Goal: Task Accomplishment & Management: Use online tool/utility

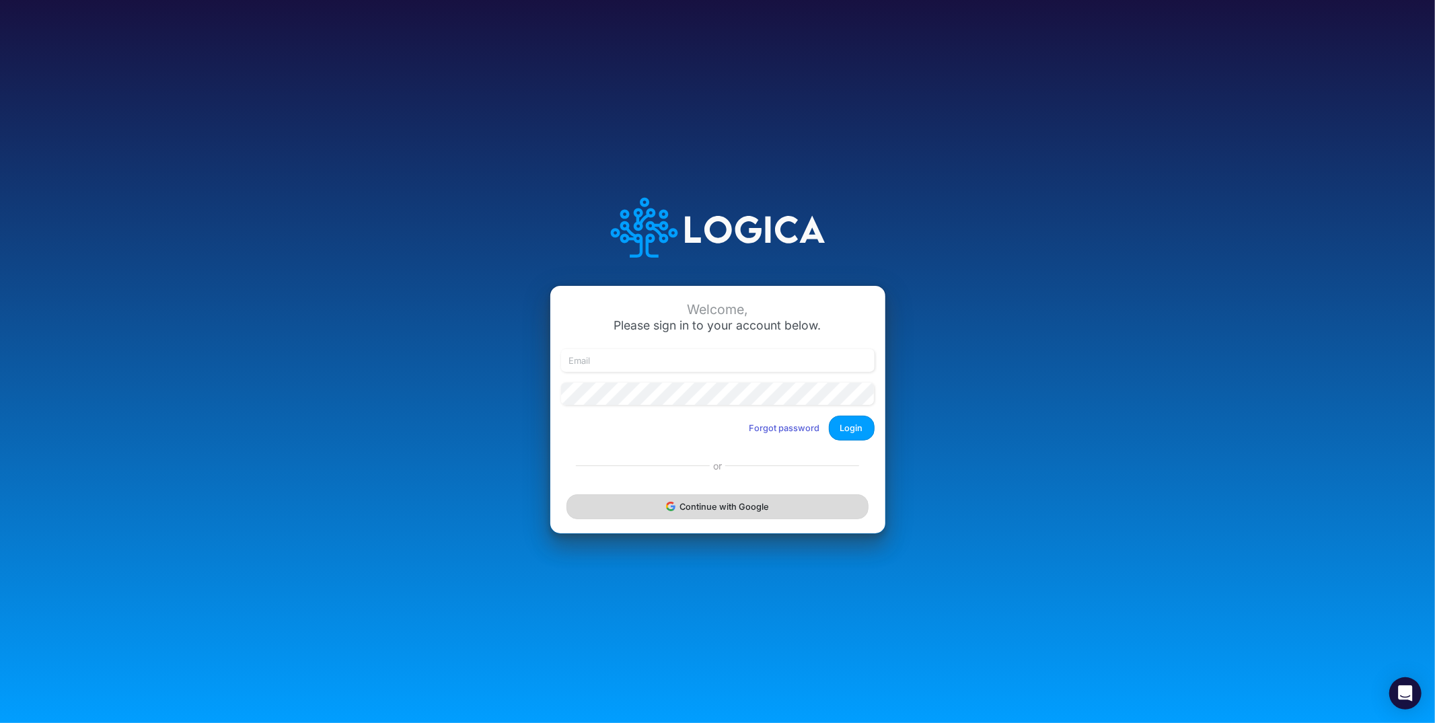
click at [682, 510] on button "Continue with Google" at bounding box center [717, 507] width 301 height 25
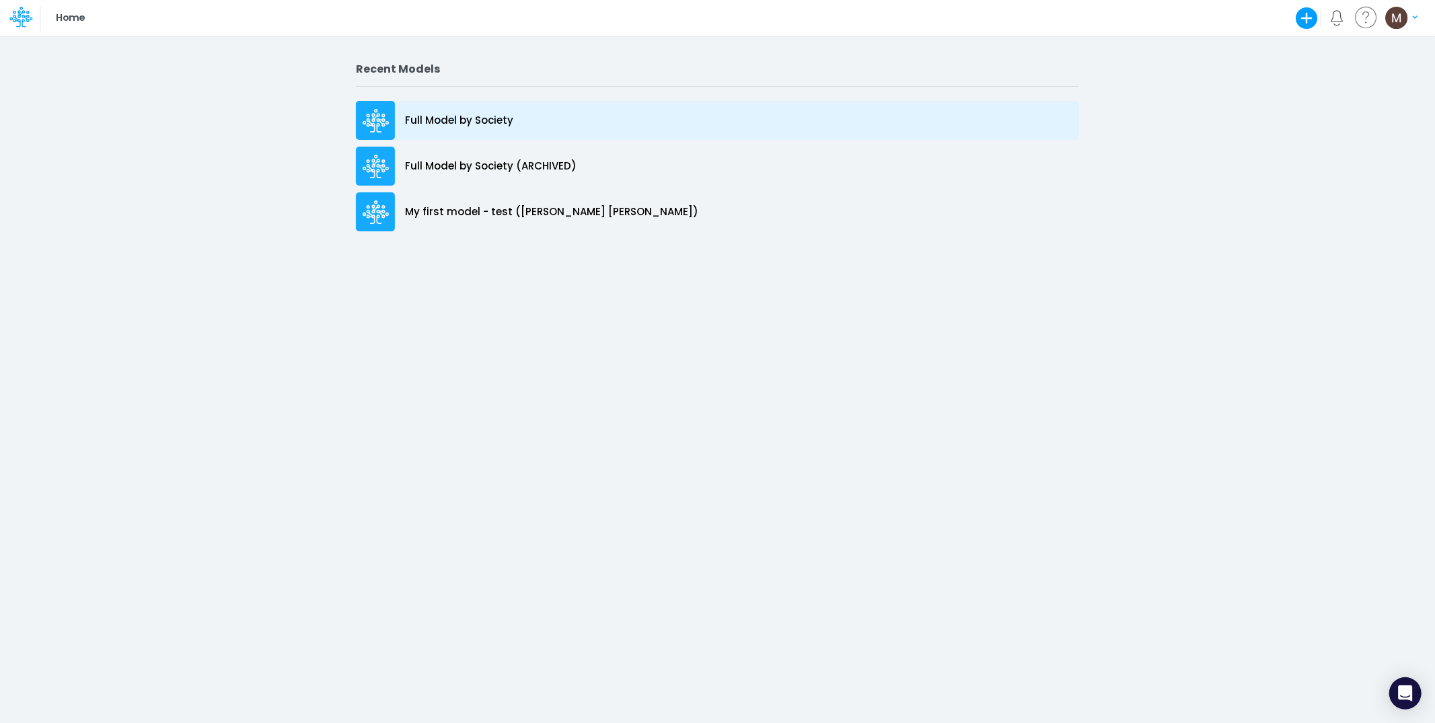
click at [435, 124] on p "Full Model by Society" at bounding box center [459, 120] width 108 height 15
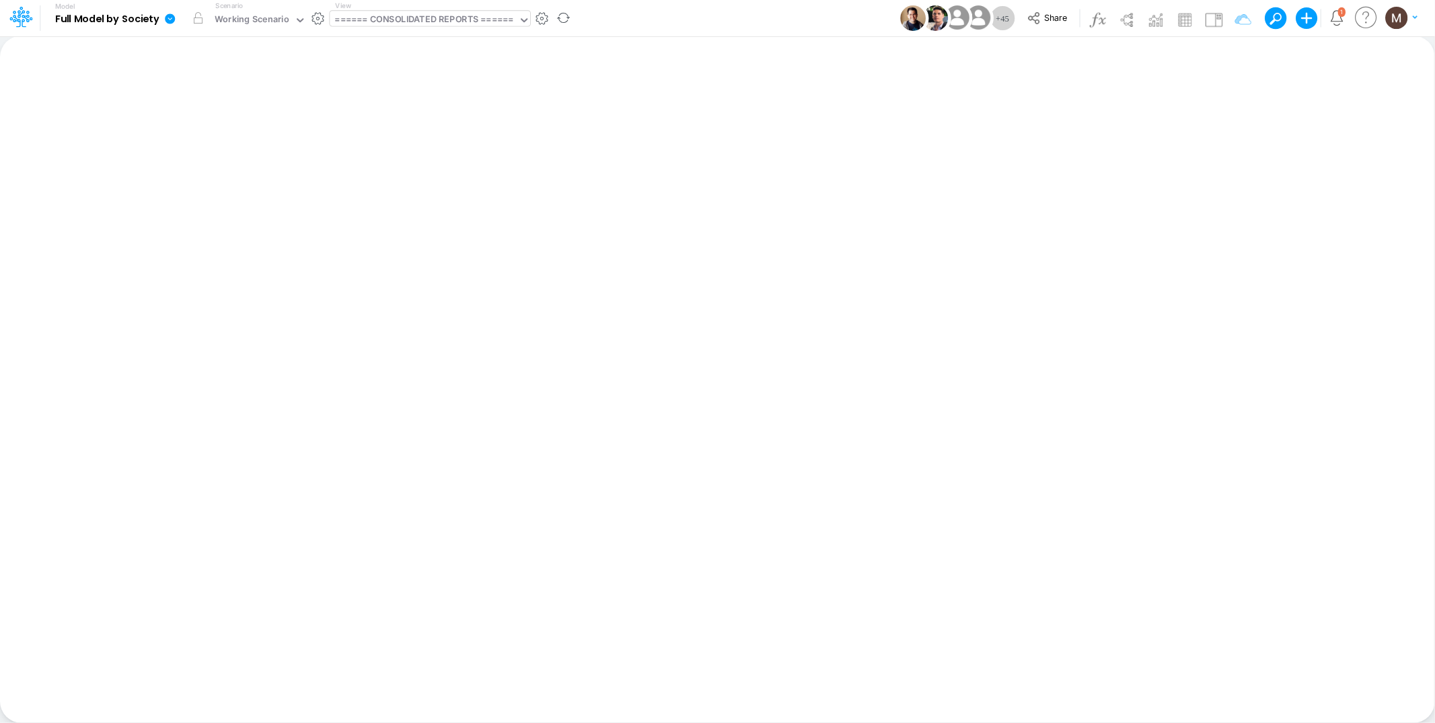
click at [469, 15] on div "====== CONSOLIDATED REPORTS ======" at bounding box center [424, 20] width 178 height 15
type input "unit e"
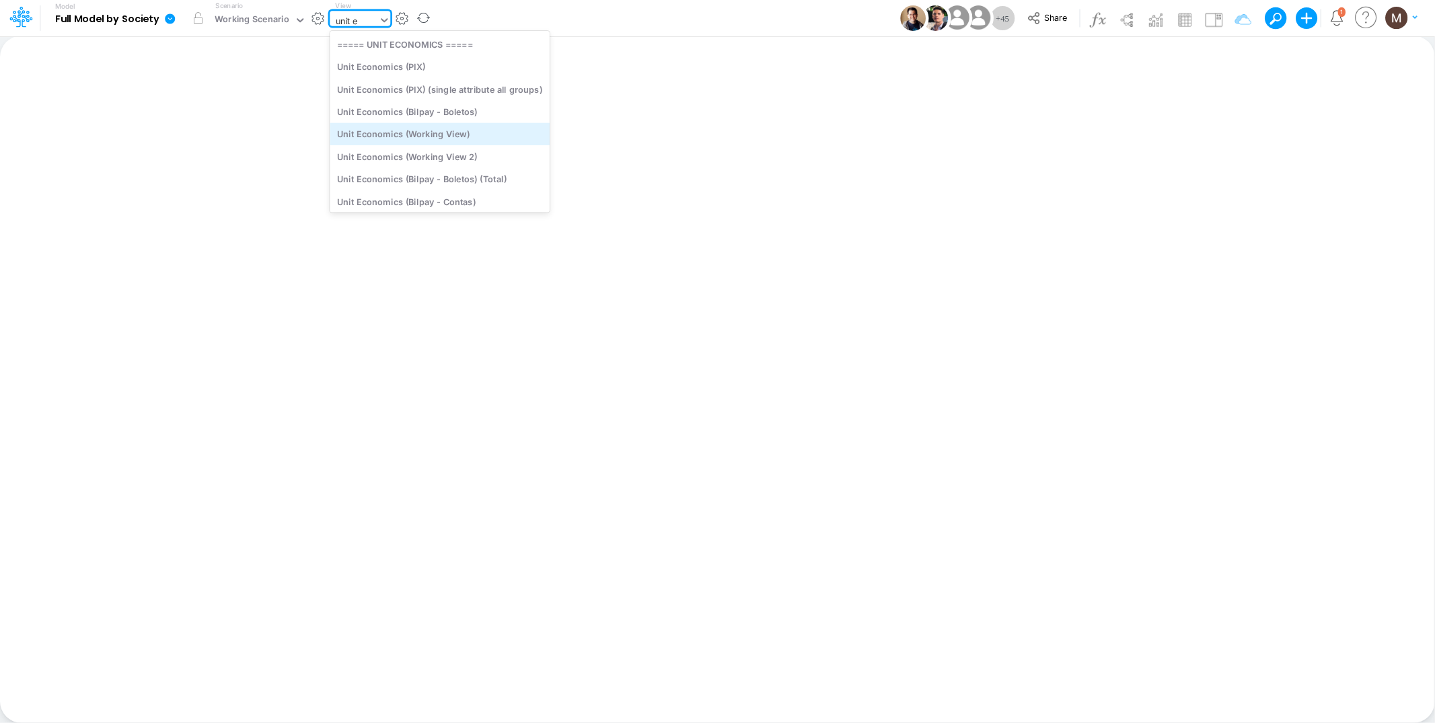
click at [411, 124] on div "Unit Economics (Working View)" at bounding box center [440, 134] width 220 height 22
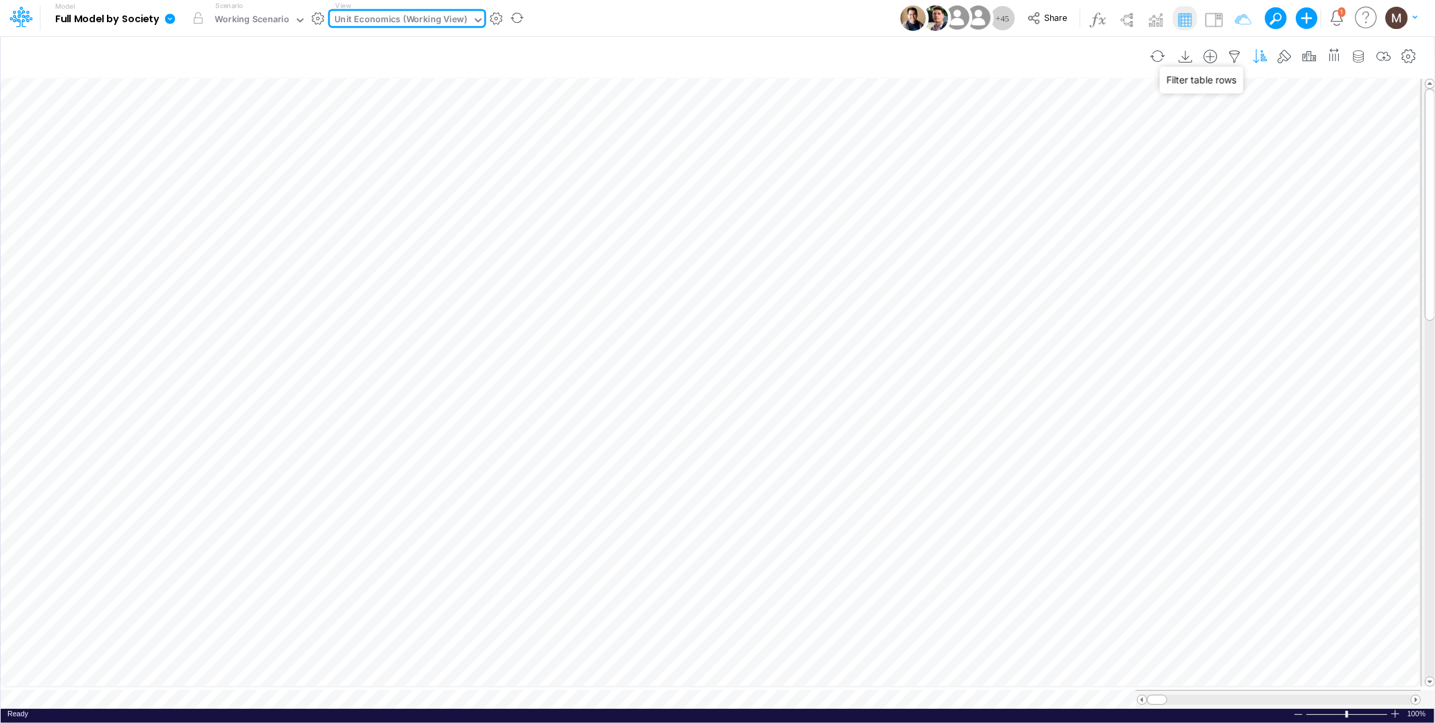
click at [1236, 50] on icon "button" at bounding box center [1235, 57] width 20 height 14
select select "contains"
select select "tableSearchOR"
select select "contains"
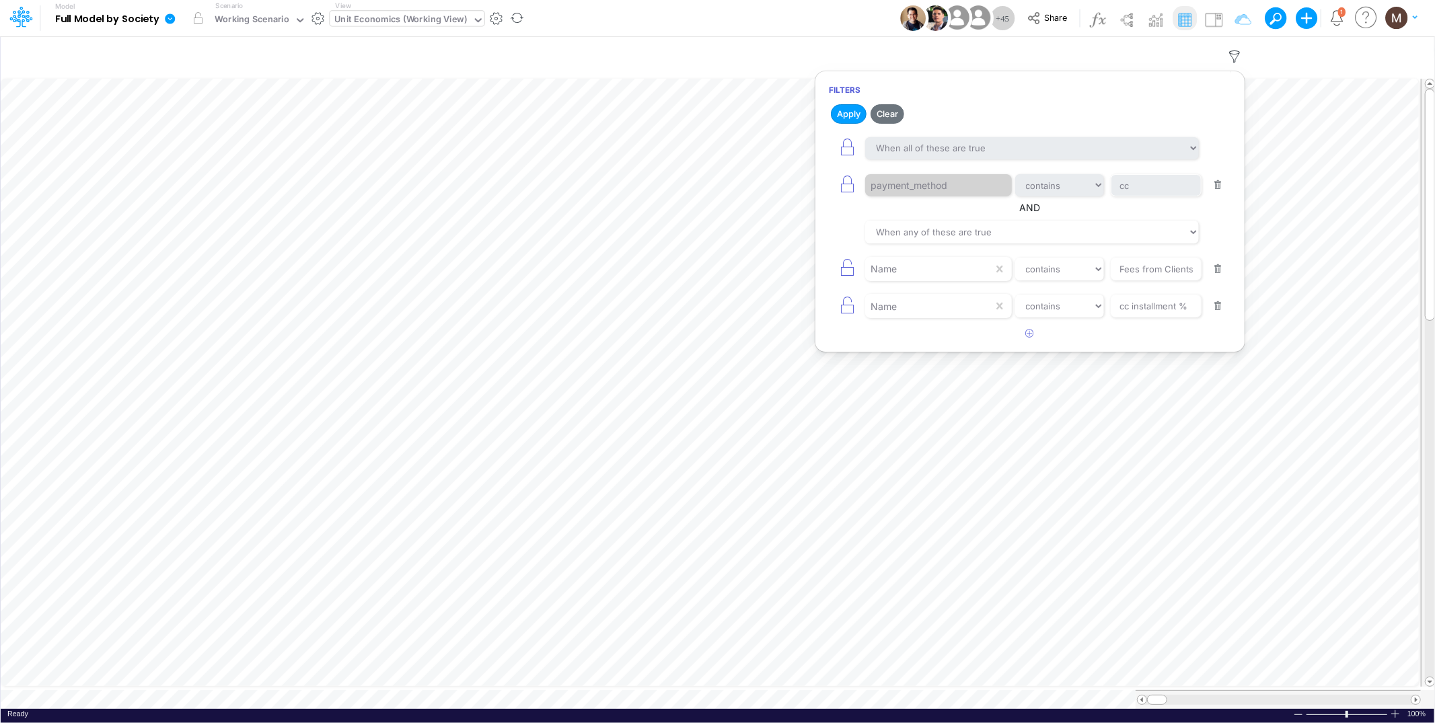
click at [1211, 191] on button "button" at bounding box center [1218, 185] width 26 height 18
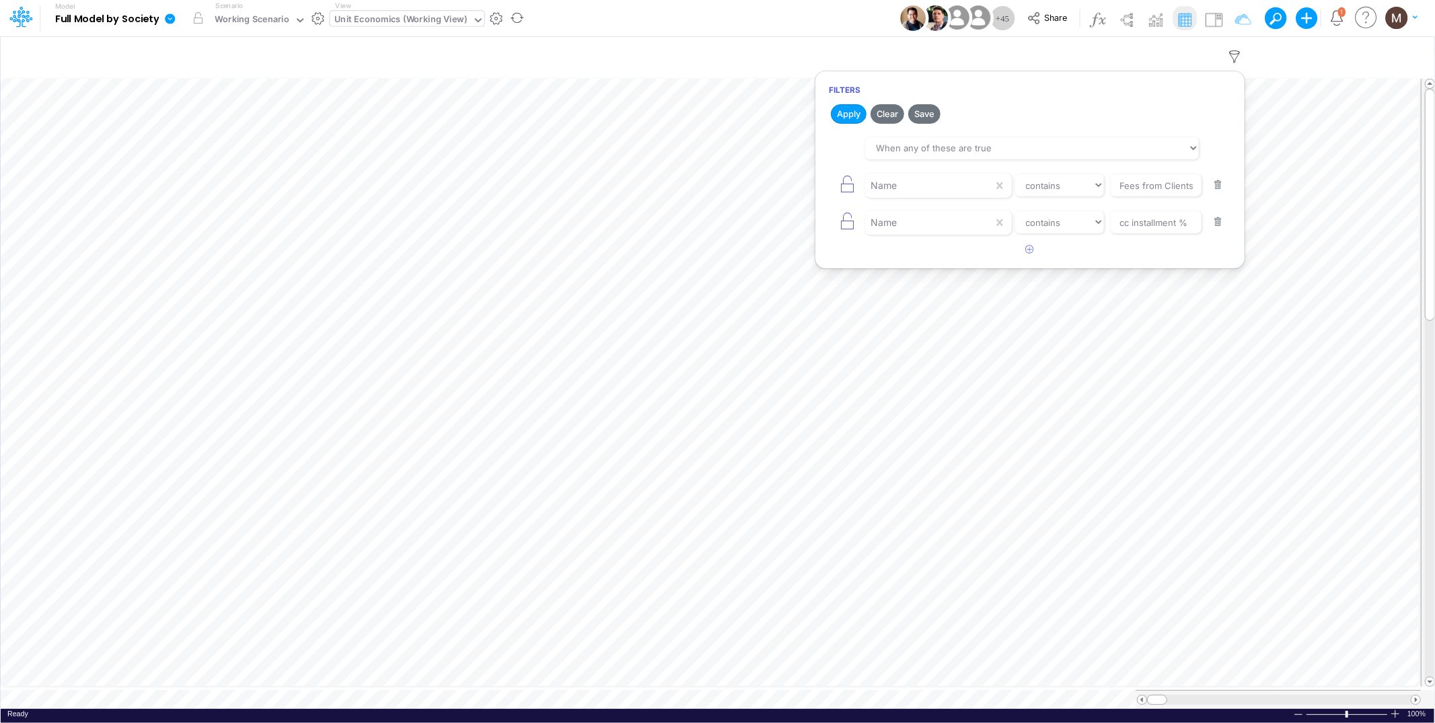
click at [1212, 191] on button "button" at bounding box center [1218, 185] width 26 height 18
type input "cc installment %"
click at [1212, 191] on button "button" at bounding box center [1218, 185] width 26 height 18
click at [839, 110] on button "Apply" at bounding box center [849, 114] width 36 height 20
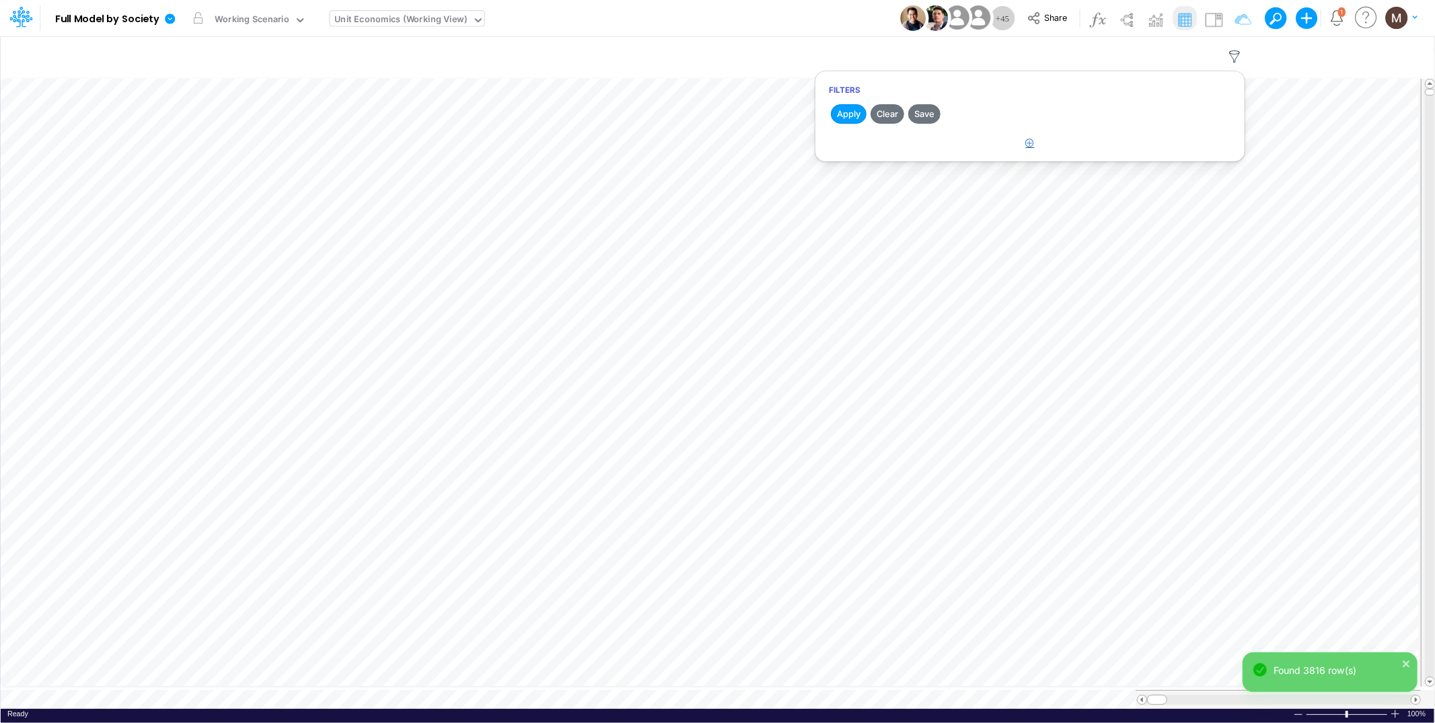
click at [1027, 148] on button "button" at bounding box center [1030, 144] width 26 height 22
select select "tableSearchOR"
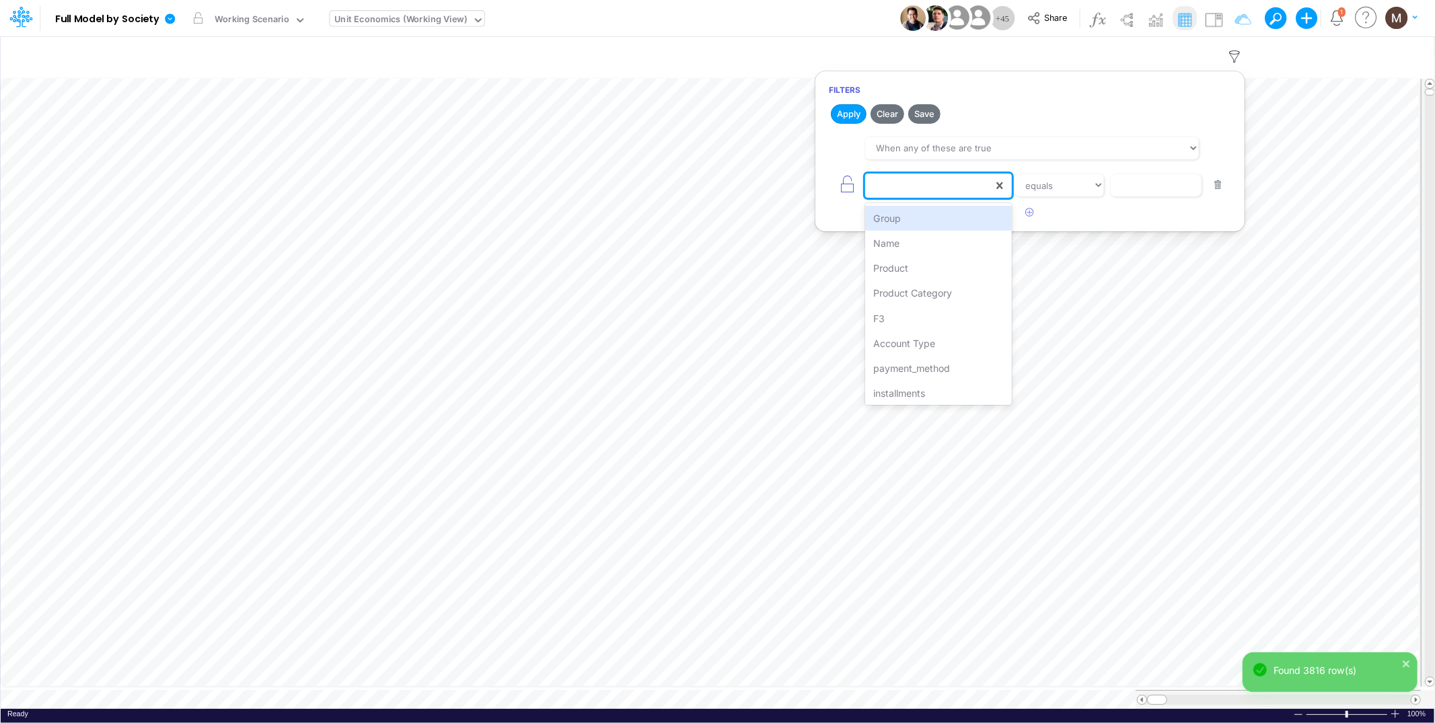
click at [955, 180] on div at bounding box center [929, 185] width 128 height 23
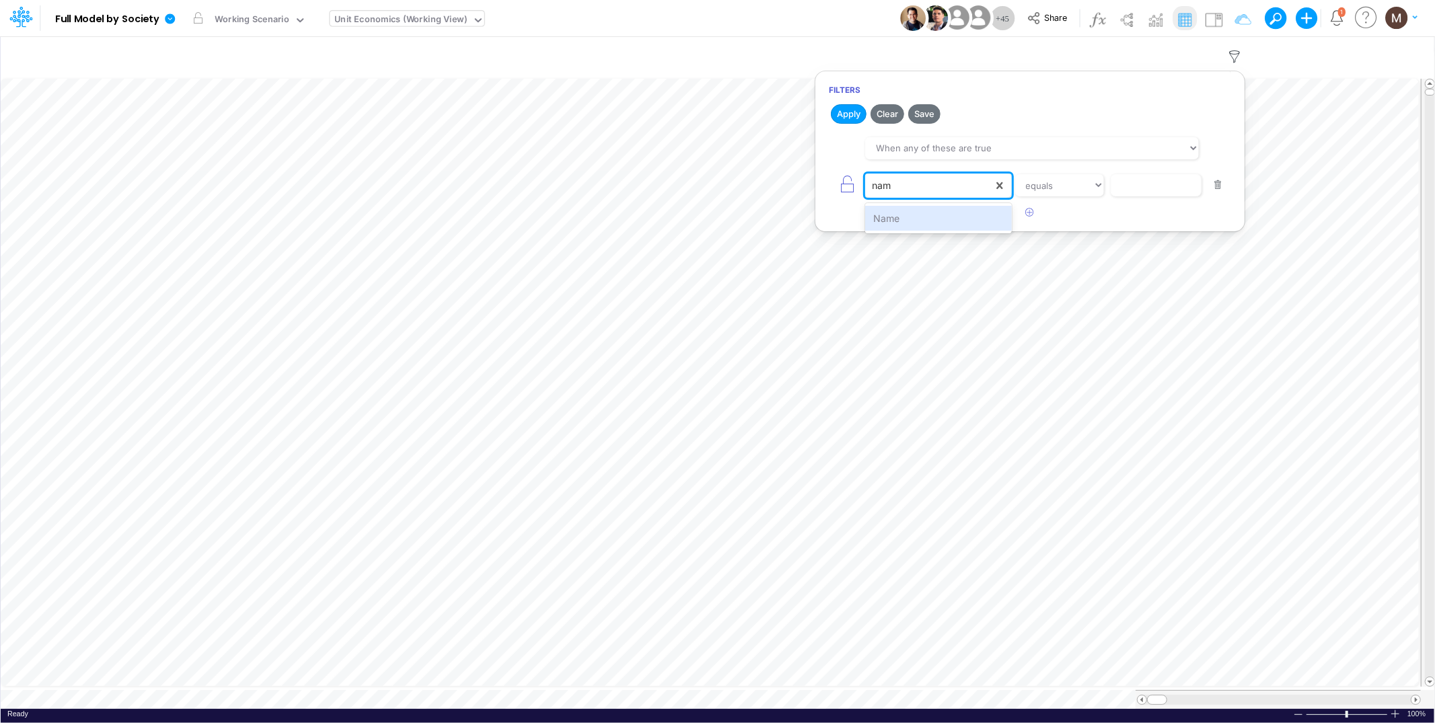
type input "name"
click at [961, 219] on div "Name" at bounding box center [938, 218] width 146 height 25
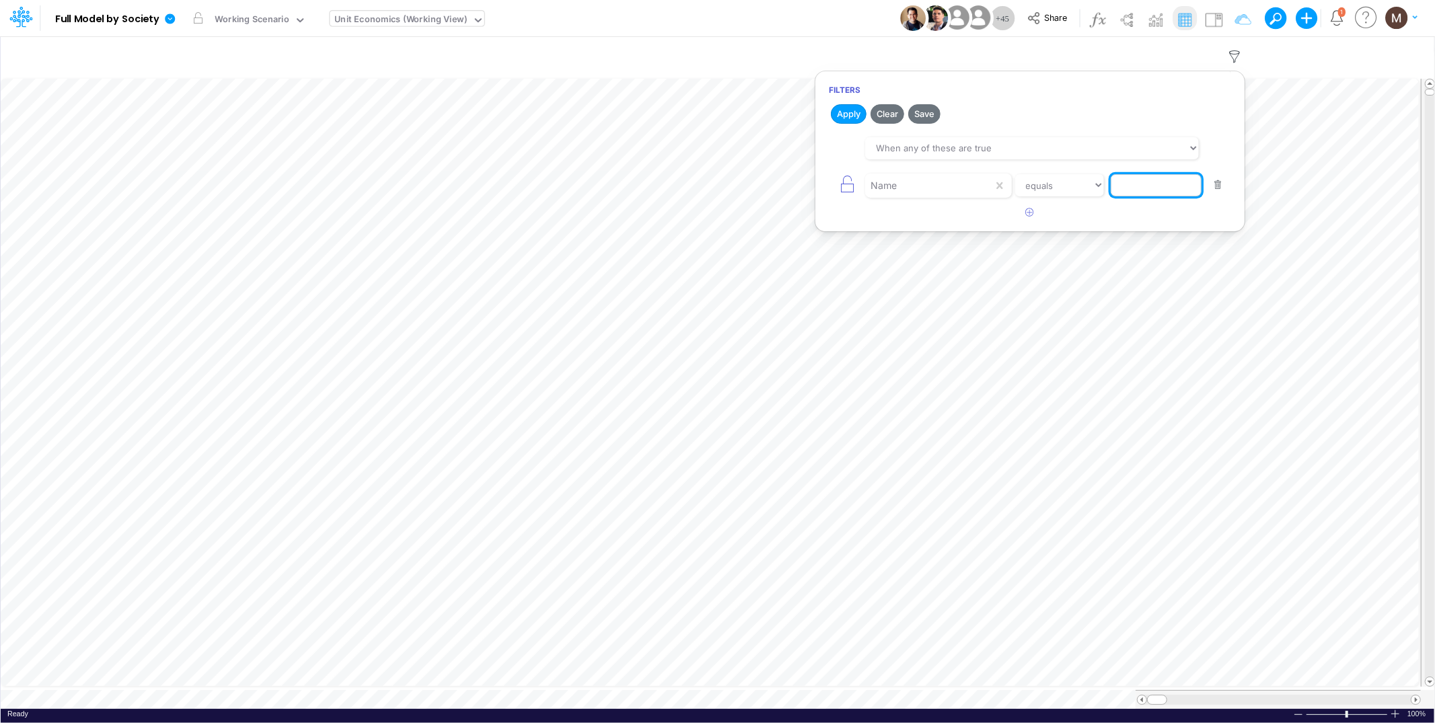
click at [1130, 188] on input "text" at bounding box center [1156, 185] width 91 height 23
type input "active users"
click at [857, 108] on button "Apply" at bounding box center [849, 114] width 36 height 20
click at [1416, 696] on span at bounding box center [1416, 700] width 9 height 9
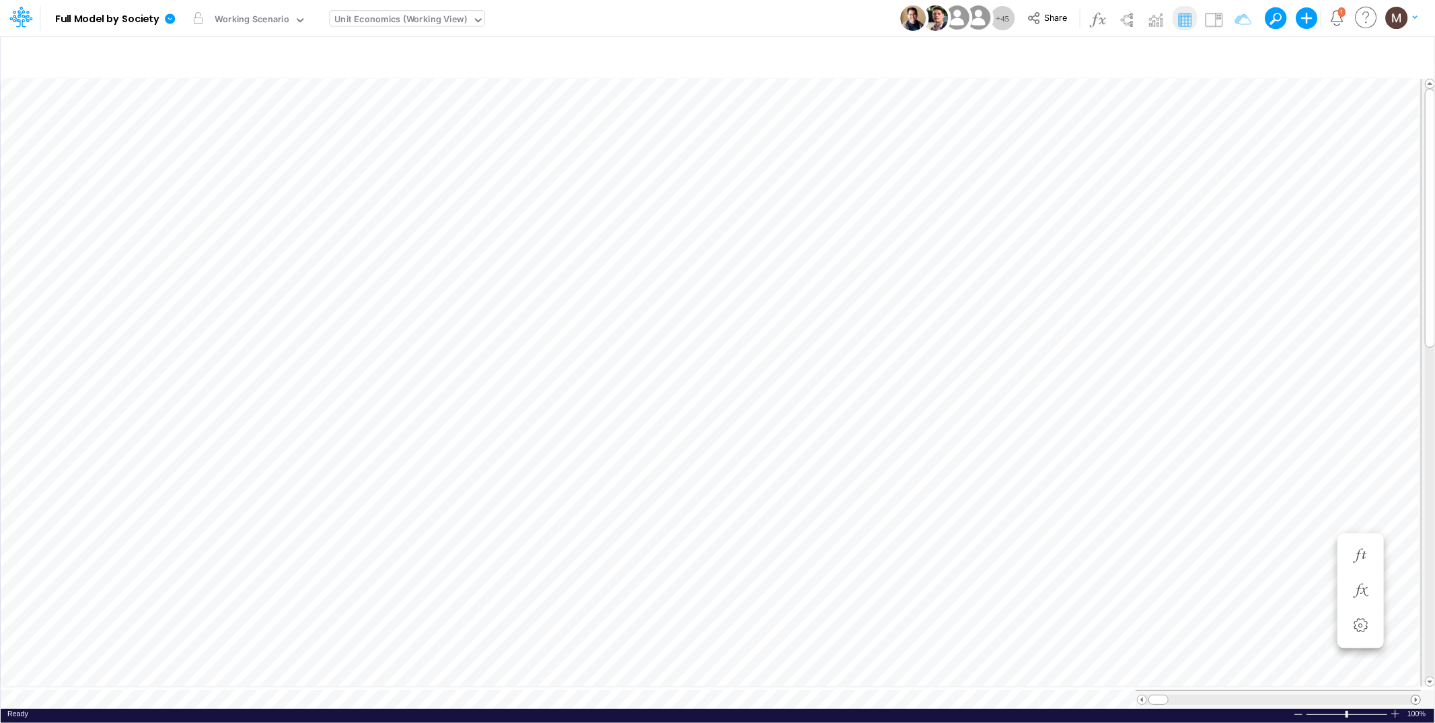
click at [1416, 696] on span at bounding box center [1416, 700] width 9 height 9
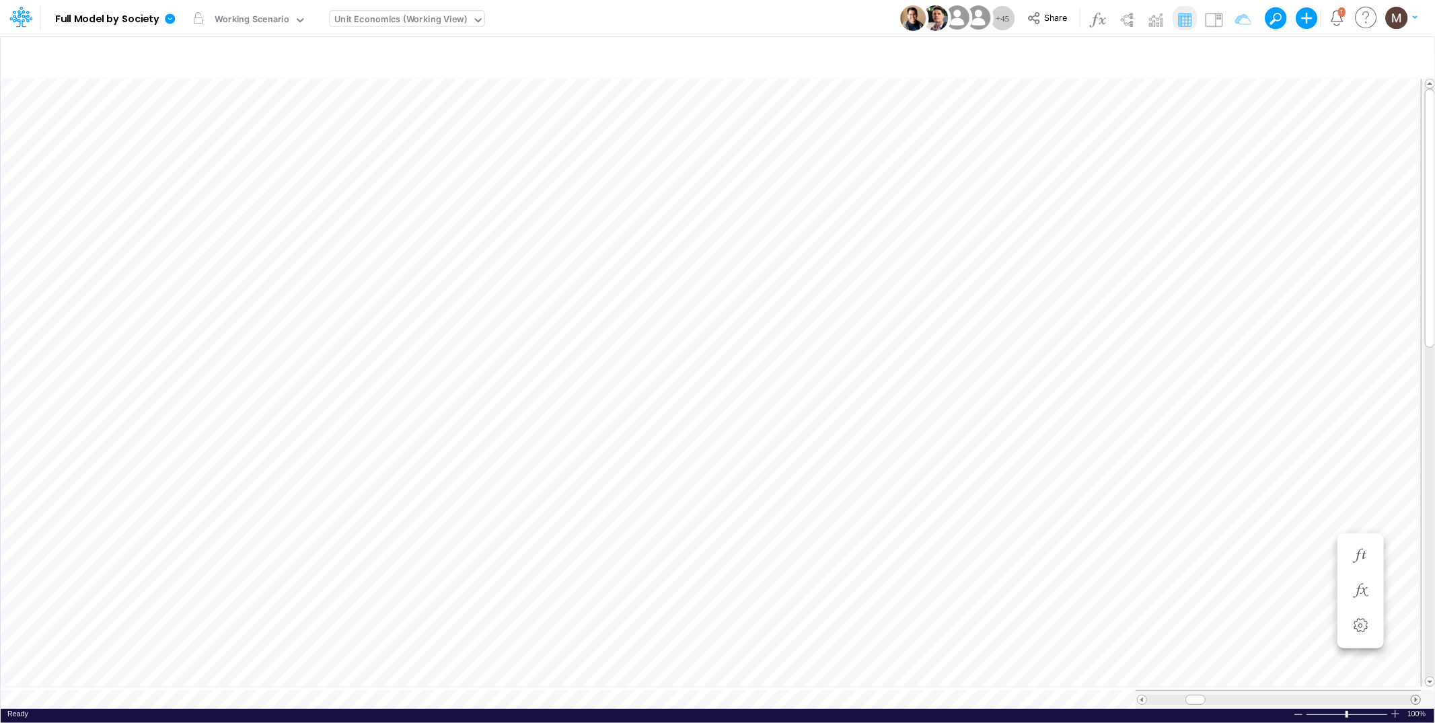
click at [1416, 696] on span at bounding box center [1416, 700] width 9 height 9
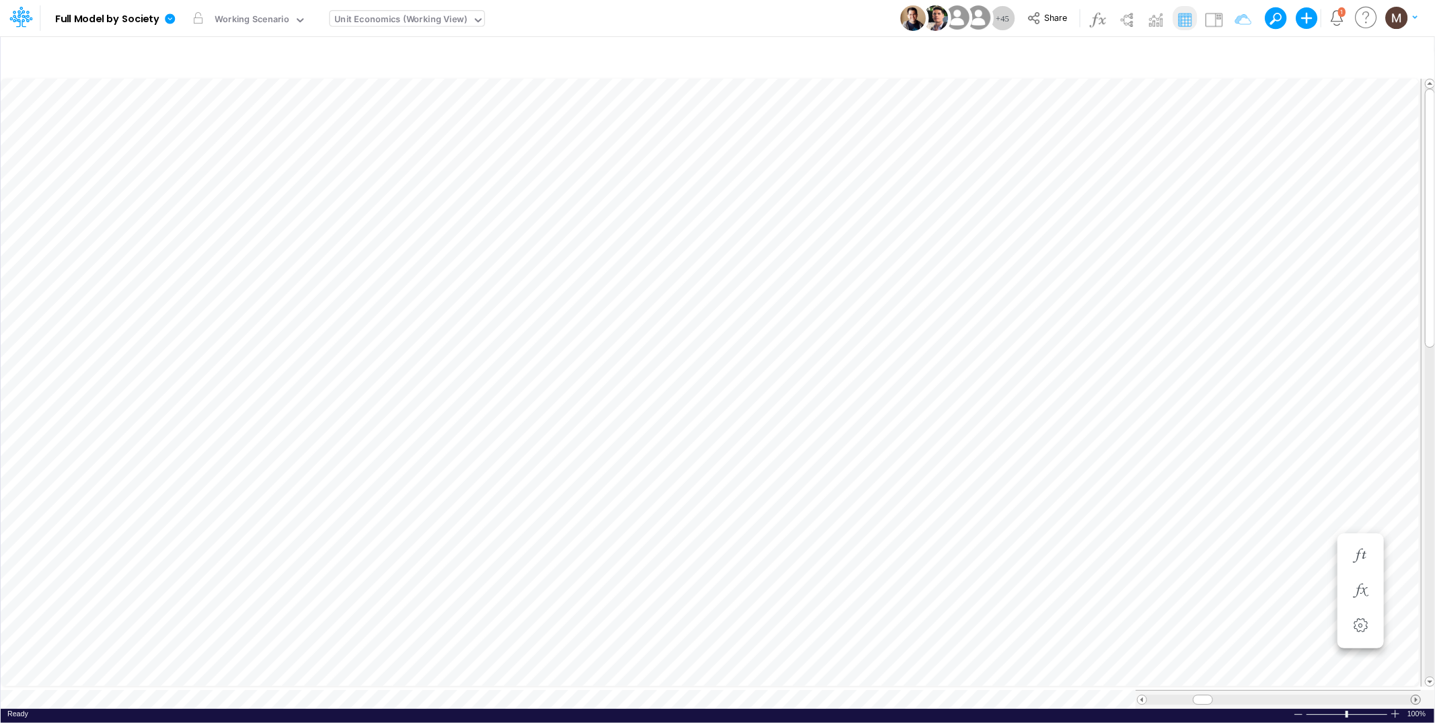
click at [1416, 696] on span at bounding box center [1416, 700] width 9 height 9
click at [1233, 57] on icon "button" at bounding box center [1235, 57] width 20 height 14
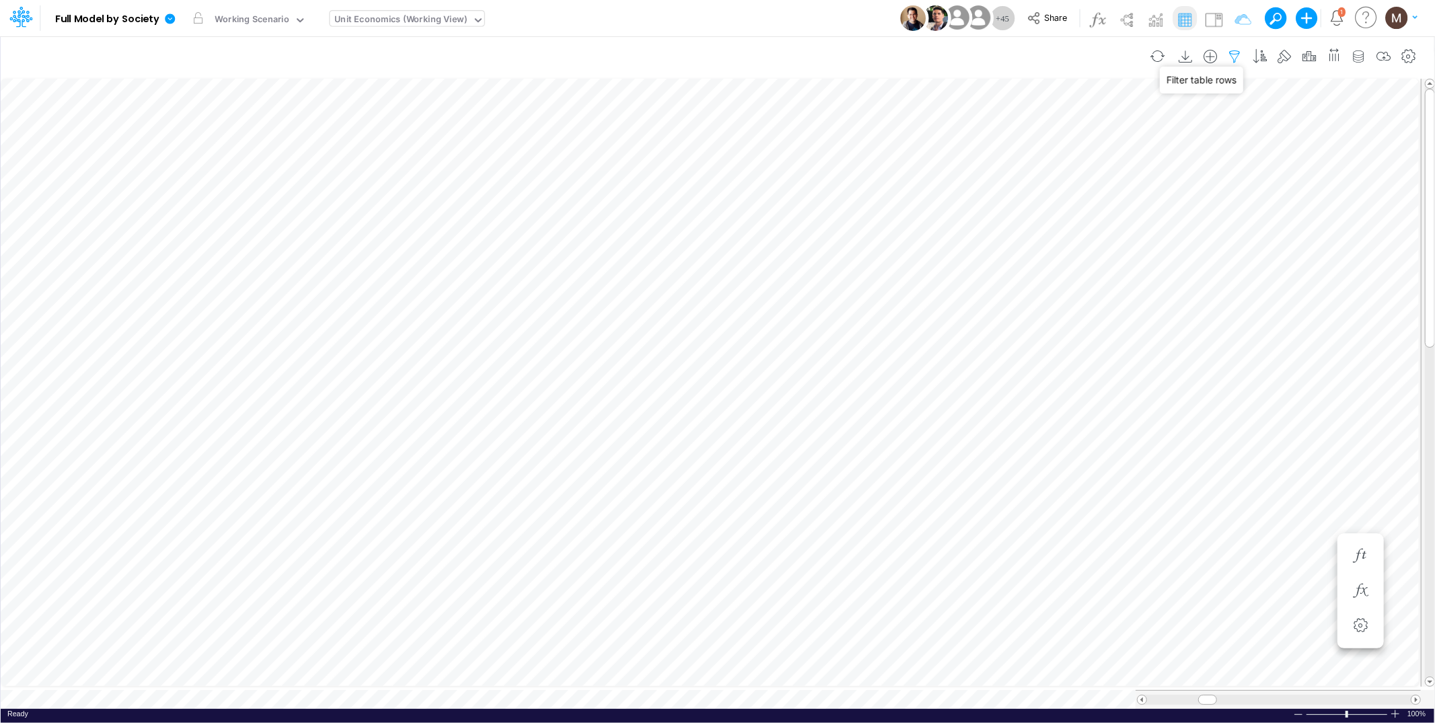
select select "tableSearchOR"
click at [1024, 216] on button "button" at bounding box center [1030, 213] width 26 height 22
click at [959, 230] on div at bounding box center [929, 222] width 128 height 23
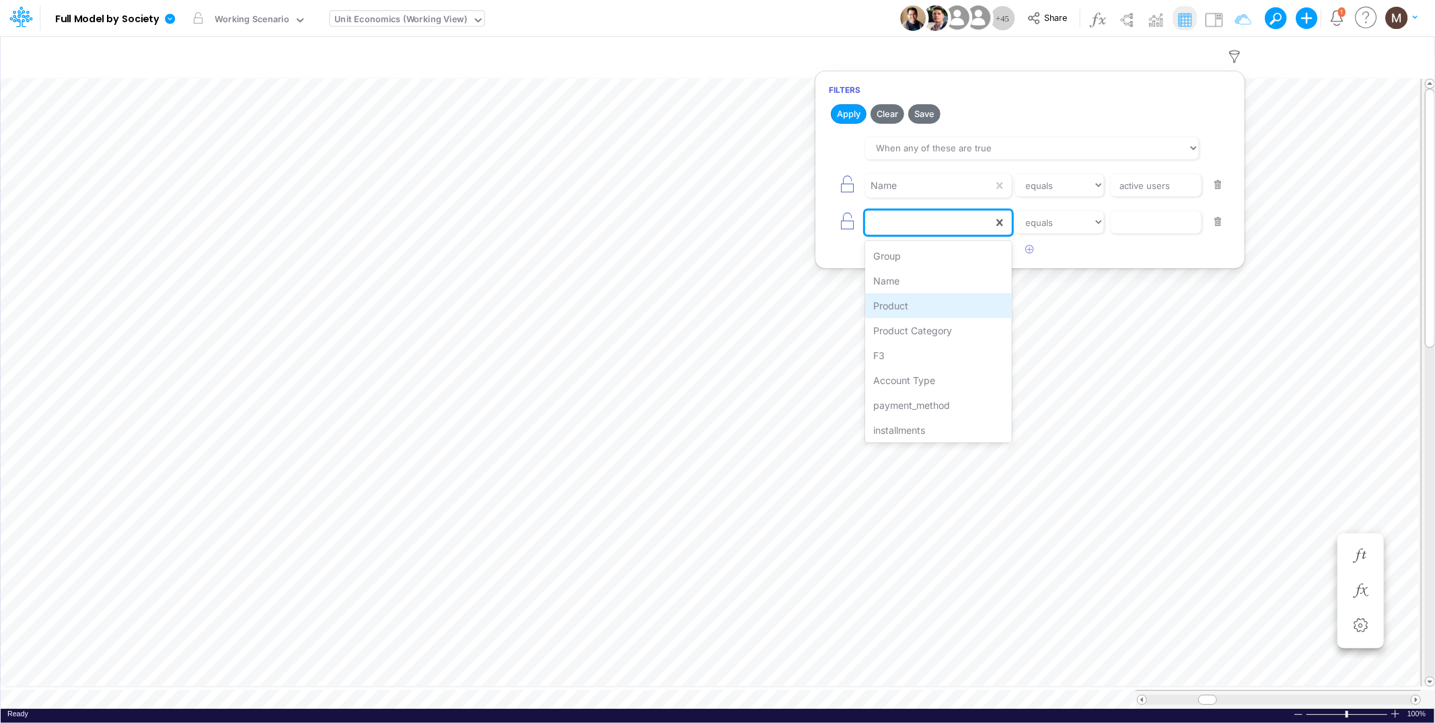
click at [926, 303] on div "Product" at bounding box center [938, 305] width 146 height 25
click at [1093, 230] on select "equals not equal starts with ends with contains" at bounding box center [1060, 222] width 90 height 23
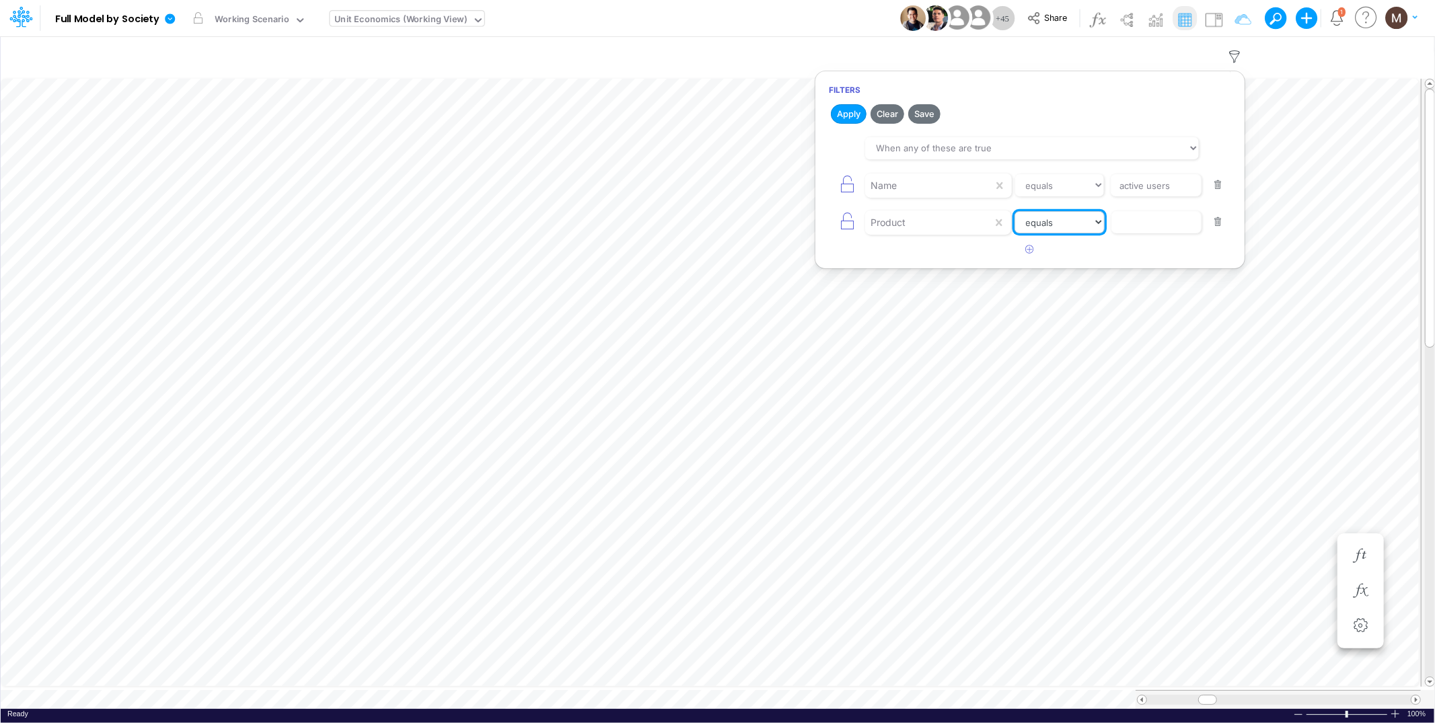
select select "contains"
click at [1015, 211] on select "equals not equal starts with ends with contains" at bounding box center [1060, 222] width 90 height 23
click at [1127, 234] on input "text" at bounding box center [1156, 222] width 91 height 23
type input "other"
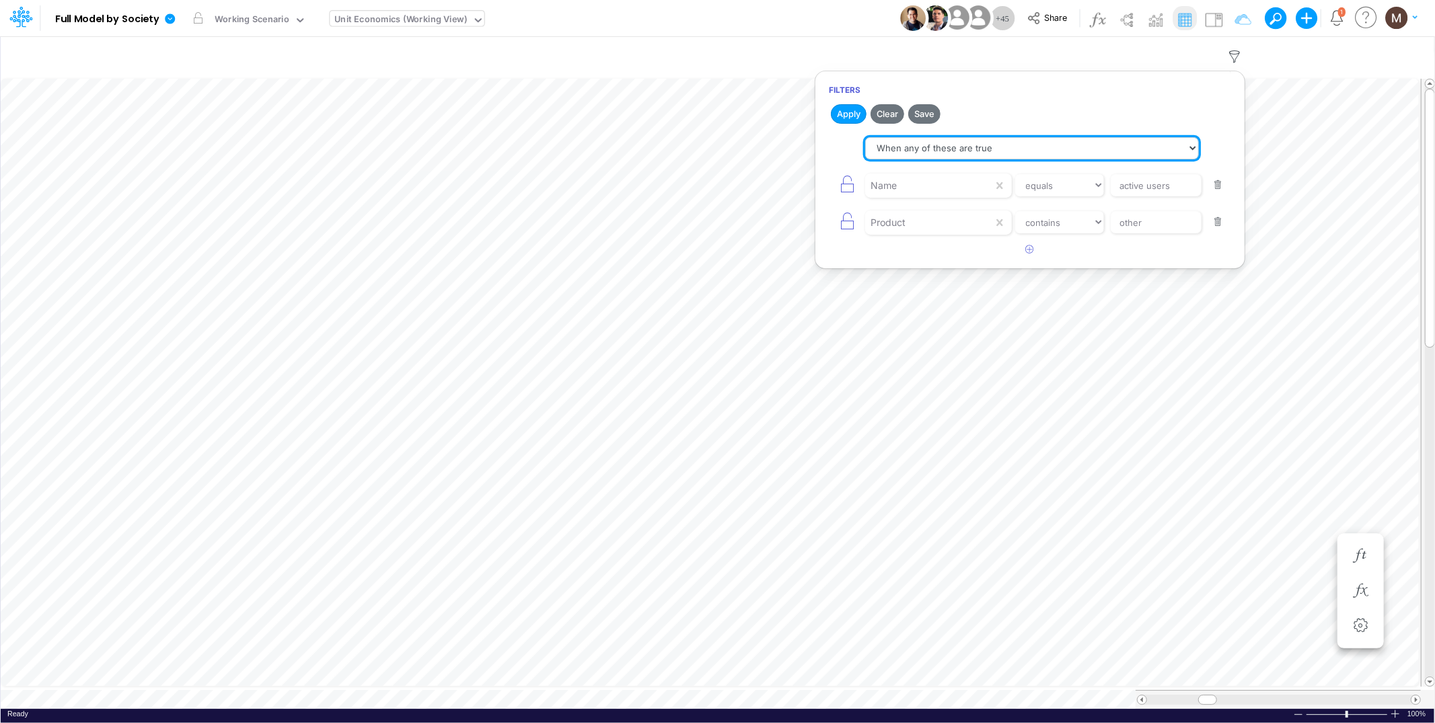
click at [904, 148] on select "When all of these are true When any of these are true" at bounding box center [1032, 148] width 334 height 23
select select "tableSearchAND"
click at [865, 137] on select "When all of these are true When any of these are true" at bounding box center [1032, 148] width 334 height 23
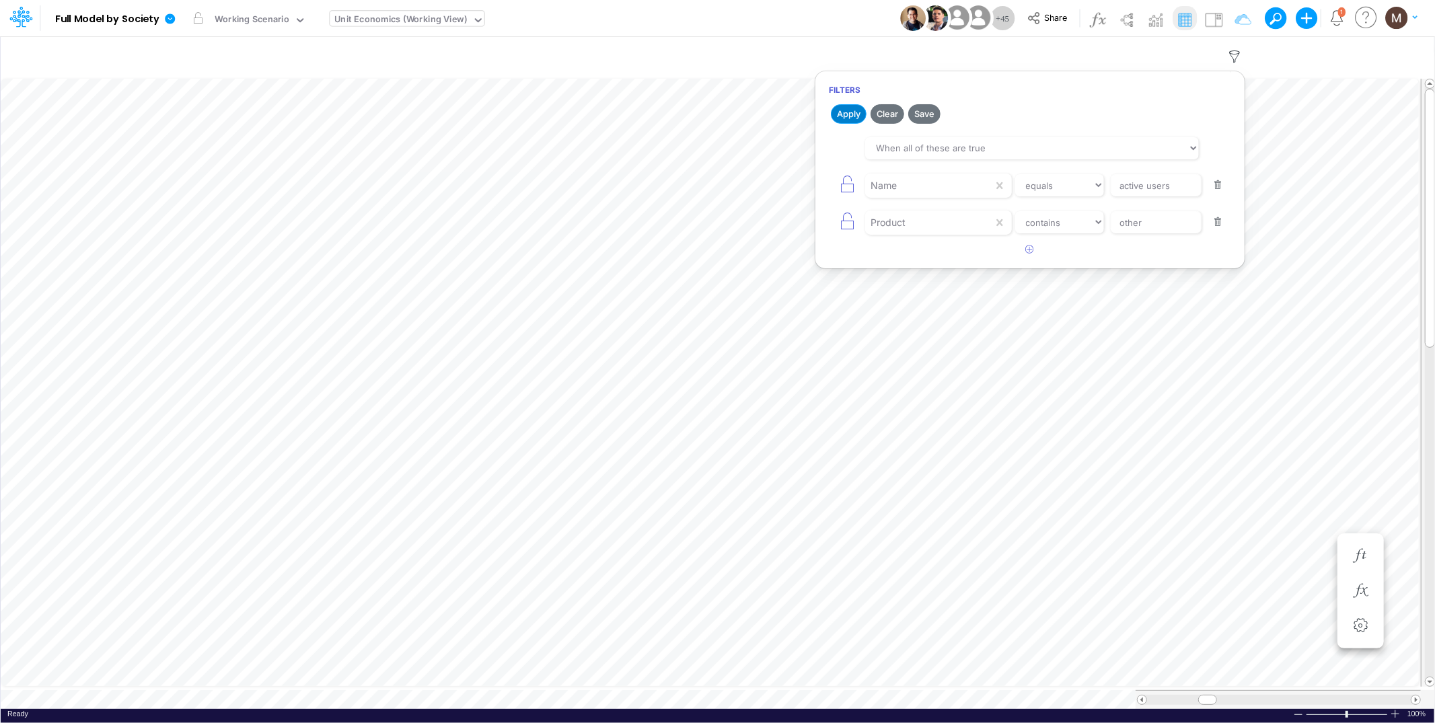
click at [840, 113] on button "Apply" at bounding box center [849, 114] width 36 height 20
click at [400, 21] on div "Unit Economics (Working View)" at bounding box center [401, 20] width 133 height 15
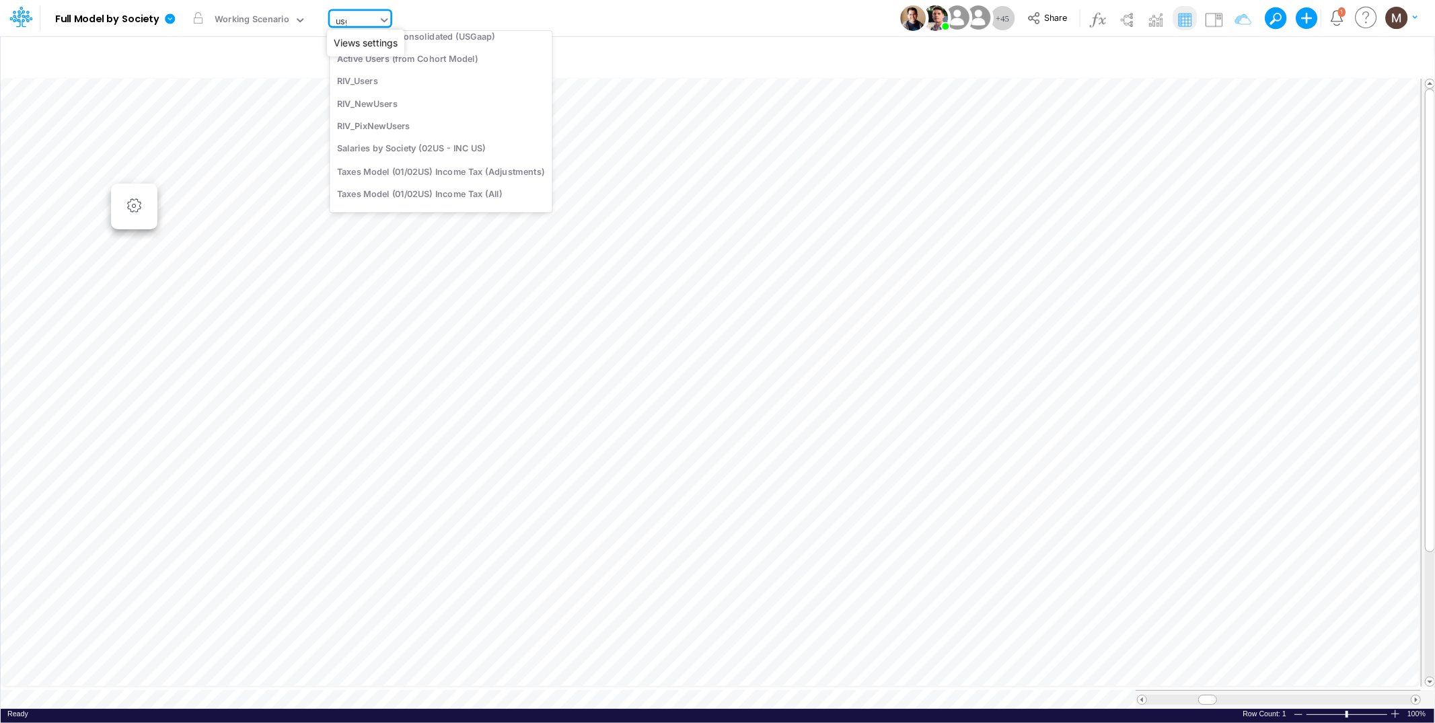
scroll to position [259, 0]
type input "usgaap"
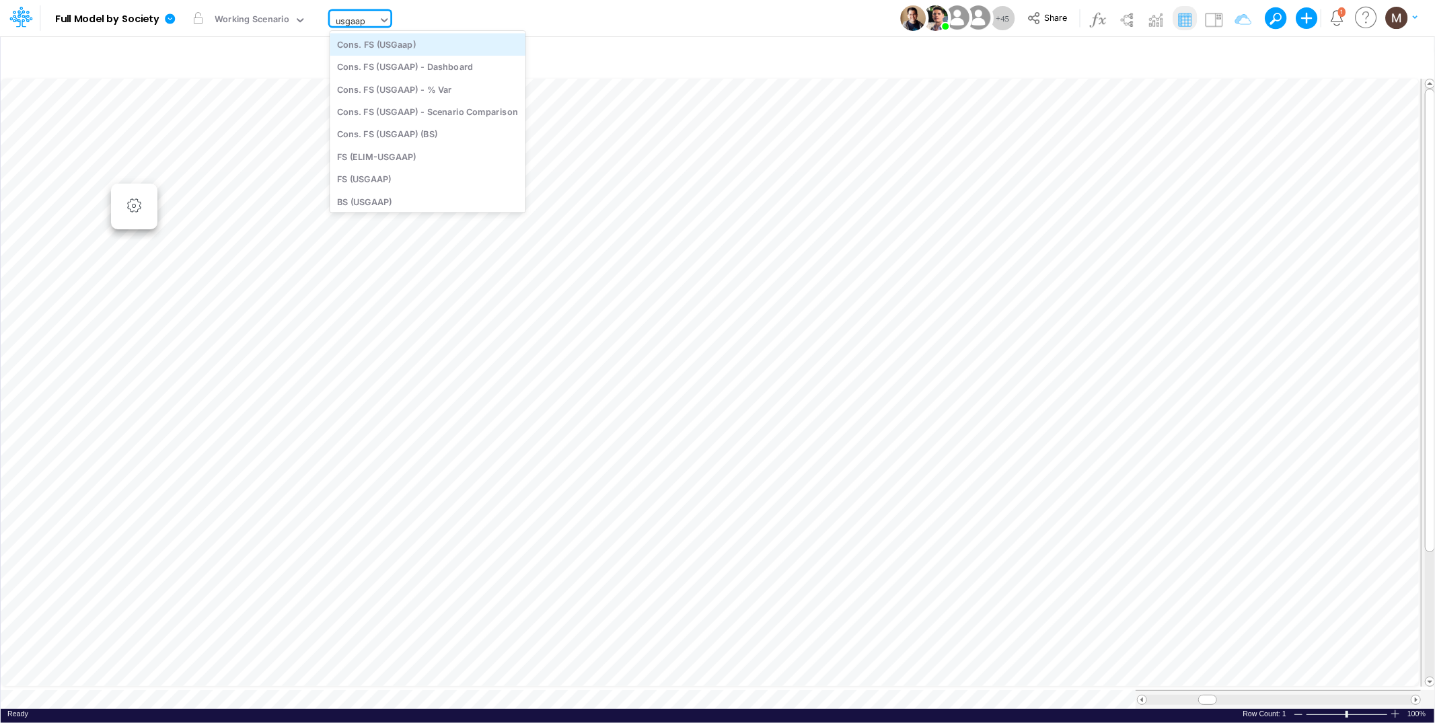
click at [386, 44] on div "Cons. FS (USGaap)" at bounding box center [428, 44] width 196 height 22
type input "Consolidated FS - USGAAP"
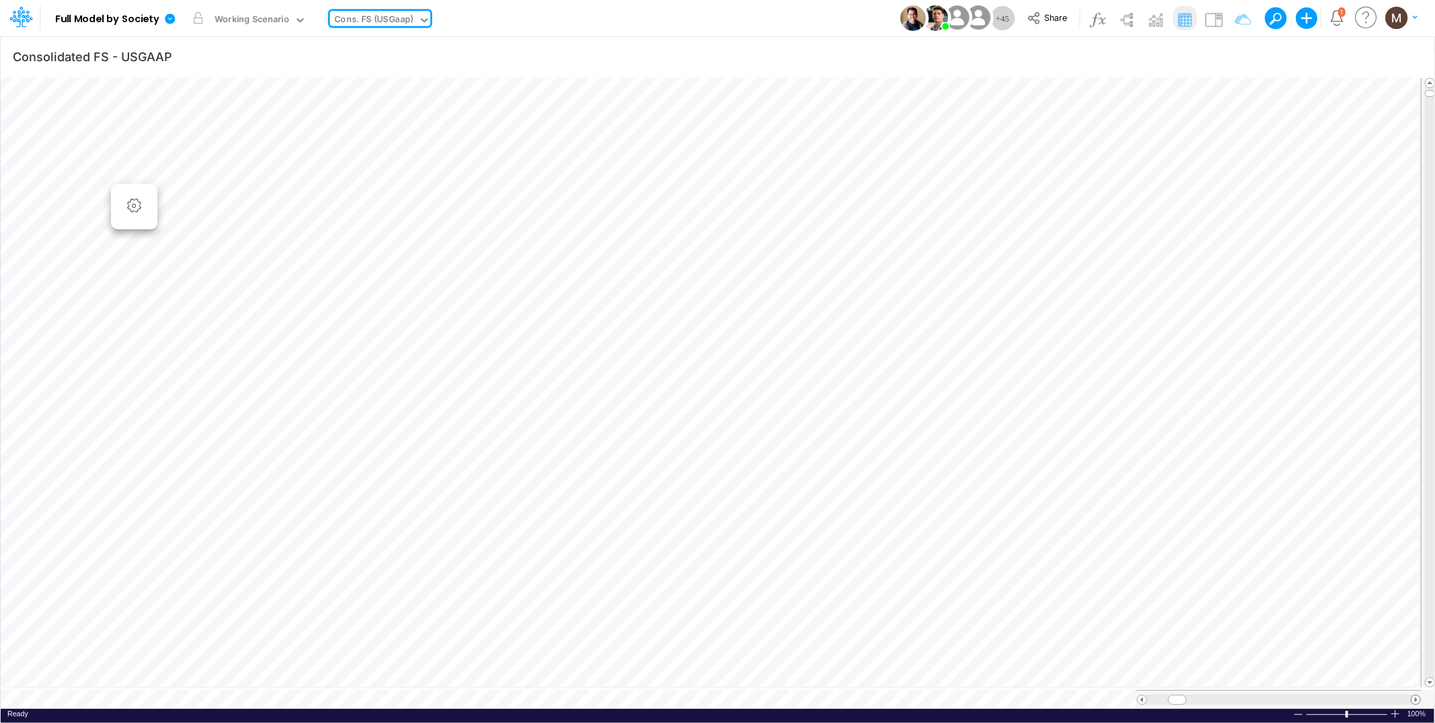
click at [1416, 696] on span at bounding box center [1416, 700] width 9 height 9
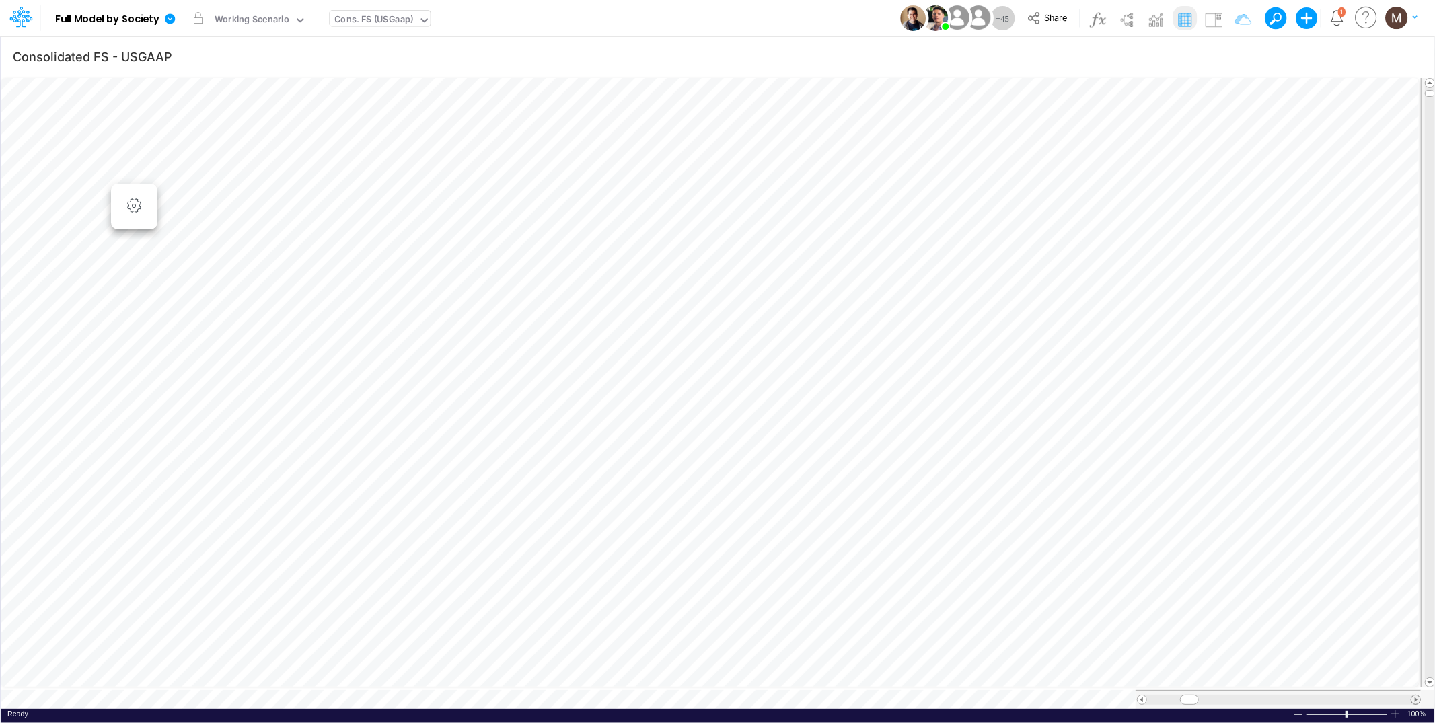
click at [1416, 696] on span at bounding box center [1416, 700] width 9 height 9
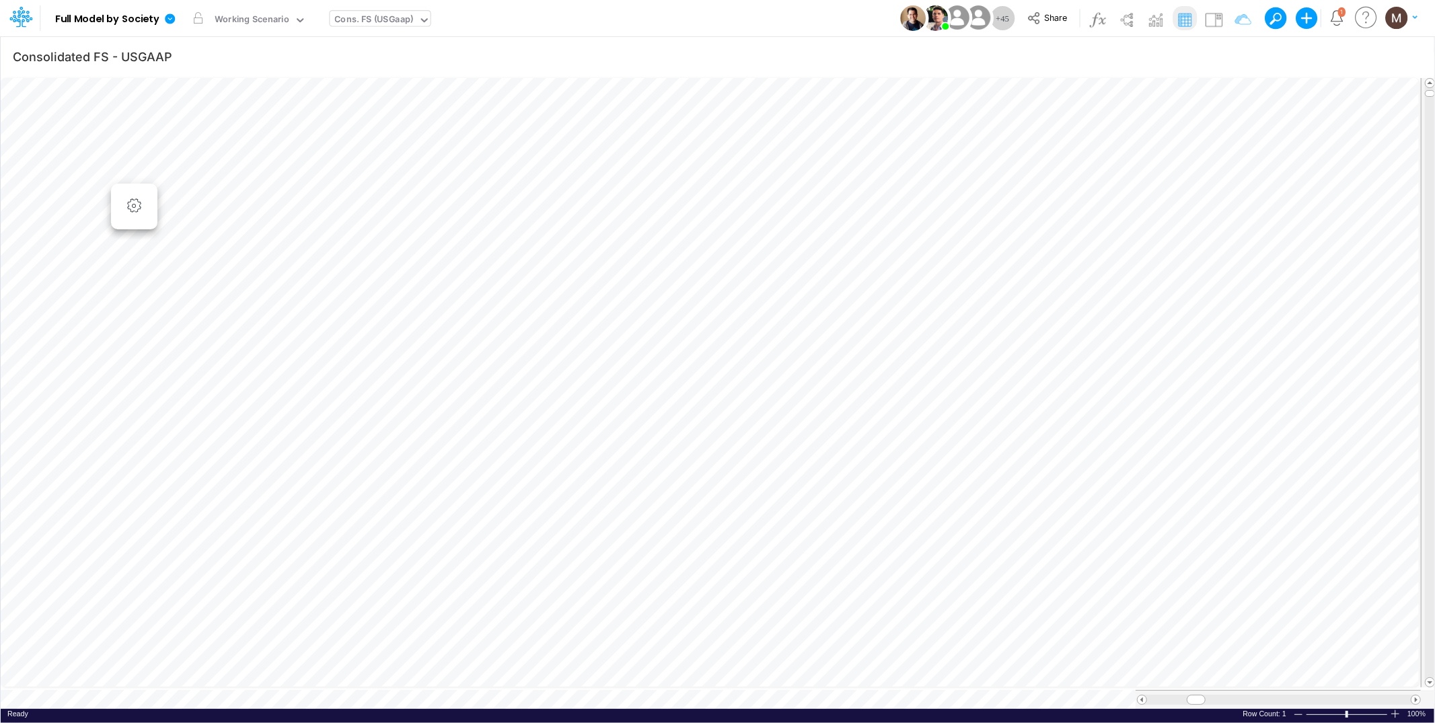
scroll to position [0, 1]
type input "Consolidated FS - USGAAP"
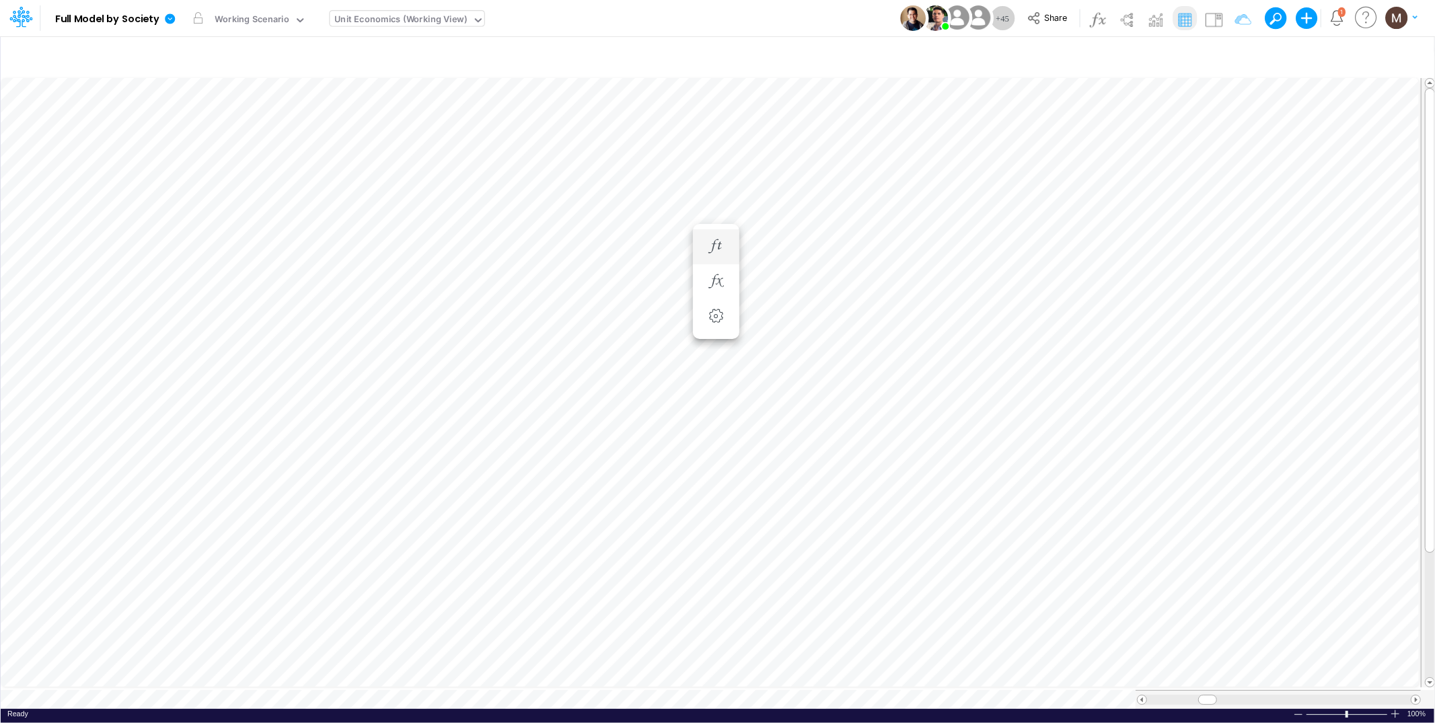
scroll to position [0, 1]
click at [1233, 50] on icon "button" at bounding box center [1235, 57] width 20 height 14
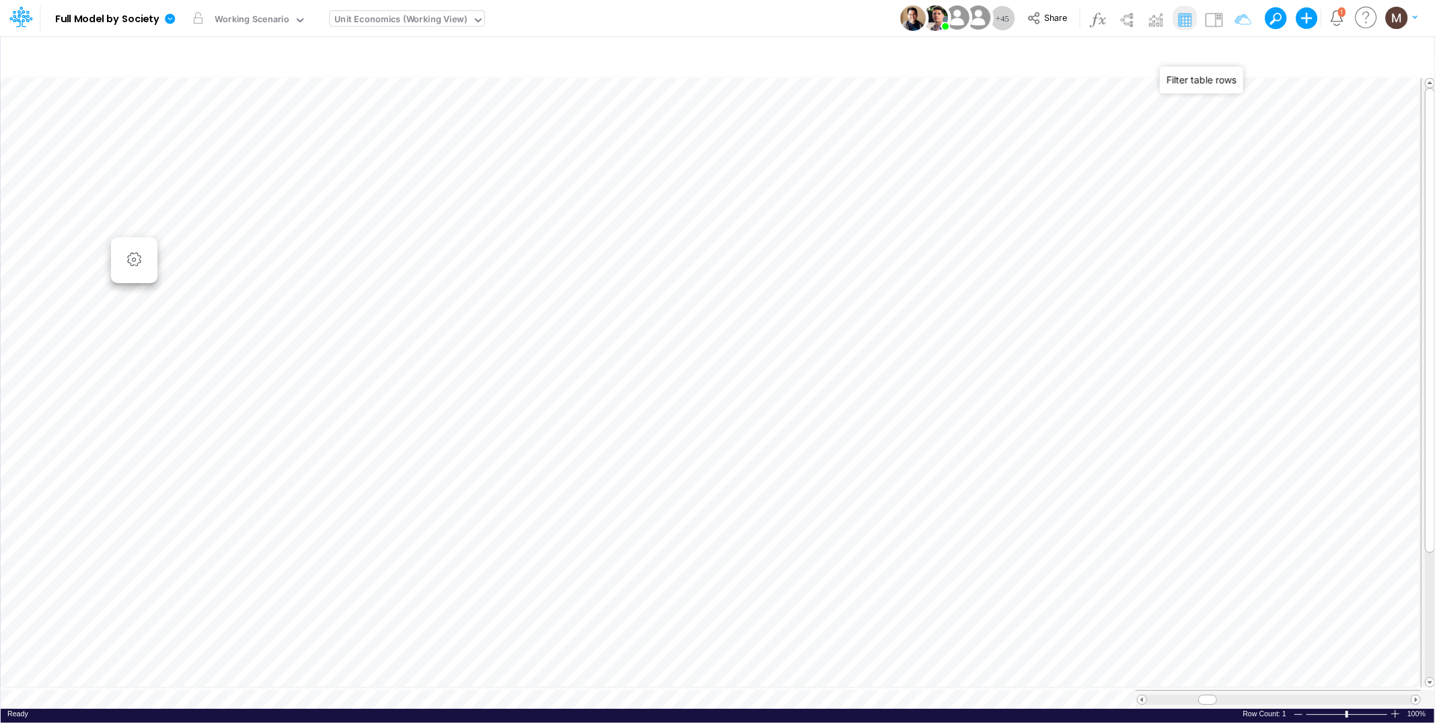
select select "contains"
click at [1221, 188] on button "button" at bounding box center [1218, 185] width 26 height 18
select select "contains"
type input "other"
click at [1221, 188] on button "button" at bounding box center [1218, 185] width 26 height 18
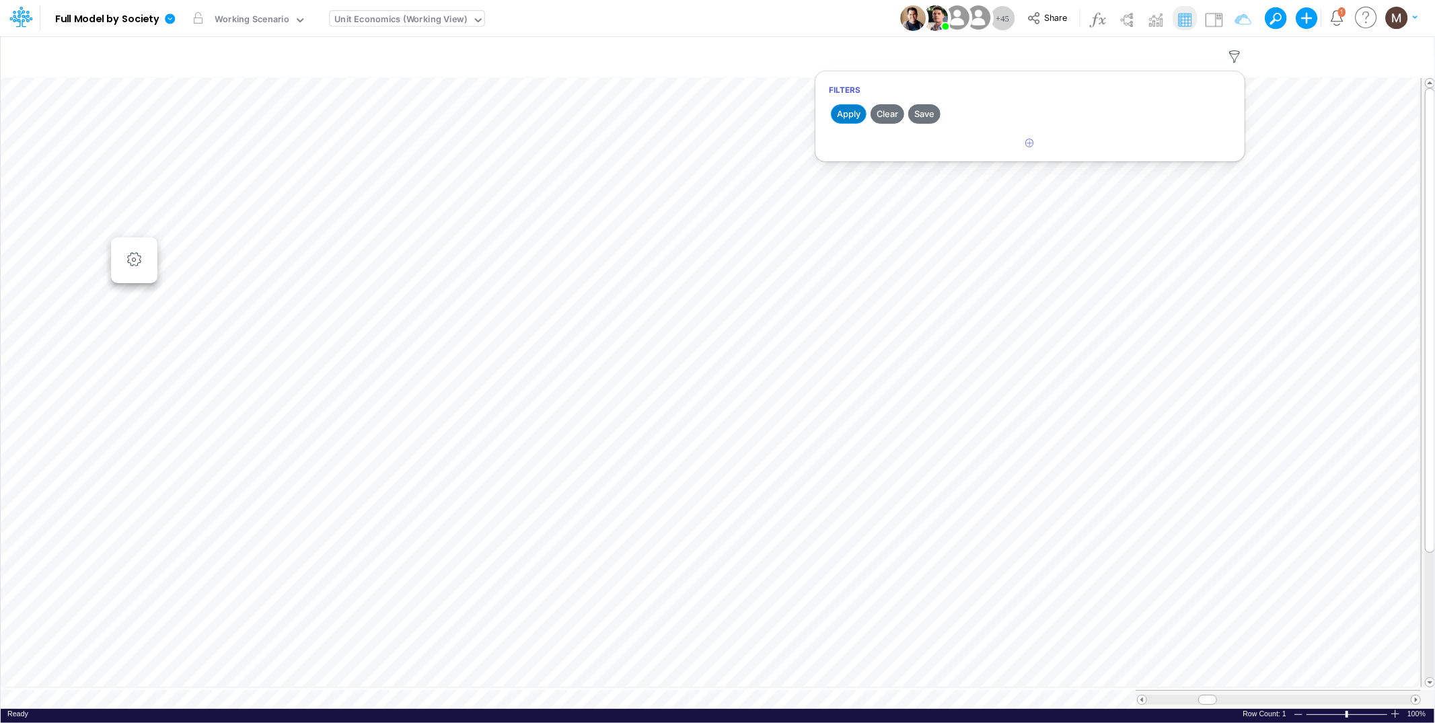
click at [844, 110] on button "Apply" at bounding box center [849, 114] width 36 height 20
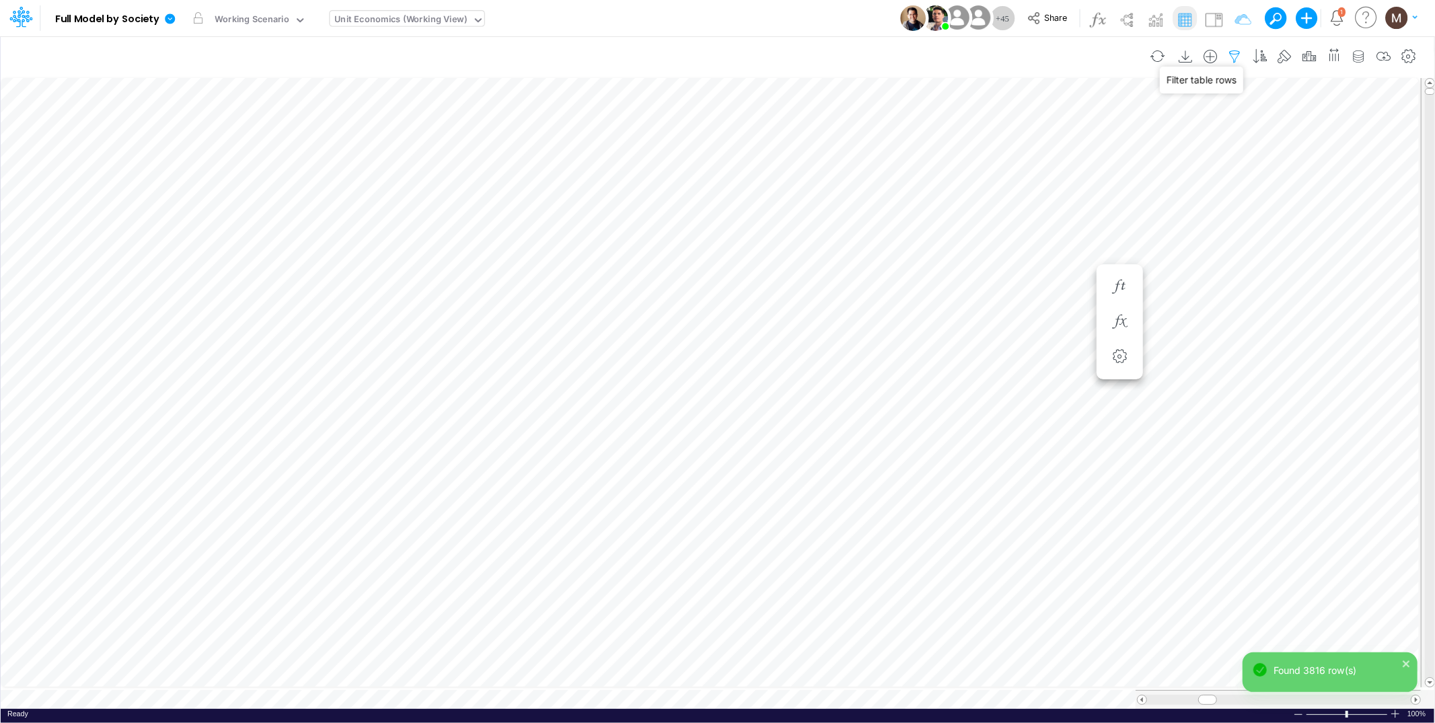
click at [1235, 50] on icon "button" at bounding box center [1235, 57] width 20 height 14
click at [1030, 145] on icon "button" at bounding box center [1030, 143] width 9 height 9
click at [902, 192] on div at bounding box center [929, 185] width 128 height 23
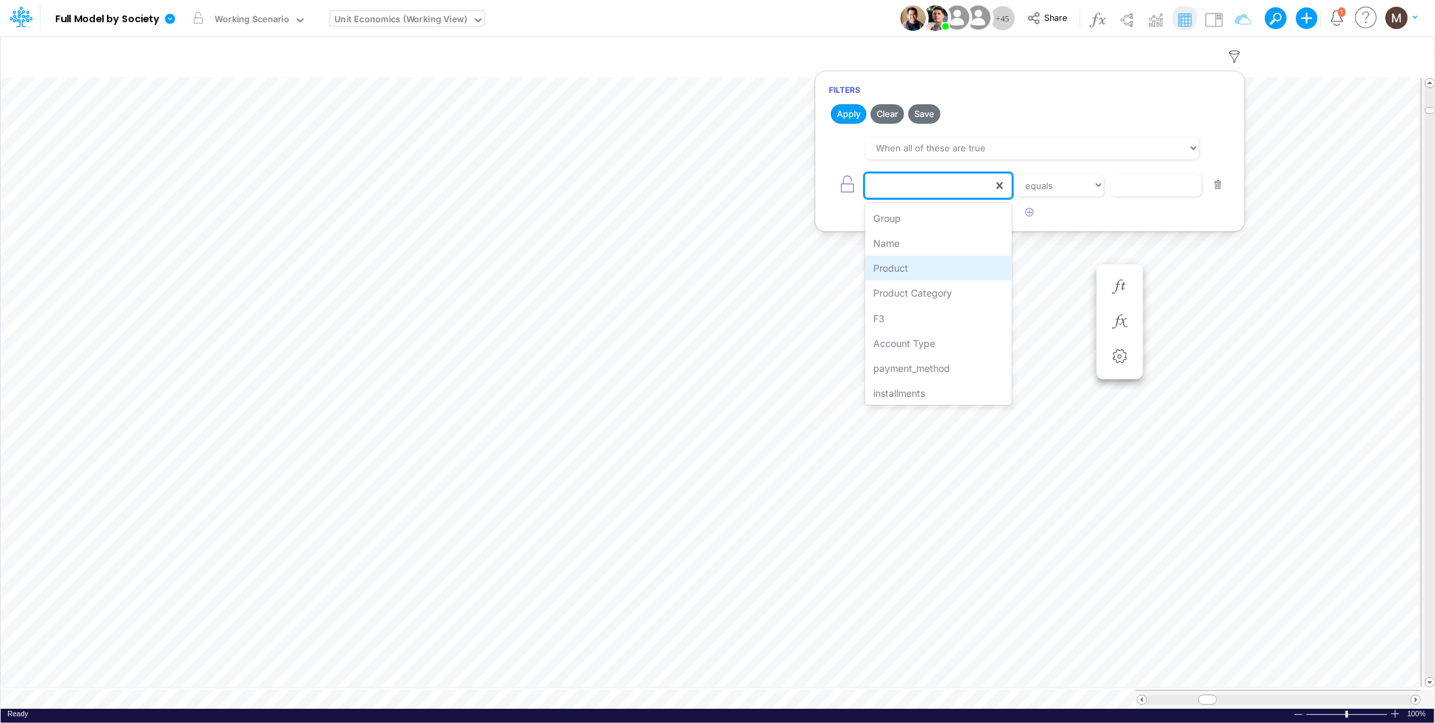
click at [908, 270] on div "Product" at bounding box center [938, 268] width 146 height 25
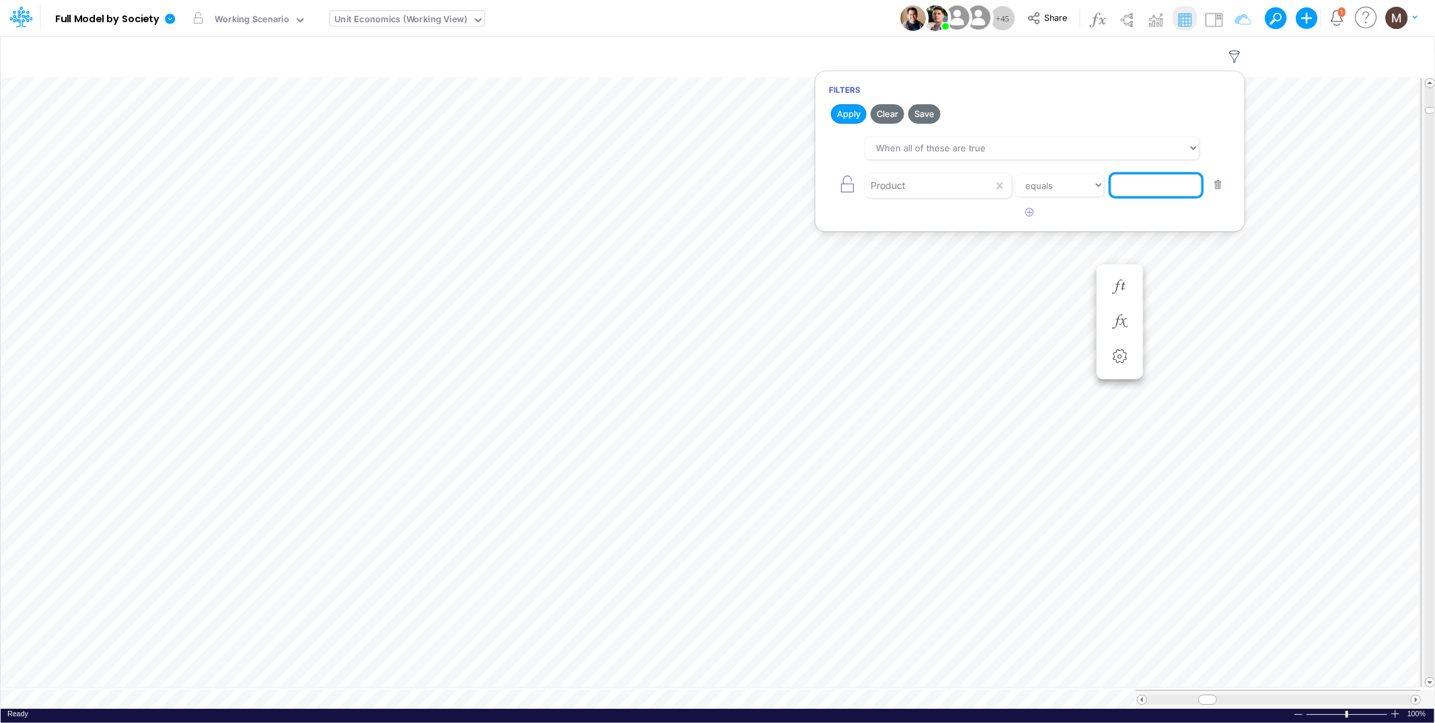
click at [1151, 182] on input "text" at bounding box center [1156, 185] width 91 height 23
type input "other / gift cards / pj"
click at [853, 115] on button "Apply" at bounding box center [849, 114] width 36 height 20
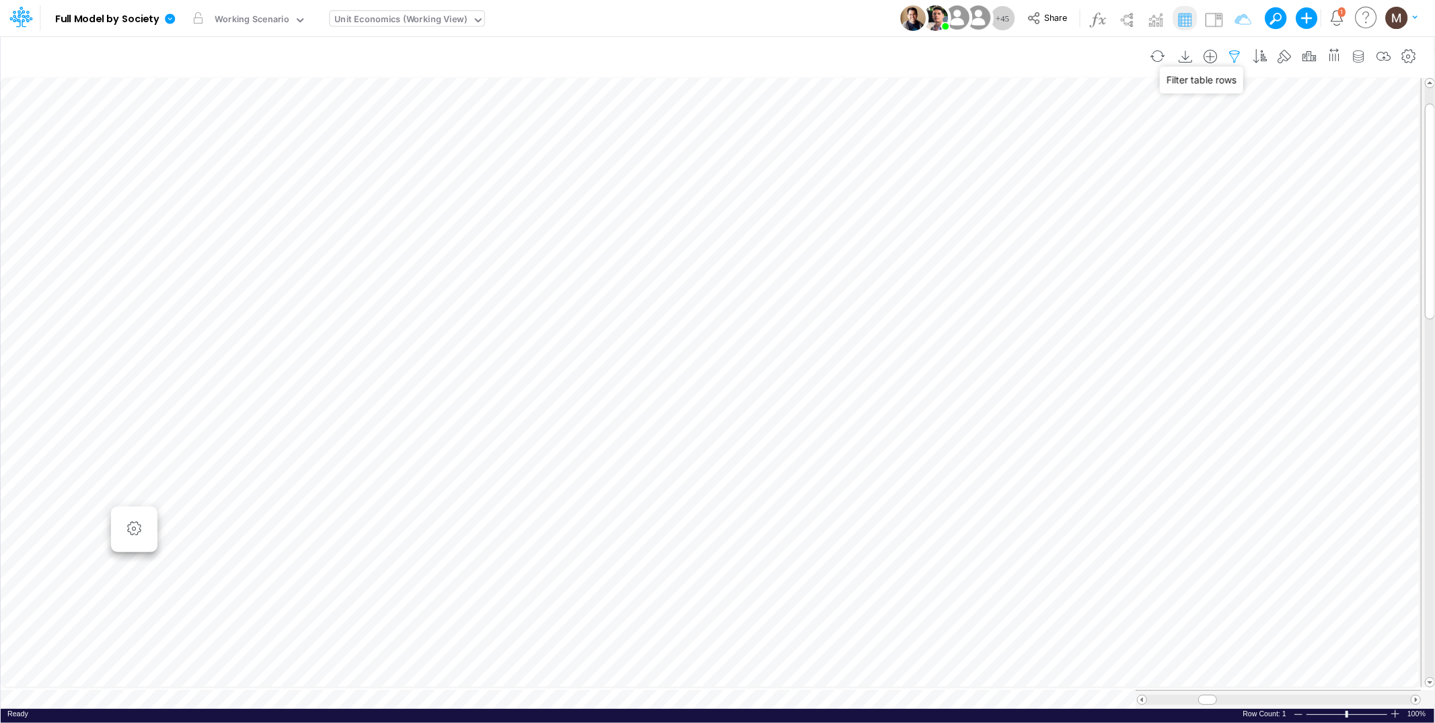
click at [1235, 56] on icon "button" at bounding box center [1235, 57] width 20 height 14
click at [1215, 184] on button "button" at bounding box center [1218, 185] width 26 height 18
click at [852, 118] on button "Apply" at bounding box center [849, 114] width 36 height 20
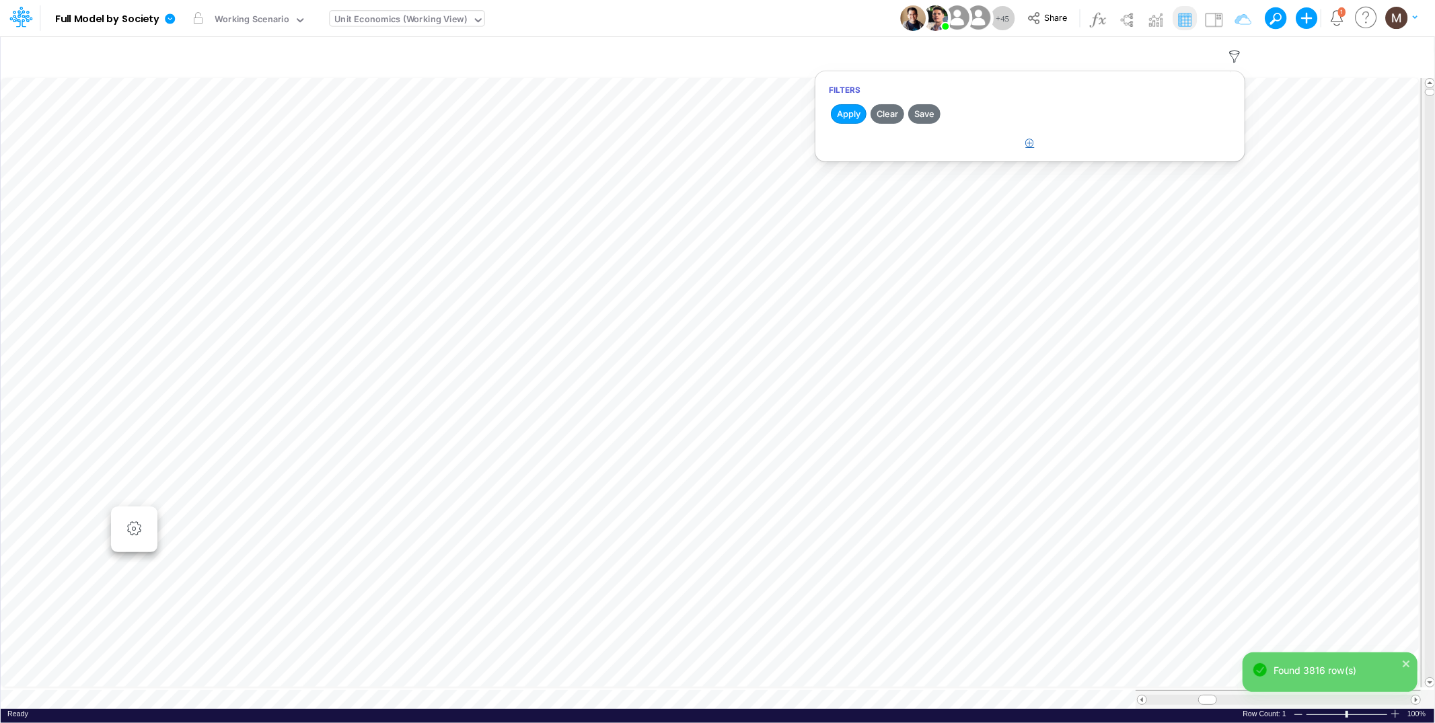
click at [1030, 147] on button "button" at bounding box center [1030, 144] width 26 height 22
click at [977, 182] on div at bounding box center [929, 185] width 128 height 23
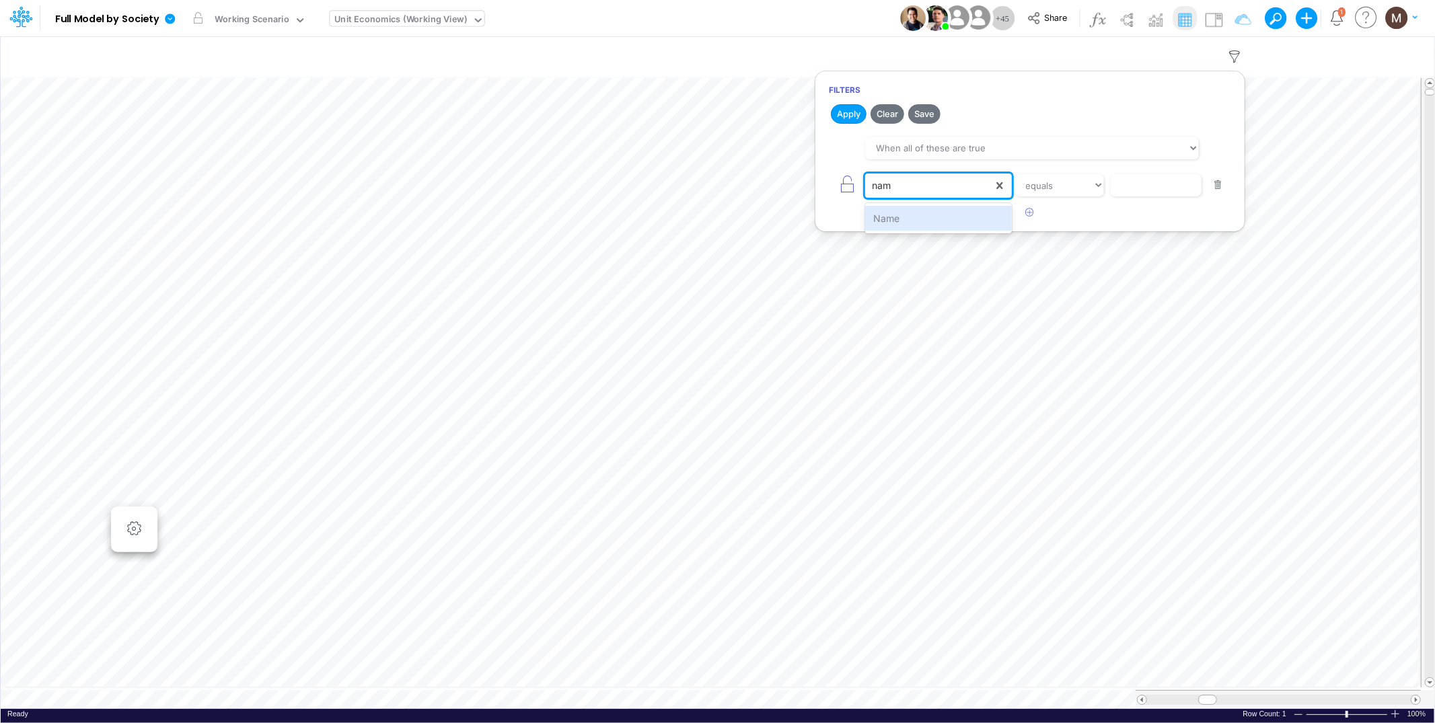
type input "name"
click at [955, 229] on div "Name" at bounding box center [938, 218] width 146 height 25
click at [1133, 186] on input "text" at bounding box center [1156, 185] width 91 height 23
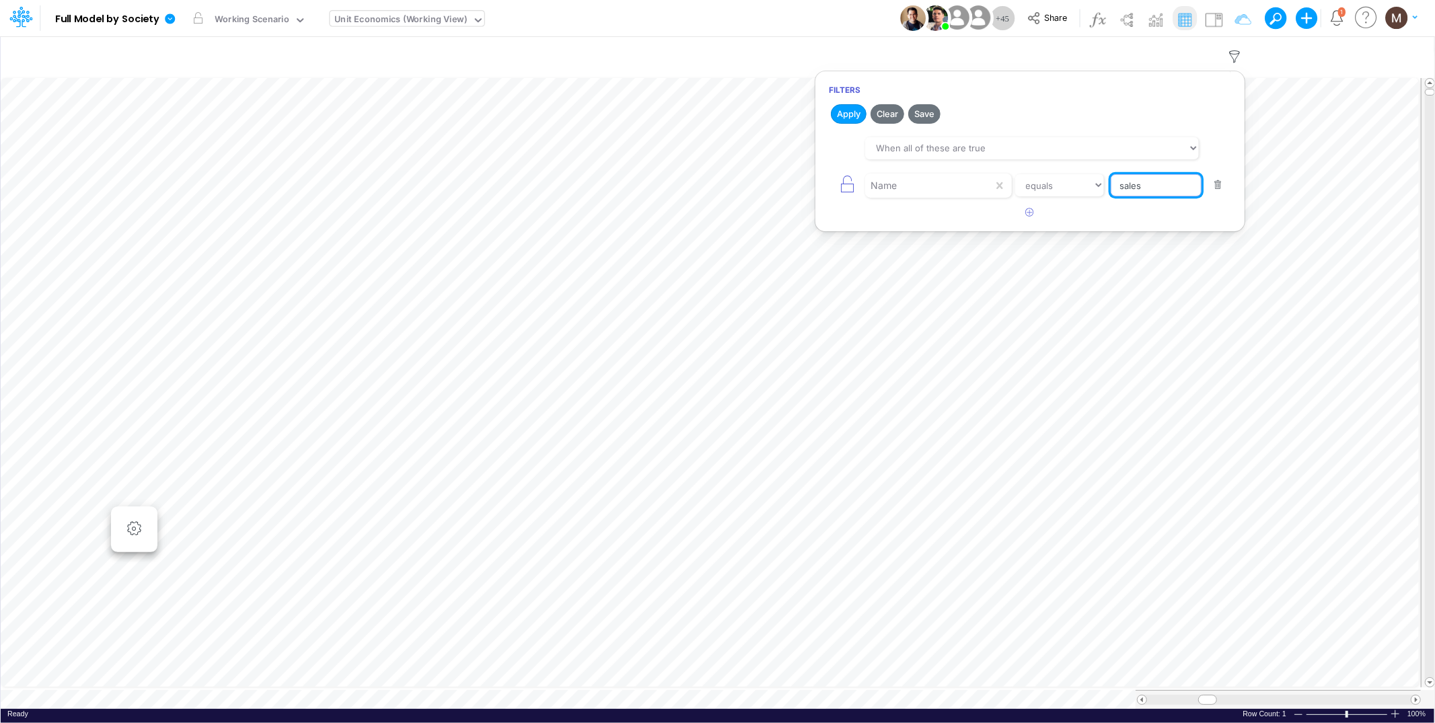
type input "Sales Taxes %"
click at [843, 113] on button "Apply" at bounding box center [849, 114] width 36 height 20
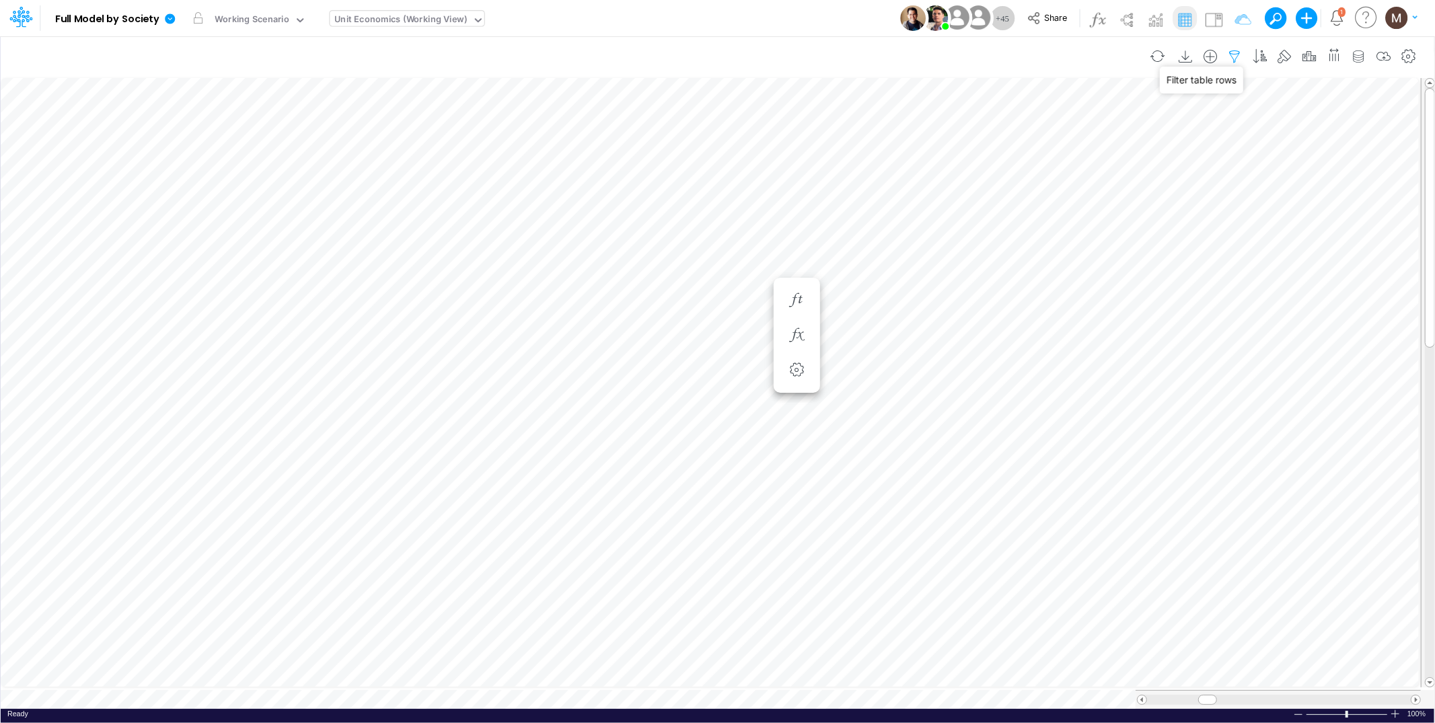
click at [1235, 52] on icon "button" at bounding box center [1235, 57] width 20 height 14
click at [1221, 188] on button "button" at bounding box center [1218, 185] width 26 height 18
click at [856, 112] on button "Apply" at bounding box center [849, 114] width 36 height 20
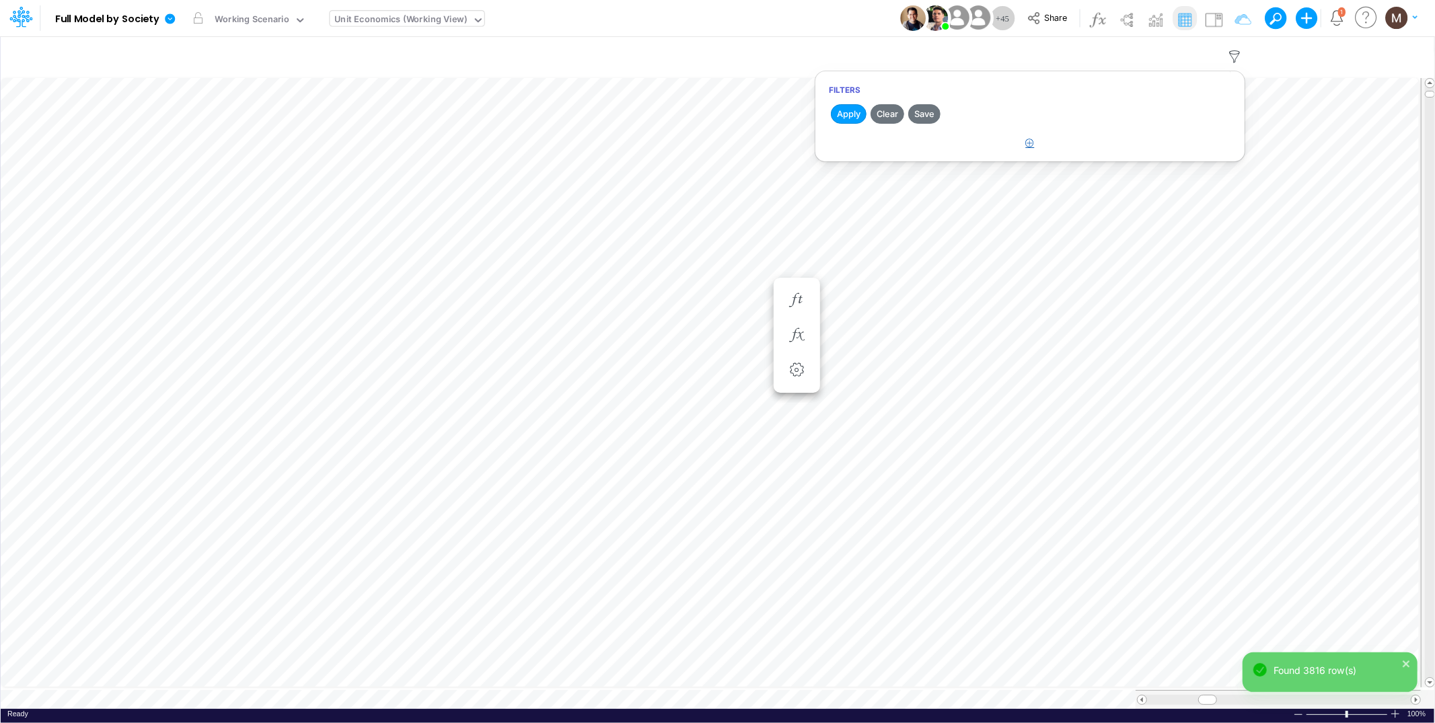
click at [1031, 141] on icon "button" at bounding box center [1030, 143] width 9 height 9
click at [953, 196] on div at bounding box center [929, 185] width 128 height 23
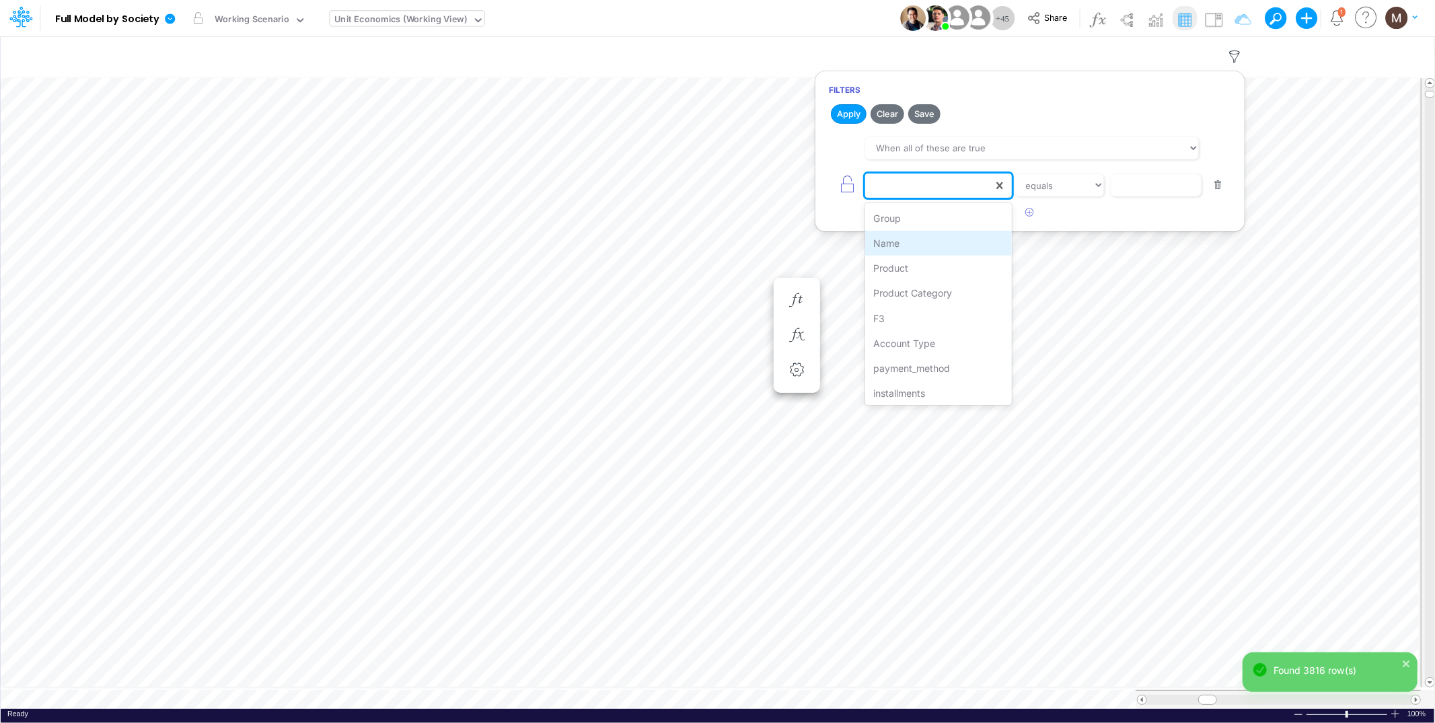
click at [926, 240] on div "Name" at bounding box center [938, 243] width 146 height 25
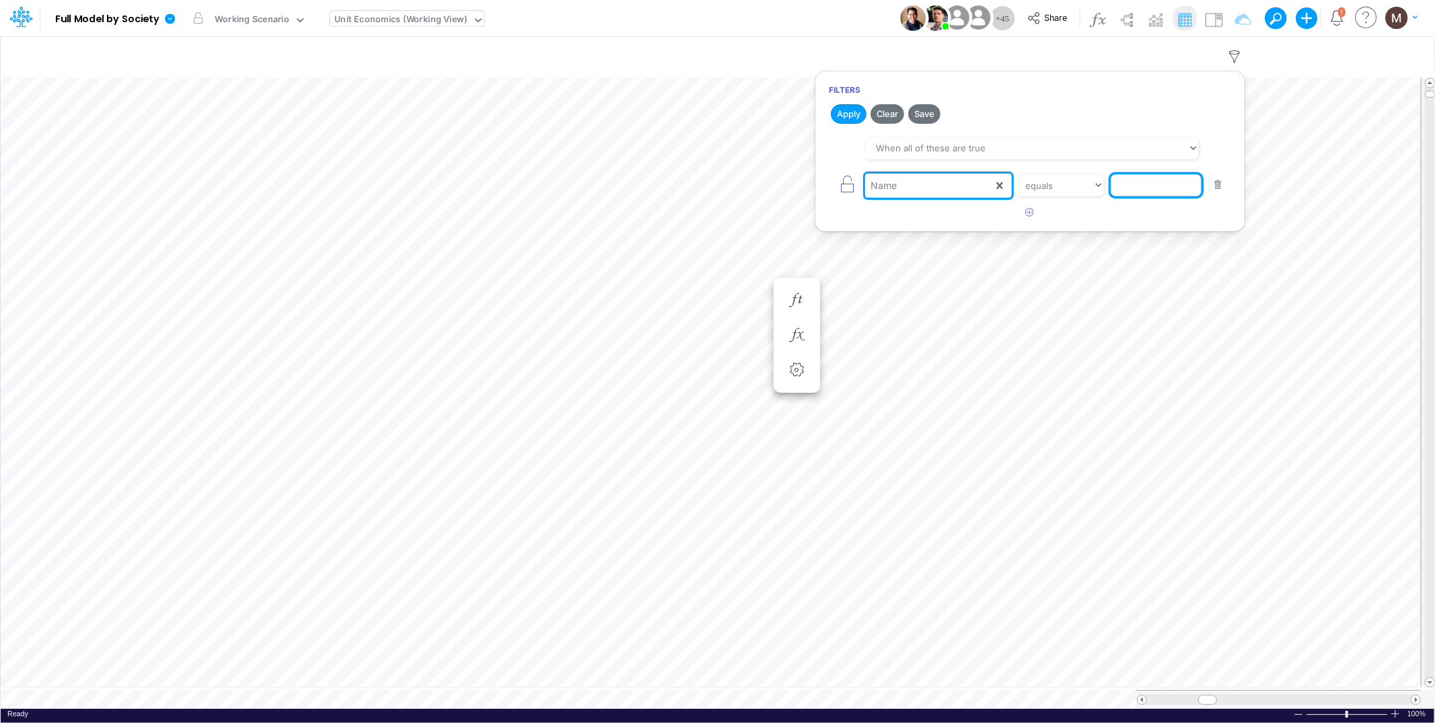
click at [1130, 191] on input "text" at bounding box center [1156, 185] width 91 height 23
type input "sales taxes"
click at [853, 109] on button "Apply" at bounding box center [849, 114] width 36 height 20
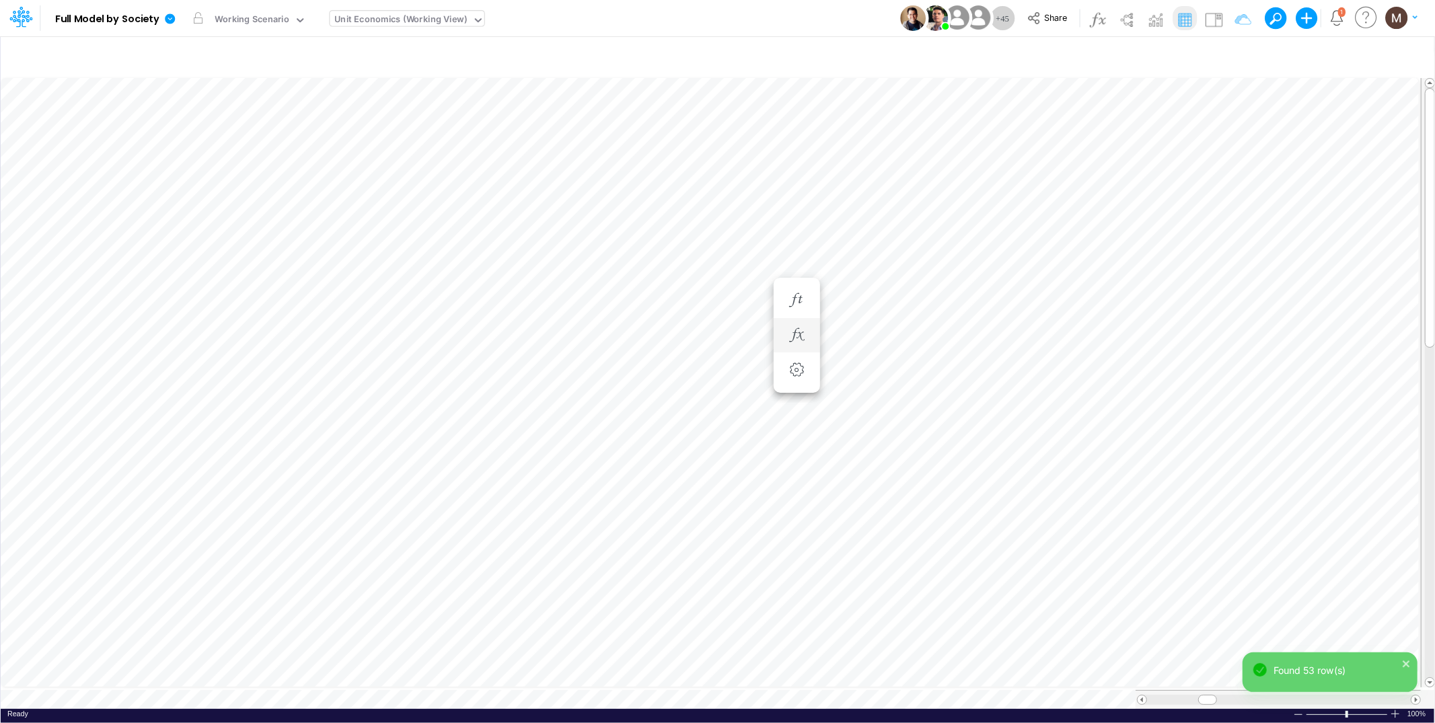
scroll to position [0, 1]
click at [359, 18] on div "Unit Economics (Working View)" at bounding box center [401, 20] width 133 height 15
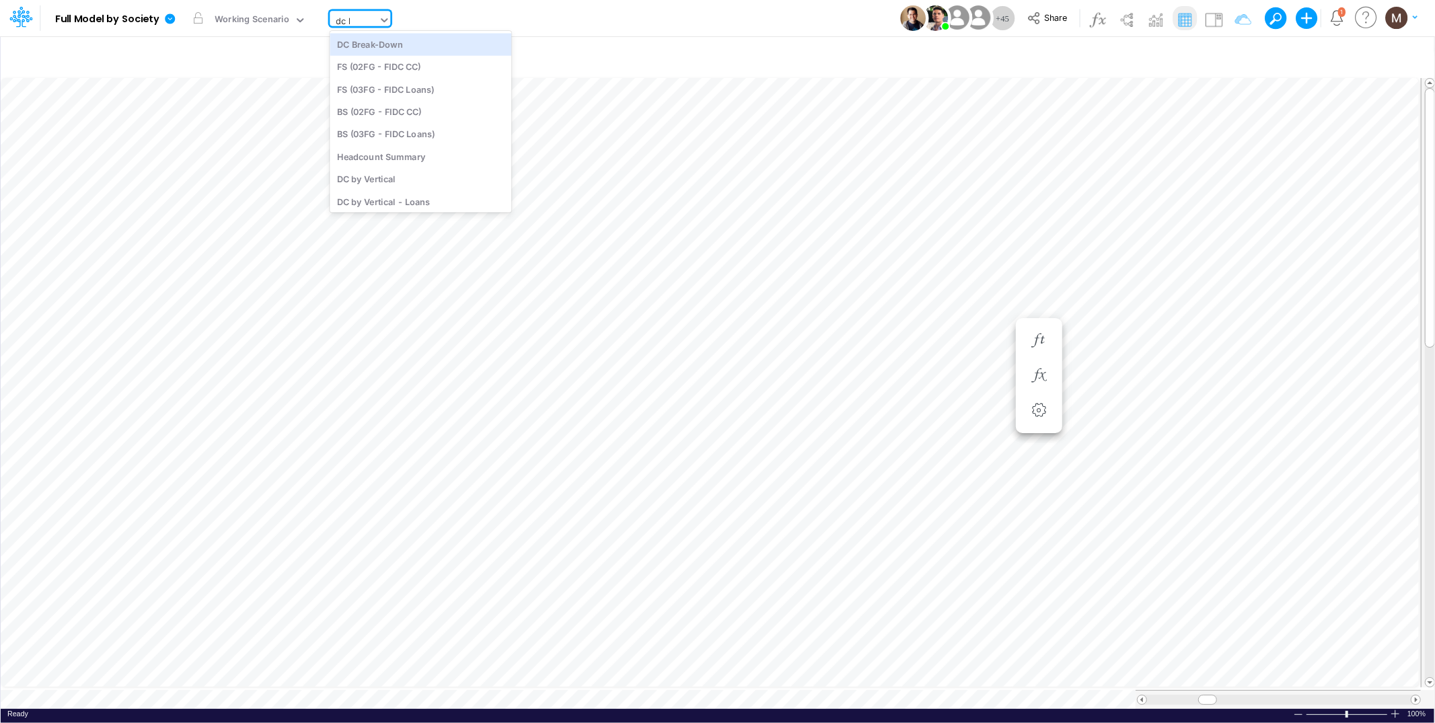
type input "dc by"
click at [365, 49] on div "DC by Vertical" at bounding box center [421, 44] width 182 height 22
type input "DC by Vertical"
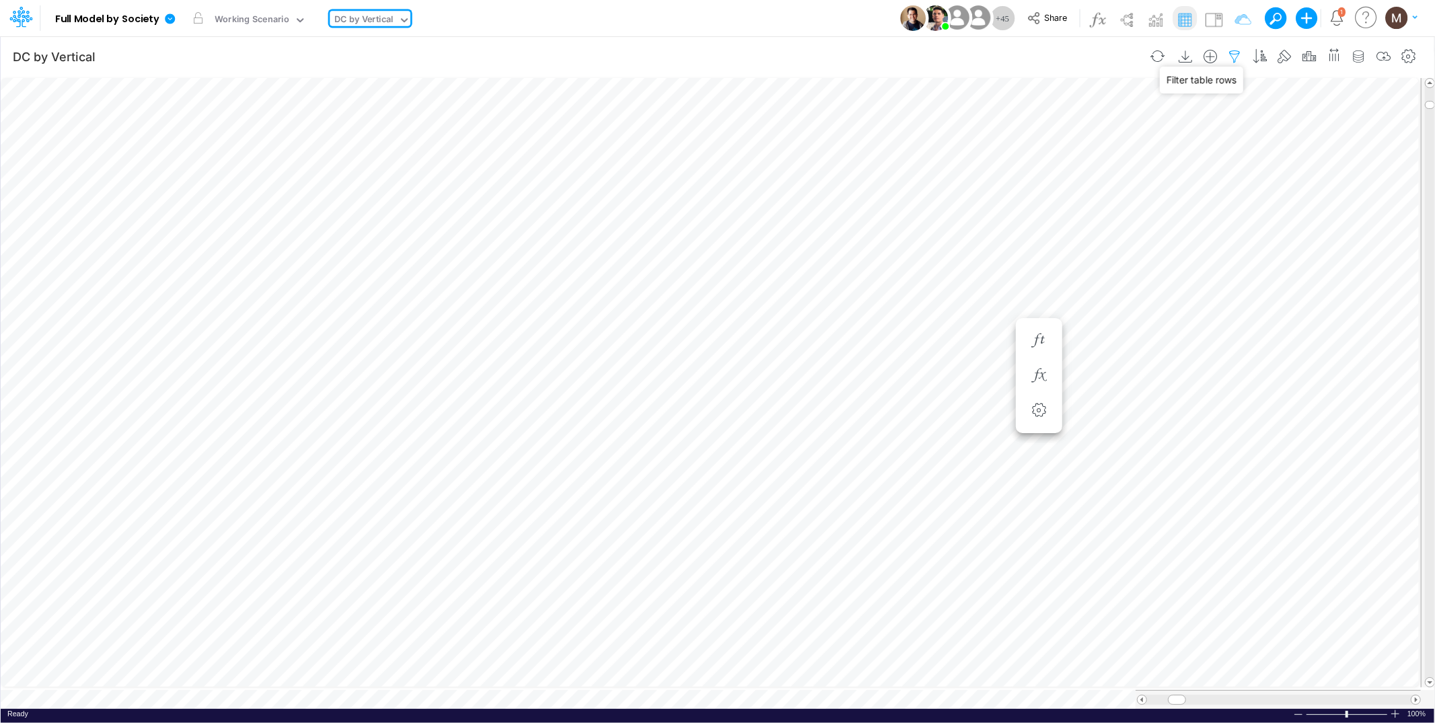
click at [1236, 56] on icon "button" at bounding box center [1235, 57] width 20 height 14
click at [1233, 50] on icon "button" at bounding box center [1235, 57] width 20 height 14
click at [1026, 139] on icon "button" at bounding box center [1030, 143] width 9 height 9
select select "tableSearchOR"
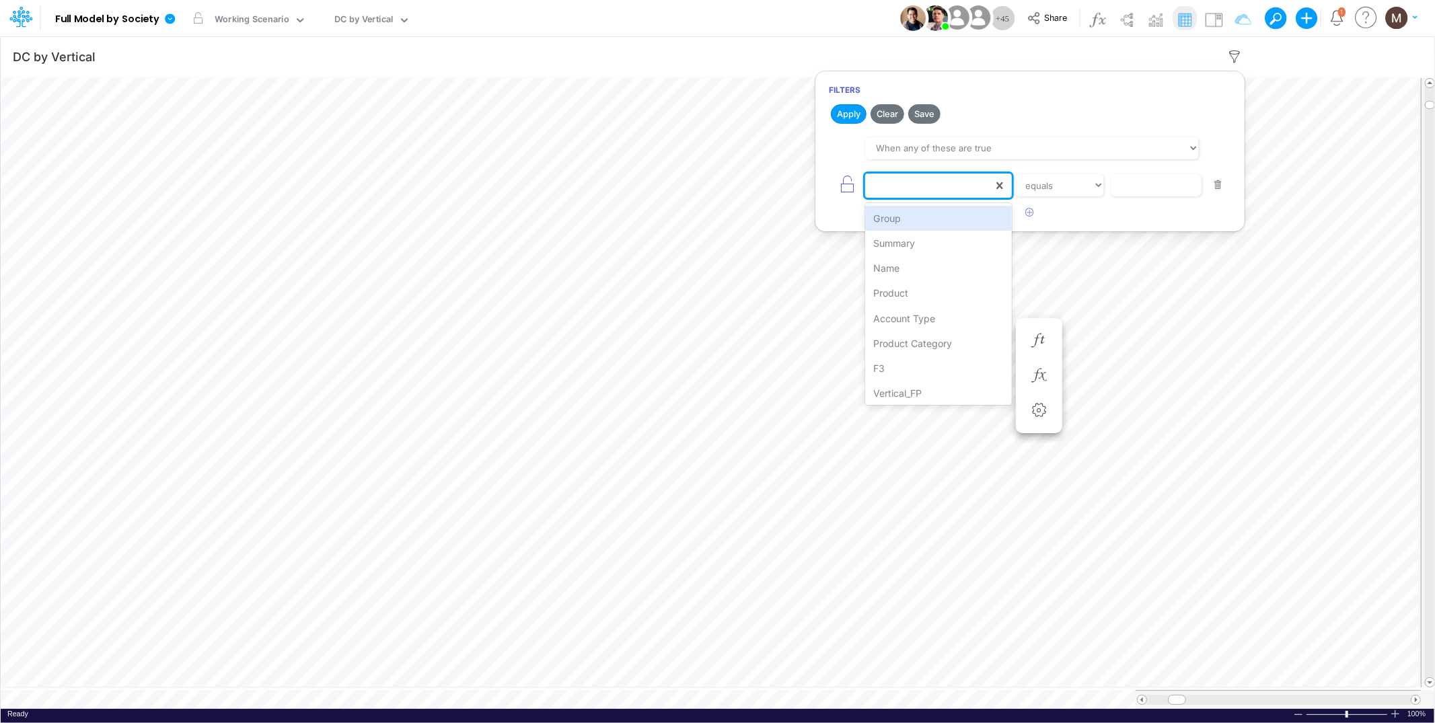
click at [970, 188] on div at bounding box center [929, 185] width 128 height 23
type input "accou"
click at [984, 225] on div "Account Type" at bounding box center [938, 218] width 146 height 25
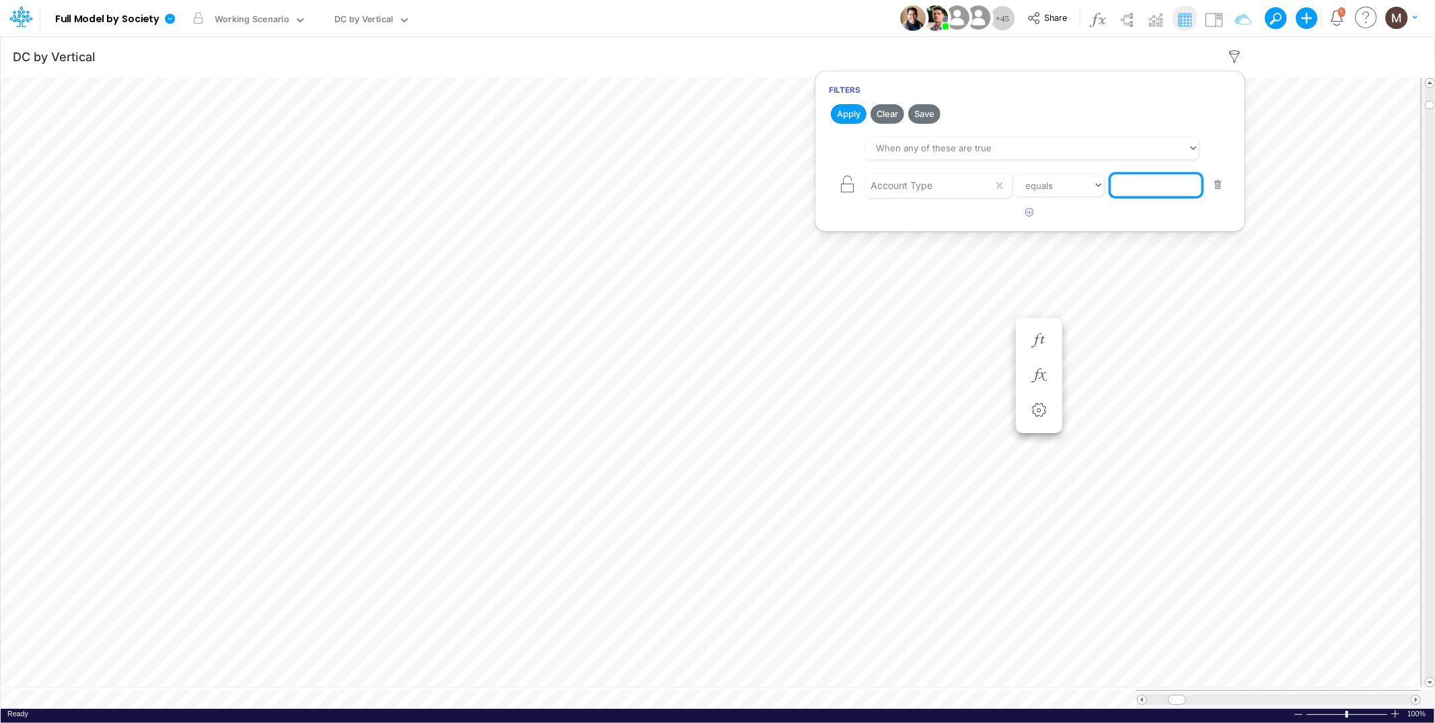
click at [1169, 189] on input "text" at bounding box center [1156, 185] width 91 height 23
type input "pf"
click at [1028, 210] on icon "button" at bounding box center [1030, 212] width 9 height 9
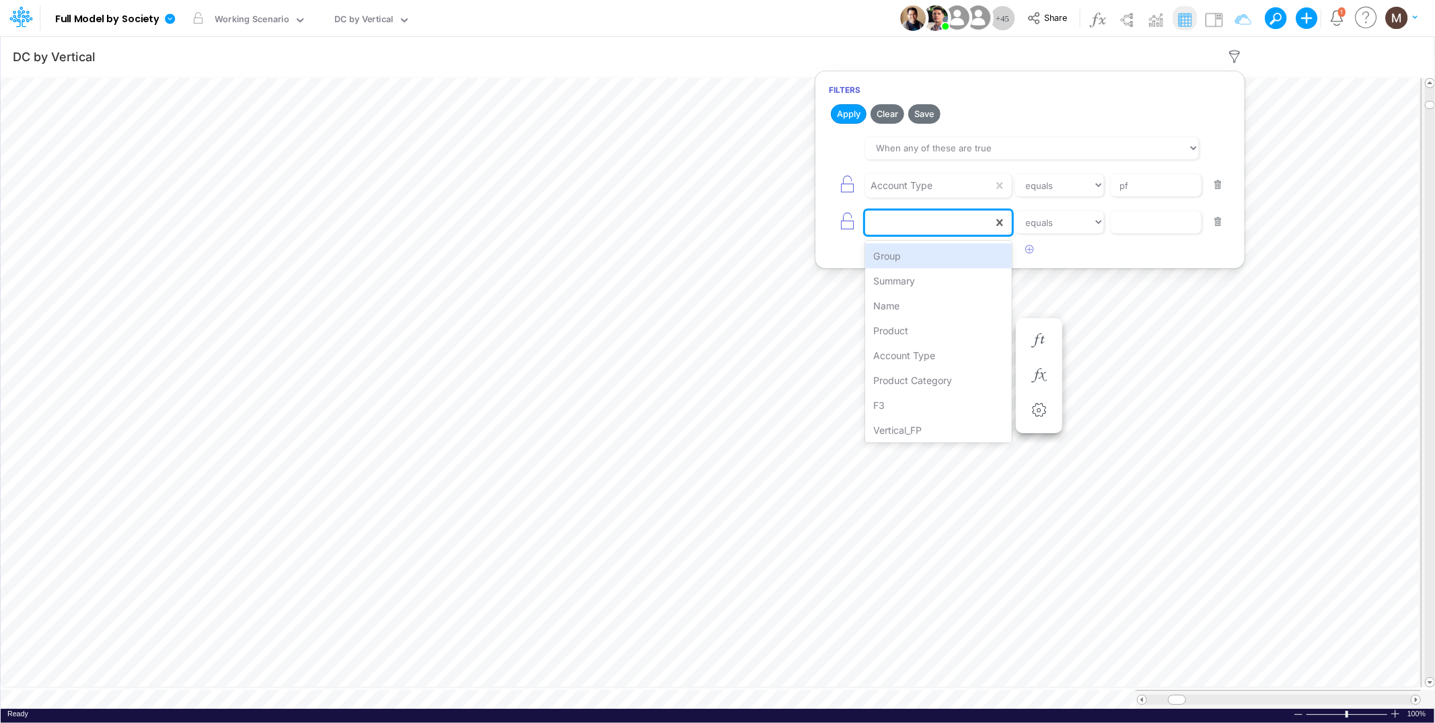
click at [898, 229] on div at bounding box center [929, 222] width 128 height 23
type input "verti"
click at [922, 260] on div "Vertical_FP" at bounding box center [938, 256] width 146 height 25
click at [1172, 239] on article "When all of these are true When any of these are true Account Type equals not e…" at bounding box center [1029, 185] width 429 height 108
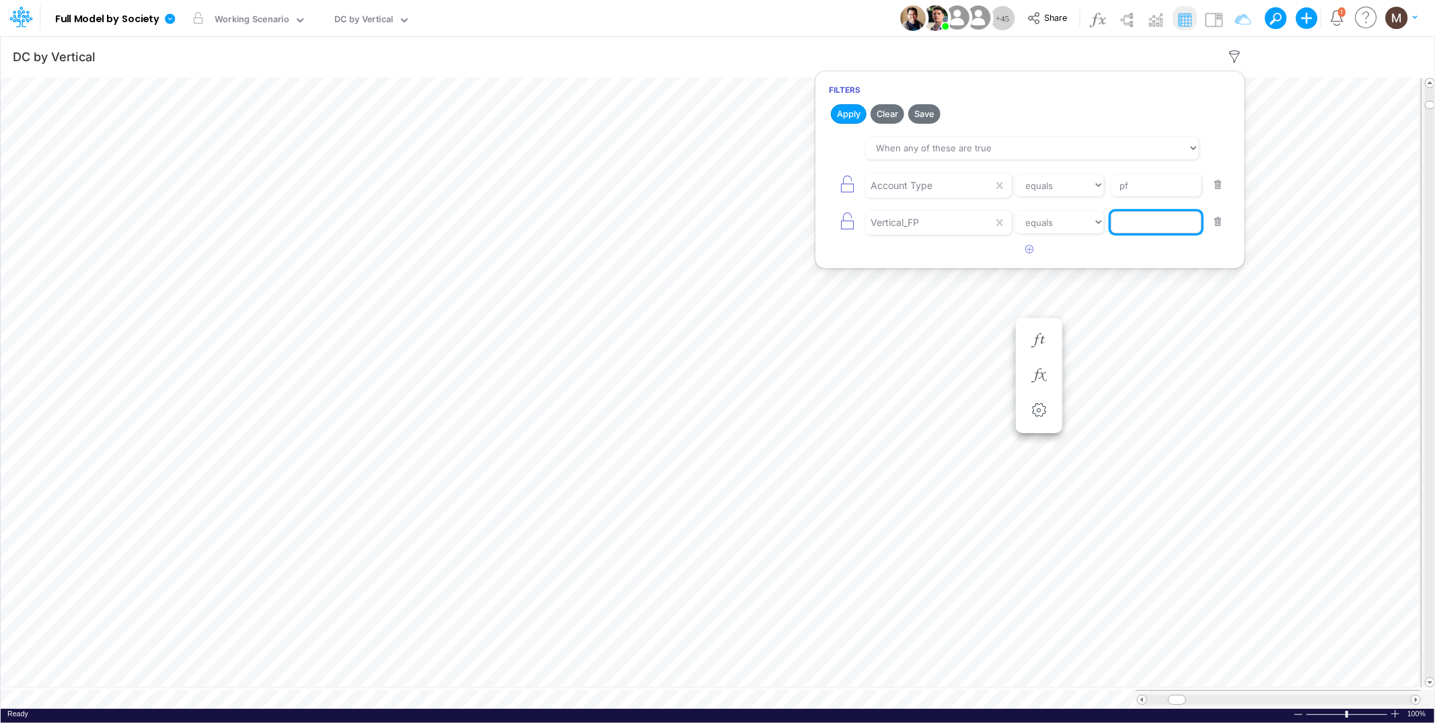
click at [1165, 220] on input "text" at bounding box center [1156, 222] width 91 height 23
type input "others"
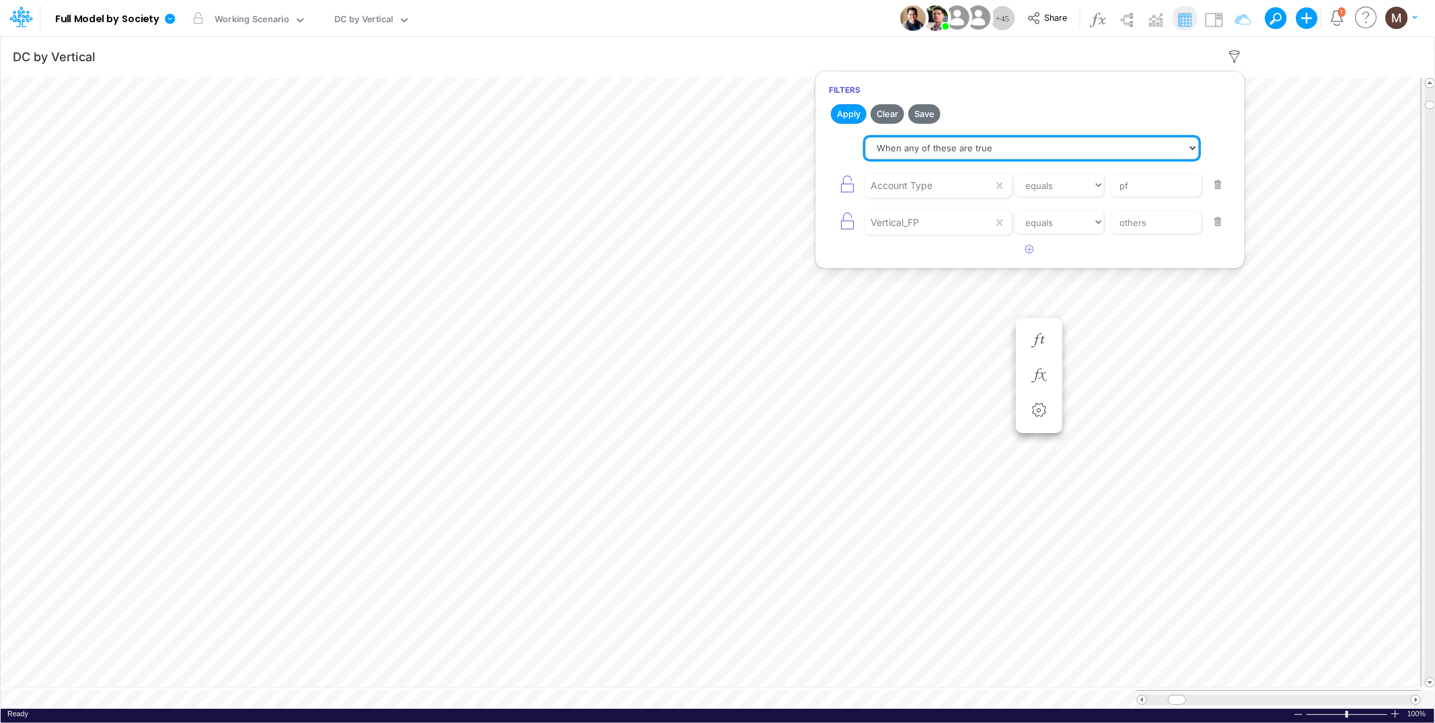
click at [954, 147] on select "When all of these are true When any of these are true" at bounding box center [1032, 148] width 334 height 23
select select "tableSearchAND"
click at [865, 137] on select "When all of these are true When any of these are true" at bounding box center [1032, 148] width 334 height 23
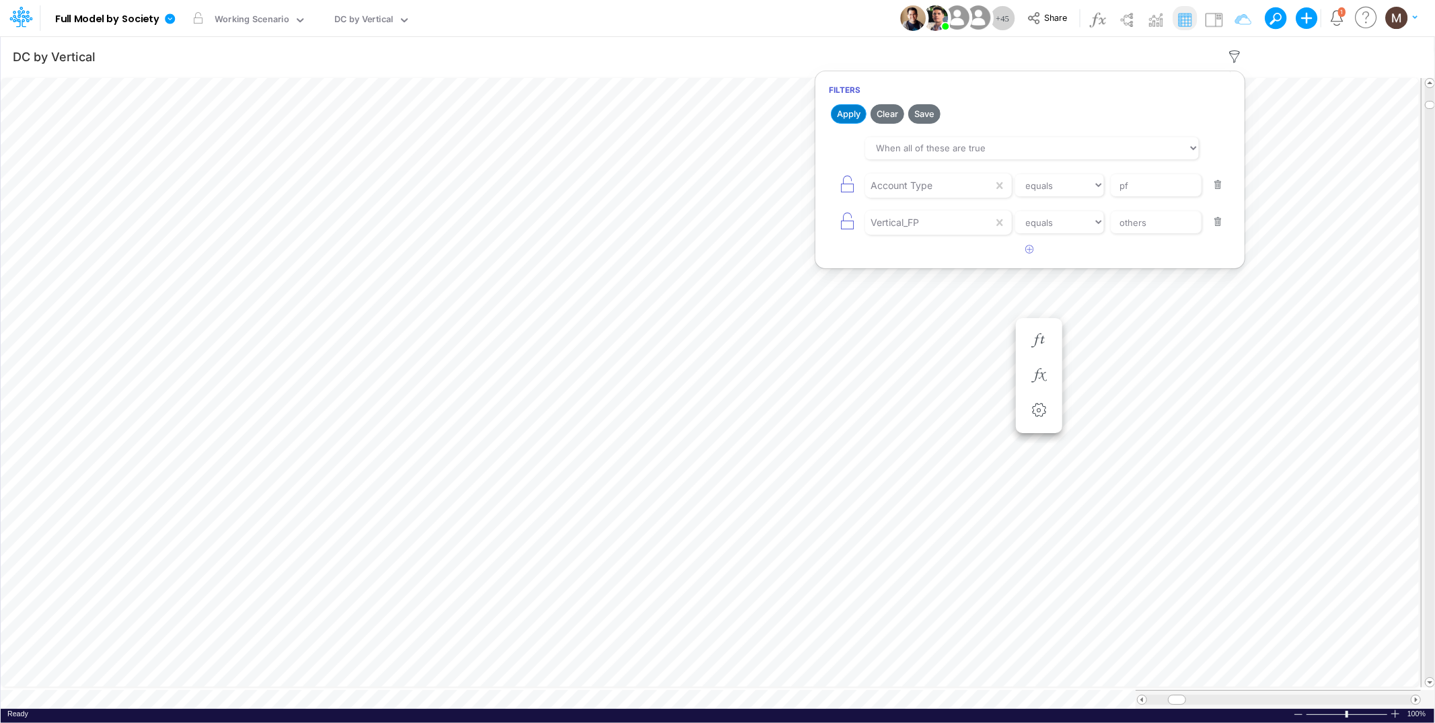
click at [852, 114] on button "Apply" at bounding box center [849, 114] width 36 height 20
click at [172, 24] on link at bounding box center [172, 18] width 27 height 35
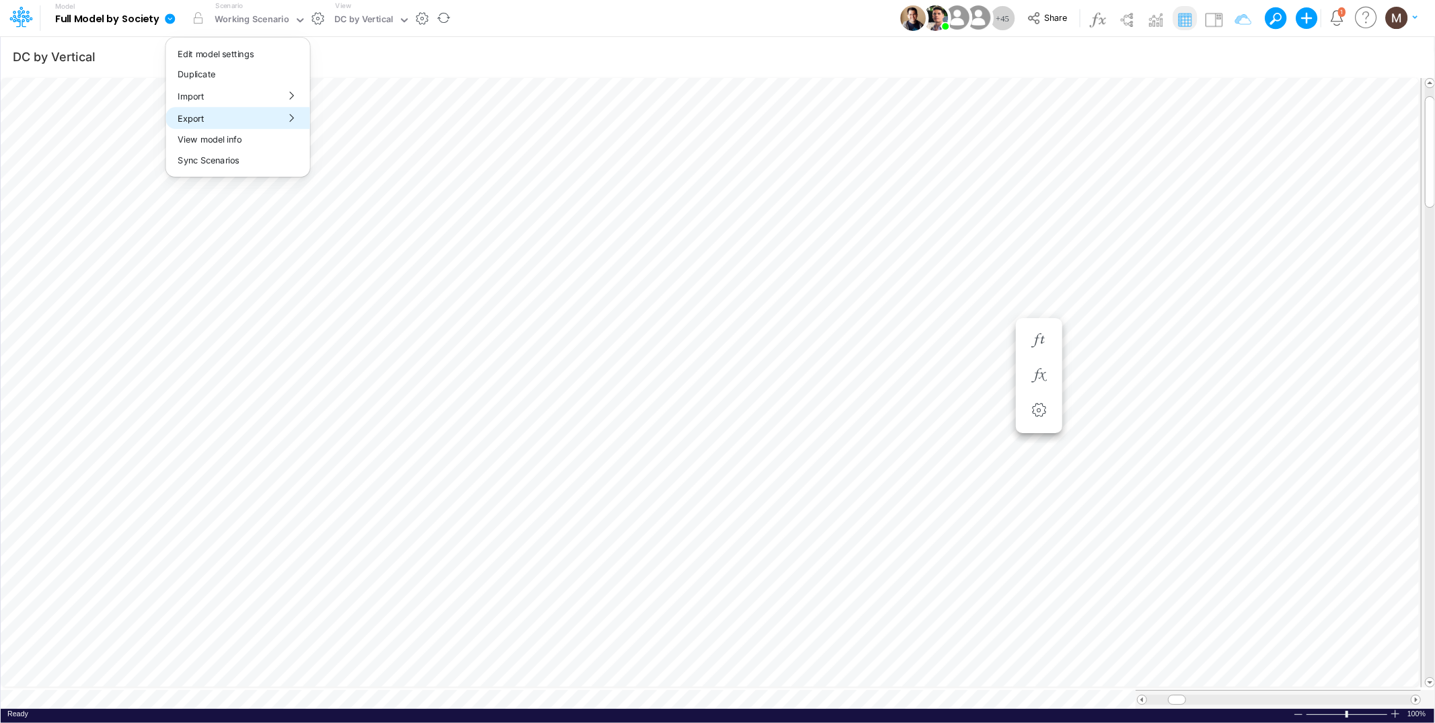
click at [241, 120] on button "Export" at bounding box center [238, 118] width 144 height 22
click at [357, 126] on button "Excel" at bounding box center [383, 125] width 144 height 21
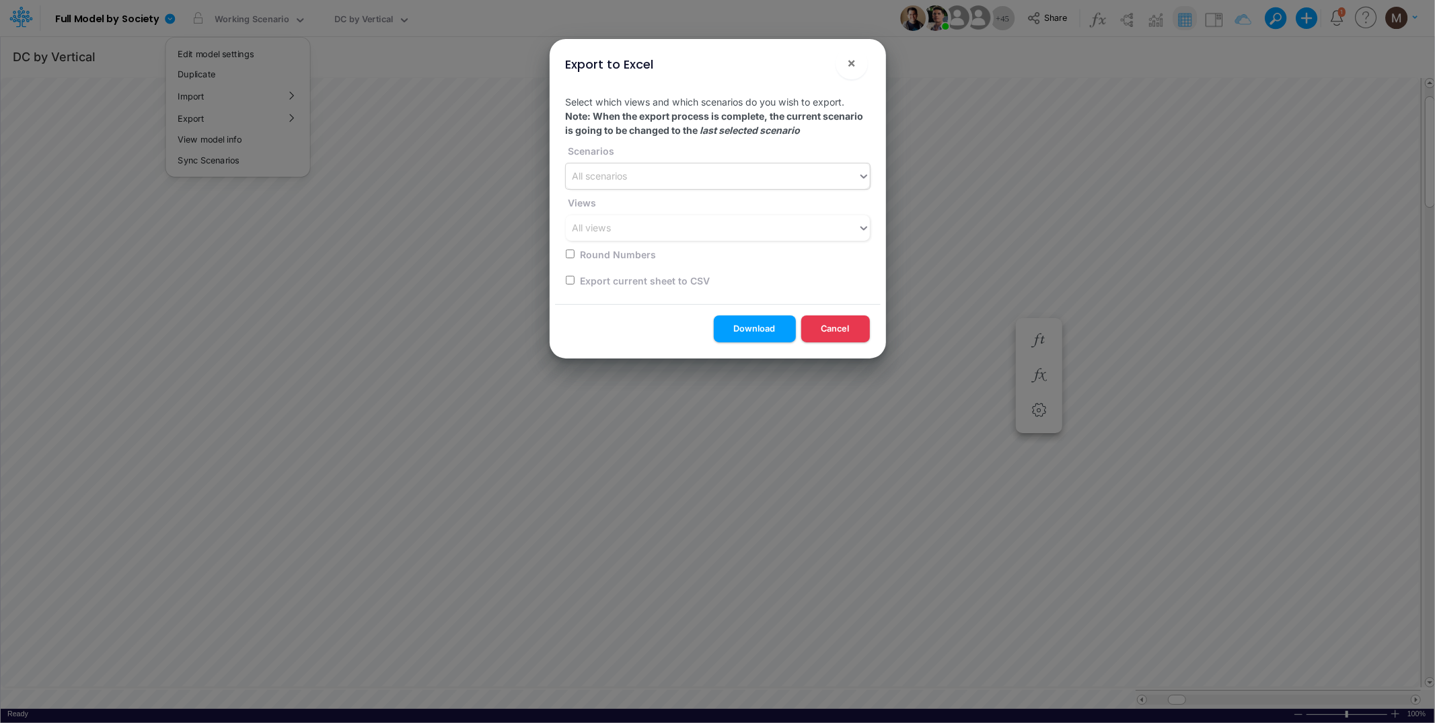
click at [637, 185] on div "All scenarios" at bounding box center [712, 177] width 292 height 22
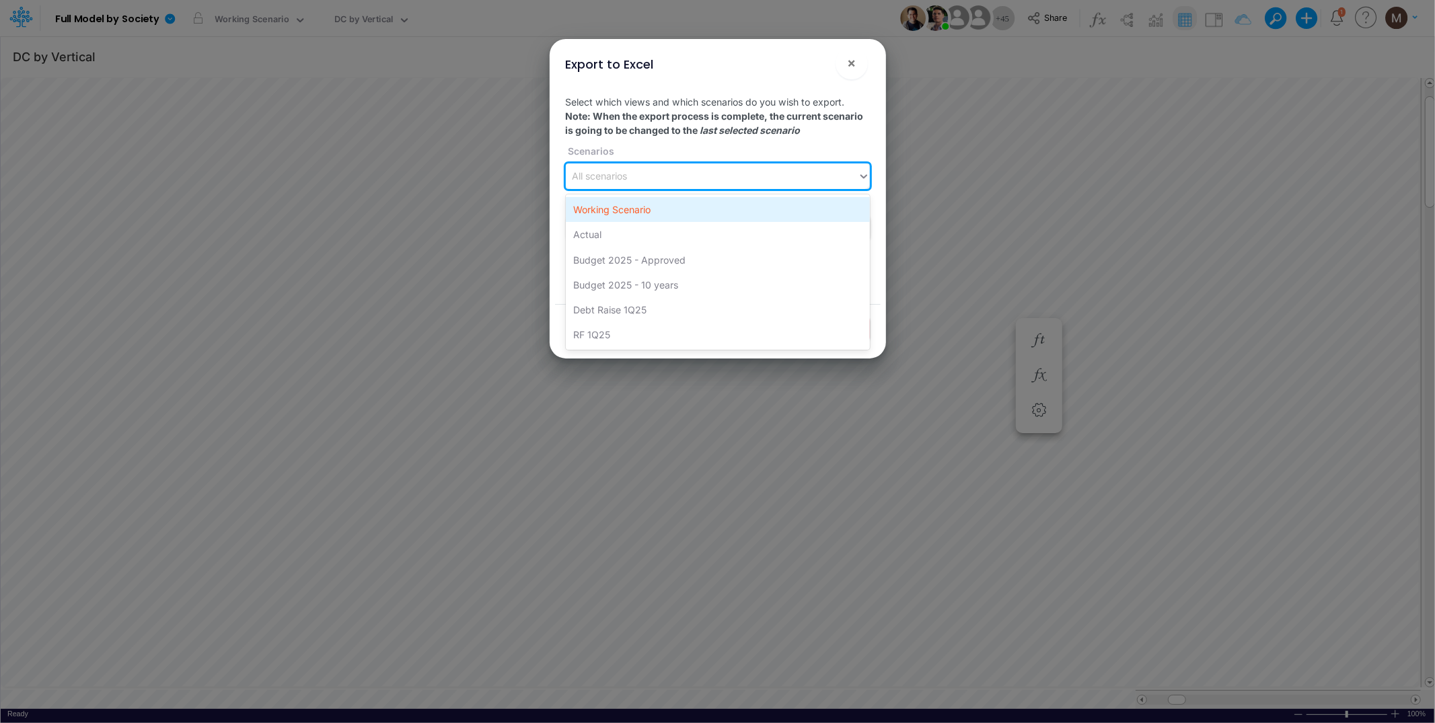
click at [723, 215] on div "Working Scenario" at bounding box center [718, 209] width 304 height 25
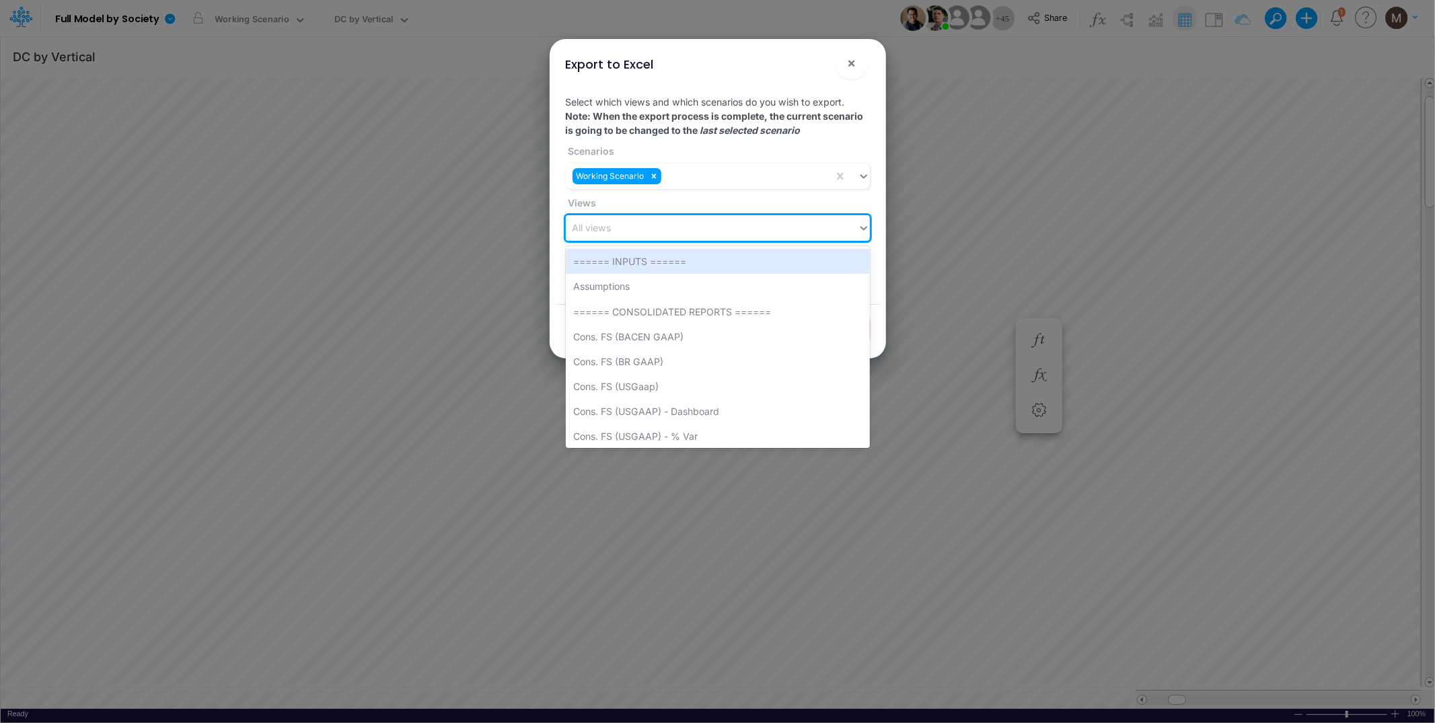
click at [711, 234] on div "All views" at bounding box center [712, 228] width 292 height 22
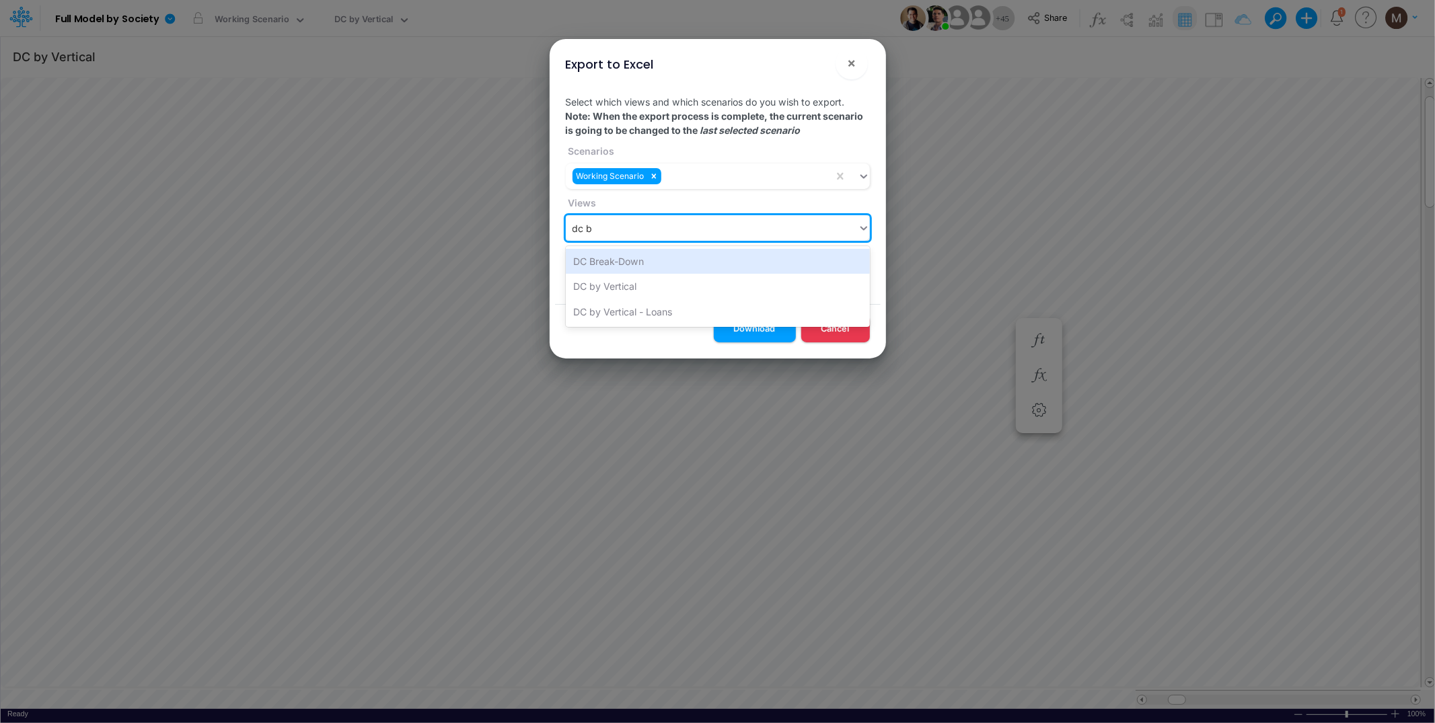
type input "dc by"
click at [717, 263] on div "DC by Vertical" at bounding box center [718, 261] width 304 height 25
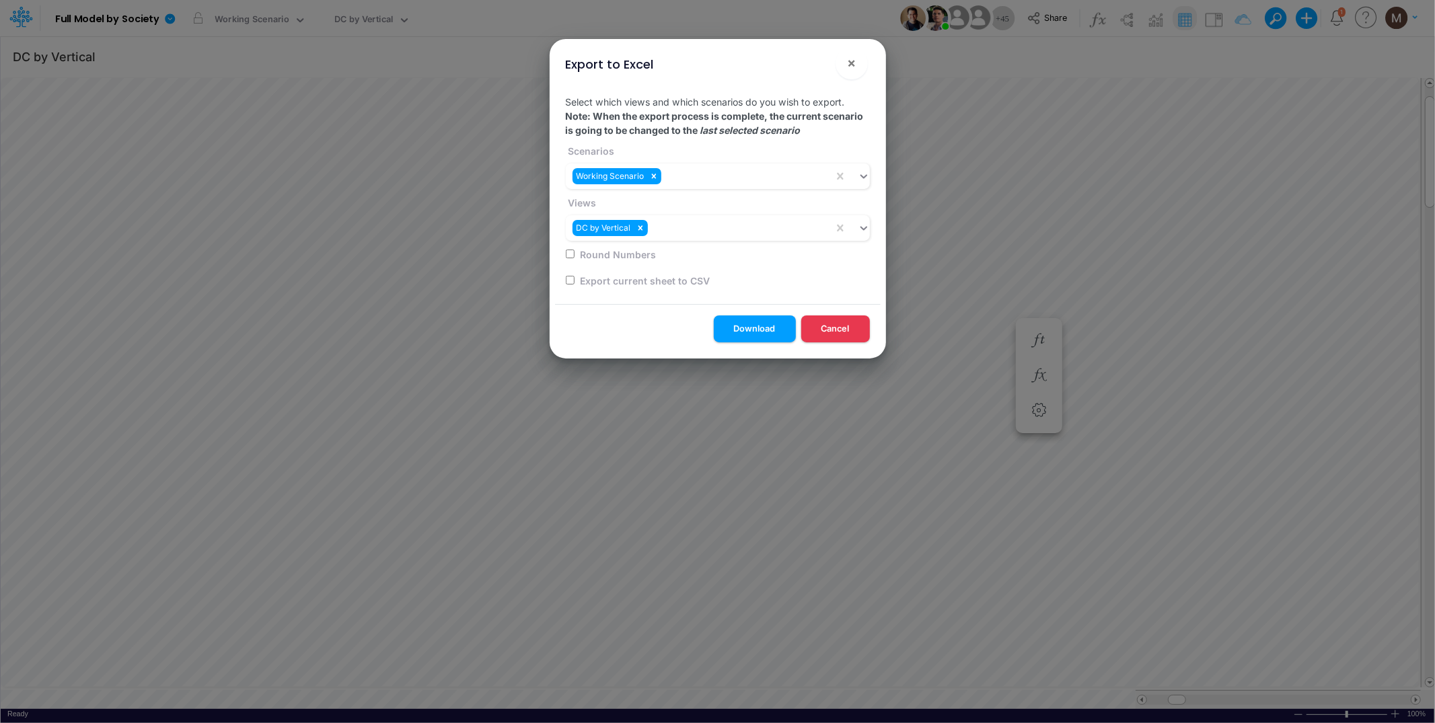
click at [665, 283] on label "Export current sheet to CSV" at bounding box center [644, 281] width 132 height 14
click at [588, 283] on label "Export current sheet to CSV" at bounding box center [644, 281] width 132 height 14
click at [571, 281] on input "checkbox" at bounding box center [570, 280] width 9 height 9
checkbox input "true"
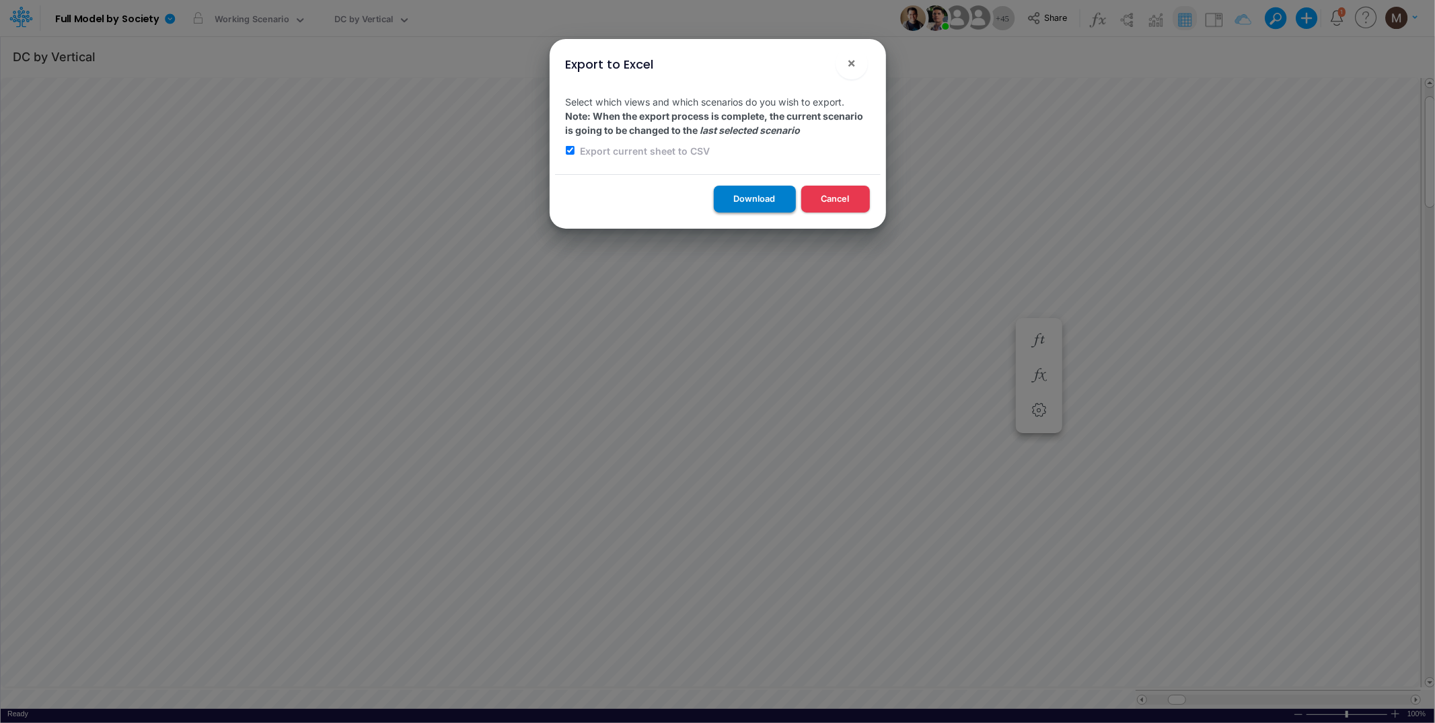
click at [735, 198] on button "Download" at bounding box center [755, 199] width 82 height 26
drag, startPoint x: 649, startPoint y: 155, endPoint x: 628, endPoint y: 153, distance: 20.3
click at [649, 155] on label "Export current sheet to CSV" at bounding box center [644, 151] width 132 height 14
click at [568, 148] on input "checkbox" at bounding box center [570, 150] width 9 height 9
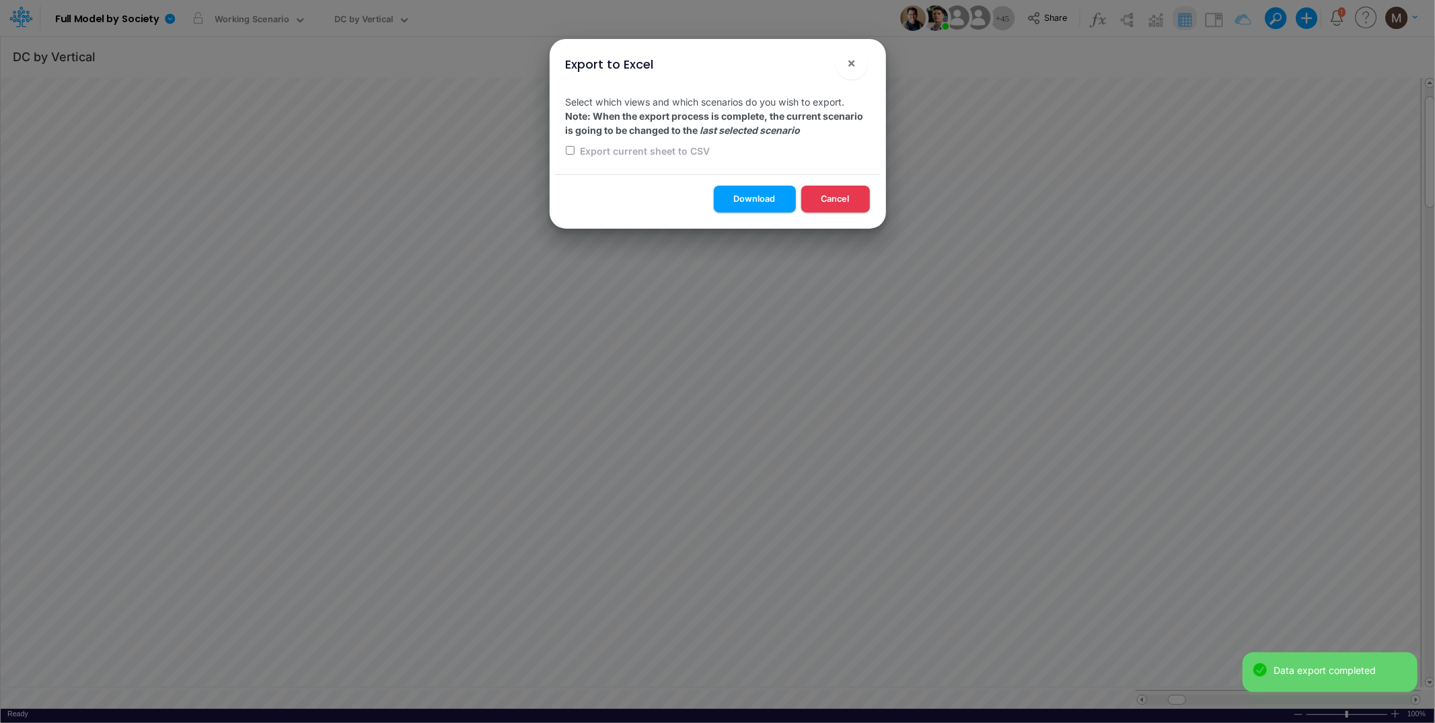
checkbox input "false"
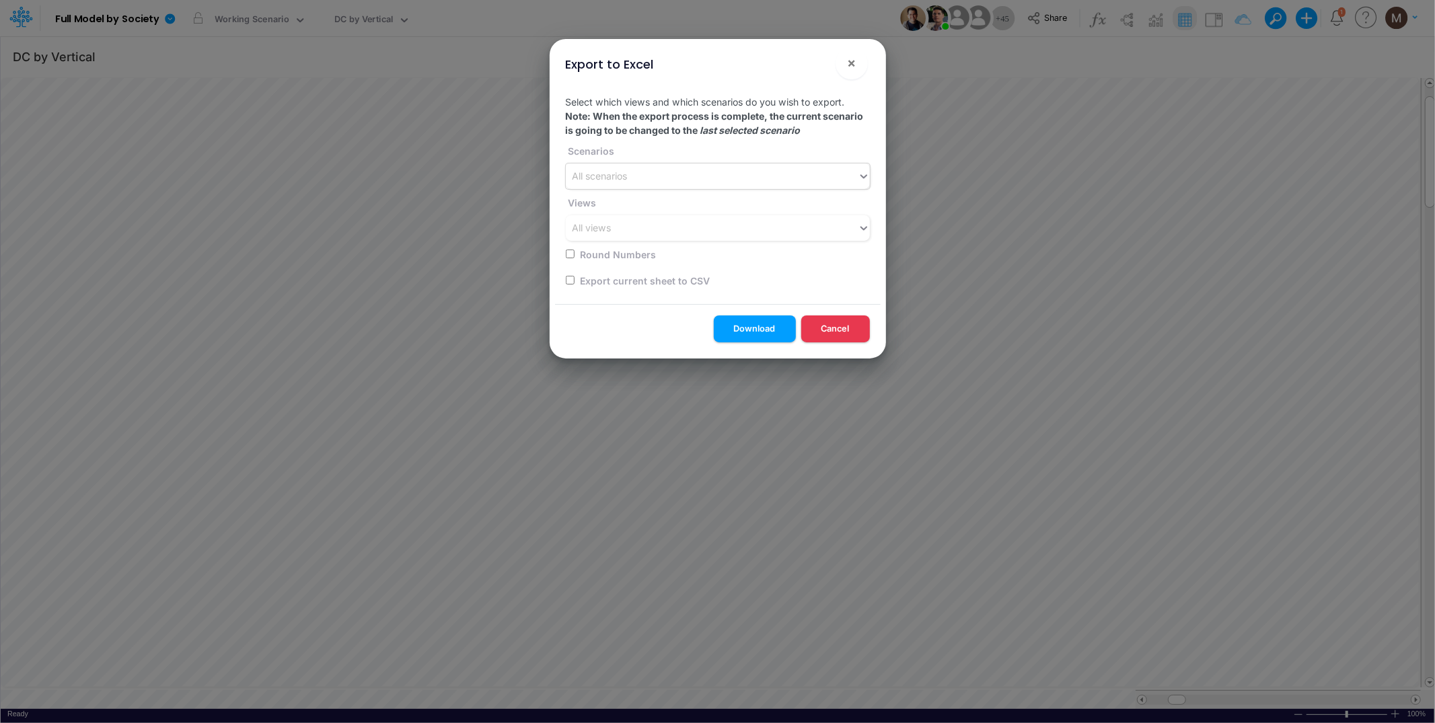
click at [638, 180] on div "All scenarios" at bounding box center [712, 177] width 292 height 22
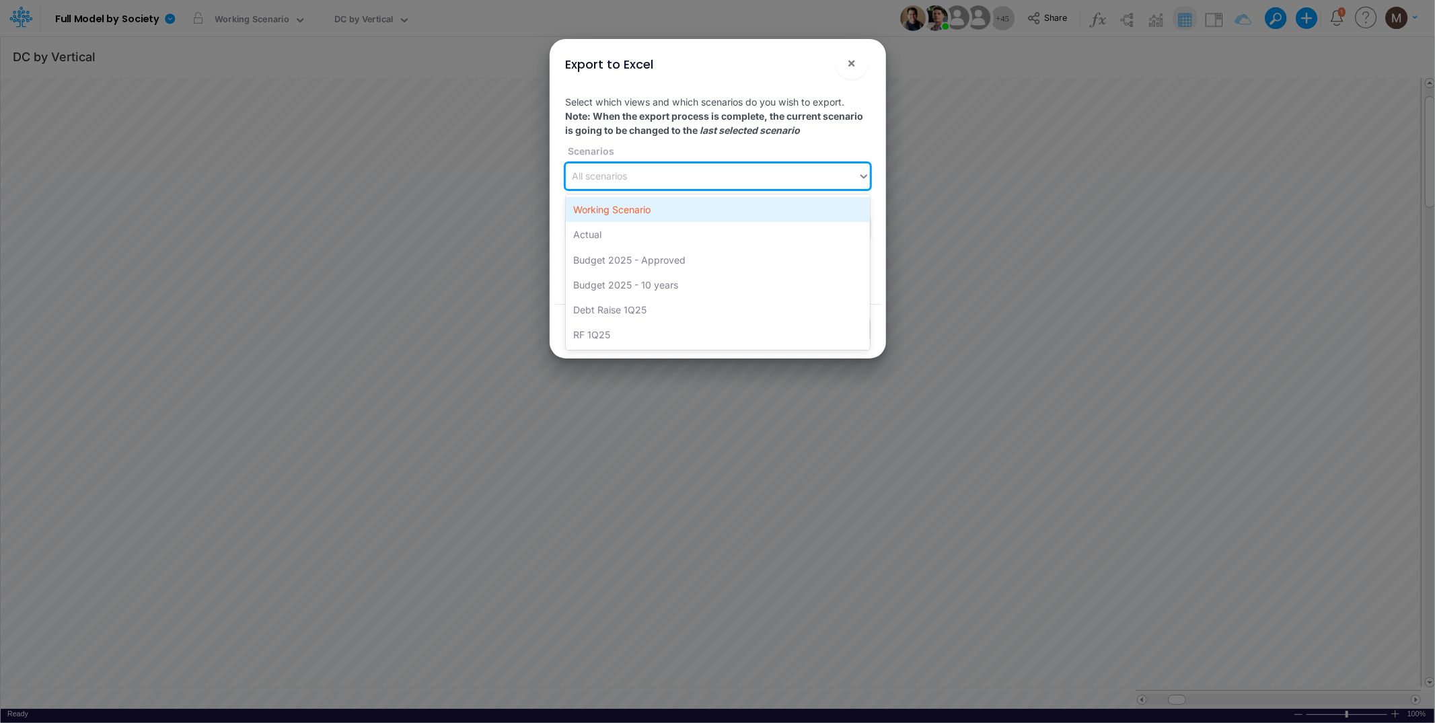
click at [637, 216] on div "Working Scenario" at bounding box center [718, 209] width 304 height 25
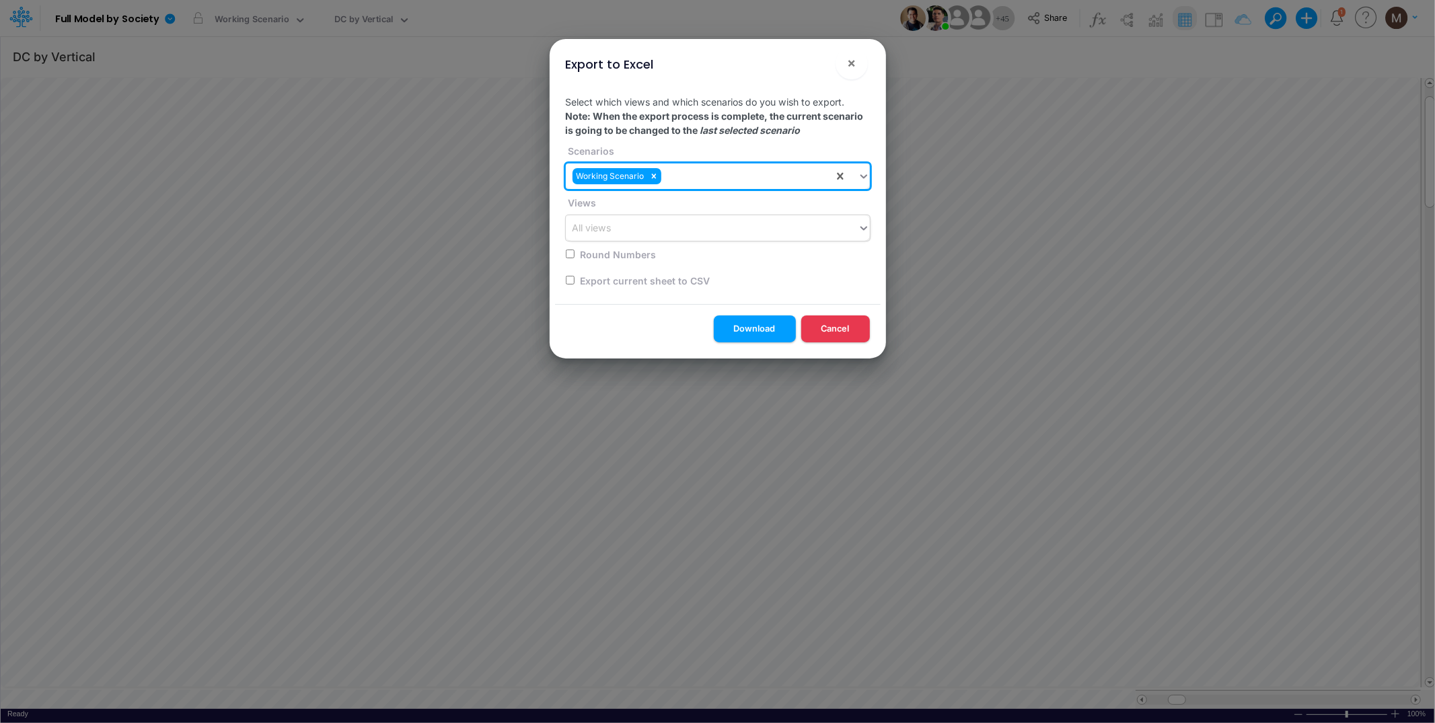
click at [635, 215] on div "All views" at bounding box center [718, 228] width 304 height 26
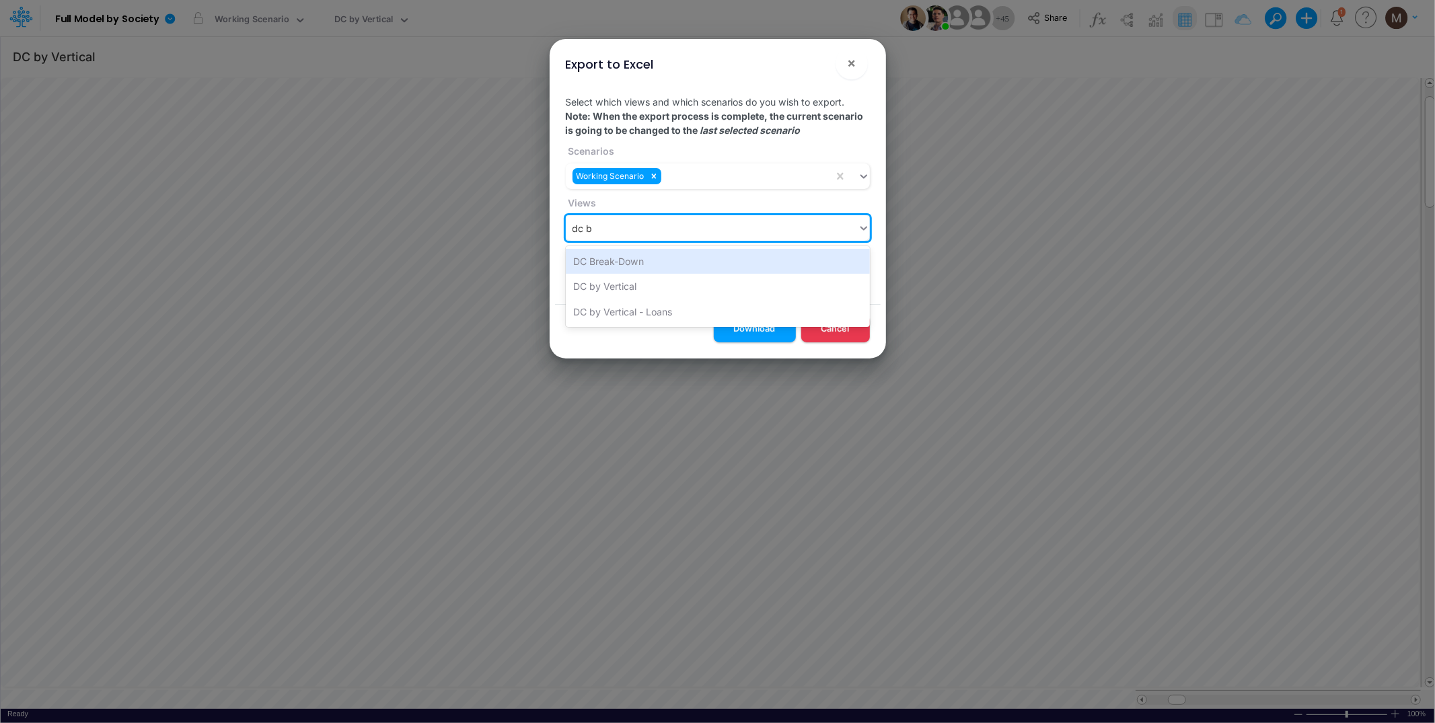
type input "dc by"
click at [646, 266] on div "DC by Vertical" at bounding box center [718, 261] width 304 height 25
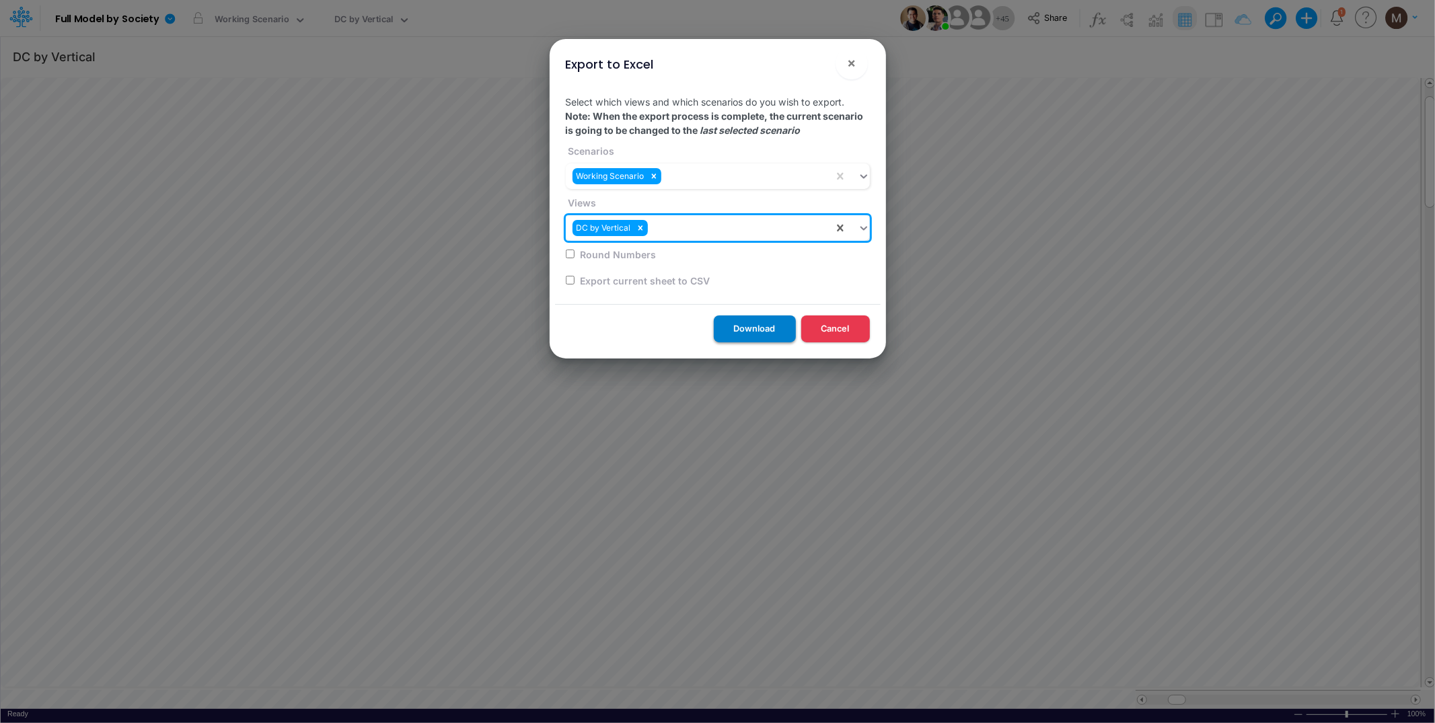
click at [739, 327] on button "Download" at bounding box center [755, 329] width 82 height 26
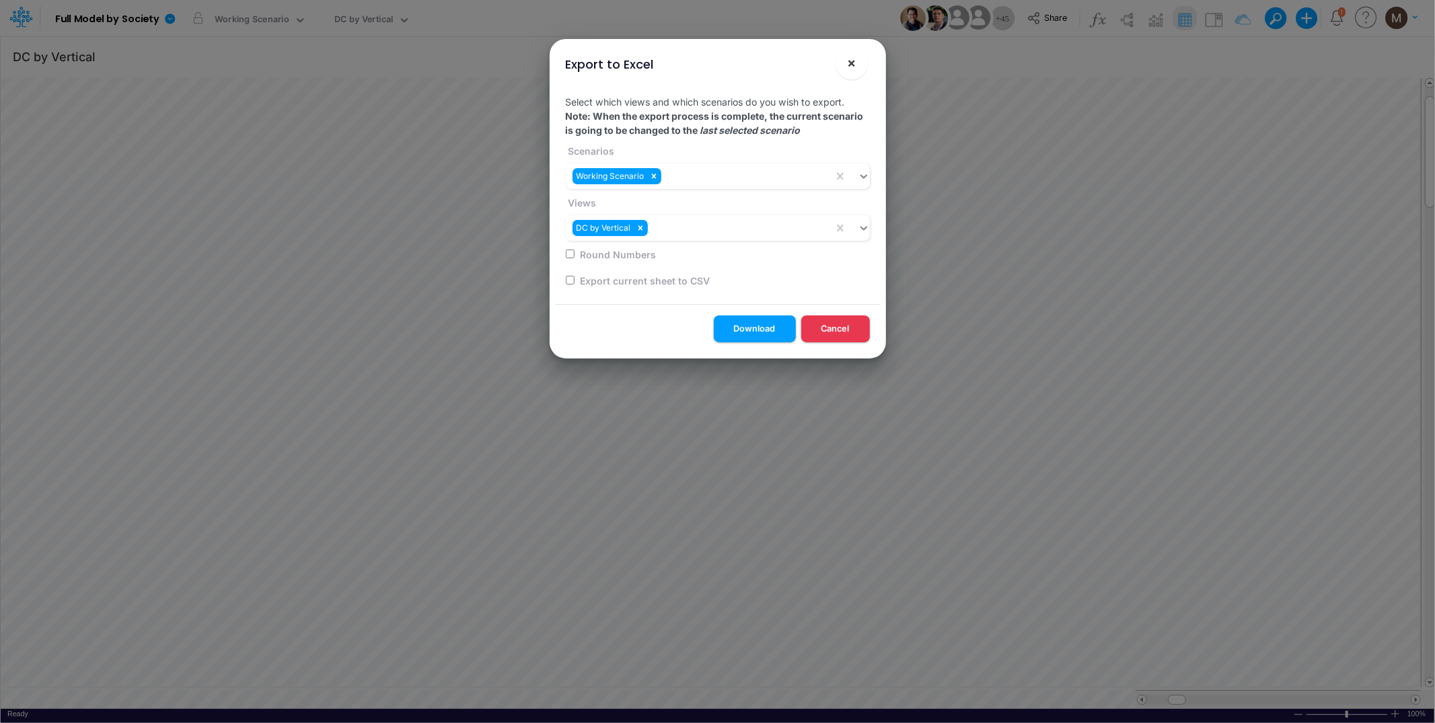
click at [856, 60] on button "×" at bounding box center [852, 63] width 32 height 32
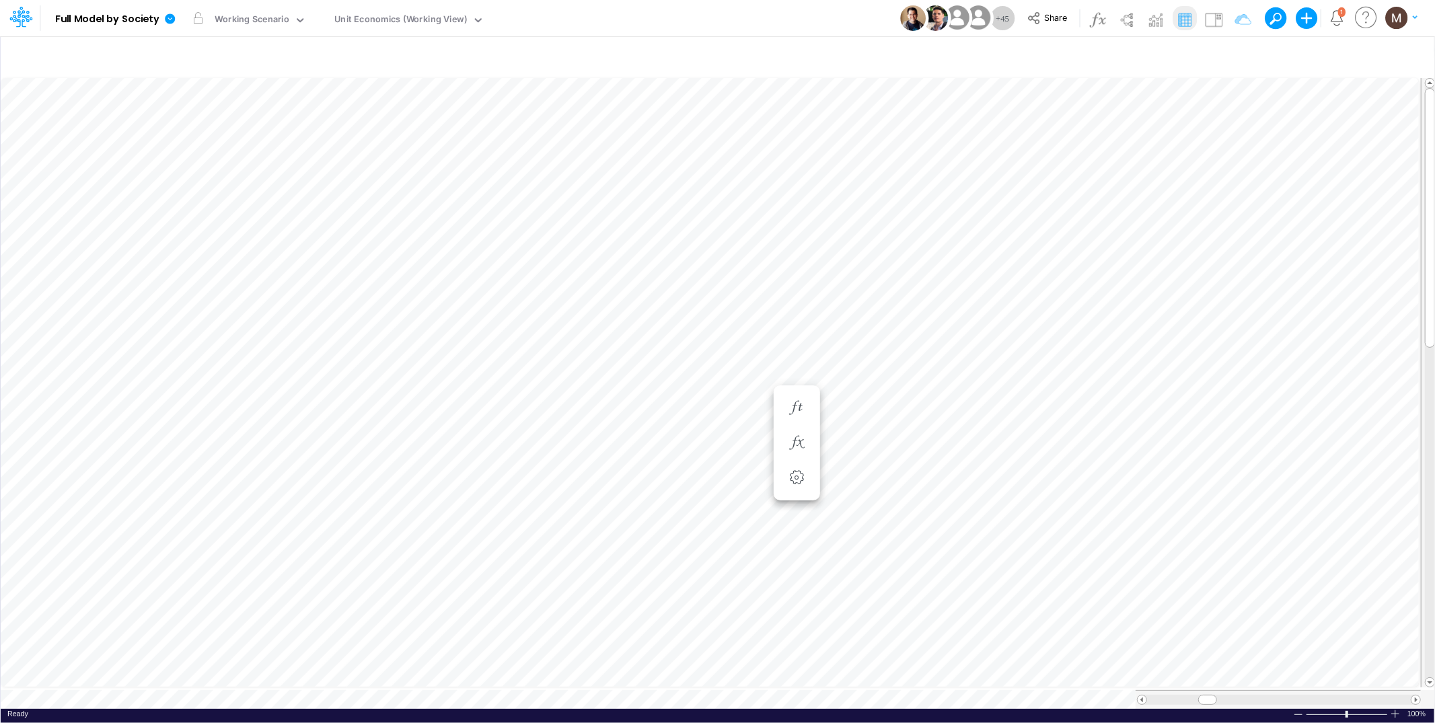
scroll to position [0, 1]
click at [1227, 52] on icon "button" at bounding box center [1235, 57] width 20 height 14
click at [974, 188] on div "Name" at bounding box center [929, 185] width 128 height 23
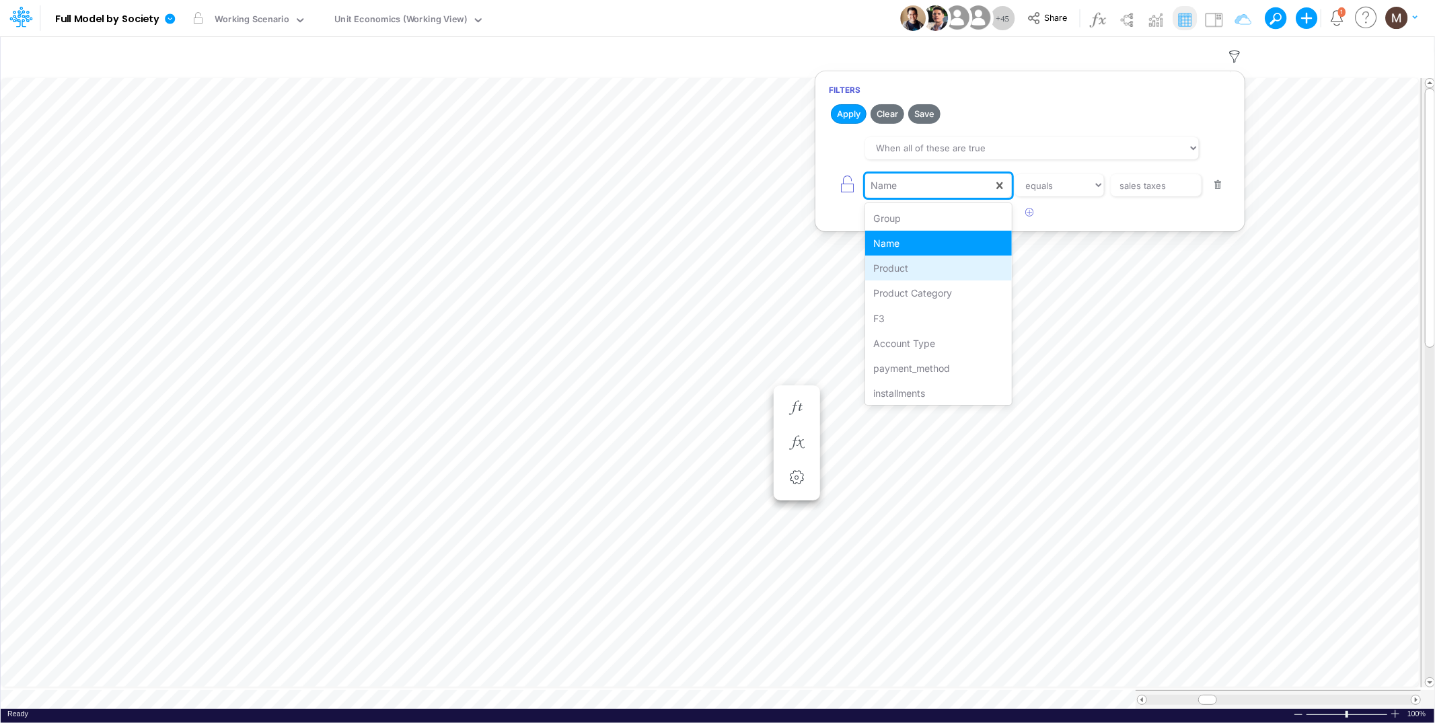
click at [901, 275] on div "Product" at bounding box center [938, 268] width 146 height 25
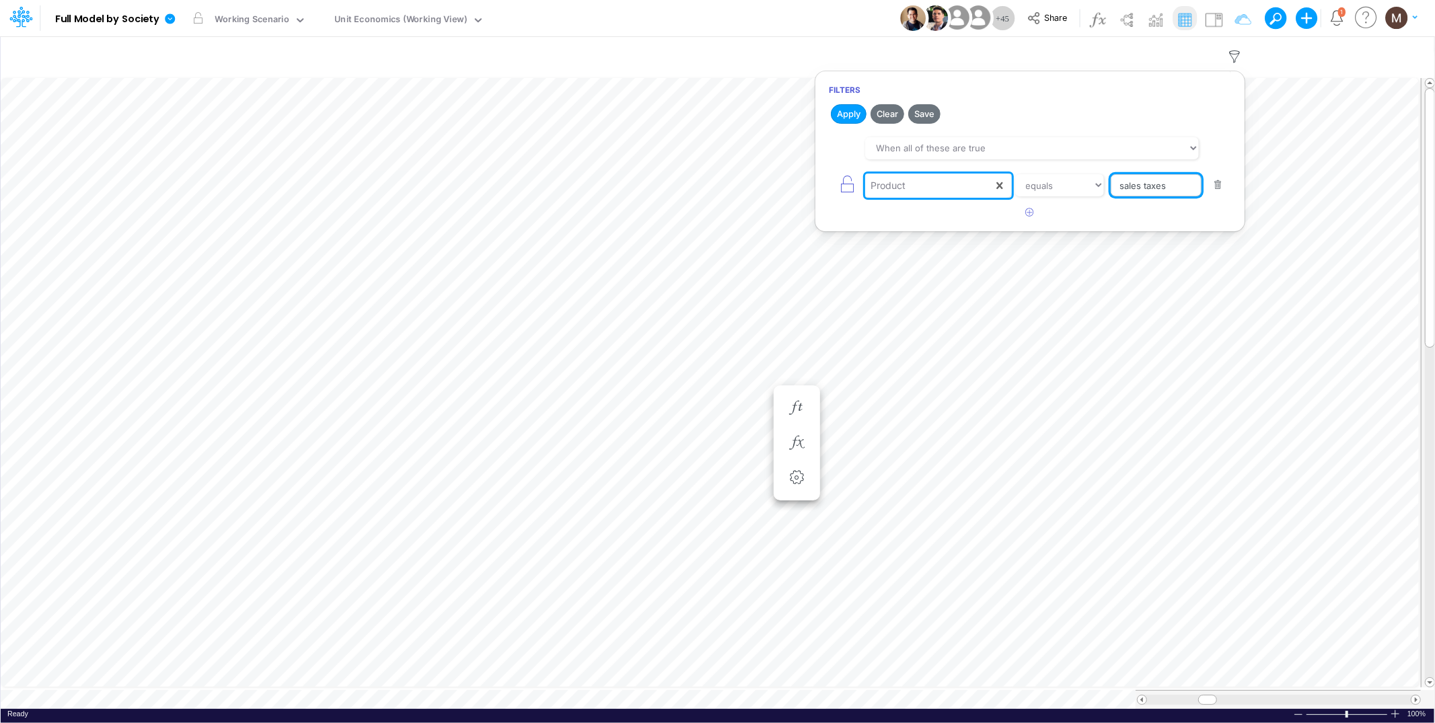
click at [1174, 186] on input "sales taxes" at bounding box center [1156, 185] width 91 height 23
type input "other / others / pf"
click at [853, 116] on button "Apply" at bounding box center [849, 114] width 36 height 20
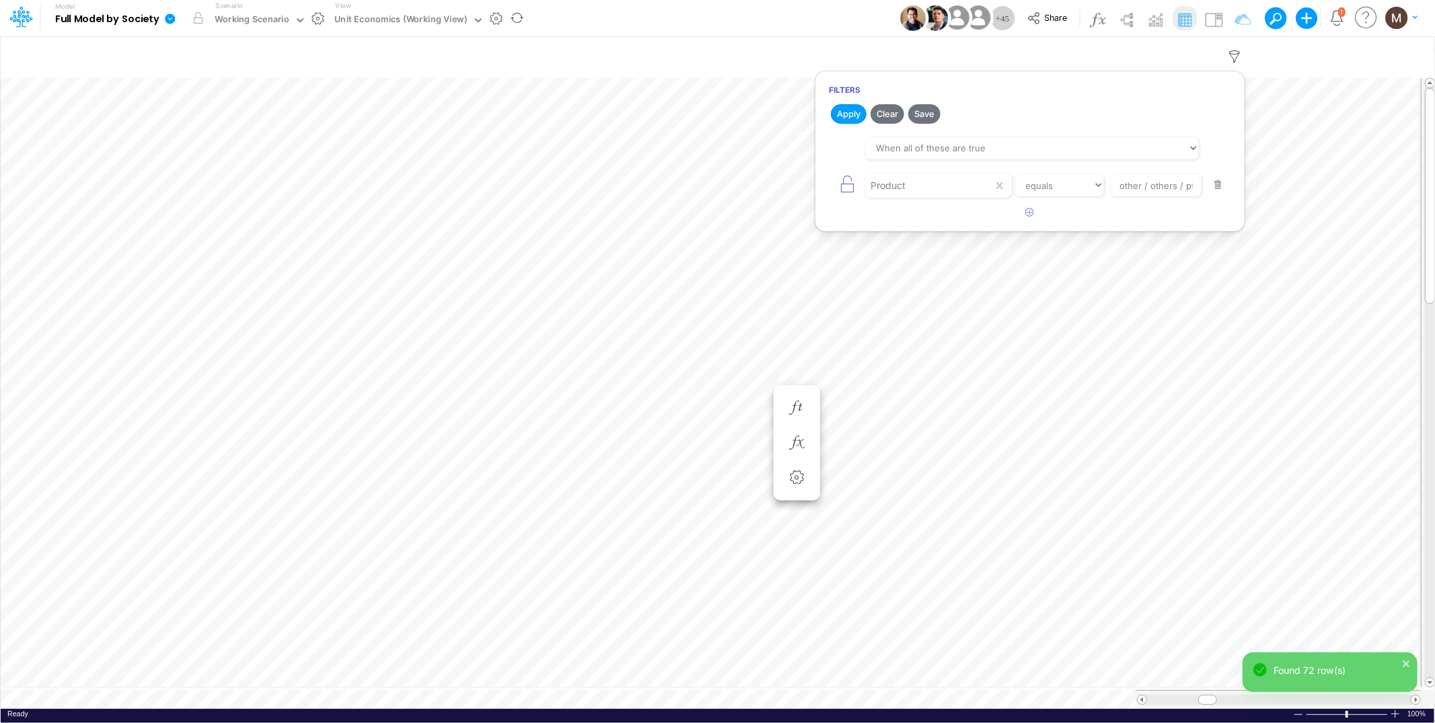
click at [169, 20] on icon at bounding box center [170, 18] width 10 height 10
click at [191, 112] on button "Export" at bounding box center [238, 118] width 144 height 22
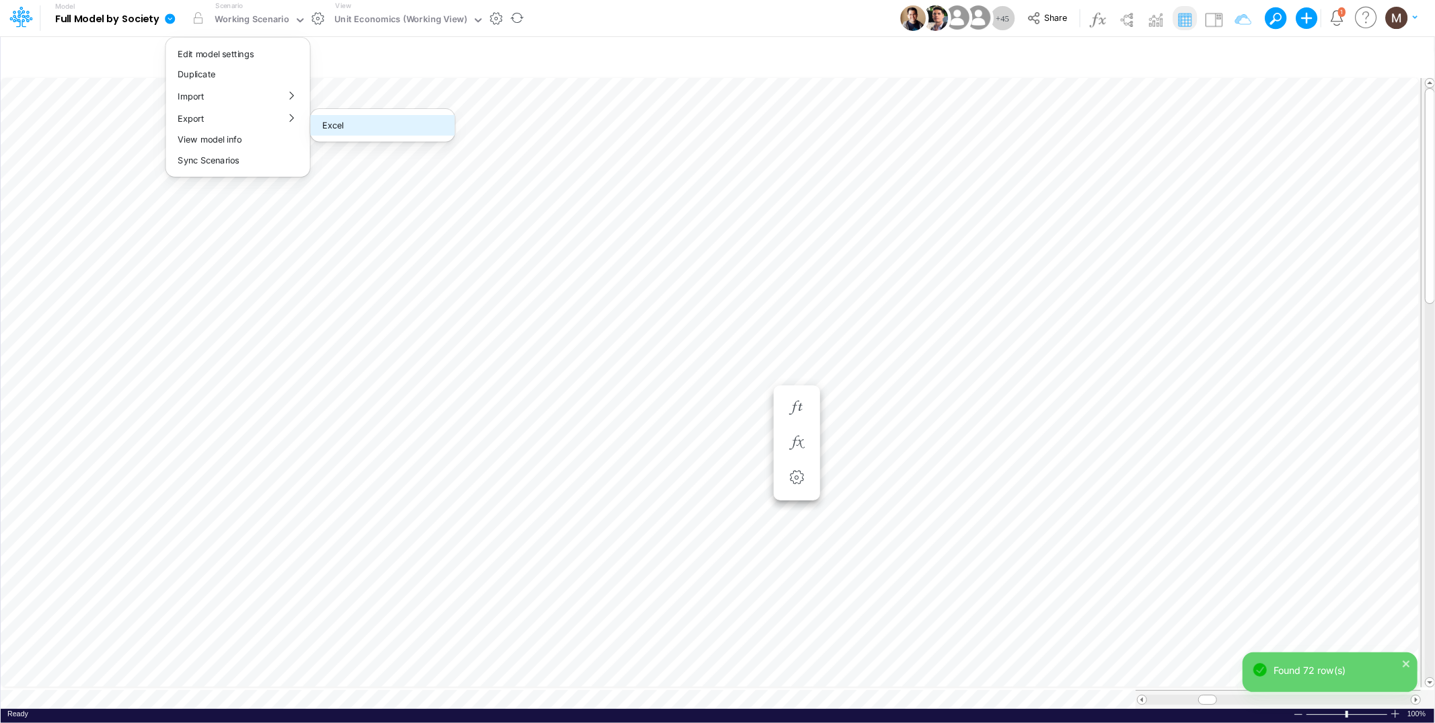
click at [332, 120] on button "Excel" at bounding box center [383, 125] width 144 height 21
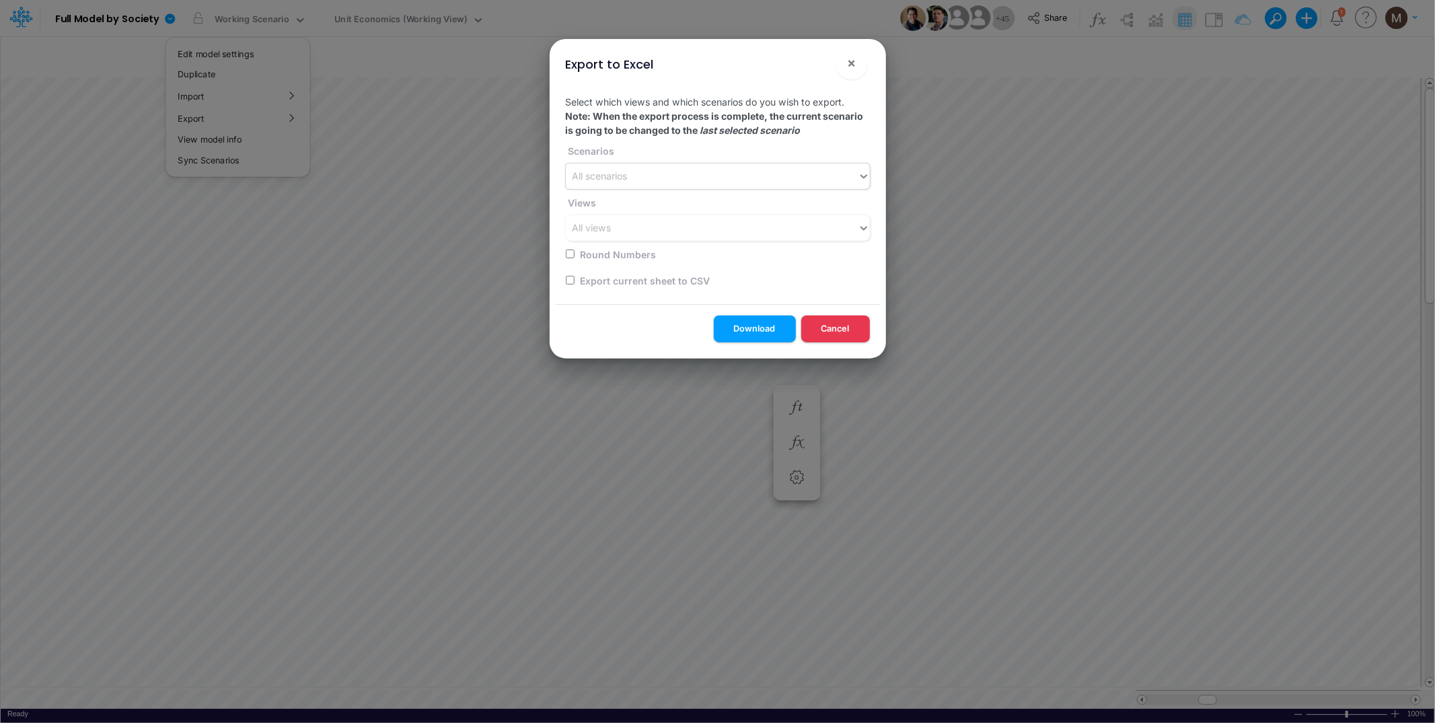
click at [672, 179] on div "All scenarios" at bounding box center [712, 177] width 292 height 22
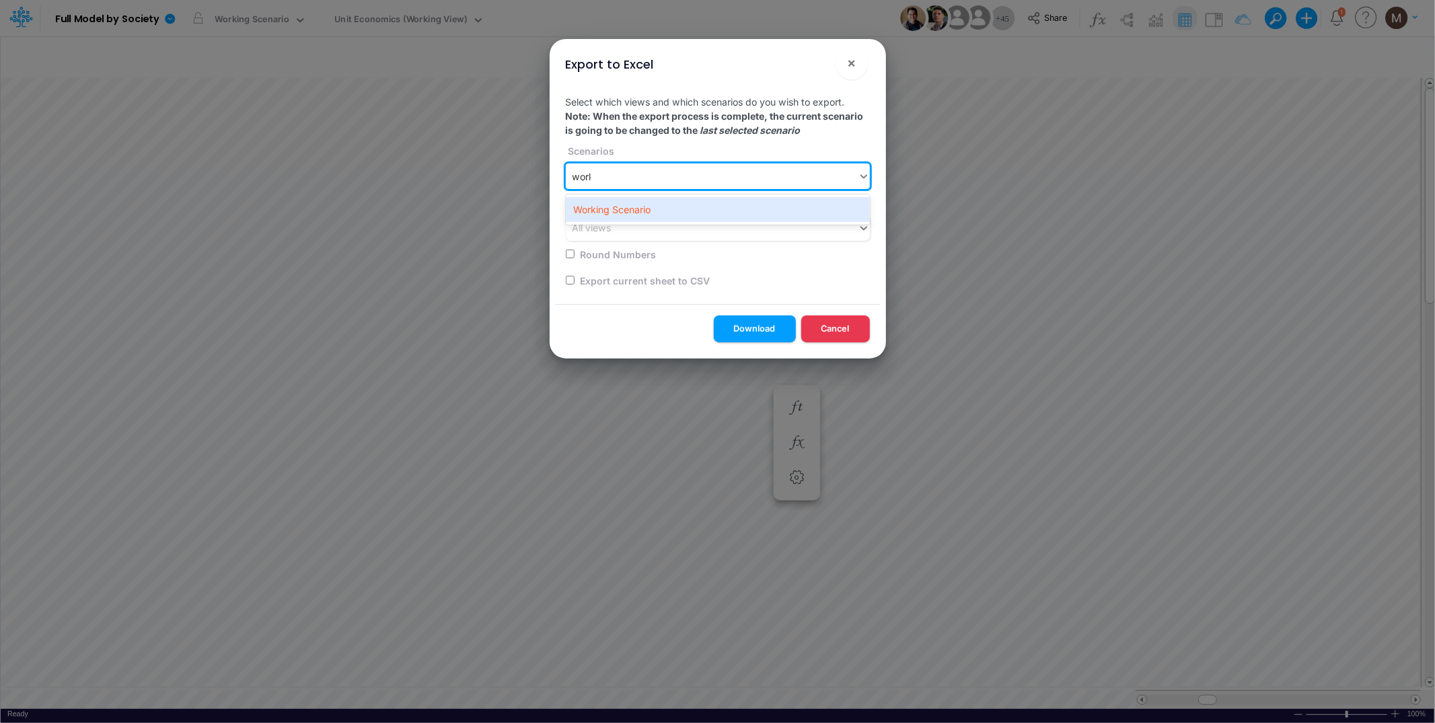
type input "worki"
click at [667, 207] on div "Working Scenario" at bounding box center [718, 209] width 304 height 25
click at [666, 224] on div "All views" at bounding box center [712, 228] width 292 height 22
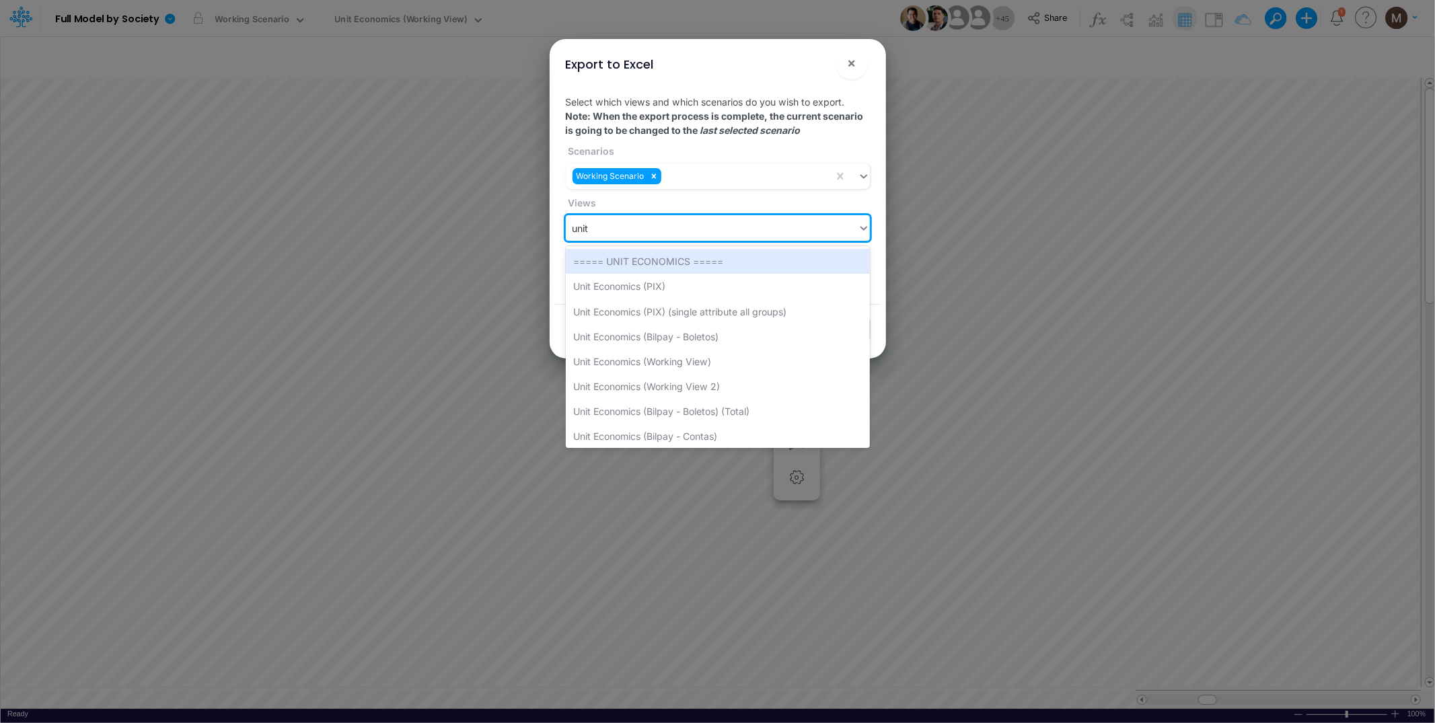
type input "unit e"
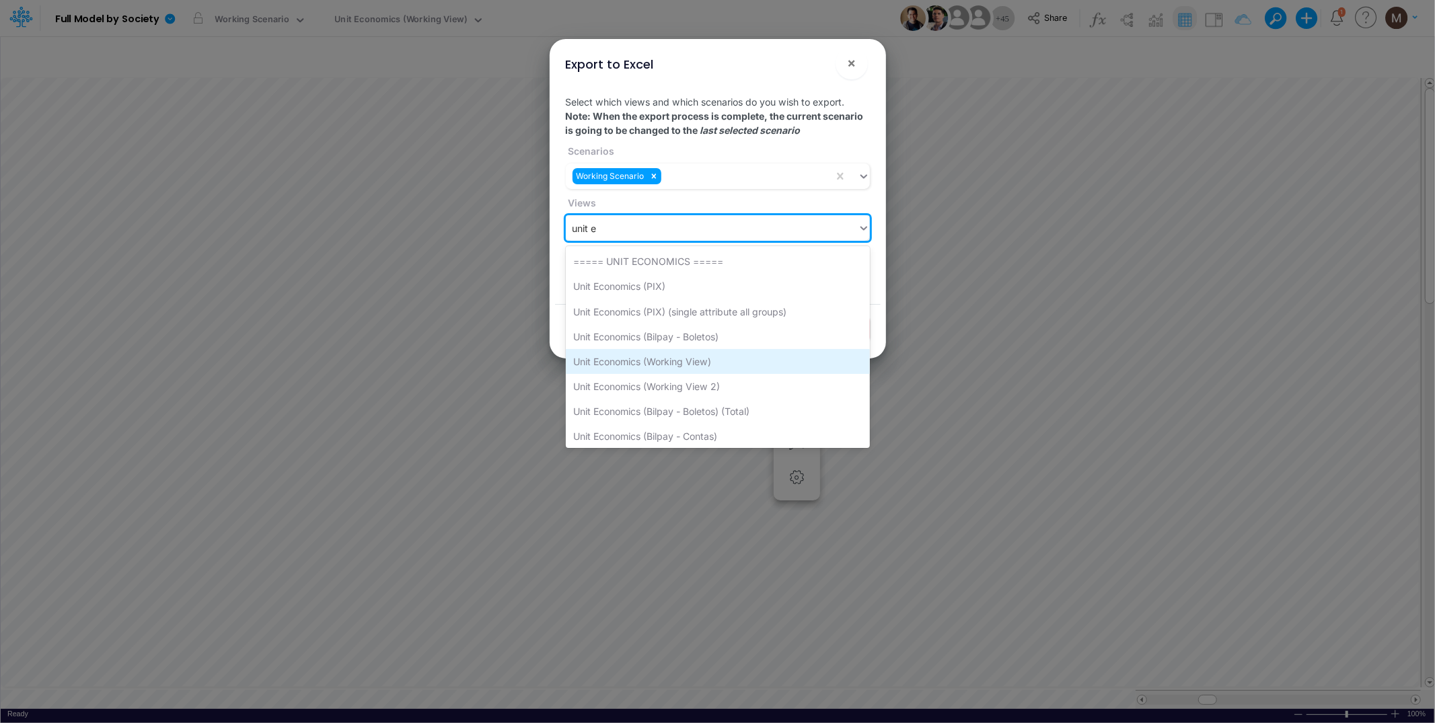
click at [667, 355] on div "Unit Economics (Working View)" at bounding box center [718, 361] width 304 height 25
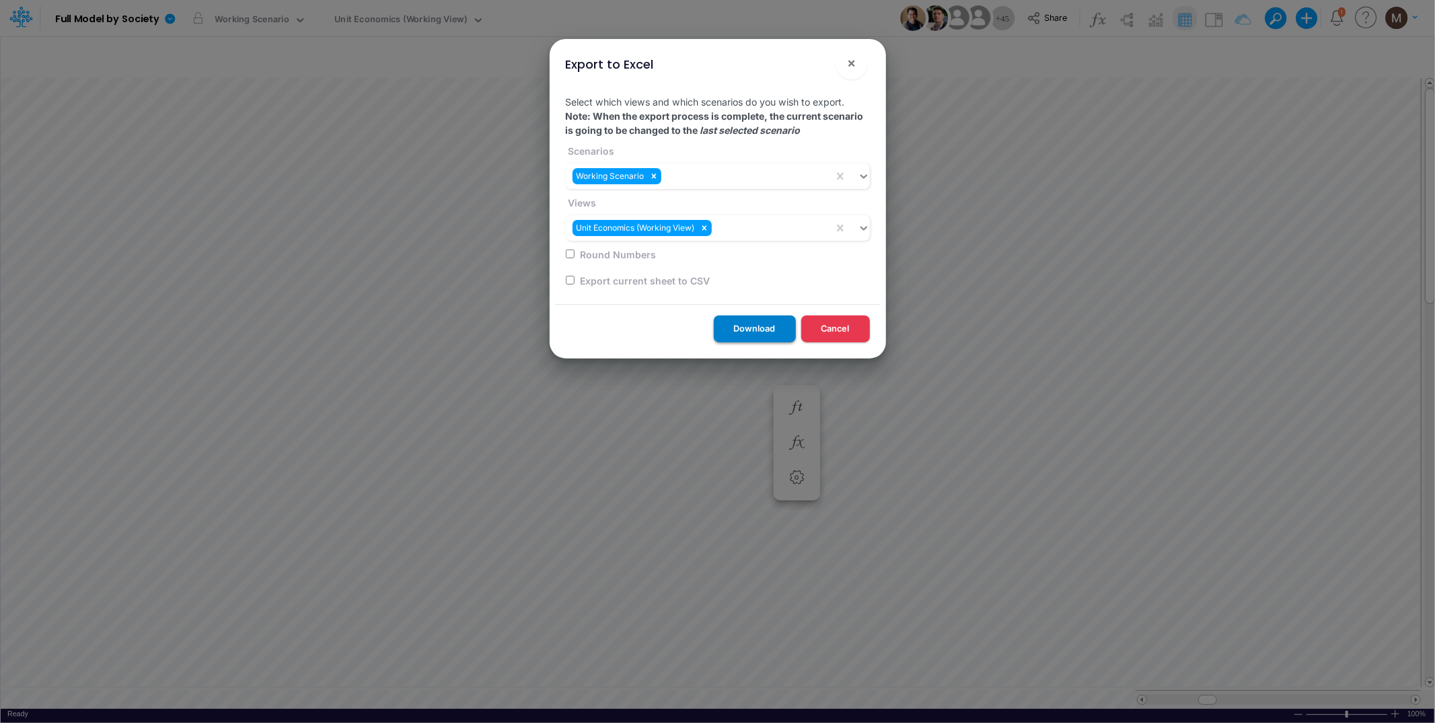
click at [755, 329] on button "Download" at bounding box center [755, 329] width 82 height 26
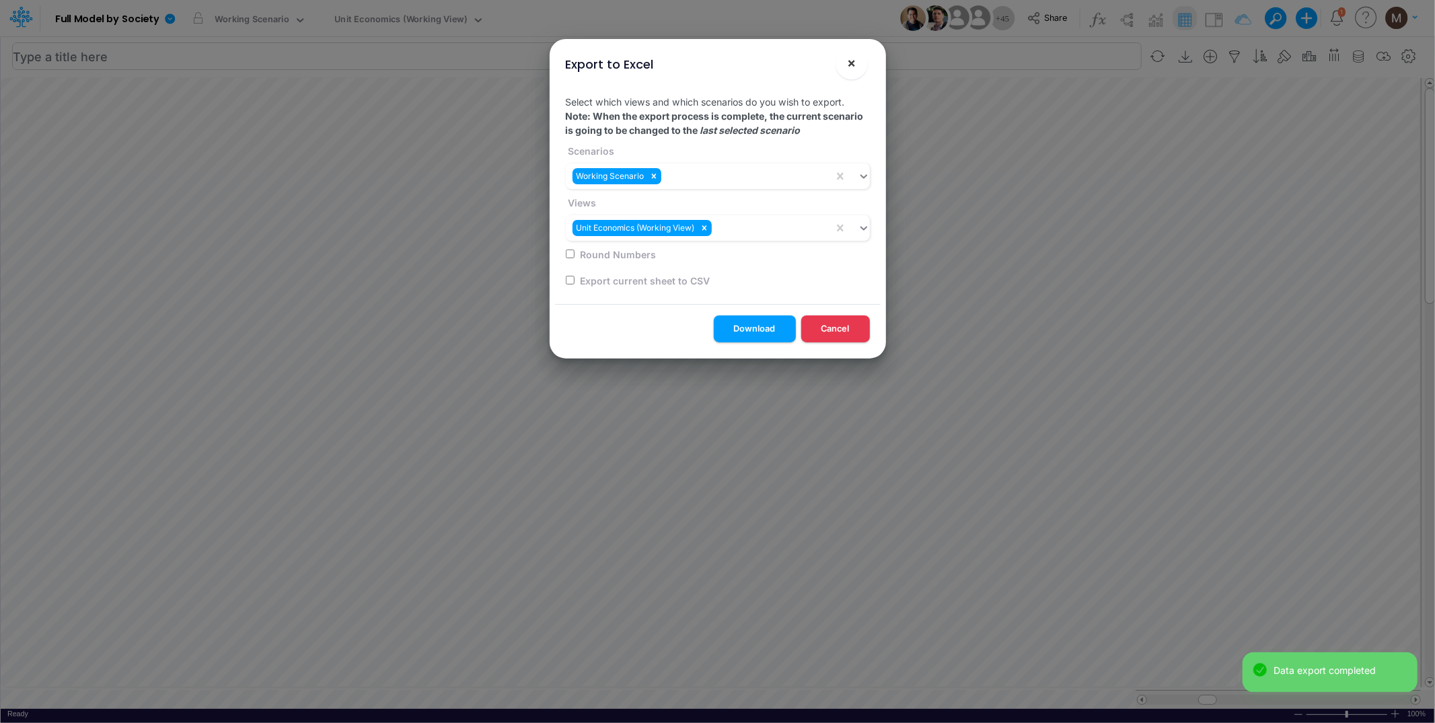
click at [855, 67] on span "×" at bounding box center [851, 62] width 9 height 16
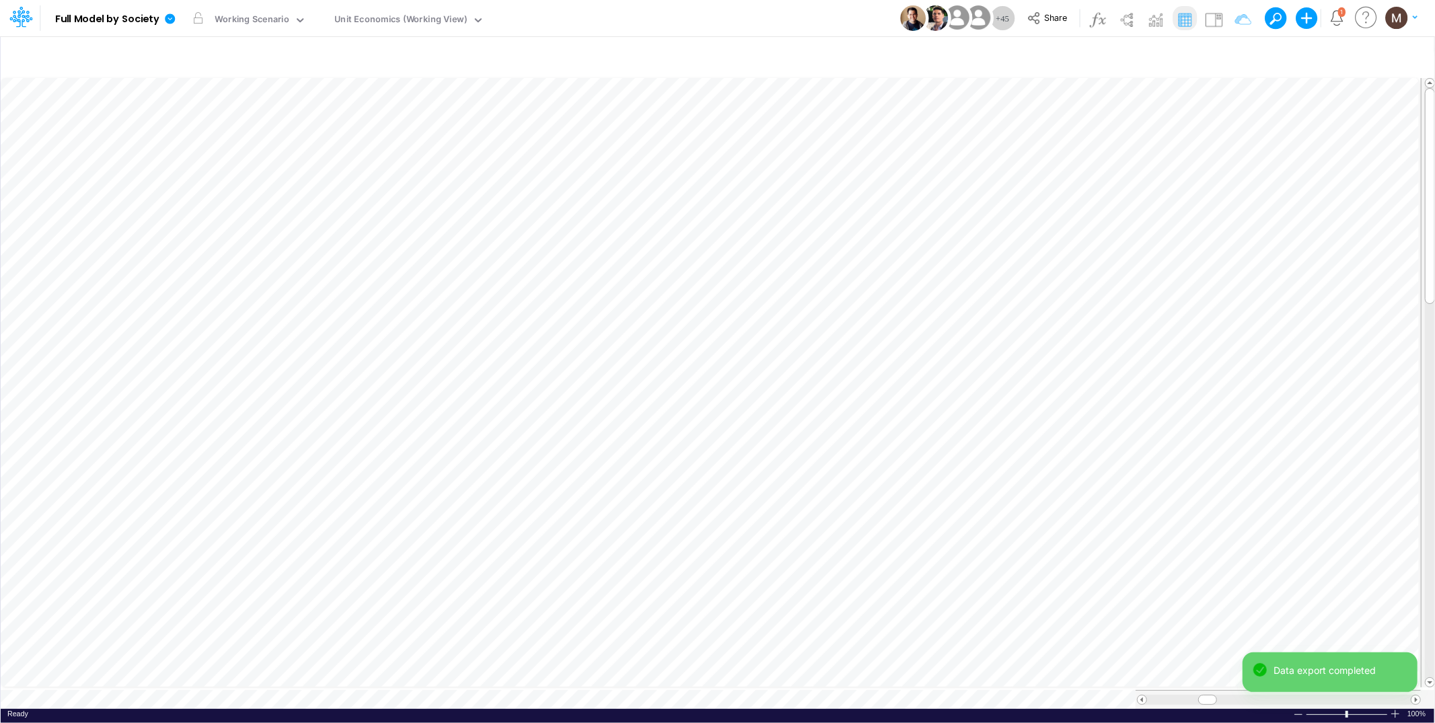
type input "DC by Vertical"
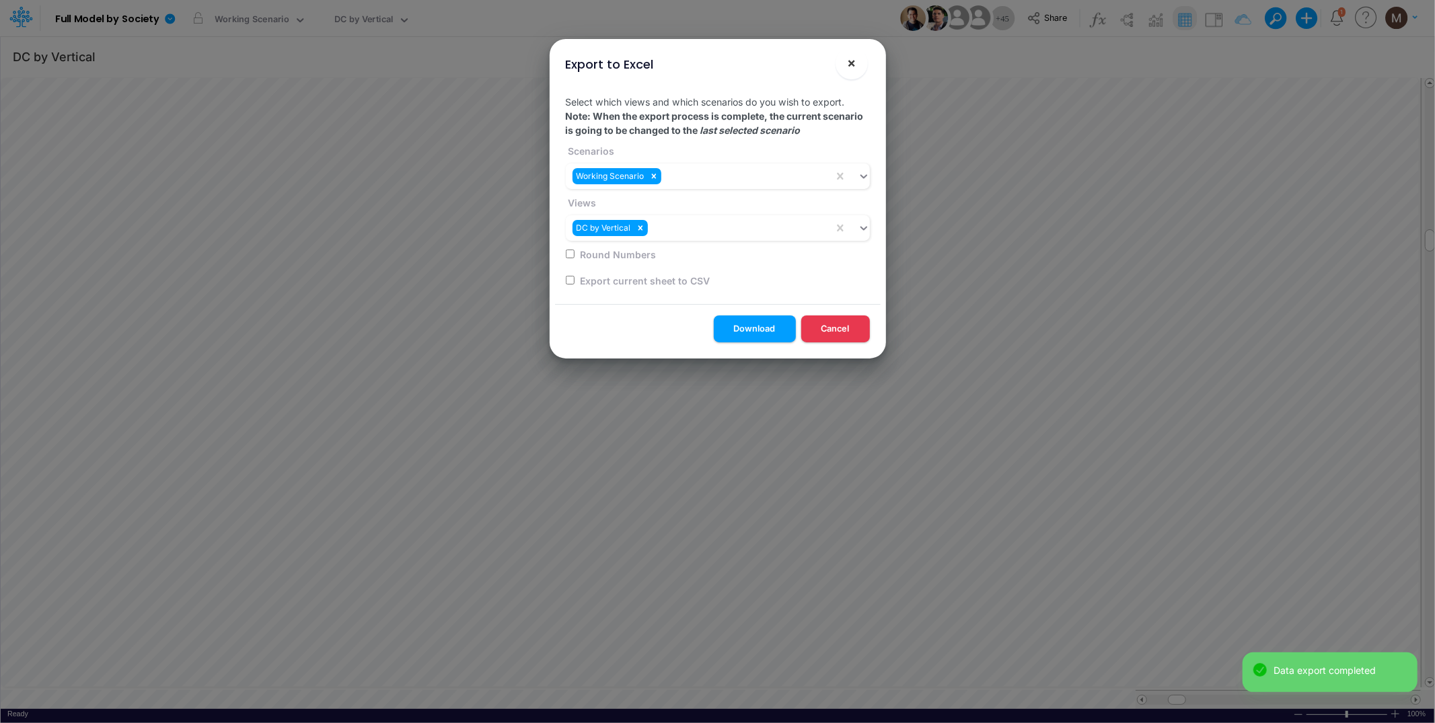
click at [850, 62] on span "×" at bounding box center [851, 62] width 9 height 16
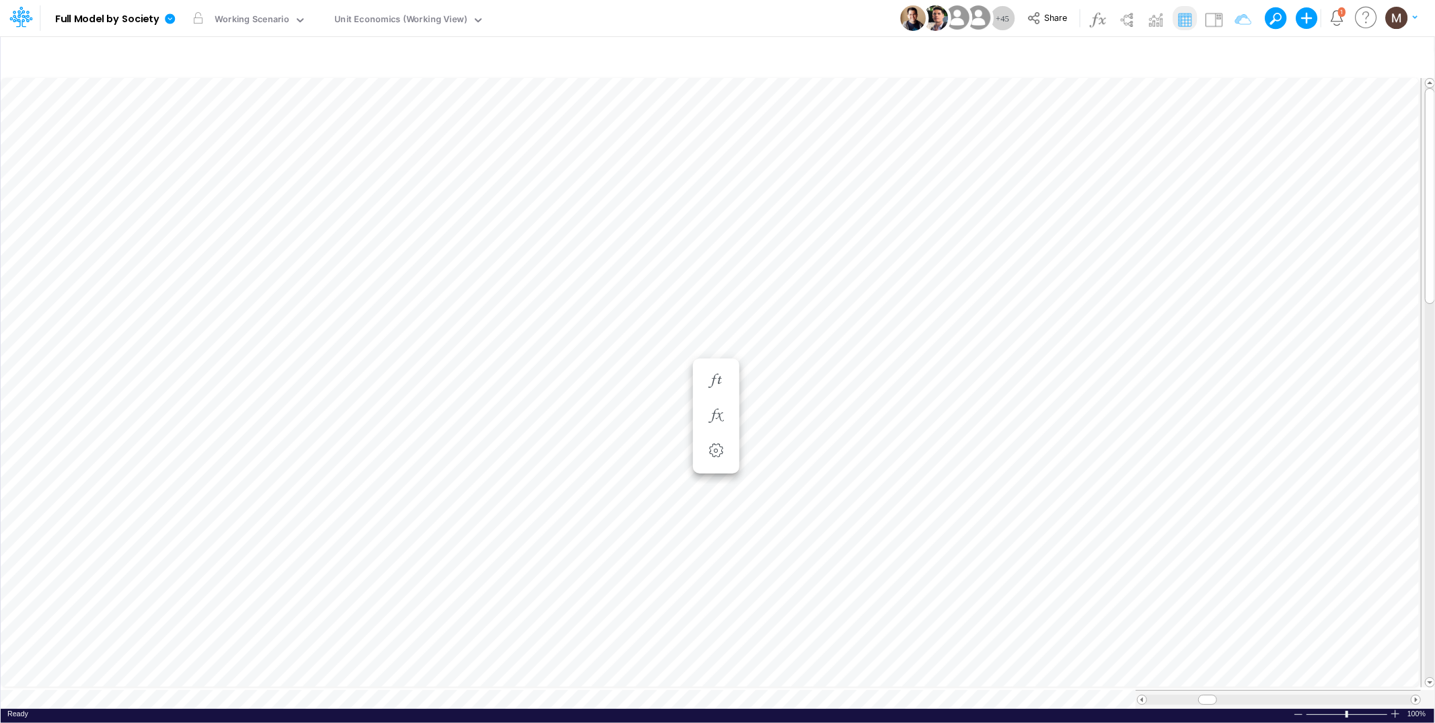
scroll to position [0, 1]
click at [1228, 54] on icon "button" at bounding box center [1235, 57] width 20 height 14
click at [963, 200] on div "Product equals not equal starts with ends with contains other / others / pf" at bounding box center [1030, 185] width 402 height 30
click at [957, 193] on div "Product" at bounding box center [929, 185] width 128 height 23
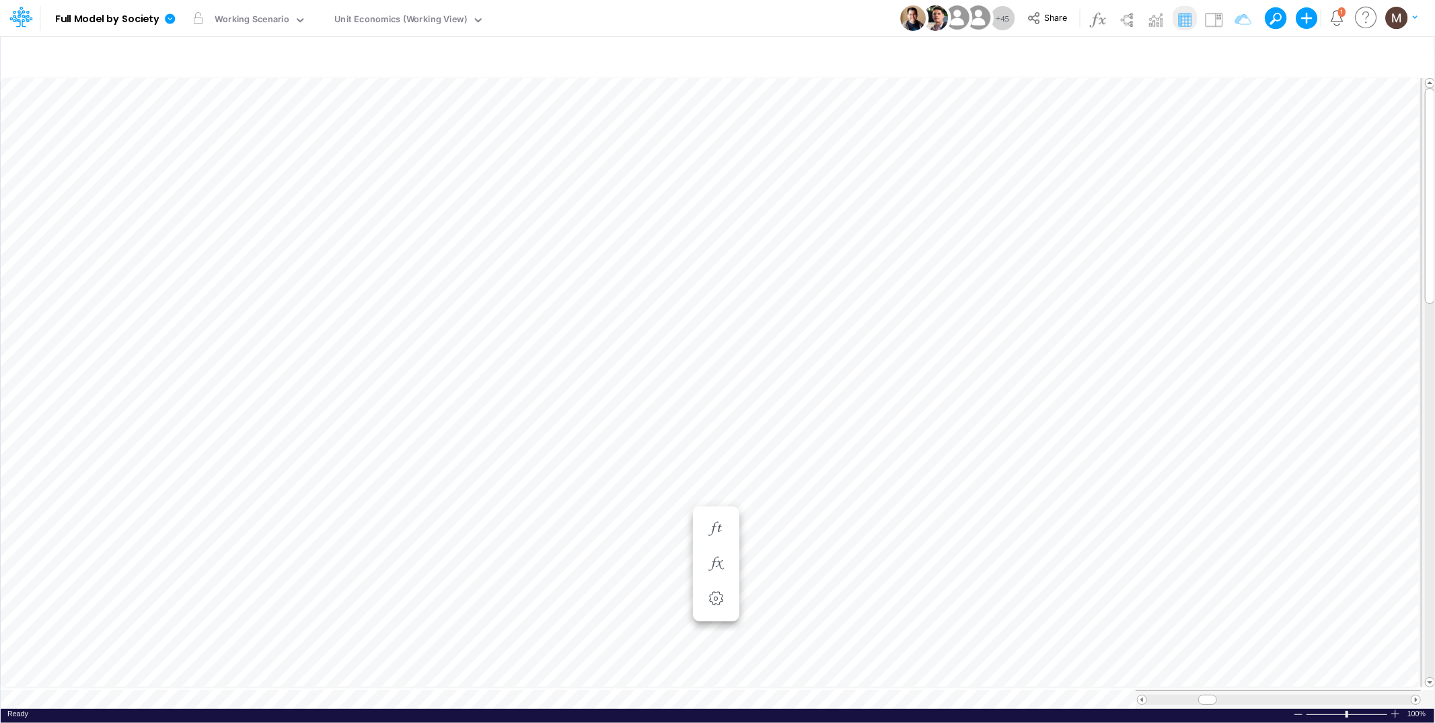
type input "DC by Vertical"
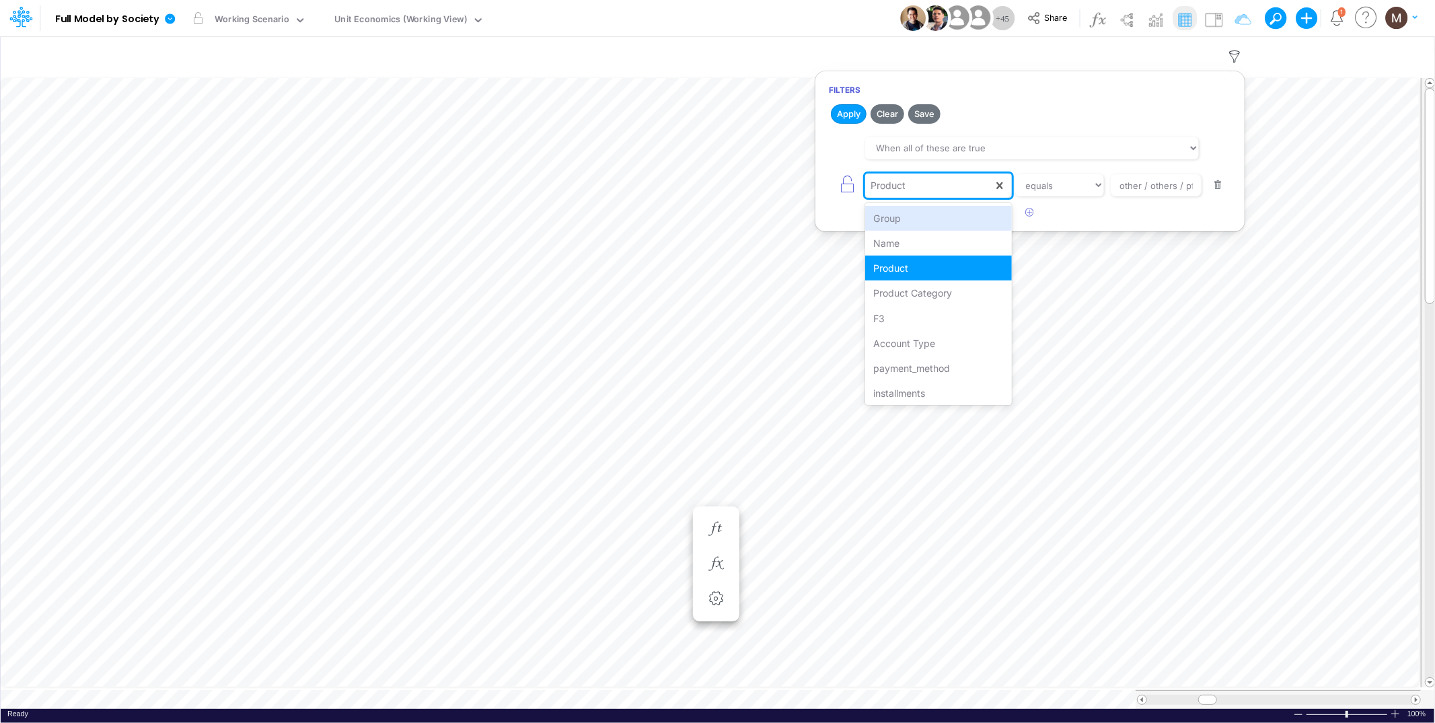
click at [988, 184] on div "Product" at bounding box center [929, 185] width 128 height 23
type input "paym"
click at [978, 219] on div "payment_method" at bounding box center [938, 218] width 146 height 25
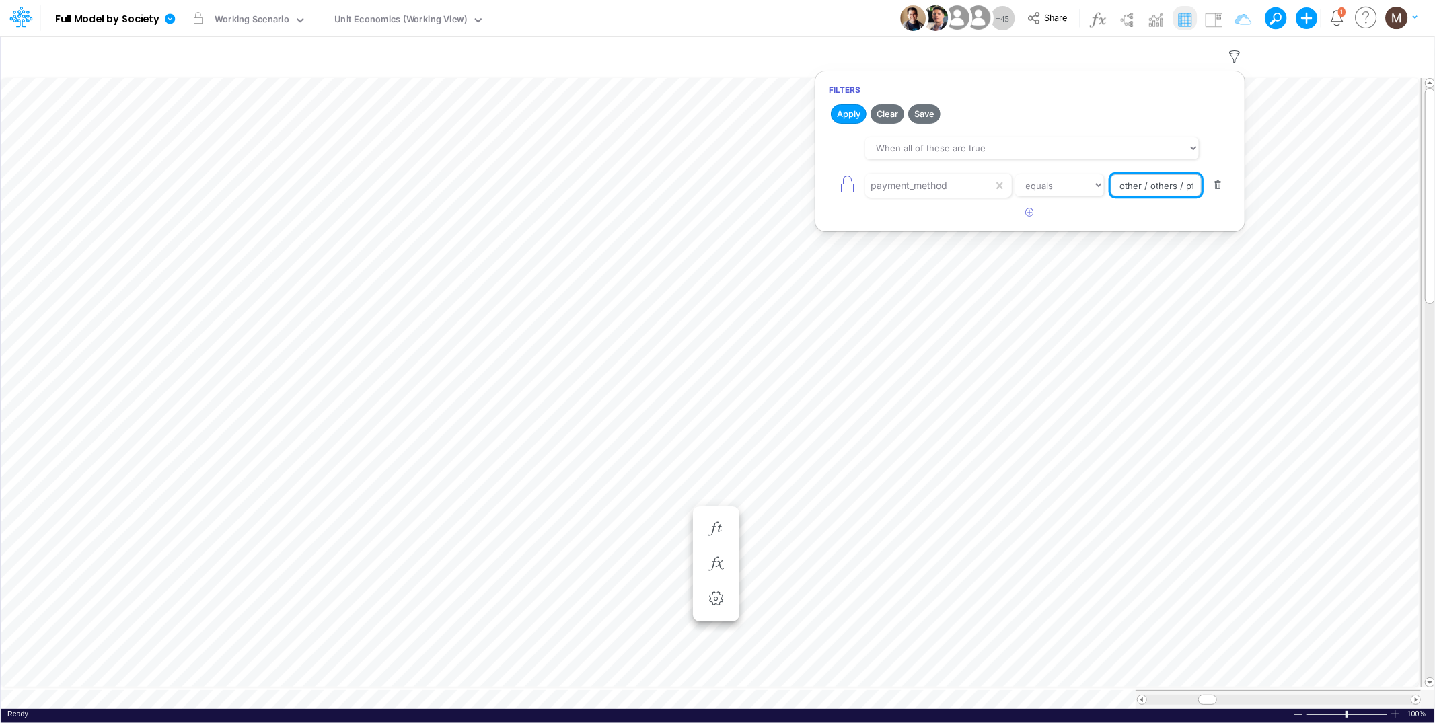
click at [1135, 186] on input "other / others / pf" at bounding box center [1156, 185] width 91 height 23
type input "CC RP"
click at [844, 117] on button "Apply" at bounding box center [849, 114] width 36 height 20
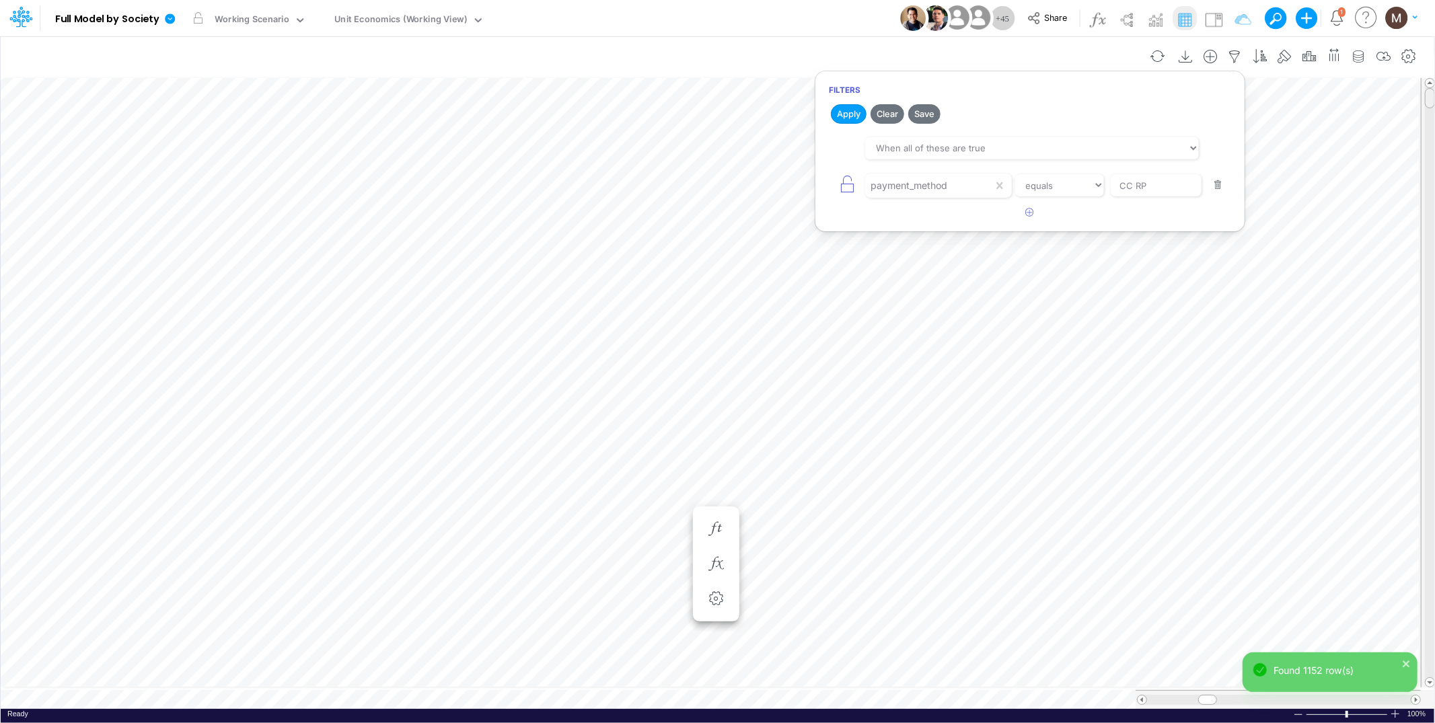
drag, startPoint x: 1430, startPoint y: 98, endPoint x: 1162, endPoint y: 73, distance: 269.6
click at [1406, 12] on div "Model Full Model by Society Edit model settings Duplicate Import QuickBooks Qui…" at bounding box center [717, 361] width 1435 height 723
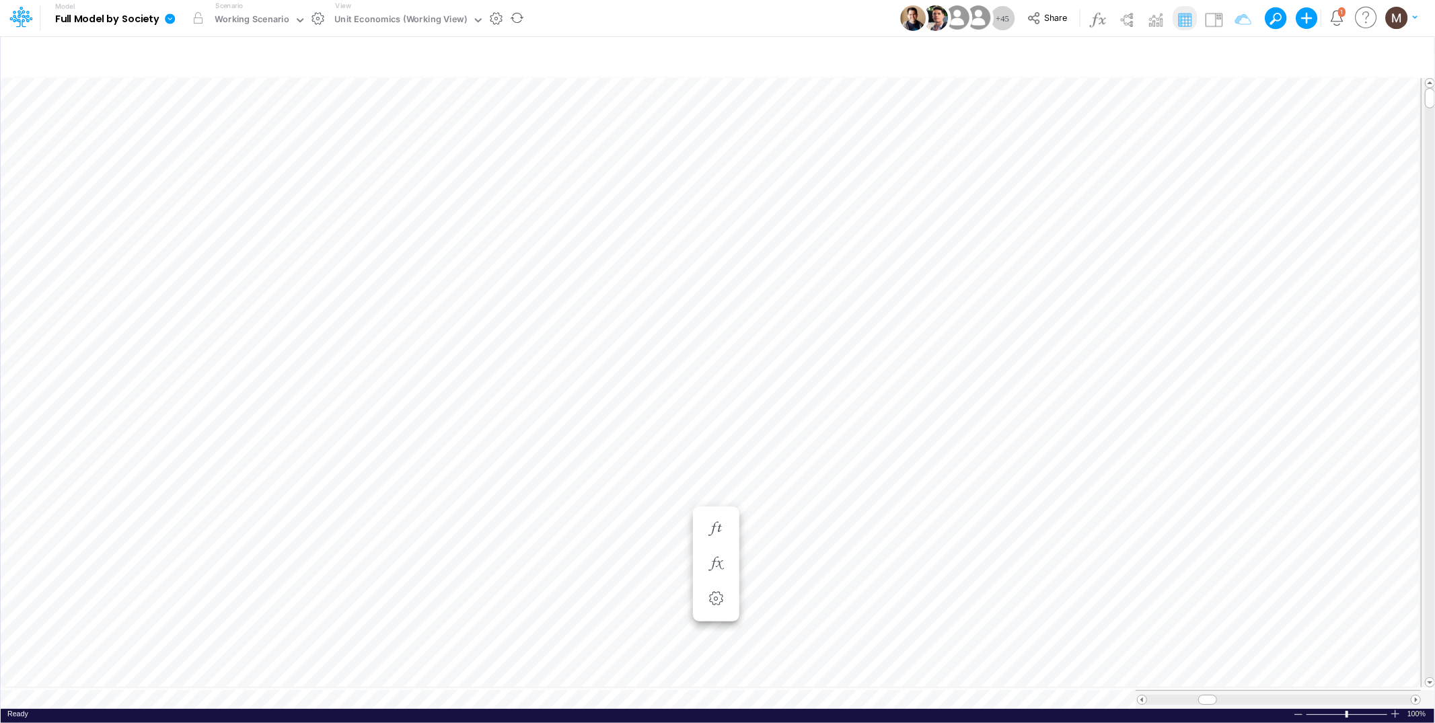
click at [167, 16] on icon at bounding box center [170, 18] width 10 height 10
click at [204, 112] on button "Export" at bounding box center [238, 118] width 144 height 22
click at [359, 128] on button "Excel" at bounding box center [383, 125] width 144 height 21
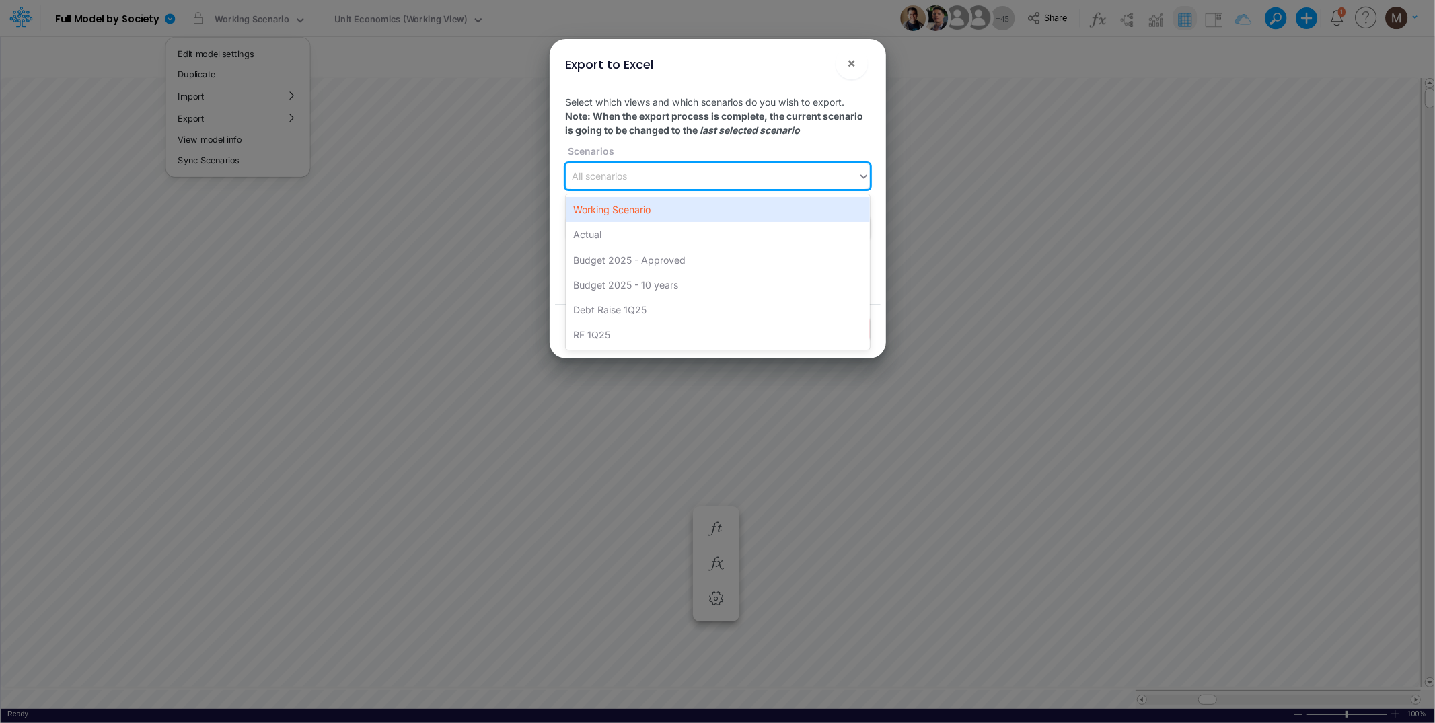
click at [626, 178] on div "All scenarios" at bounding box center [600, 177] width 55 height 14
click at [627, 208] on div "Working Scenario" at bounding box center [718, 209] width 304 height 25
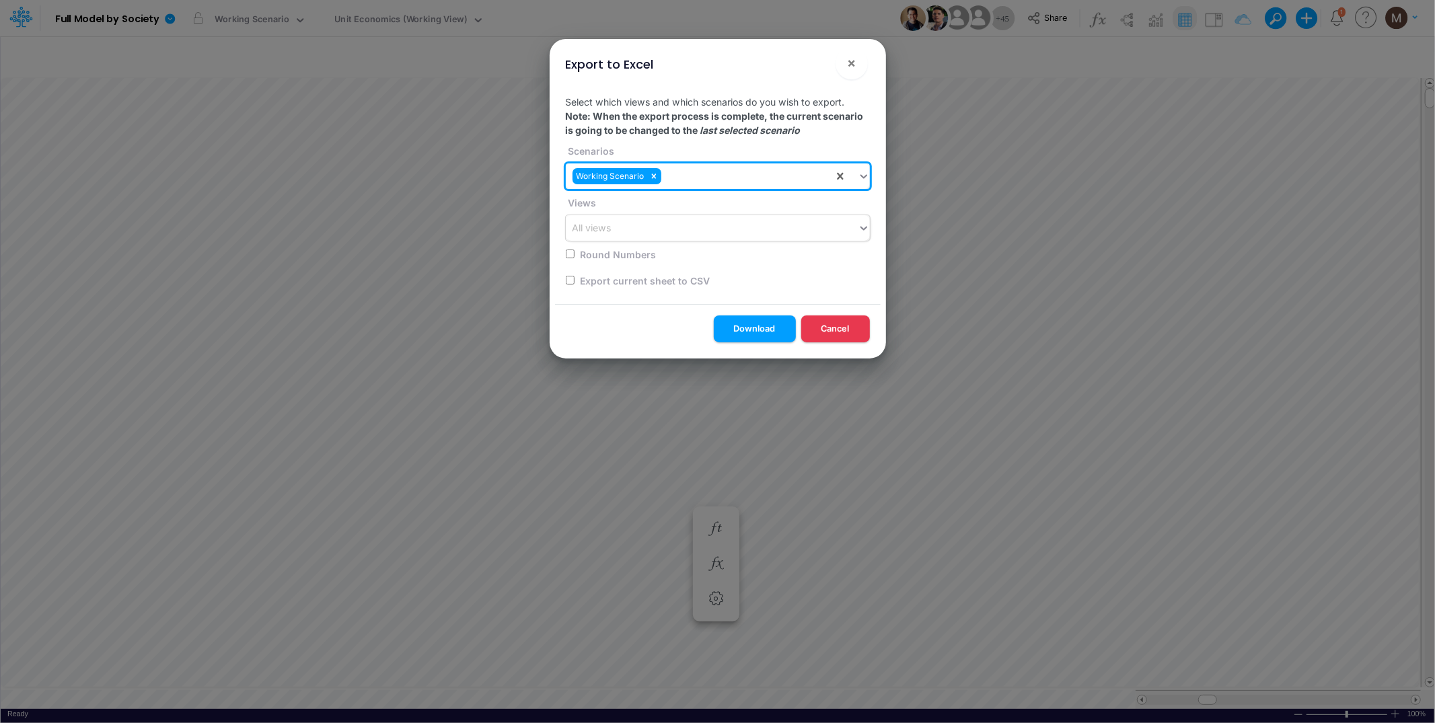
click at [626, 236] on div "All views" at bounding box center [712, 228] width 292 height 22
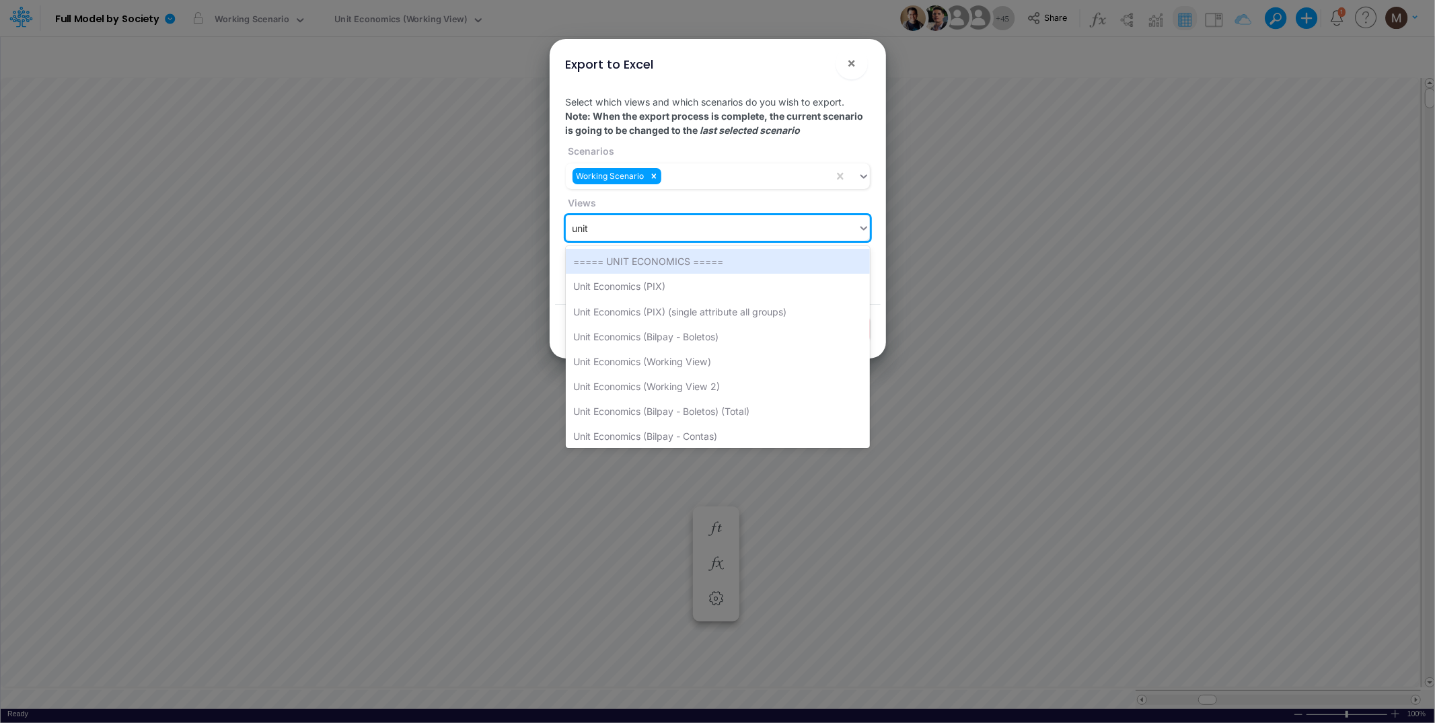
type input "unit e"
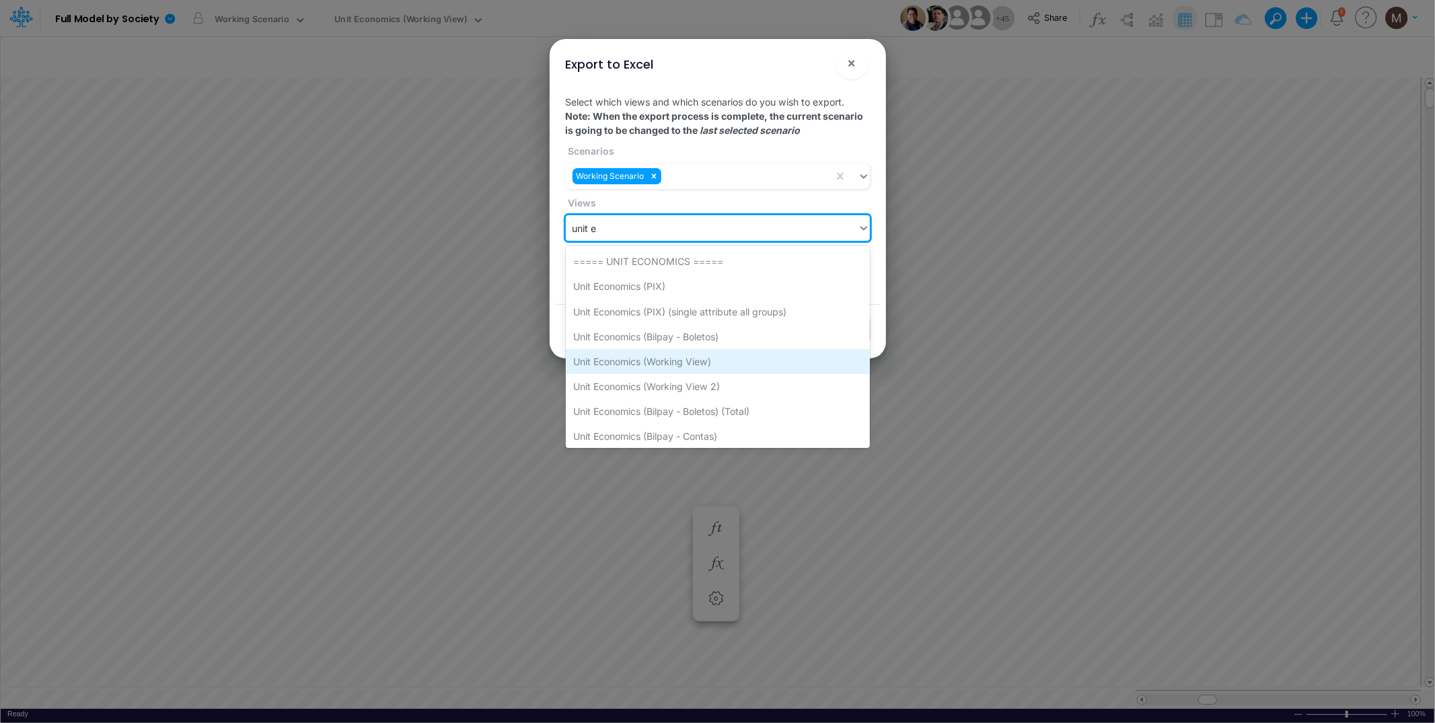
click at [649, 364] on div "Unit Economics (Working View)" at bounding box center [718, 361] width 304 height 25
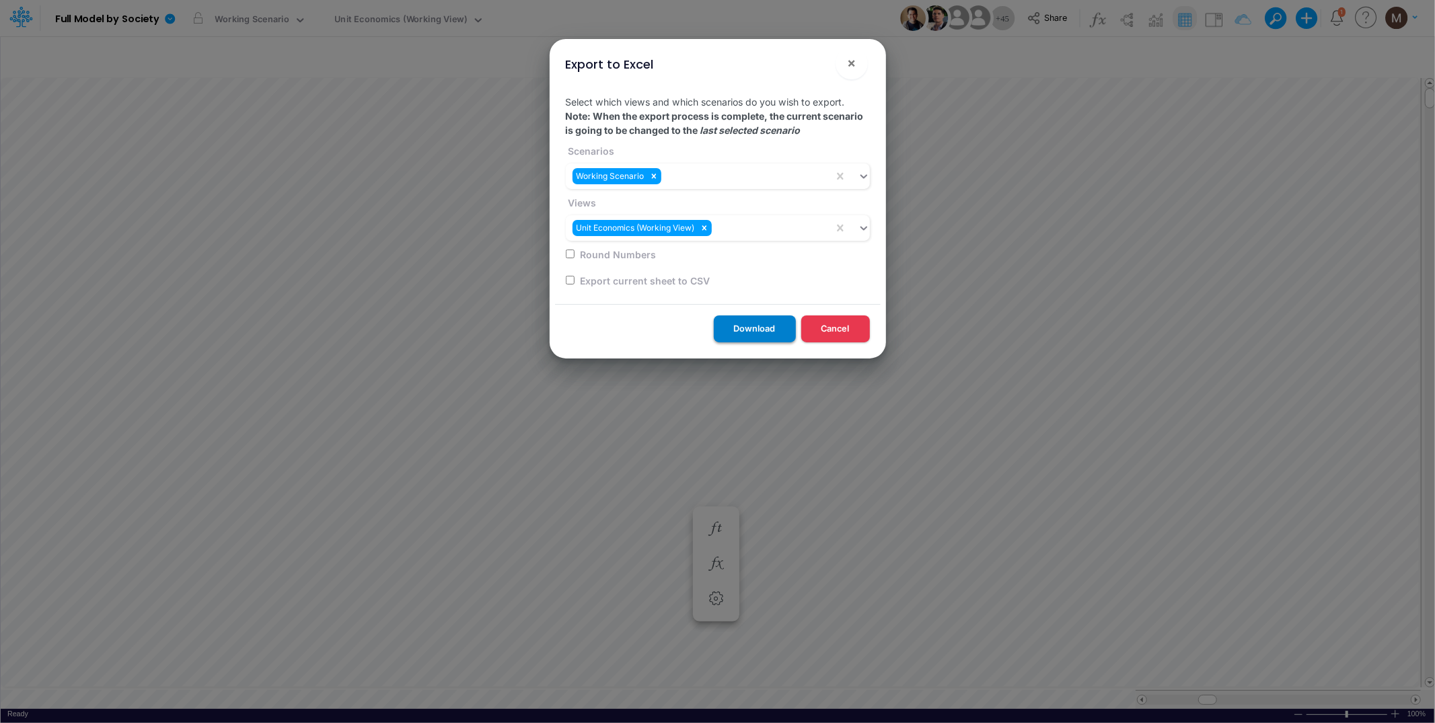
click at [748, 331] on button "Download" at bounding box center [755, 329] width 82 height 26
click at [857, 67] on button "×" at bounding box center [852, 63] width 32 height 32
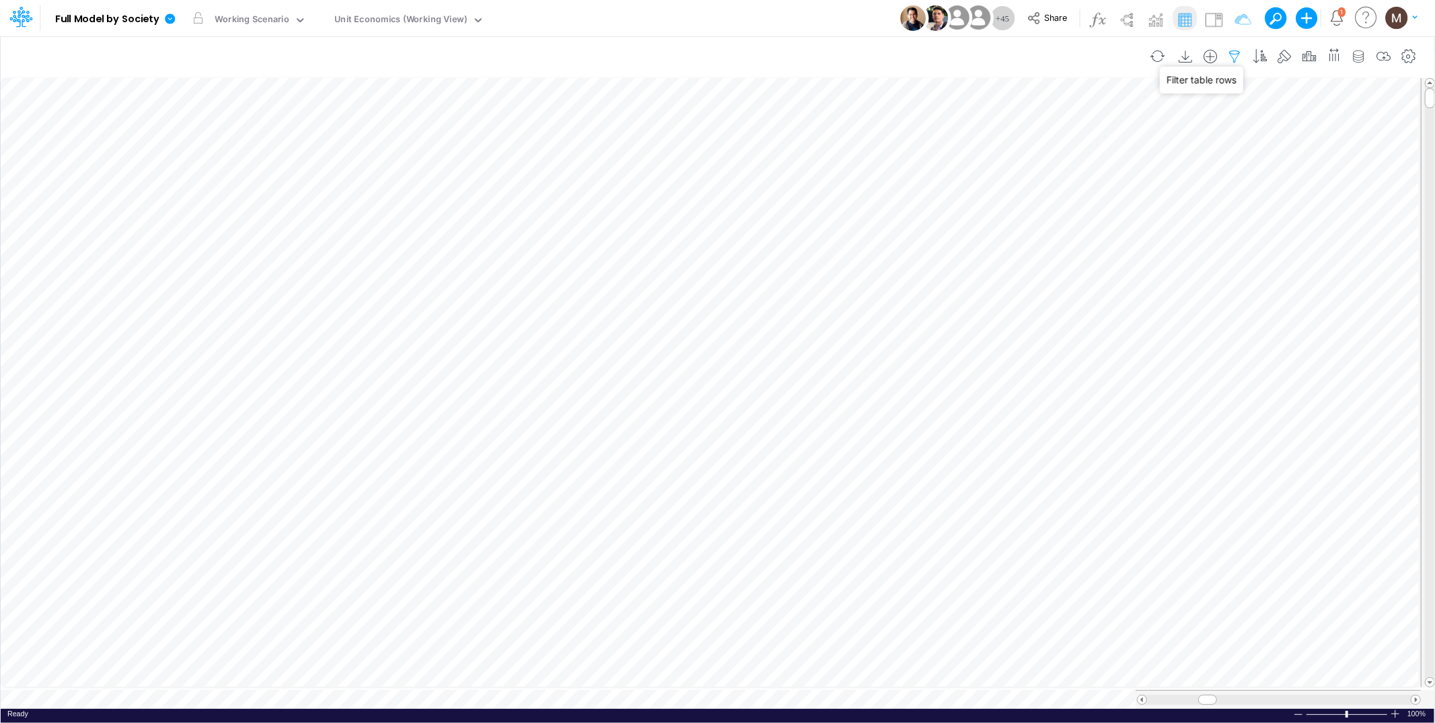
click at [1232, 53] on icon "button" at bounding box center [1235, 57] width 20 height 14
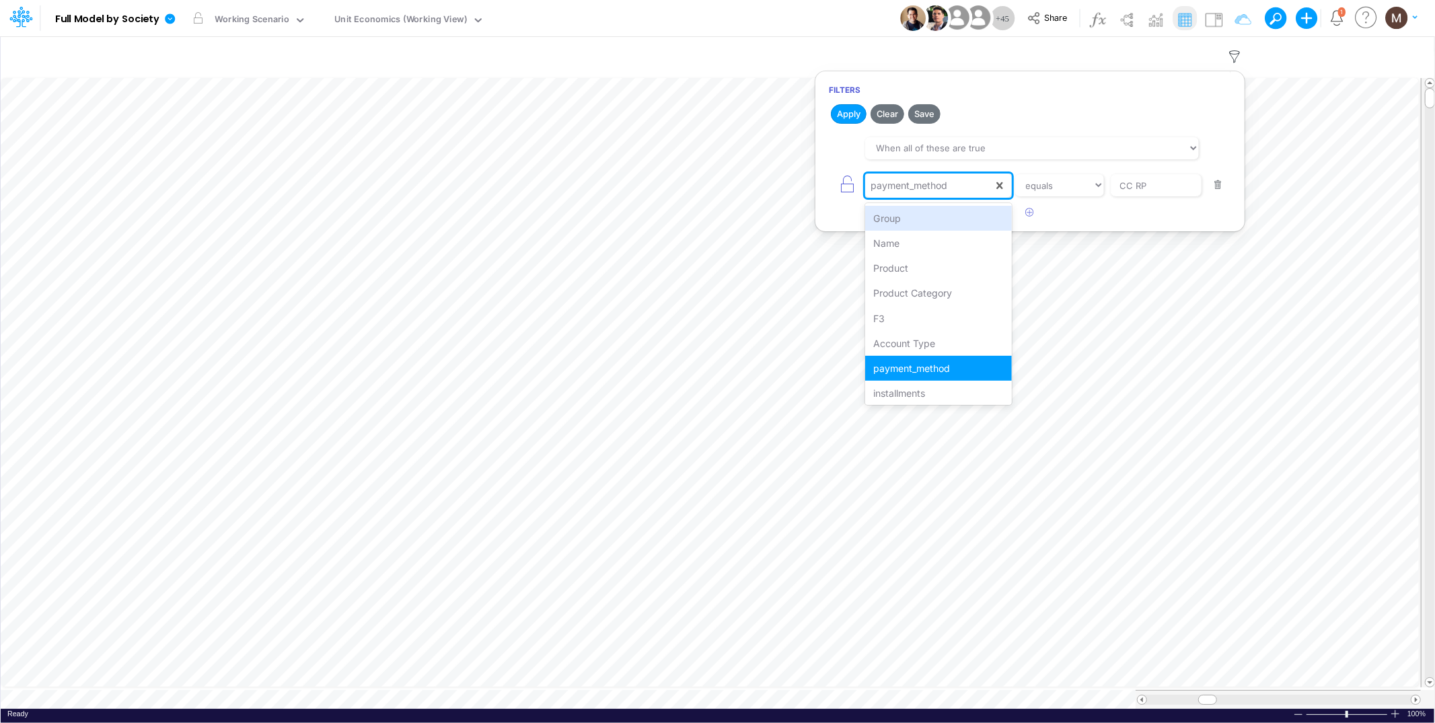
click at [964, 192] on div "payment_method" at bounding box center [929, 185] width 128 height 23
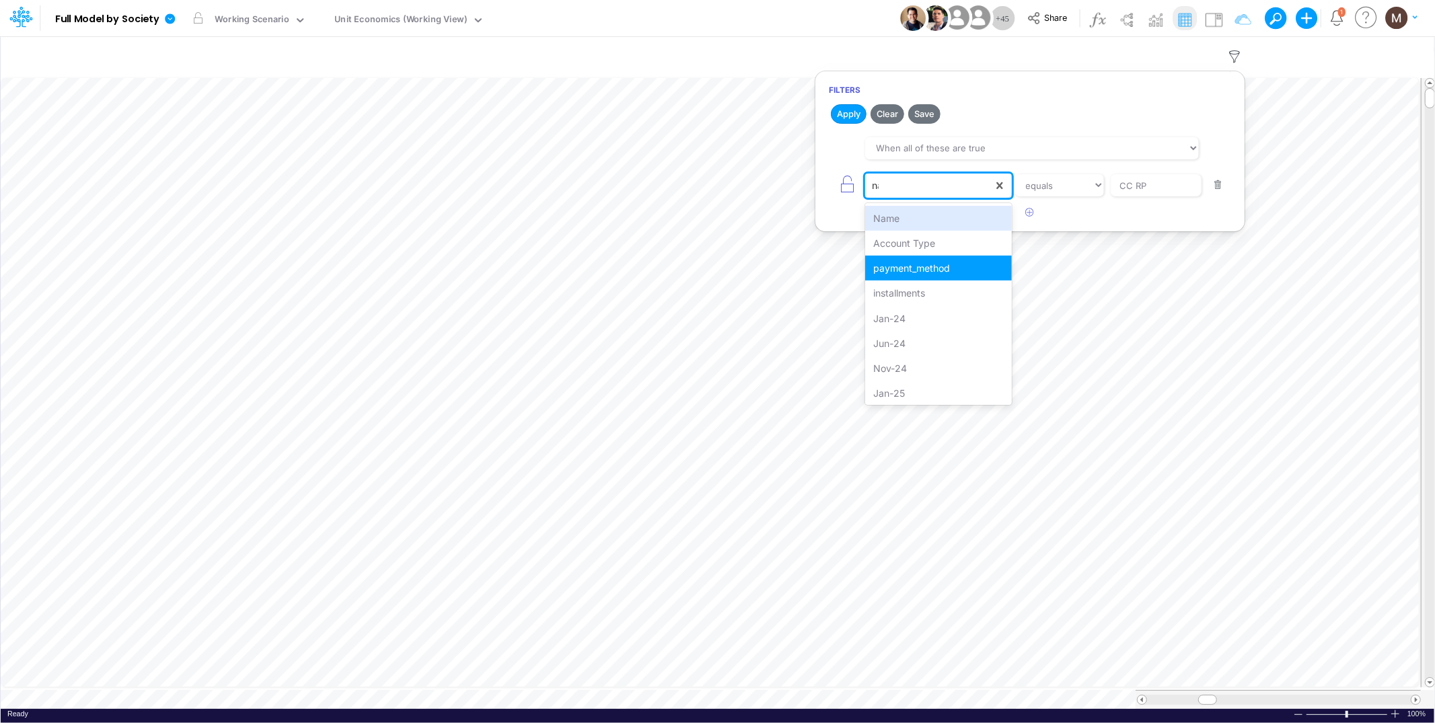
type input "name"
click at [972, 216] on div "Name" at bounding box center [938, 218] width 146 height 25
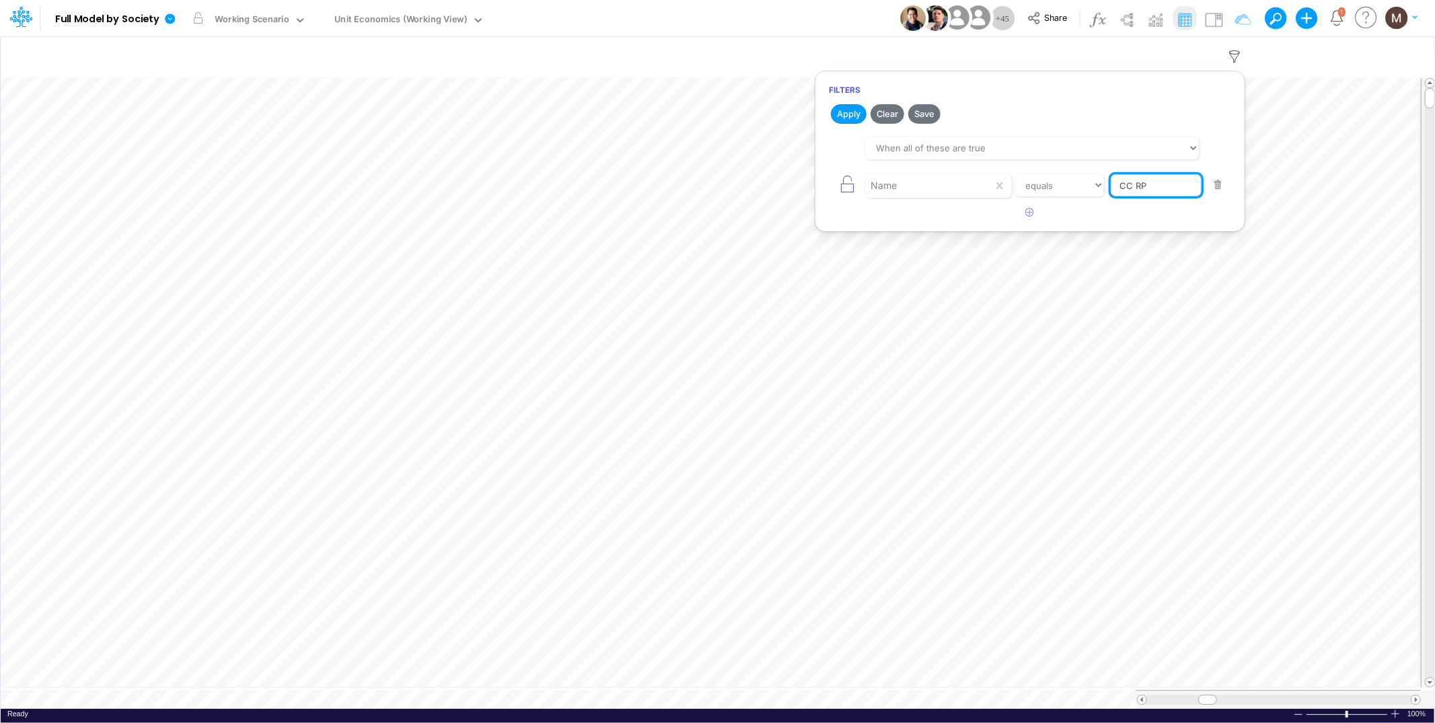
click at [1142, 178] on input "CC RP" at bounding box center [1156, 185] width 91 height 23
drag, startPoint x: 1157, startPoint y: 180, endPoint x: 1091, endPoint y: 200, distance: 68.8
click at [1091, 200] on div "Name equals not equal starts with ends with contains CC RP" at bounding box center [1030, 185] width 402 height 30
type input "active users"
click at [845, 114] on button "Apply" at bounding box center [849, 114] width 36 height 20
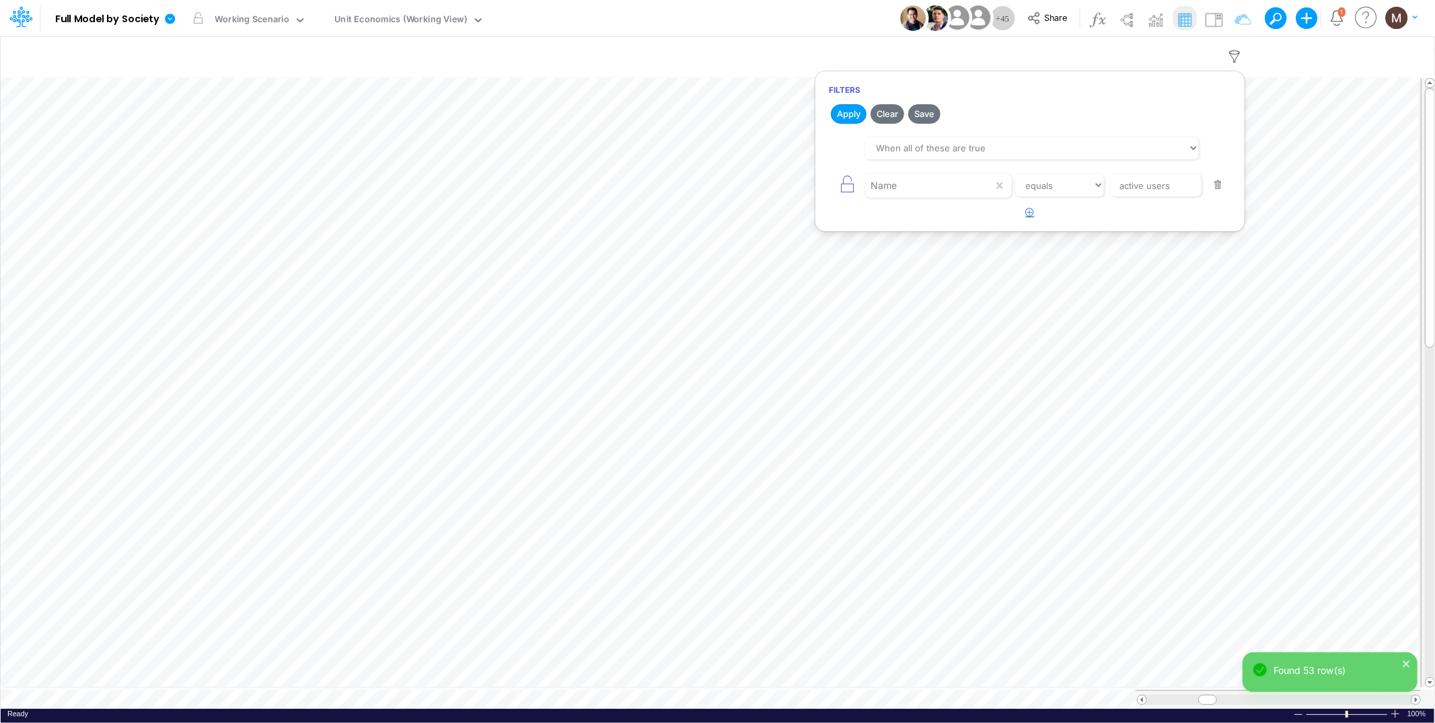
click at [1033, 213] on icon "button" at bounding box center [1030, 212] width 9 height 9
click at [918, 233] on div at bounding box center [929, 222] width 128 height 23
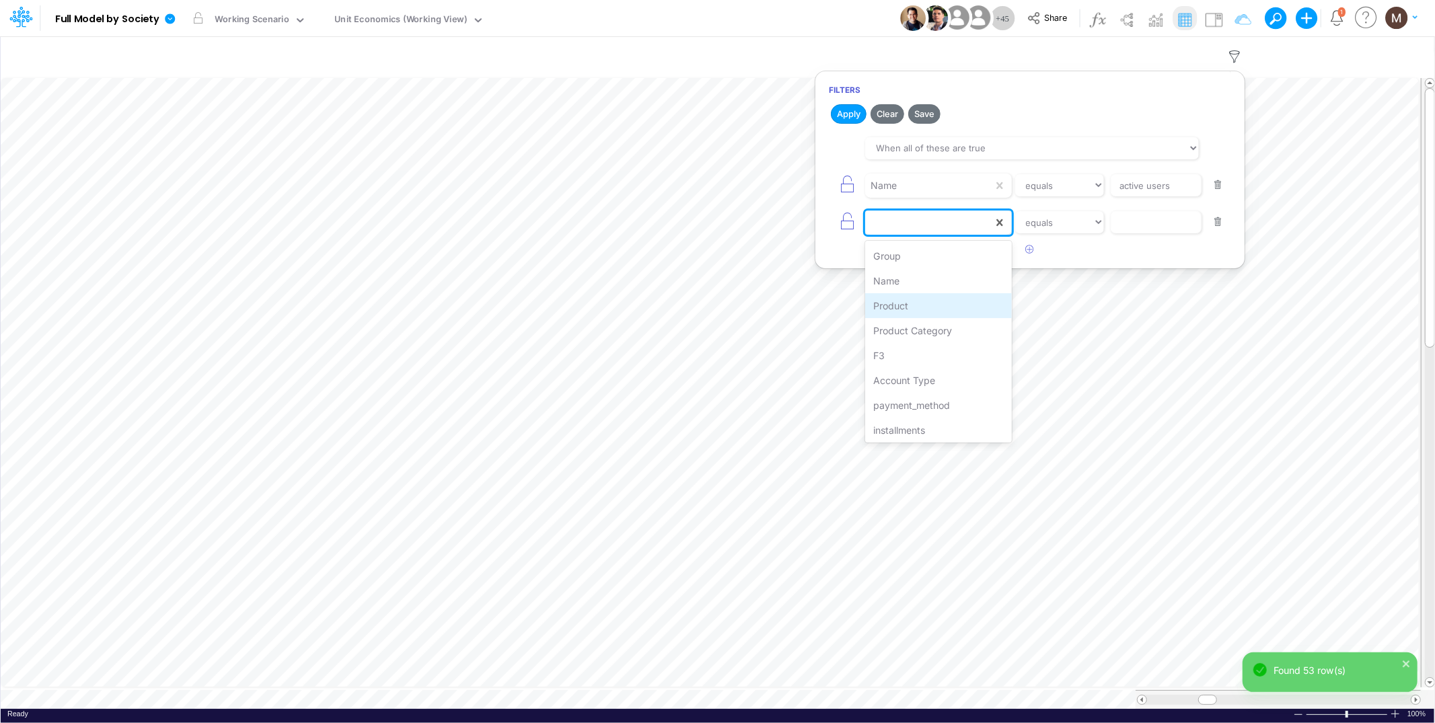
click at [921, 307] on div "Product" at bounding box center [938, 305] width 146 height 25
click at [1120, 225] on input "text" at bounding box center [1156, 222] width 91 height 23
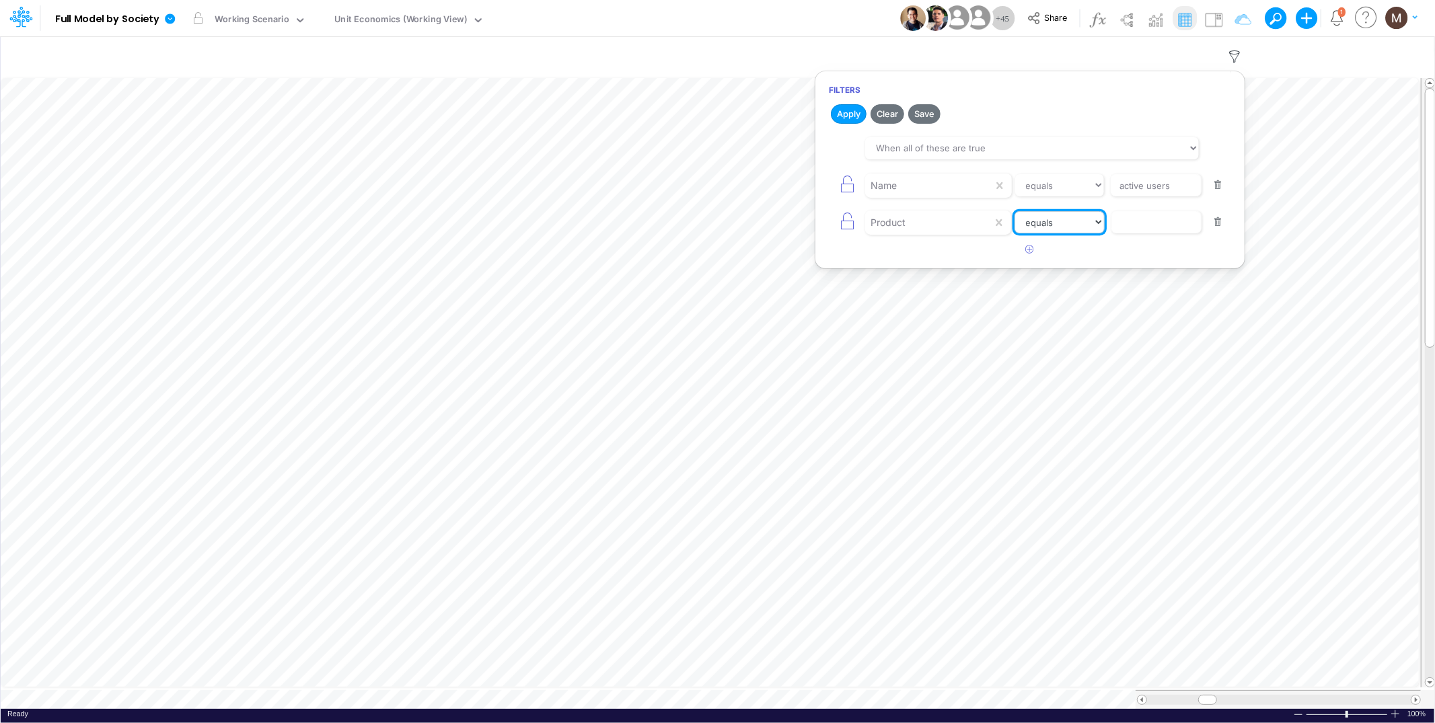
click at [1050, 227] on select "equals not equal starts with ends with contains" at bounding box center [1060, 222] width 90 height 23
select select "contains"
click at [1015, 211] on select "equals not equal starts with ends with contains" at bounding box center [1060, 222] width 90 height 23
click at [1126, 227] on input "text" at bounding box center [1156, 222] width 91 height 23
type input "other"
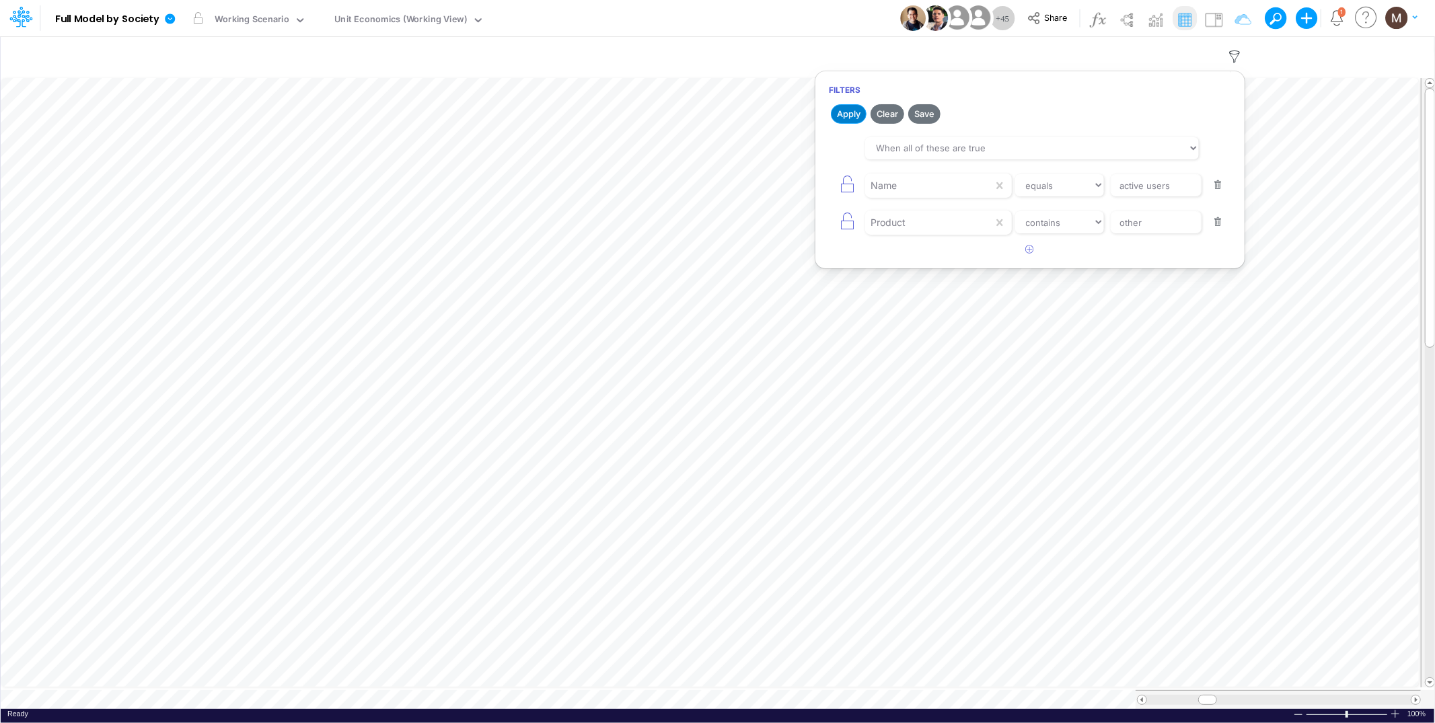
click at [861, 108] on button "Apply" at bounding box center [849, 114] width 36 height 20
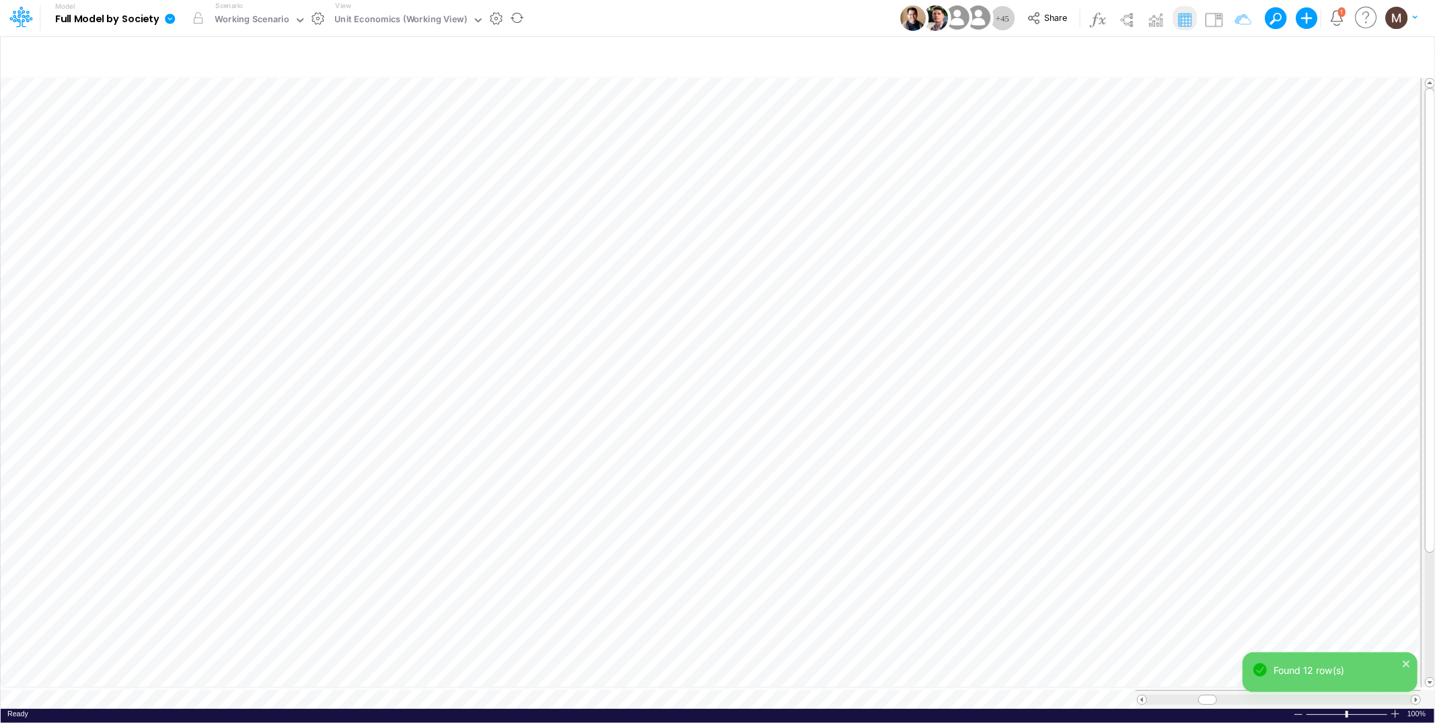
click at [170, 20] on icon at bounding box center [170, 18] width 10 height 10
click at [170, 16] on icon at bounding box center [170, 18] width 10 height 10
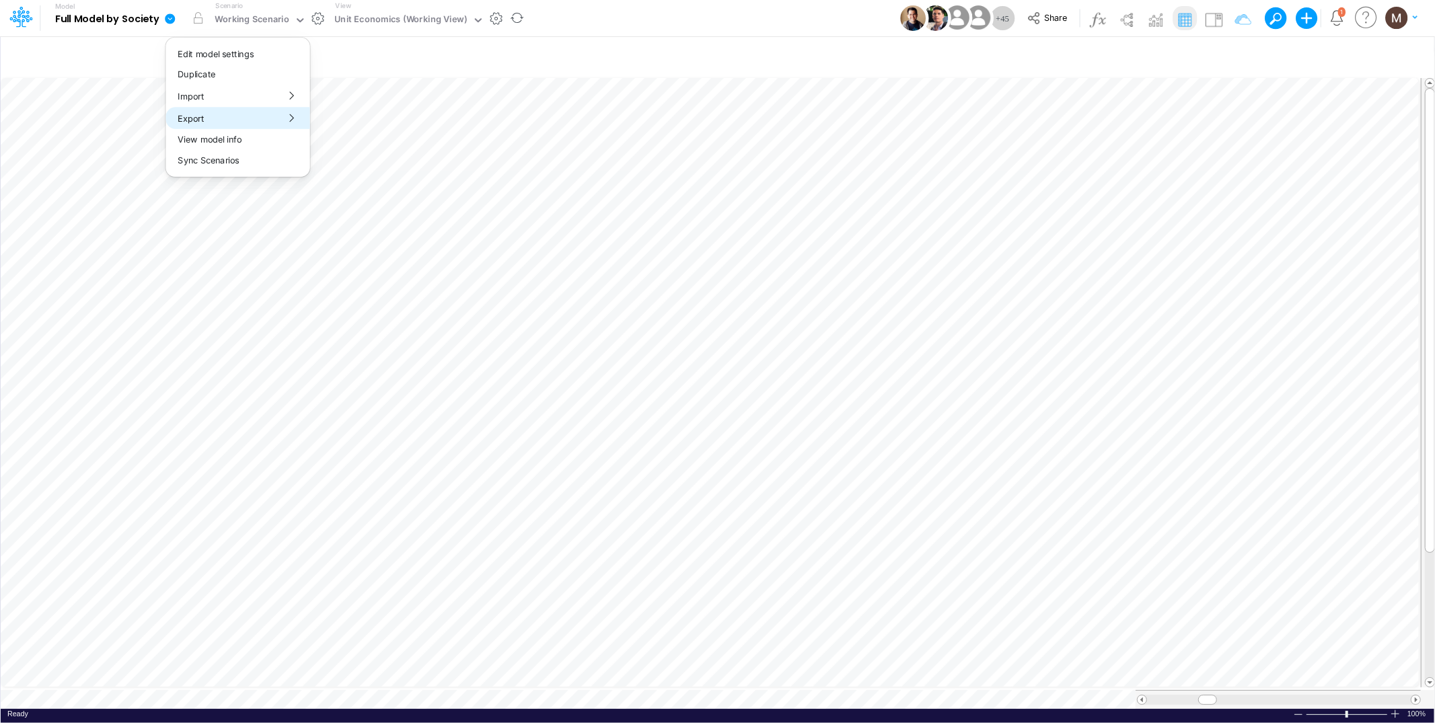
click at [186, 115] on button "Export" at bounding box center [238, 118] width 144 height 22
click at [386, 131] on button "Excel" at bounding box center [383, 125] width 144 height 21
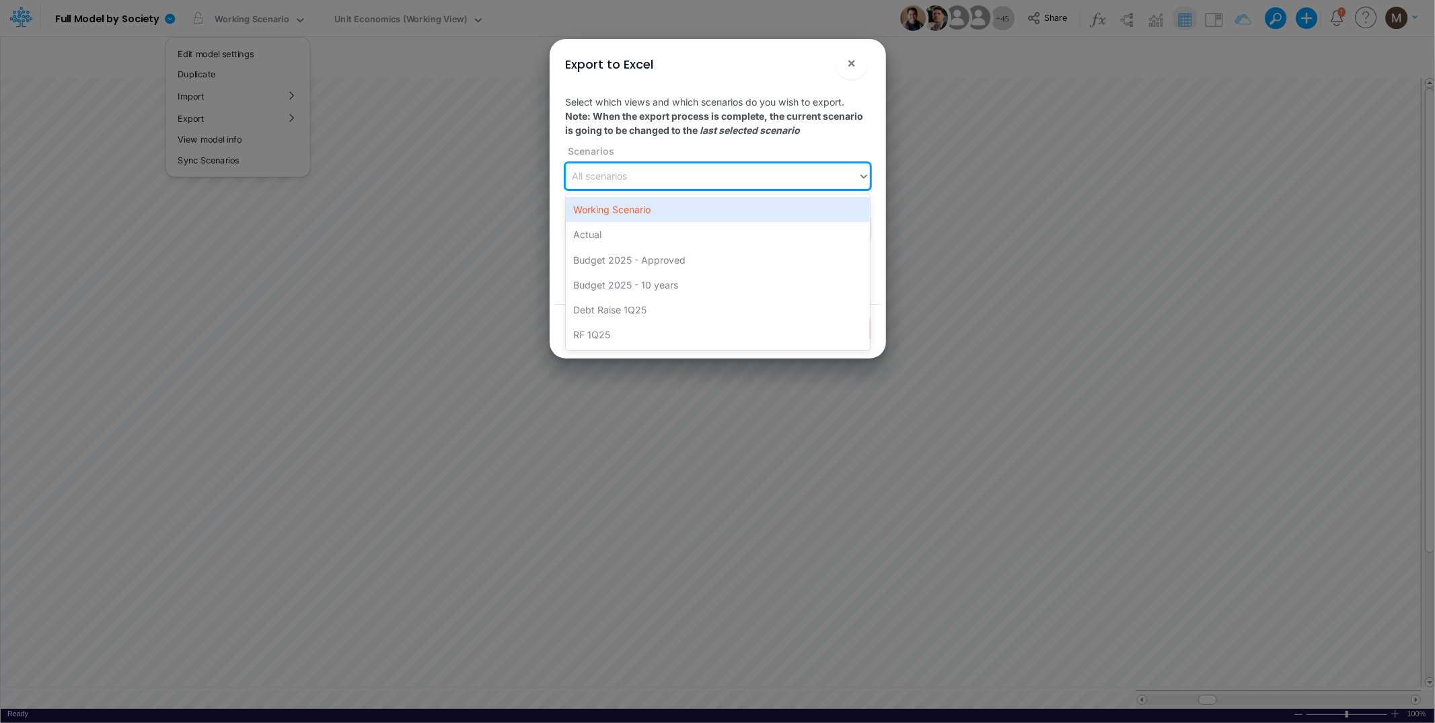
click at [632, 172] on div "All scenarios" at bounding box center [712, 177] width 292 height 22
click at [633, 208] on div "Working Scenario" at bounding box center [718, 209] width 304 height 25
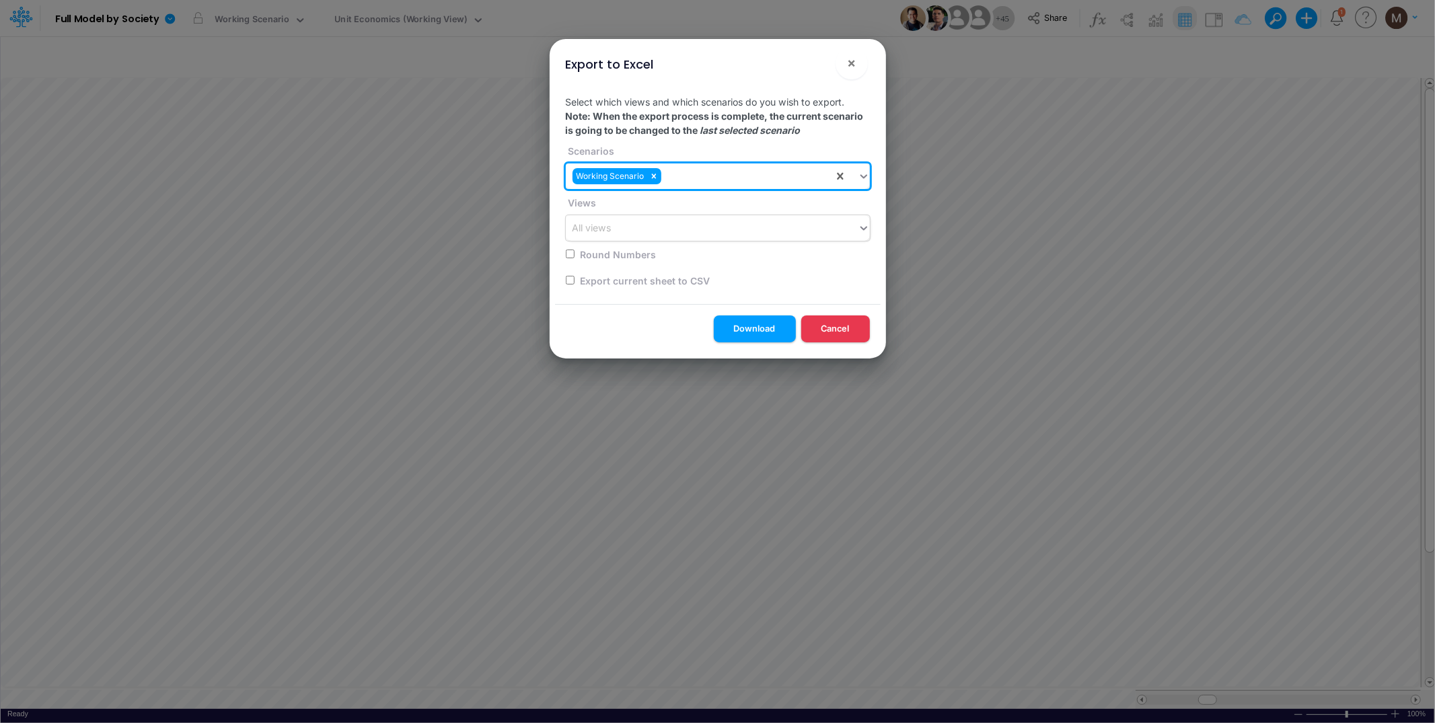
click at [633, 227] on div "All views" at bounding box center [712, 228] width 292 height 22
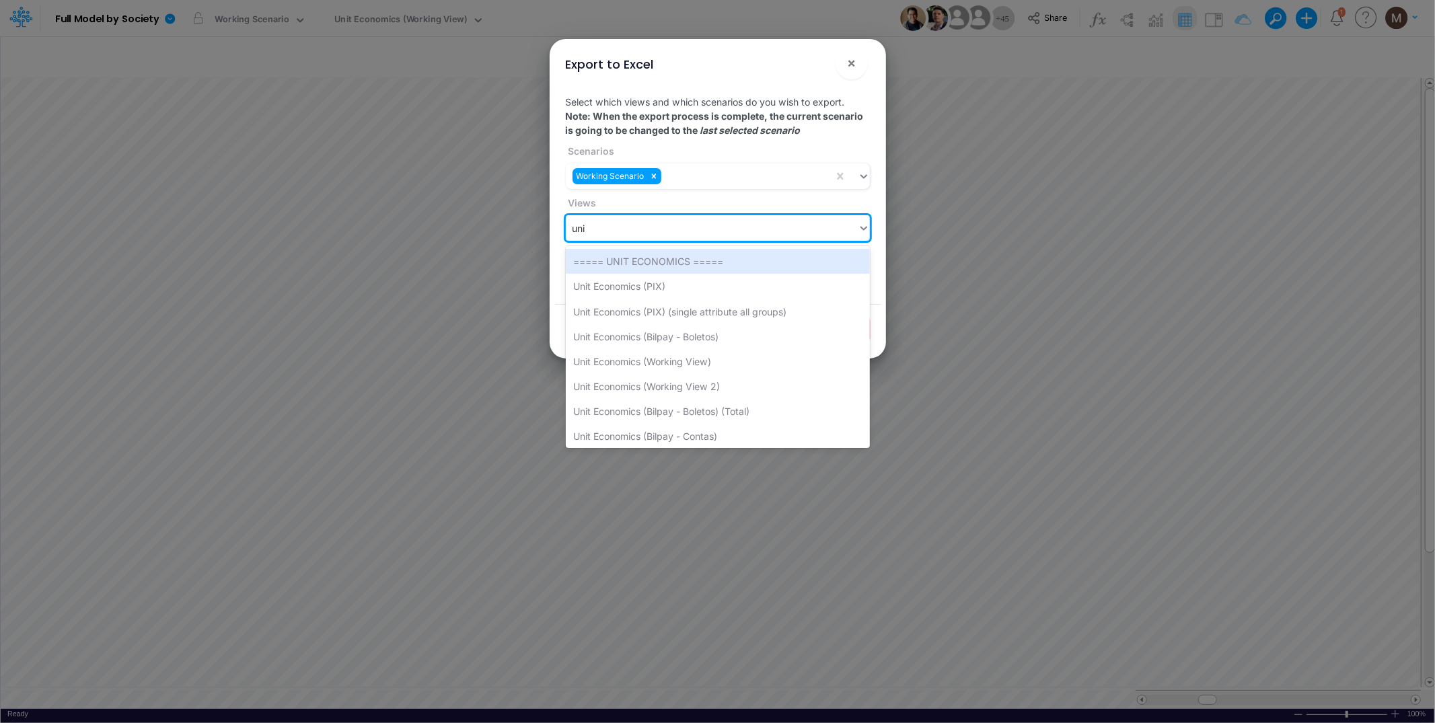
type input "unit"
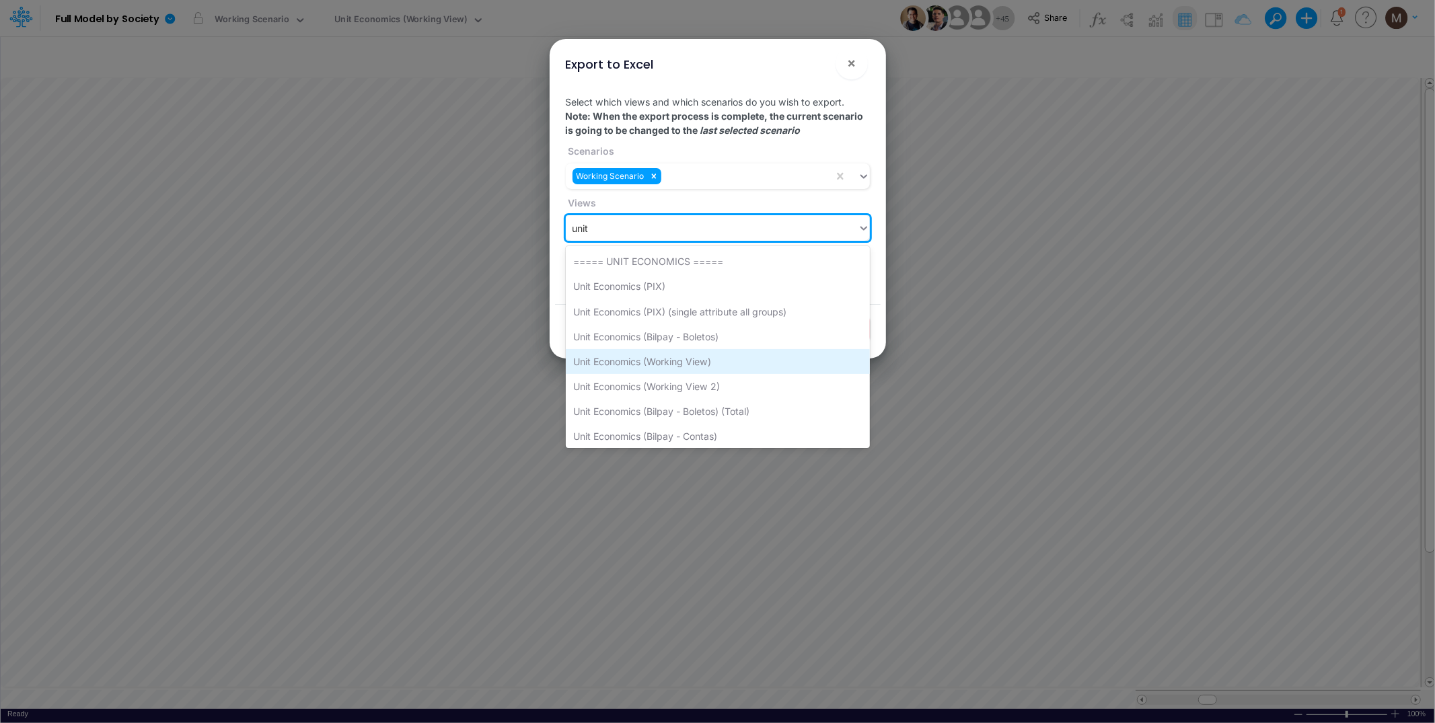
click at [628, 359] on div "Unit Economics (Working View)" at bounding box center [718, 361] width 304 height 25
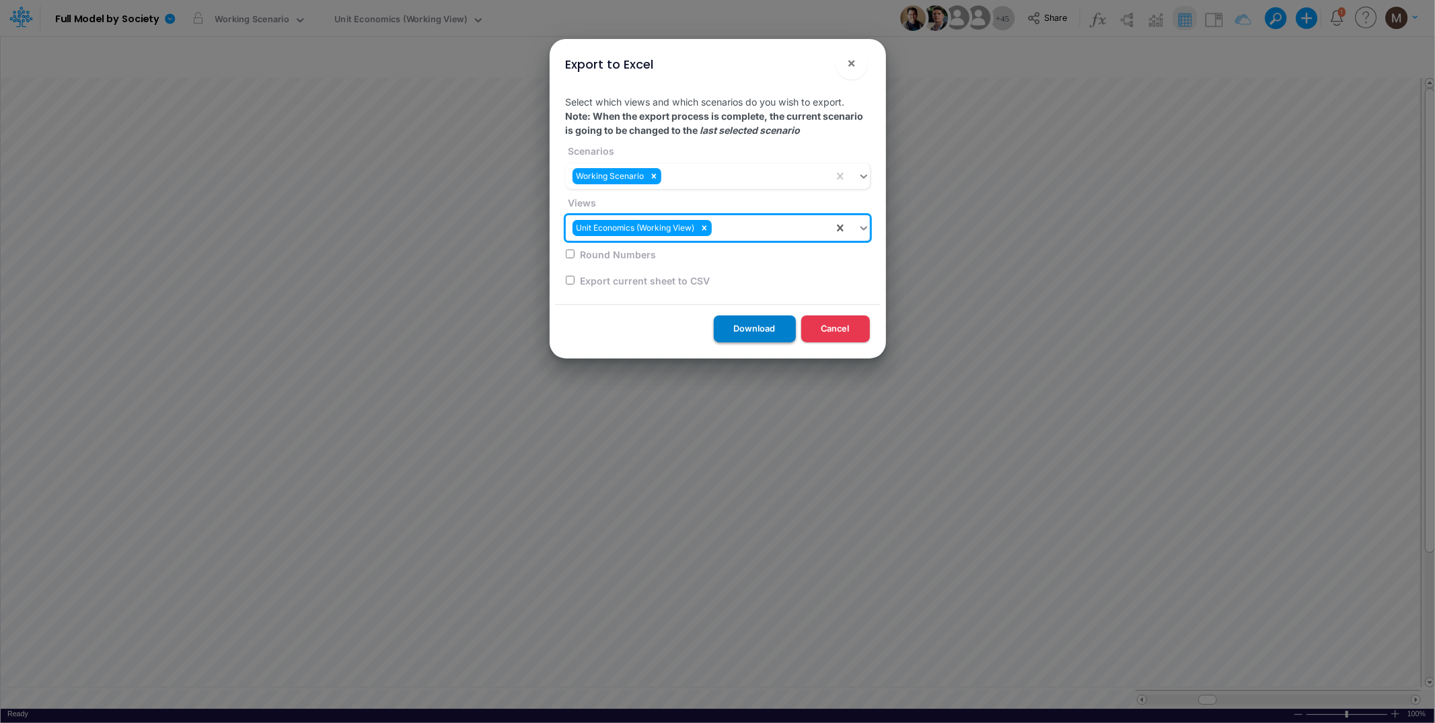
click at [741, 324] on button "Download" at bounding box center [755, 329] width 82 height 26
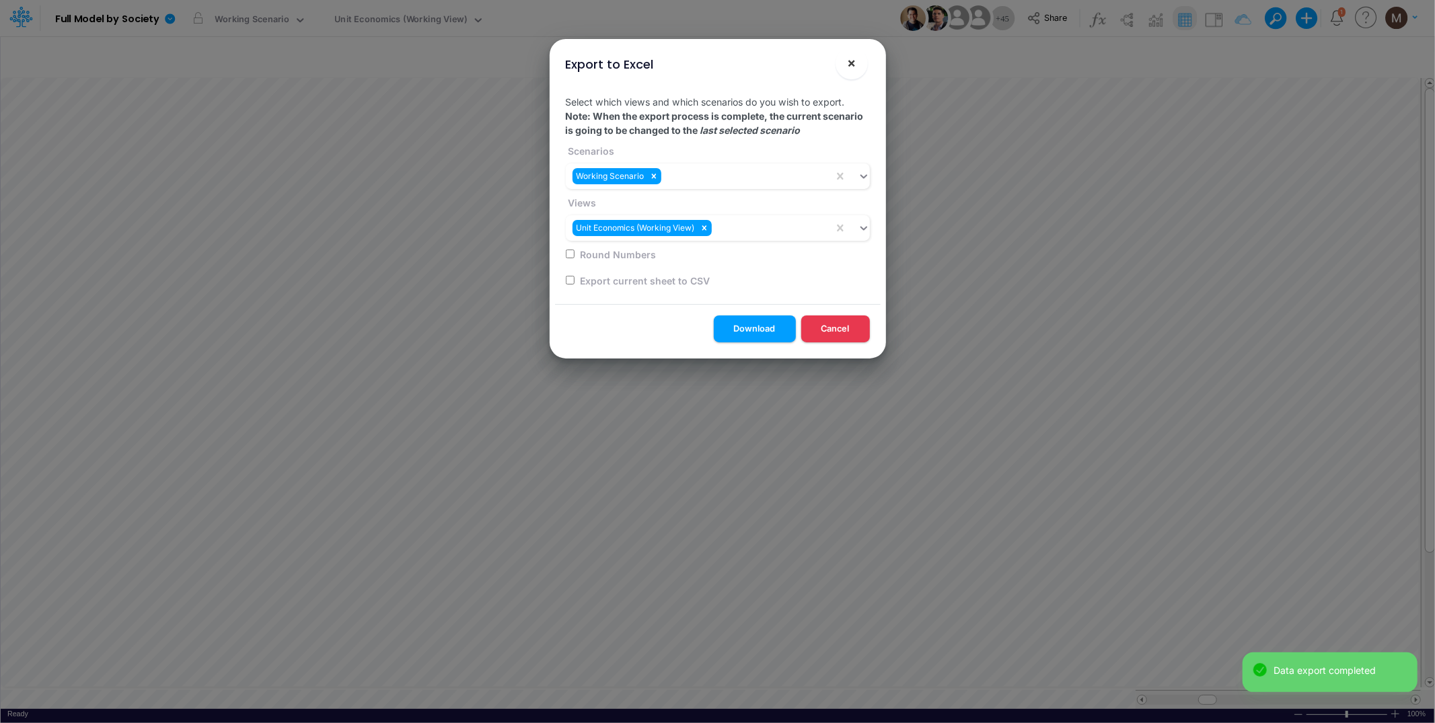
click at [856, 69] on button "×" at bounding box center [852, 63] width 32 height 32
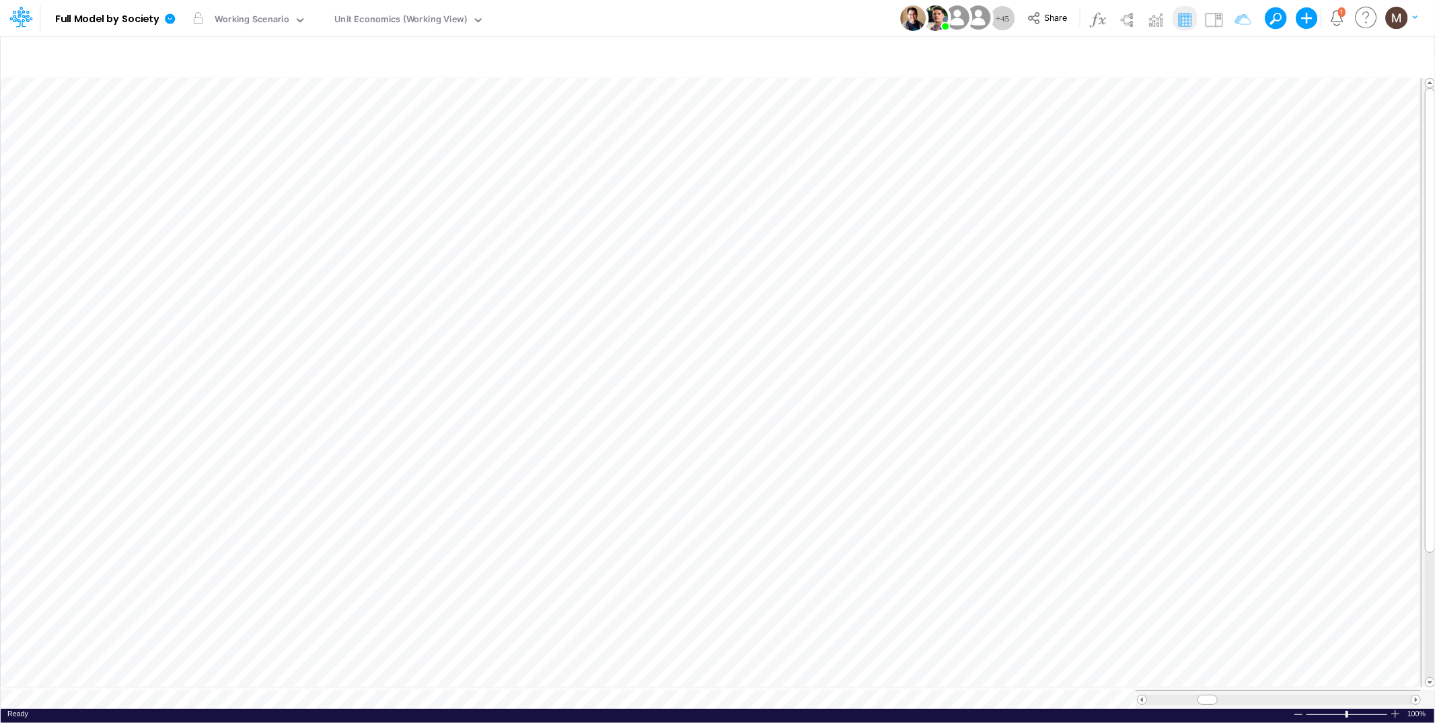
type input "Consolidated FS - USGAAP"
click at [1217, 19] on img at bounding box center [1214, 20] width 22 height 22
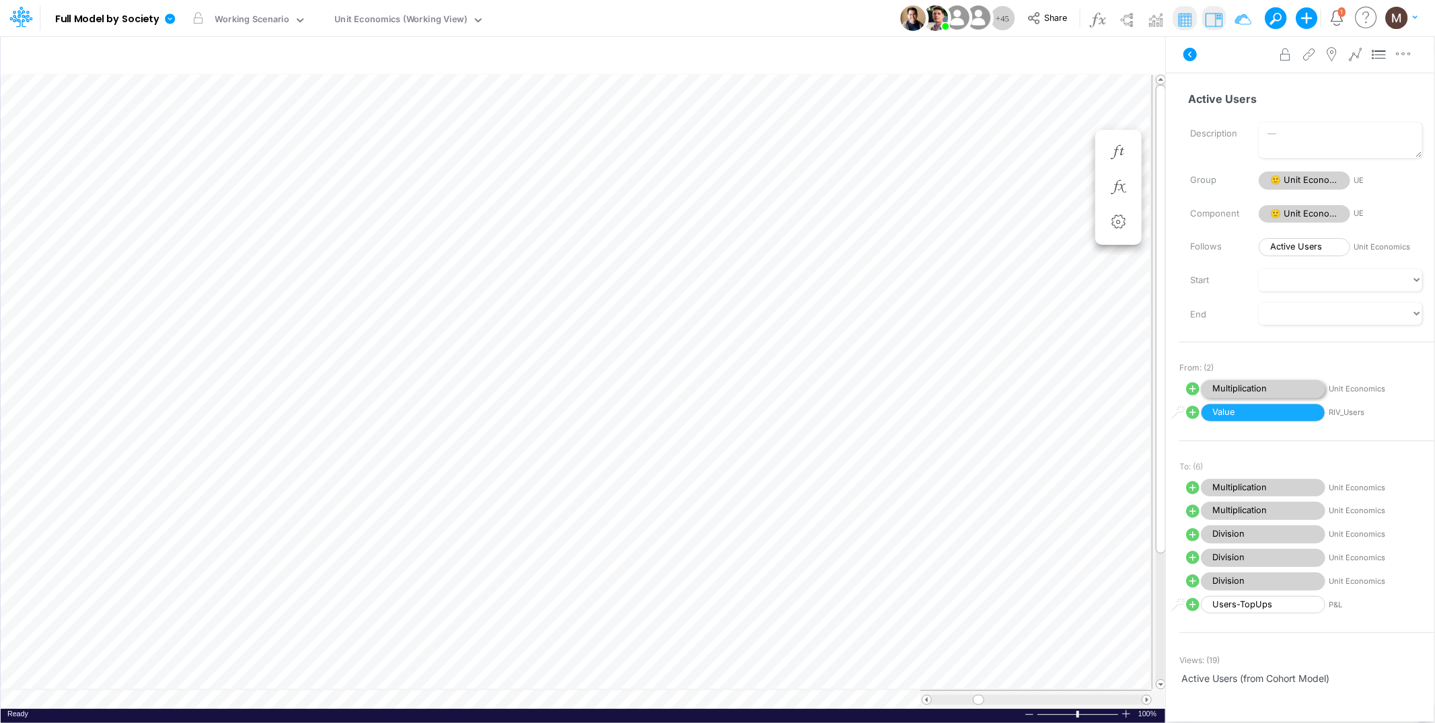
click at [1236, 387] on span "Multiplication" at bounding box center [1263, 389] width 124 height 18
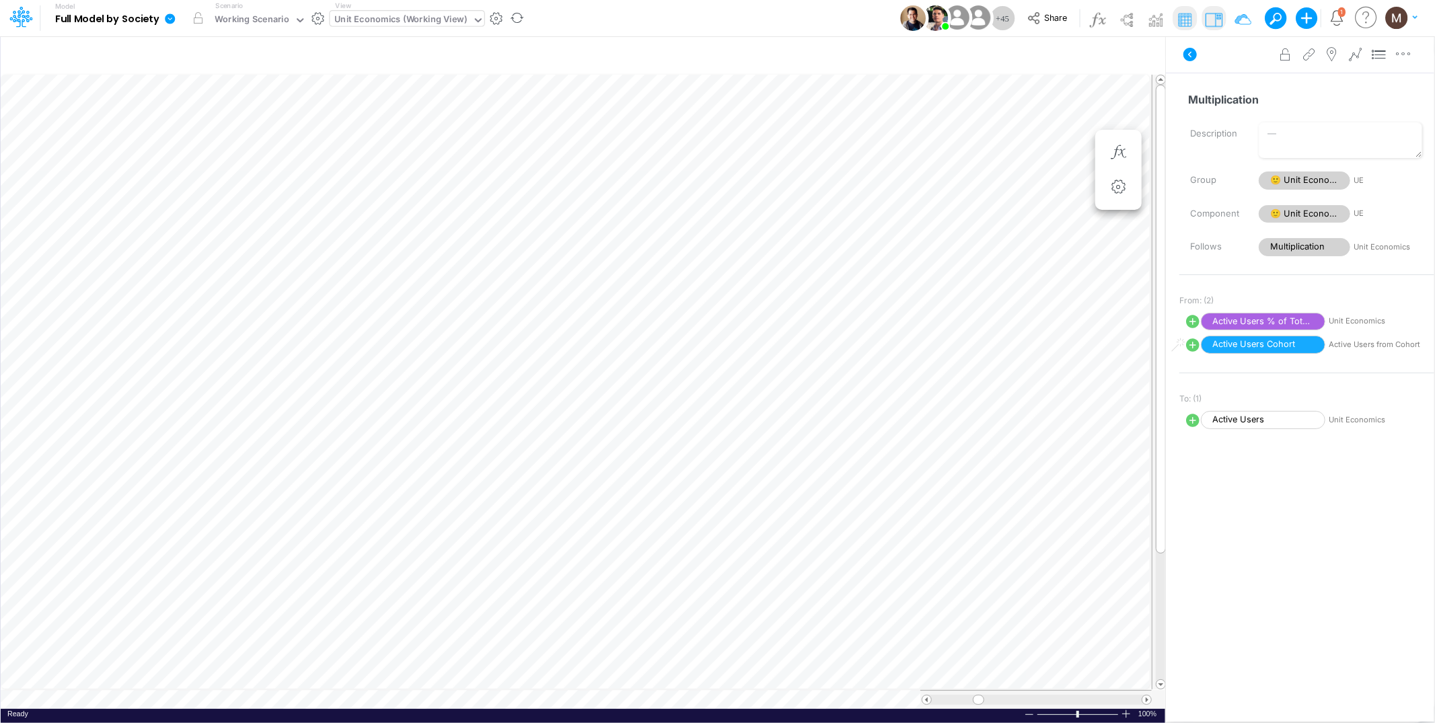
click at [382, 16] on div "Unit Economics (Working View)" at bounding box center [401, 20] width 133 height 15
type input "active"
click at [342, 67] on div "Active Users" at bounding box center [421, 67] width 182 height 22
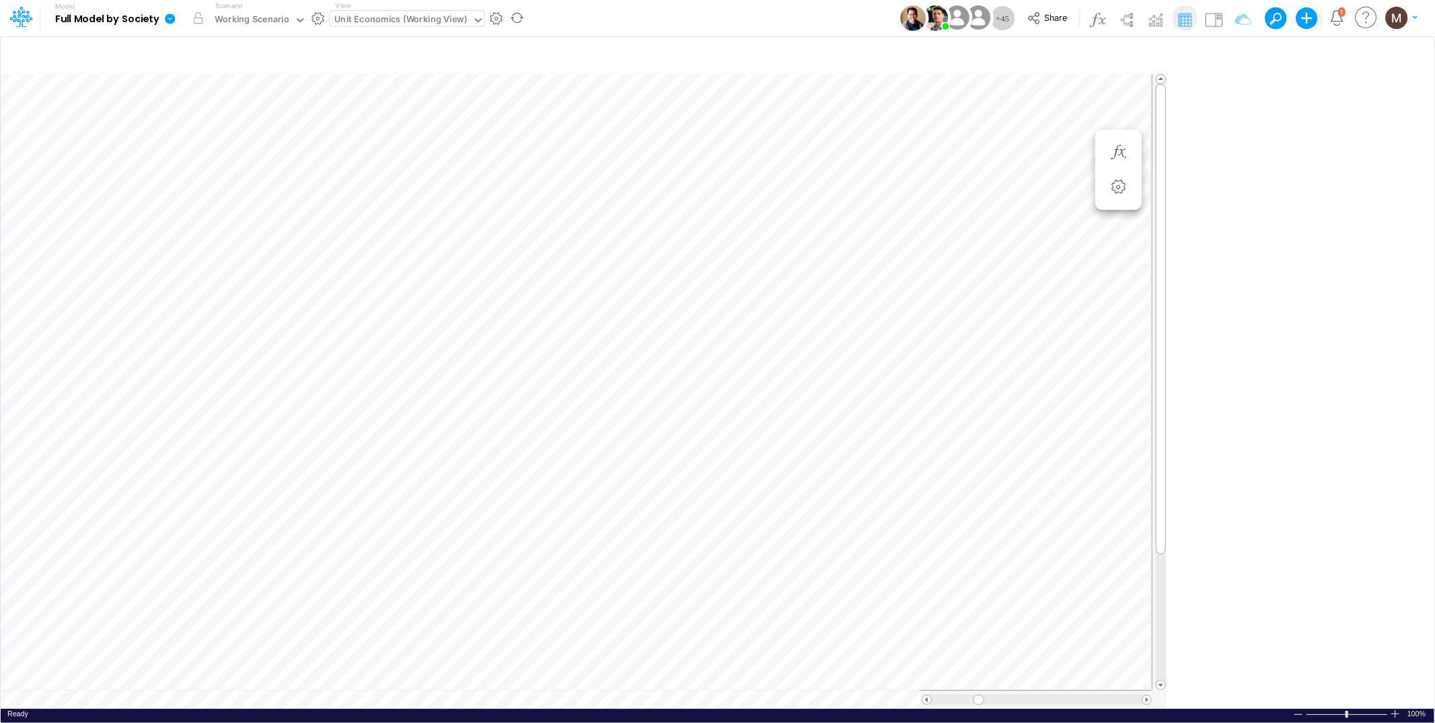
scroll to position [0, 1]
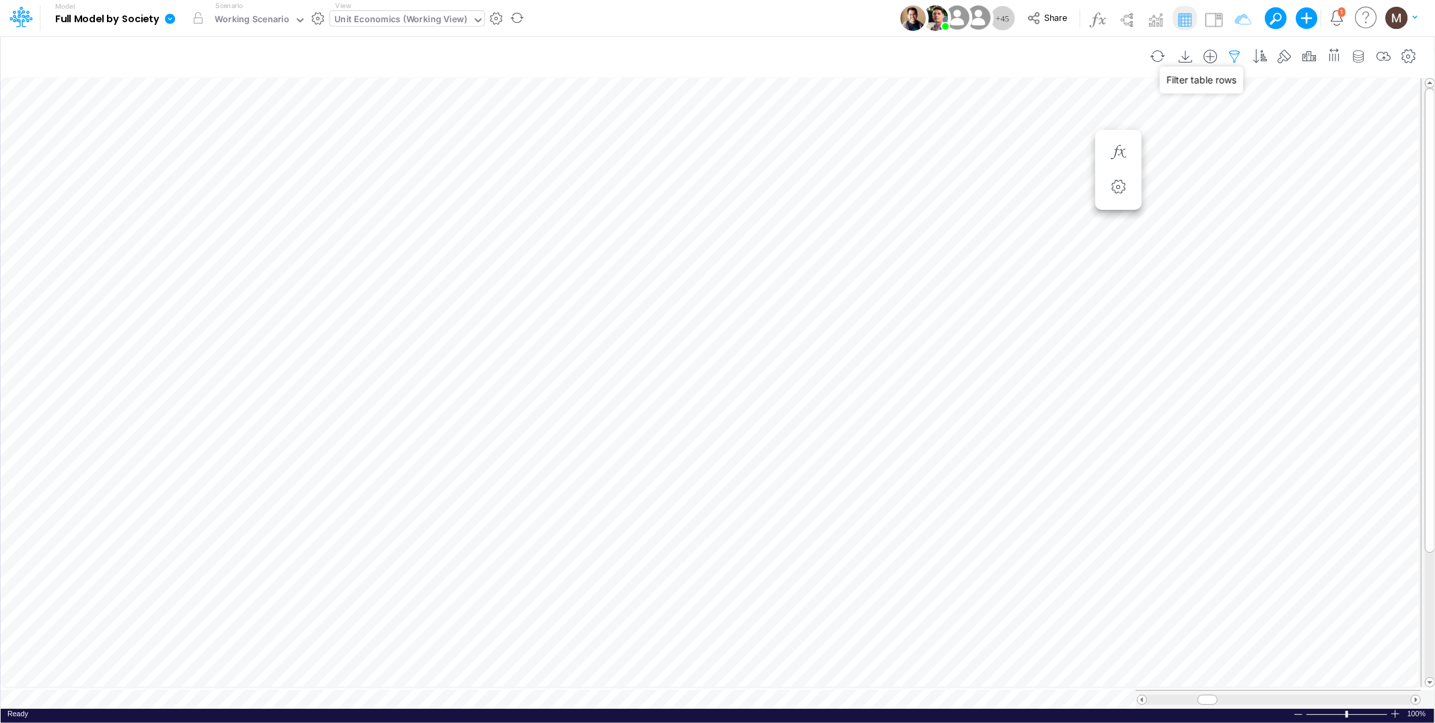
click at [1233, 59] on icon "button" at bounding box center [1235, 57] width 20 height 14
select select "contains"
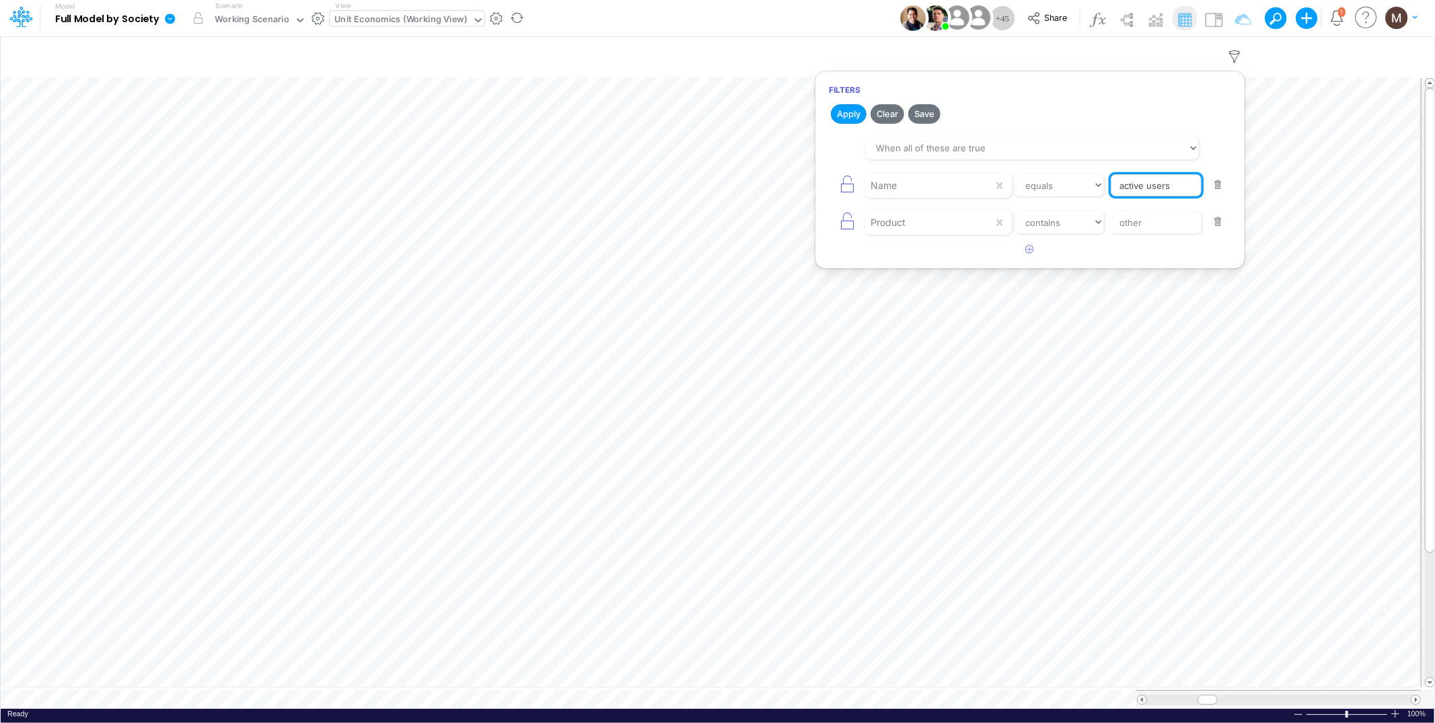
click at [1180, 186] on input "active users" at bounding box center [1156, 185] width 91 height 23
type input "Active Users % of Total Active Users"
click at [842, 109] on button "Apply" at bounding box center [849, 114] width 36 height 20
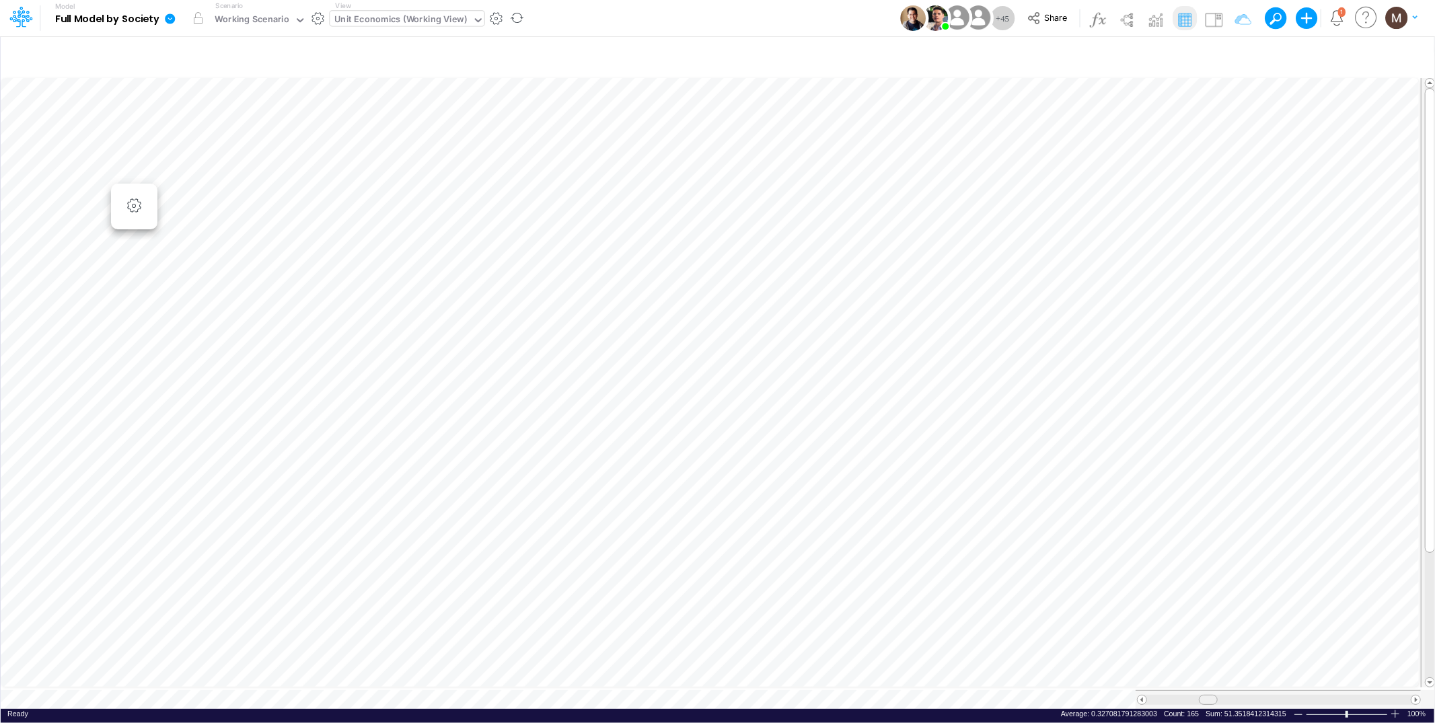
drag, startPoint x: 1385, startPoint y: 693, endPoint x: 1207, endPoint y: 702, distance: 177.9
click at [1207, 702] on div "Paste Cut Copy AutoFill Unit Economics Ready 100% Sum: 51.3518412314315 Max: 0.…" at bounding box center [718, 392] width 1434 height 634
click at [610, 687] on table at bounding box center [718, 392] width 1435 height 634
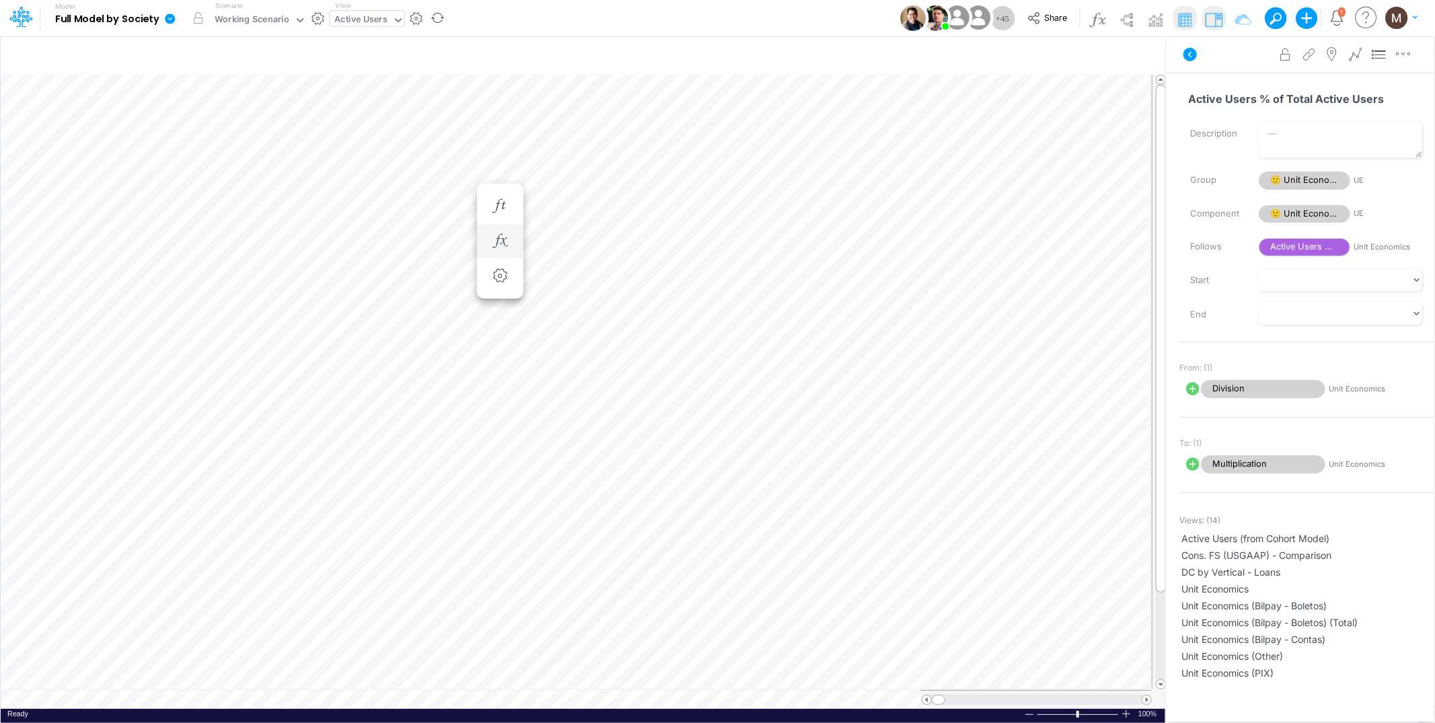
scroll to position [0, 1]
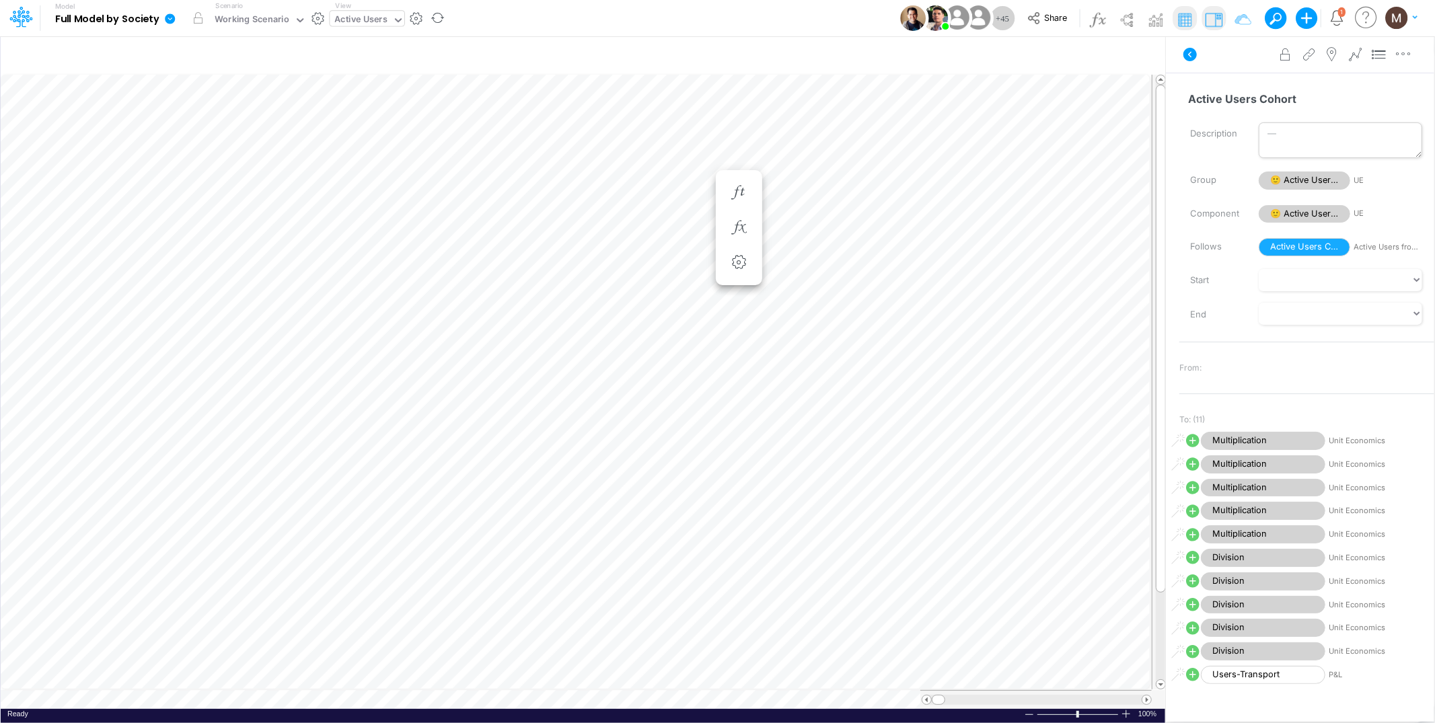
scroll to position [0, 1]
click at [69, 647] on table at bounding box center [584, 391] width 1166 height 635
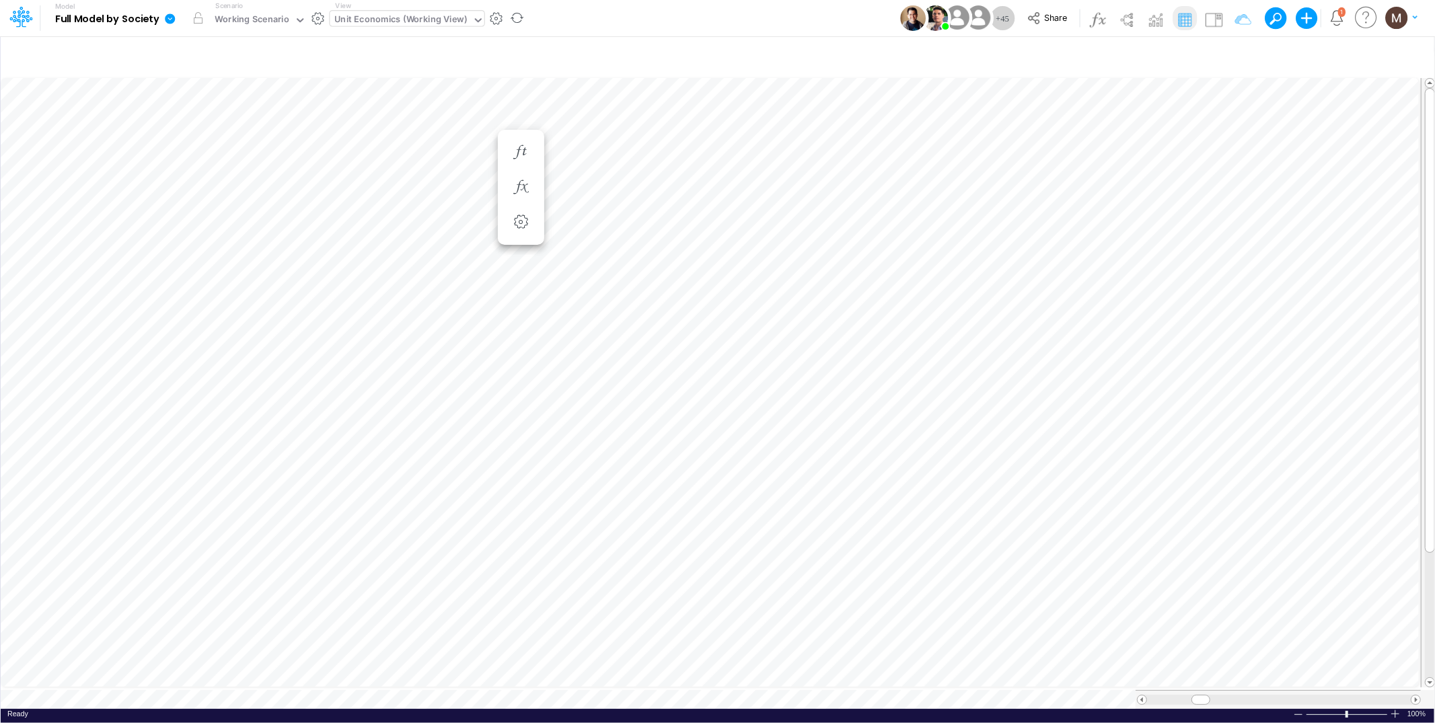
scroll to position [0, 1]
click at [1286, 54] on icon "button" at bounding box center [1285, 57] width 20 height 14
click at [1232, 57] on icon "button" at bounding box center [1235, 57] width 20 height 14
select select "contains"
click at [1217, 183] on button "button" at bounding box center [1218, 185] width 26 height 18
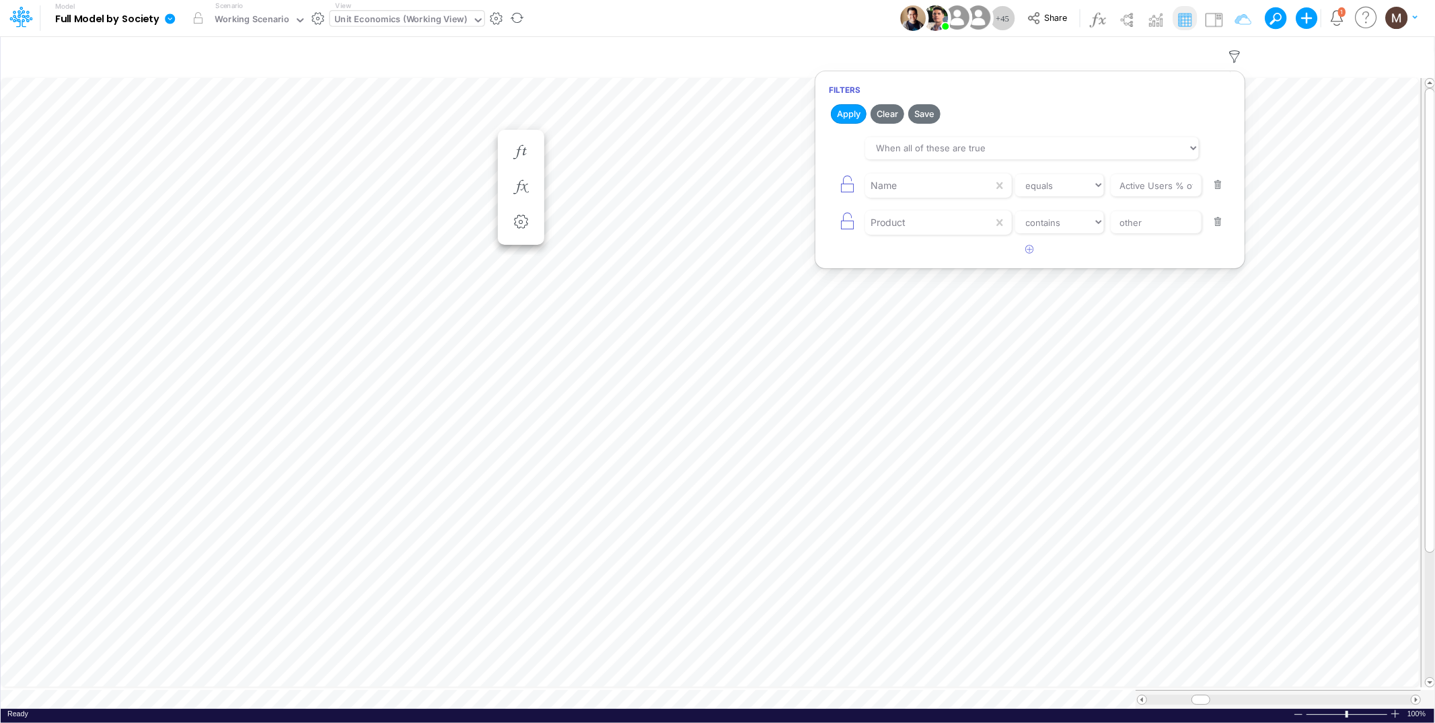
select select "contains"
type input "other"
click at [1217, 183] on button "button" at bounding box center [1218, 185] width 26 height 18
click at [1026, 147] on button "button" at bounding box center [1030, 144] width 26 height 22
click at [892, 188] on div at bounding box center [929, 185] width 128 height 23
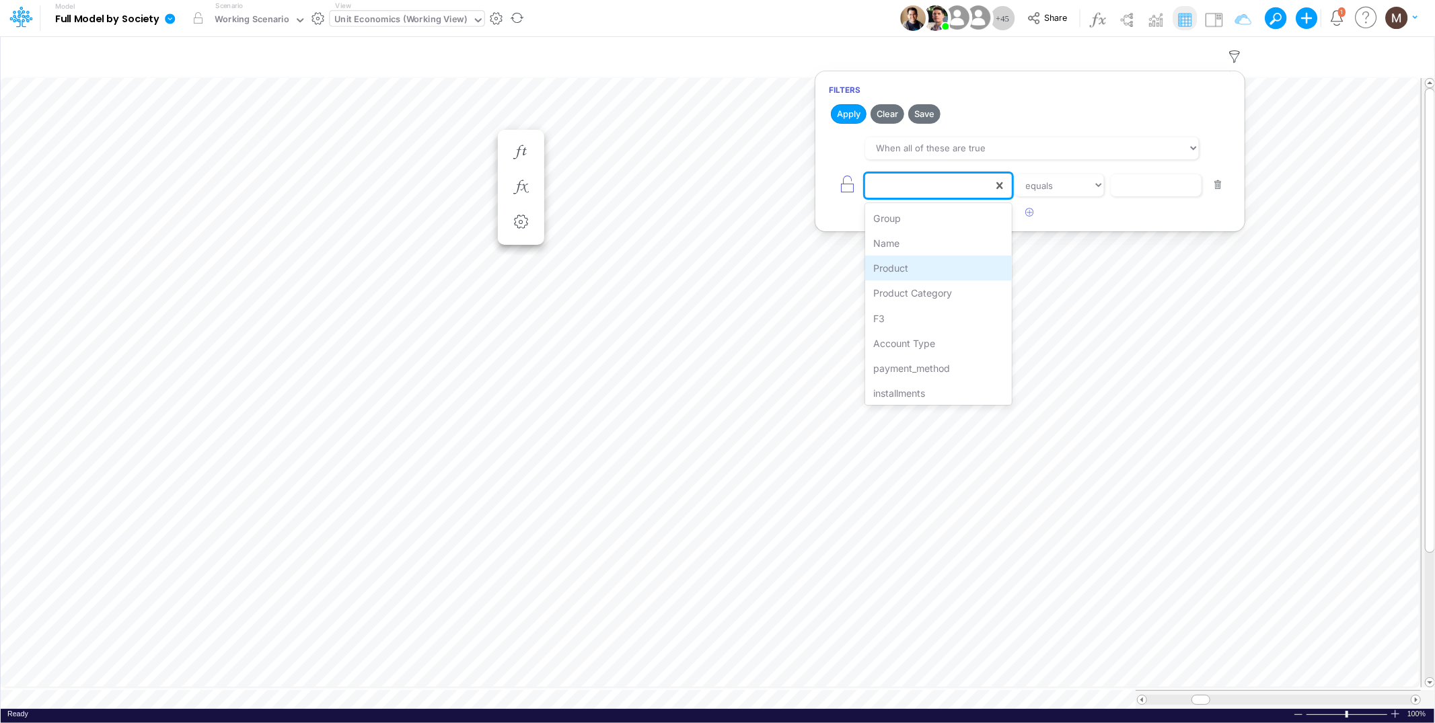
click at [906, 261] on div "Product" at bounding box center [938, 268] width 146 height 25
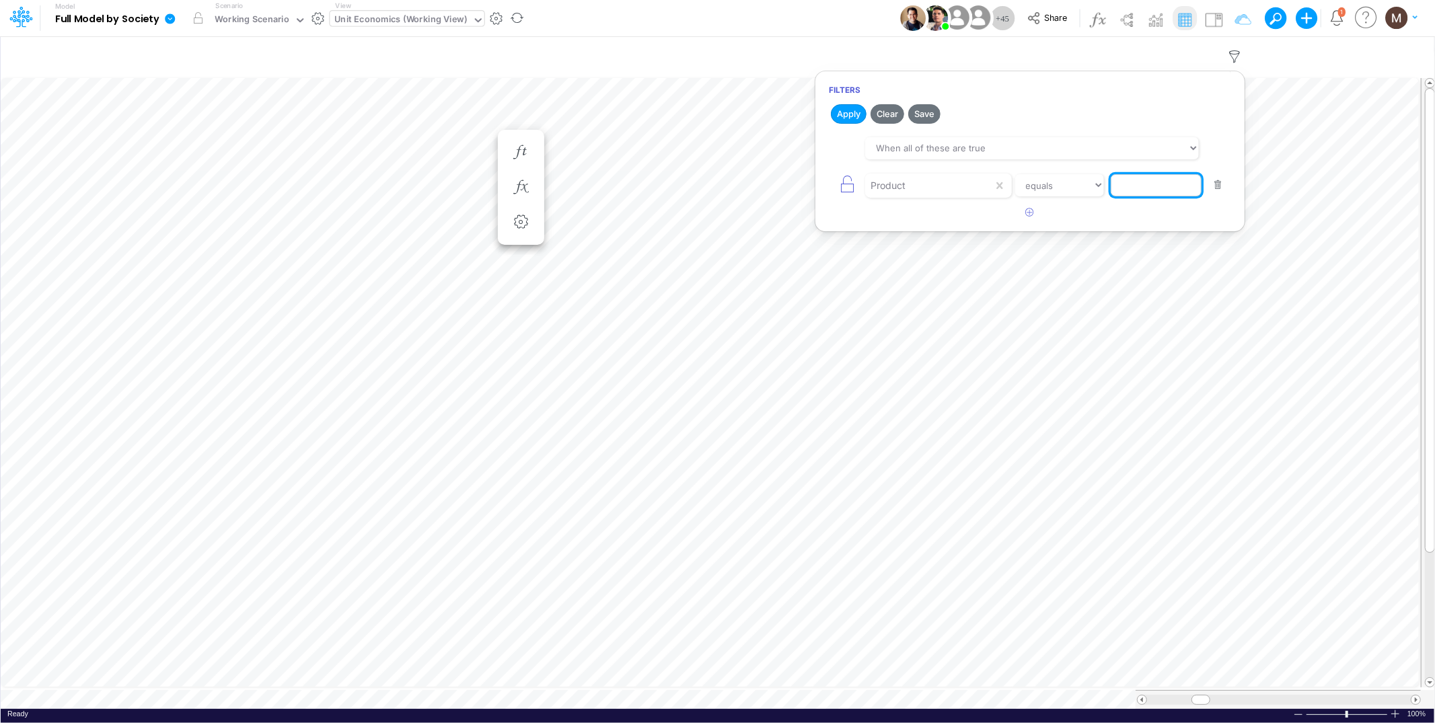
click at [1122, 188] on input "text" at bounding box center [1156, 185] width 91 height 23
type input "other / others / pf"
click at [857, 112] on button "Apply" at bounding box center [849, 114] width 36 height 20
drag, startPoint x: 1201, startPoint y: 691, endPoint x: 1208, endPoint y: 690, distance: 6.9
click at [1208, 696] on span at bounding box center [1211, 700] width 9 height 9
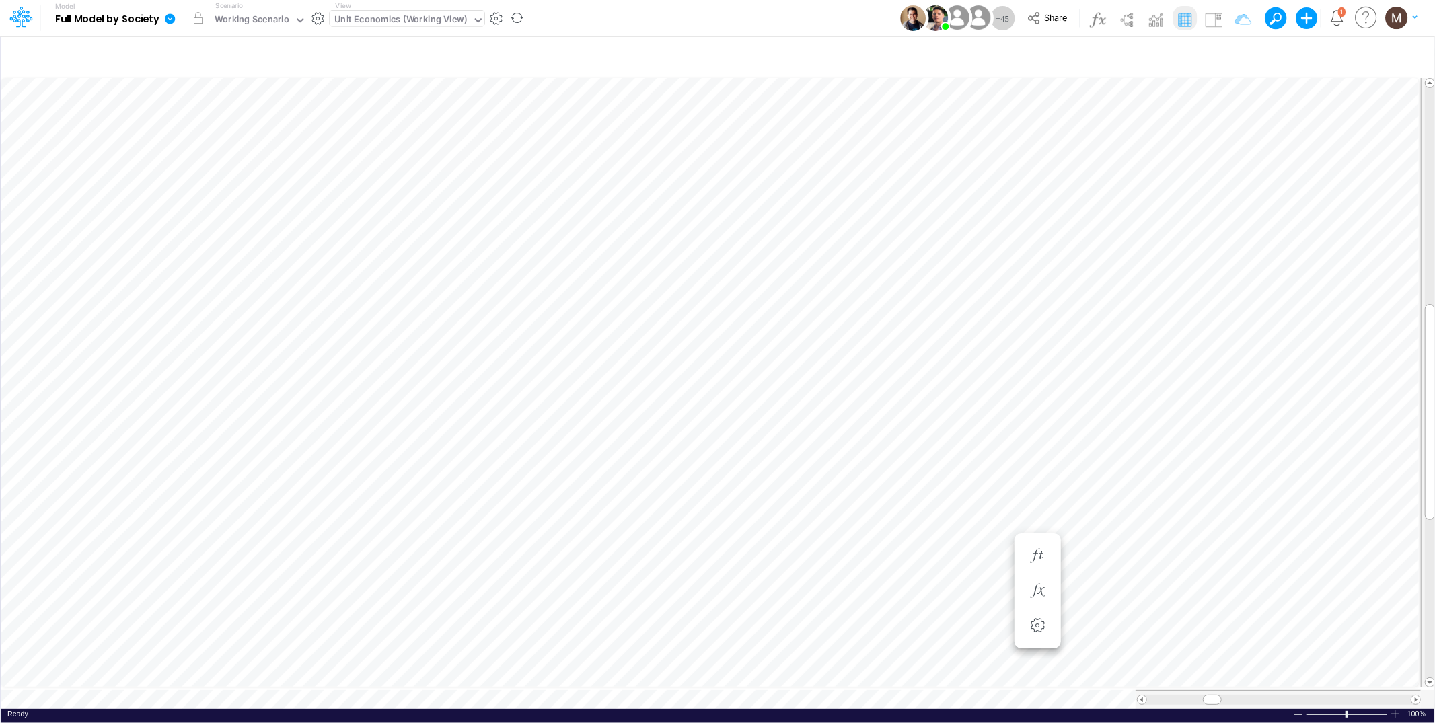
scroll to position [0, 1]
click at [504, 334] on icon "button" at bounding box center [502, 341] width 20 height 14
click at [1237, 52] on icon "button" at bounding box center [1235, 57] width 20 height 14
click at [994, 193] on div at bounding box center [1000, 186] width 24 height 24
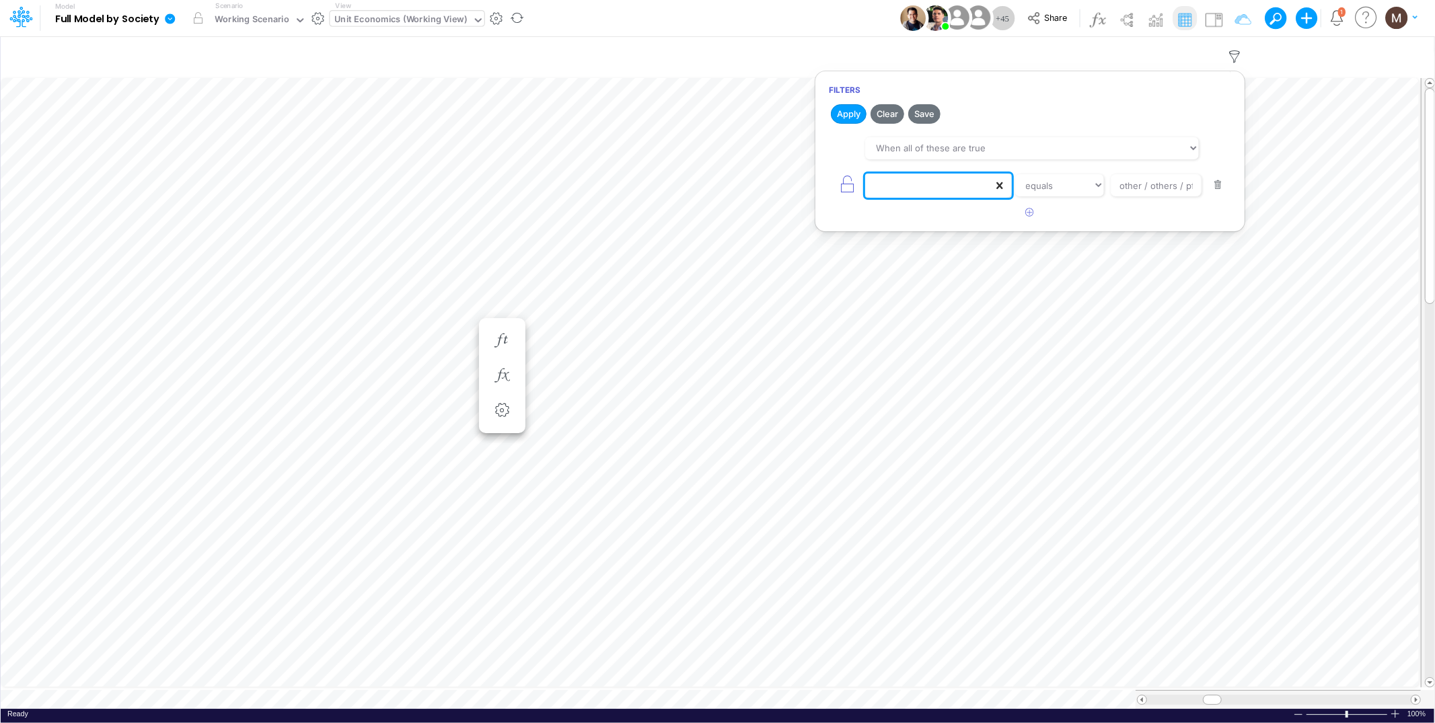
click at [1001, 186] on icon at bounding box center [999, 185] width 13 height 13
click at [953, 186] on div at bounding box center [929, 185] width 128 height 23
click at [902, 248] on div "Name" at bounding box center [938, 243] width 146 height 25
click at [1144, 180] on input "other / others / pf" at bounding box center [1156, 185] width 91 height 23
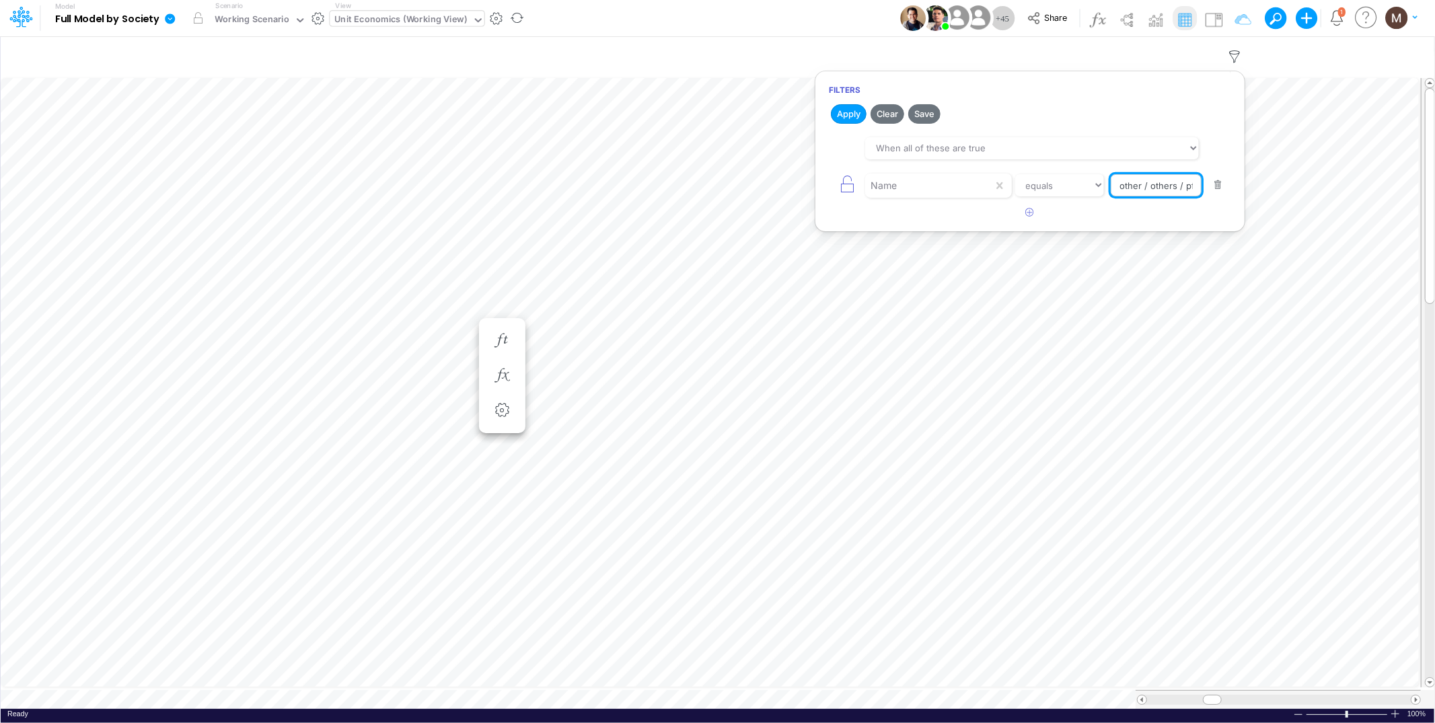
click at [1144, 180] on input "other / others / pf" at bounding box center [1156, 185] width 91 height 23
type input "Processing Cost %"
click at [858, 116] on button "Apply" at bounding box center [849, 114] width 36 height 20
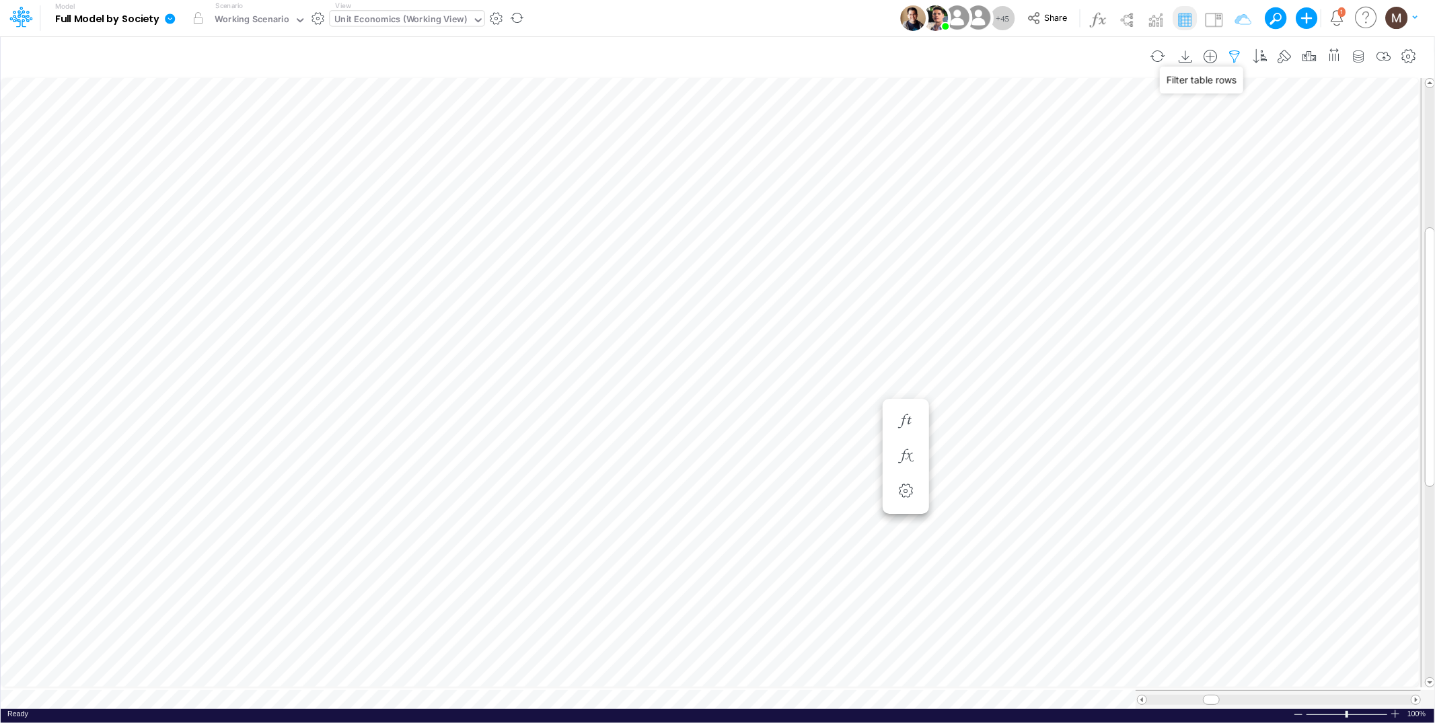
click at [1234, 54] on icon "button" at bounding box center [1235, 57] width 20 height 14
click at [1031, 213] on icon "button" at bounding box center [1030, 212] width 9 height 9
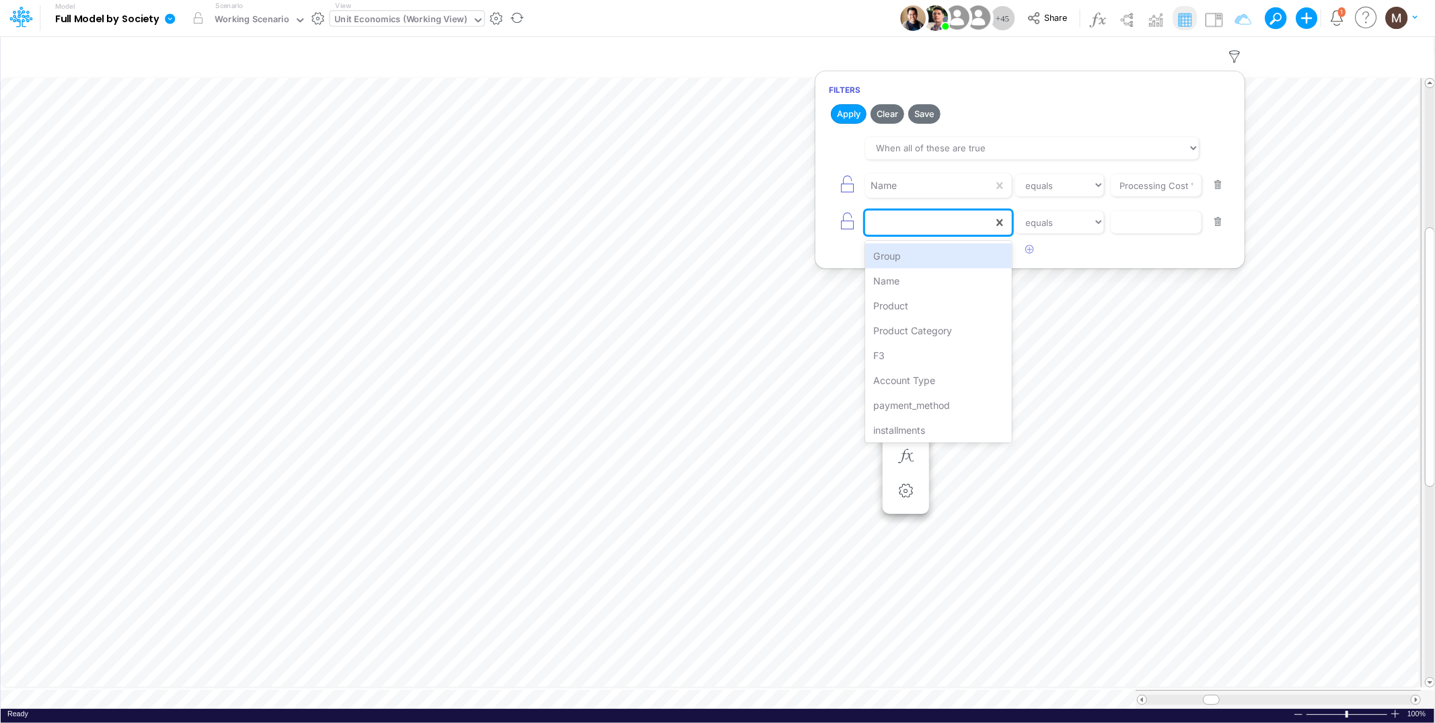
click at [977, 227] on div at bounding box center [929, 222] width 128 height 23
click at [950, 298] on div "Product" at bounding box center [938, 305] width 146 height 25
click at [1081, 233] on select "equals not equal starts with ends with contains" at bounding box center [1060, 222] width 90 height 23
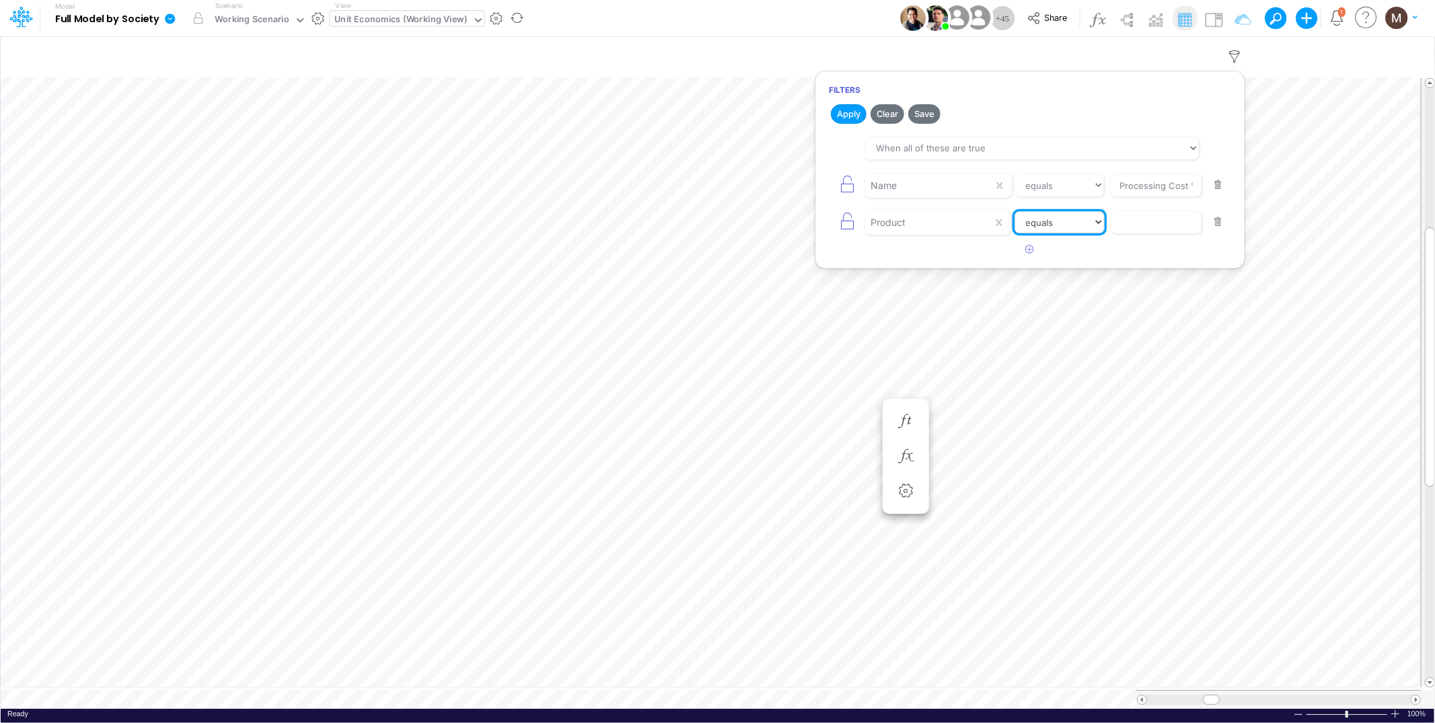
select select "contains"
click at [1015, 211] on select "equals not equal starts with ends with contains" at bounding box center [1060, 222] width 90 height 23
click at [1151, 225] on input "text" at bounding box center [1156, 222] width 91 height 23
type input "cc"
click at [852, 121] on button "Apply" at bounding box center [849, 114] width 36 height 20
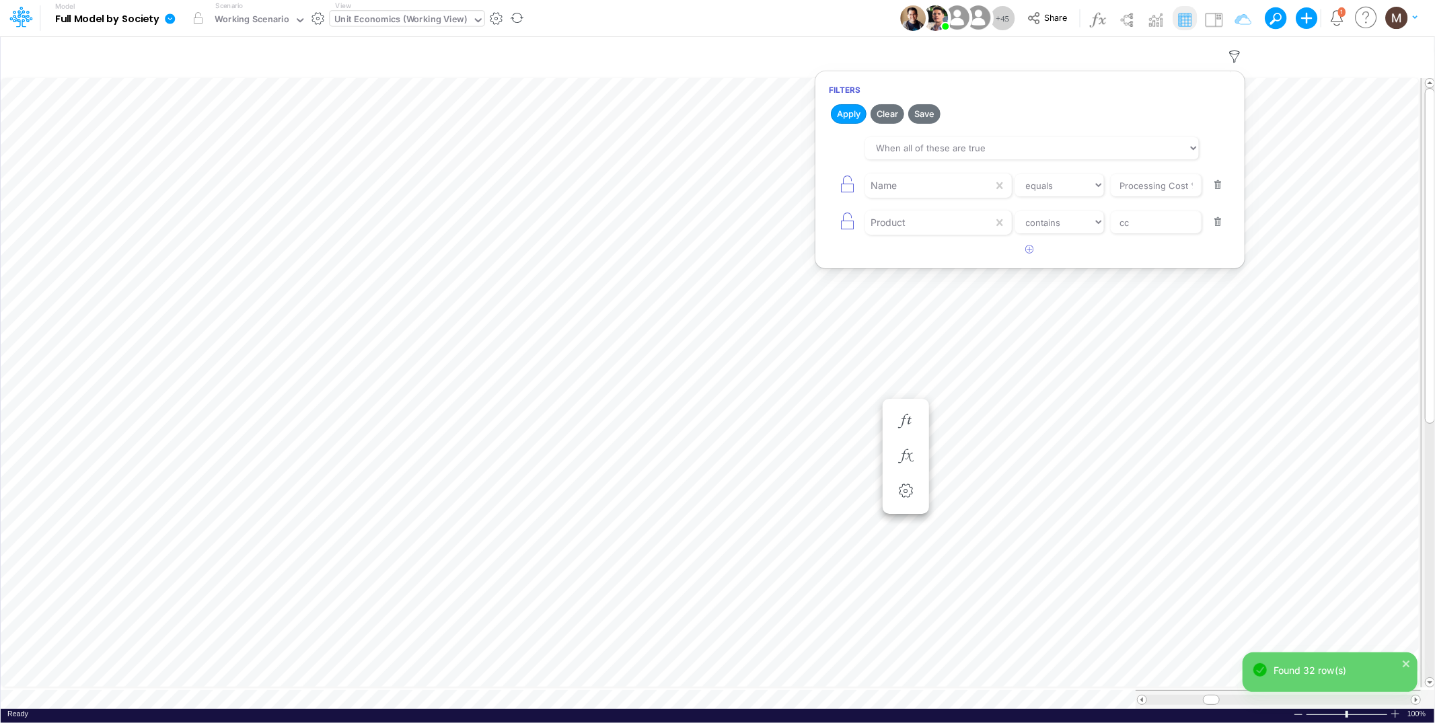
scroll to position [0, 1]
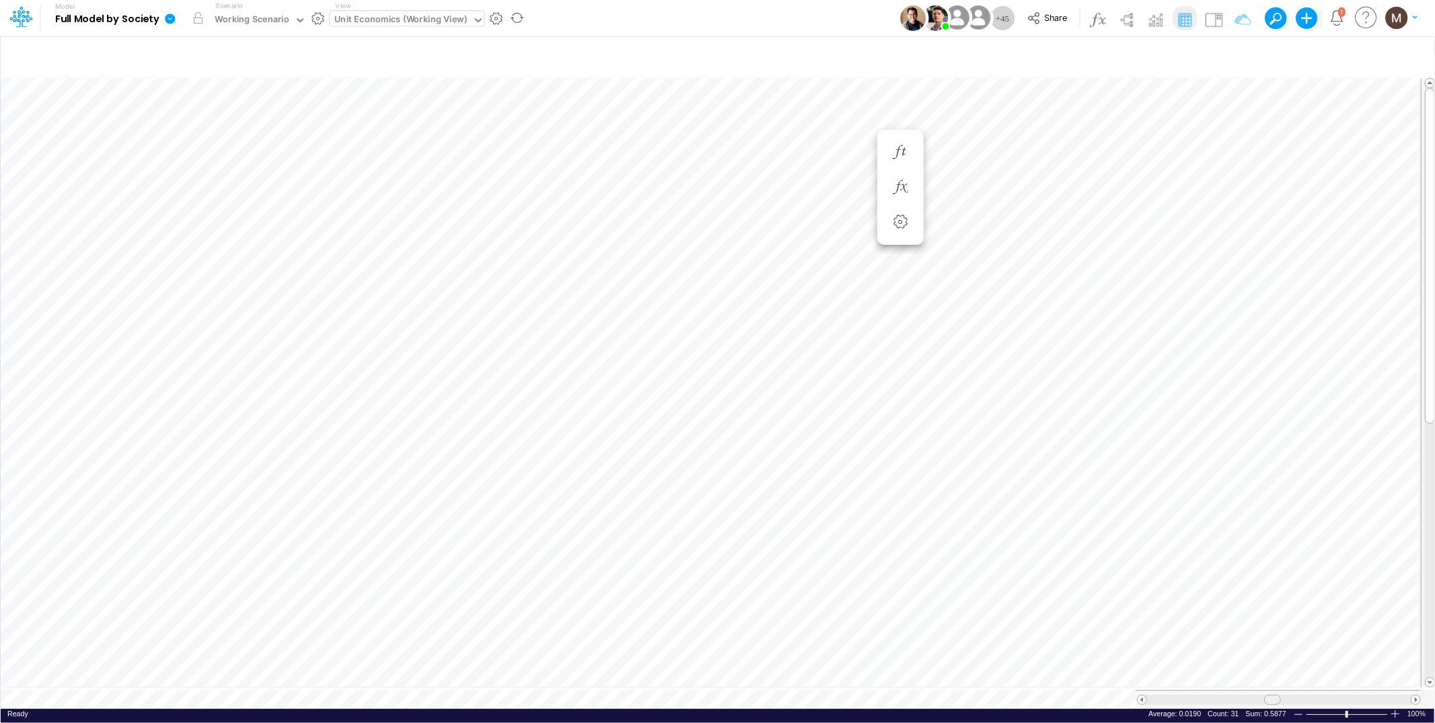
drag, startPoint x: 1208, startPoint y: 694, endPoint x: 1270, endPoint y: 686, distance: 61.7
click at [1270, 690] on div at bounding box center [1278, 699] width 285 height 19
click at [1142, 696] on span at bounding box center [1142, 700] width 9 height 9
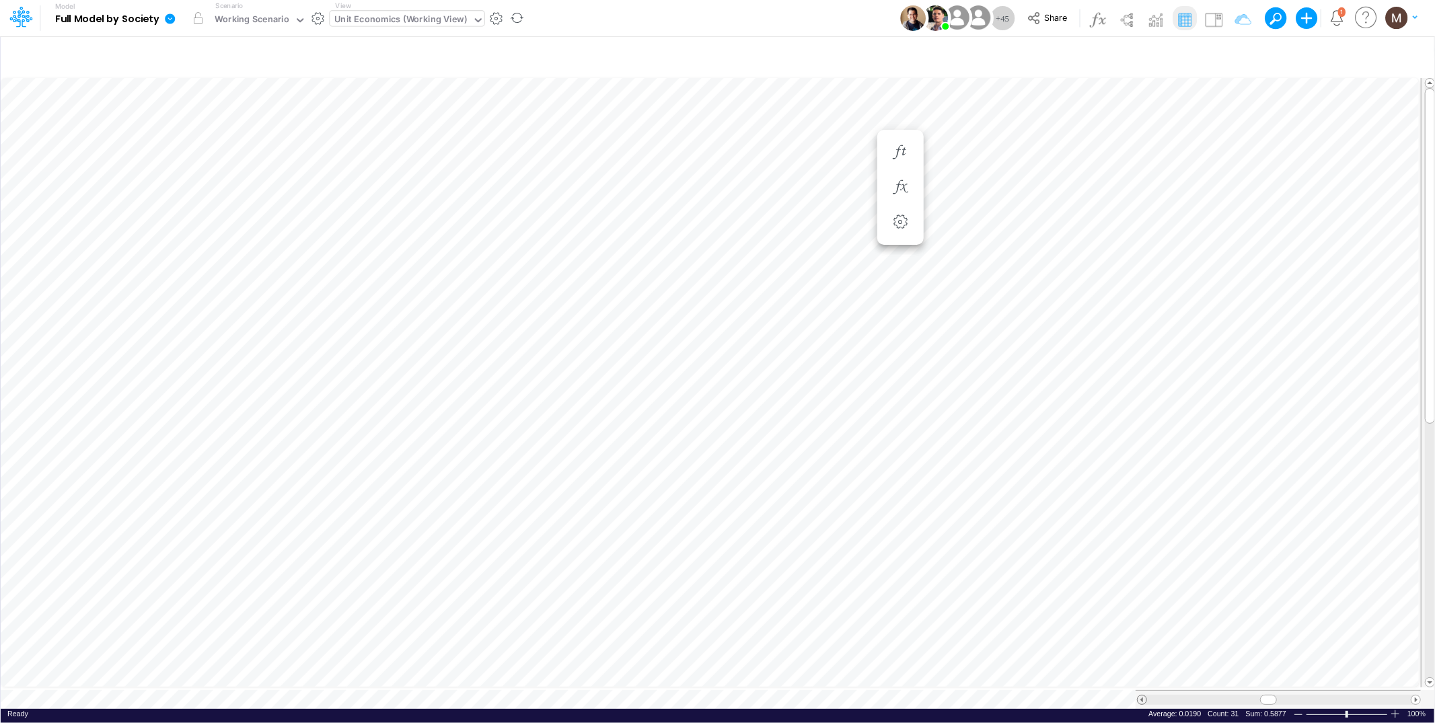
click at [1142, 696] on span at bounding box center [1142, 700] width 9 height 9
click at [1233, 55] on icon "button" at bounding box center [1235, 57] width 20 height 14
select select "contains"
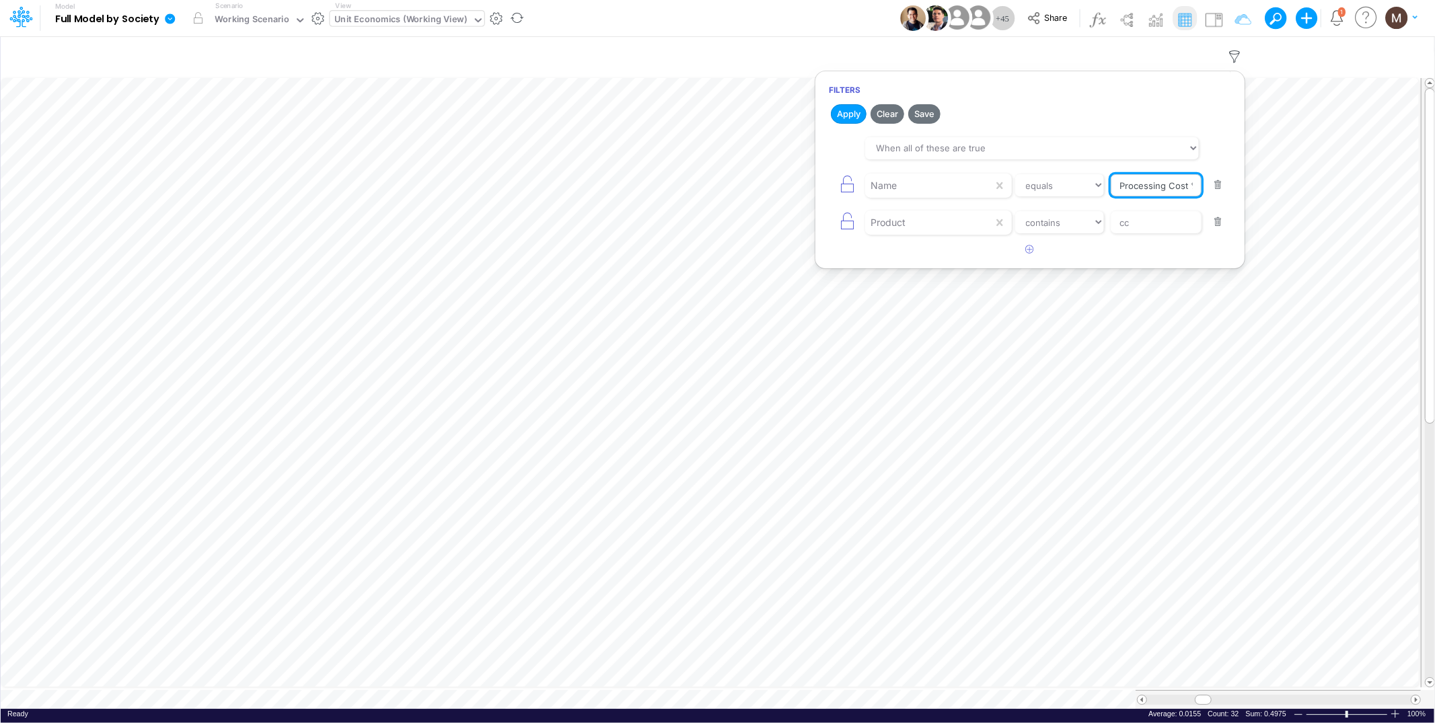
click at [1150, 186] on input "Processing Cost %" at bounding box center [1156, 185] width 91 height 23
type input "processing cost"
click at [838, 115] on button "Apply" at bounding box center [849, 114] width 36 height 20
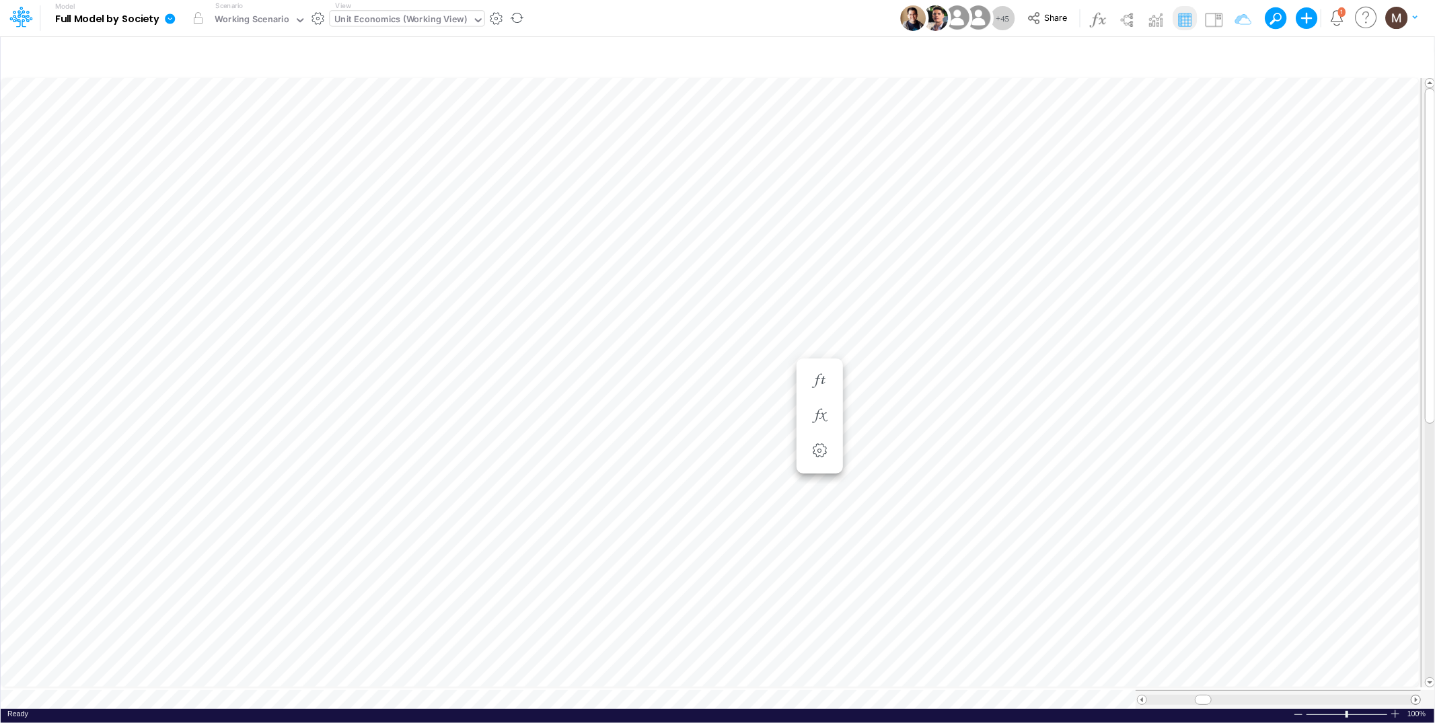
click at [1418, 696] on span at bounding box center [1416, 700] width 9 height 9
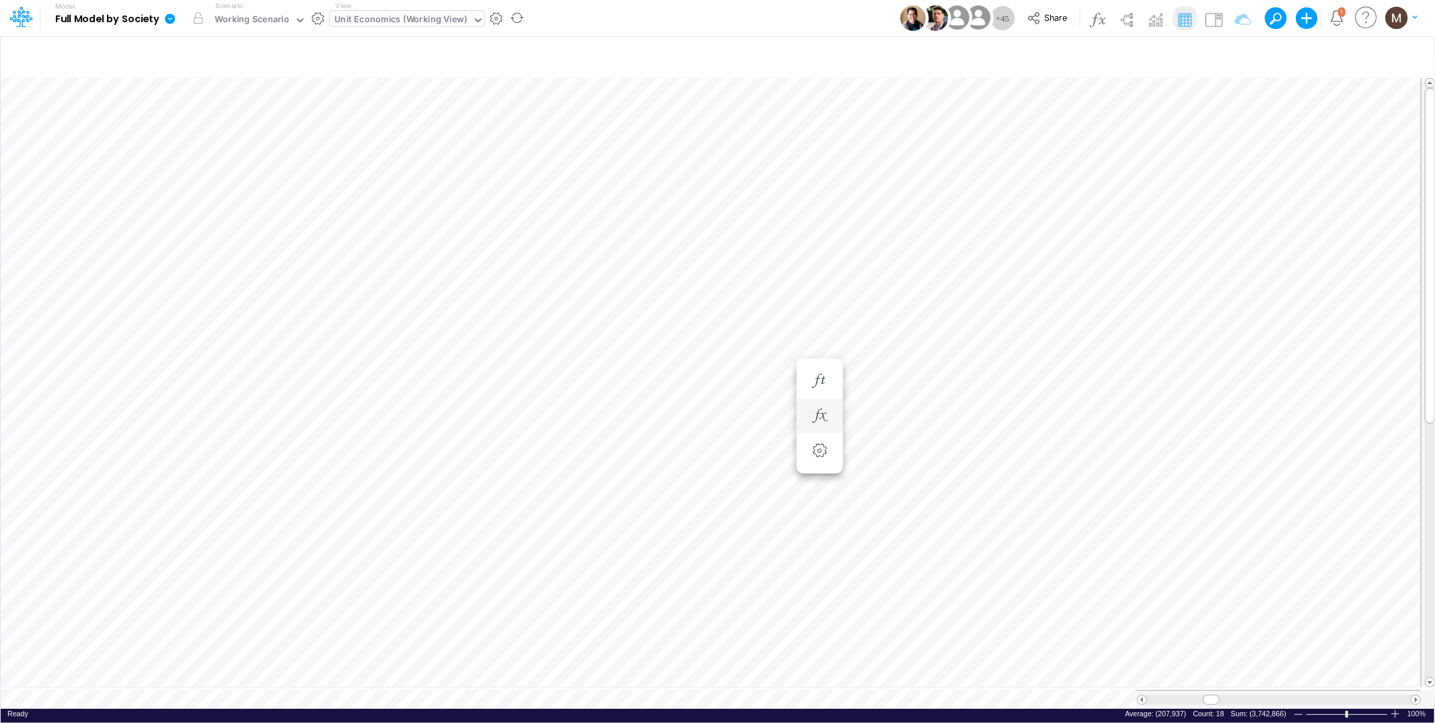
scroll to position [0, 1]
drag, startPoint x: 1210, startPoint y: 693, endPoint x: 1261, endPoint y: 689, distance: 51.3
click at [1261, 696] on span at bounding box center [1262, 700] width 9 height 9
click at [1233, 53] on icon "button" at bounding box center [1235, 57] width 20 height 14
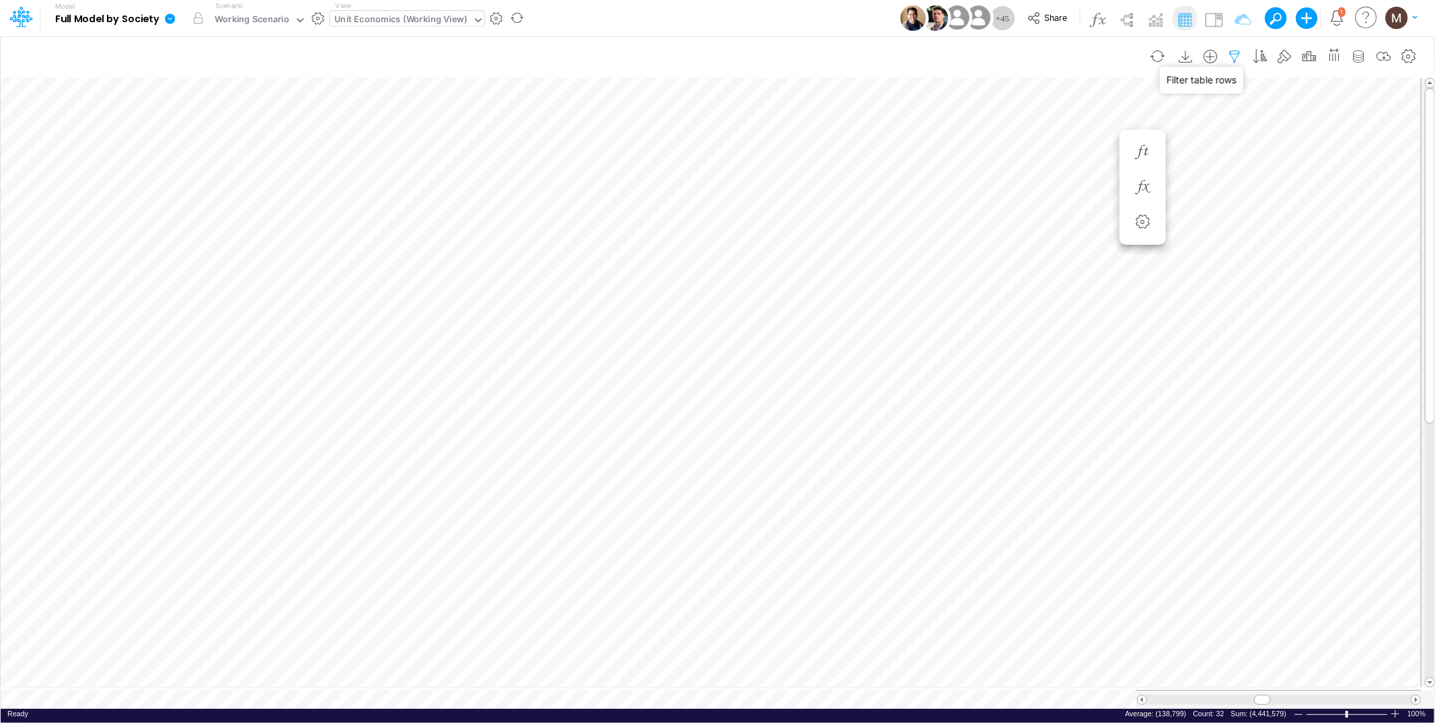
select select "contains"
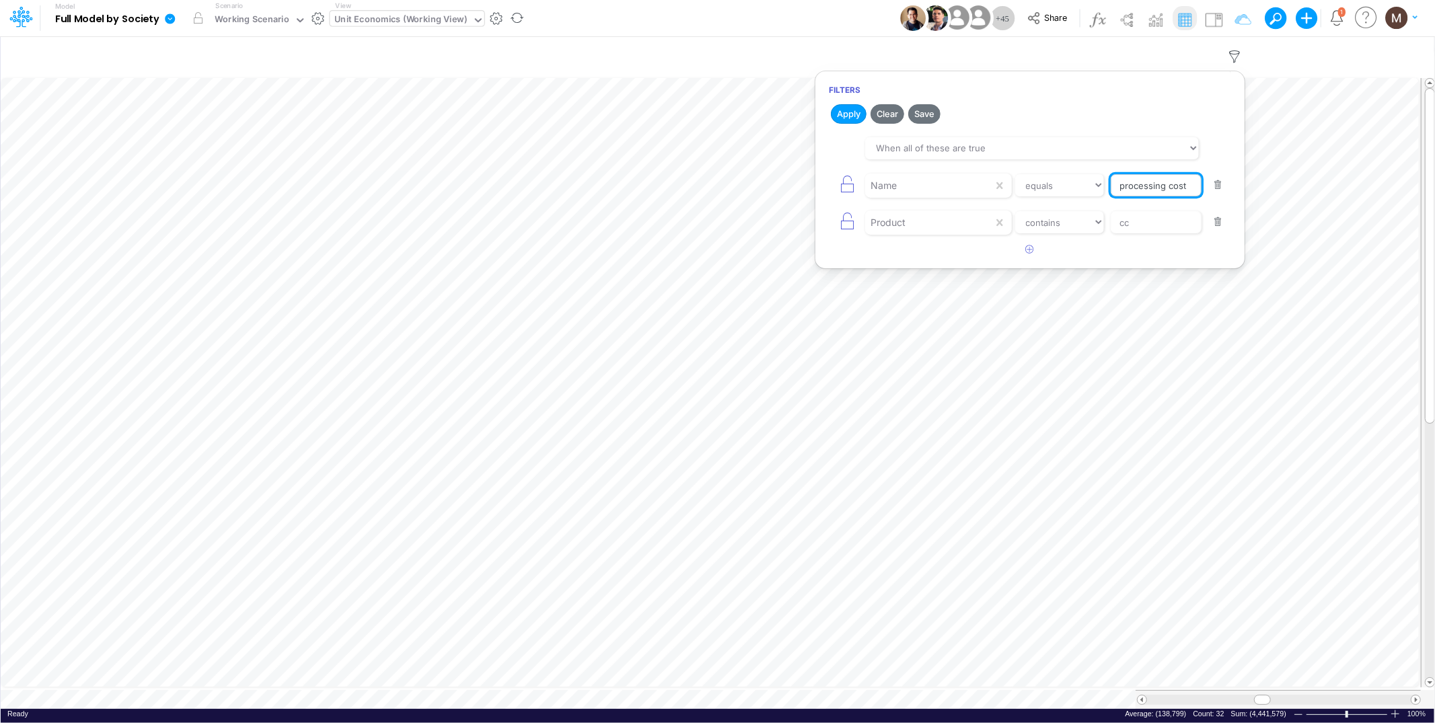
click at [1140, 182] on input "processing cost" at bounding box center [1156, 185] width 91 height 23
type input "tpv"
click at [856, 112] on button "Apply" at bounding box center [849, 114] width 36 height 20
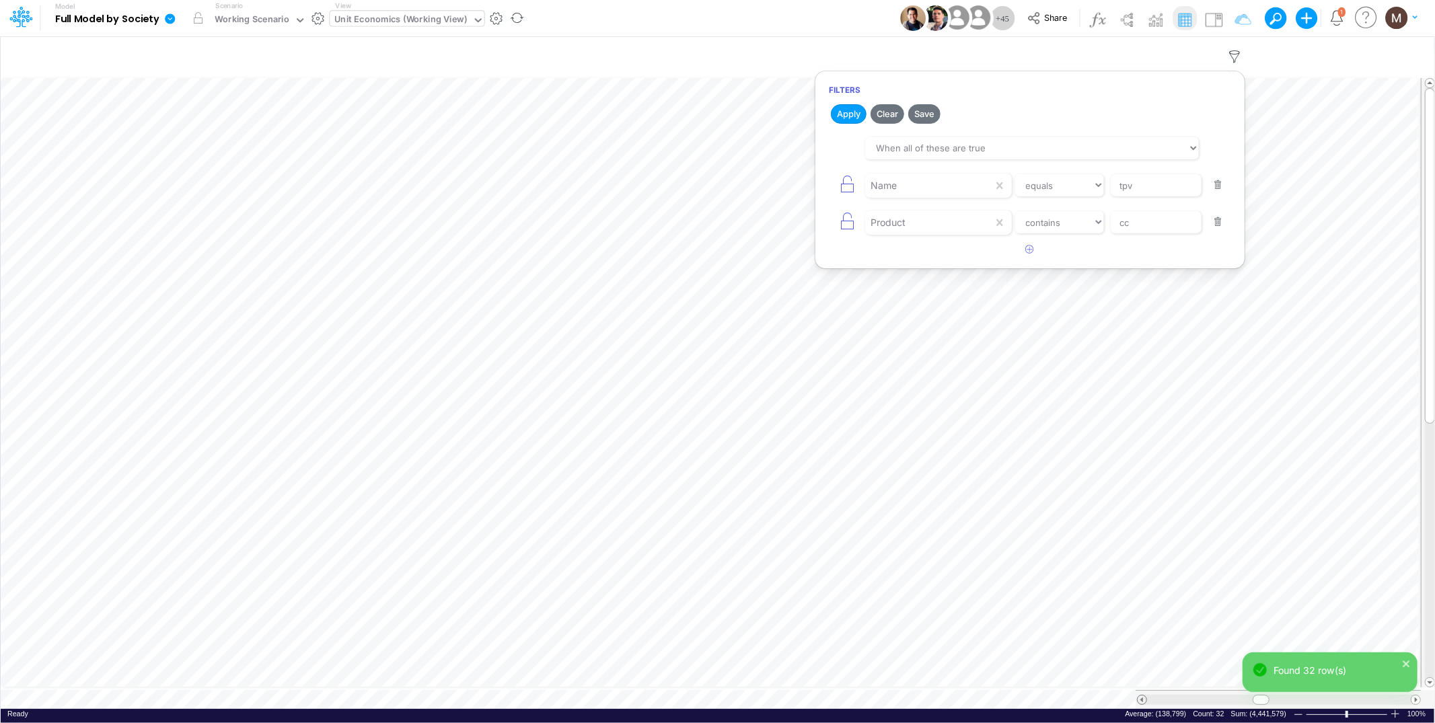
click at [1146, 696] on span at bounding box center [1142, 700] width 9 height 9
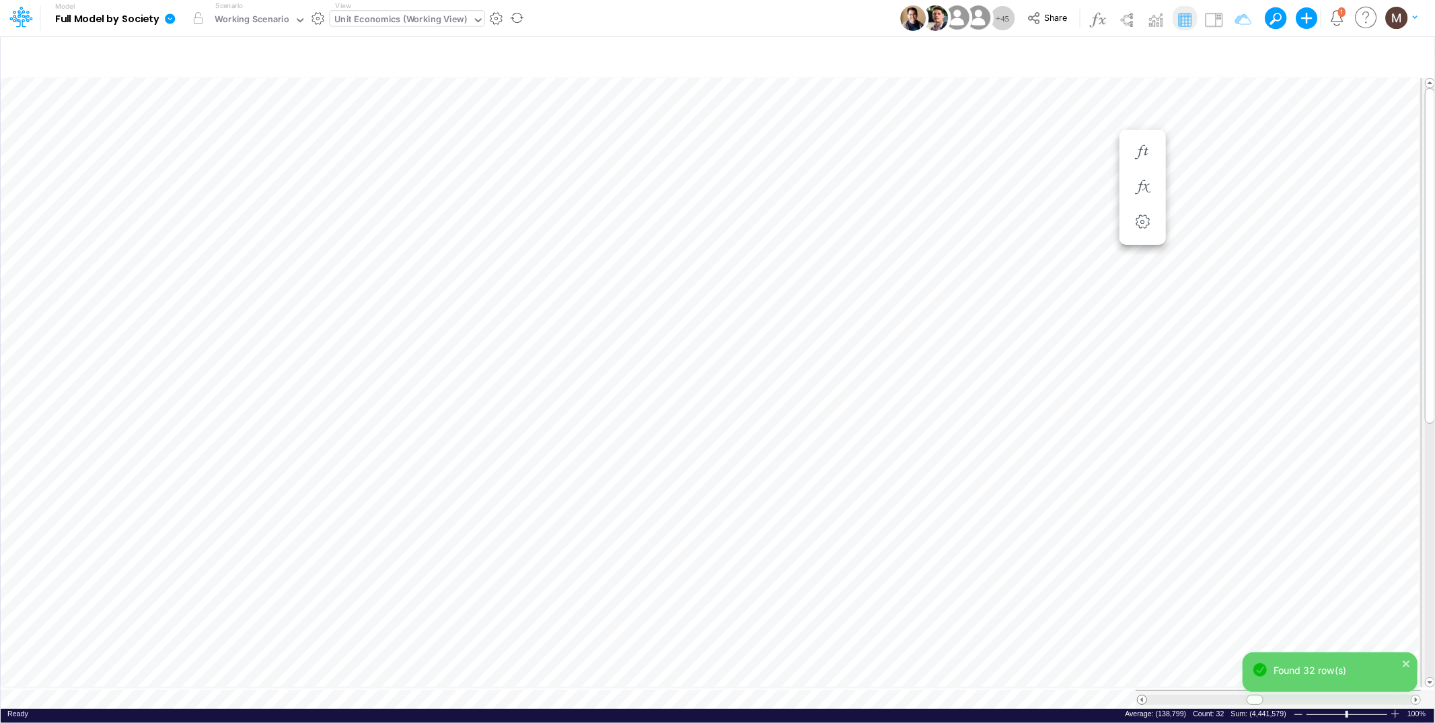
click at [1146, 696] on span at bounding box center [1142, 700] width 9 height 9
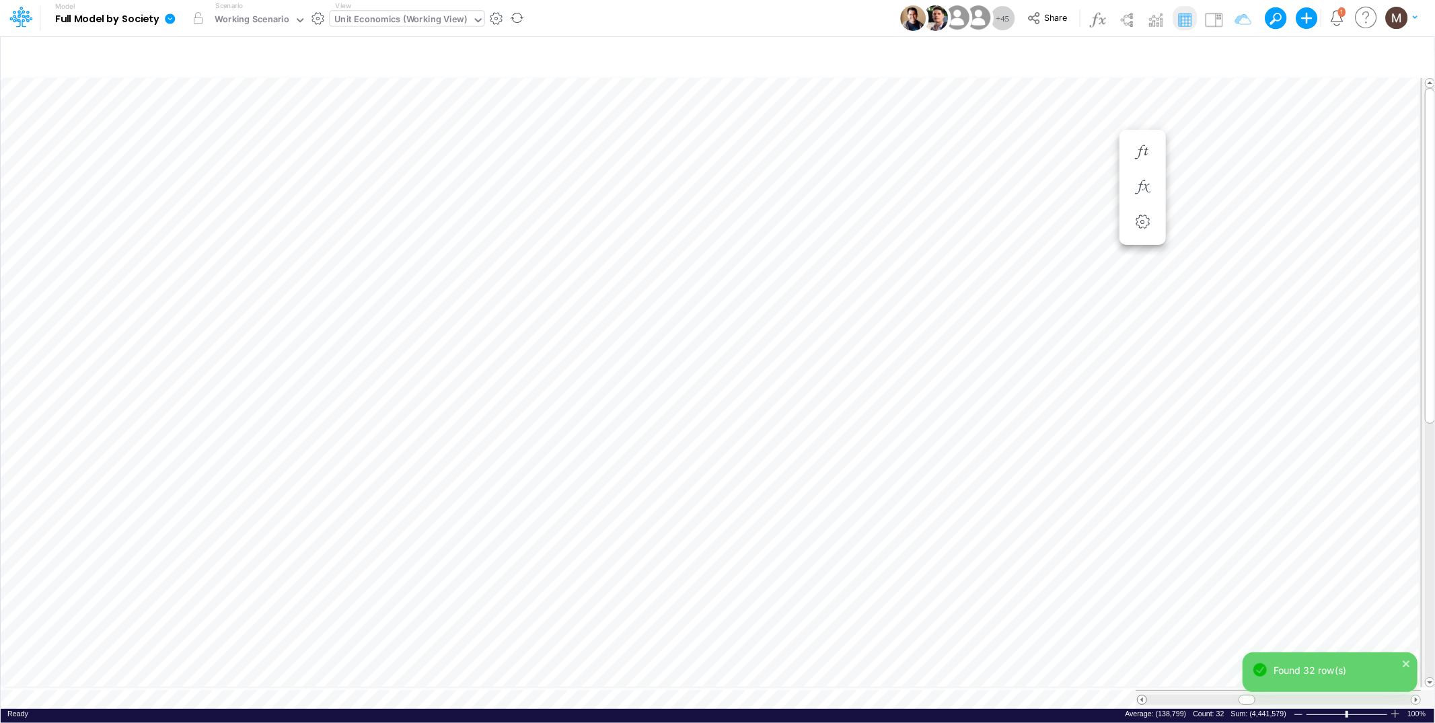
click at [1146, 696] on span at bounding box center [1142, 700] width 9 height 9
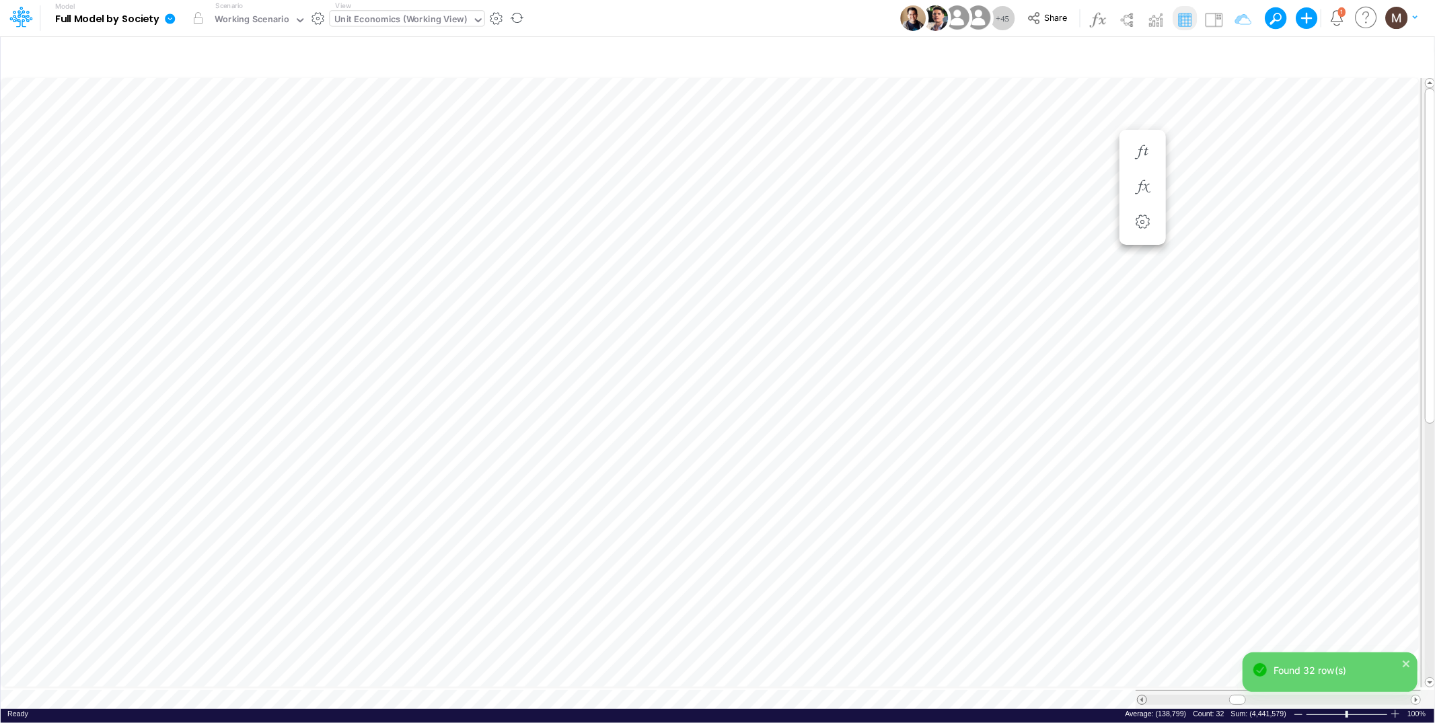
click at [1146, 696] on span at bounding box center [1142, 700] width 9 height 9
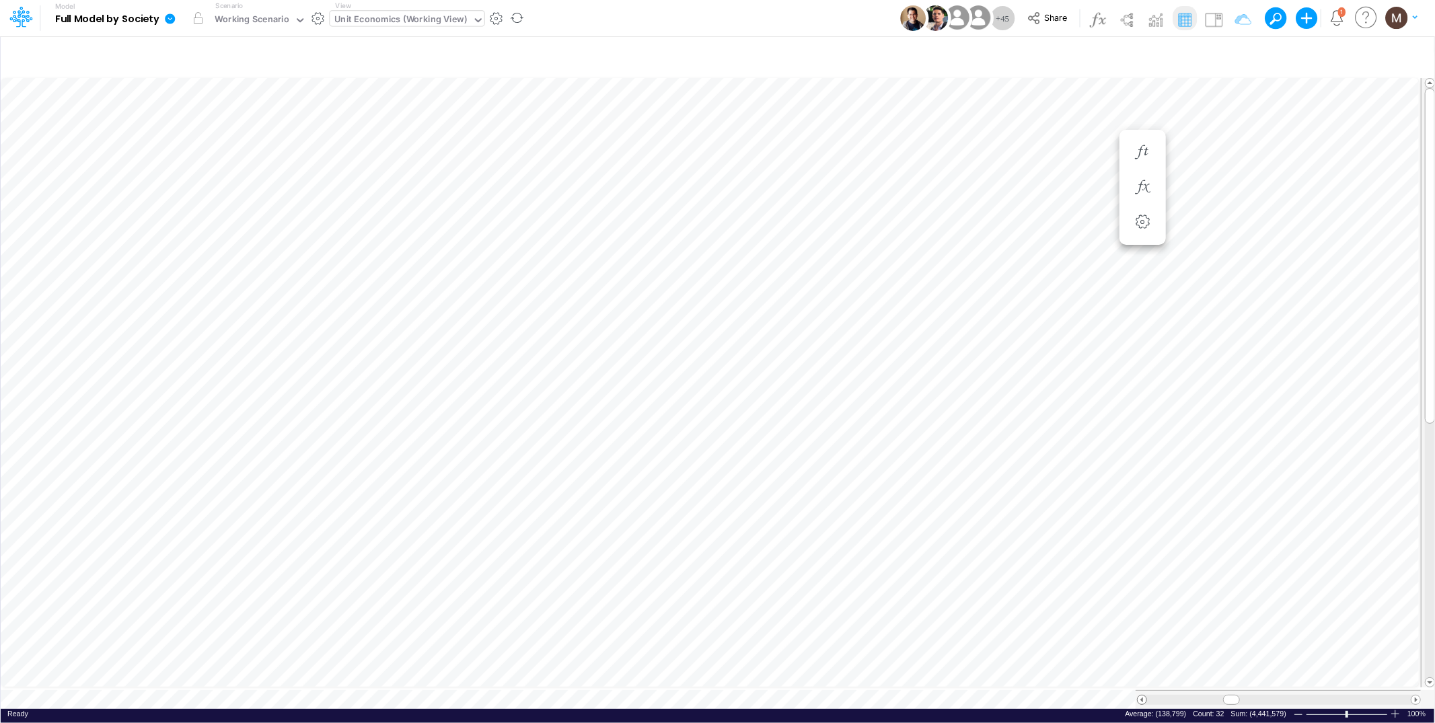
click at [1146, 696] on span at bounding box center [1142, 700] width 9 height 9
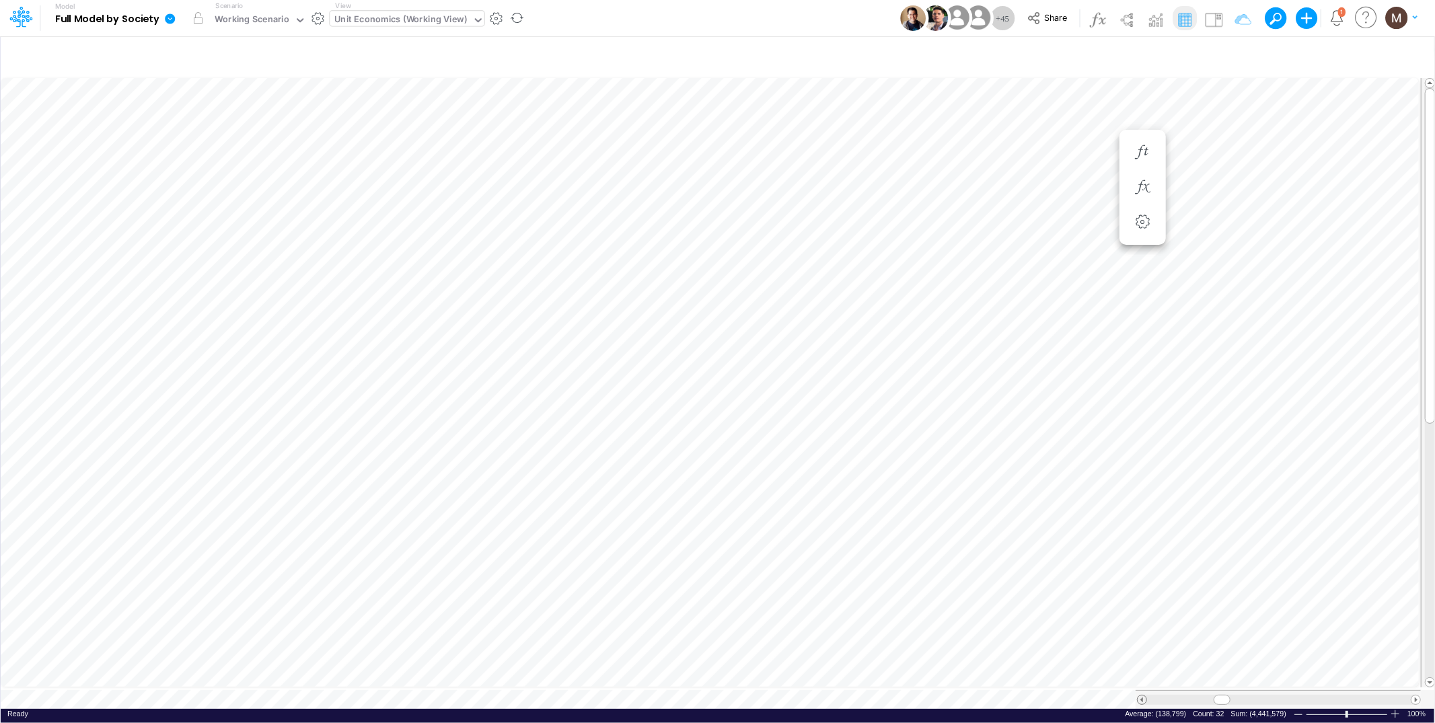
click at [1146, 696] on span at bounding box center [1142, 700] width 9 height 9
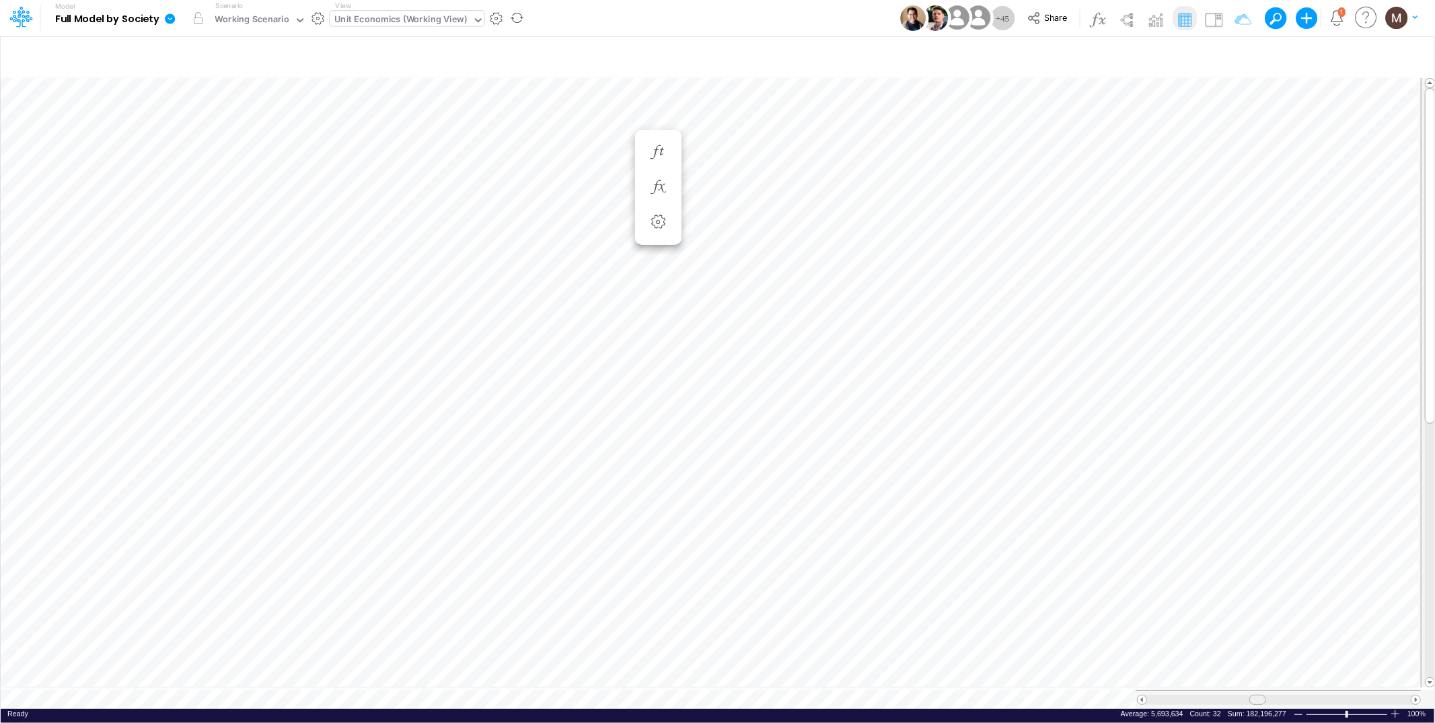
drag, startPoint x: 1215, startPoint y: 692, endPoint x: 1257, endPoint y: 692, distance: 41.7
click at [1257, 696] on span at bounding box center [1257, 700] width 9 height 9
click at [1233, 59] on icon "button" at bounding box center [1235, 57] width 20 height 14
select select "contains"
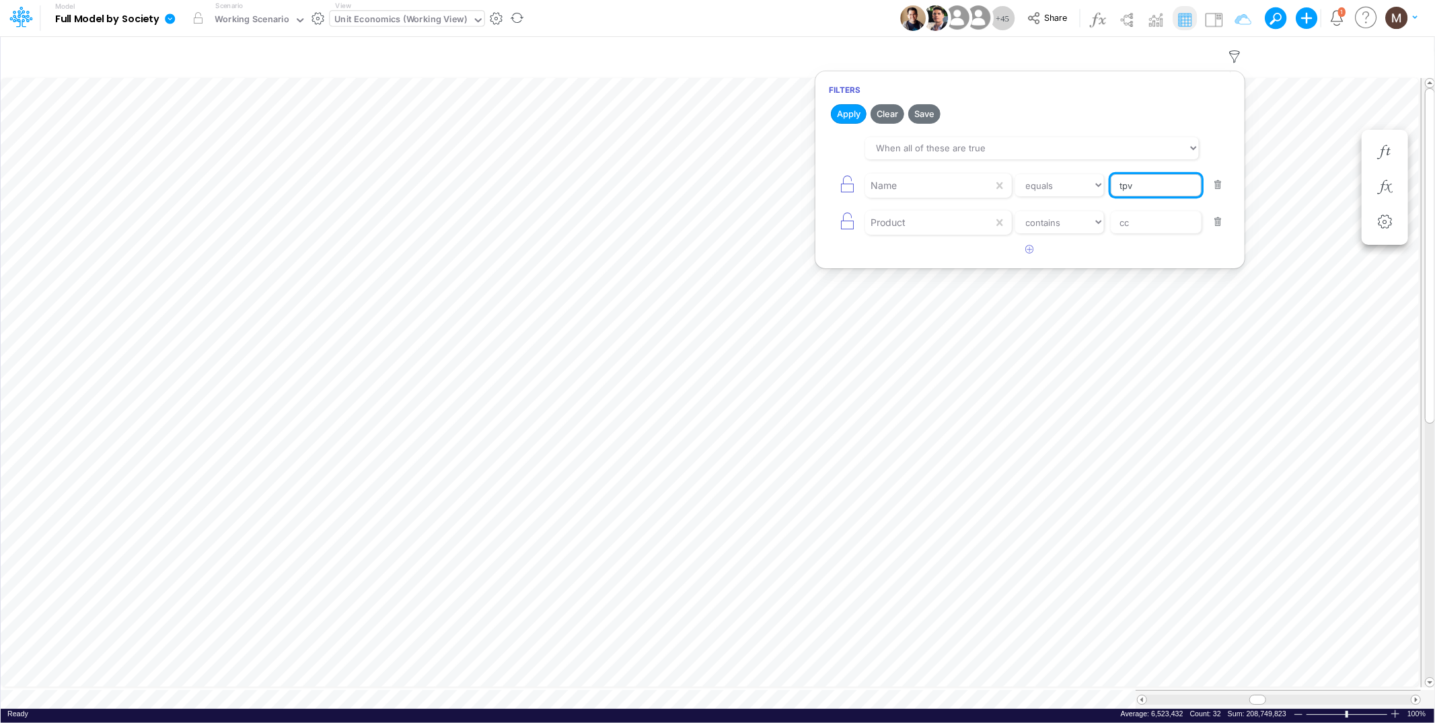
drag, startPoint x: 1170, startPoint y: 184, endPoint x: 1123, endPoint y: 184, distance: 47.1
click at [1123, 184] on input "tpv" at bounding box center [1156, 185] width 91 height 23
type input "t"
type input "processing cost"
click at [856, 118] on button "Apply" at bounding box center [849, 114] width 36 height 20
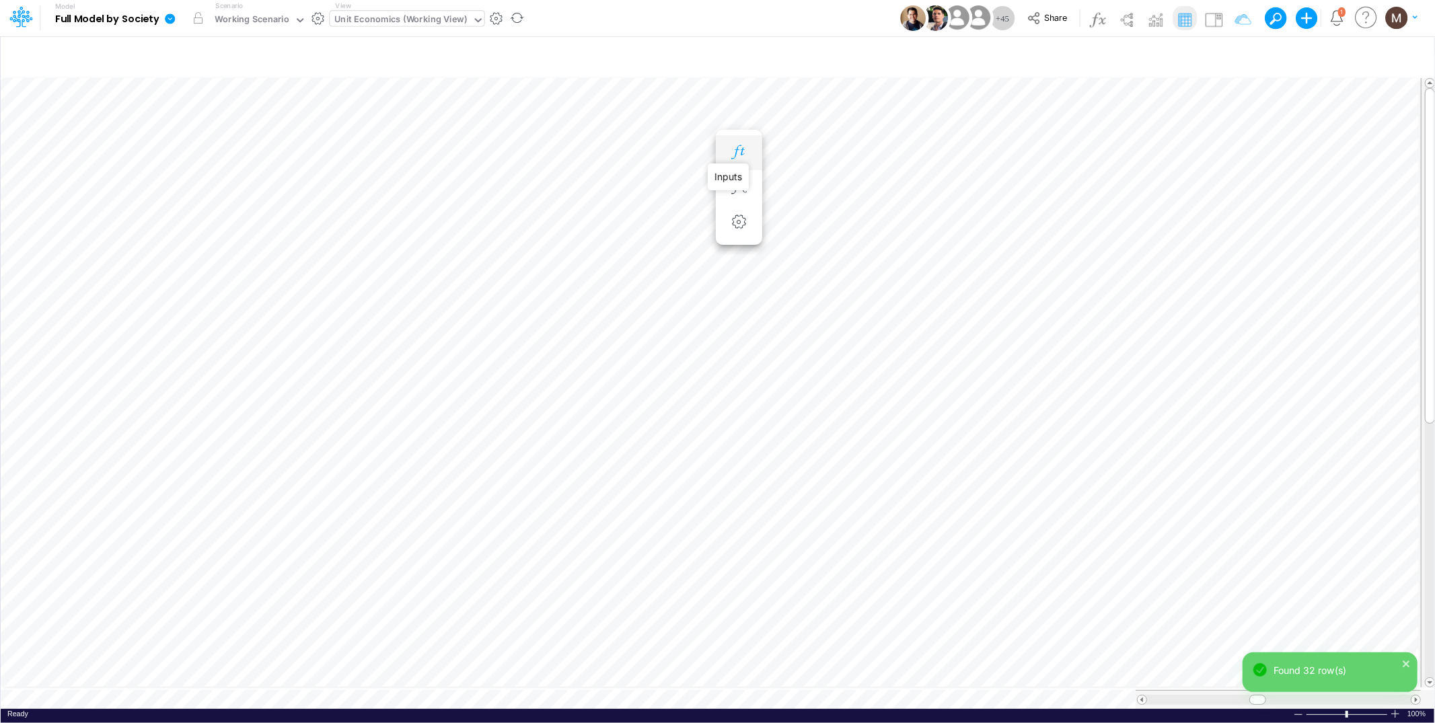
click at [739, 153] on icon "button" at bounding box center [739, 152] width 20 height 14
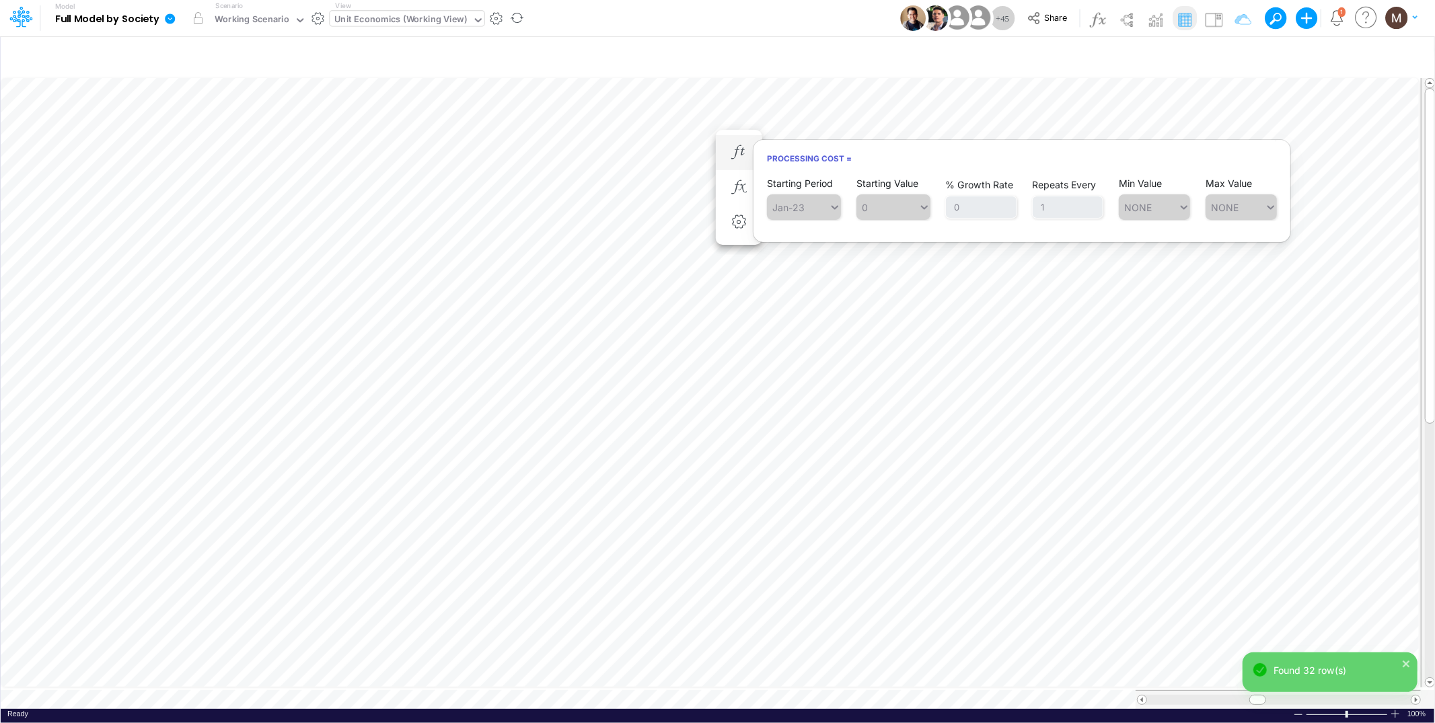
scroll to position [0, 1]
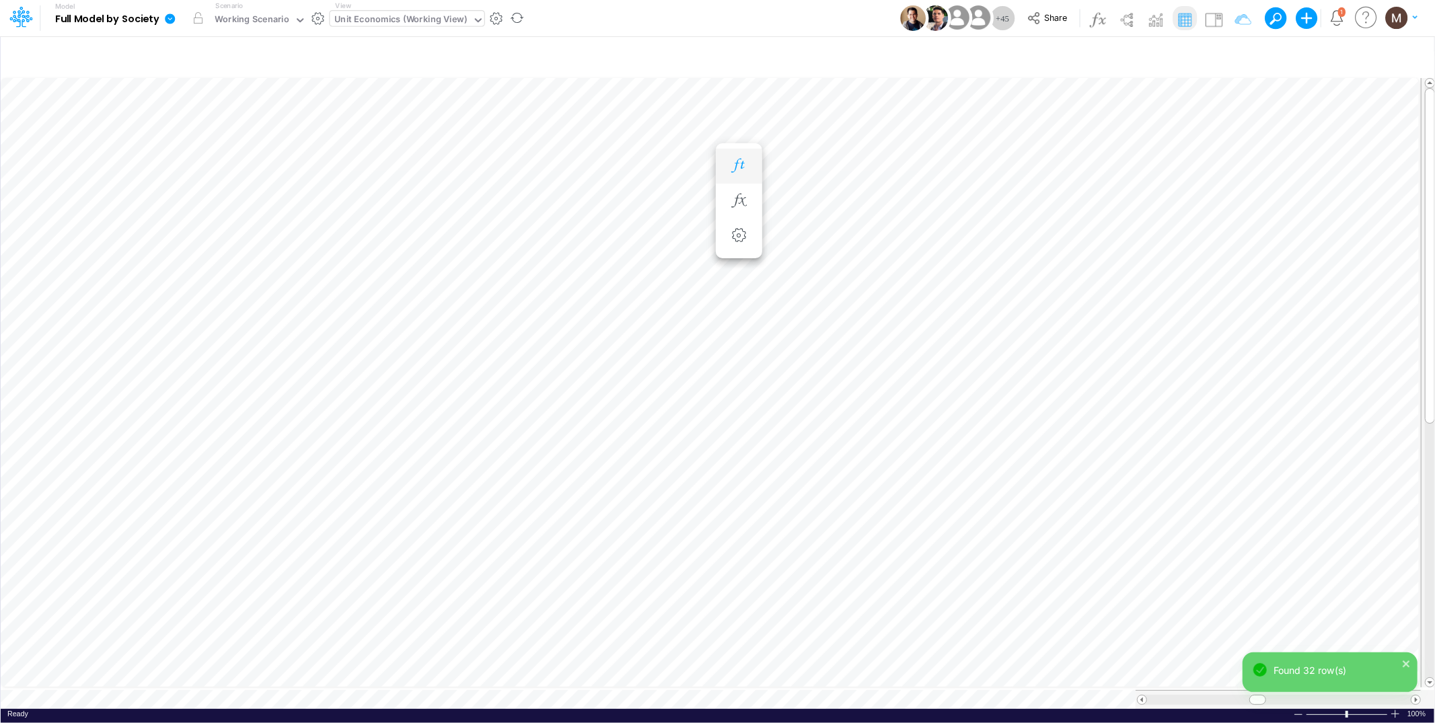
click at [734, 171] on icon "button" at bounding box center [739, 166] width 20 height 14
click at [732, 180] on icon "button" at bounding box center [739, 179] width 20 height 14
click at [739, 190] on icon "button" at bounding box center [739, 193] width 20 height 14
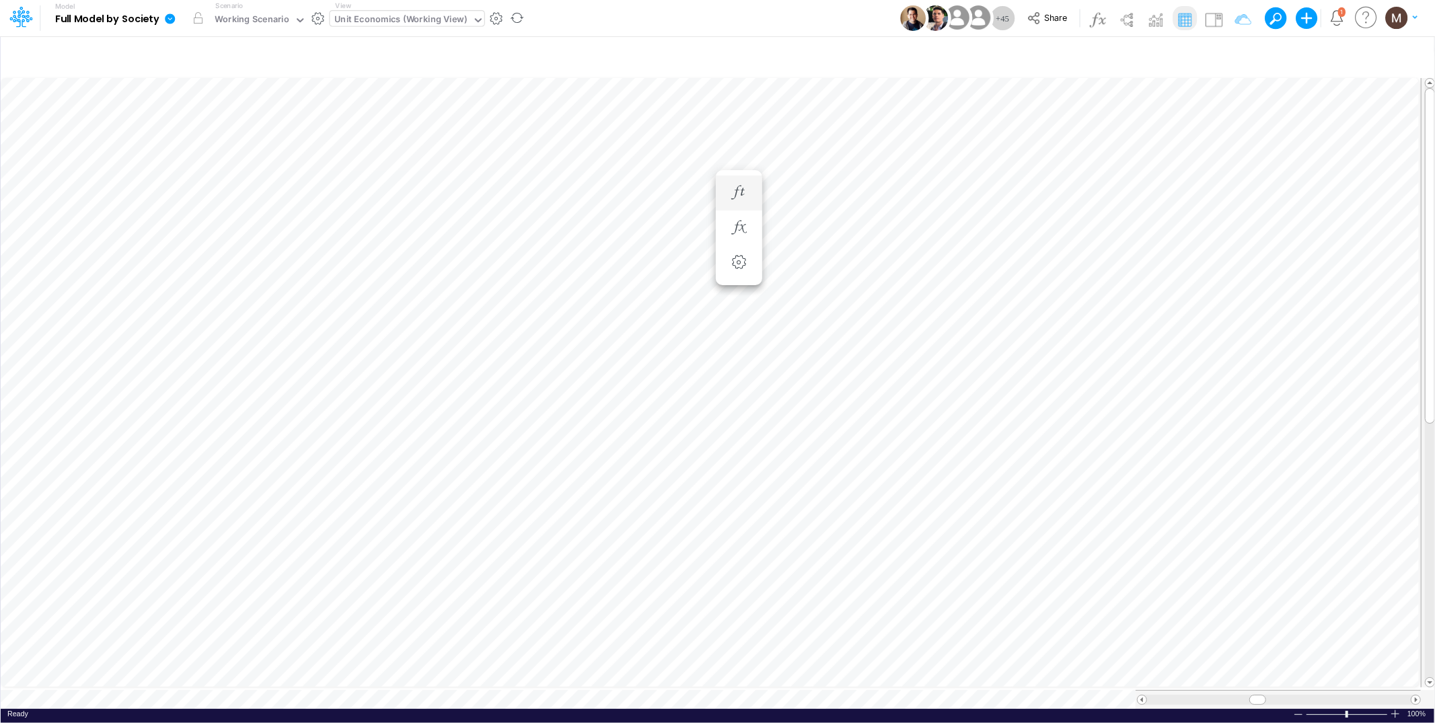
scroll to position [0, 1]
click at [740, 207] on icon "button" at bounding box center [739, 206] width 20 height 14
click at [737, 247] on icon "button" at bounding box center [739, 247] width 20 height 14
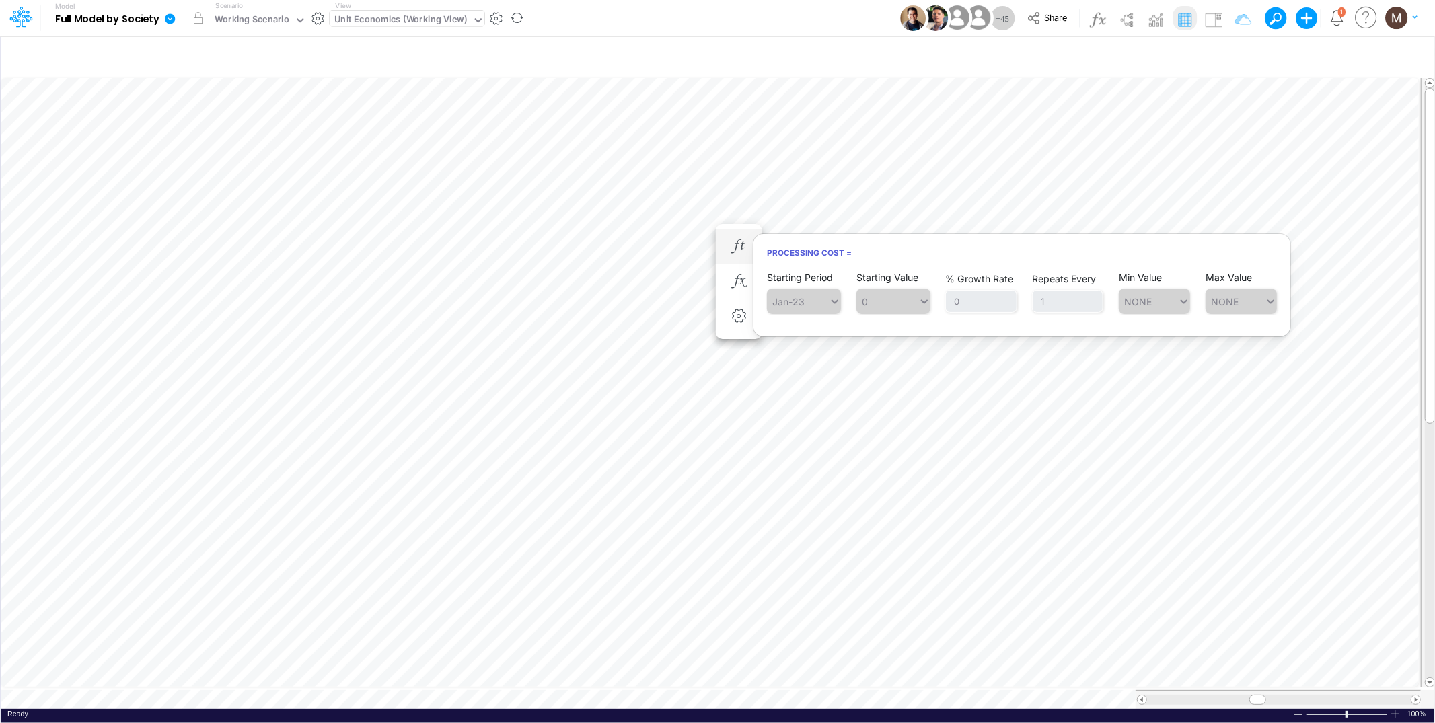
scroll to position [0, 1]
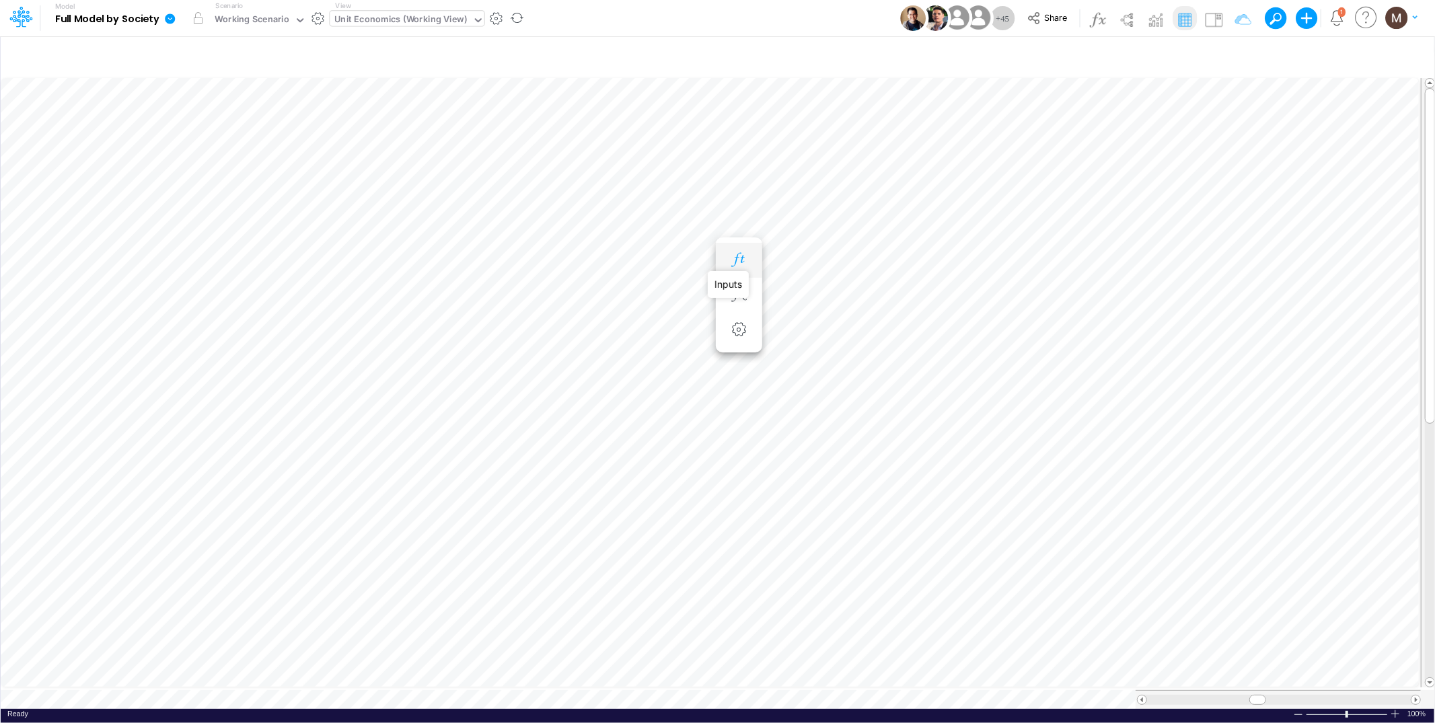
click at [737, 254] on icon "button" at bounding box center [739, 260] width 20 height 14
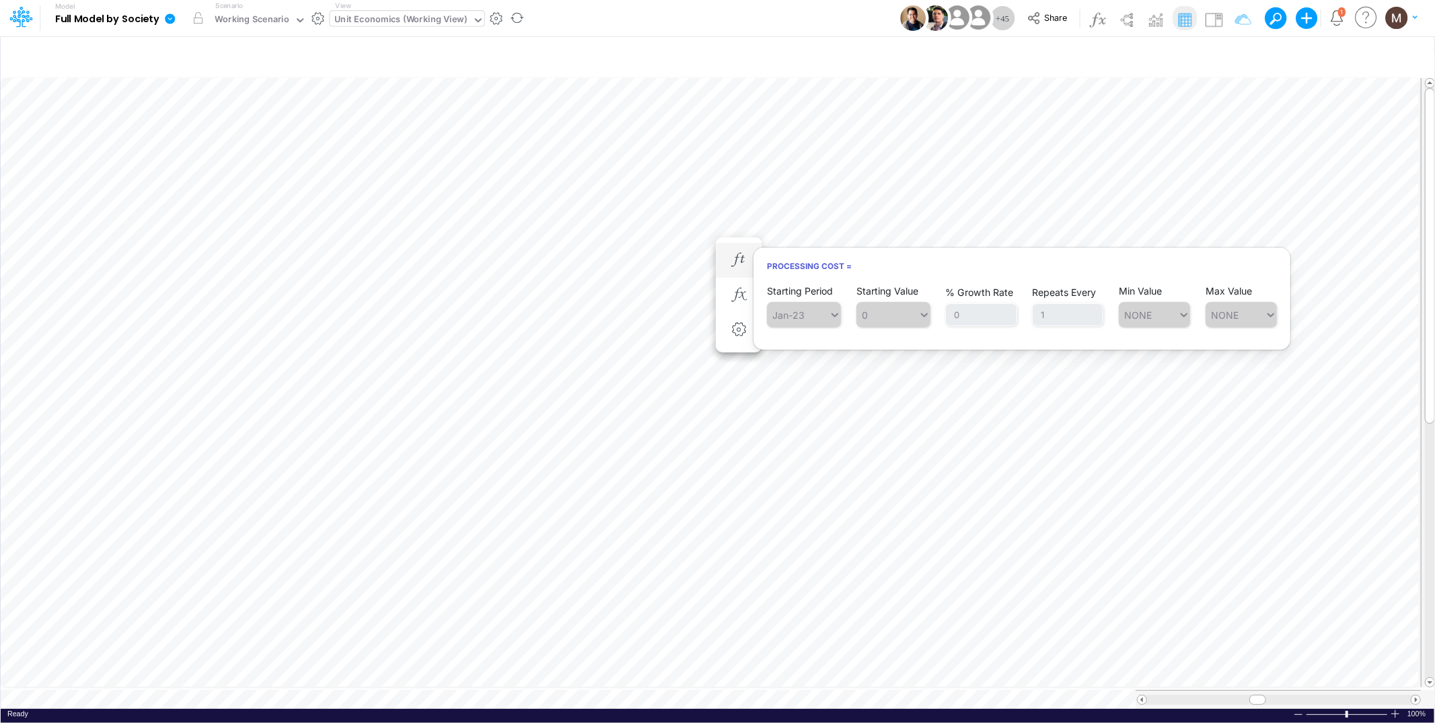
scroll to position [0, 1]
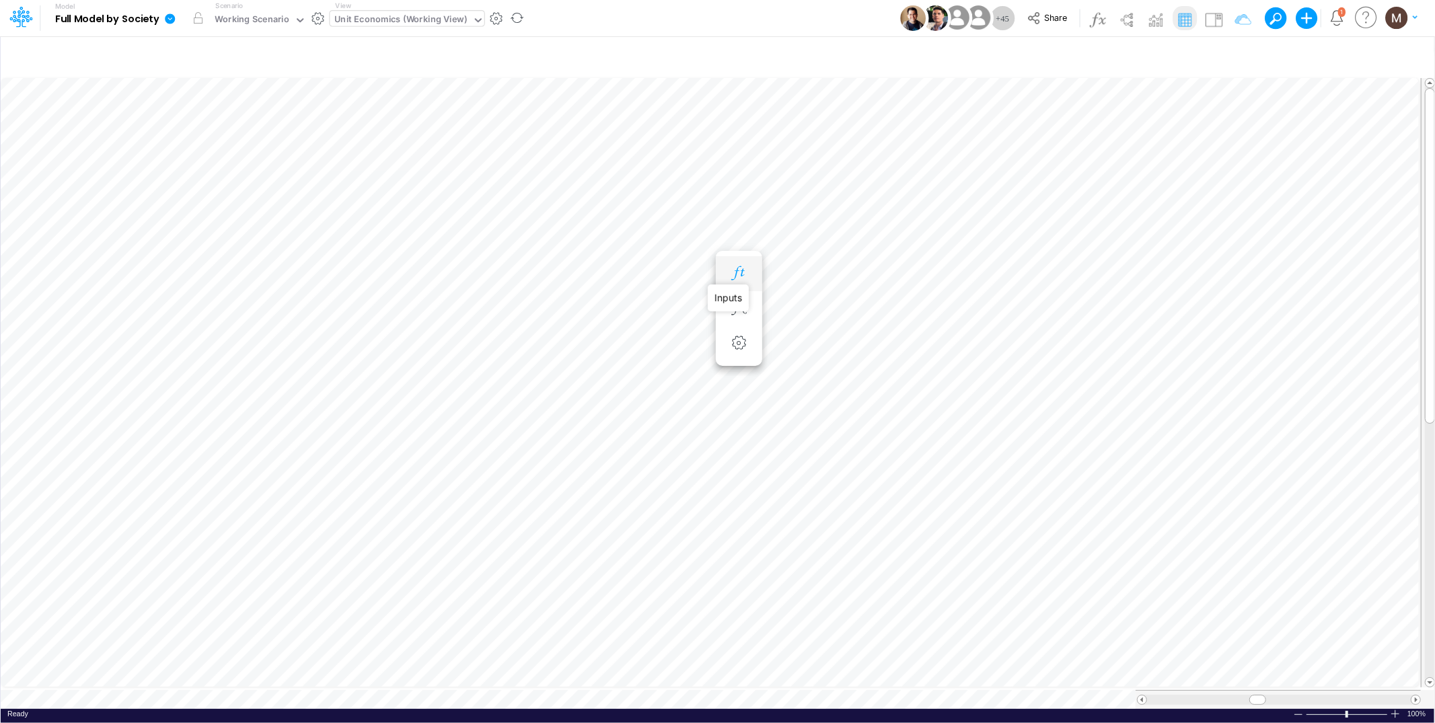
click at [741, 272] on icon "button" at bounding box center [739, 273] width 20 height 14
click at [744, 308] on icon "button" at bounding box center [739, 314] width 20 height 14
click at [736, 332] on icon "button" at bounding box center [739, 327] width 20 height 14
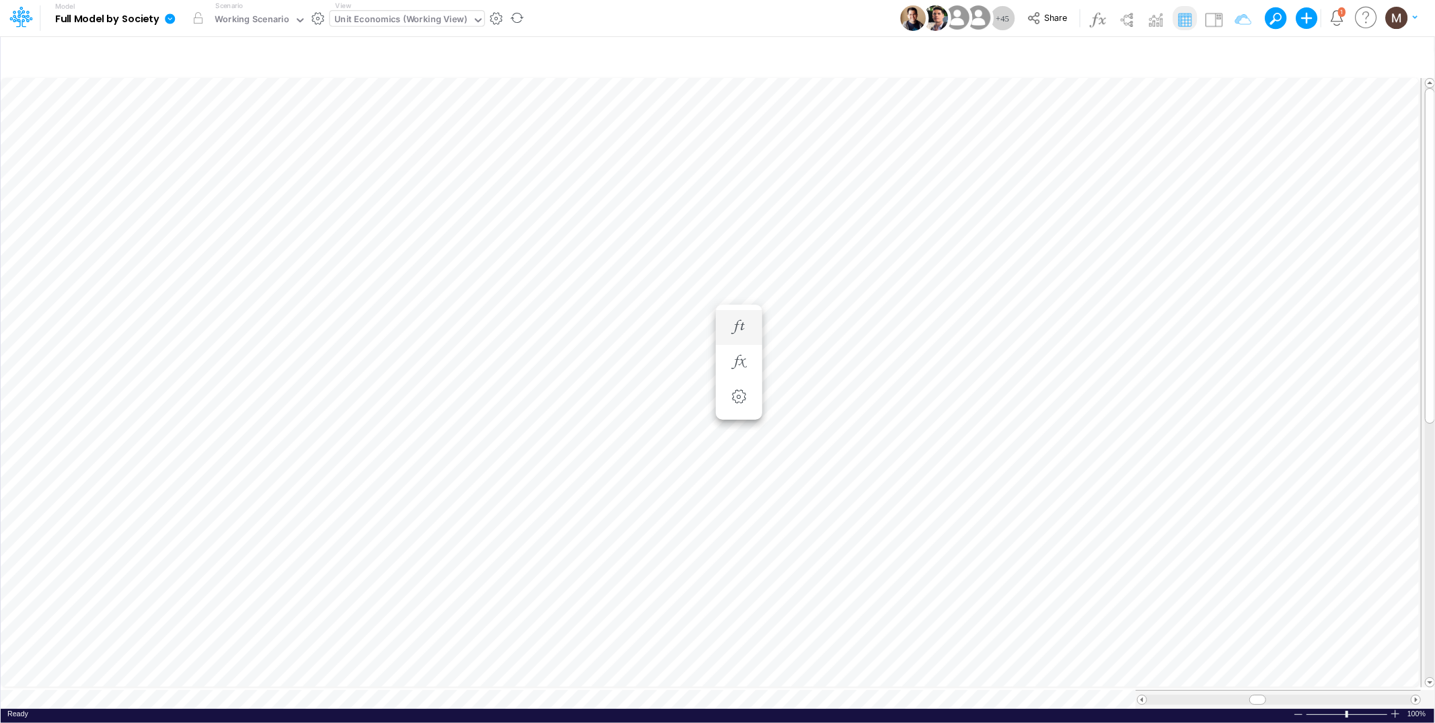
scroll to position [0, 1]
click at [735, 379] on icon "button" at bounding box center [739, 381] width 20 height 14
click at [735, 389] on icon "button" at bounding box center [739, 395] width 20 height 14
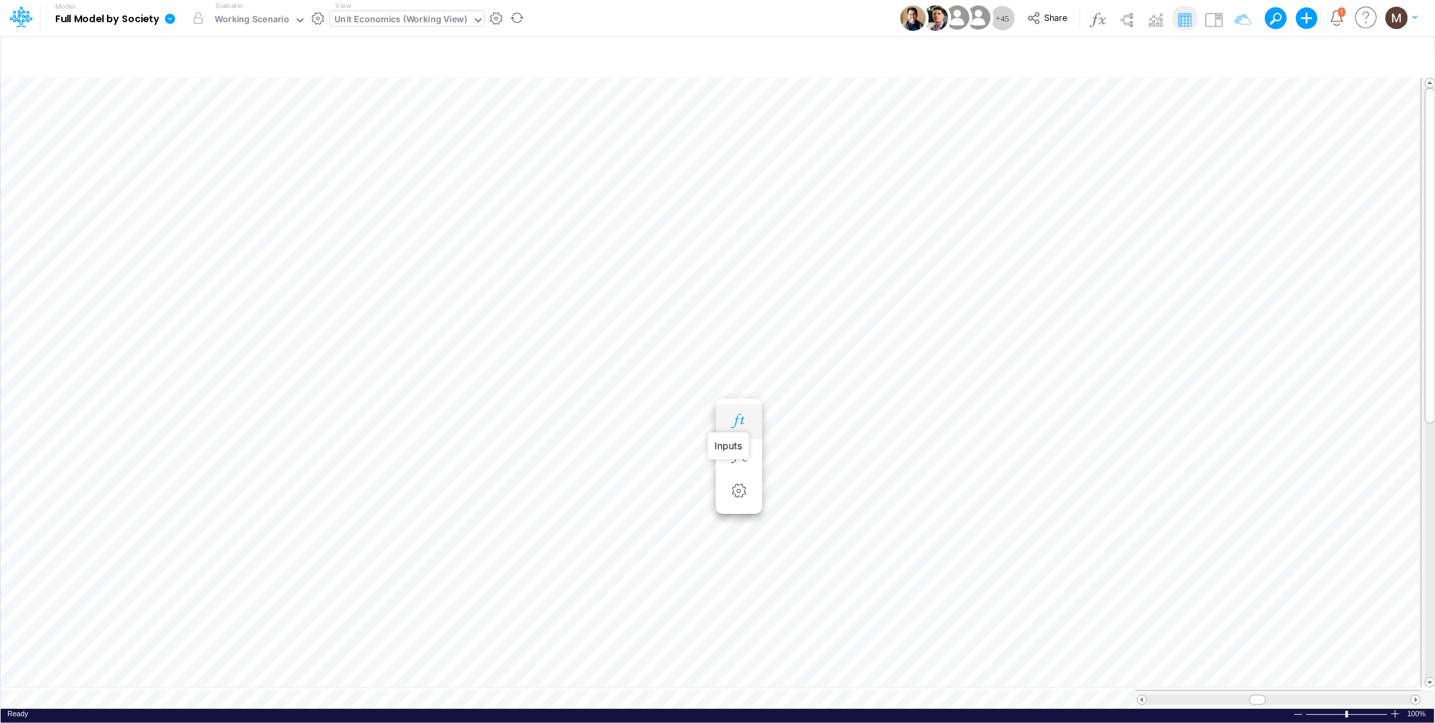
click at [733, 422] on icon "button" at bounding box center [739, 421] width 20 height 14
click at [733, 439] on icon "button" at bounding box center [739, 435] width 20 height 14
click at [733, 449] on icon "button" at bounding box center [739, 448] width 20 height 14
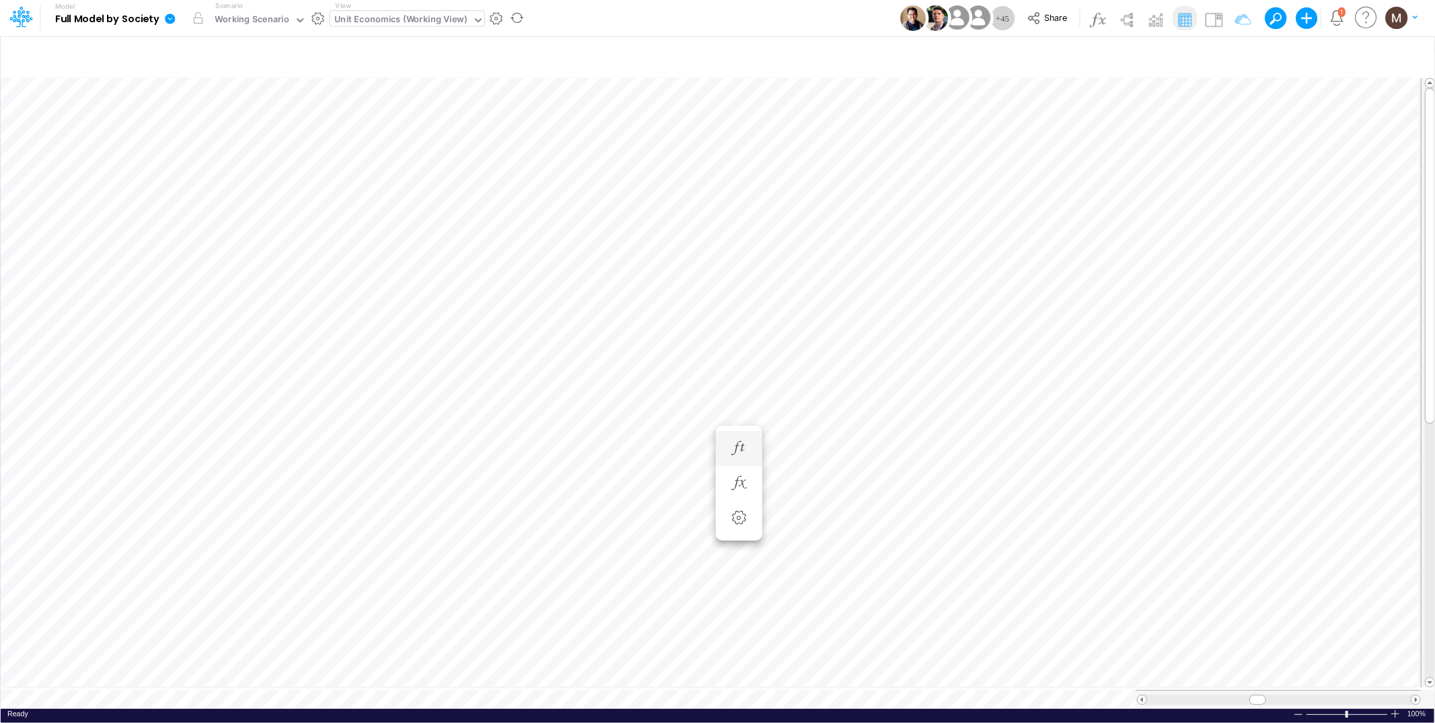
scroll to position [0, 1]
click at [737, 478] on icon "button" at bounding box center [739, 475] width 20 height 14
click at [741, 530] on icon "button" at bounding box center [739, 529] width 20 height 14
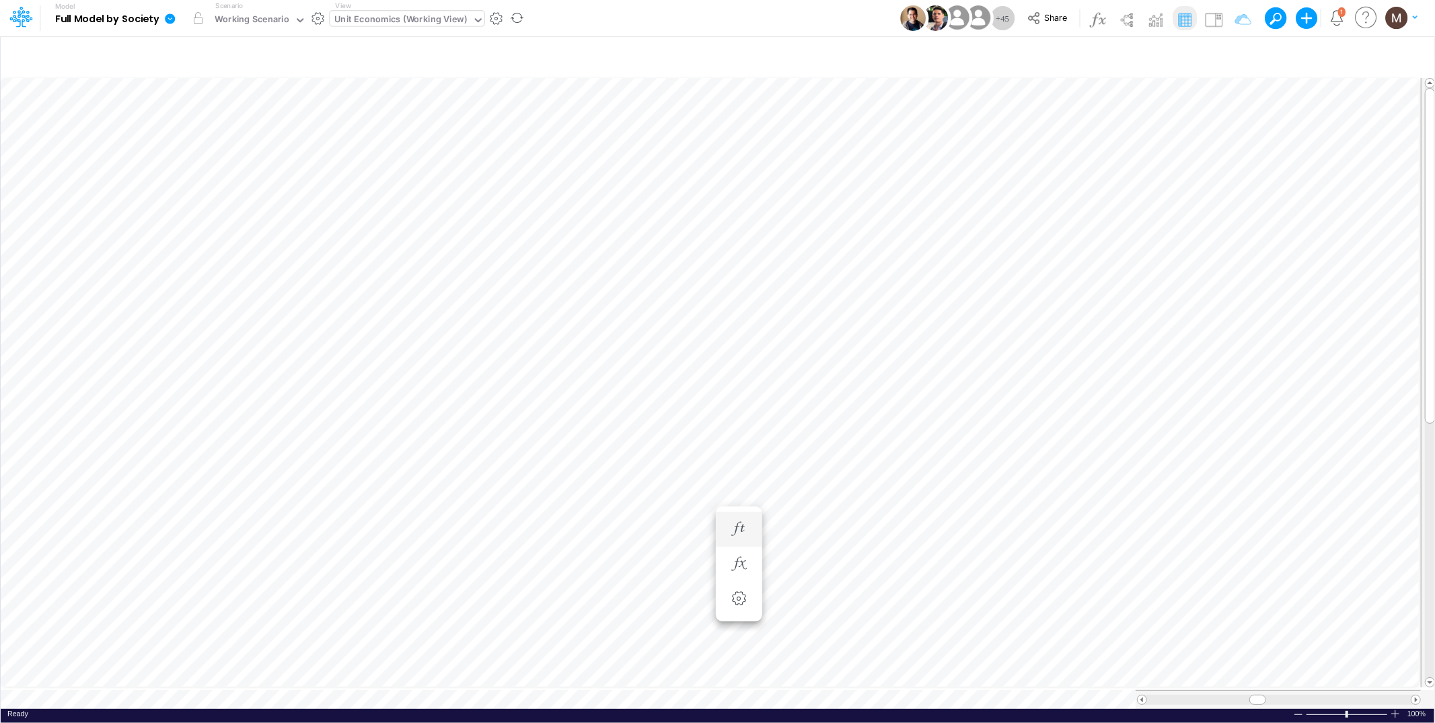
scroll to position [0, 1]
click at [737, 543] on icon "button" at bounding box center [739, 543] width 20 height 14
click at [1387, 159] on icon "button" at bounding box center [1385, 152] width 20 height 14
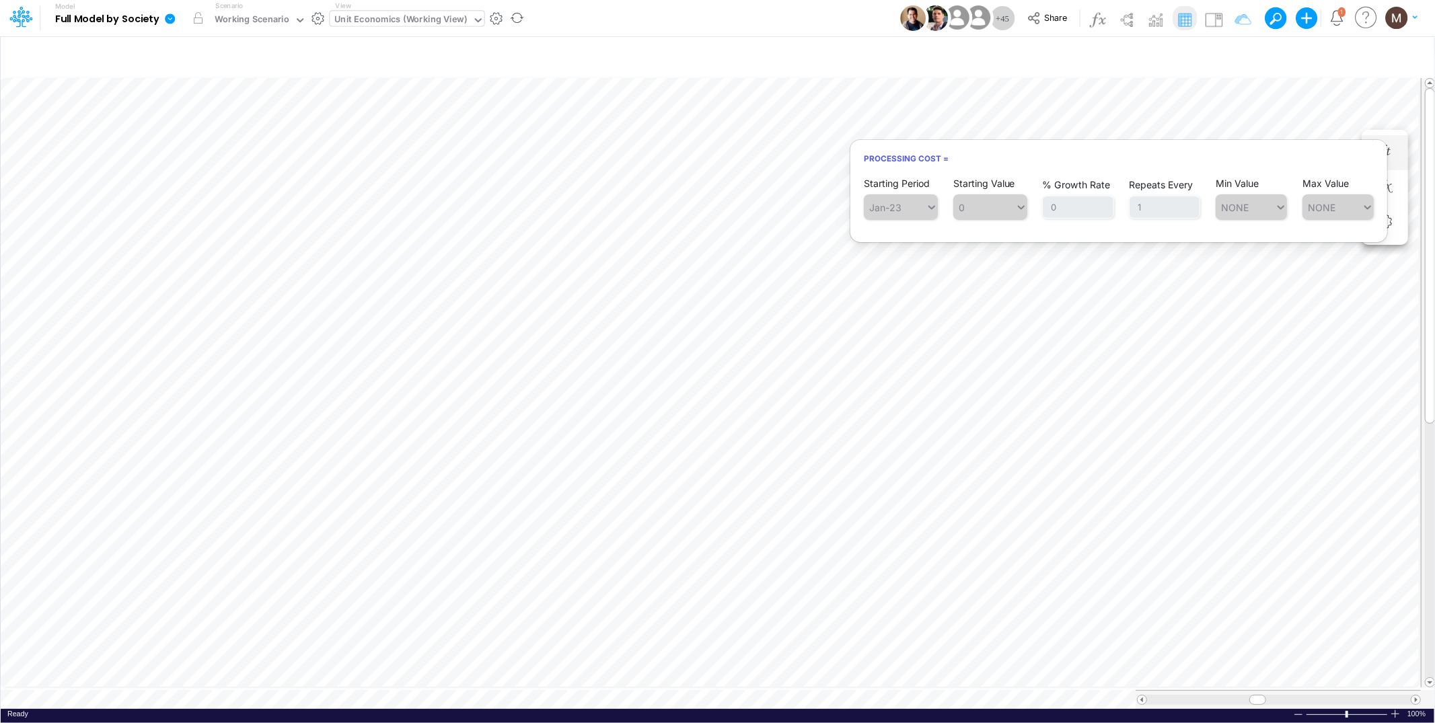
click at [1325, 236] on div "Processing Cost = Starting Period Jan-23 Starting Value 0 % Growth Rate 0 Repea…" at bounding box center [1119, 191] width 538 height 104
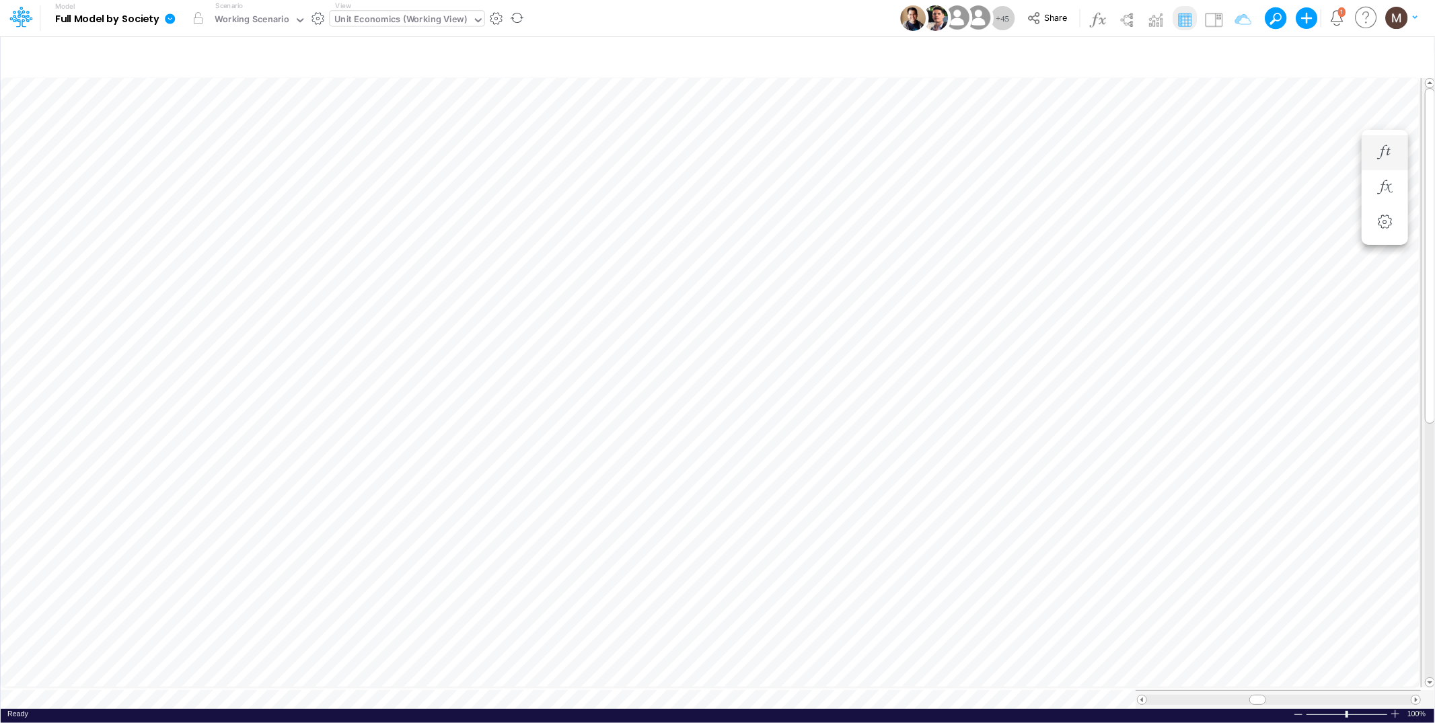
scroll to position [0, 1]
click at [577, 188] on icon "button" at bounding box center [577, 187] width 20 height 14
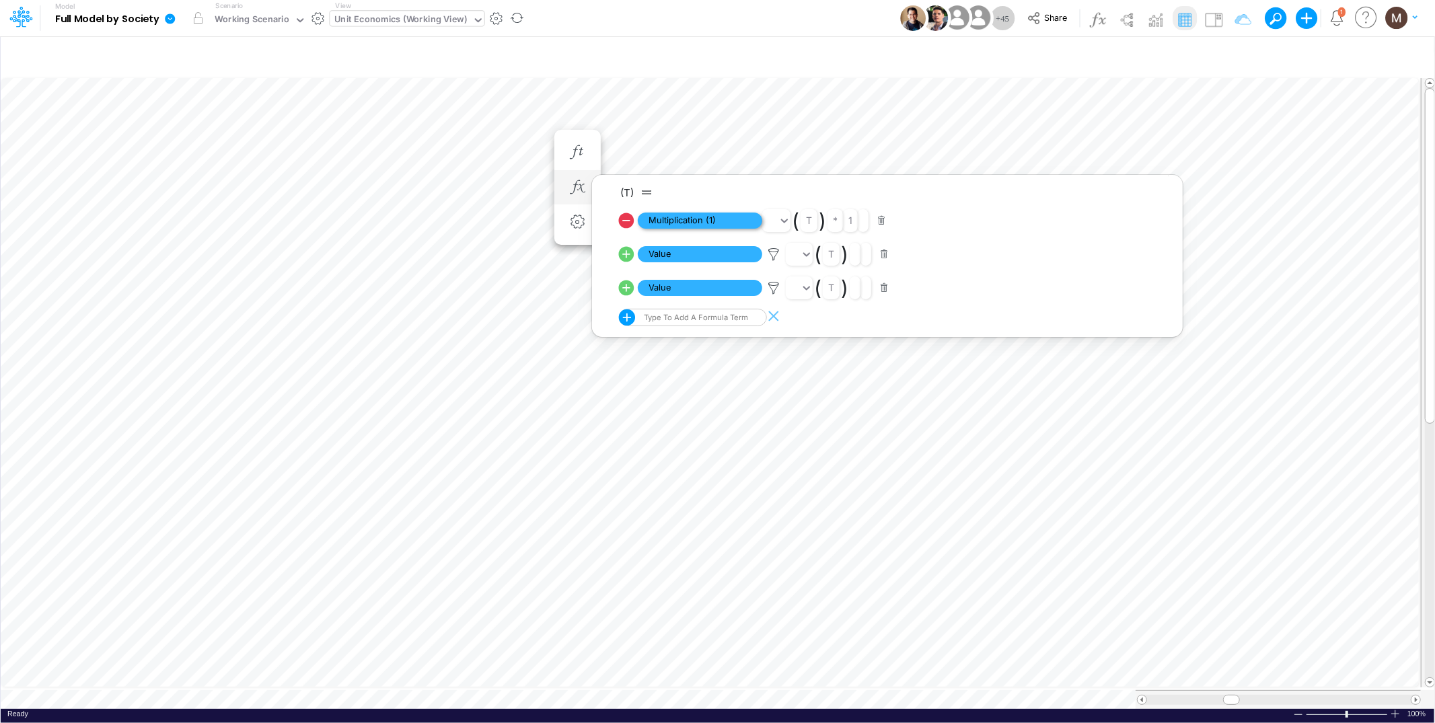
click at [675, 219] on span "Multiplication (1)" at bounding box center [700, 221] width 124 height 17
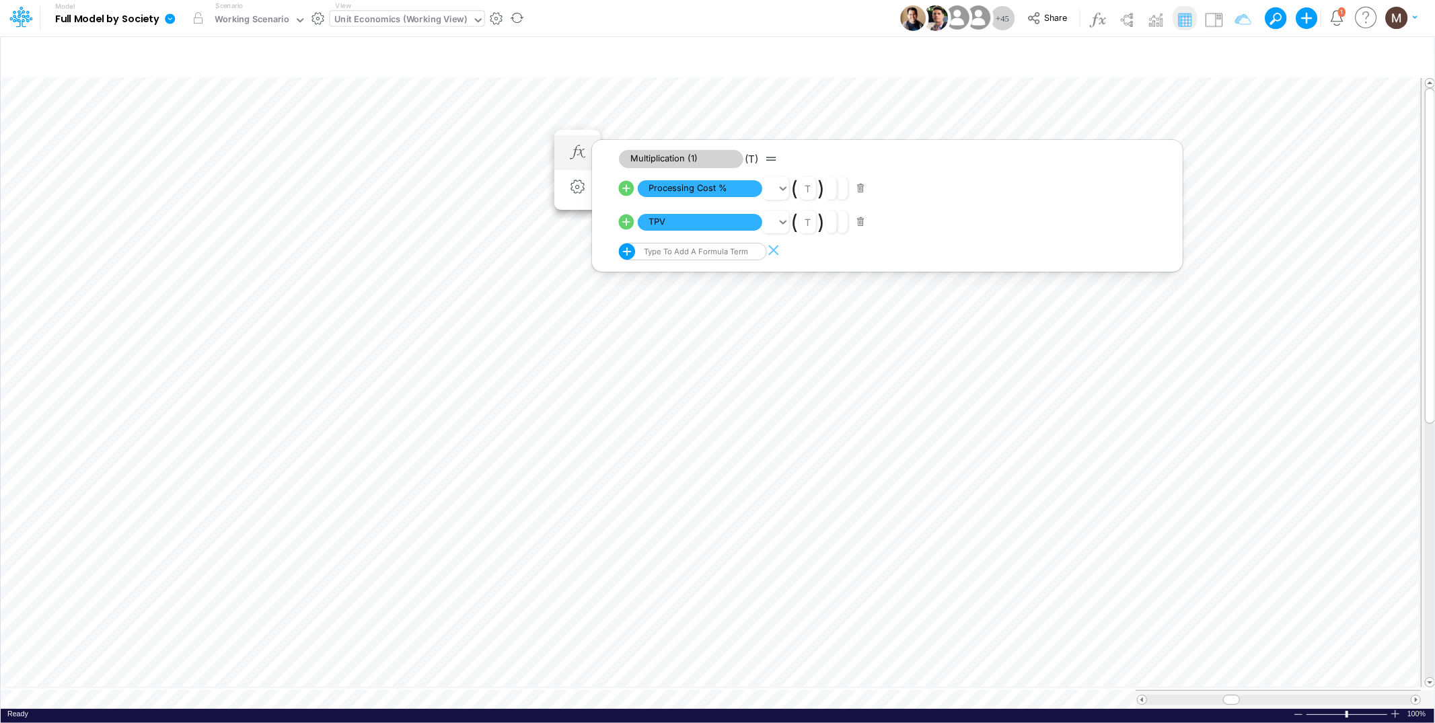
scroll to position [0, 1]
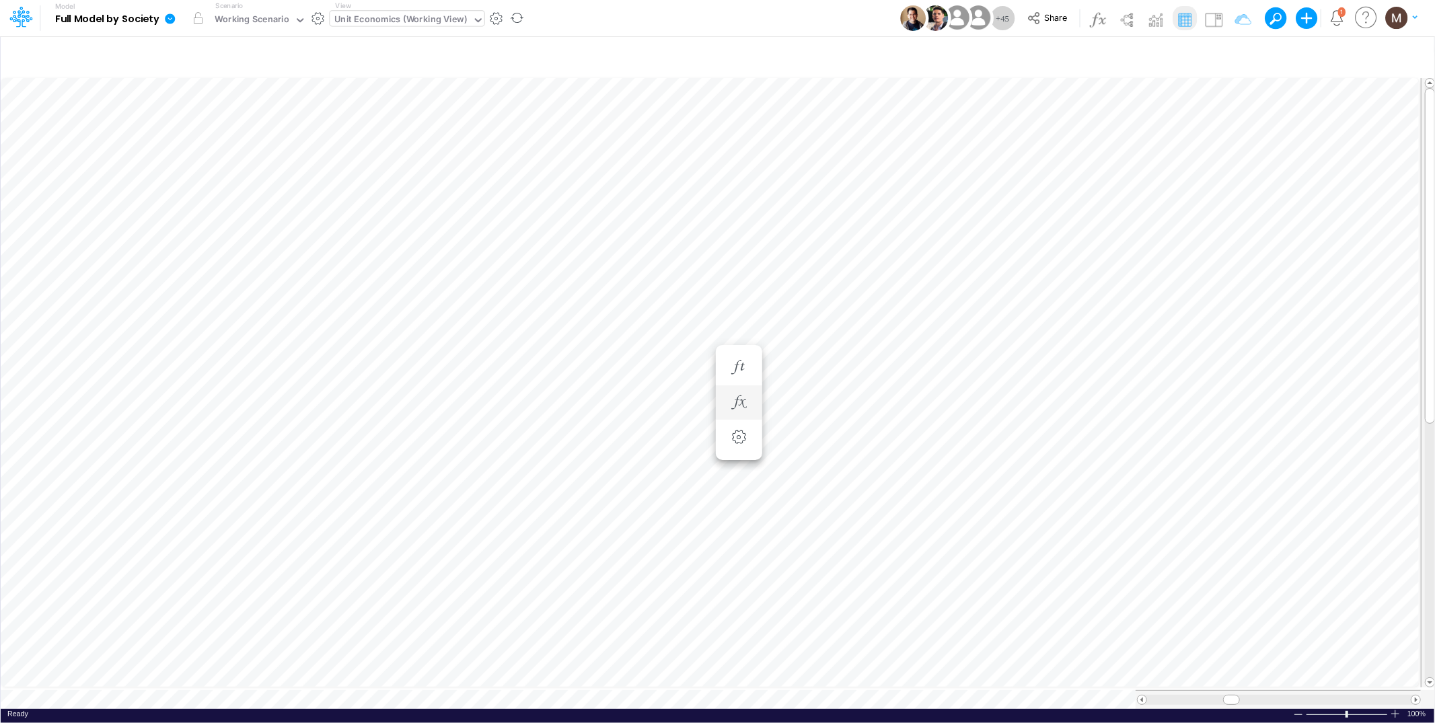
scroll to position [0, 1]
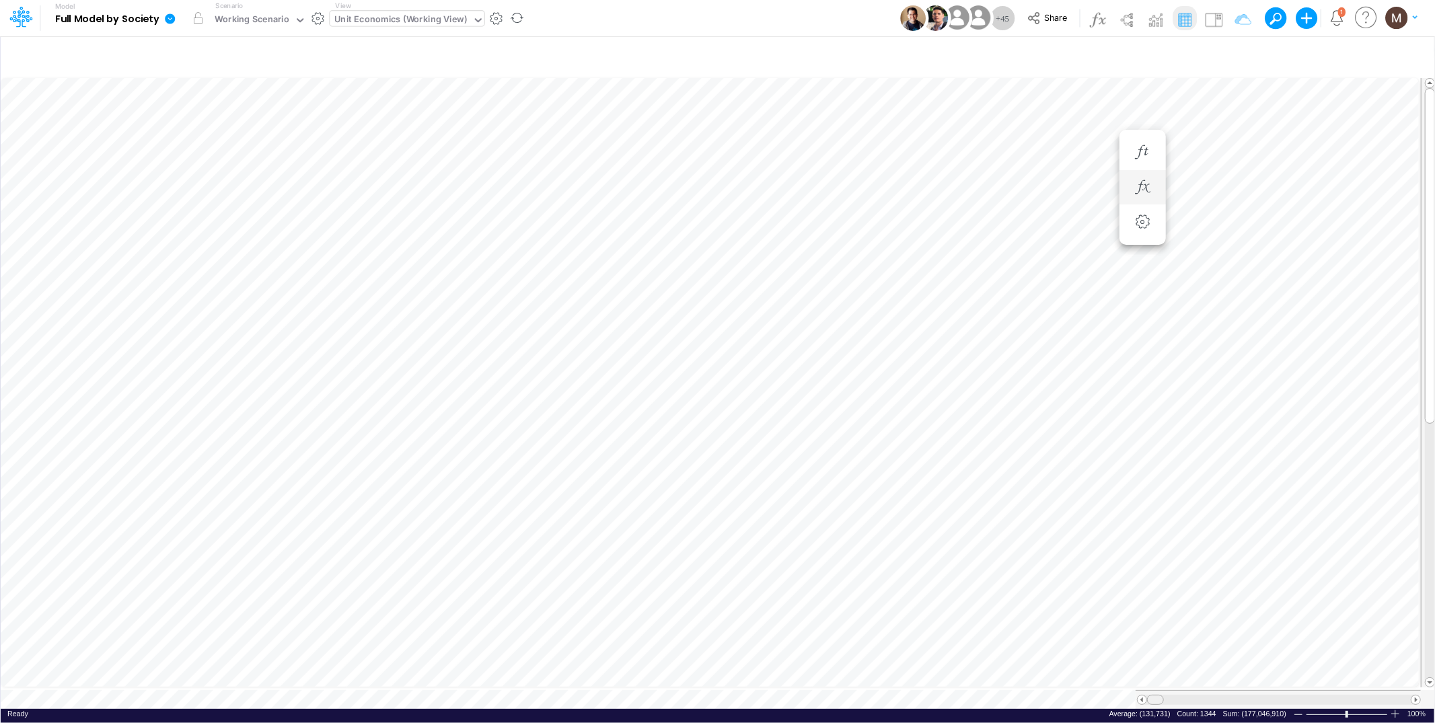
click at [1128, 696] on tr at bounding box center [711, 699] width 1420 height 19
drag, startPoint x: 1157, startPoint y: 694, endPoint x: 1209, endPoint y: 694, distance: 51.8
click at [1209, 696] on span at bounding box center [1207, 700] width 9 height 9
click at [1232, 57] on icon "button" at bounding box center [1235, 57] width 20 height 14
select select "contains"
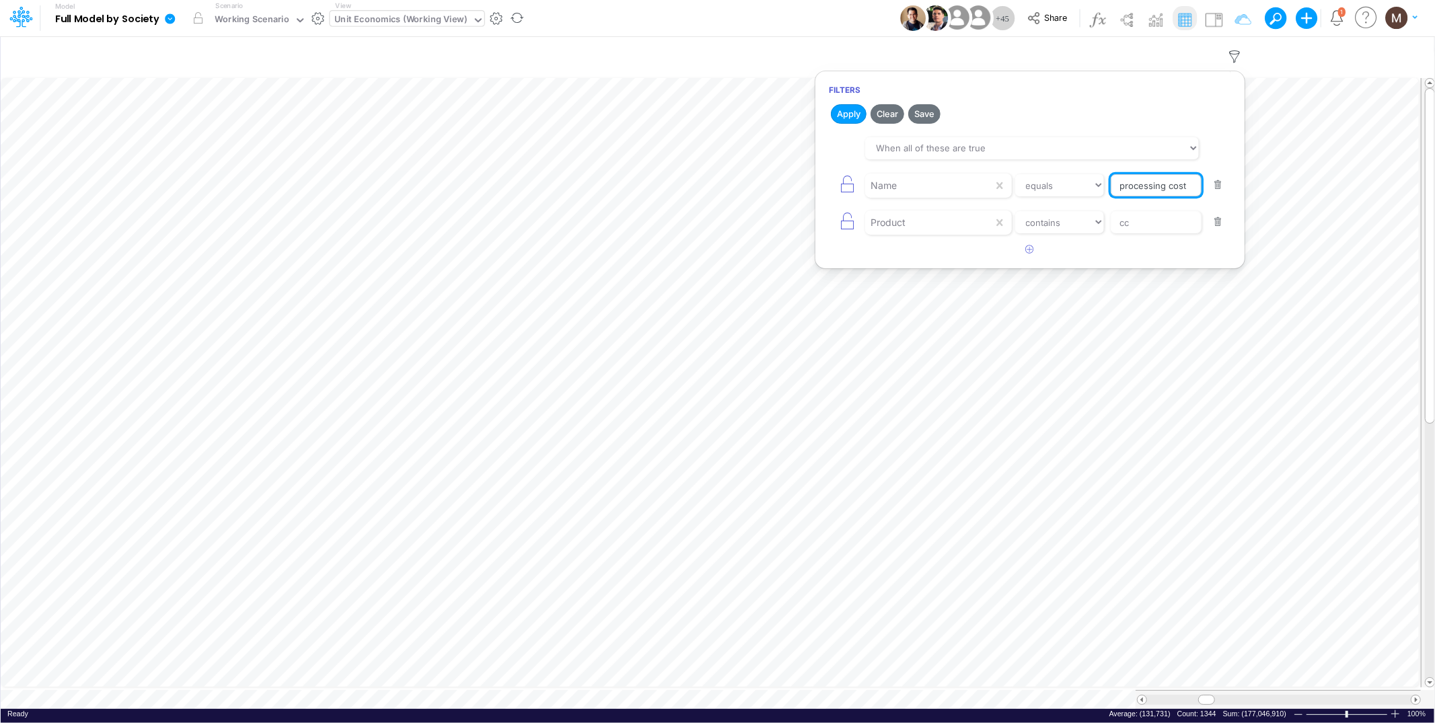
click at [1169, 182] on input "processing cost" at bounding box center [1156, 185] width 91 height 23
type input "Processing Cost %"
click at [844, 115] on button "Apply" at bounding box center [849, 114] width 36 height 20
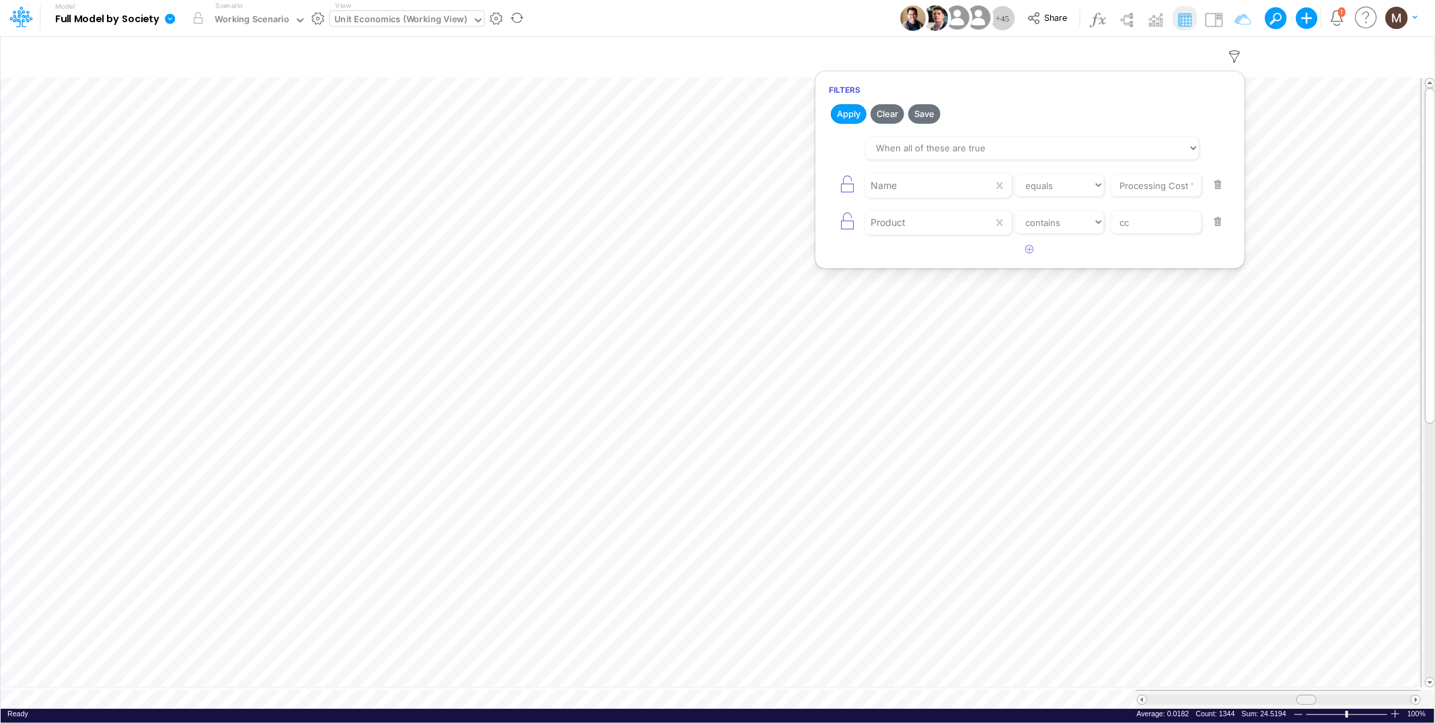
scroll to position [0, 1]
drag, startPoint x: 1208, startPoint y: 692, endPoint x: 1227, endPoint y: 692, distance: 18.9
click at [1227, 696] on span at bounding box center [1227, 700] width 9 height 9
click at [1239, 56] on icon "button" at bounding box center [1235, 57] width 20 height 14
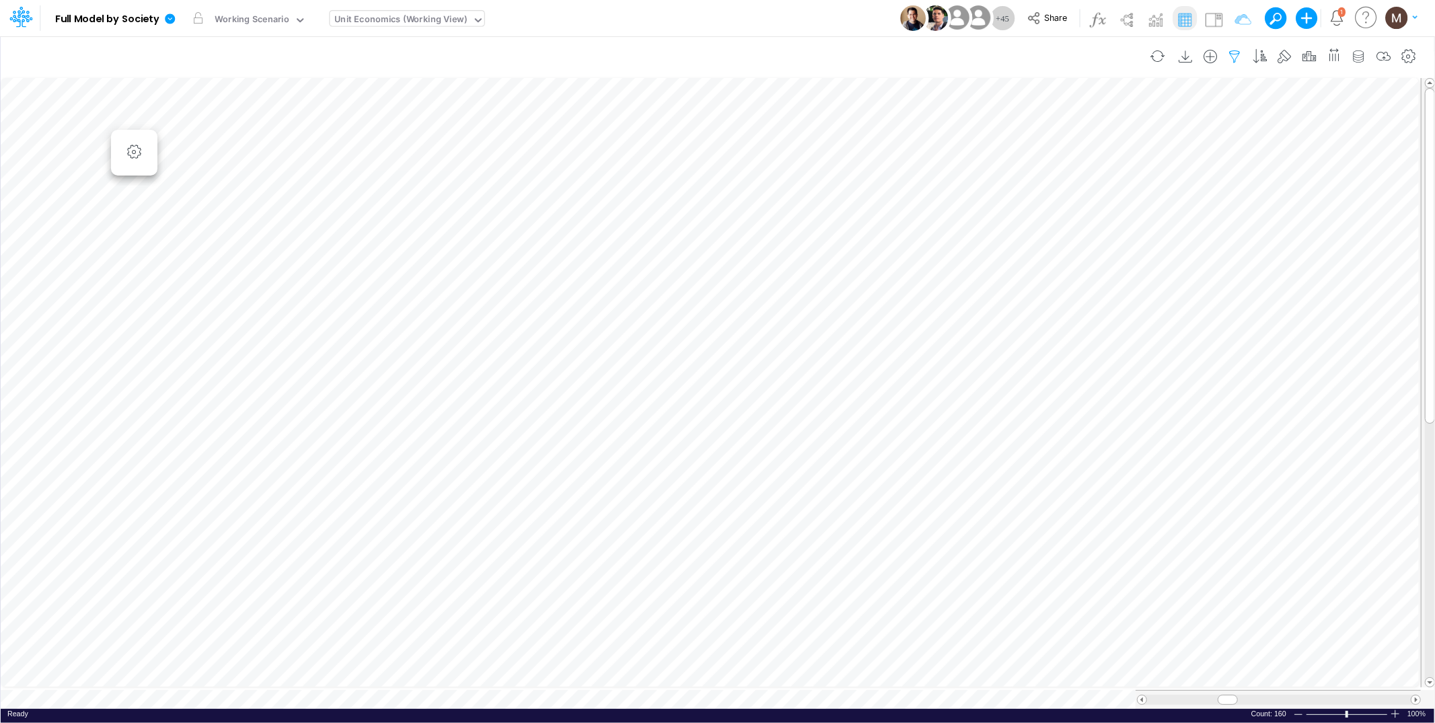
select select "contains"
click at [1151, 190] on input "Processing Cost %" at bounding box center [1156, 185] width 91 height 23
type input "tpv"
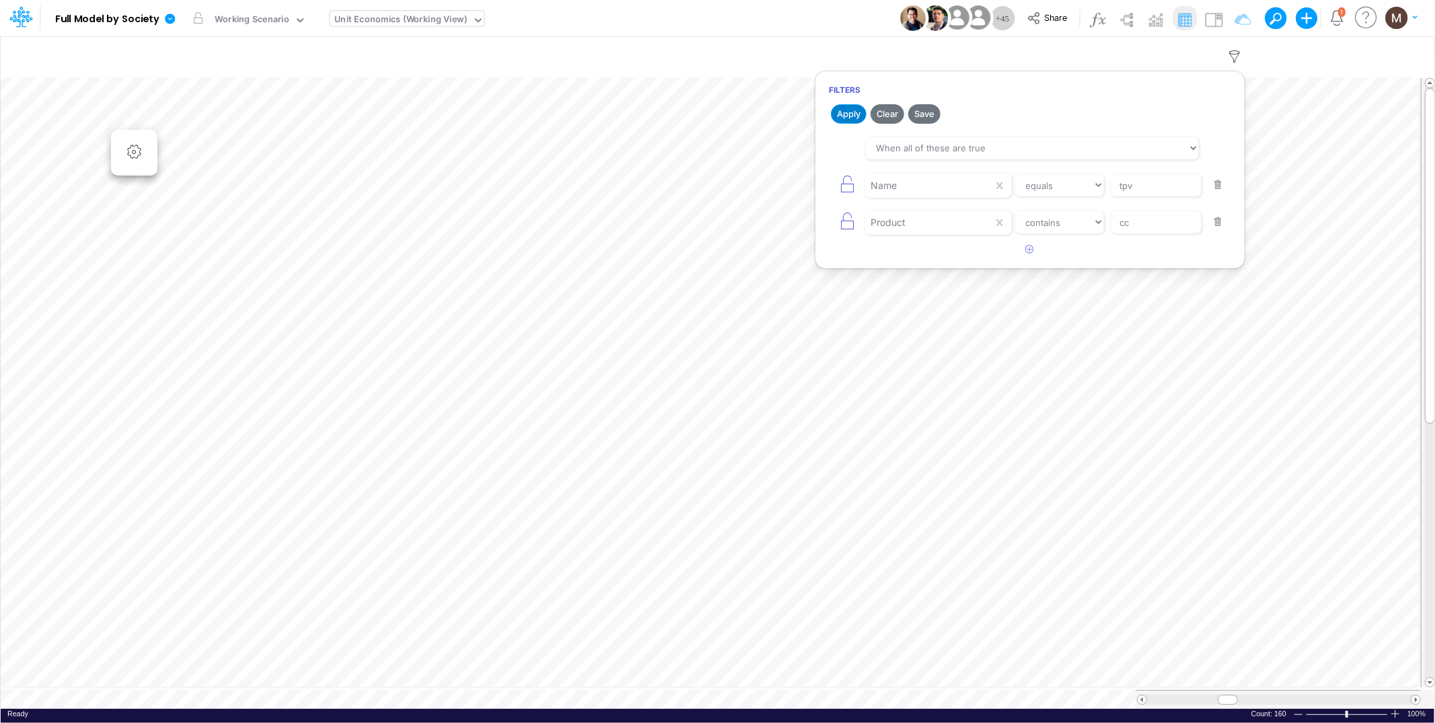
click at [839, 115] on button "Apply" at bounding box center [849, 114] width 36 height 20
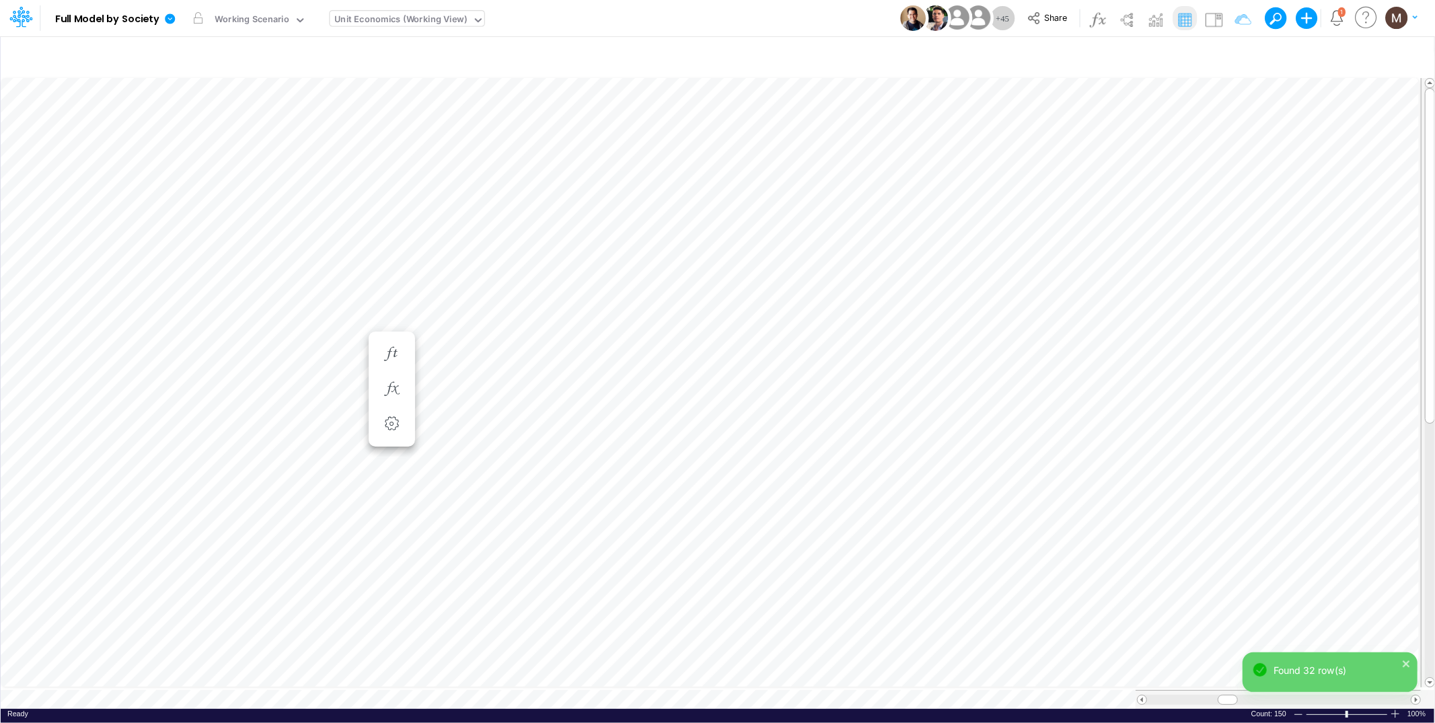
scroll to position [0, 1]
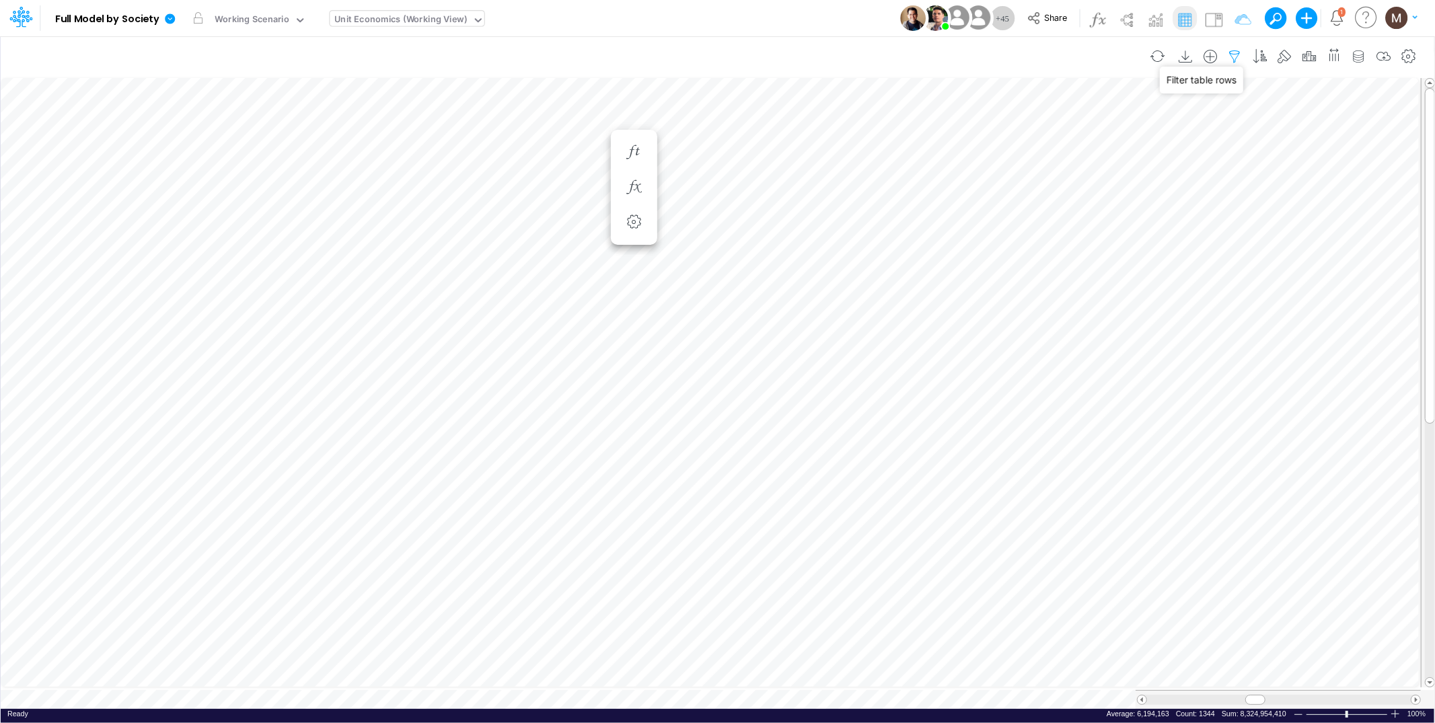
click at [1235, 57] on icon "button" at bounding box center [1235, 57] width 20 height 14
select select "contains"
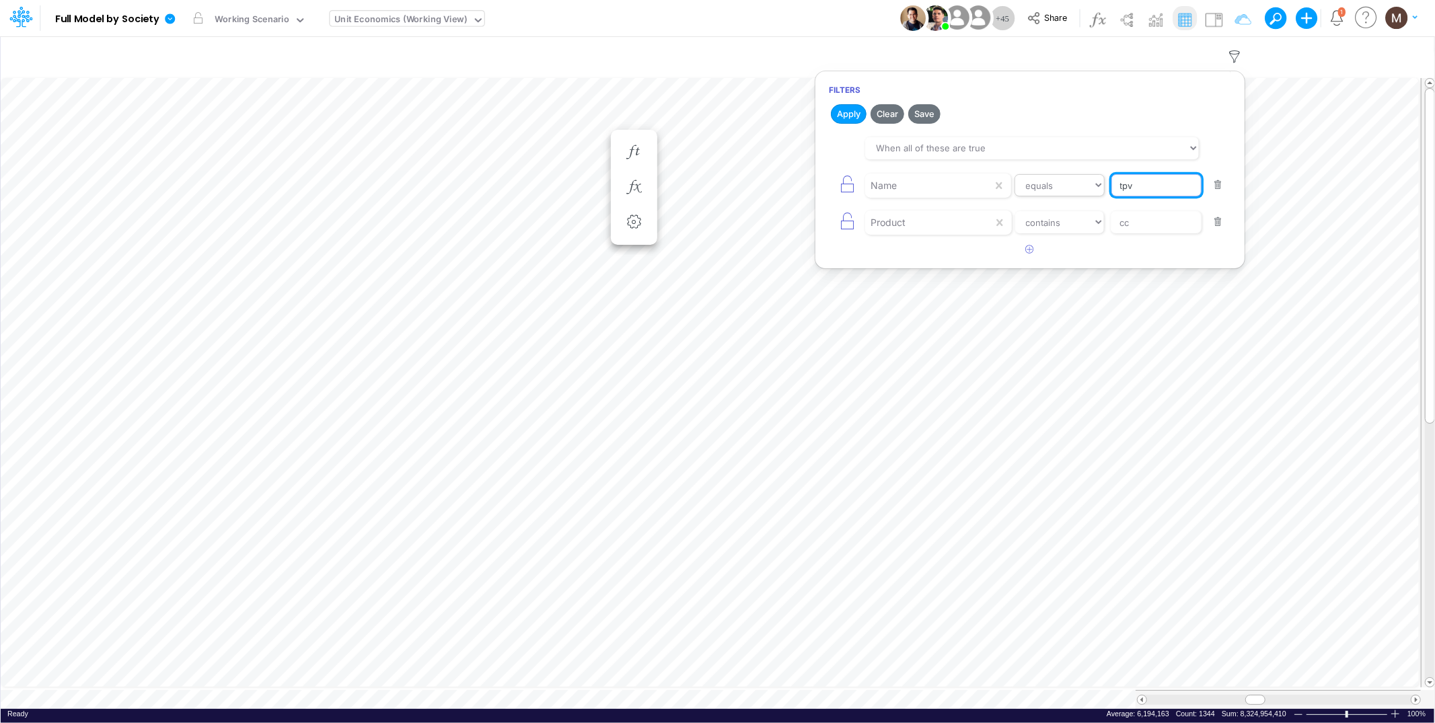
drag, startPoint x: 1174, startPoint y: 186, endPoint x: 1076, endPoint y: 188, distance: 98.2
click at [1076, 188] on div "Name equals not equal starts with ends with contains tpv" at bounding box center [1030, 185] width 402 height 30
type input "Processing Cost %"
click at [848, 114] on button "Apply" at bounding box center [849, 114] width 36 height 20
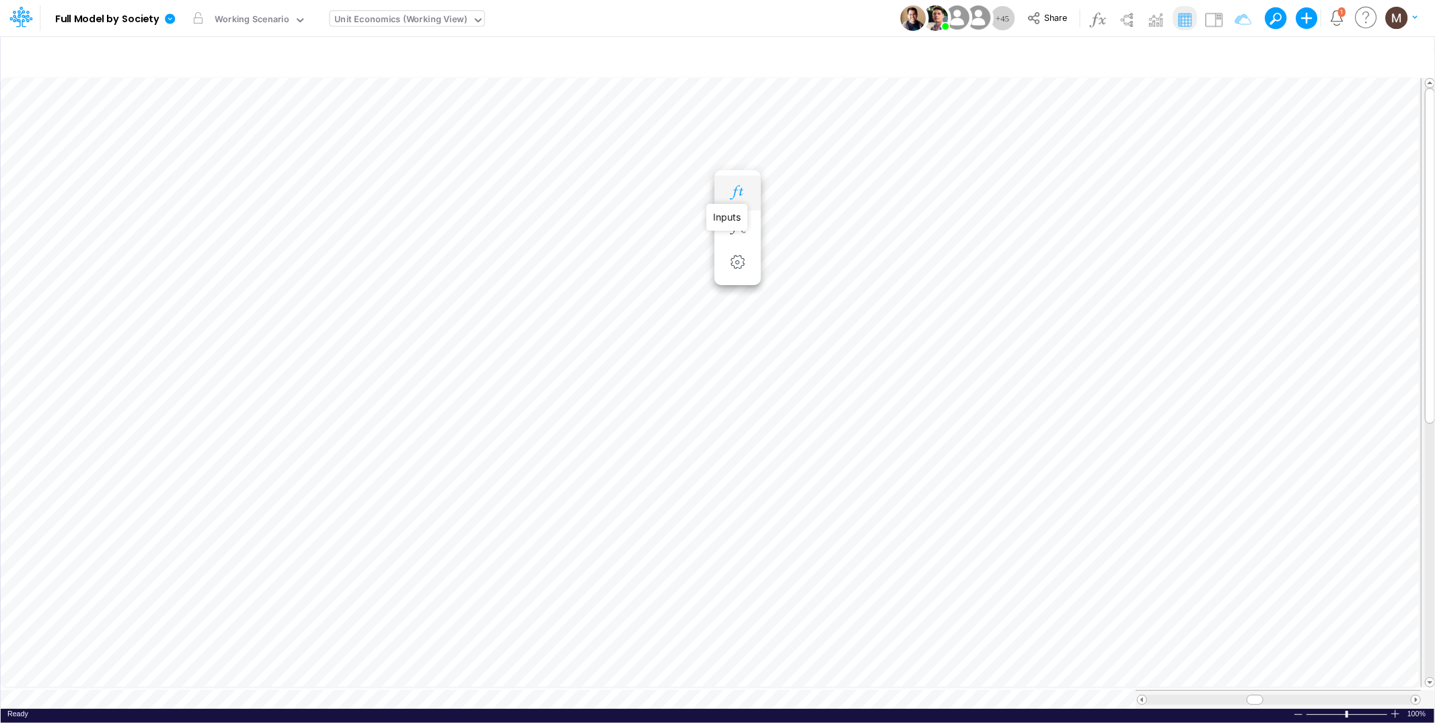
click at [731, 192] on icon "button" at bounding box center [737, 193] width 20 height 14
drag, startPoint x: 1253, startPoint y: 695, endPoint x: 1210, endPoint y: 692, distance: 42.5
click at [1210, 696] on span at bounding box center [1207, 700] width 9 height 9
click at [1237, 54] on icon "button" at bounding box center [1235, 57] width 20 height 14
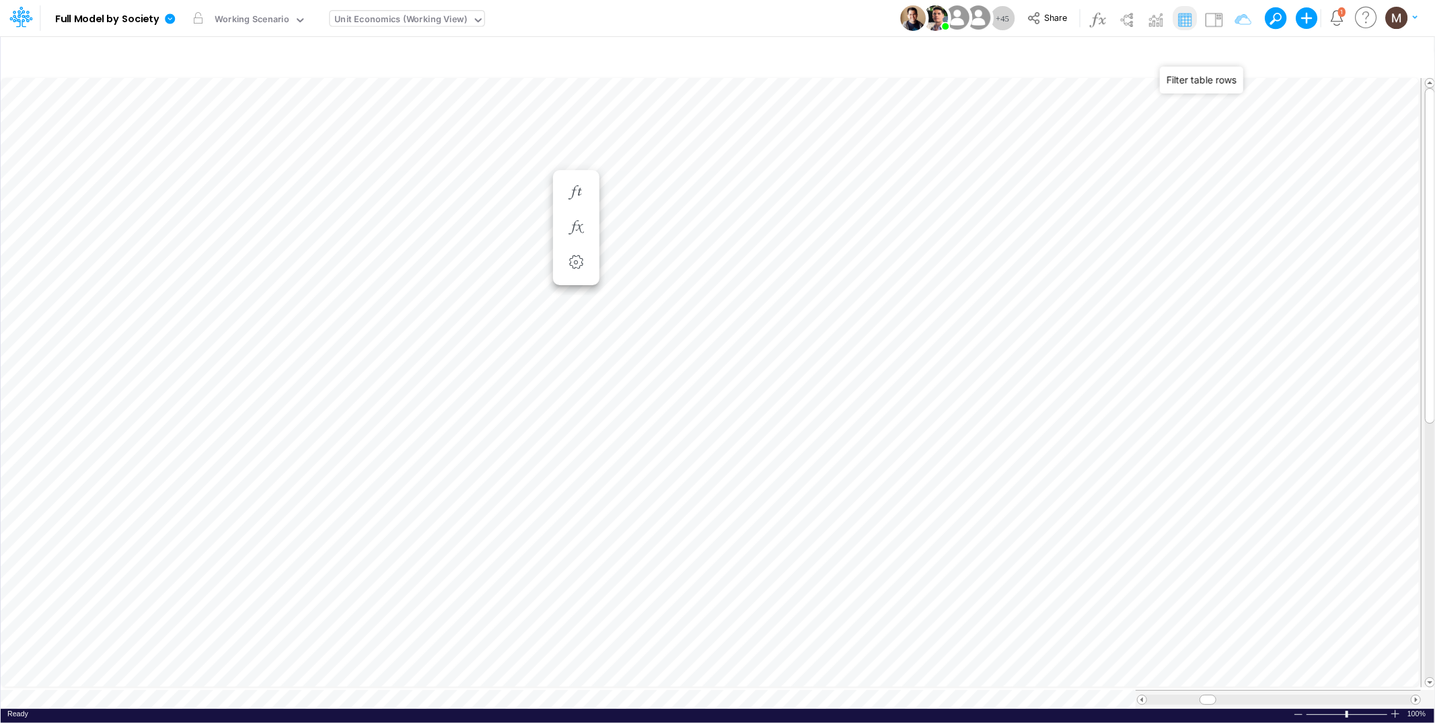
select select "contains"
drag, startPoint x: 1142, startPoint y: 221, endPoint x: 1116, endPoint y: 219, distance: 26.3
click at [1106, 221] on div "Product equals not equal starts with ends with contains cc" at bounding box center [1030, 222] width 402 height 30
type input "i"
type input "installment"
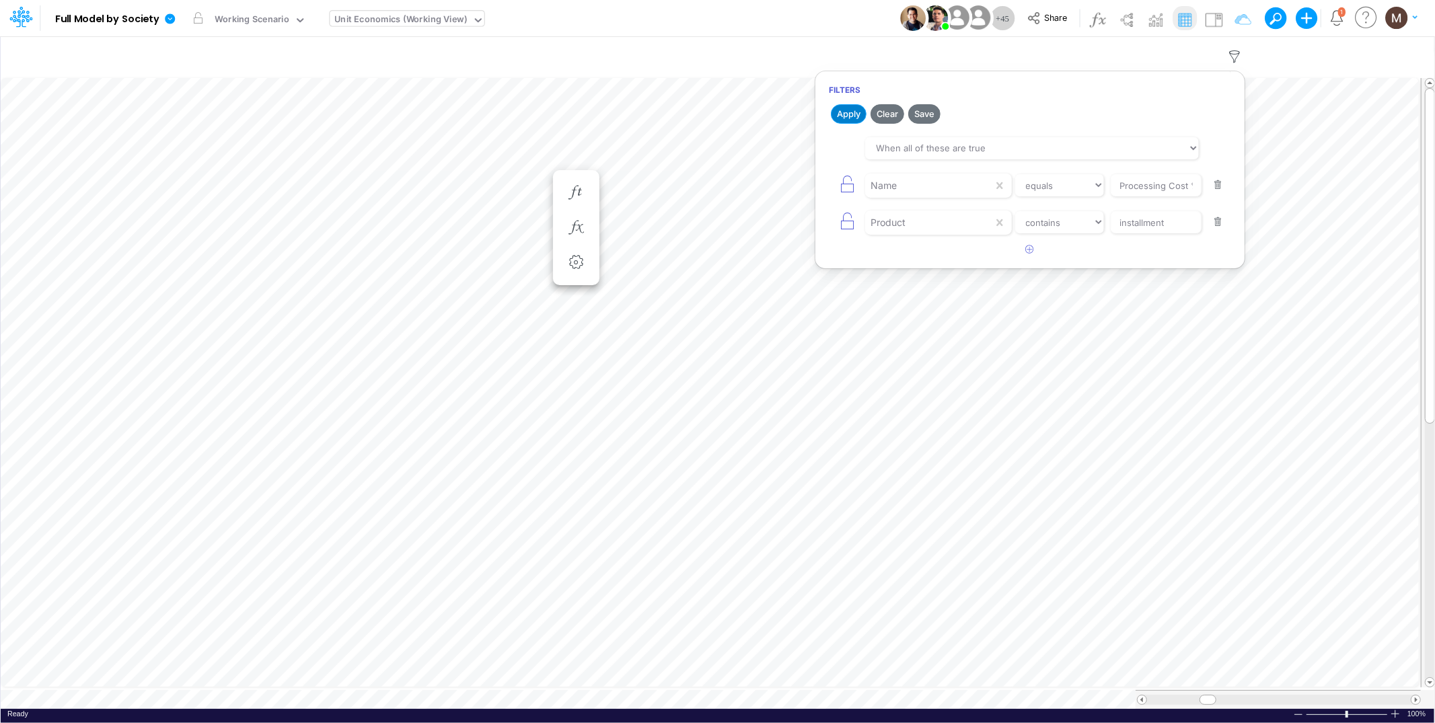
click at [859, 110] on button "Apply" at bounding box center [849, 114] width 36 height 20
click at [820, 169] on icon "button" at bounding box center [818, 166] width 20 height 14
click at [812, 155] on icon "button" at bounding box center [818, 152] width 20 height 14
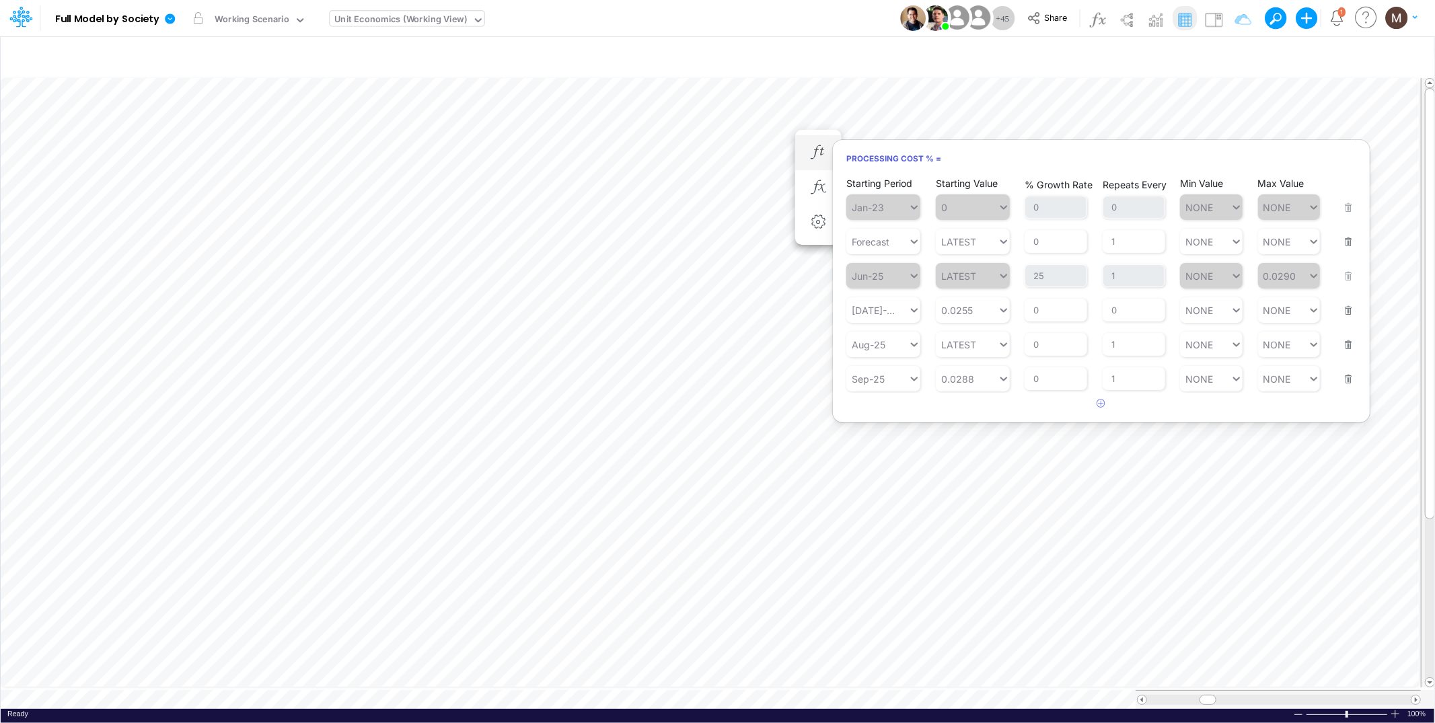
scroll to position [0, 1]
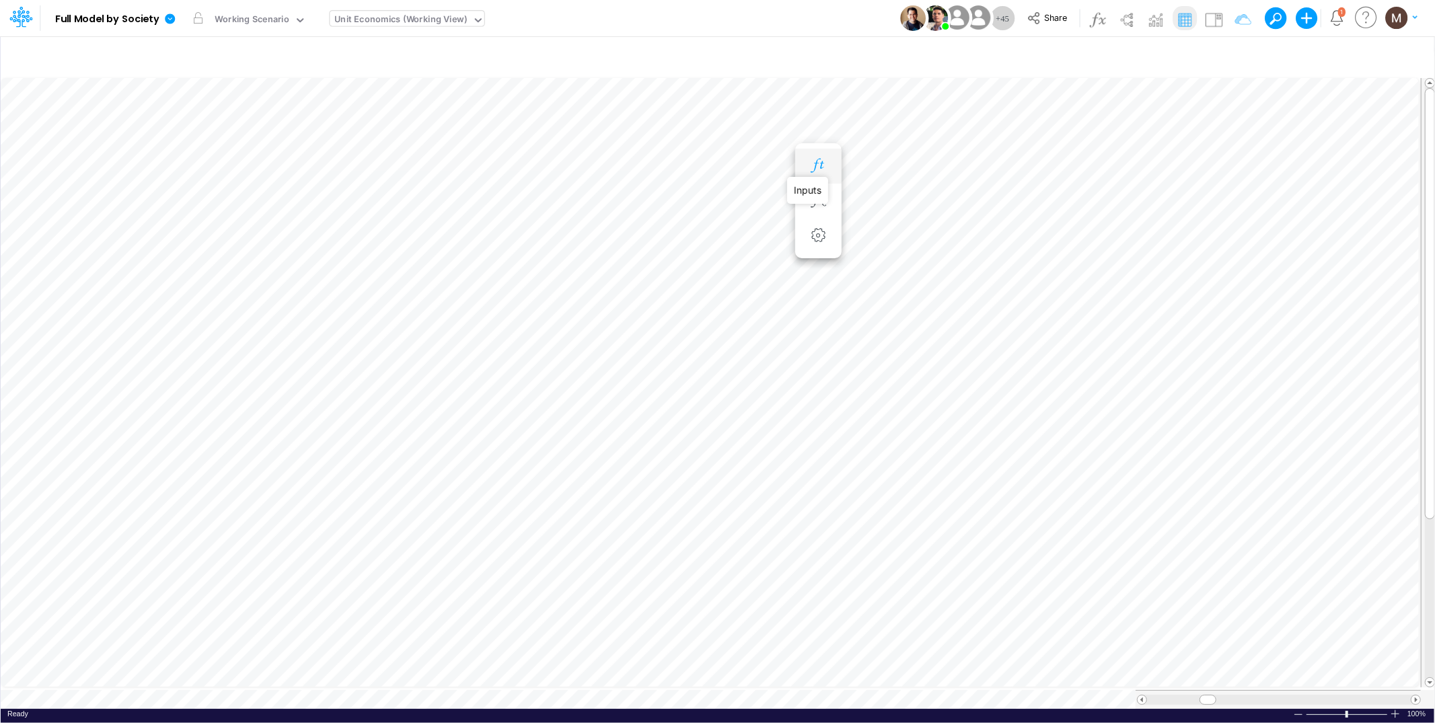
click at [820, 166] on icon "button" at bounding box center [818, 166] width 20 height 14
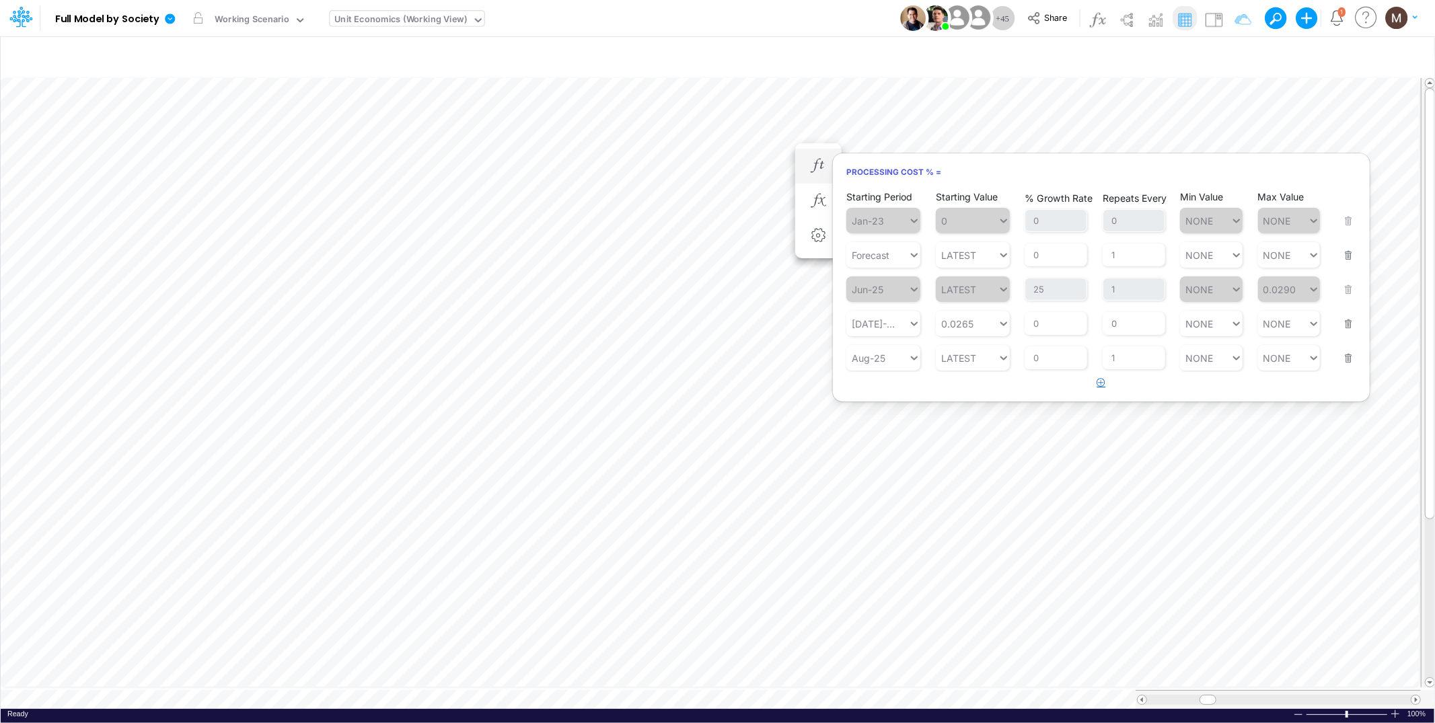
click at [1103, 382] on icon "button" at bounding box center [1101, 382] width 9 height 9
click at [902, 398] on div "Type to search..." at bounding box center [877, 393] width 62 height 20
click at [879, 482] on div "Sep-25" at bounding box center [883, 489] width 74 height 22
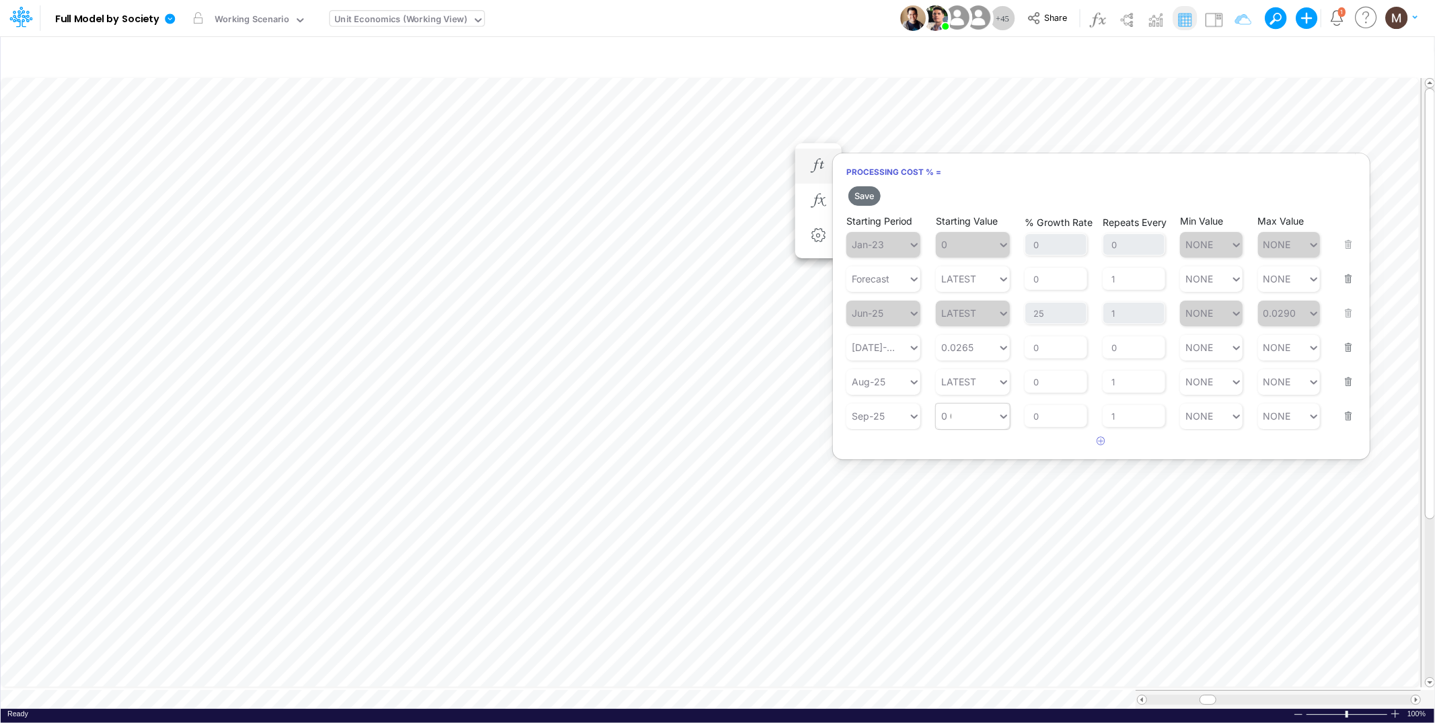
click at [951, 414] on div "0 0" at bounding box center [967, 416] width 62 height 20
click at [971, 456] on div "Set value 0.0288" at bounding box center [982, 447] width 93 height 22
type input "0.0288"
click at [869, 201] on button "Save" at bounding box center [864, 196] width 32 height 20
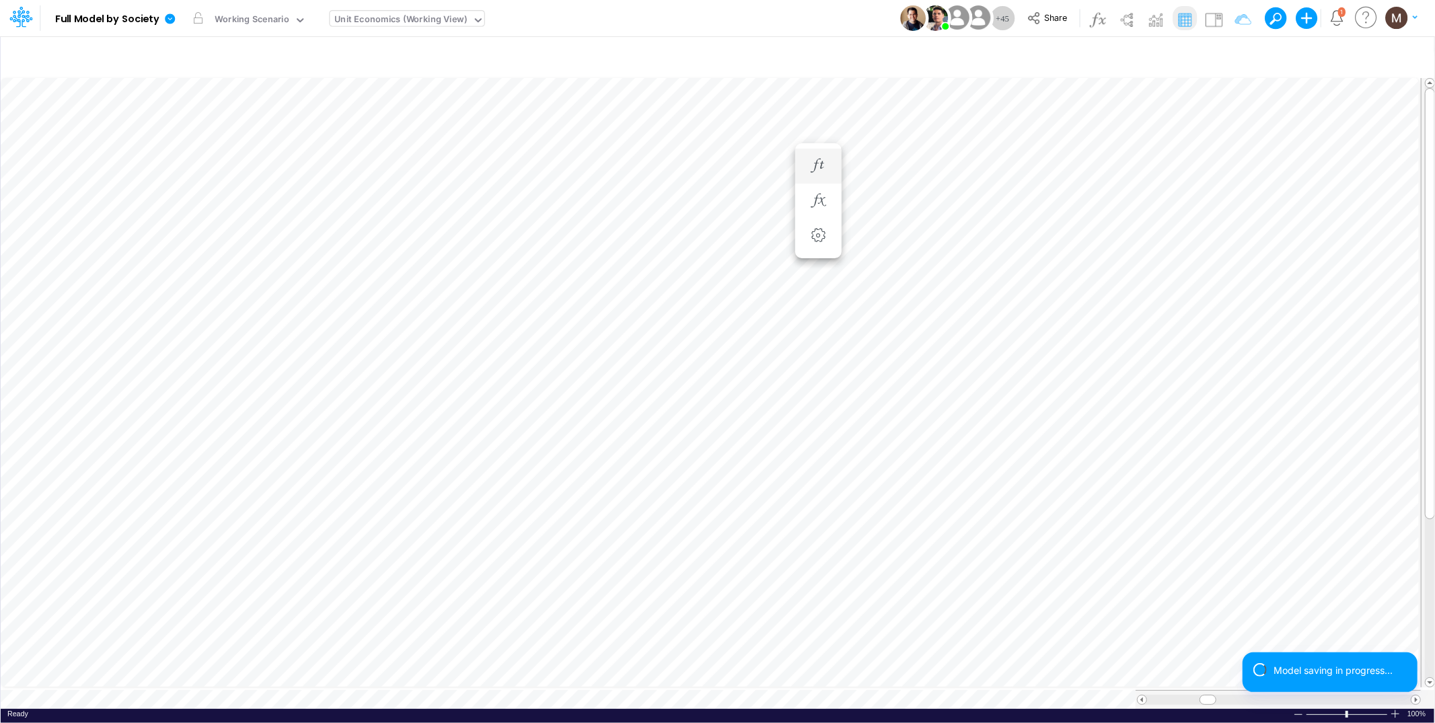
scroll to position [0, 1]
click at [817, 180] on icon "button" at bounding box center [818, 179] width 20 height 14
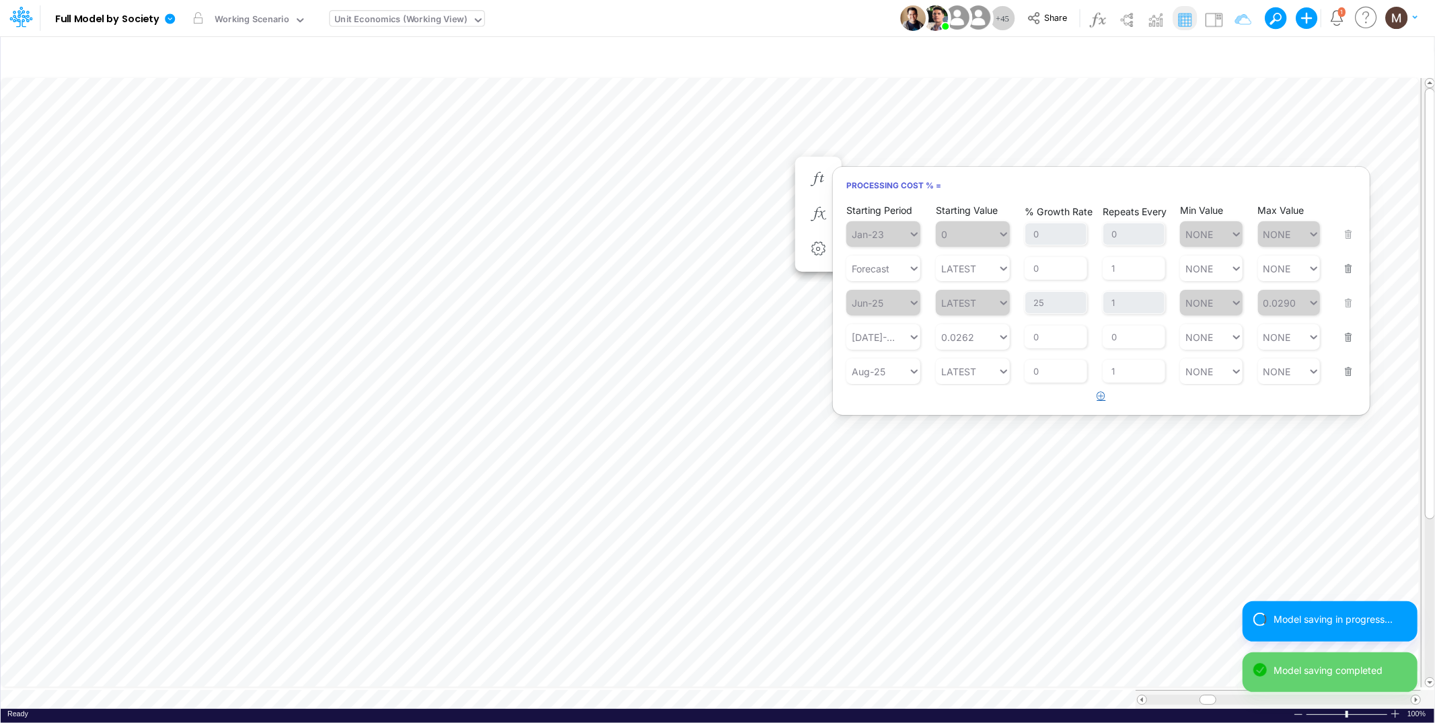
click at [1102, 395] on icon "button" at bounding box center [1101, 396] width 9 height 9
click at [895, 415] on div "Type to search..." at bounding box center [883, 406] width 74 height 26
click at [885, 507] on div "Sep-25" at bounding box center [883, 503] width 74 height 22
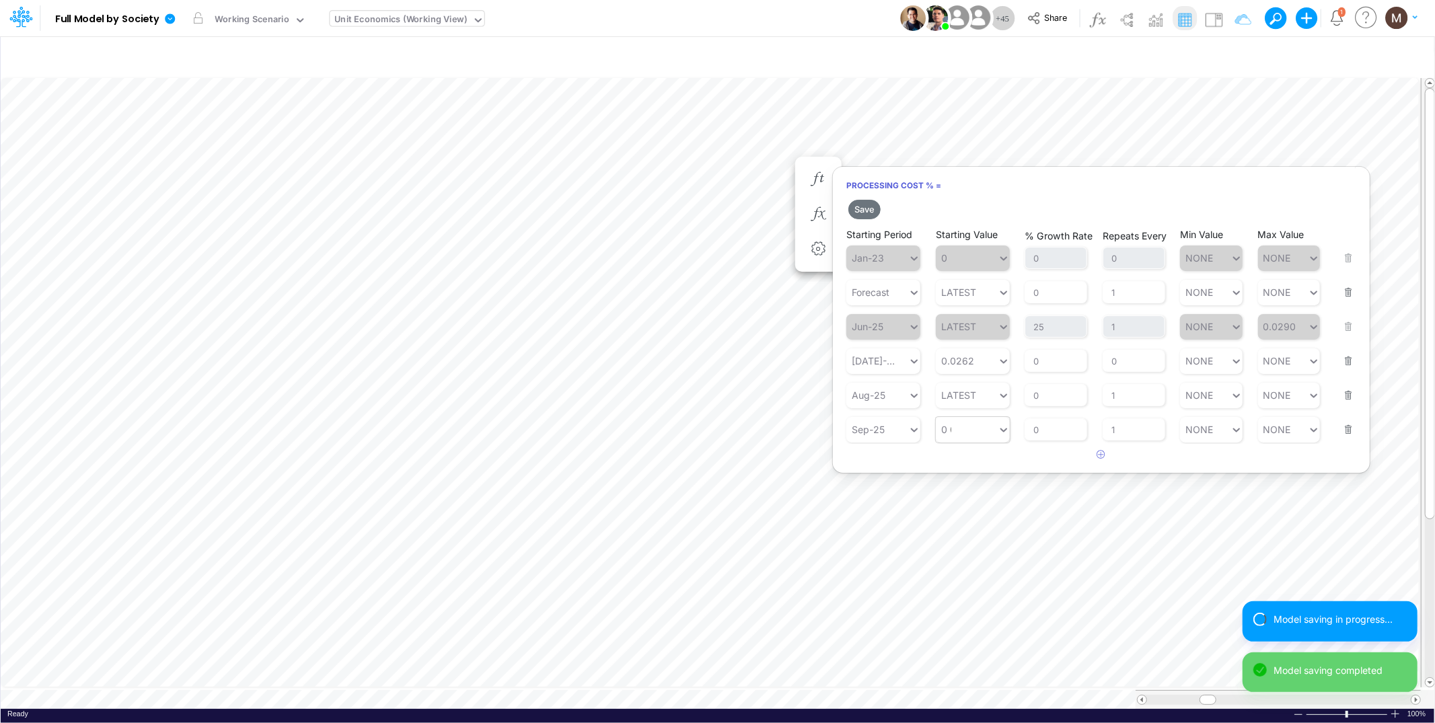
click at [962, 426] on div "0 0" at bounding box center [967, 430] width 62 height 20
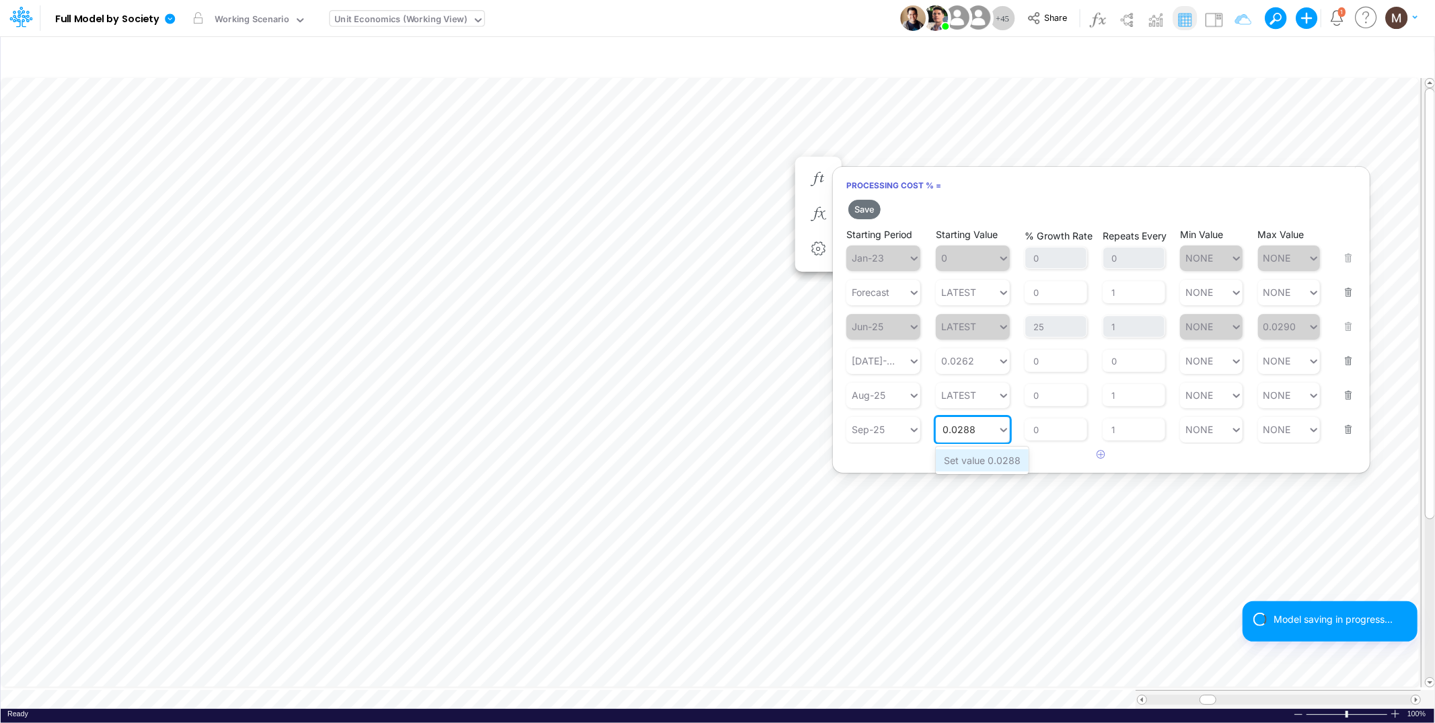
click at [994, 456] on div "Set value 0.0288" at bounding box center [982, 460] width 93 height 22
type input "0.0288"
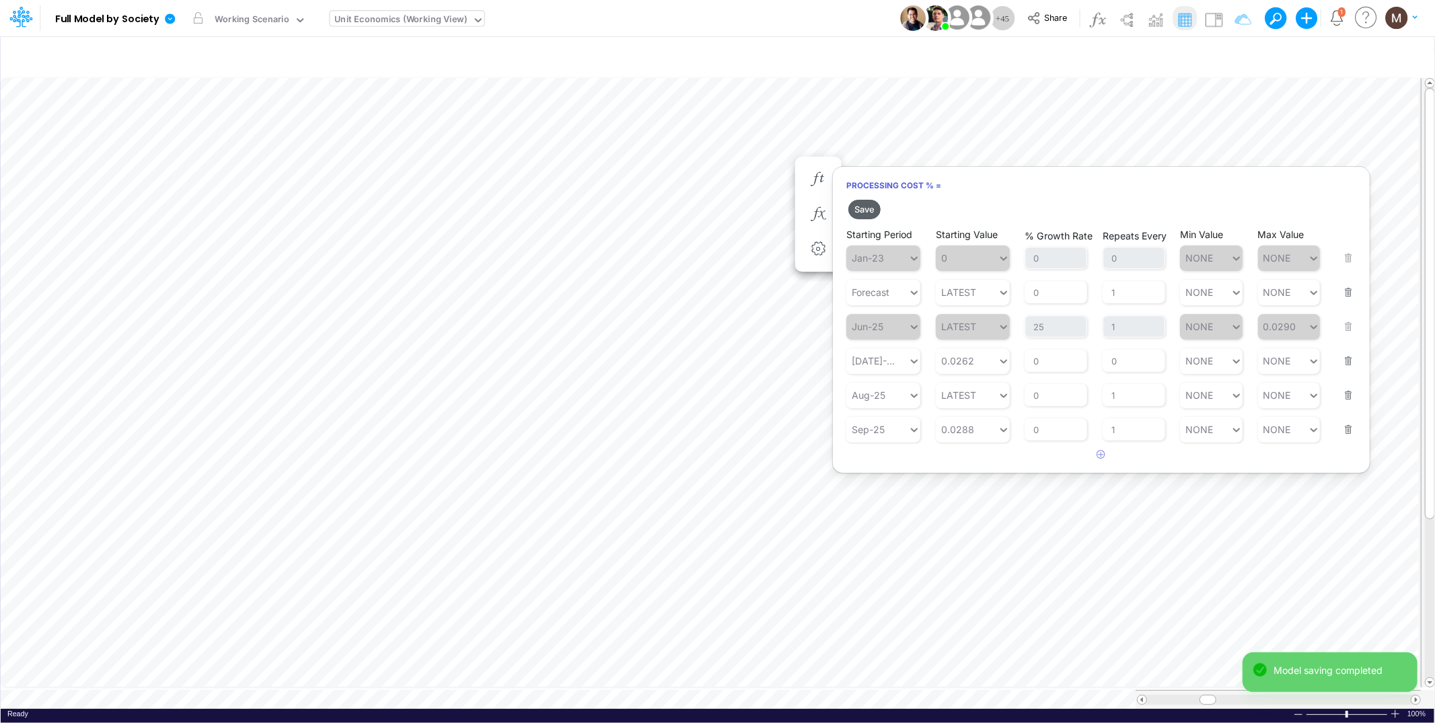
click at [863, 209] on button "Save" at bounding box center [864, 210] width 32 height 20
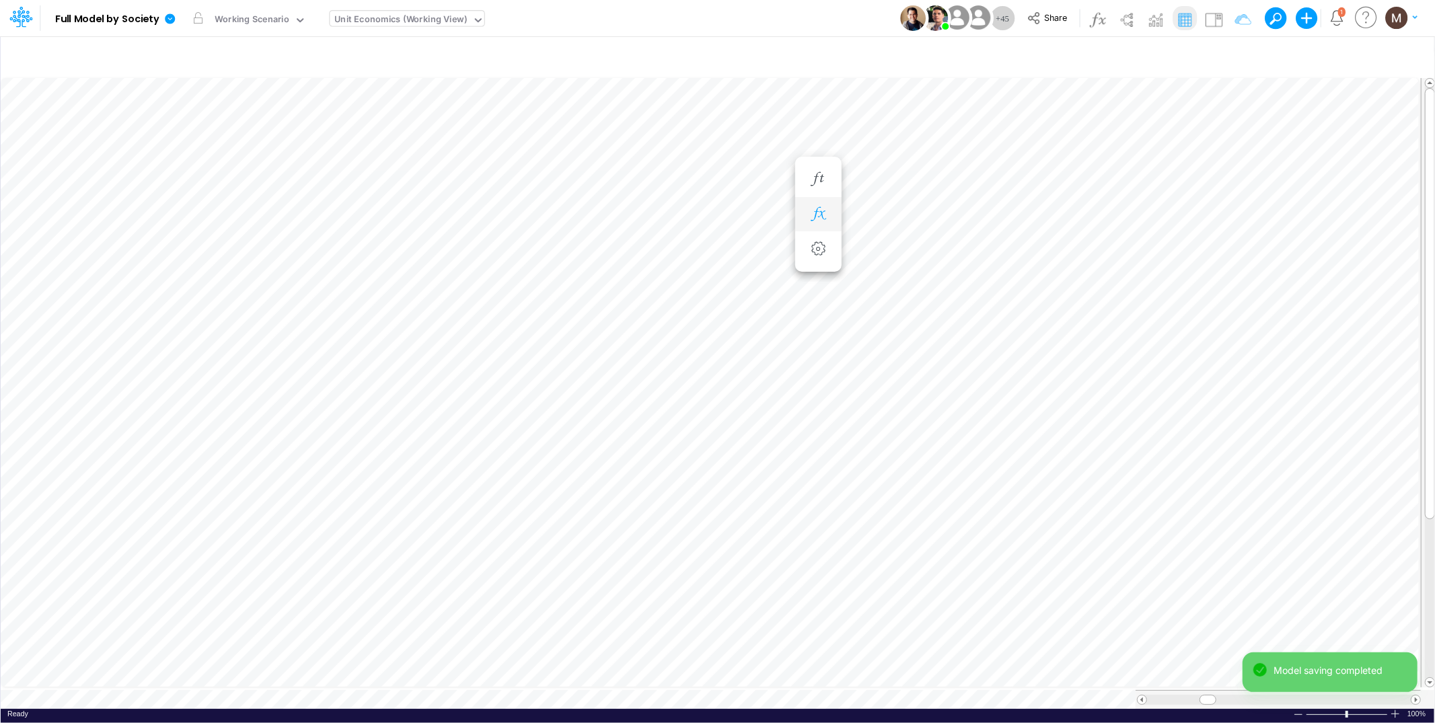
scroll to position [0, 1]
click at [817, 217] on icon "button" at bounding box center [818, 220] width 20 height 14
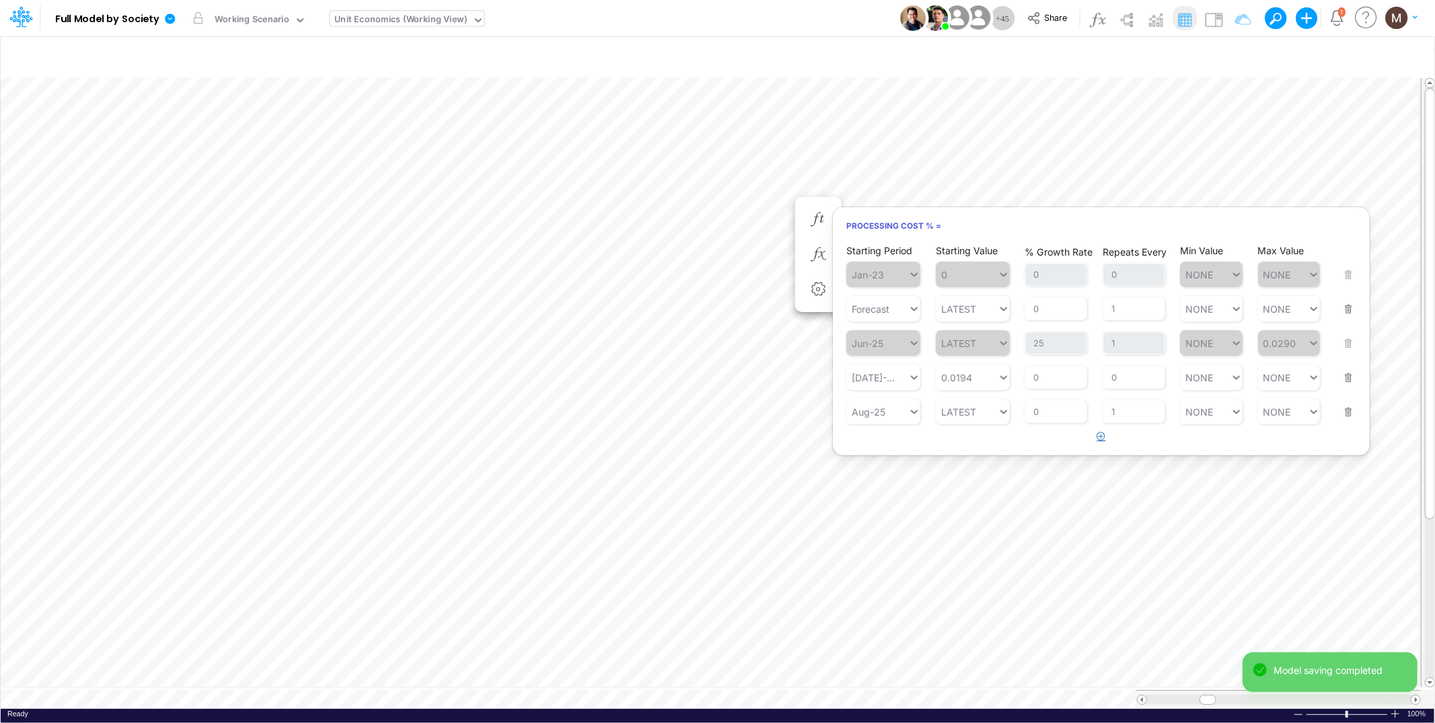
click at [1101, 435] on icon "button" at bounding box center [1101, 436] width 9 height 9
drag, startPoint x: 899, startPoint y: 444, endPoint x: 888, endPoint y: 456, distance: 15.7
click at [898, 444] on div "Type to search..." at bounding box center [890, 446] width 74 height 11
click at [872, 540] on div "Sep-25" at bounding box center [883, 543] width 74 height 22
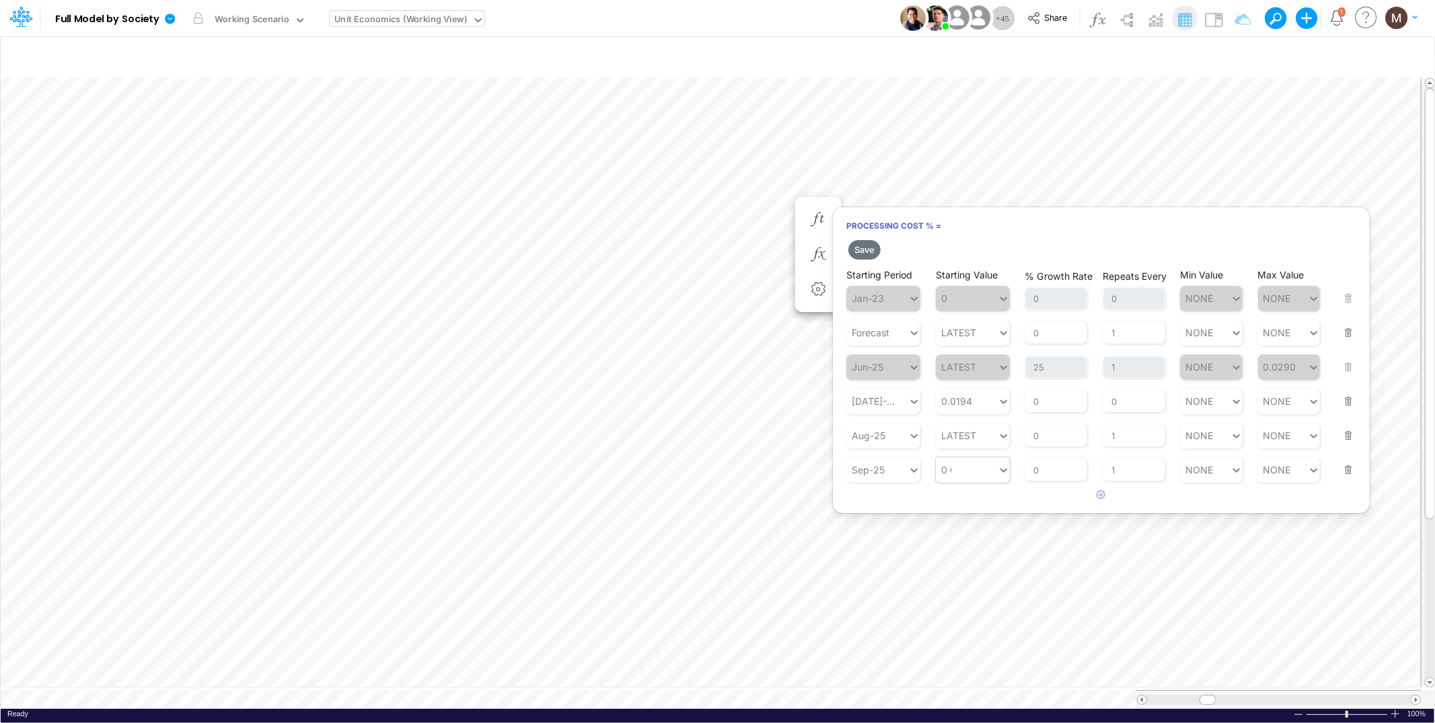
click at [964, 480] on div "0 0" at bounding box center [973, 471] width 74 height 26
click at [972, 498] on div "Set value 0.0288" at bounding box center [982, 501] width 93 height 22
type input "0.0288"
click at [863, 248] on button "Save" at bounding box center [864, 250] width 32 height 20
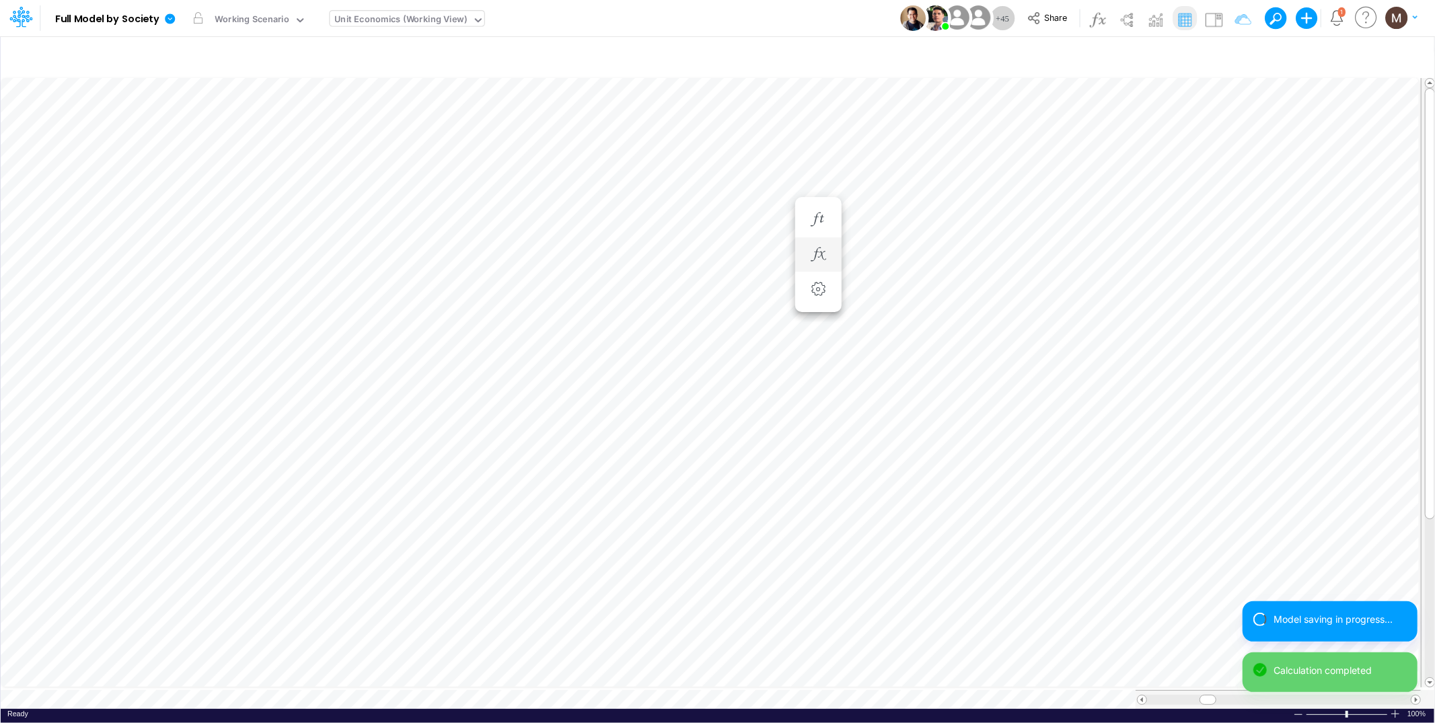
scroll to position [0, 1]
click at [823, 251] on icon "button" at bounding box center [818, 247] width 20 height 14
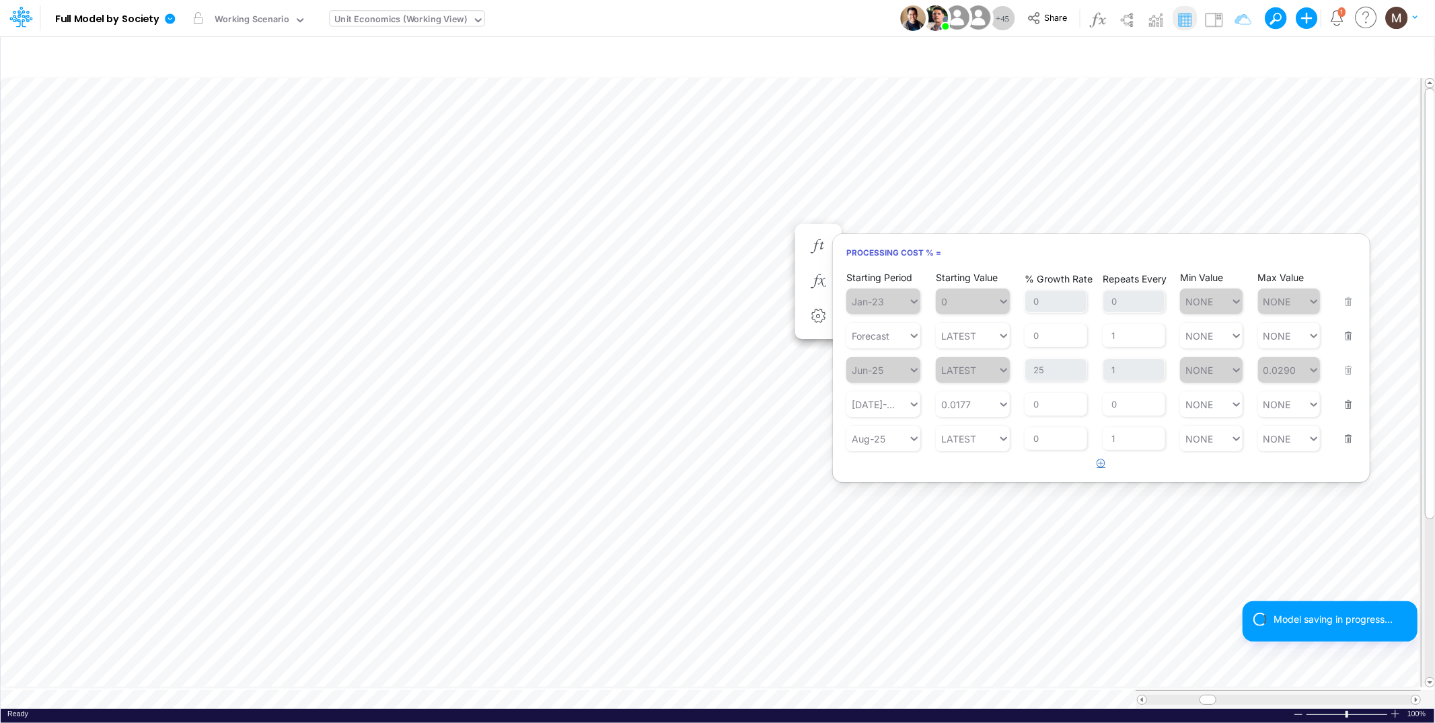
click at [1099, 459] on icon "button" at bounding box center [1101, 463] width 9 height 9
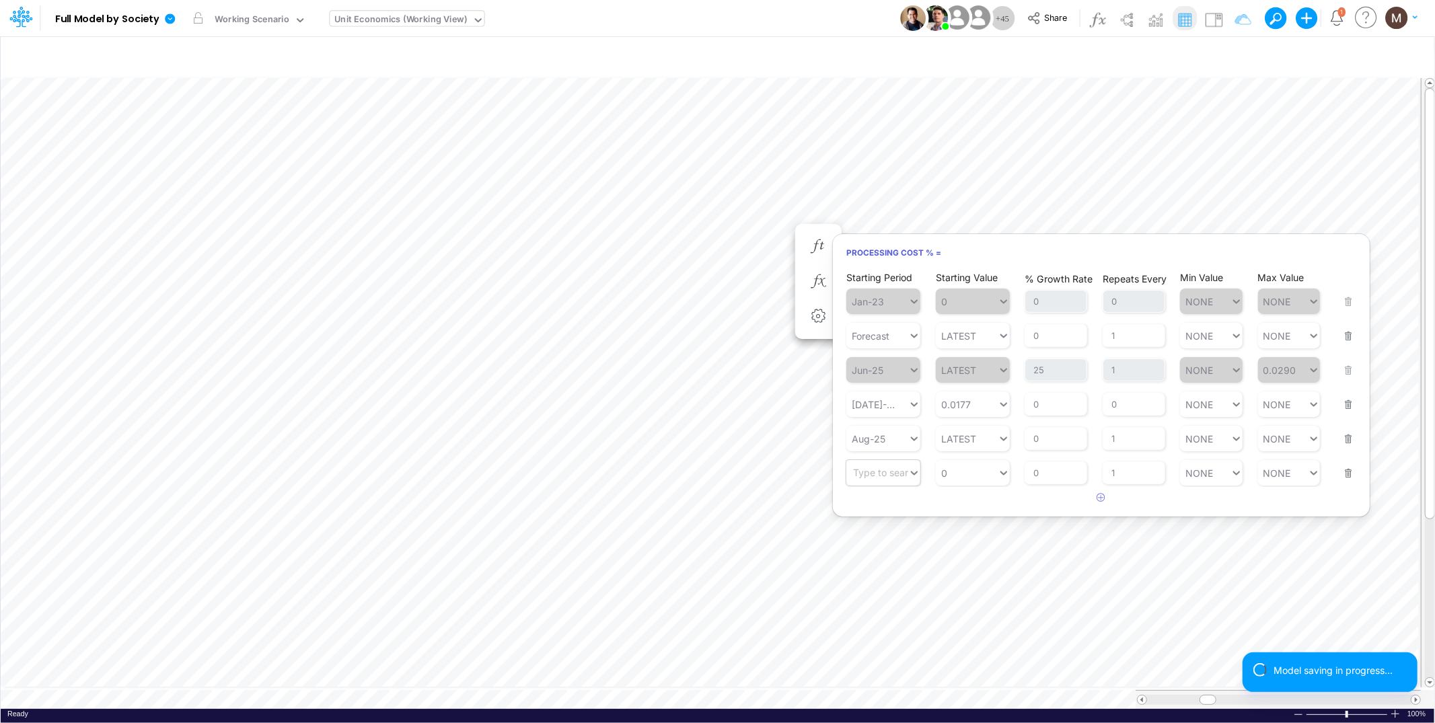
click at [887, 473] on div "Type to search..." at bounding box center [890, 473] width 74 height 11
click at [881, 562] on div "Sep-25" at bounding box center [883, 570] width 74 height 22
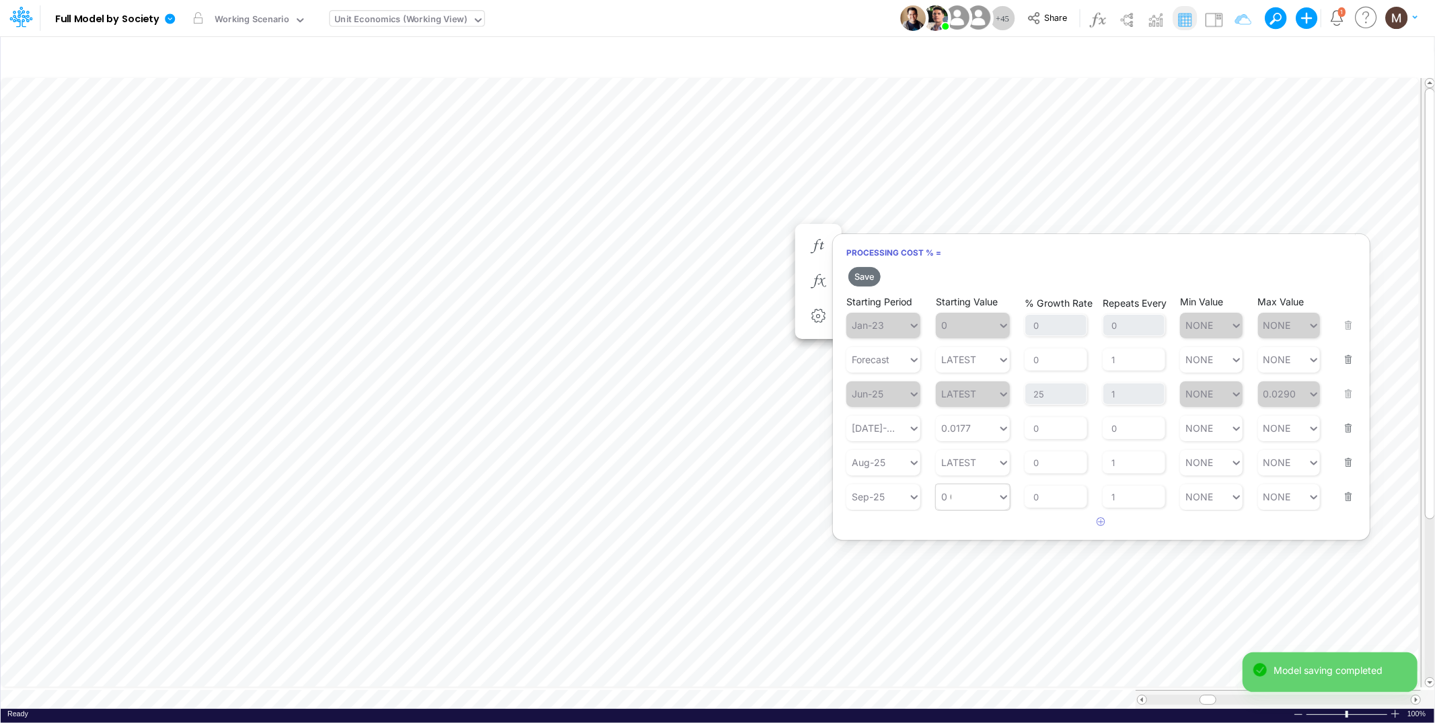
click at [954, 499] on div "0 0" at bounding box center [967, 497] width 62 height 20
click at [991, 525] on div "Set value 0.0288" at bounding box center [982, 528] width 93 height 22
type input "0.0288"
click at [870, 279] on button "Save" at bounding box center [864, 277] width 32 height 20
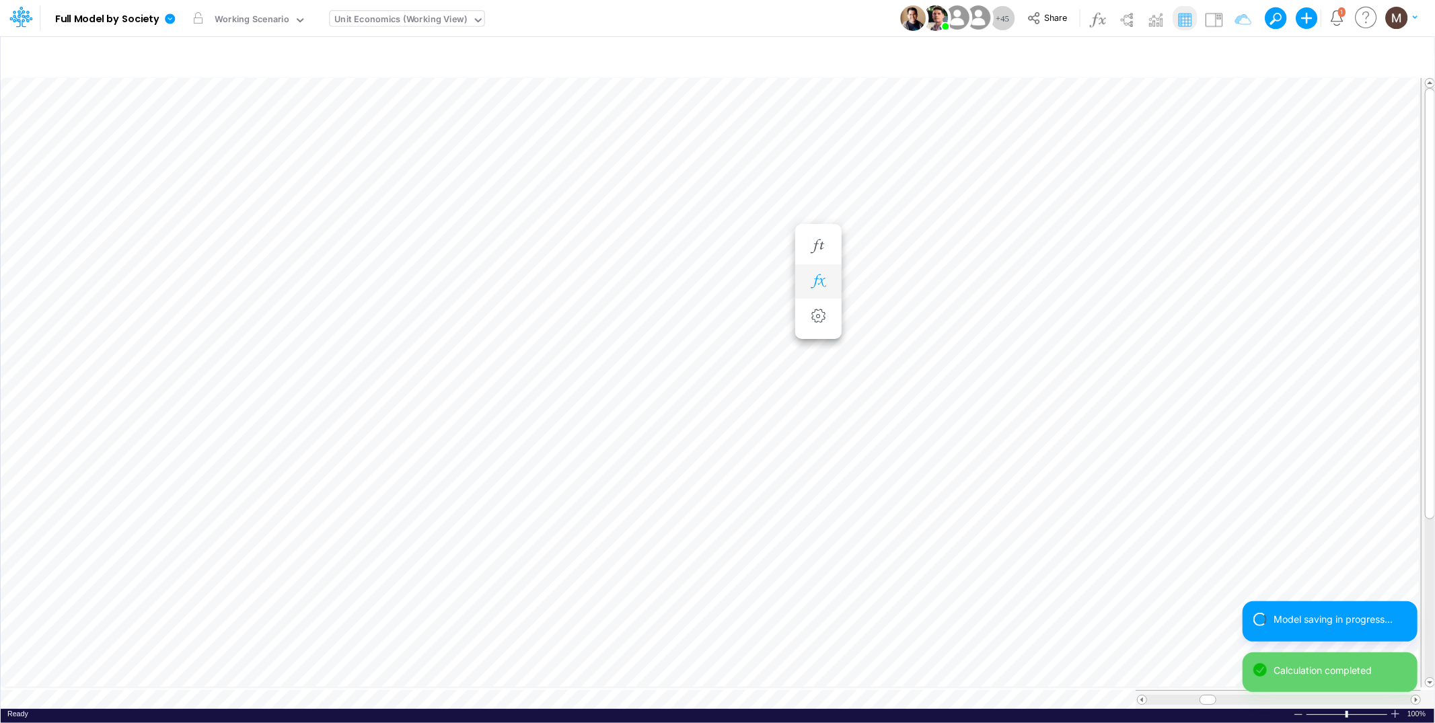
scroll to position [0, 1]
click at [817, 260] on icon "button" at bounding box center [818, 260] width 20 height 14
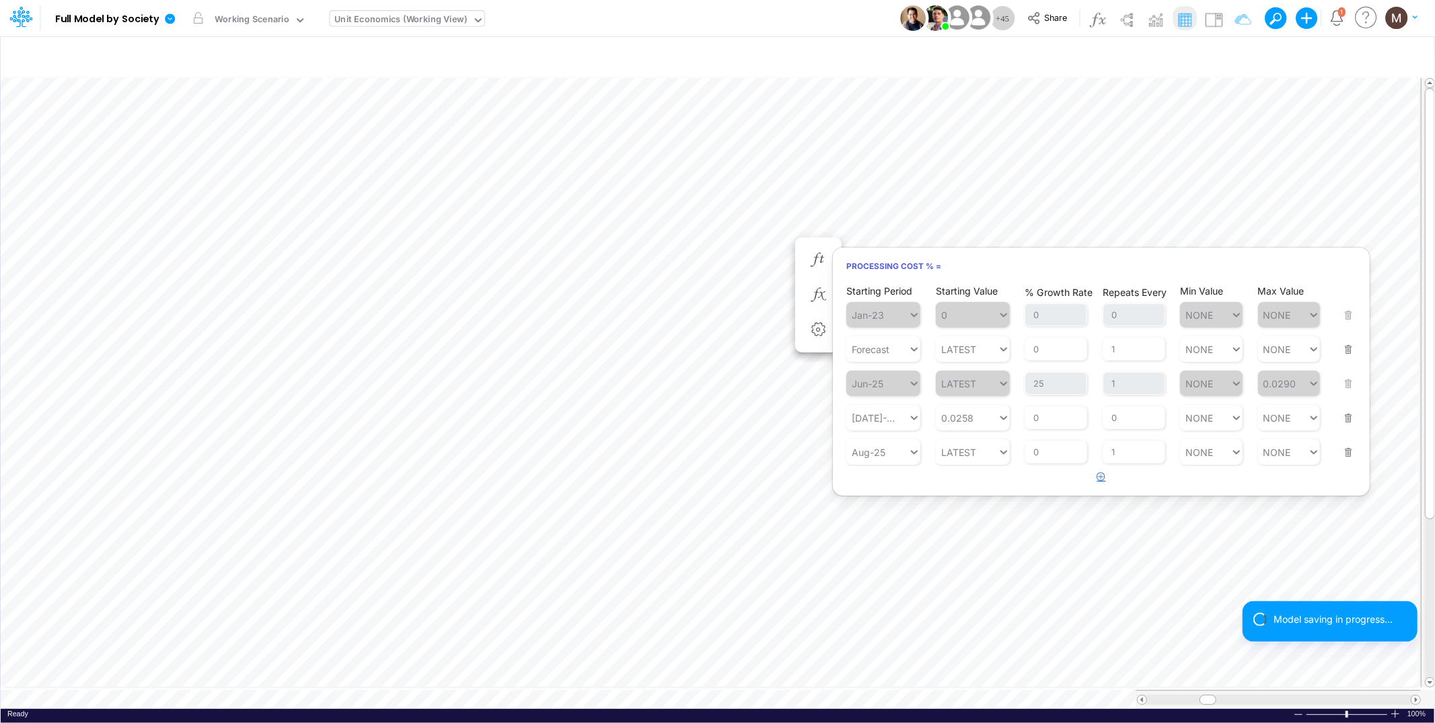
click at [1101, 479] on icon "button" at bounding box center [1101, 476] width 9 height 9
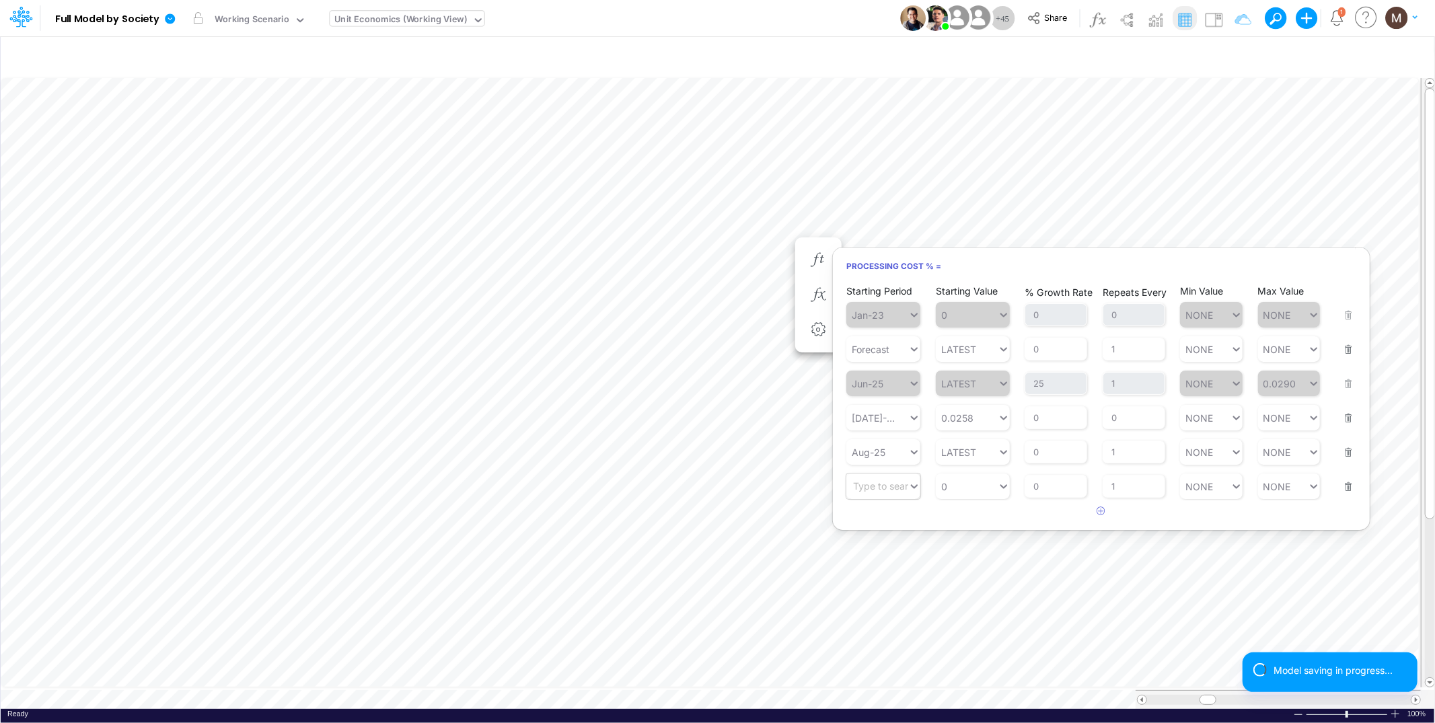
click at [907, 492] on div "Type to search..." at bounding box center [877, 487] width 62 height 20
click at [873, 588] on div "Sep-25" at bounding box center [883, 584] width 74 height 22
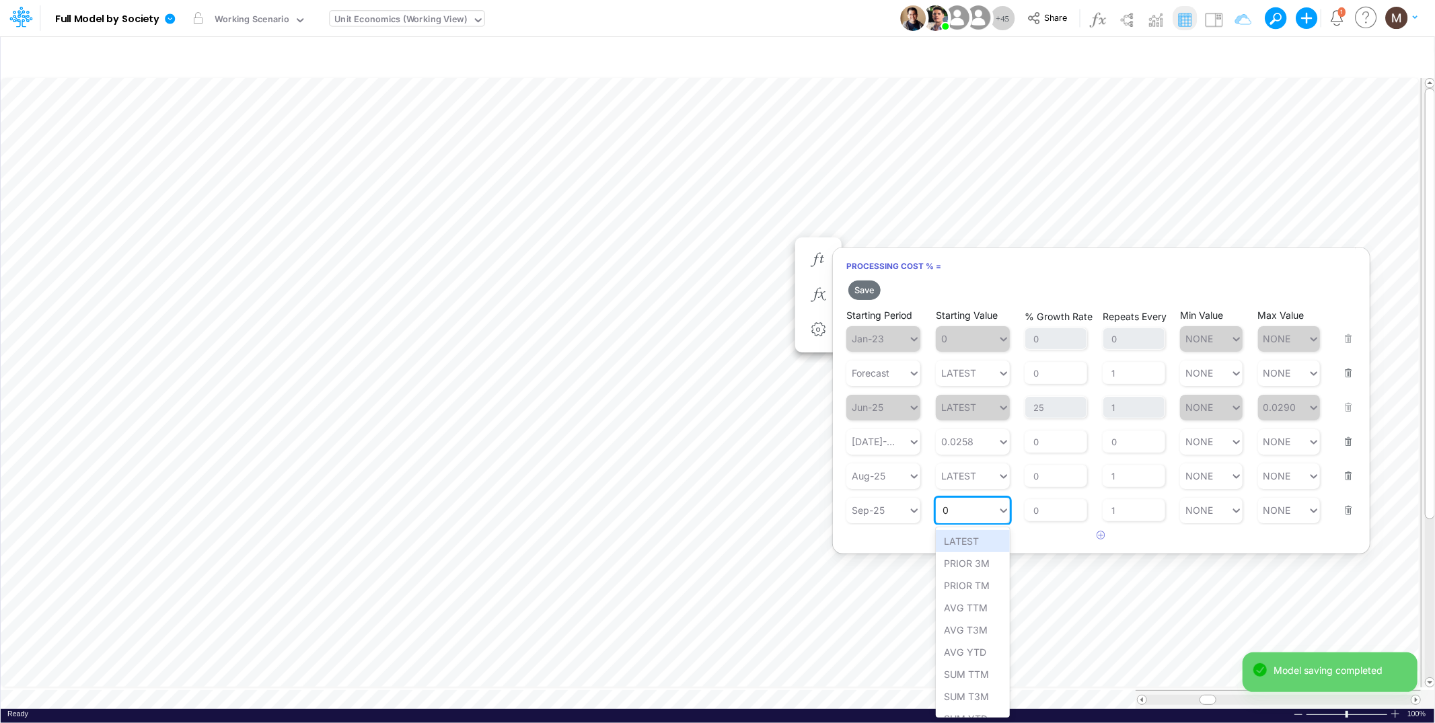
click at [959, 509] on div "0 0" at bounding box center [967, 511] width 62 height 20
click at [991, 540] on div "Set value 0.0288" at bounding box center [982, 541] width 93 height 22
type input "0.0288"
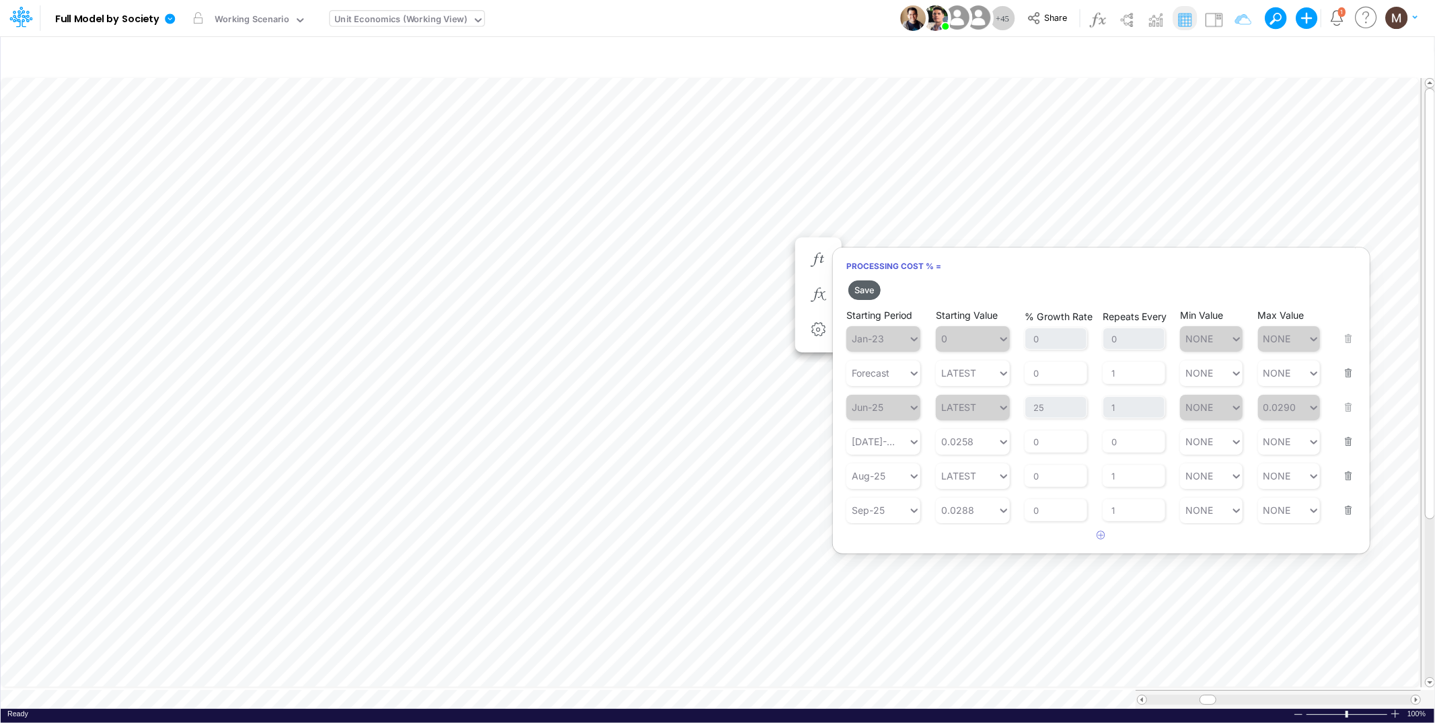
click at [859, 292] on button "Save" at bounding box center [864, 291] width 32 height 20
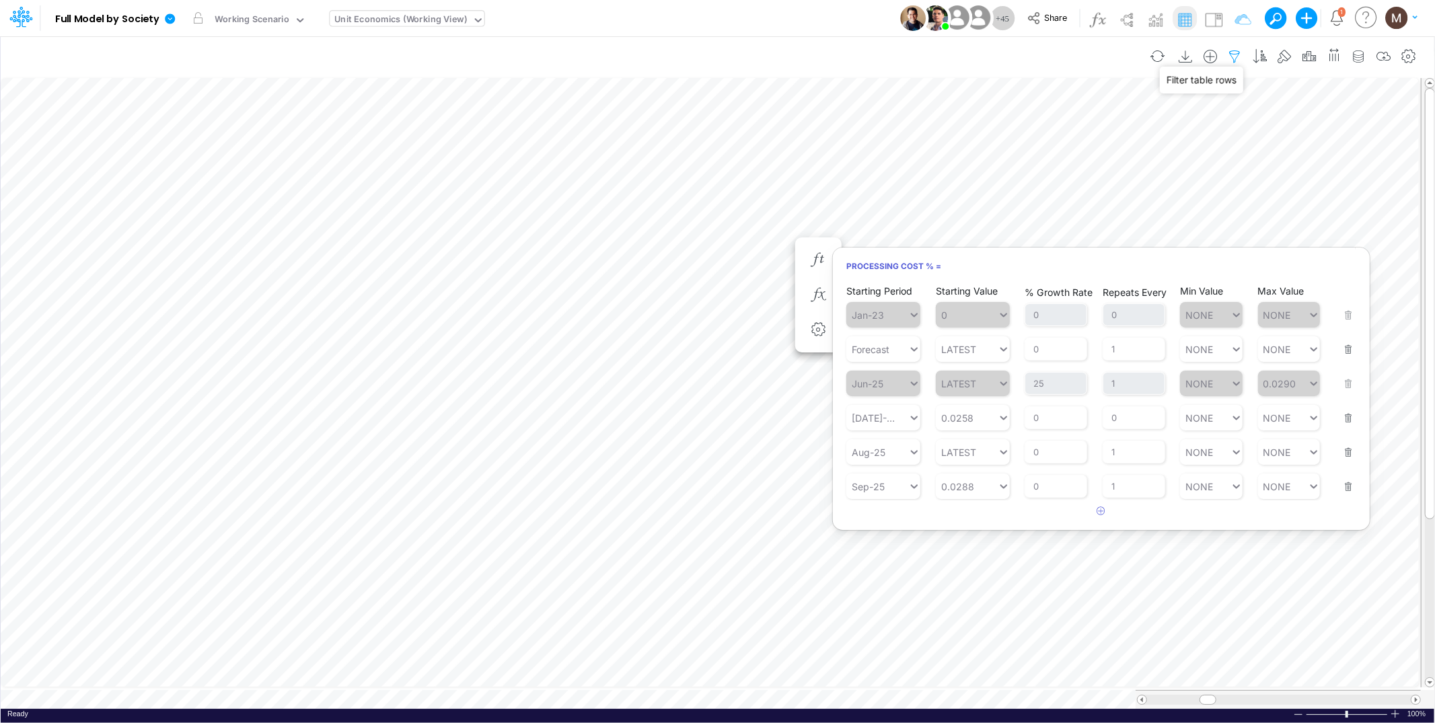
click at [1229, 56] on icon "button" at bounding box center [1235, 57] width 20 height 14
select select "contains"
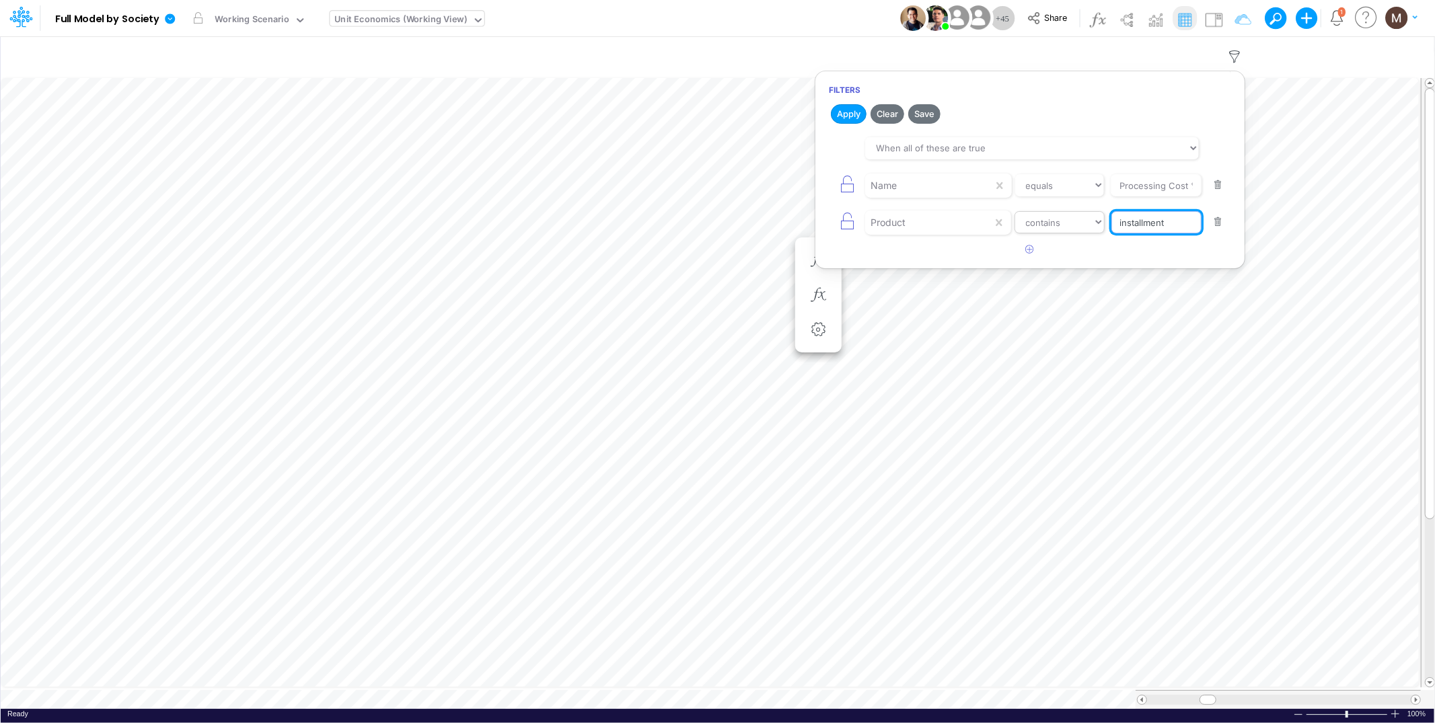
drag, startPoint x: 1174, startPoint y: 231, endPoint x: 1072, endPoint y: 219, distance: 103.0
click at [1072, 219] on div "Product equals not equal starts with ends with contains installment" at bounding box center [1030, 222] width 402 height 30
type input "vista"
click at [854, 115] on button "Apply" at bounding box center [849, 114] width 36 height 20
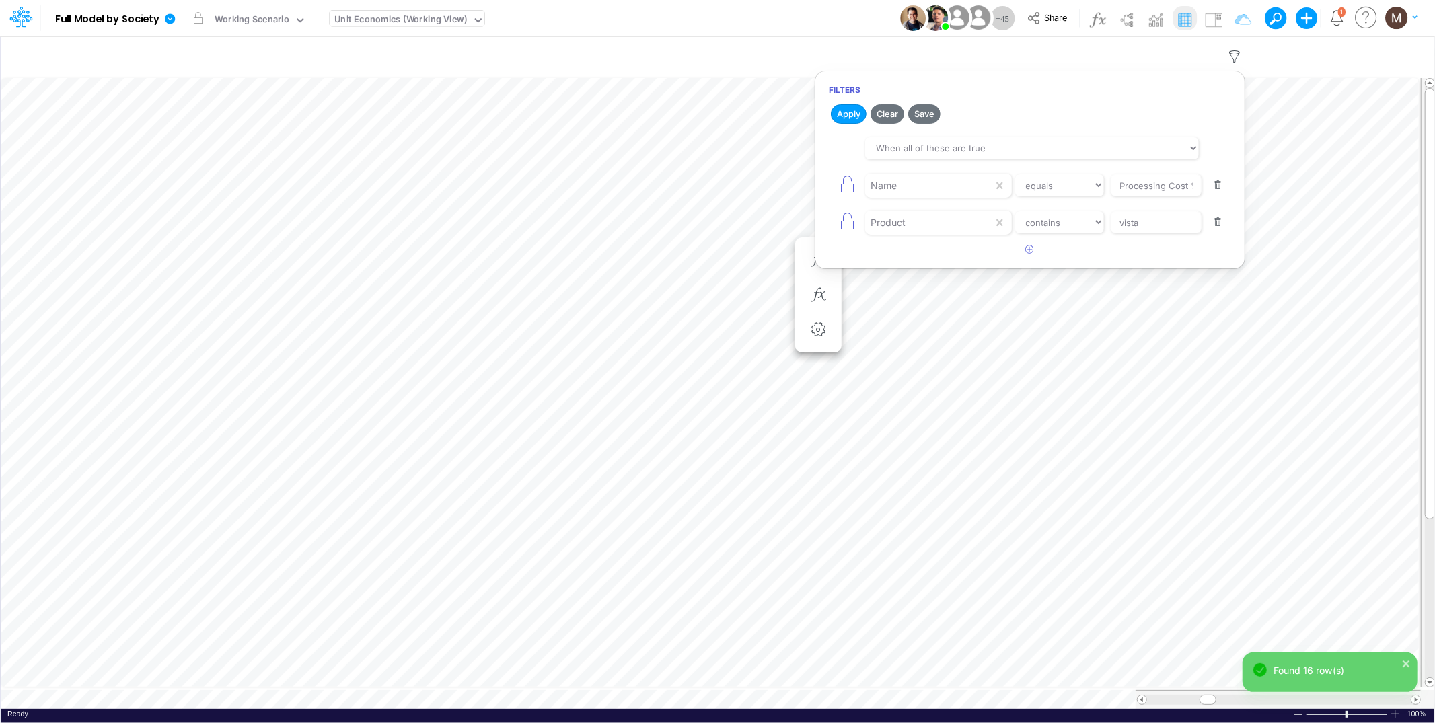
scroll to position [0, 1]
click at [824, 177] on icon "button" at bounding box center [818, 179] width 20 height 14
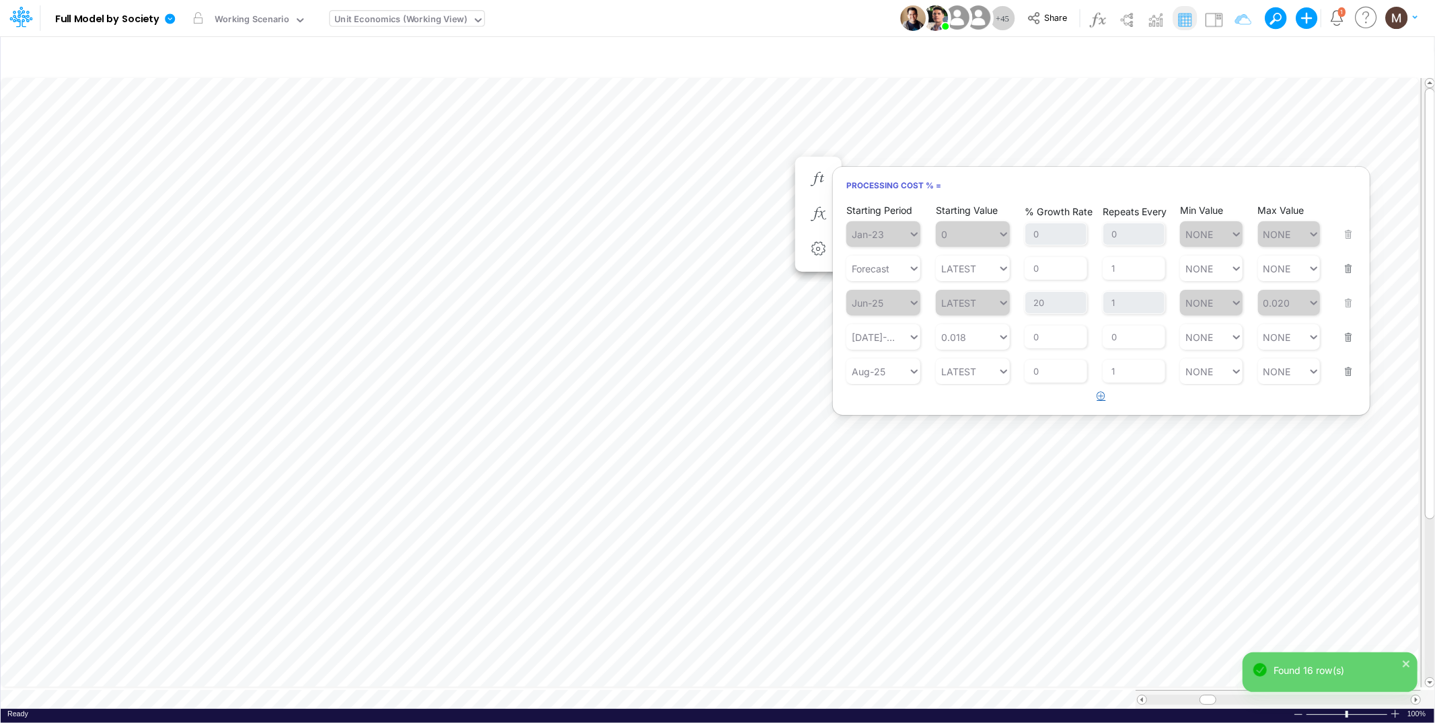
click at [1105, 398] on icon "button" at bounding box center [1101, 396] width 9 height 9
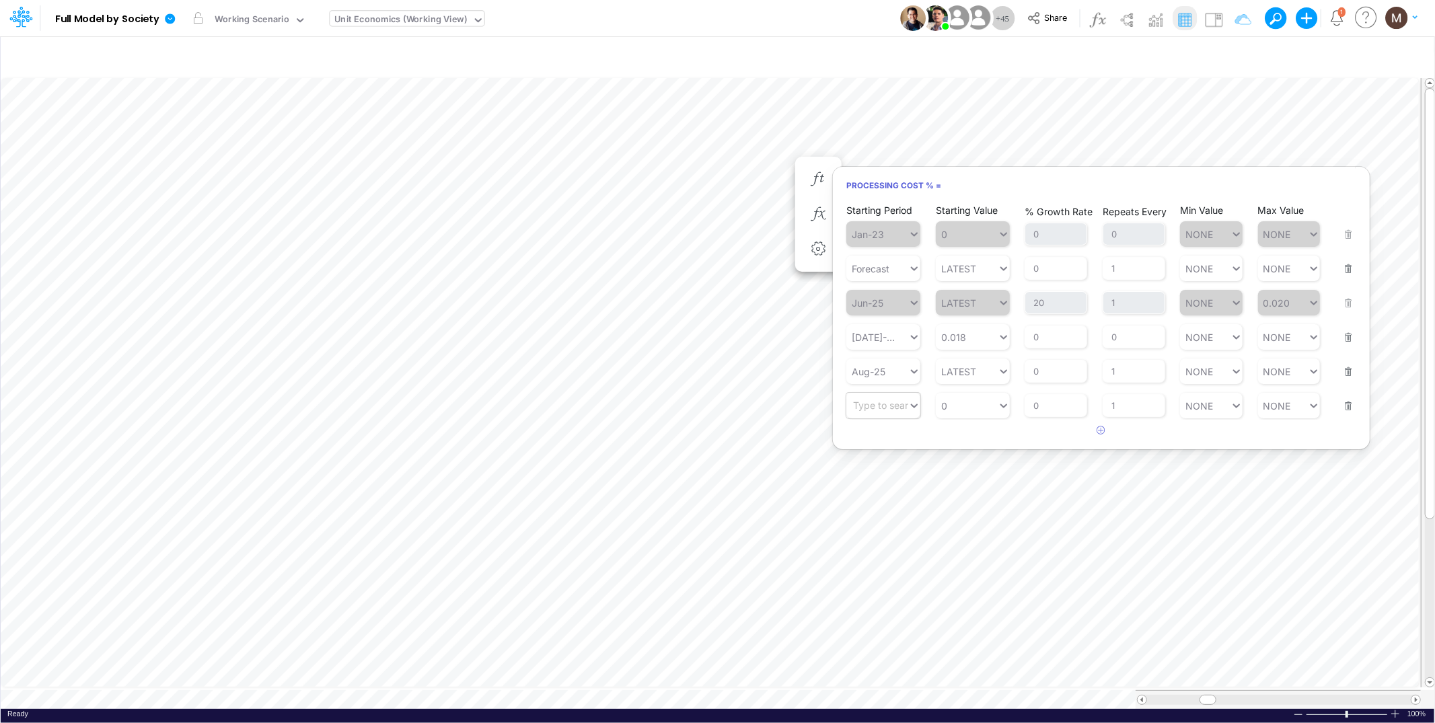
click at [881, 409] on div "Type to search..." at bounding box center [890, 405] width 74 height 11
click at [874, 507] on div "Sep-25" at bounding box center [883, 503] width 74 height 22
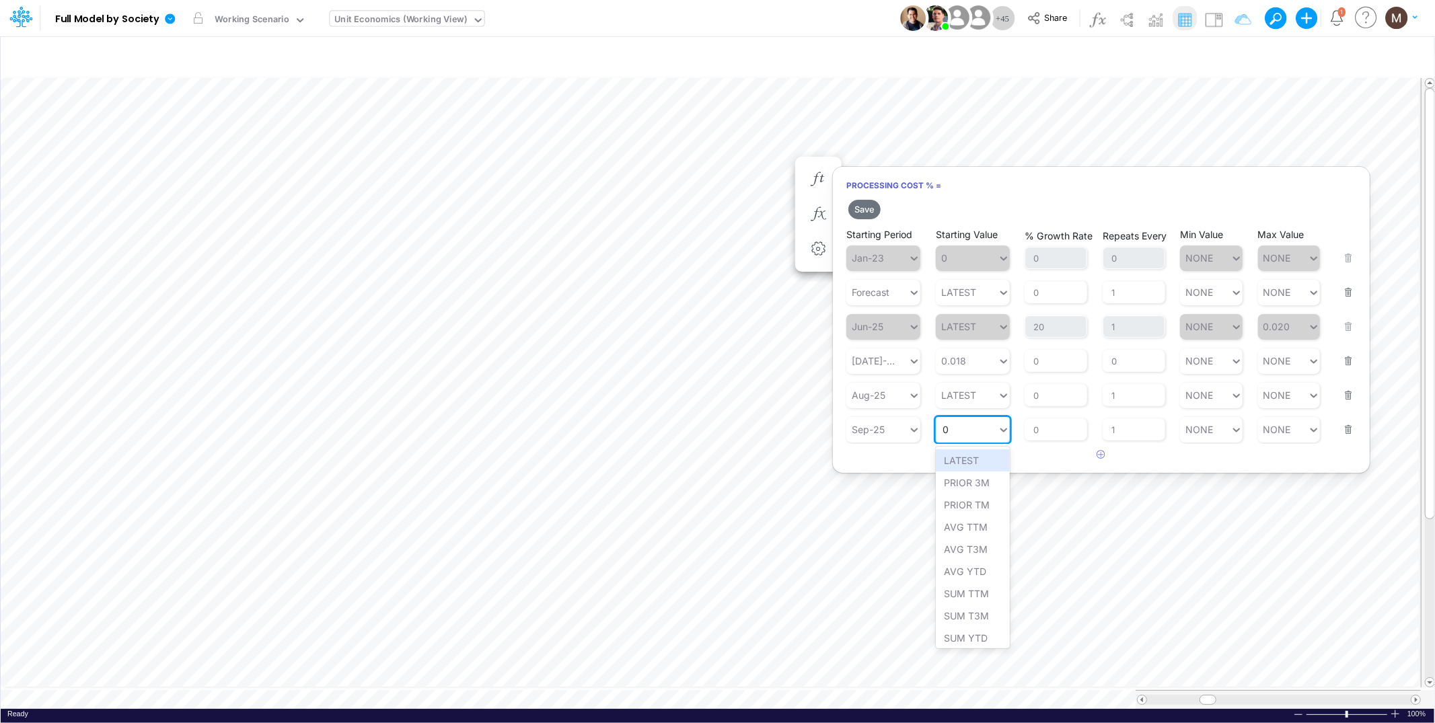
click at [961, 428] on div "0 0" at bounding box center [967, 430] width 62 height 20
click at [954, 466] on div "Set value 0.0188" at bounding box center [981, 460] width 91 height 22
type input "0.0188"
click at [859, 206] on button "Save" at bounding box center [864, 210] width 32 height 20
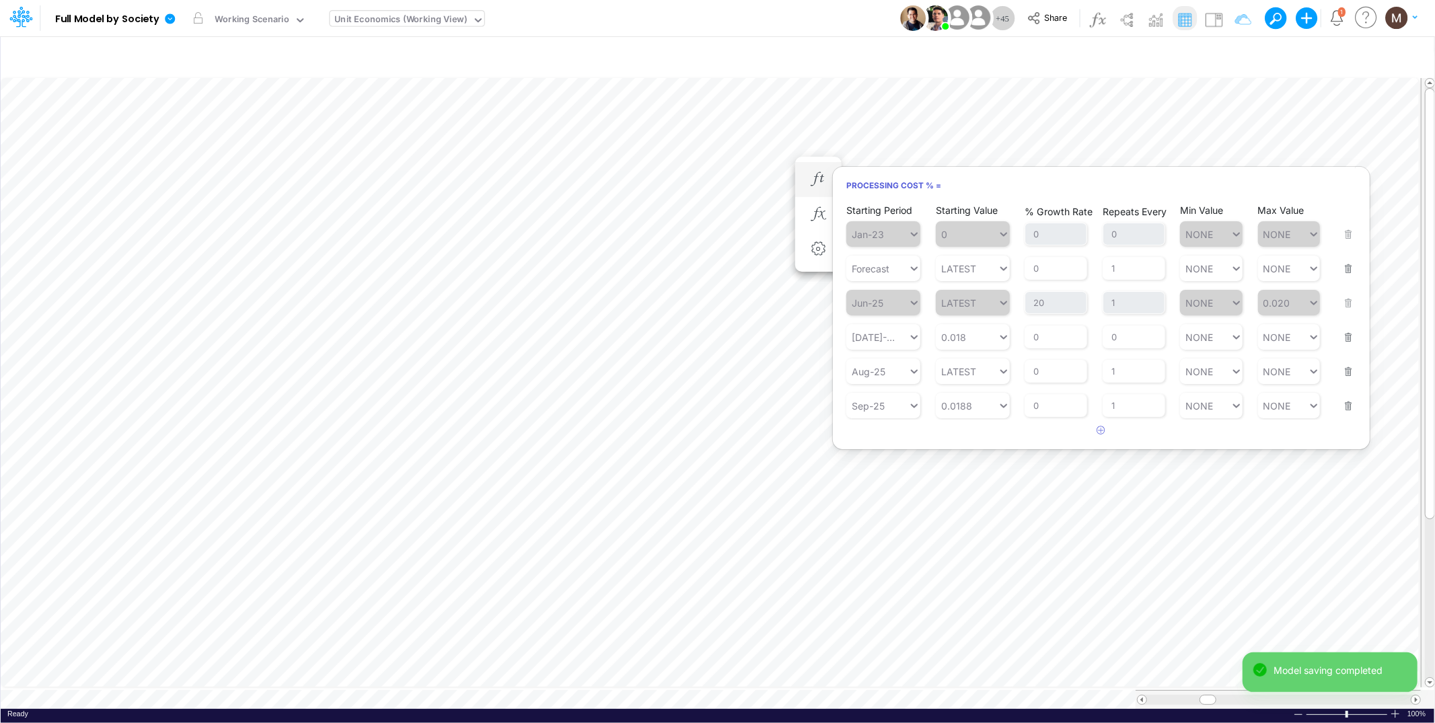
scroll to position [0, 1]
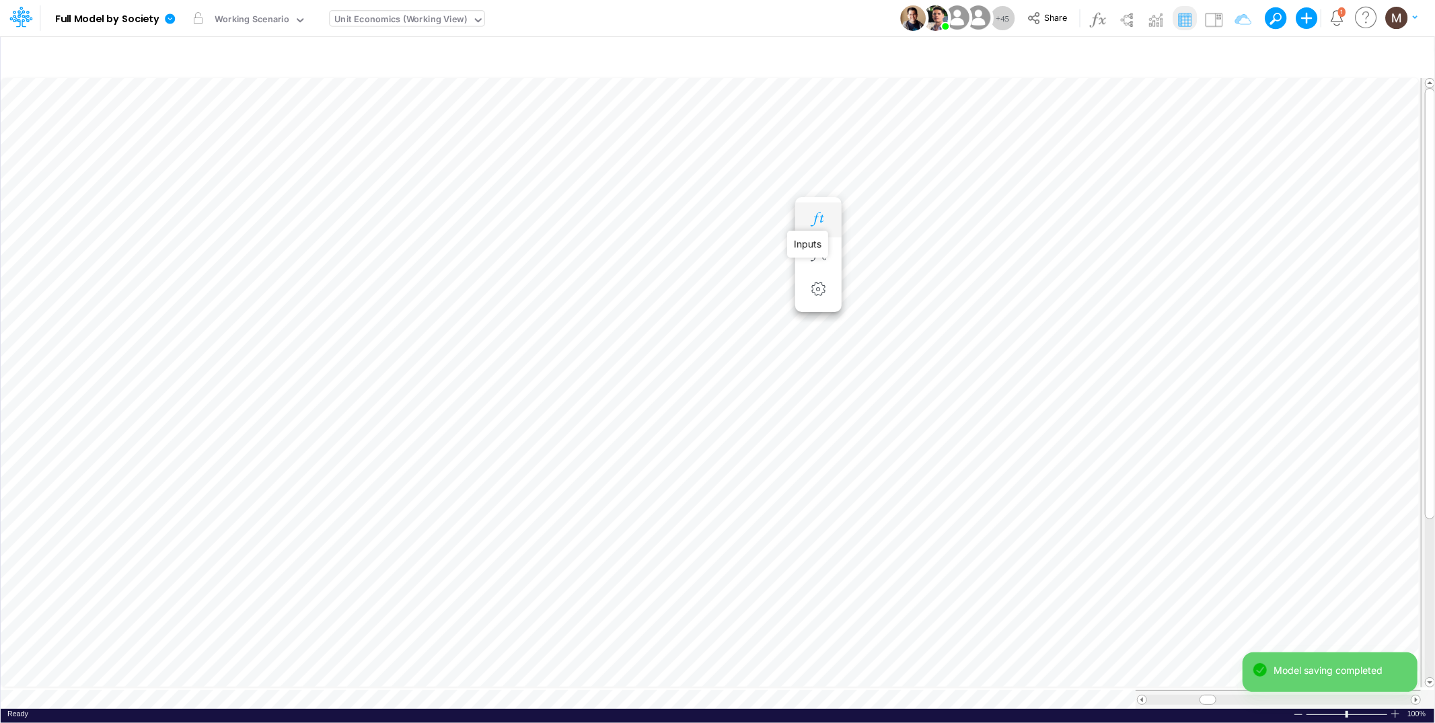
click at [817, 221] on icon "button" at bounding box center [818, 220] width 20 height 14
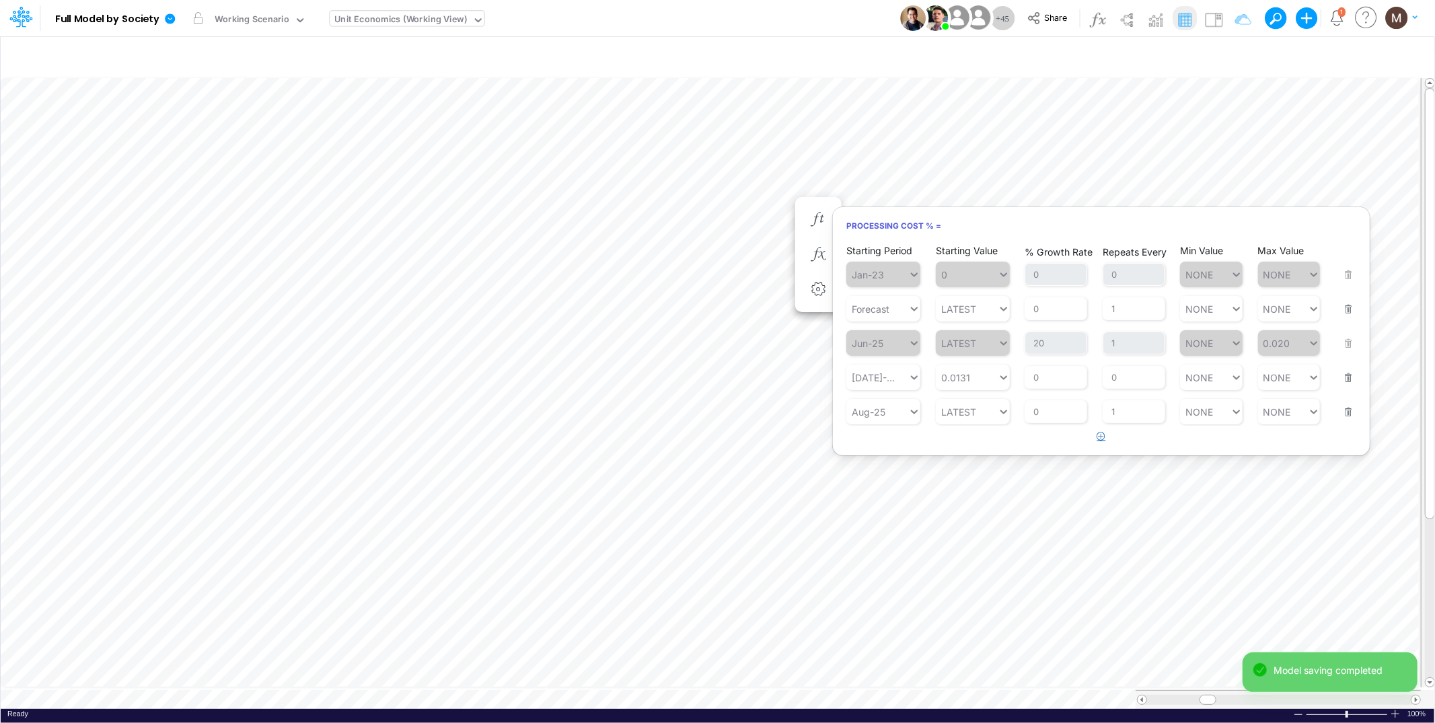
click at [1101, 442] on button "button" at bounding box center [1102, 437] width 26 height 22
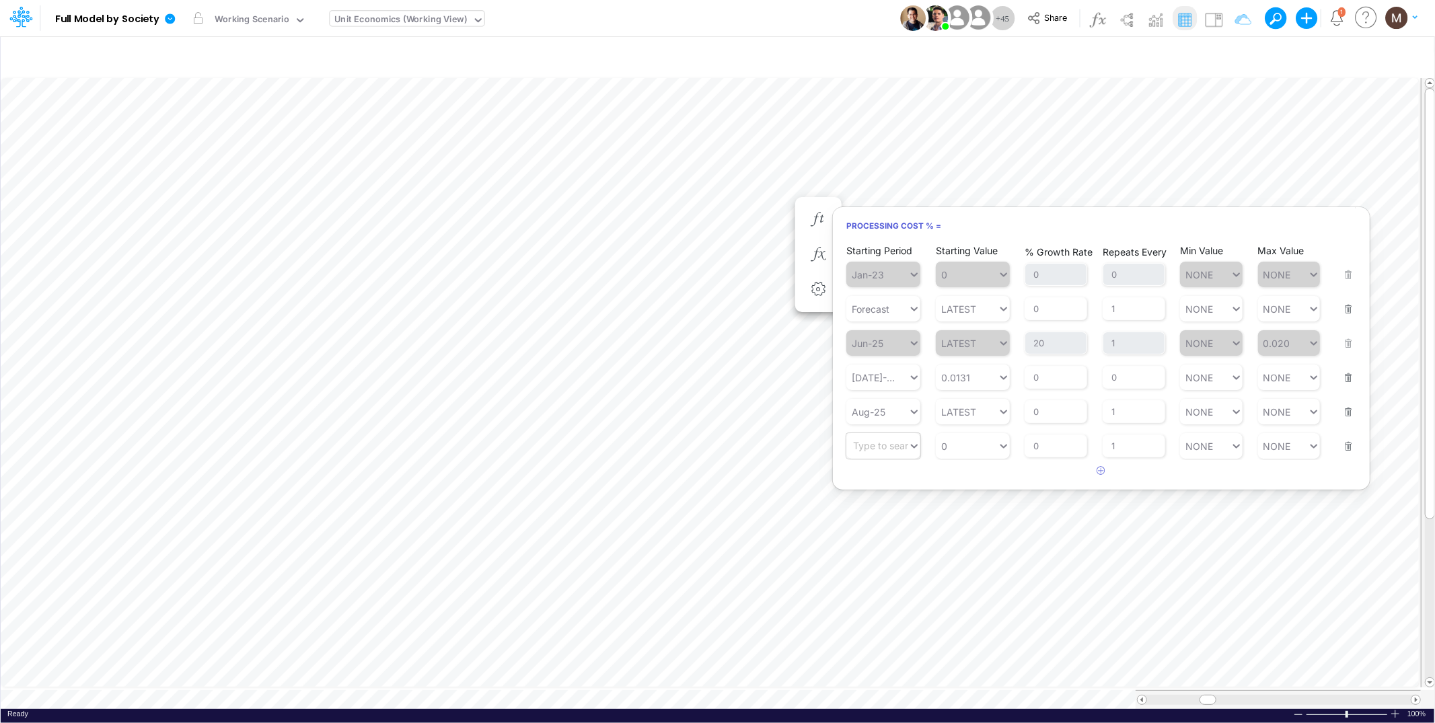
click at [877, 451] on div "Type to search..." at bounding box center [877, 447] width 62 height 20
click at [877, 540] on div "Sep-25" at bounding box center [883, 543] width 74 height 22
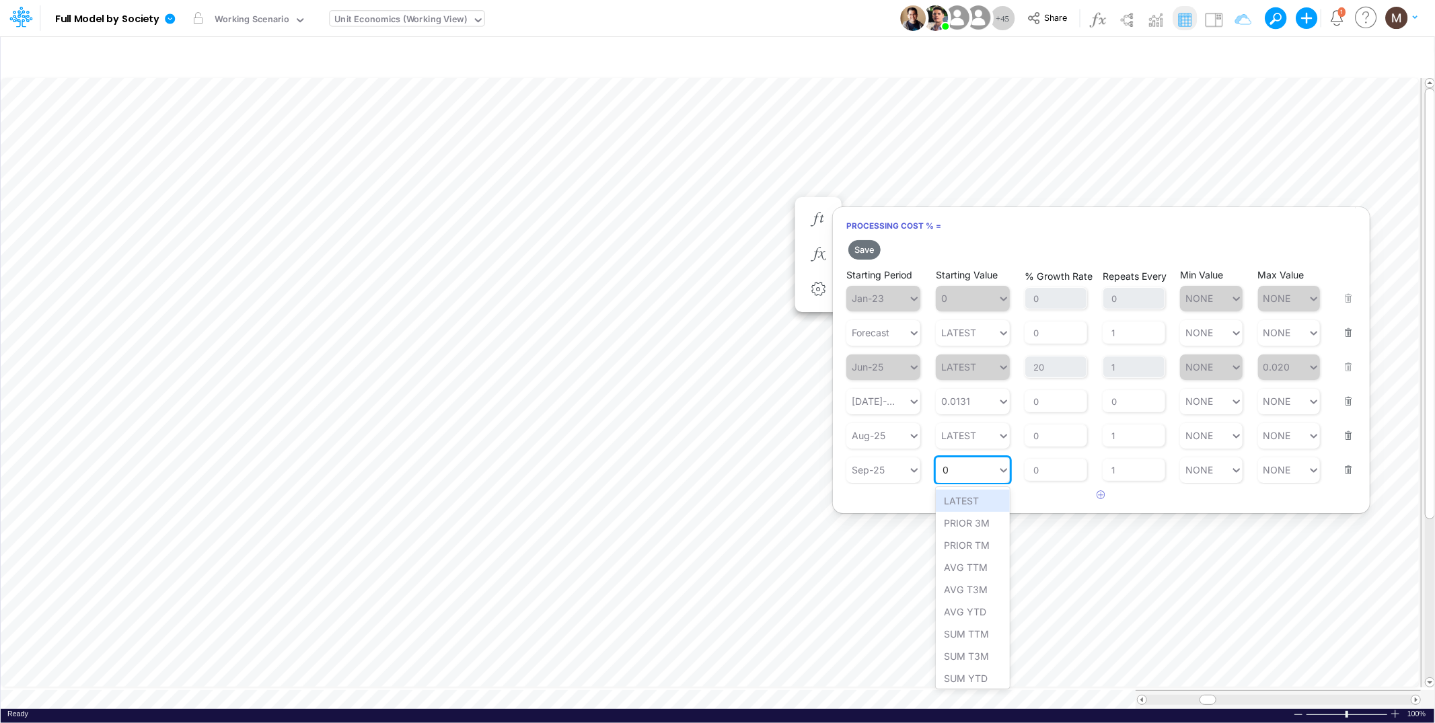
click at [961, 476] on div "0 0" at bounding box center [967, 470] width 62 height 20
click at [984, 497] on div "Set value 0.0188" at bounding box center [981, 501] width 91 height 22
type input "0.0188"
click at [873, 246] on button "Save" at bounding box center [864, 250] width 32 height 20
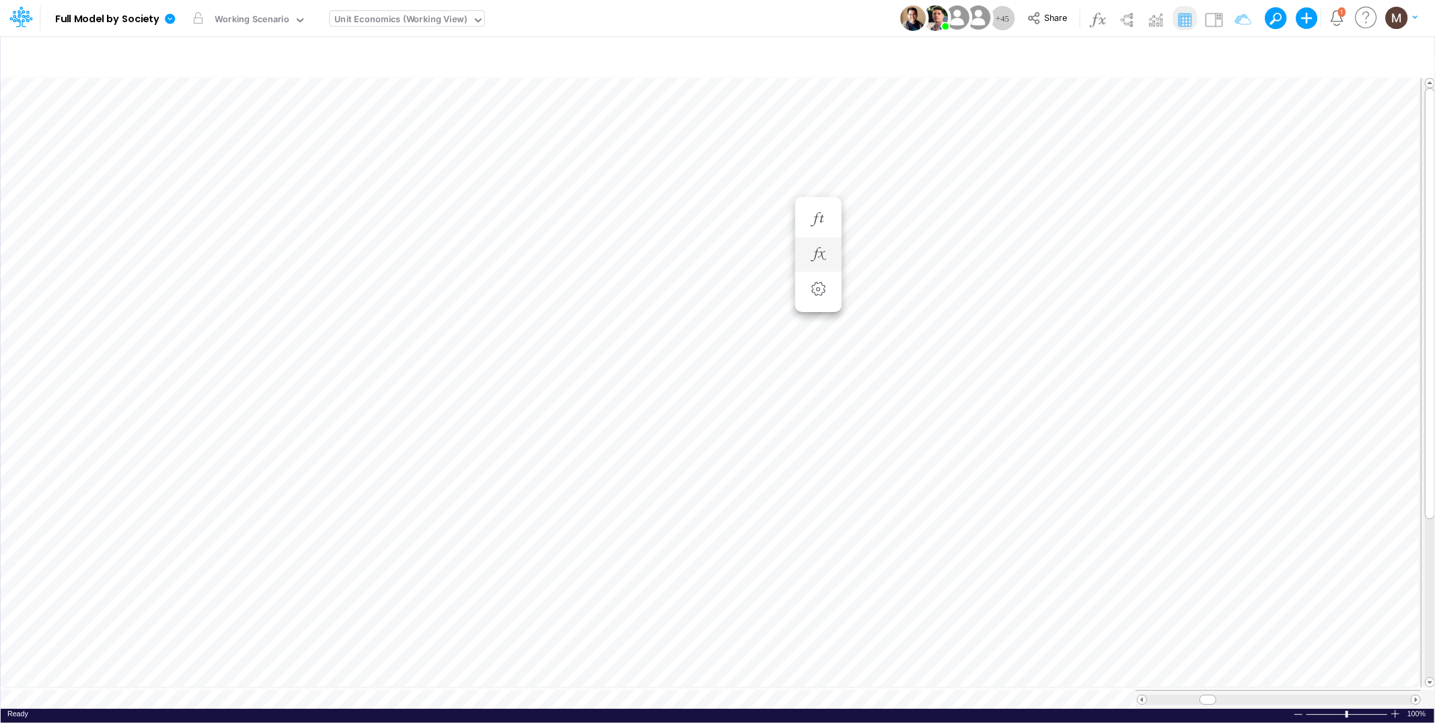
scroll to position [0, 1]
click at [816, 269] on icon "button" at bounding box center [818, 273] width 20 height 14
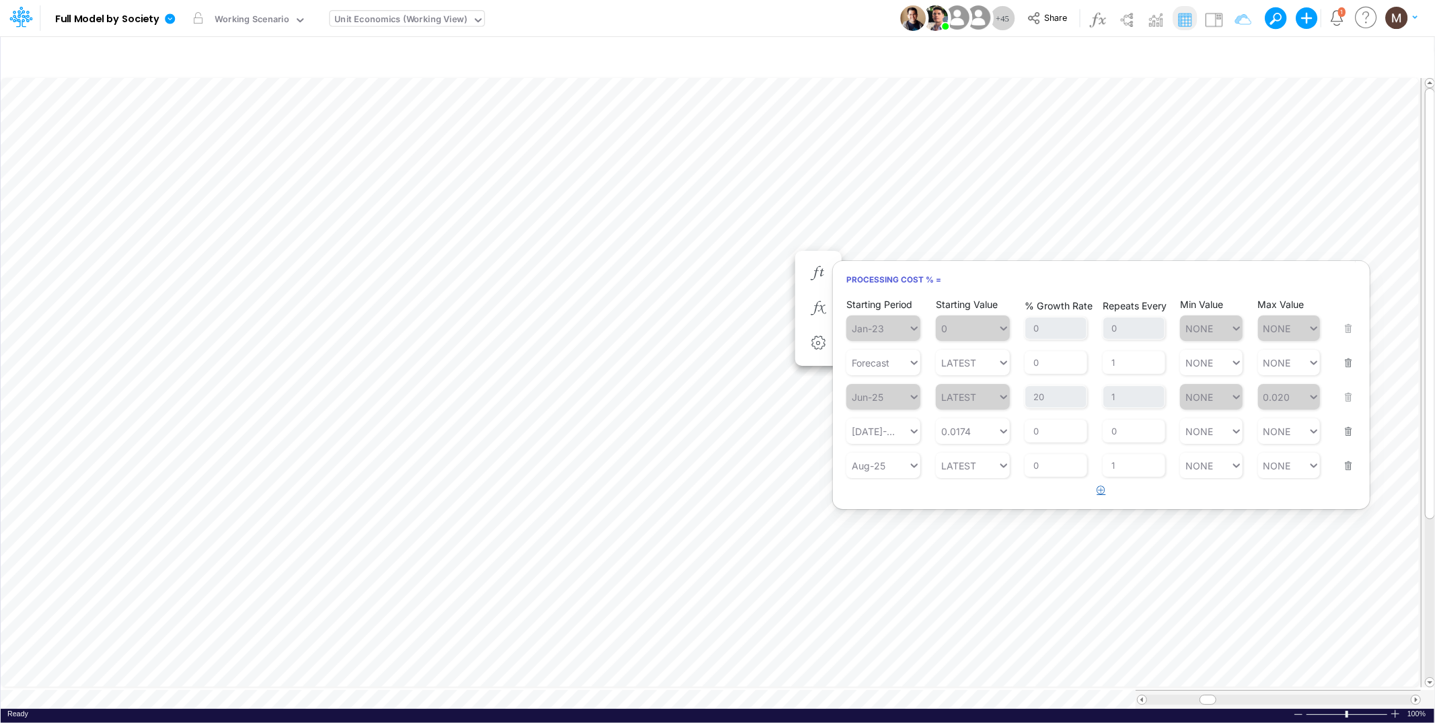
click at [1099, 488] on icon "button" at bounding box center [1101, 490] width 9 height 9
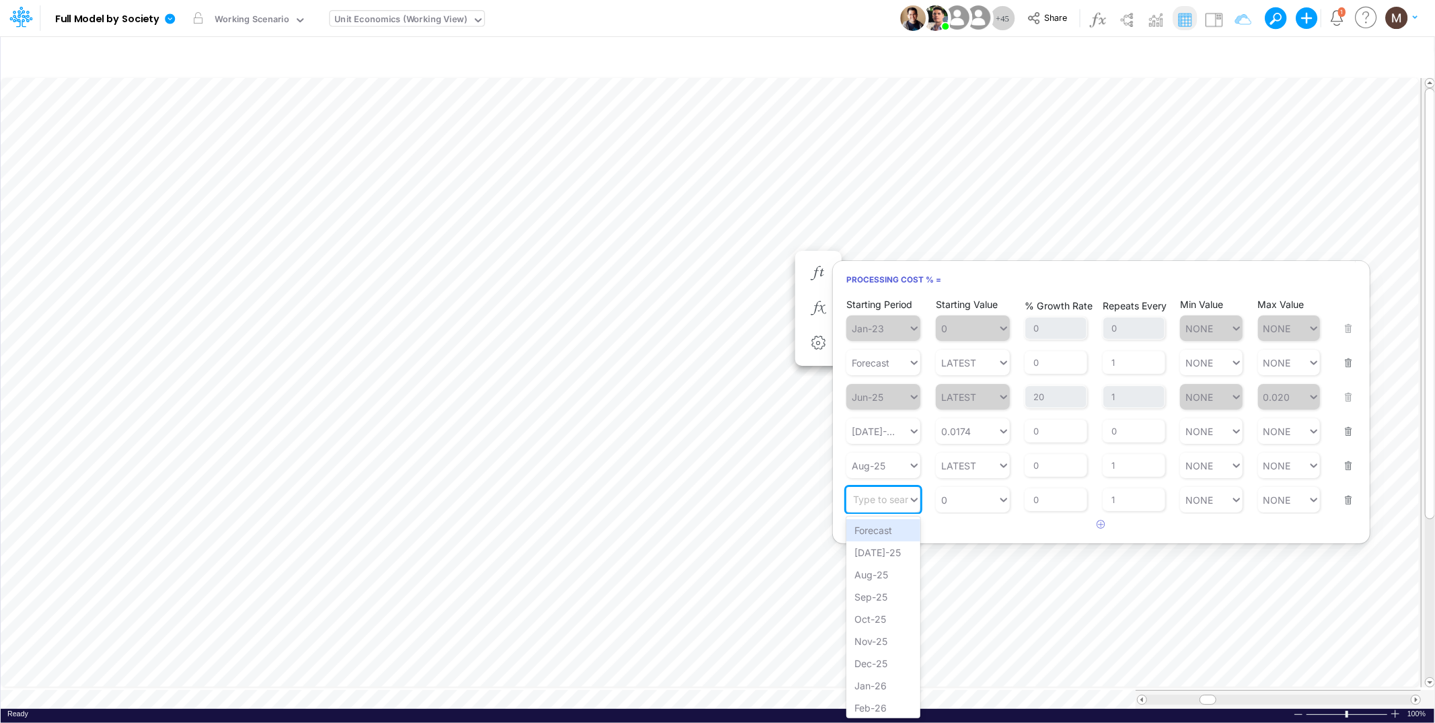
click at [887, 504] on div "Type to search..." at bounding box center [877, 500] width 62 height 20
click at [873, 589] on div "Sep-25" at bounding box center [883, 597] width 74 height 22
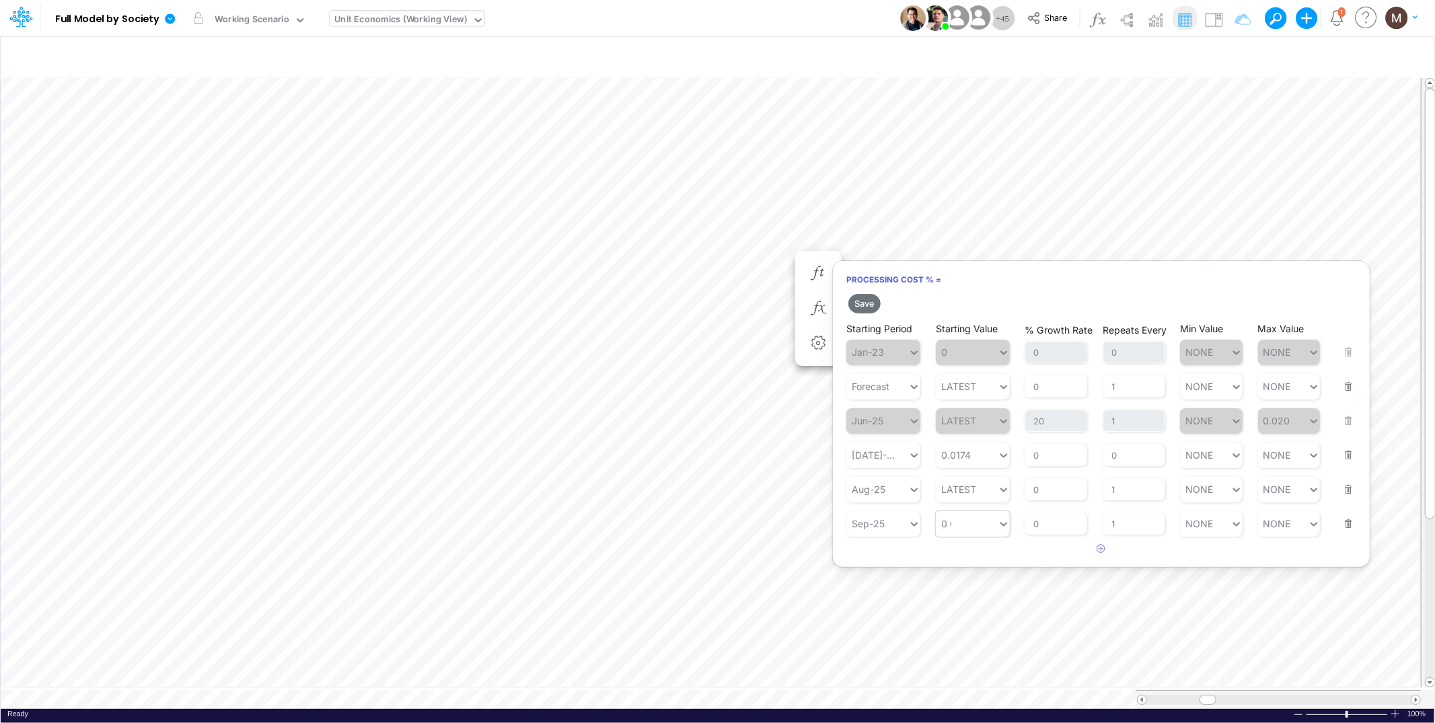
click at [970, 523] on div "0 0" at bounding box center [967, 524] width 62 height 20
click at [965, 559] on div "Set value 0.0188" at bounding box center [981, 555] width 91 height 22
type input "0.0188"
click at [862, 299] on button "Save" at bounding box center [864, 304] width 32 height 20
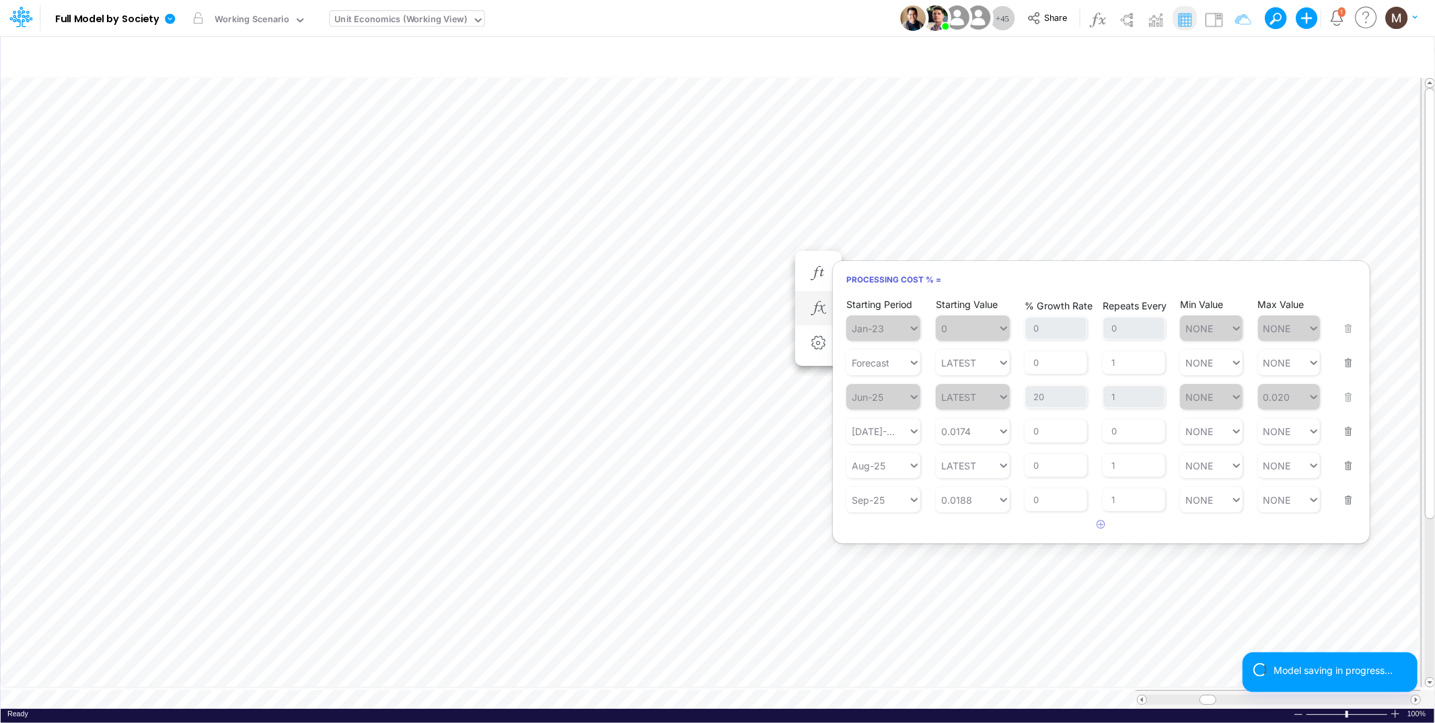
scroll to position [0, 1]
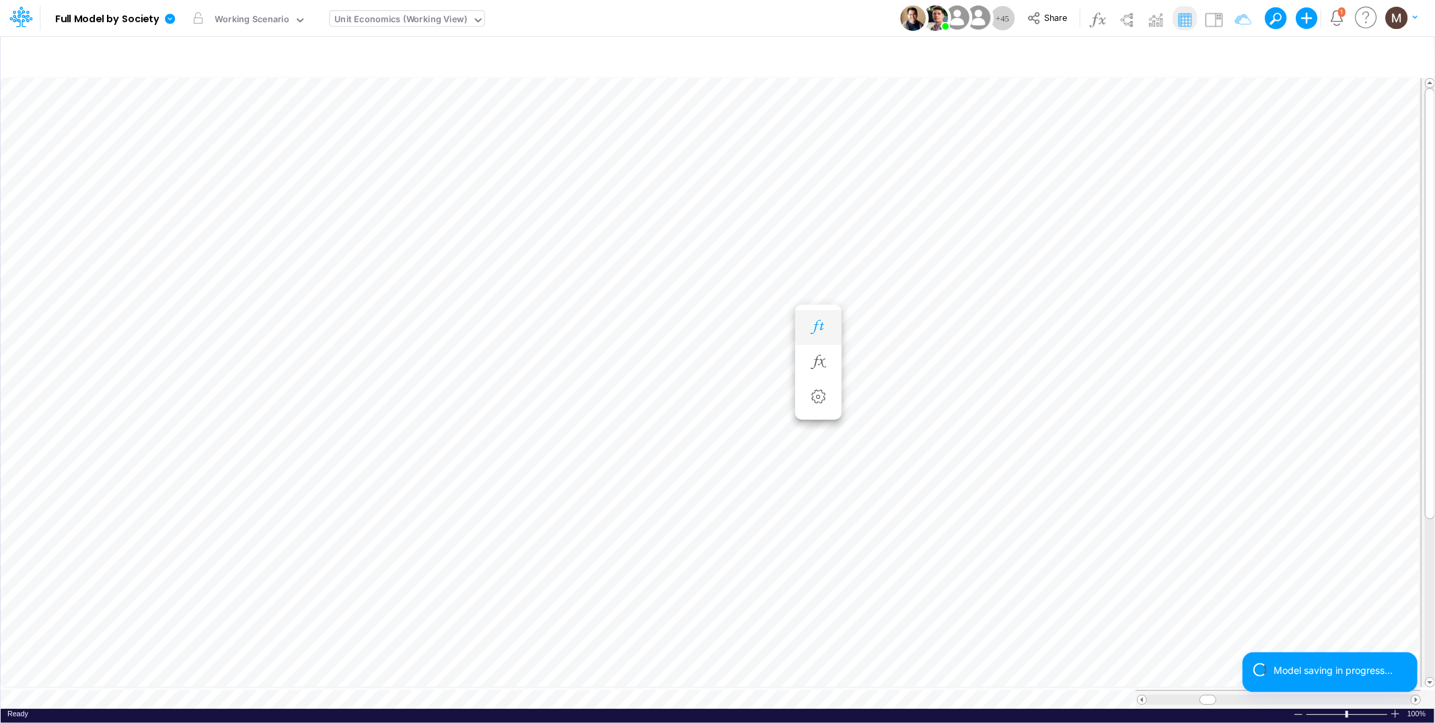
click at [823, 334] on icon "button" at bounding box center [818, 327] width 20 height 14
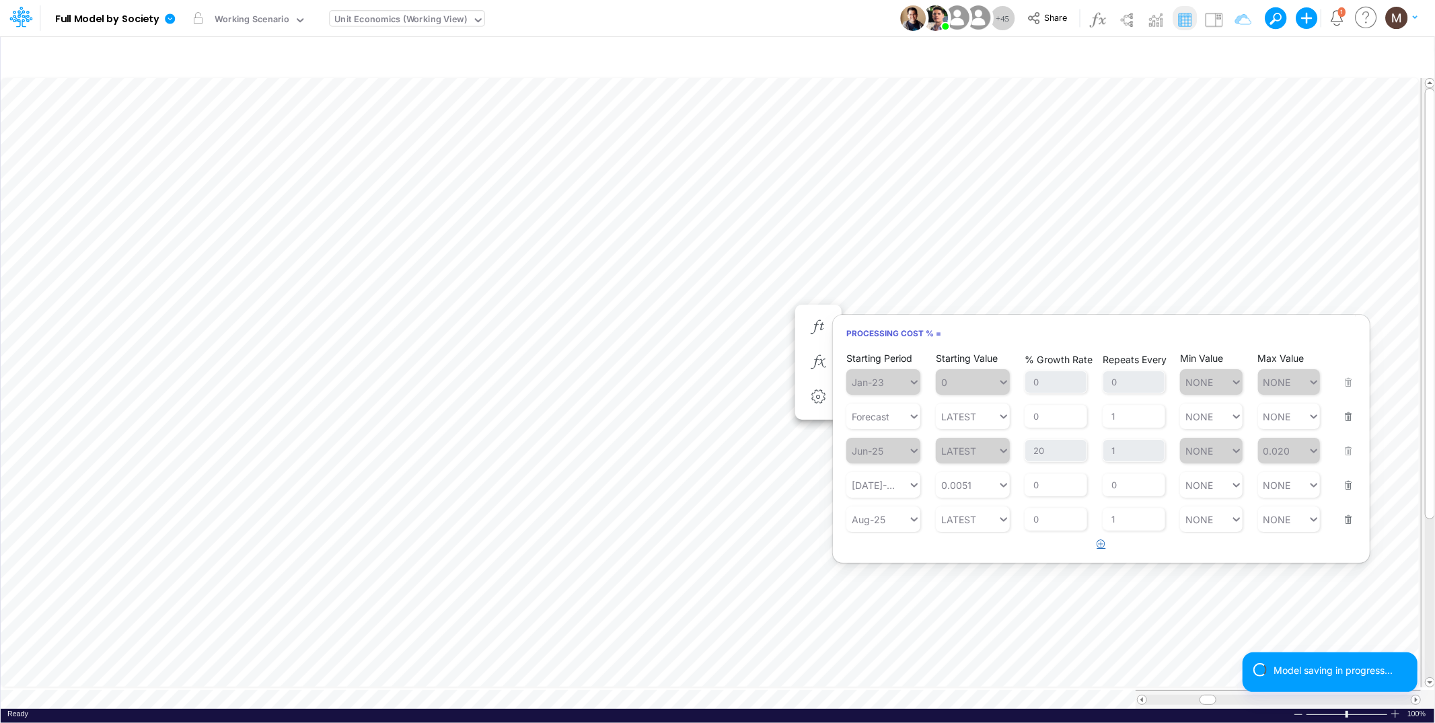
click at [1107, 548] on button "button" at bounding box center [1102, 545] width 26 height 22
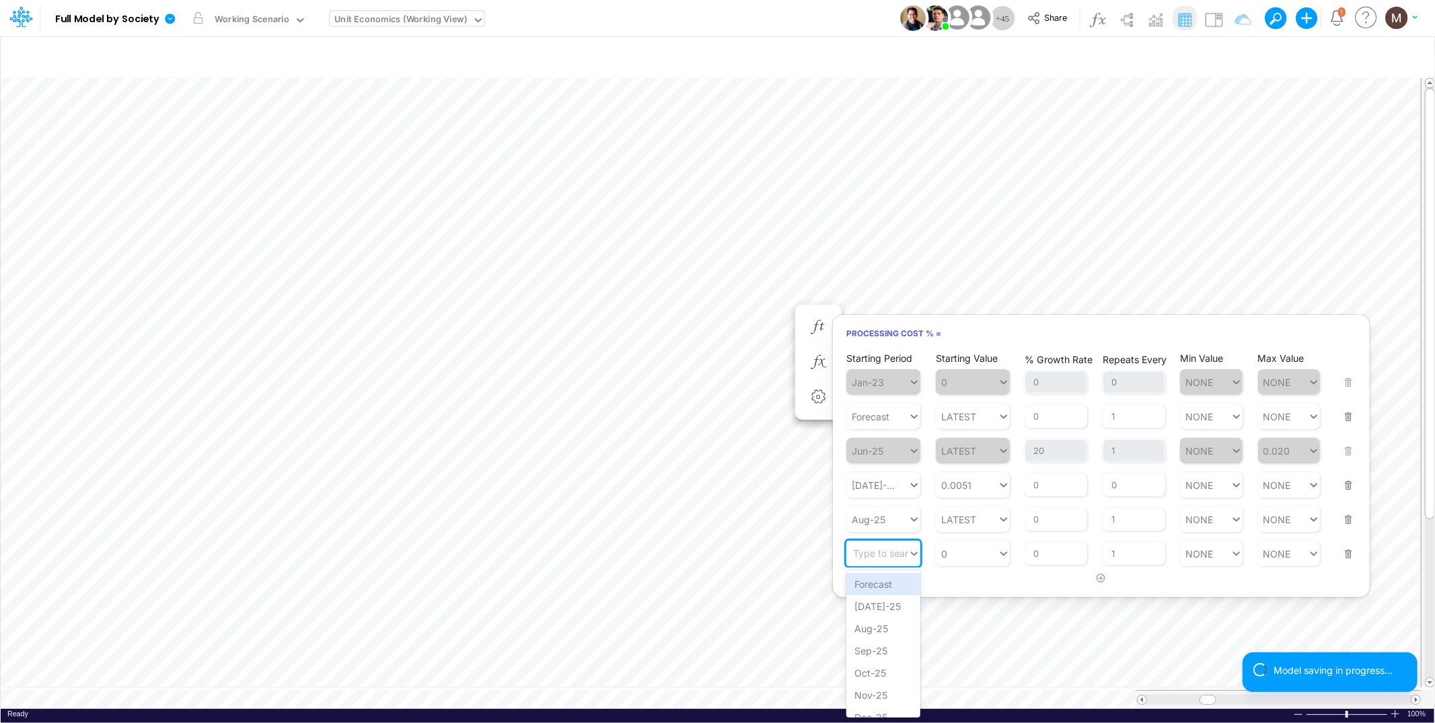
click at [856, 554] on div "Type to search..." at bounding box center [890, 553] width 74 height 11
click at [880, 644] on div "Sep-25" at bounding box center [883, 651] width 74 height 22
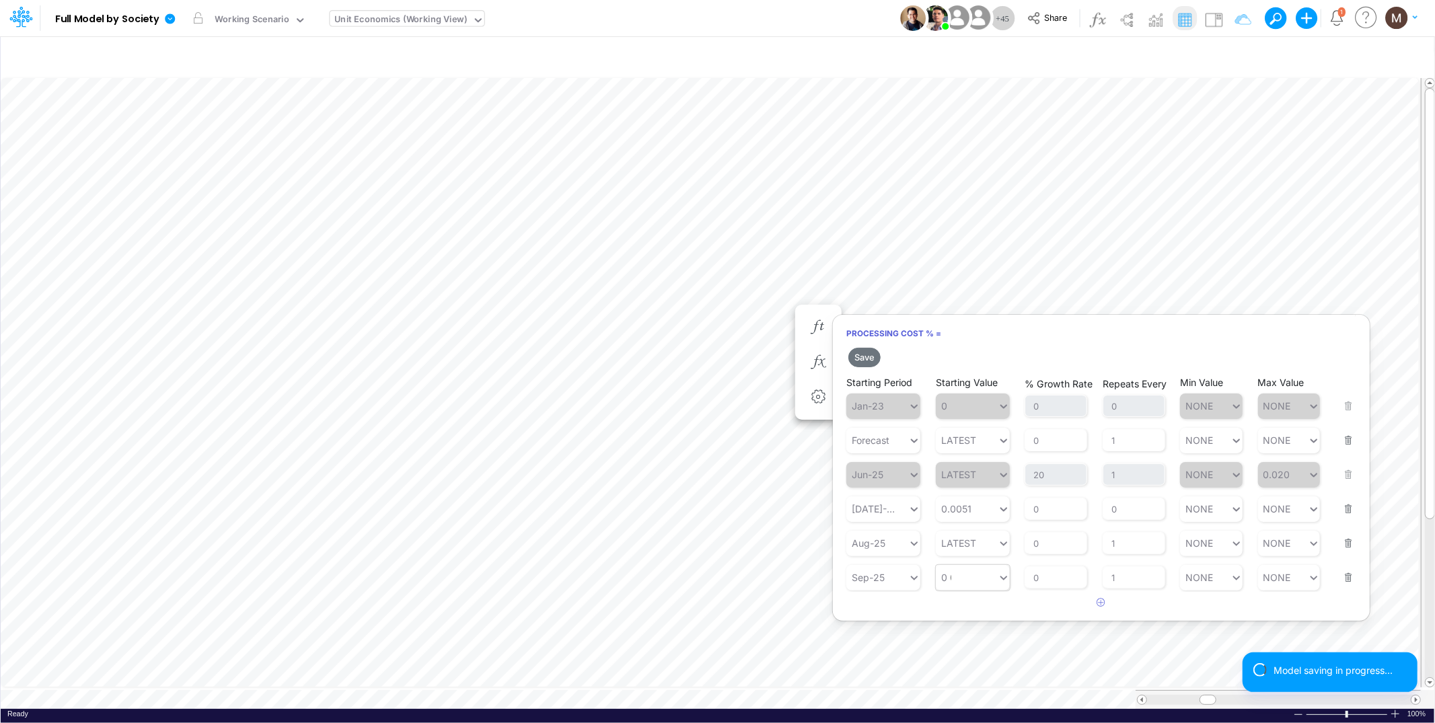
click at [955, 586] on div "0 0" at bounding box center [973, 578] width 74 height 26
click at [958, 609] on div "Set value 0.0188" at bounding box center [981, 608] width 91 height 22
type input "0.0188"
click at [869, 357] on button "Save" at bounding box center [864, 358] width 32 height 20
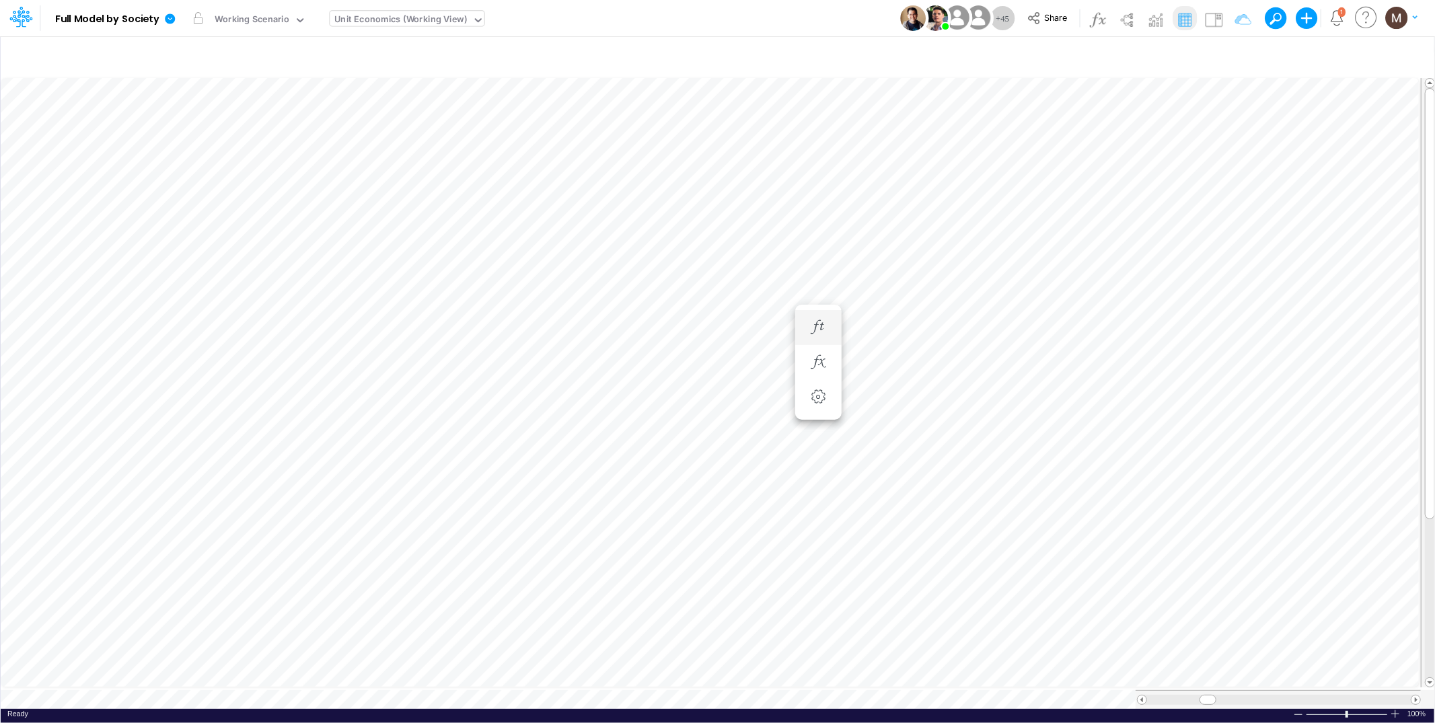
scroll to position [0, 1]
click at [817, 354] on icon "button" at bounding box center [818, 354] width 20 height 14
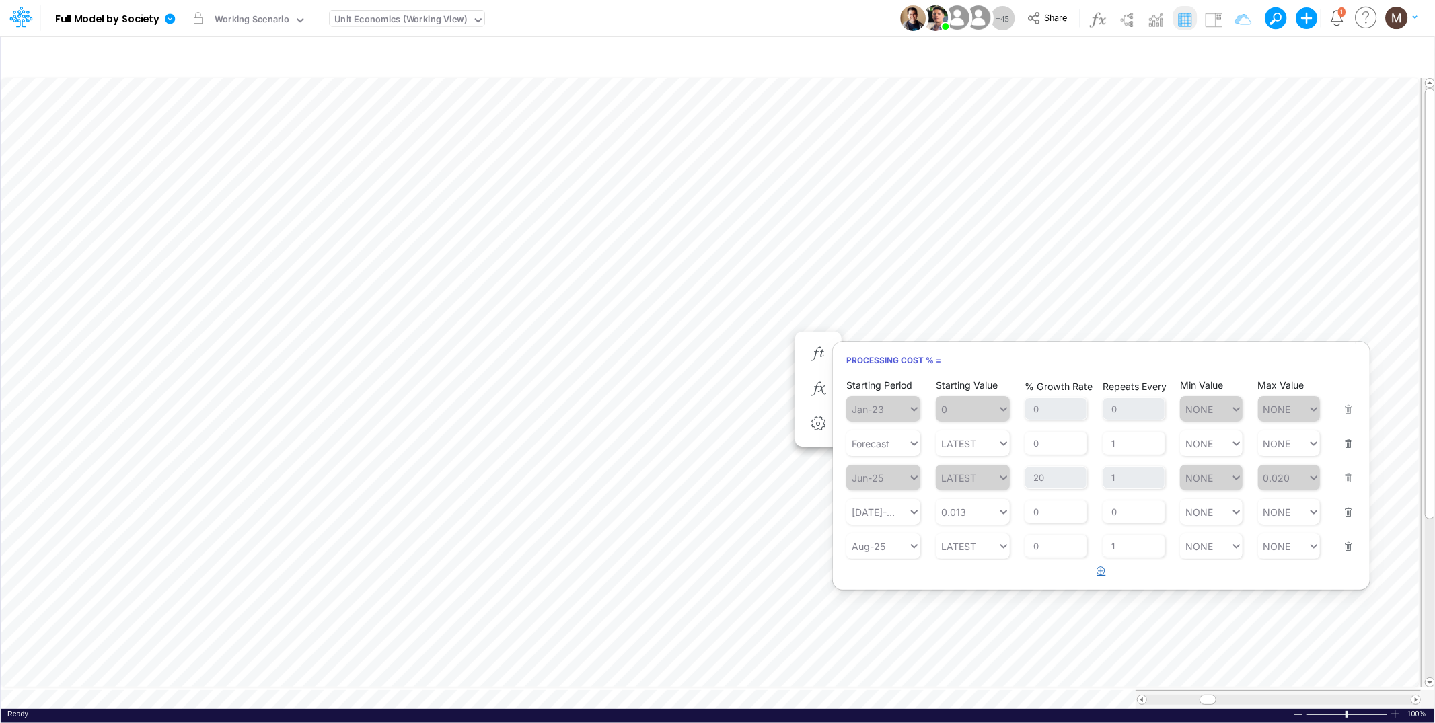
click at [1099, 576] on button "button" at bounding box center [1102, 571] width 26 height 22
click at [892, 591] on div "Type to search..." at bounding box center [883, 581] width 74 height 26
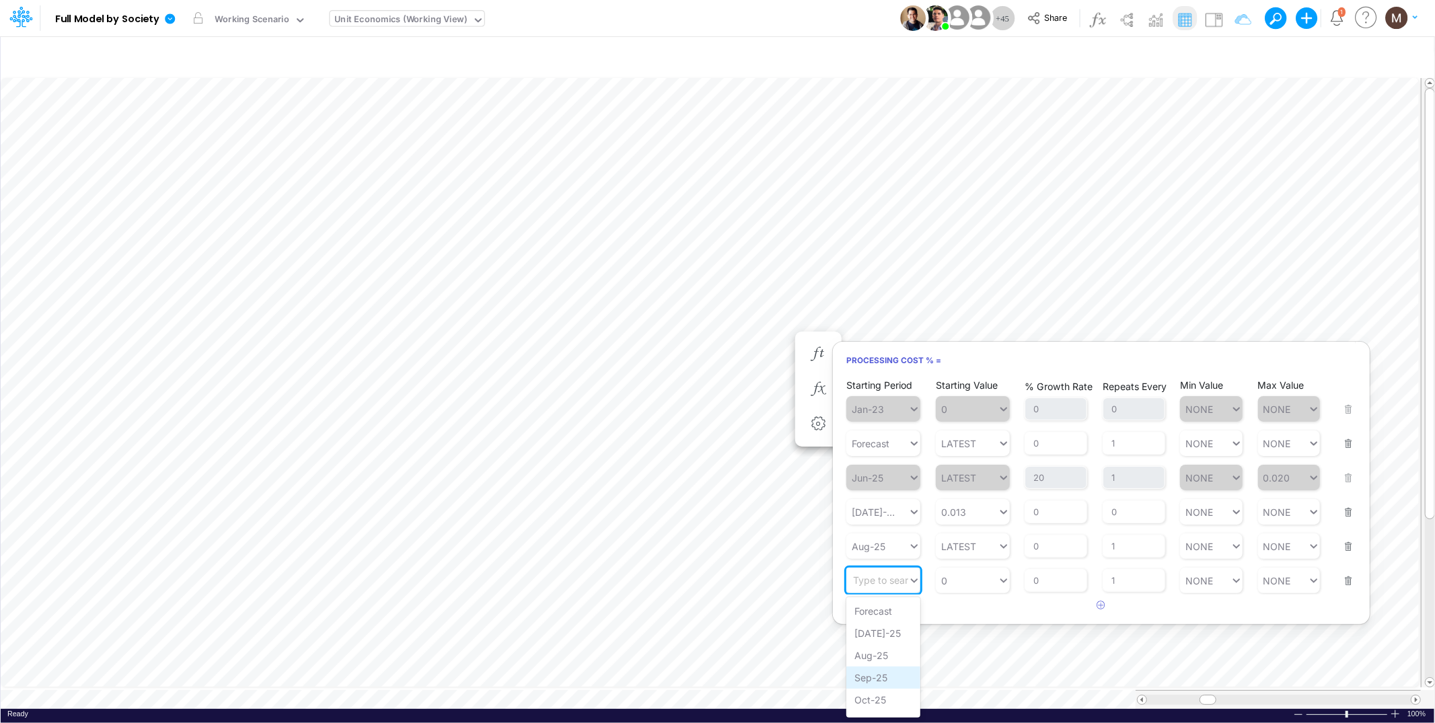
click at [863, 667] on div "Sep-25" at bounding box center [883, 678] width 74 height 22
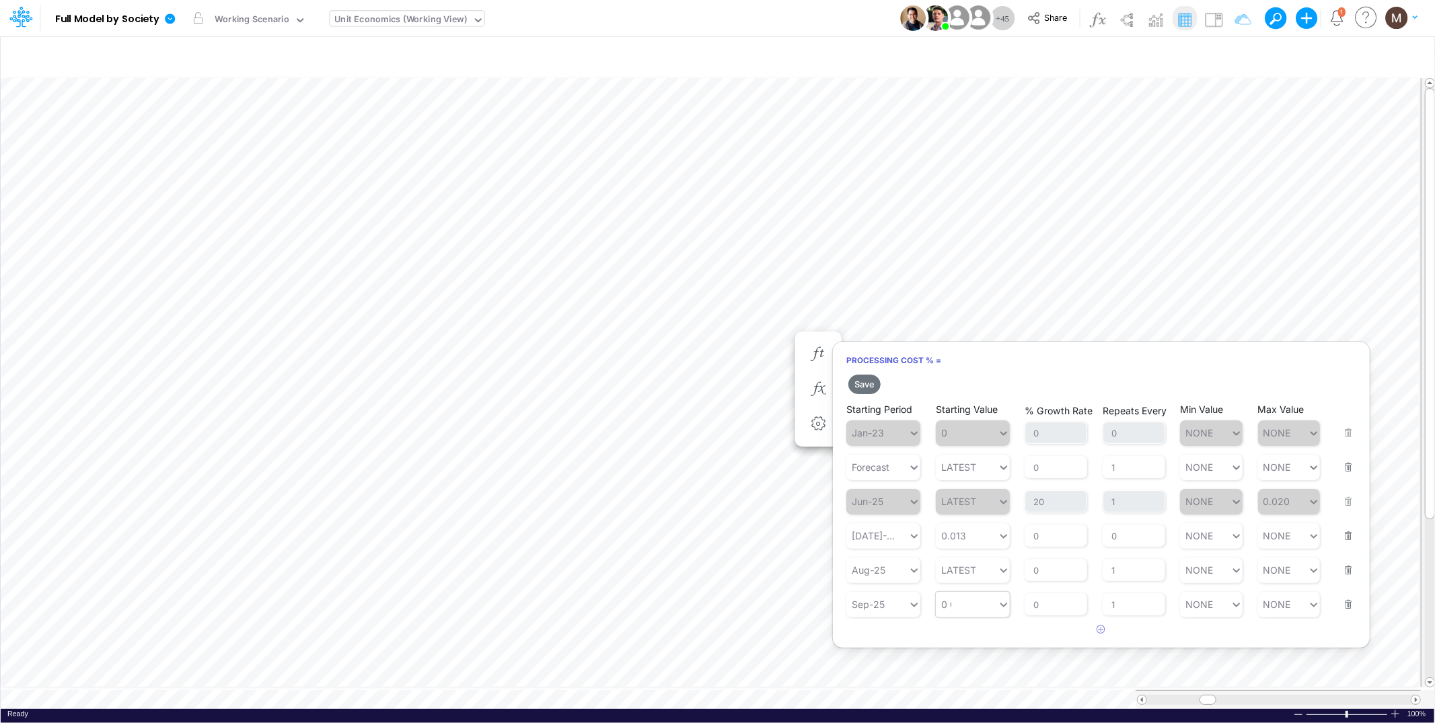
click at [953, 603] on div "0 0" at bounding box center [967, 605] width 62 height 20
click at [974, 627] on div "Set value 0.0188" at bounding box center [981, 635] width 91 height 22
type input "0.0188"
click at [866, 384] on button "Save" at bounding box center [864, 385] width 32 height 20
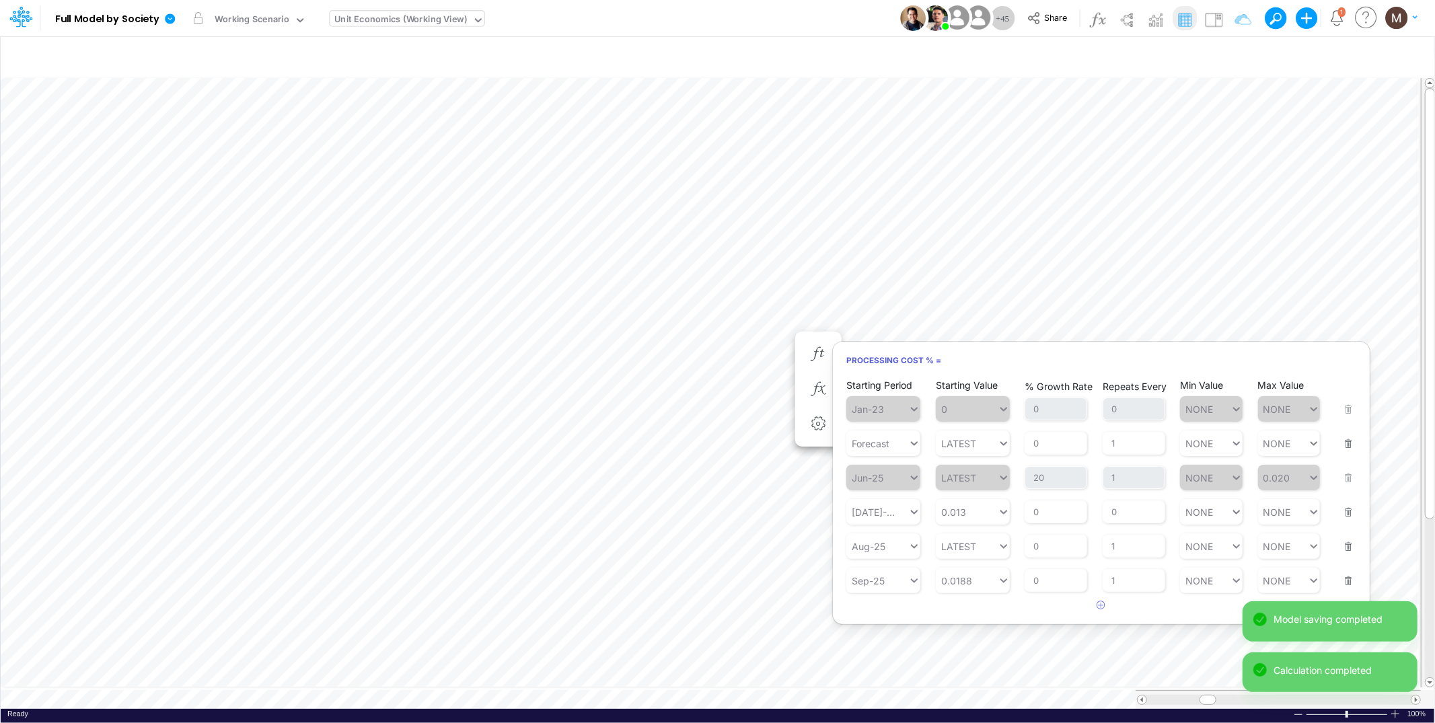
scroll to position [0, 1]
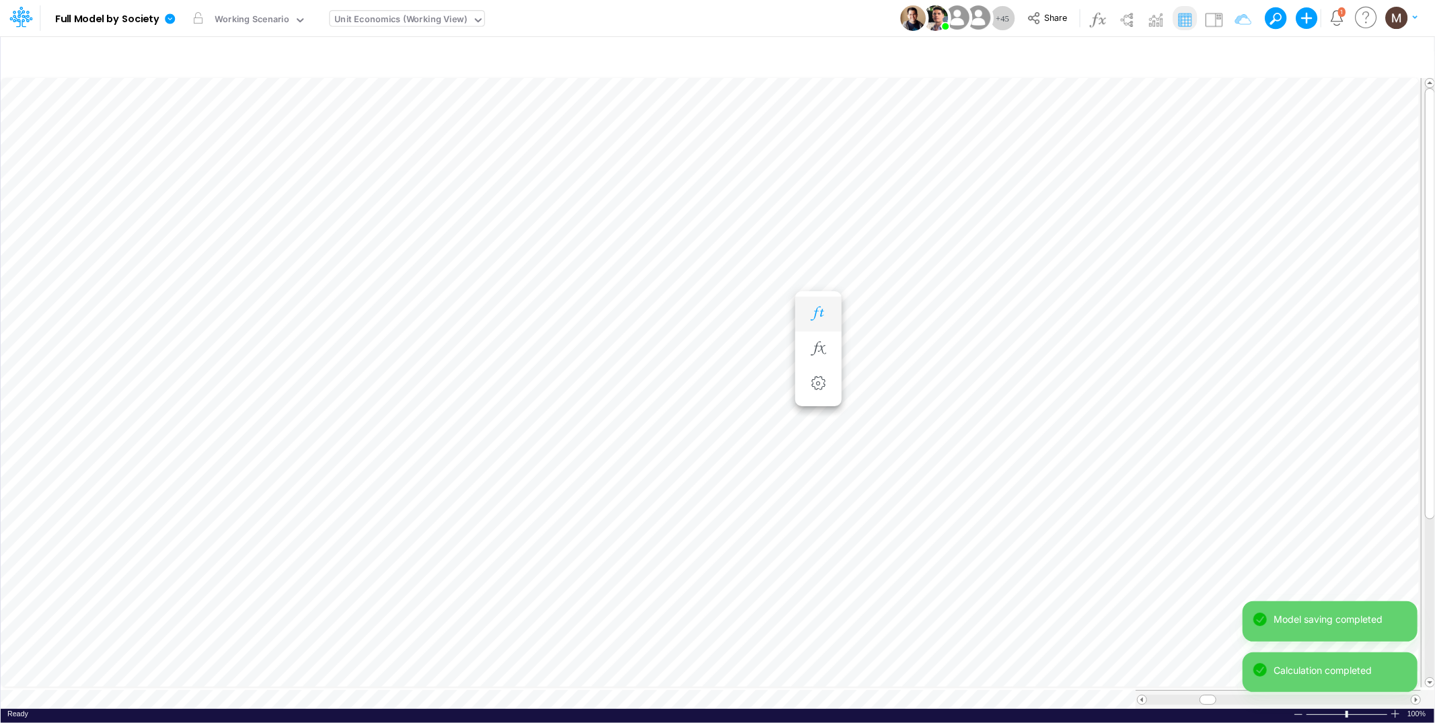
click at [823, 316] on icon "button" at bounding box center [818, 314] width 20 height 14
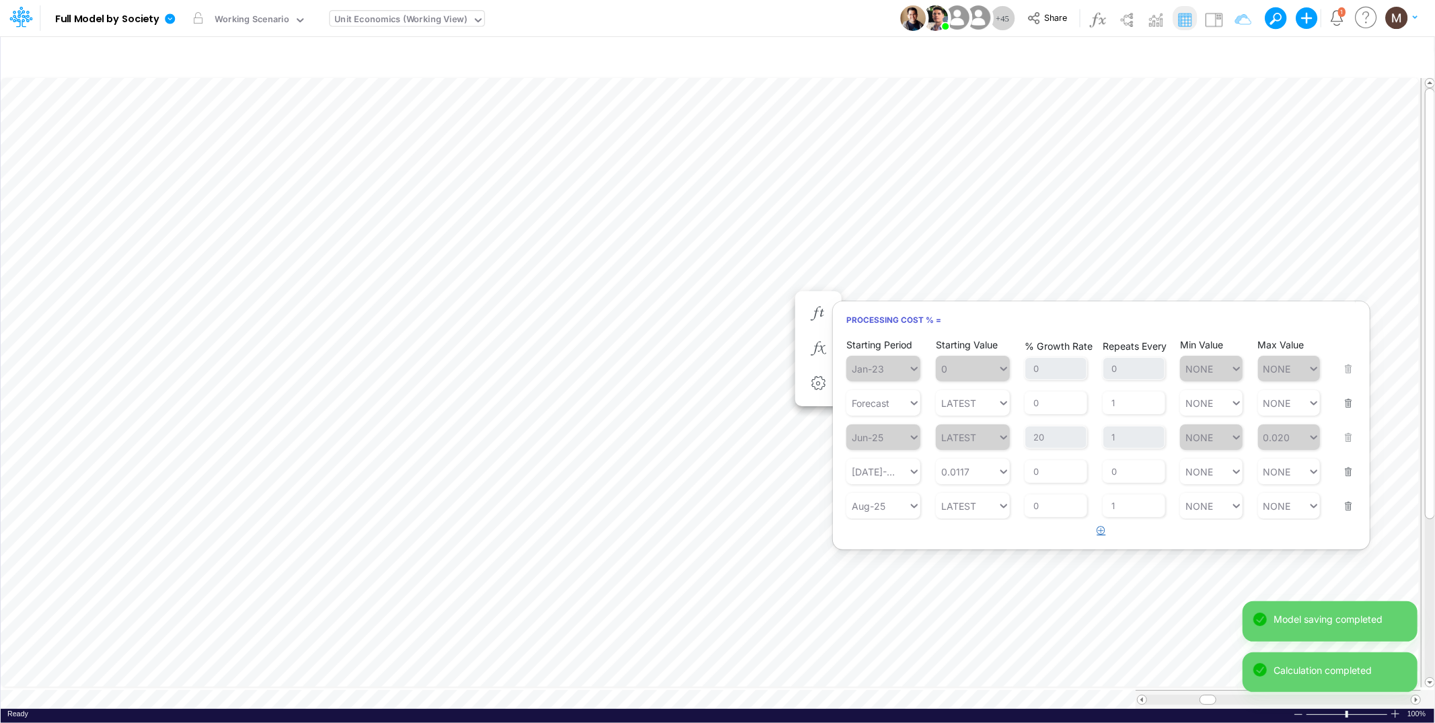
click at [1095, 534] on button "button" at bounding box center [1102, 531] width 26 height 22
click at [900, 542] on div "Type to search..." at bounding box center [890, 540] width 74 height 11
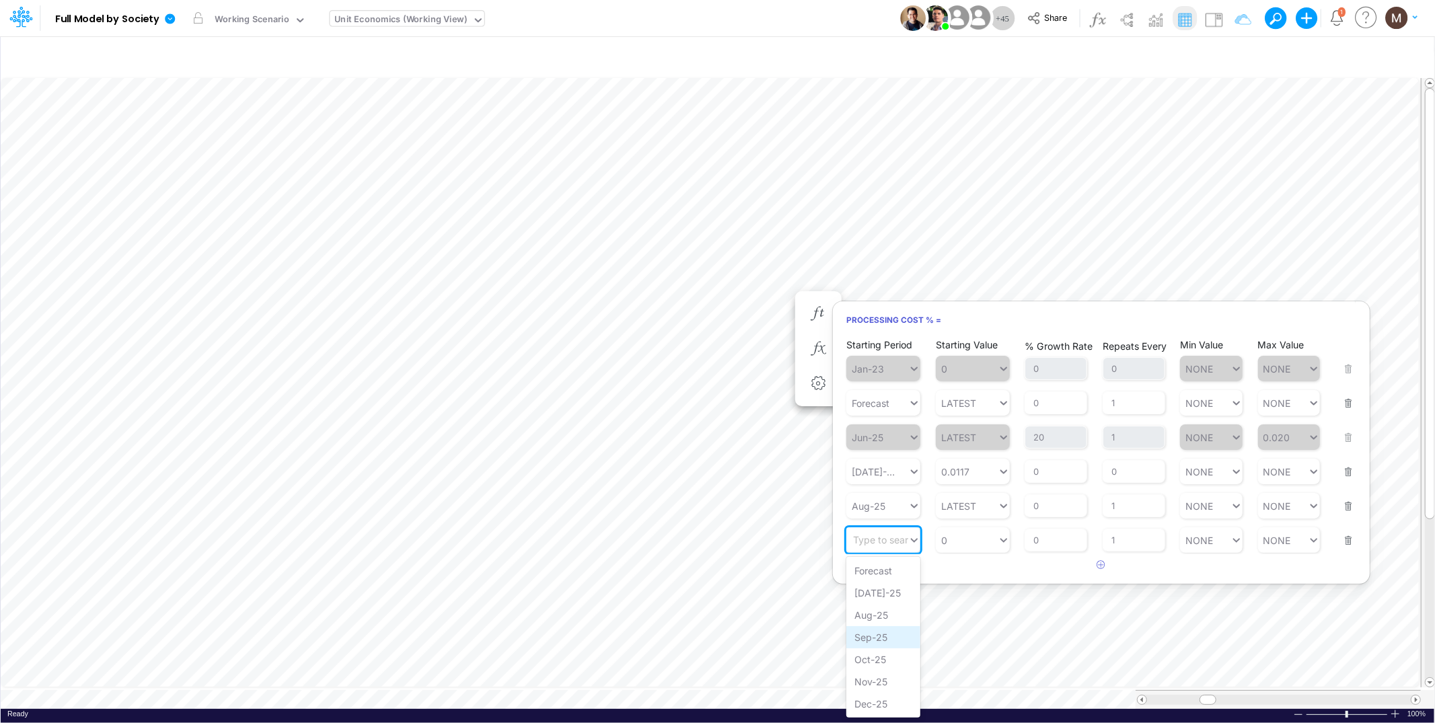
click at [879, 637] on div "Sep-25" at bounding box center [883, 637] width 74 height 22
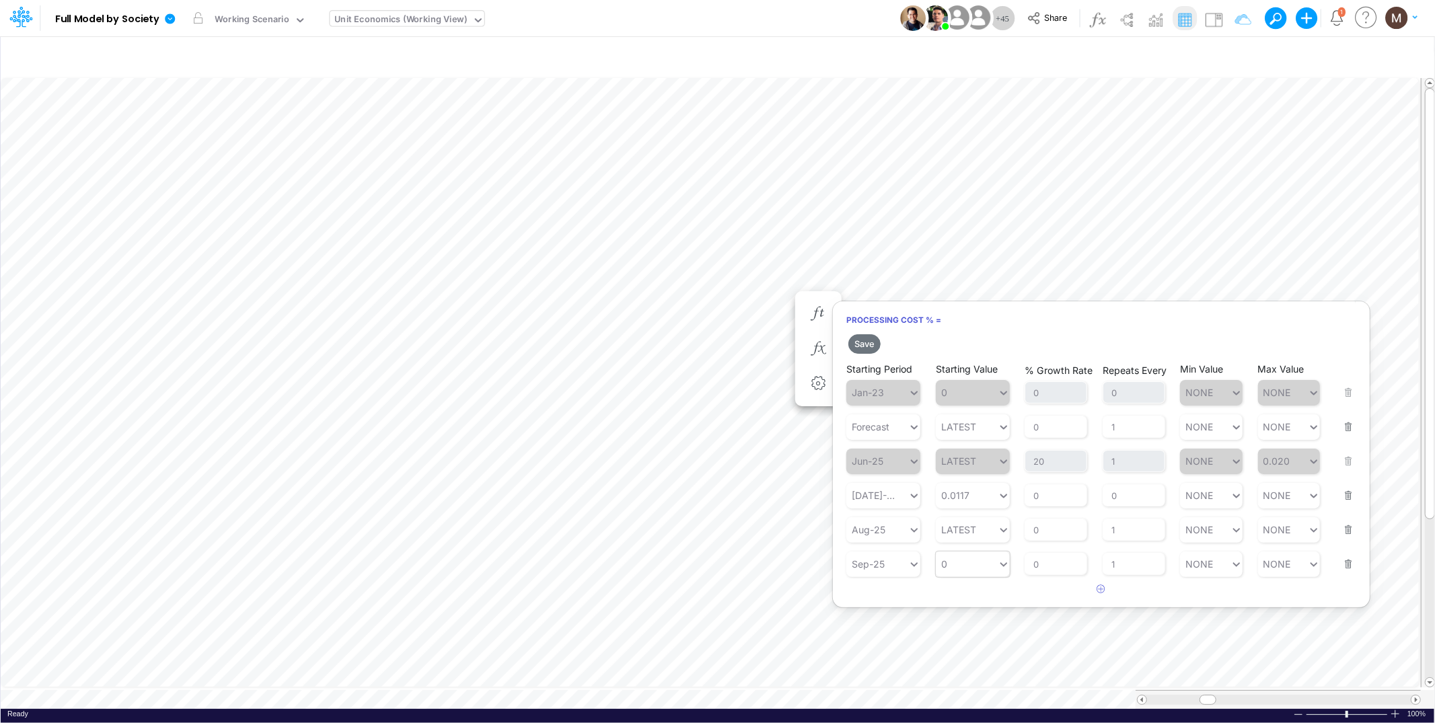
type input "0"
click at [951, 564] on div "0 0" at bounding box center [967, 564] width 62 height 20
click at [968, 605] on div "Set value 0.0188" at bounding box center [981, 595] width 91 height 22
type input "0.0188"
click at [864, 347] on button "Save" at bounding box center [864, 344] width 32 height 20
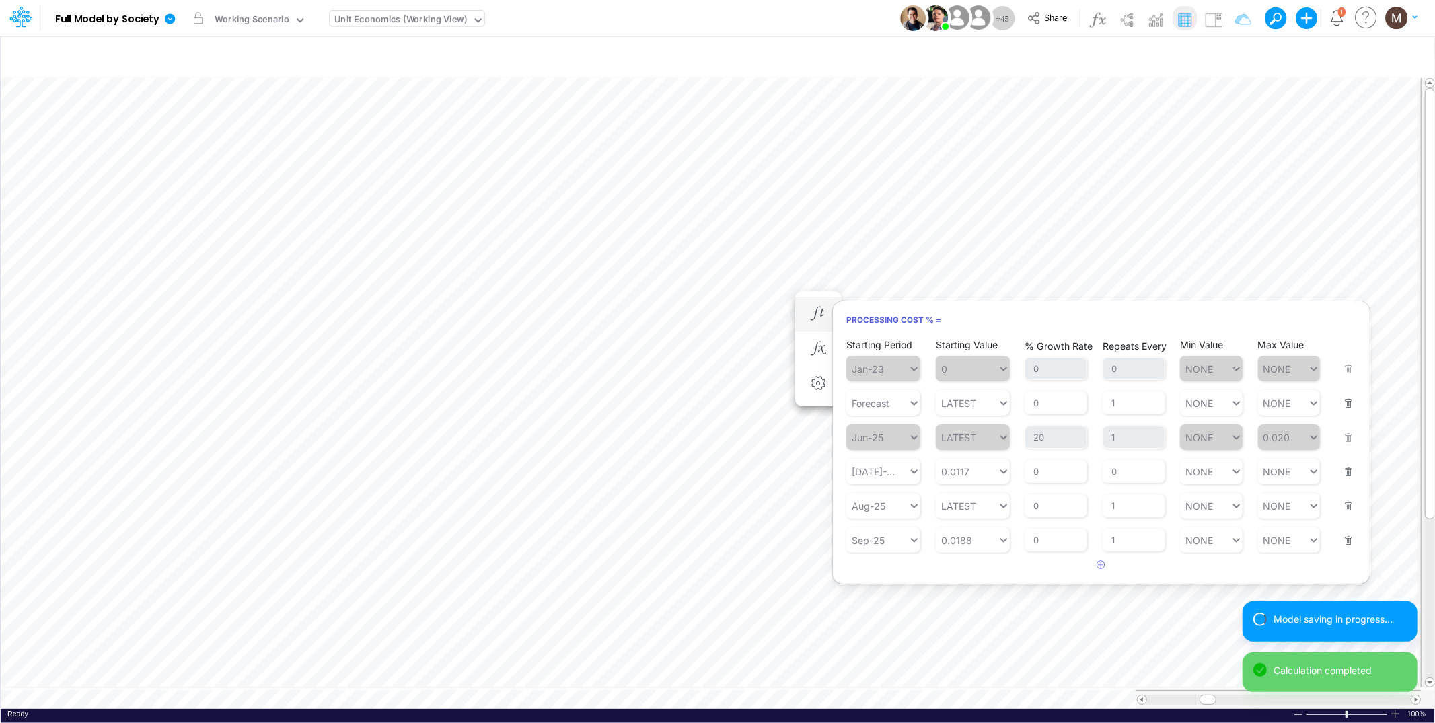
scroll to position [0, 1]
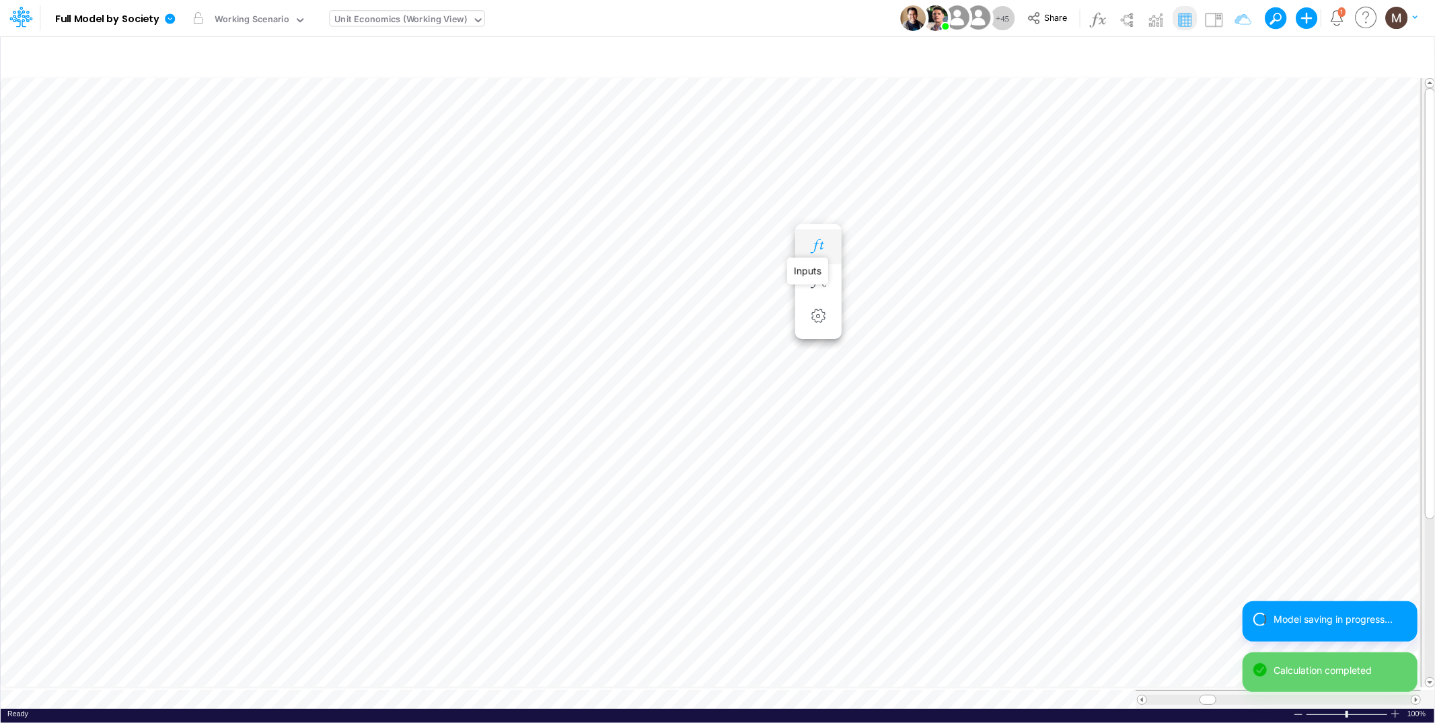
click at [817, 244] on icon "button" at bounding box center [818, 247] width 20 height 14
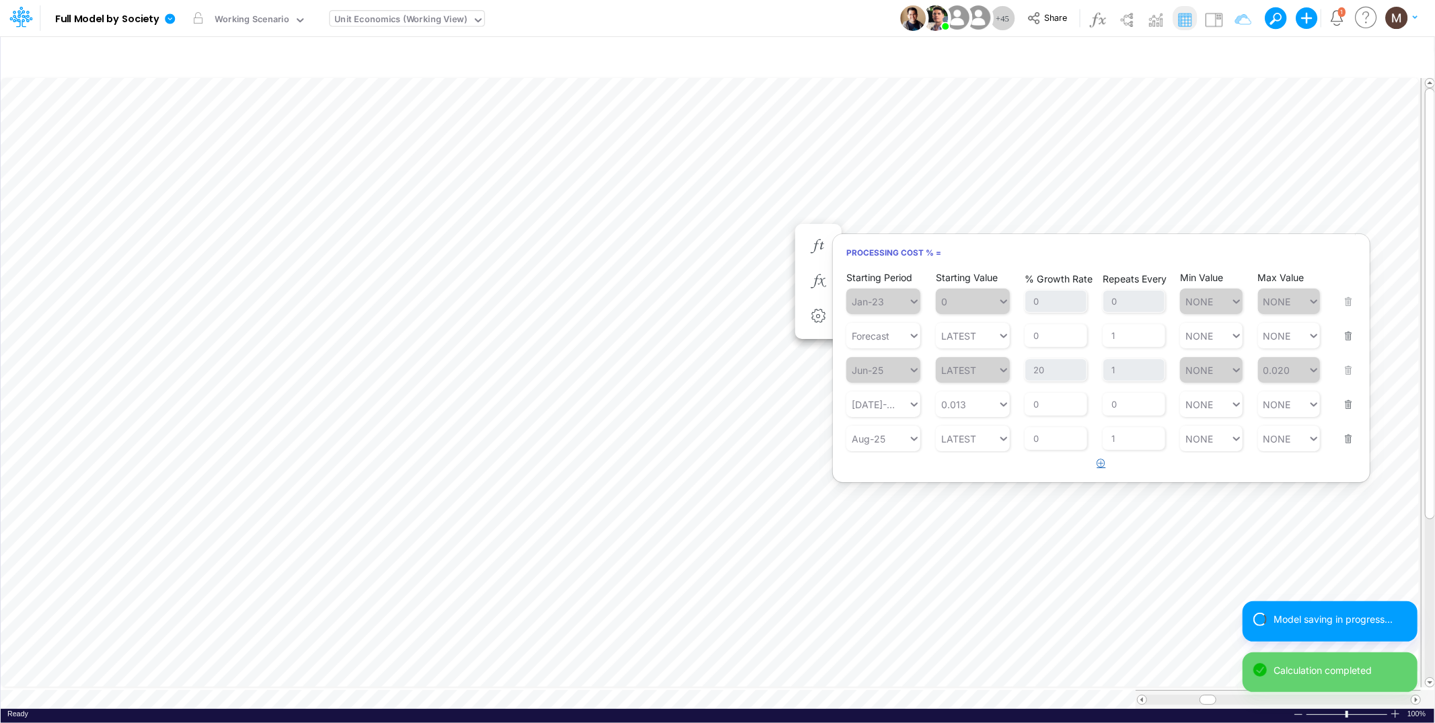
click at [1095, 469] on button "button" at bounding box center [1102, 464] width 26 height 22
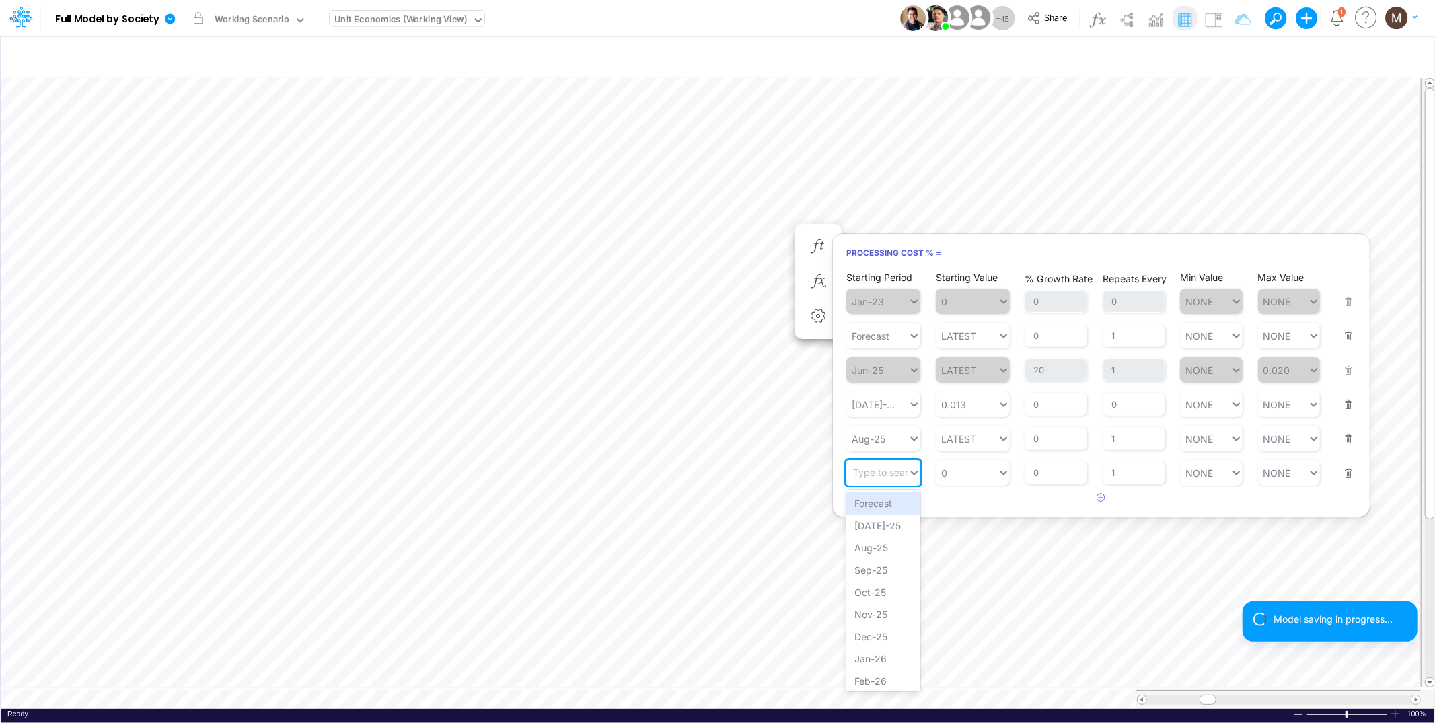
click at [893, 470] on div "Type to search..." at bounding box center [890, 473] width 74 height 11
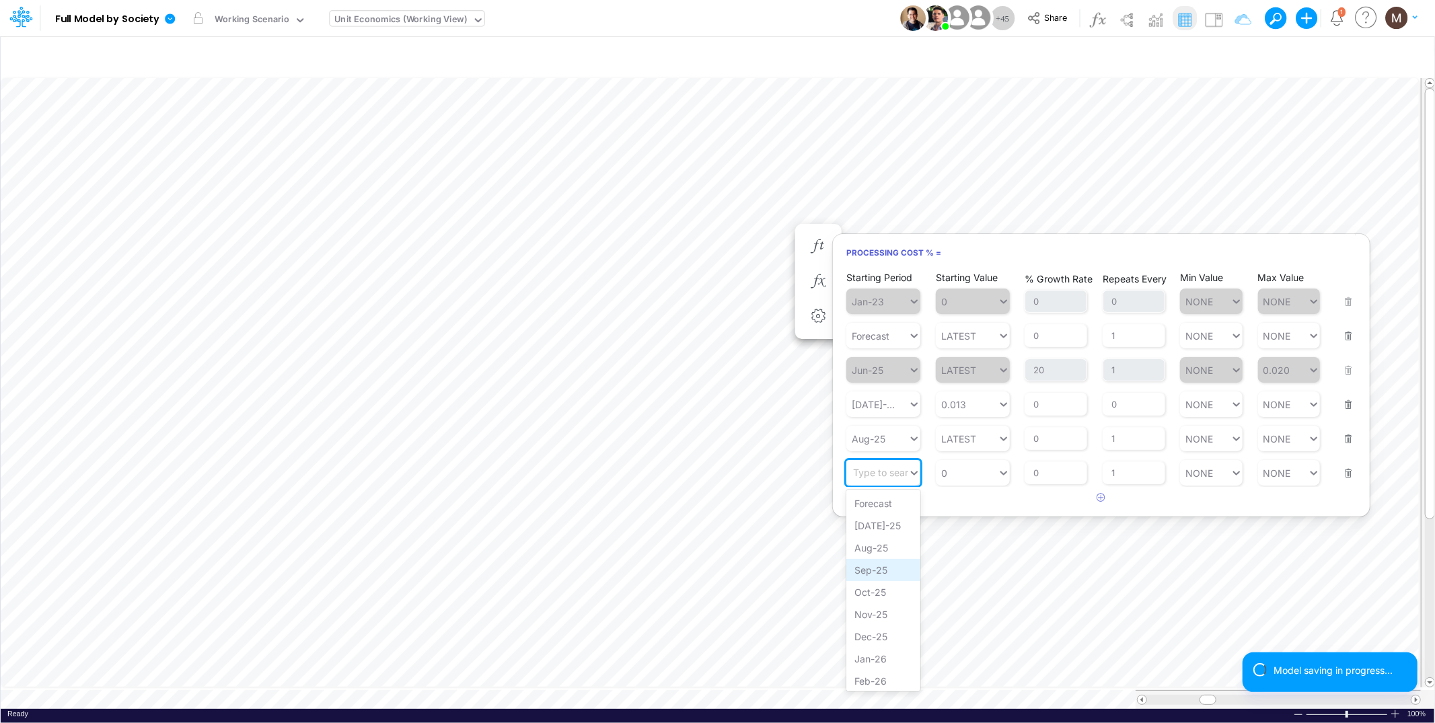
click at [885, 562] on div "Sep-25" at bounding box center [883, 570] width 74 height 22
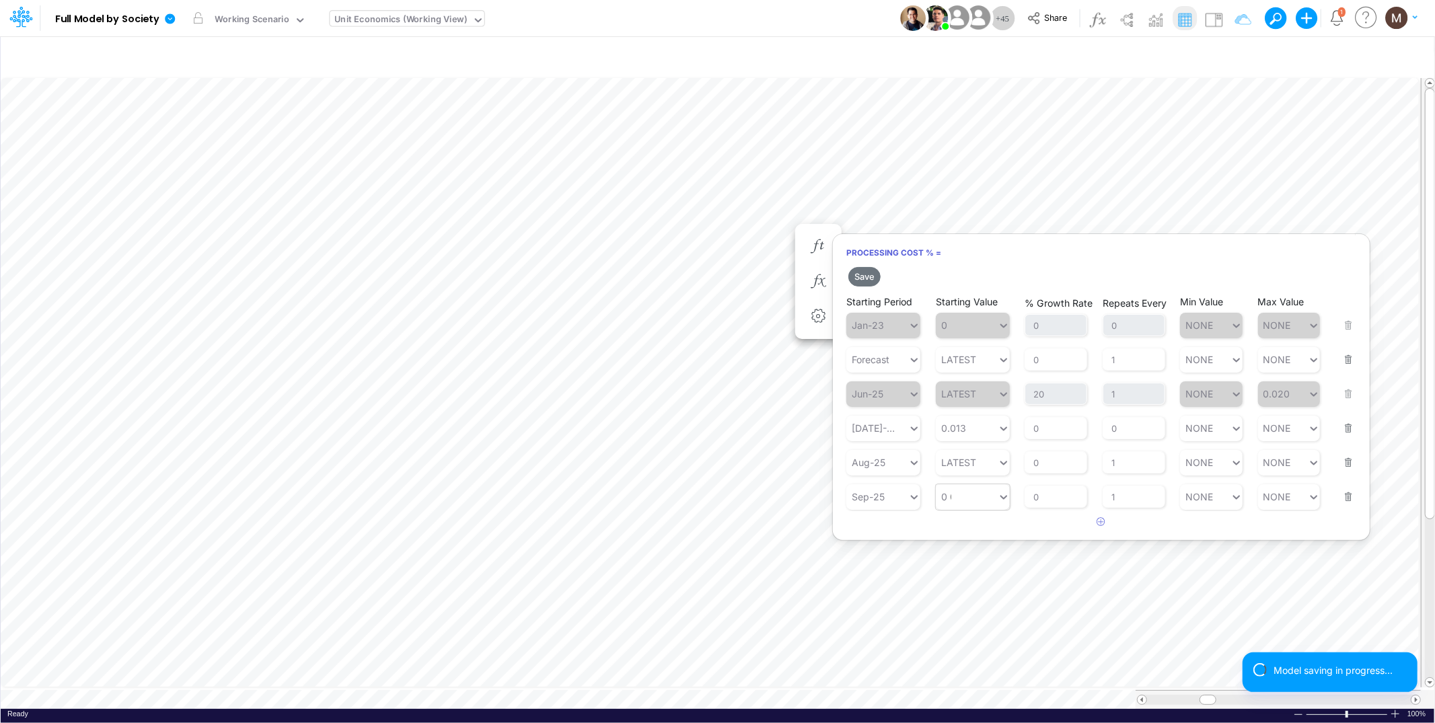
click at [974, 487] on div "0 0" at bounding box center [967, 497] width 62 height 20
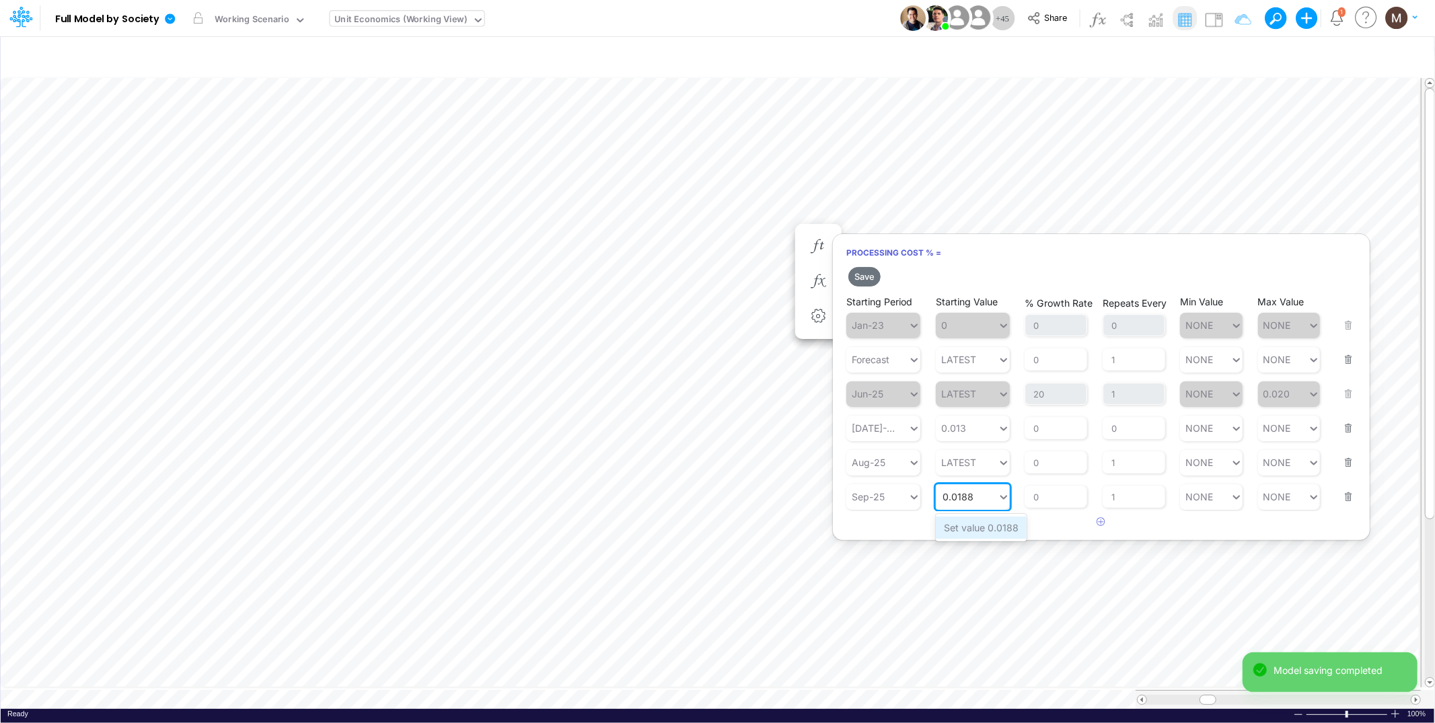
click at [977, 527] on div "Set value 0.0188" at bounding box center [981, 528] width 91 height 22
type input "0.0188"
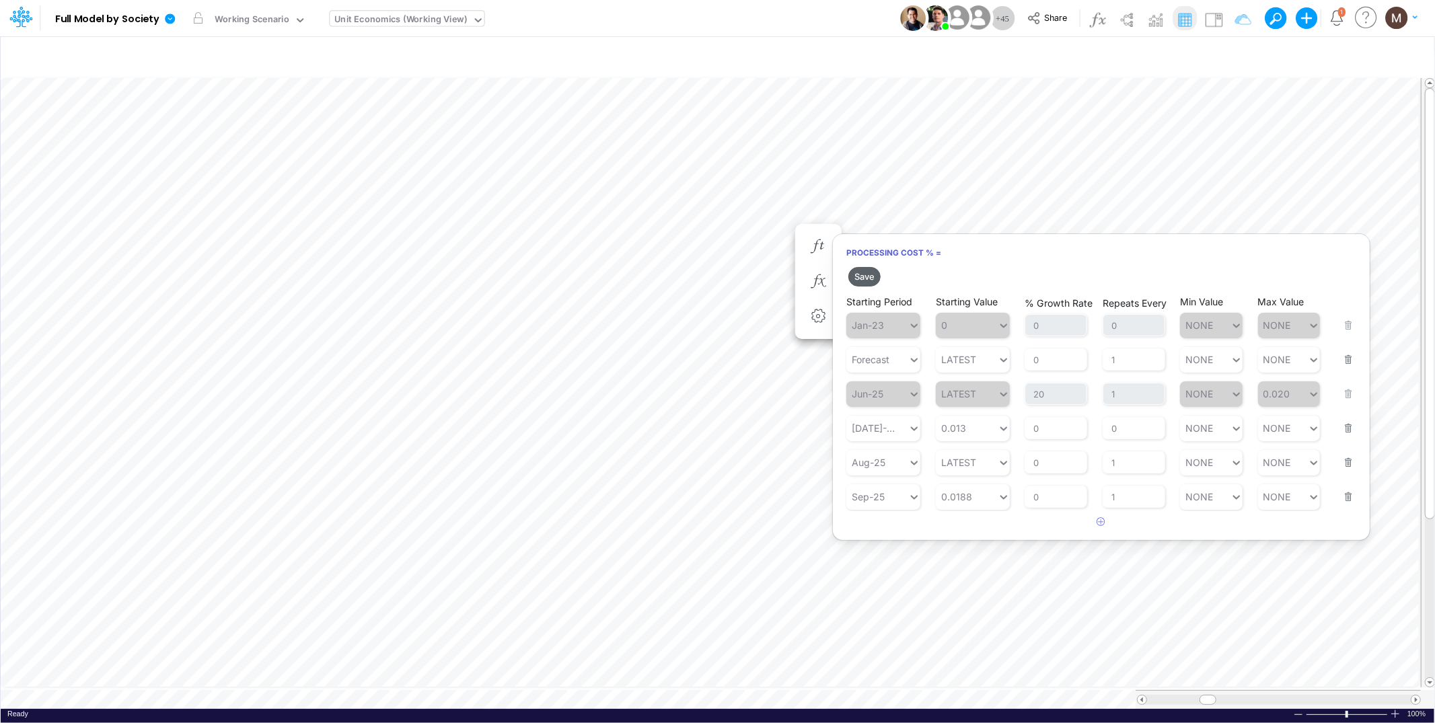
click at [865, 274] on button "Save" at bounding box center [864, 277] width 32 height 20
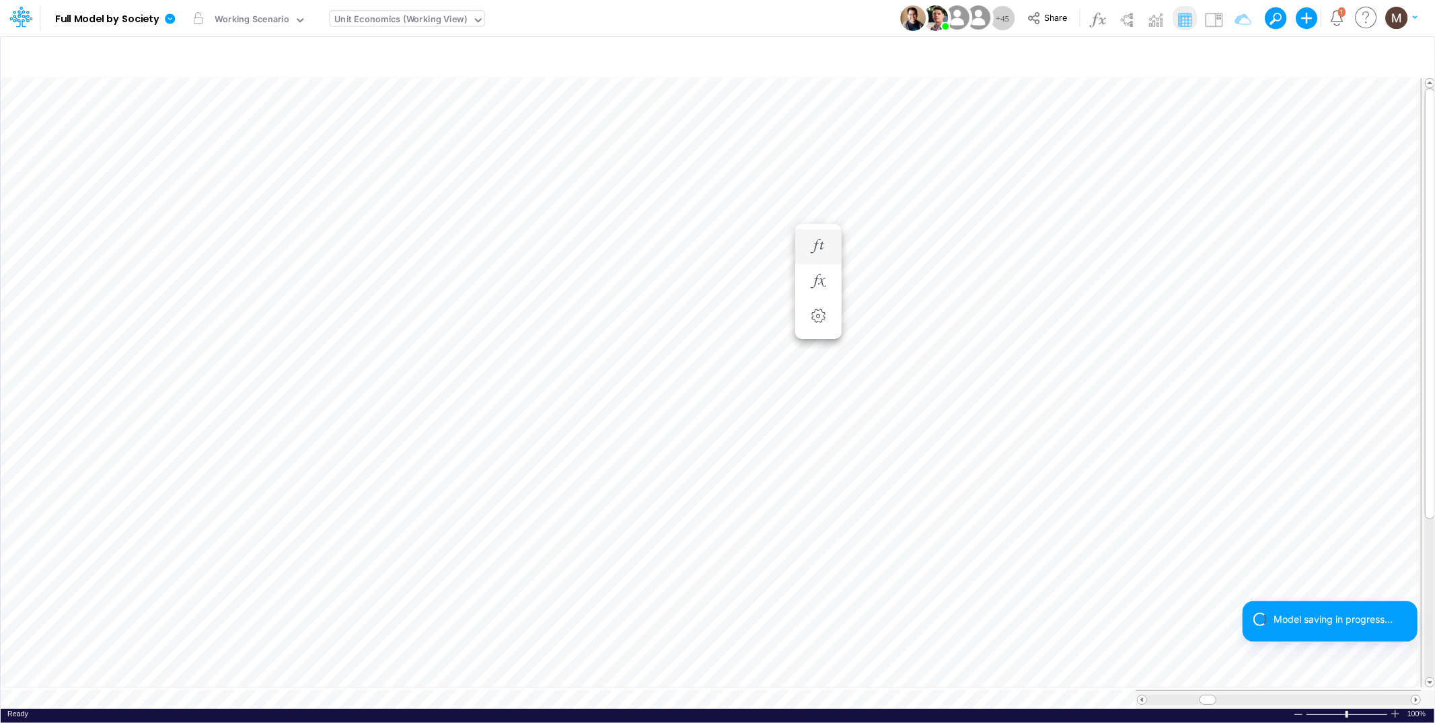
scroll to position [0, 1]
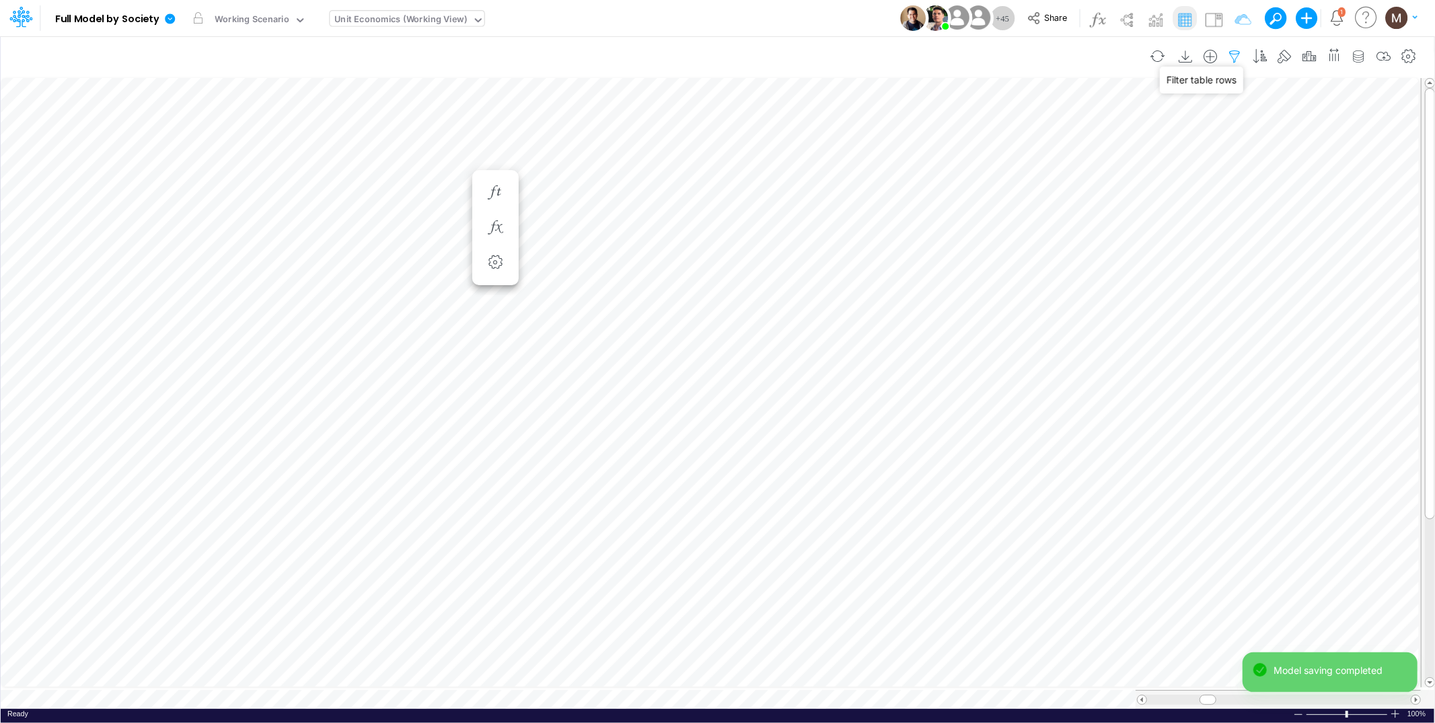
click at [1229, 55] on icon "button" at bounding box center [1235, 57] width 20 height 14
select select "contains"
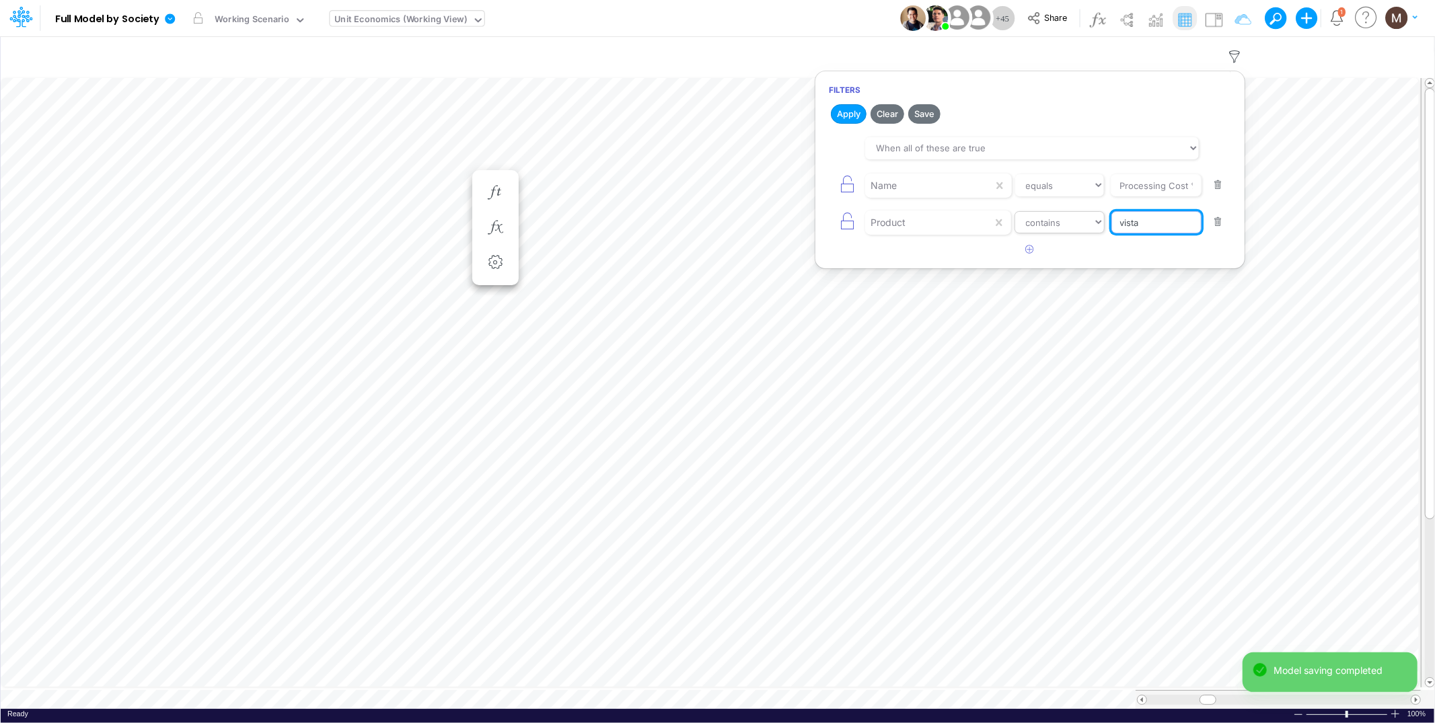
drag, startPoint x: 1148, startPoint y: 221, endPoint x: 1072, endPoint y: 214, distance: 75.7
click at [1072, 214] on div "Product equals not equal starts with ends with contains vista" at bounding box center [1030, 222] width 402 height 30
paste input "BOLETOS / CC RPAY / A VISTA / PF"
type input "BOLETOS / CC RPAY / A VISTA / PF"
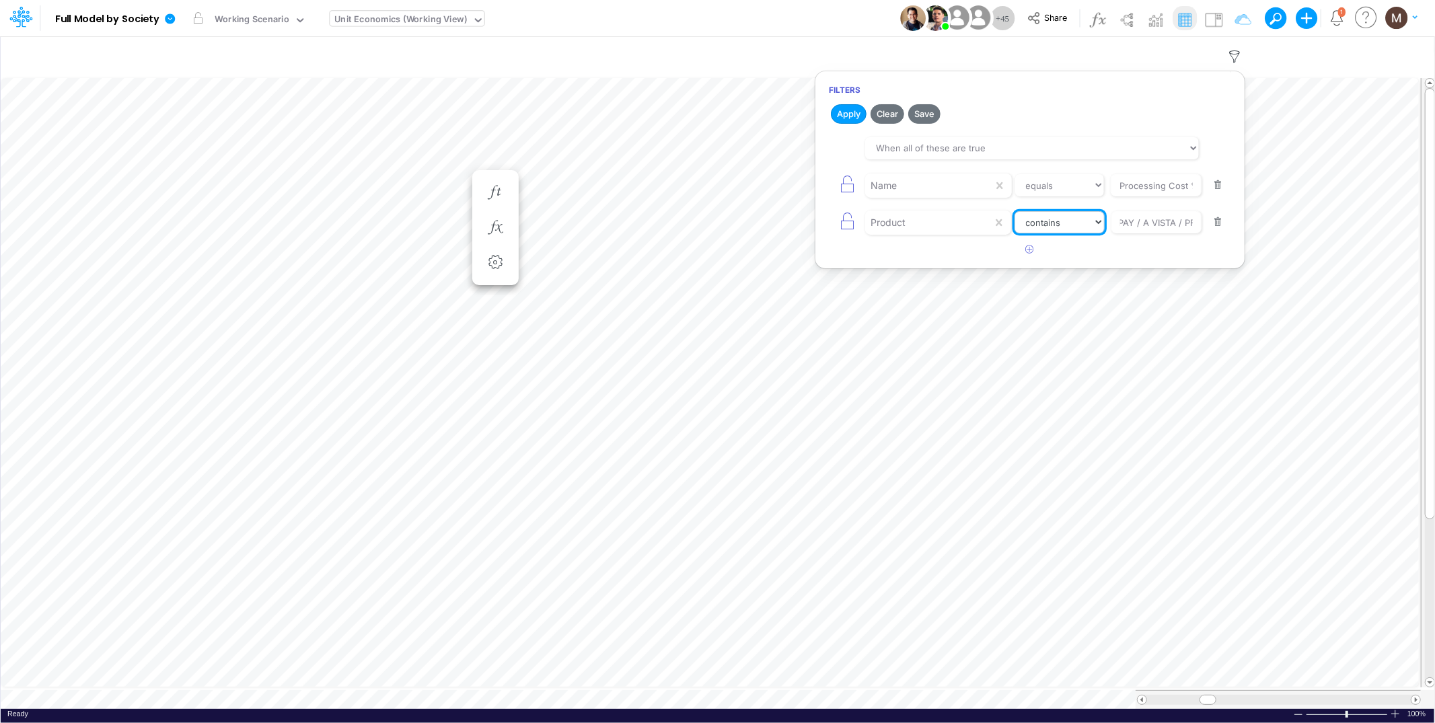
click at [1071, 226] on select "equals not equal starts with ends with contains" at bounding box center [1060, 222] width 90 height 23
click at [1015, 211] on select "equals not equal starts with ends with contains" at bounding box center [1060, 222] width 90 height 23
click at [1218, 183] on button "button" at bounding box center [1218, 185] width 26 height 18
select select "contains"
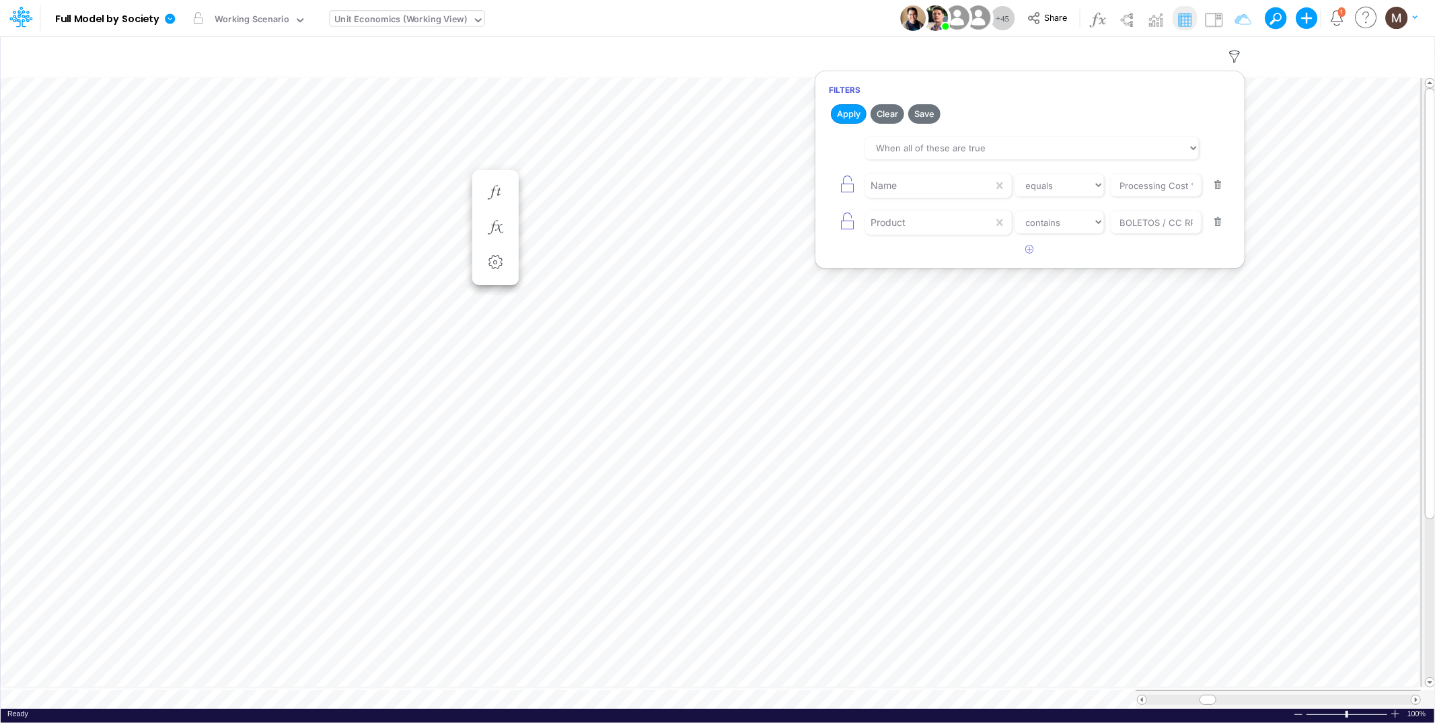
type input "BOLETOS / CC RPAY / A VISTA / PF"
click at [850, 116] on button "Apply" at bounding box center [849, 114] width 36 height 20
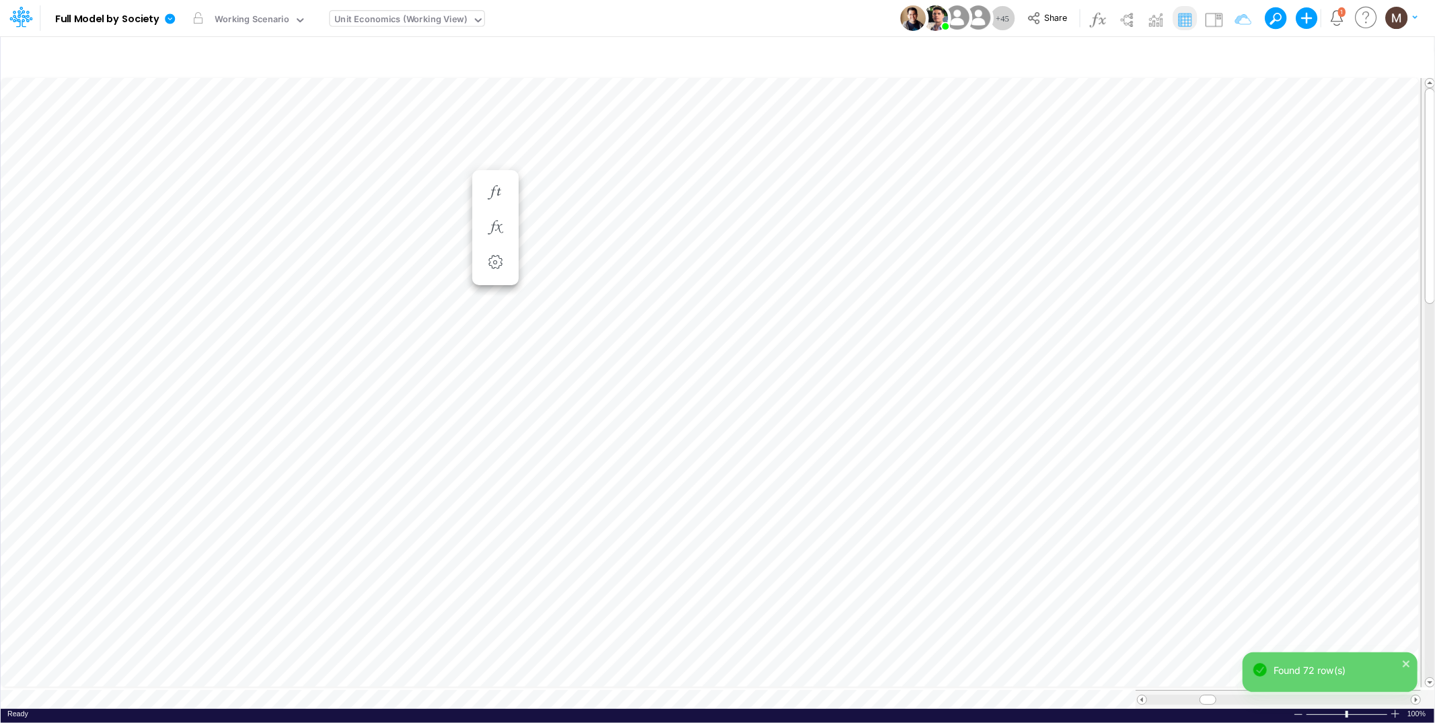
scroll to position [0, 1]
click at [367, 20] on div "Unit Economics (Working View)" at bounding box center [401, 20] width 133 height 15
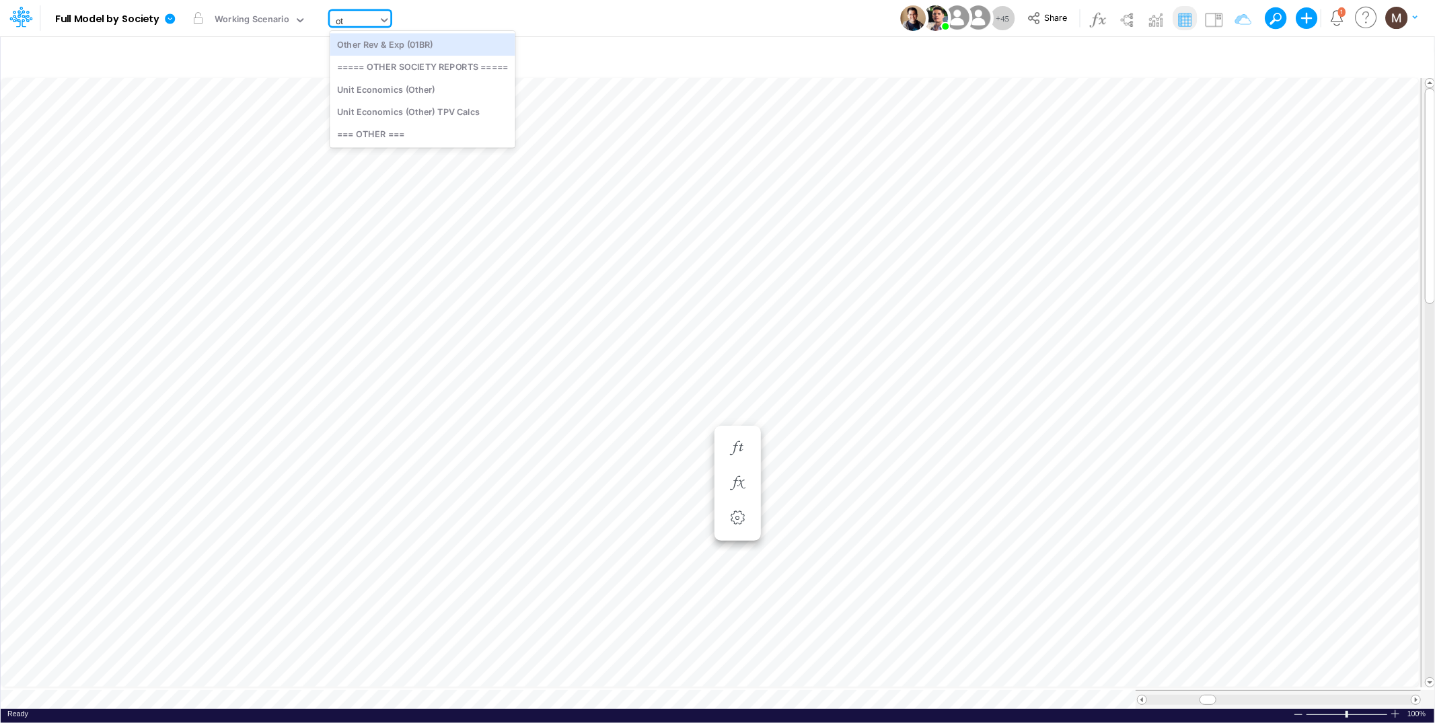
type input "o"
type input "cogs"
click at [374, 46] on div "COGS (01BR)" at bounding box center [421, 44] width 182 height 22
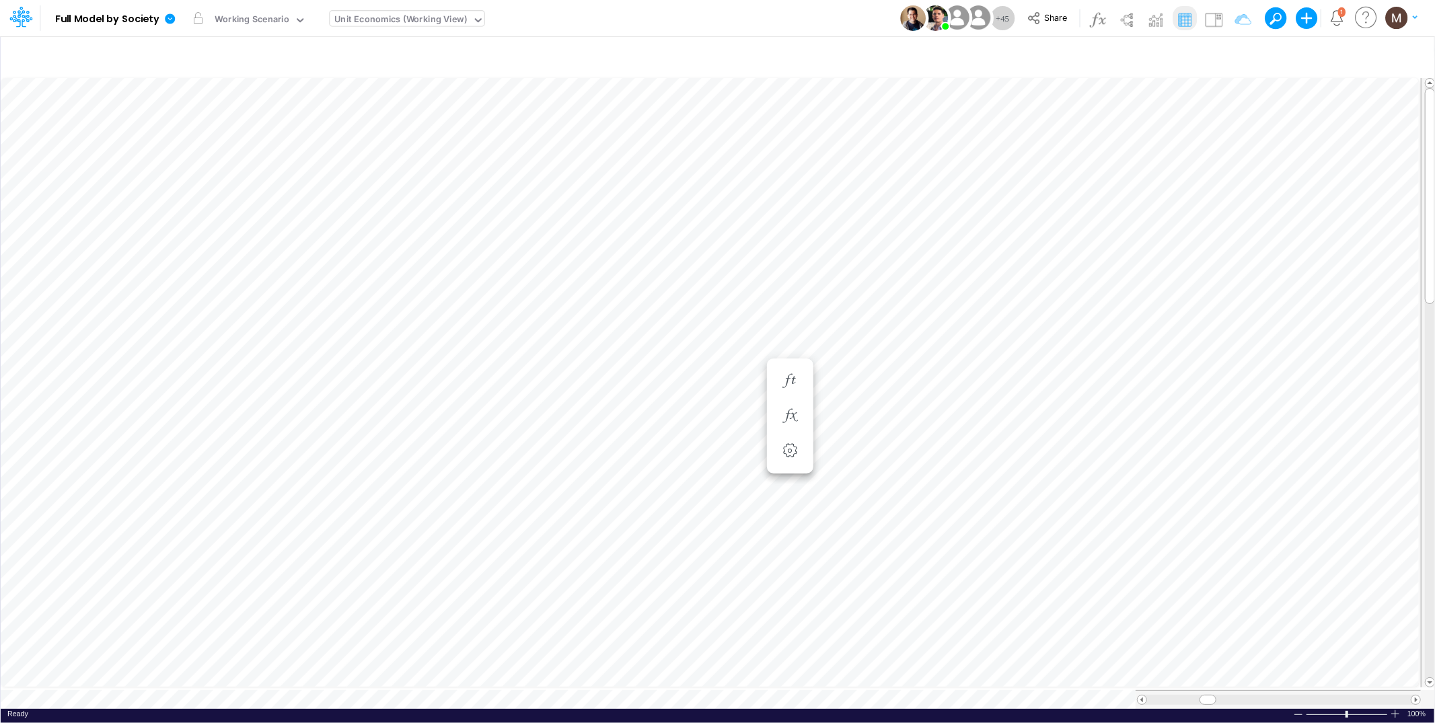
scroll to position [0, 1]
click at [1229, 55] on icon "button" at bounding box center [1235, 57] width 20 height 14
select select "contains"
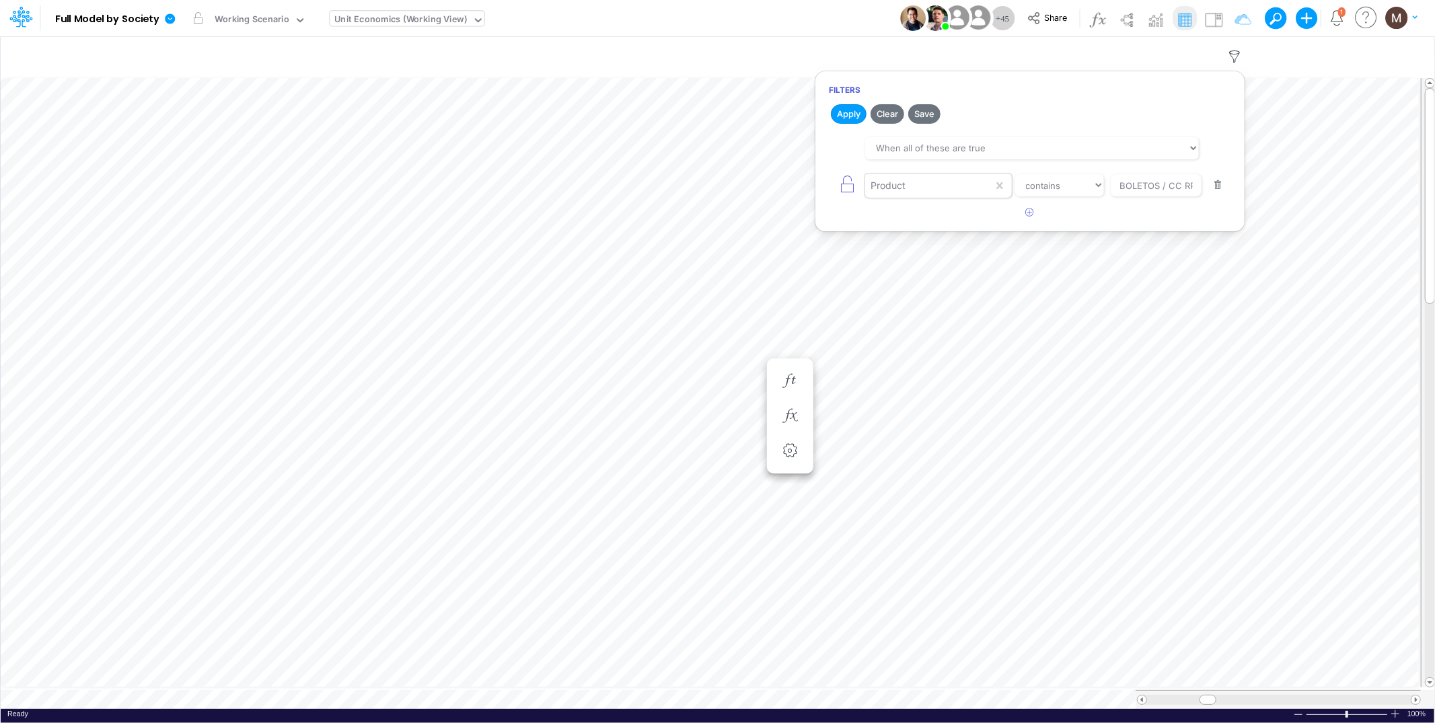
click at [978, 180] on div "Product" at bounding box center [929, 185] width 128 height 23
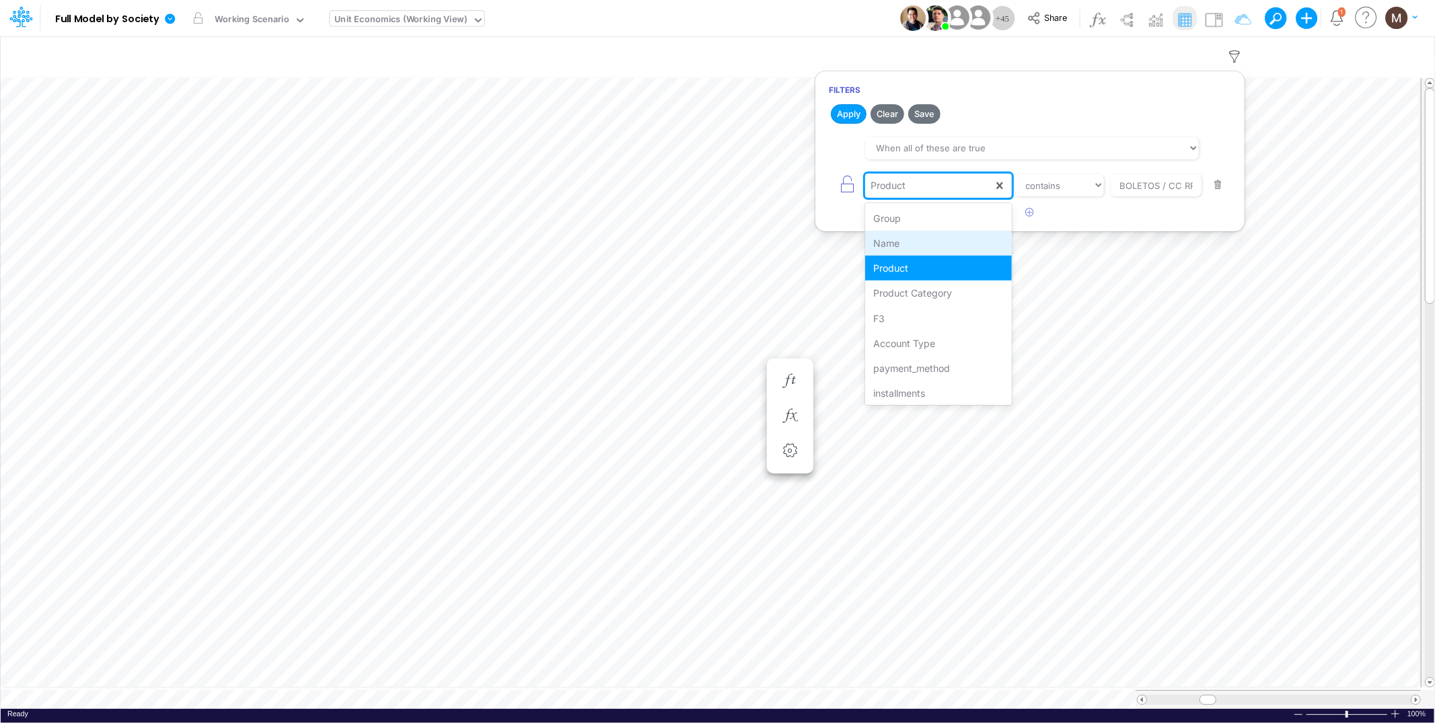
click at [937, 250] on div "Name" at bounding box center [938, 243] width 146 height 25
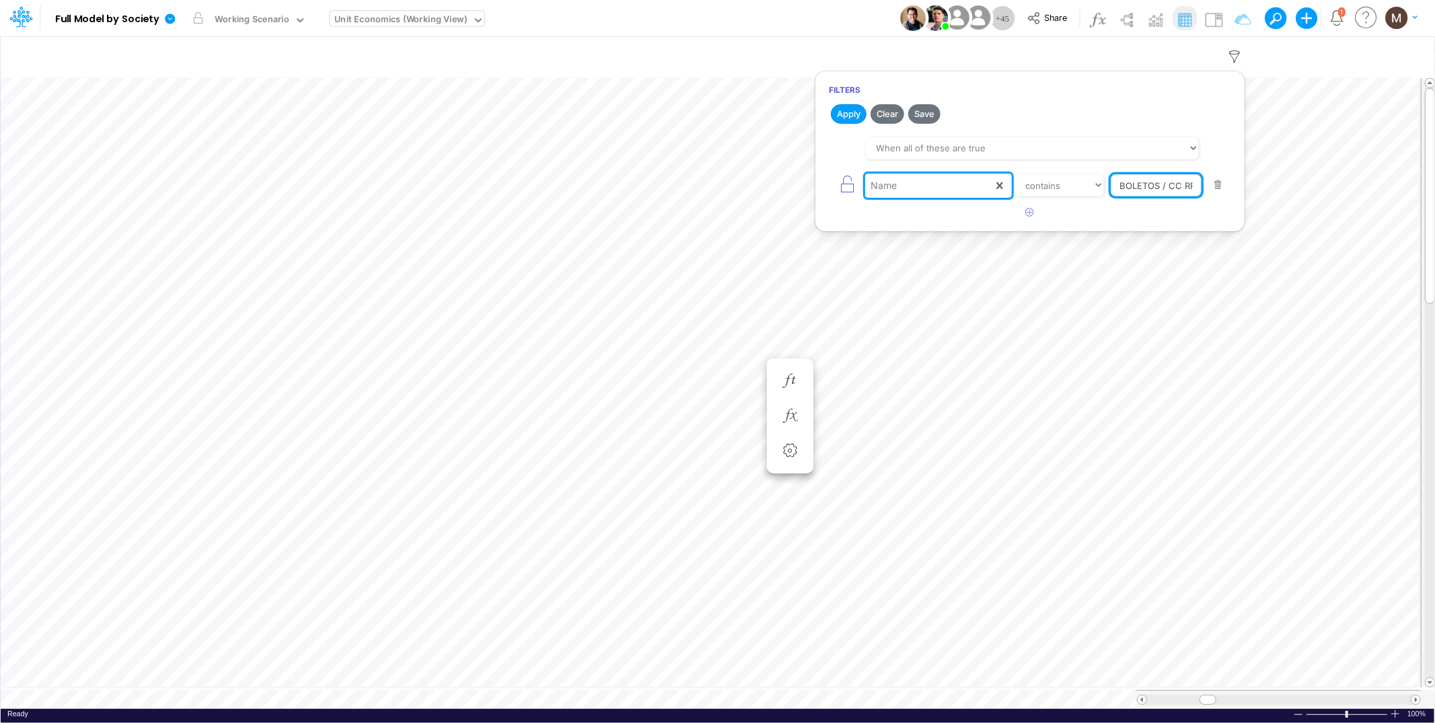
click at [1134, 183] on input "BOLETOS / CC RPAY / A VISTA / PF" at bounding box center [1156, 185] width 91 height 23
type input "Processing Cost %"
click at [850, 116] on button "Apply" at bounding box center [849, 114] width 36 height 20
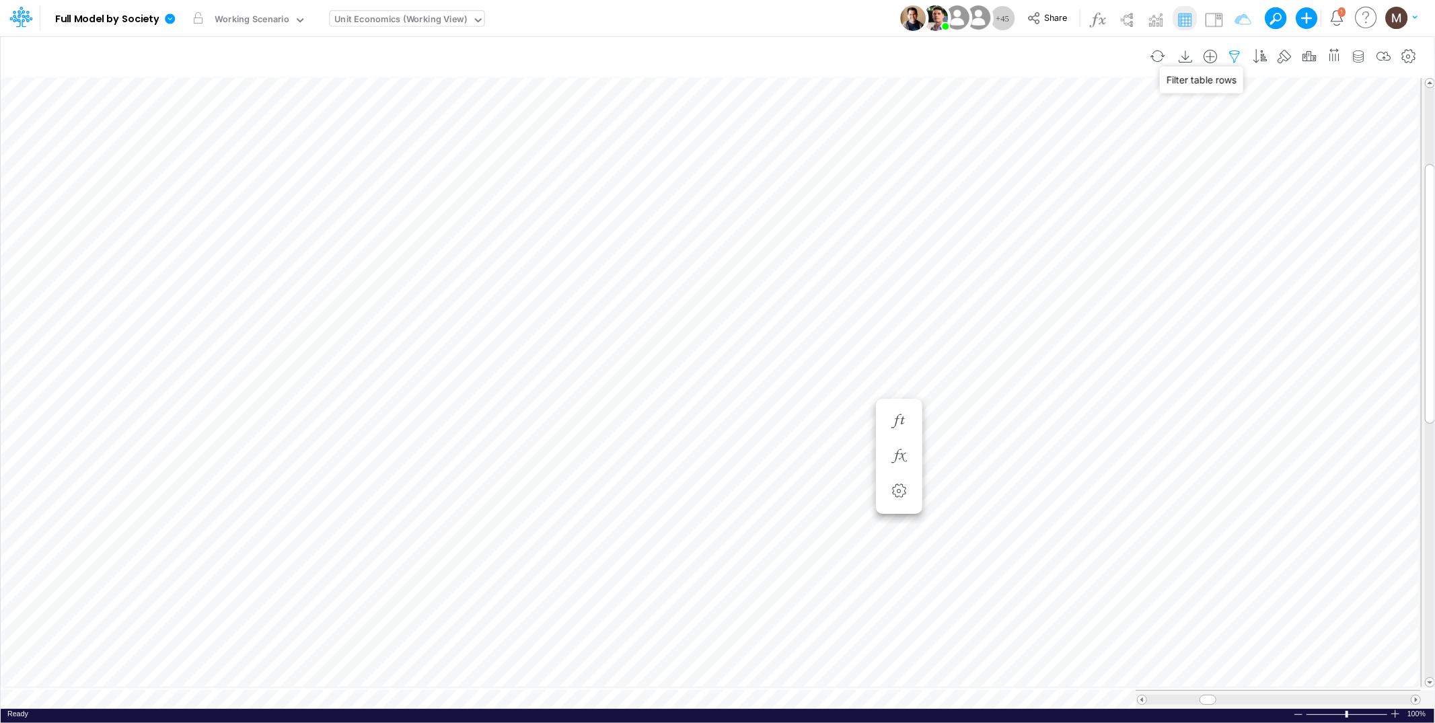
click at [1232, 52] on icon "button" at bounding box center [1235, 57] width 20 height 14
select select "contains"
click at [437, 15] on div "Unit Economics (Working View)" at bounding box center [401, 20] width 133 height 15
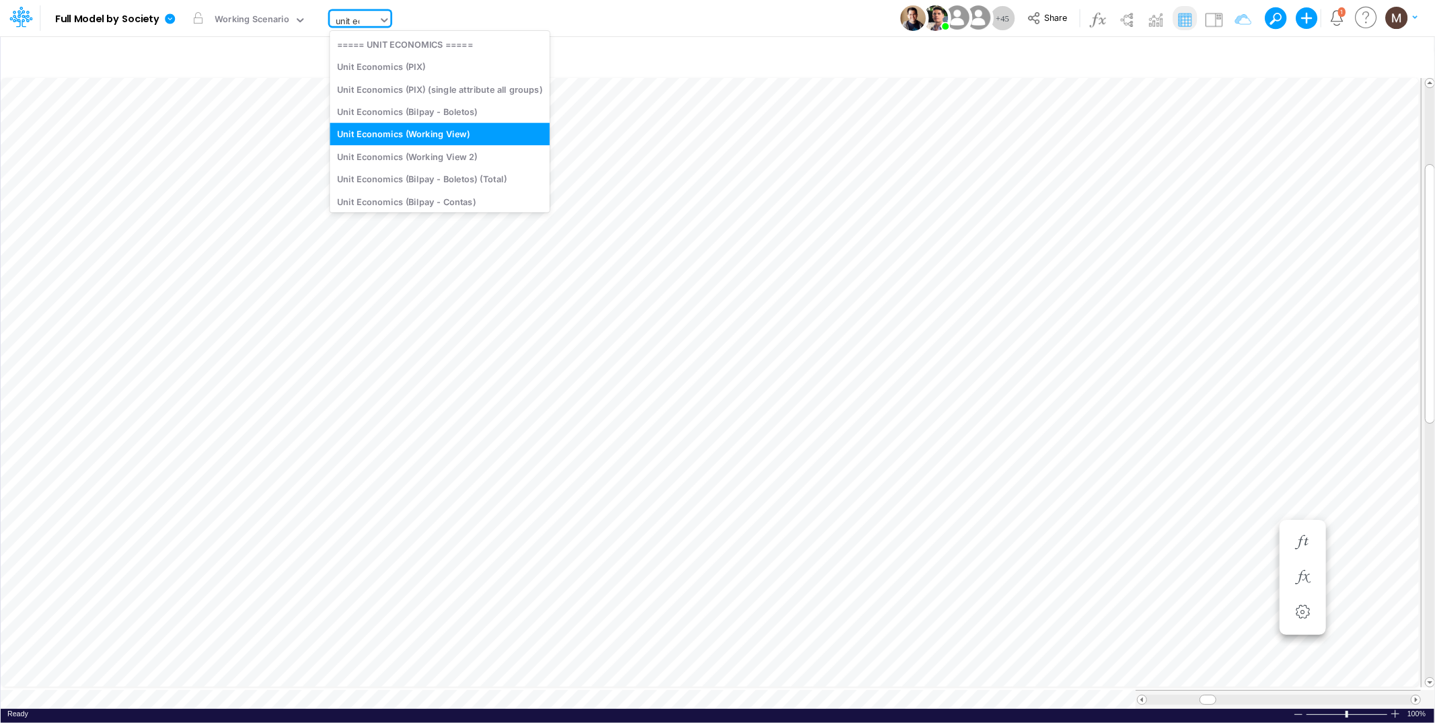
type input "unit eco"
click at [410, 64] on div "Unit Economics (PIX)" at bounding box center [440, 67] width 220 height 22
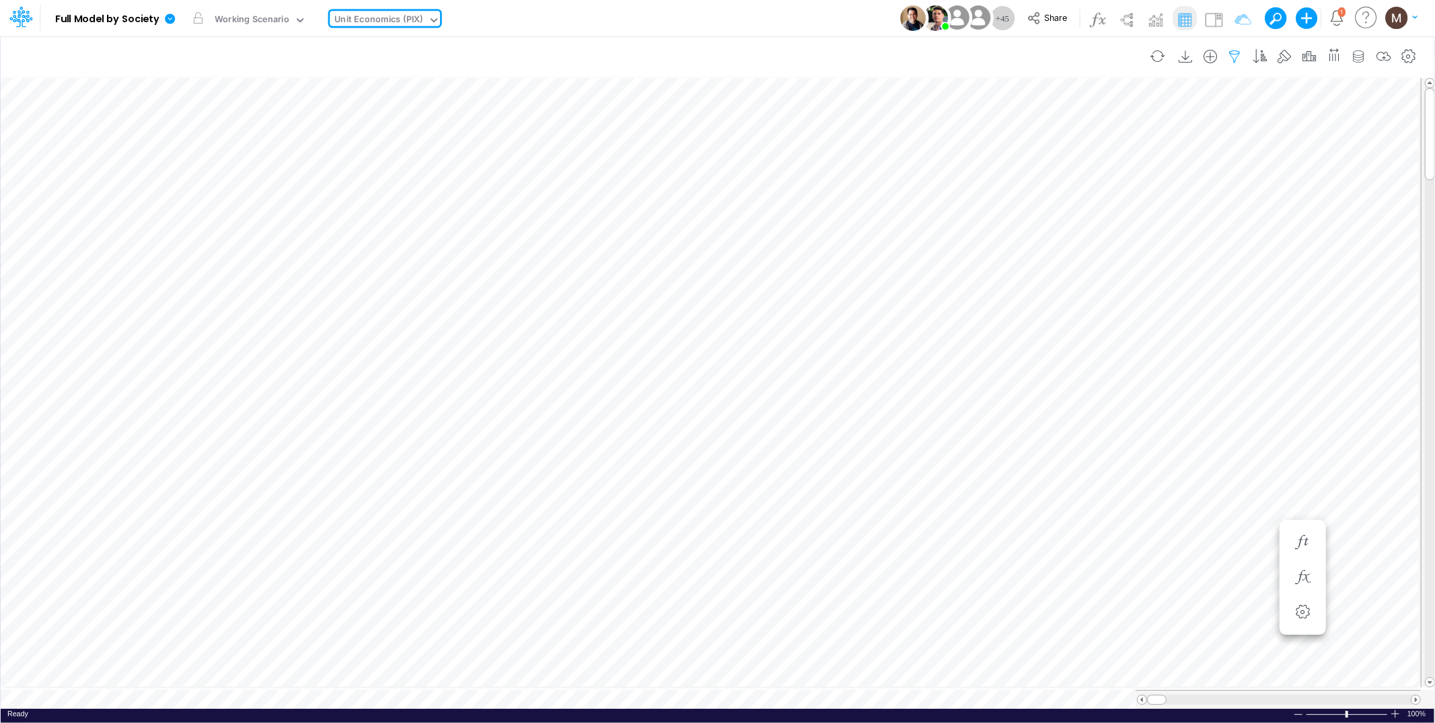
click at [1234, 63] on icon "button" at bounding box center [1235, 57] width 20 height 14
select select "contains"
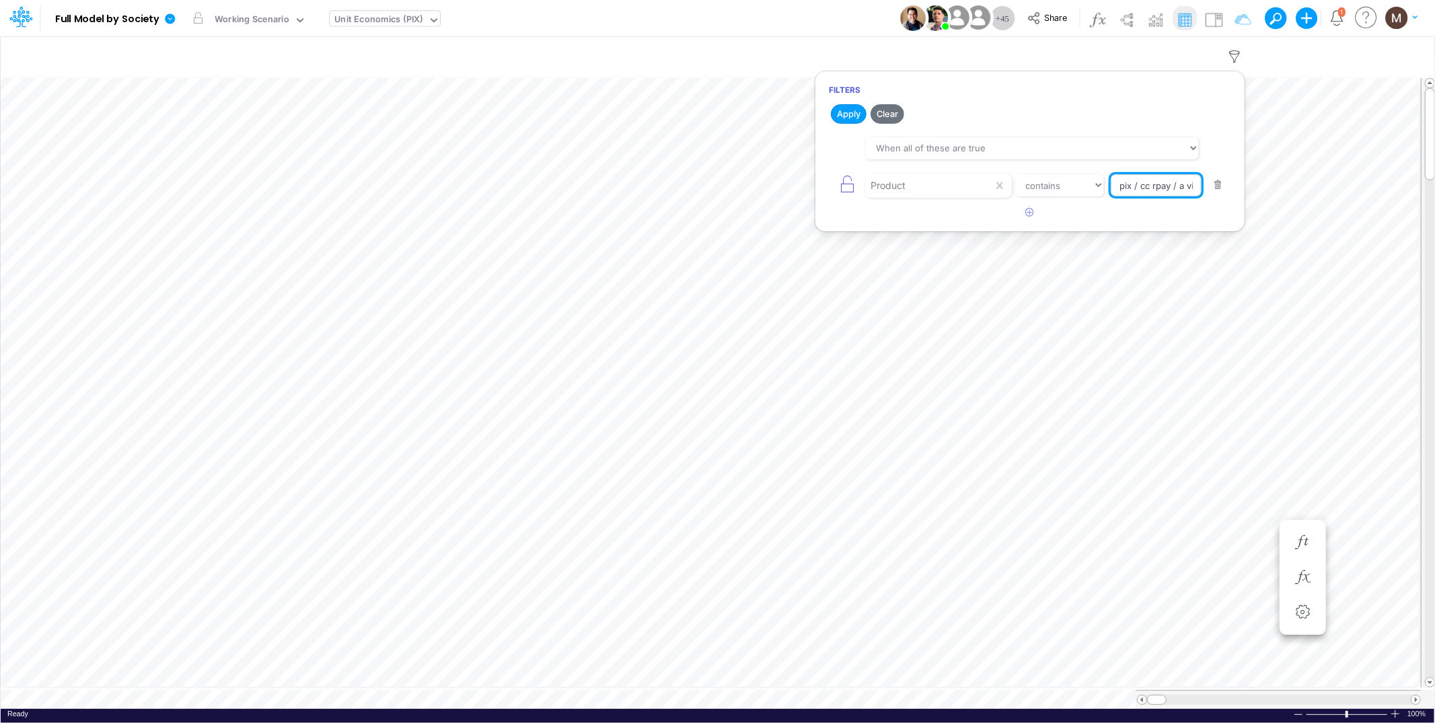
click at [1161, 182] on input "pix / cc rpay / a vista" at bounding box center [1156, 185] width 91 height 23
type input "pix / cc / a vista"
click at [835, 112] on button "Apply" at bounding box center [849, 114] width 36 height 20
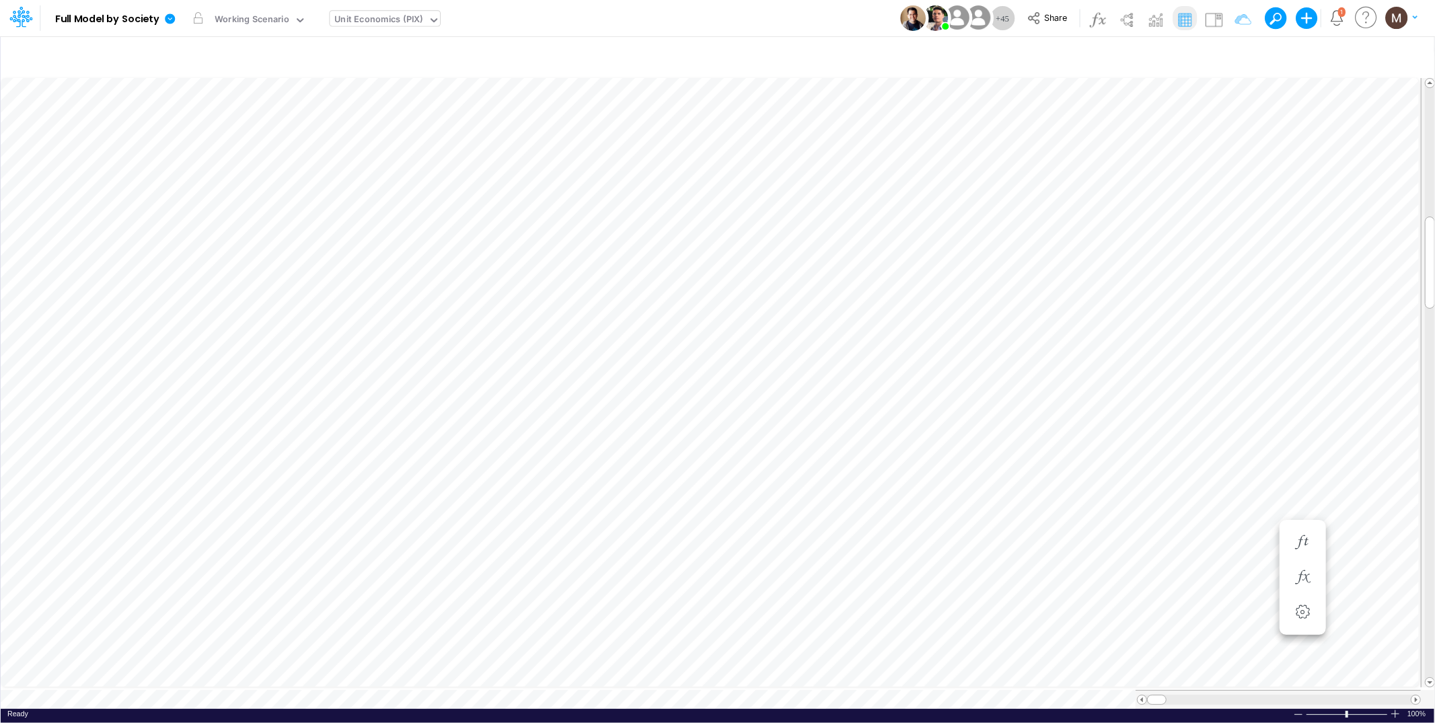
scroll to position [0, 1]
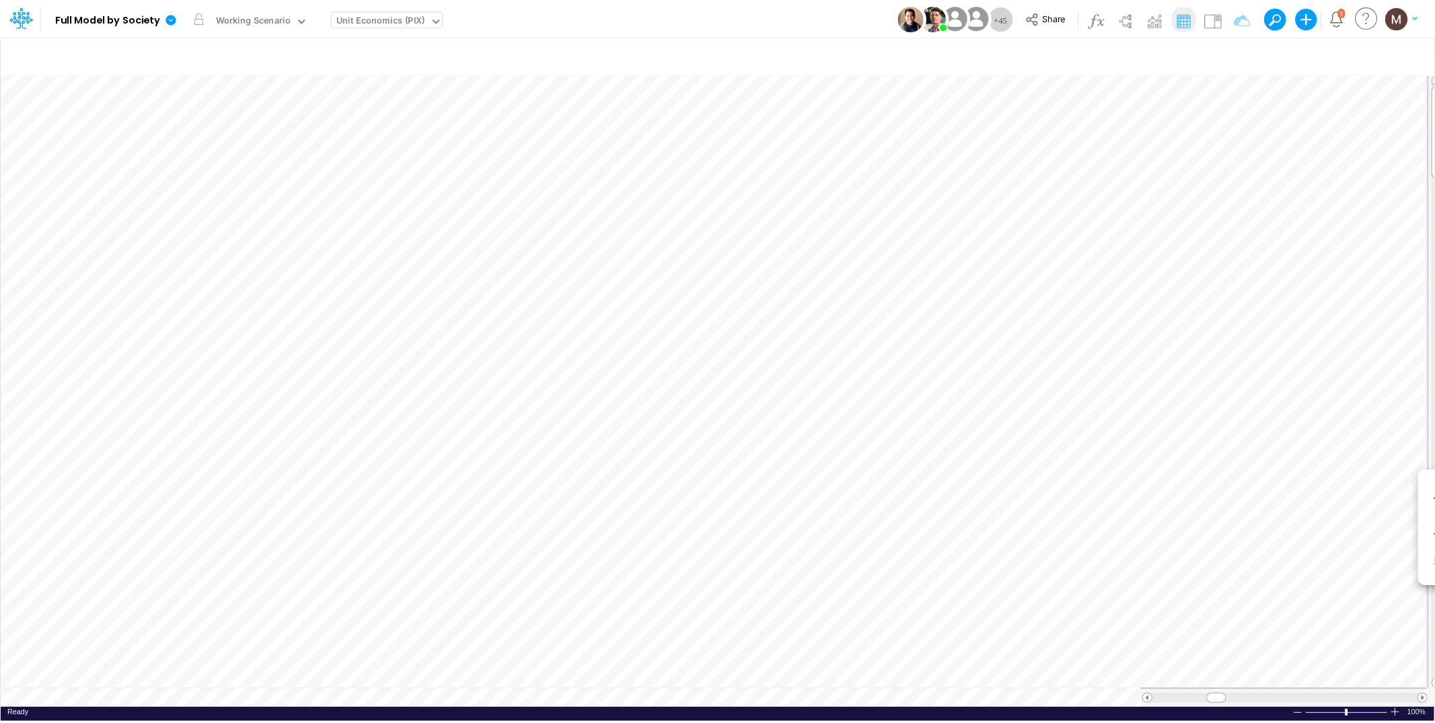
scroll to position [0, 1]
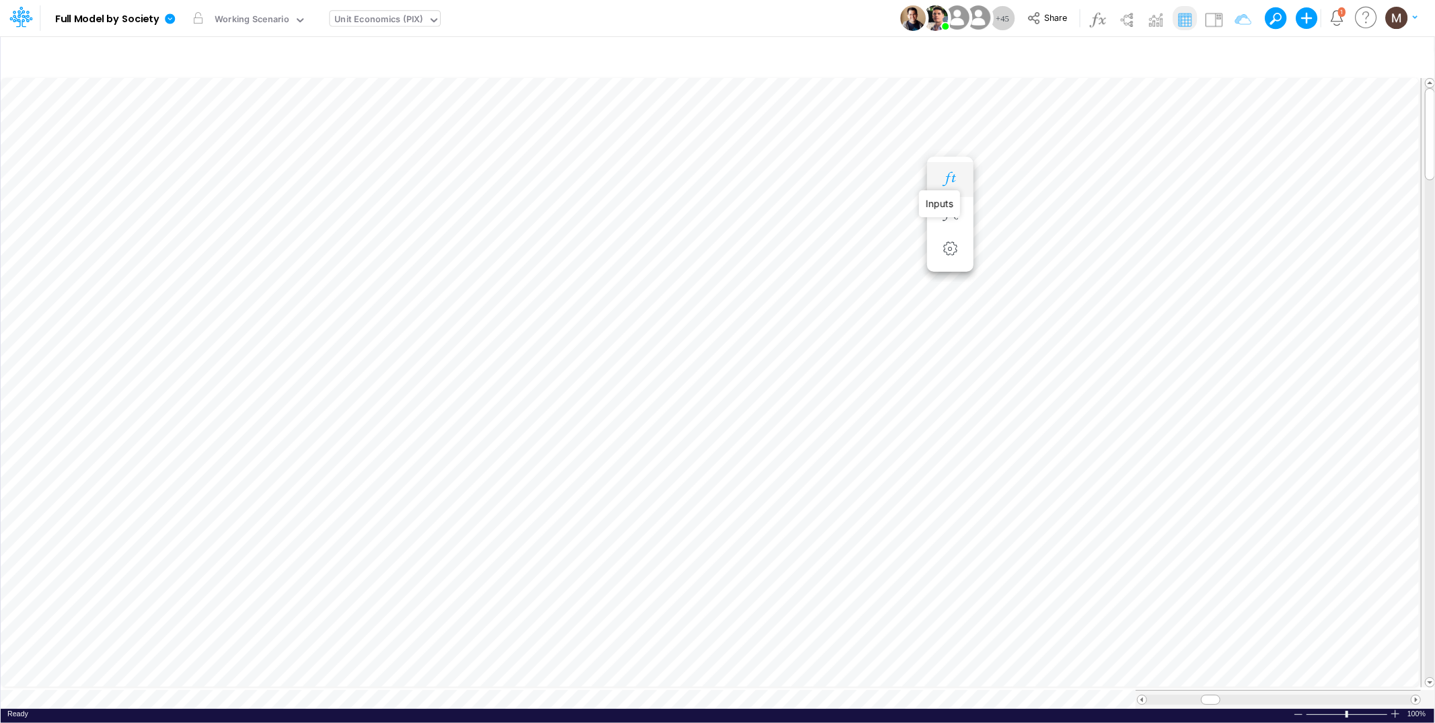
click at [948, 175] on icon "button" at bounding box center [950, 179] width 20 height 14
drag, startPoint x: 951, startPoint y: 353, endPoint x: 943, endPoint y: 351, distance: 7.9
click at [947, 352] on icon "button" at bounding box center [950, 354] width 20 height 14
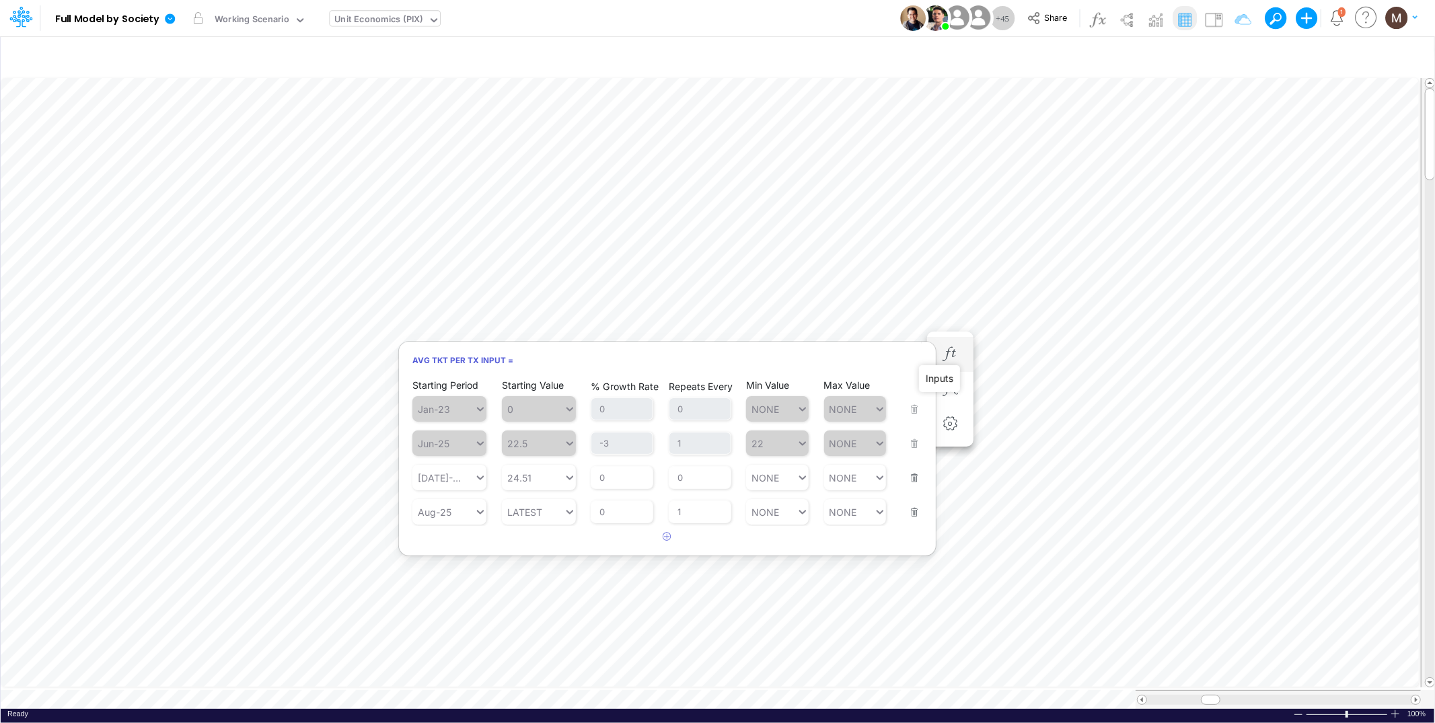
click at [1040, 307] on body "Model Full Model by Society Edit model settings Duplicate Import QuickBooks Qui…" at bounding box center [717, 361] width 1435 height 723
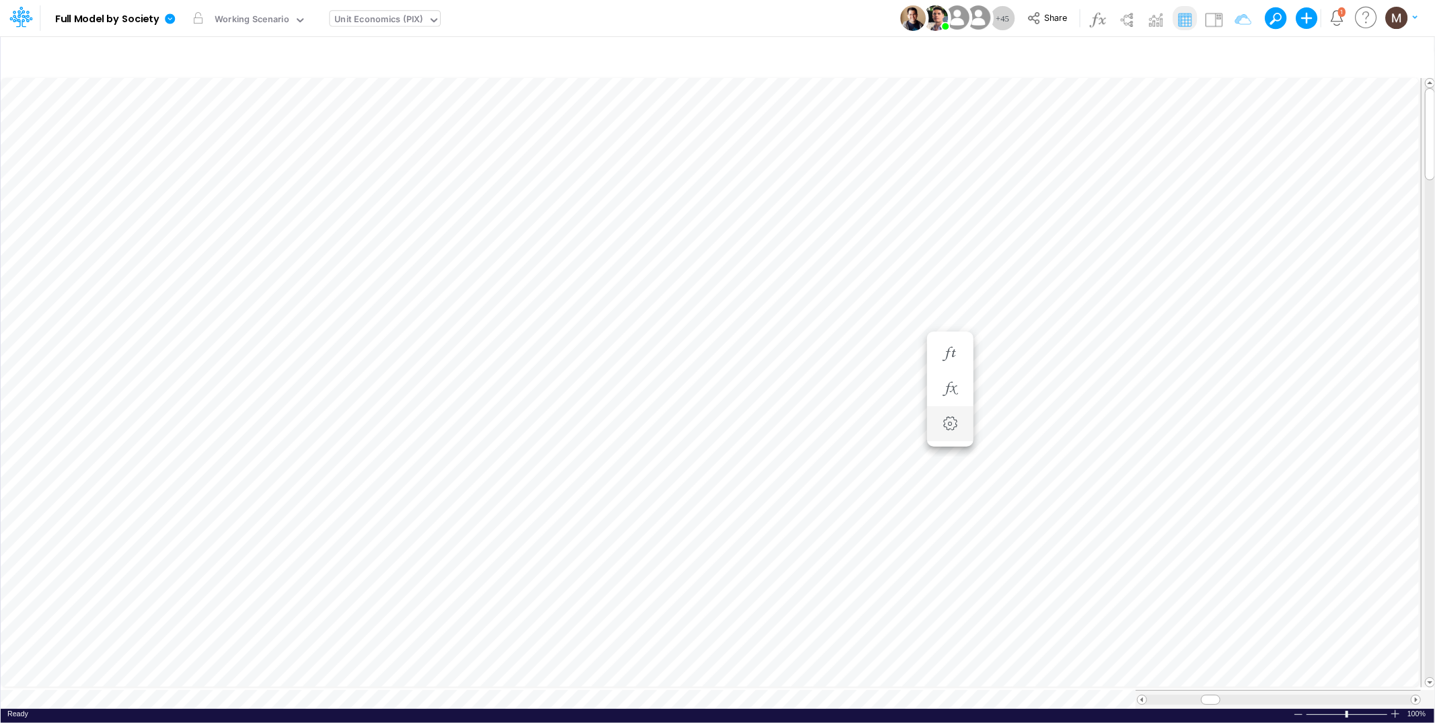
scroll to position [0, 1]
click at [953, 524] on icon "button" at bounding box center [950, 529] width 20 height 14
click at [1027, 469] on icon "button" at bounding box center [1031, 475] width 20 height 14
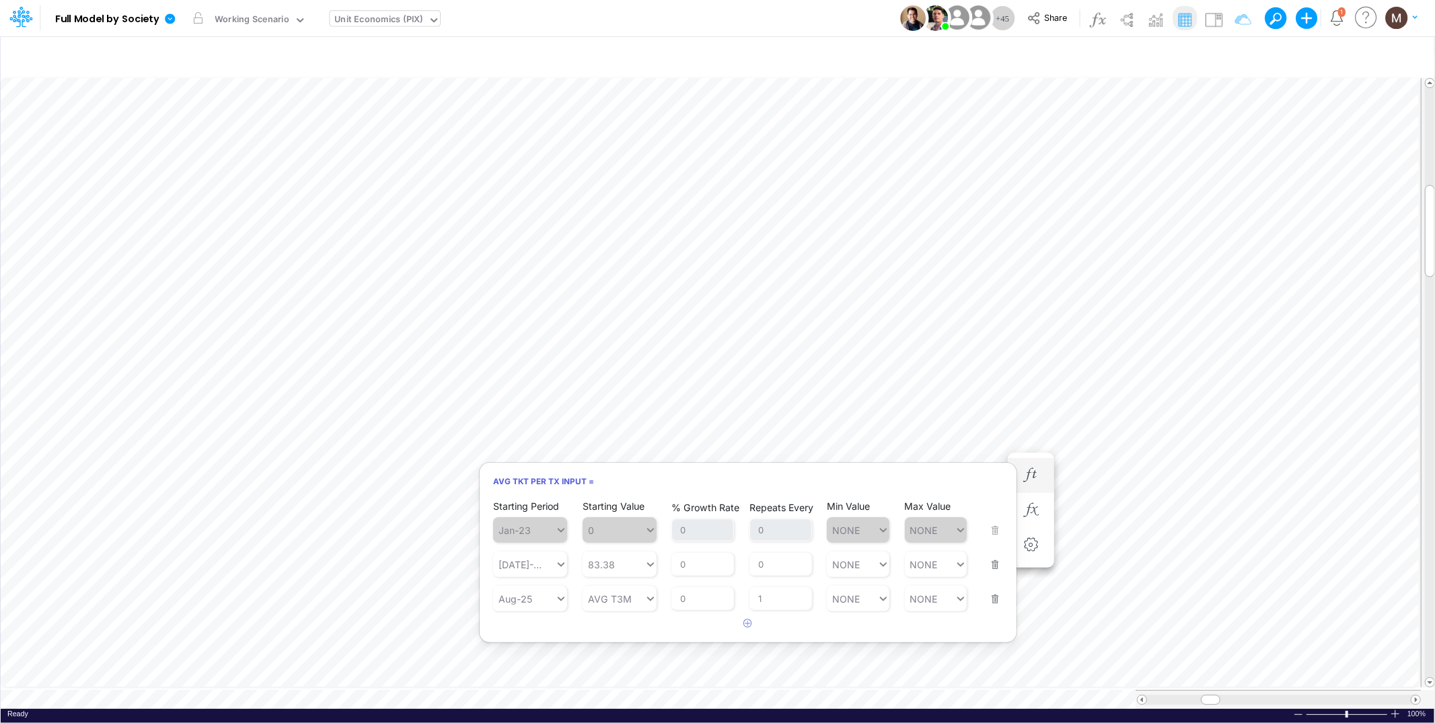
scroll to position [0, 1]
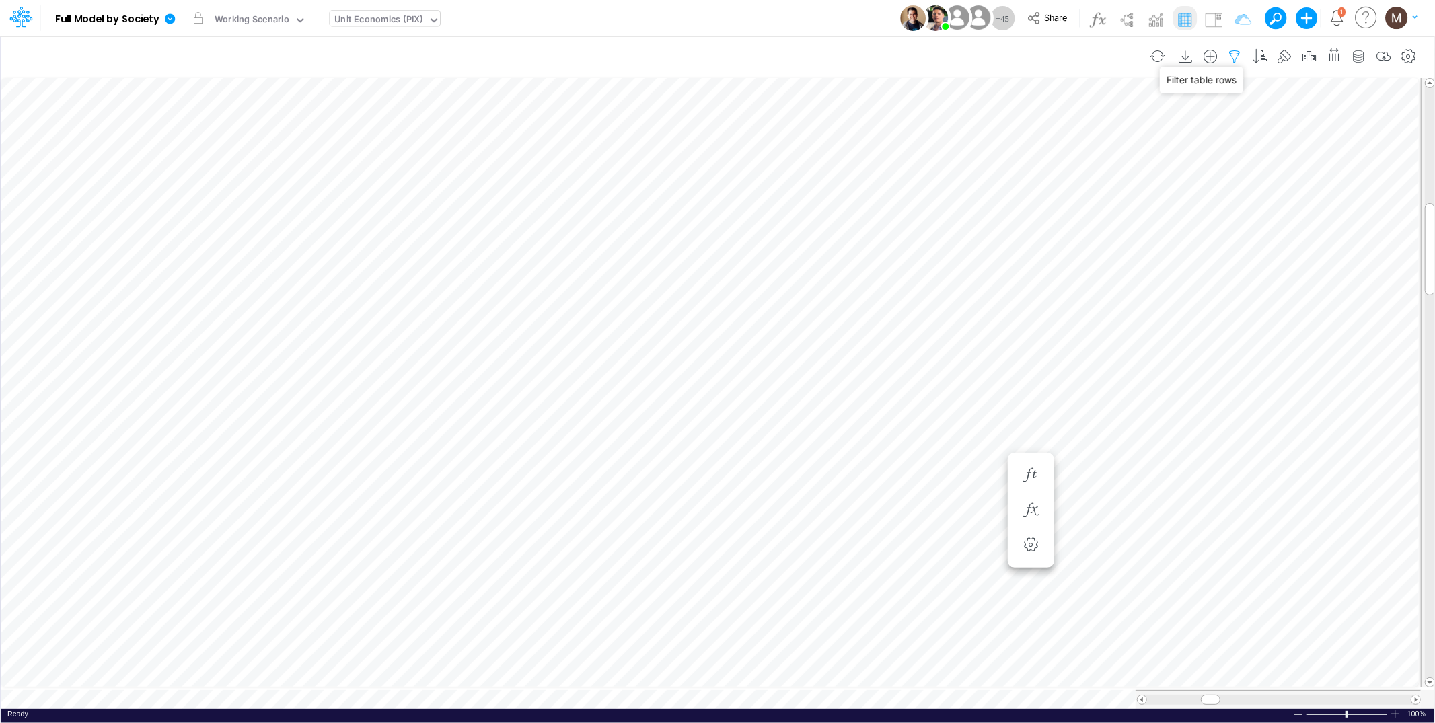
click at [1229, 58] on icon "button" at bounding box center [1235, 57] width 20 height 14
select select "contains"
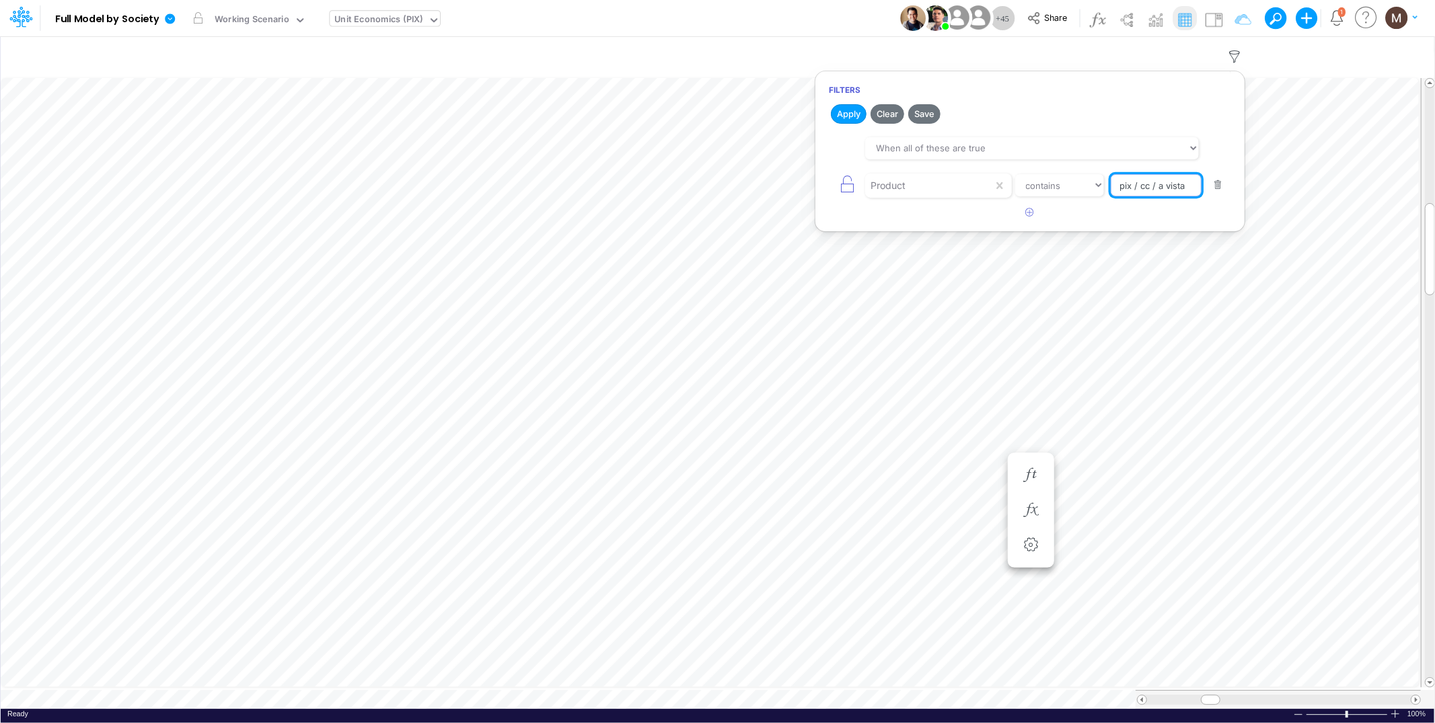
drag, startPoint x: 1159, startPoint y: 185, endPoint x: 1209, endPoint y: 184, distance: 49.8
click at [1209, 184] on div "Product equals not equal starts with ends with contains pix / cc / a vista" at bounding box center [1030, 185] width 402 height 30
type input "pix / cc / installment"
click at [838, 116] on button "Apply" at bounding box center [849, 114] width 36 height 20
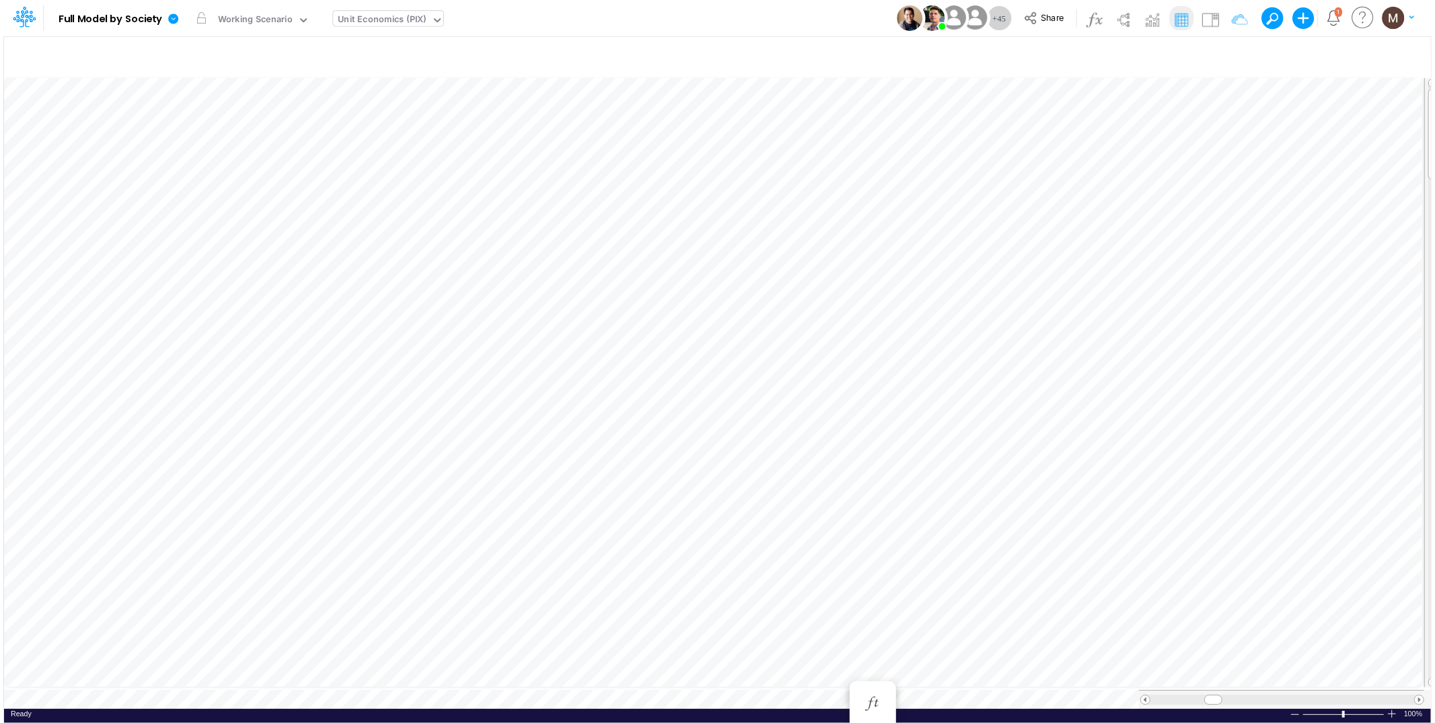
scroll to position [0, 1]
click at [867, 172] on icon "button" at bounding box center [869, 179] width 20 height 14
click at [628, 351] on icon "button" at bounding box center [627, 354] width 20 height 14
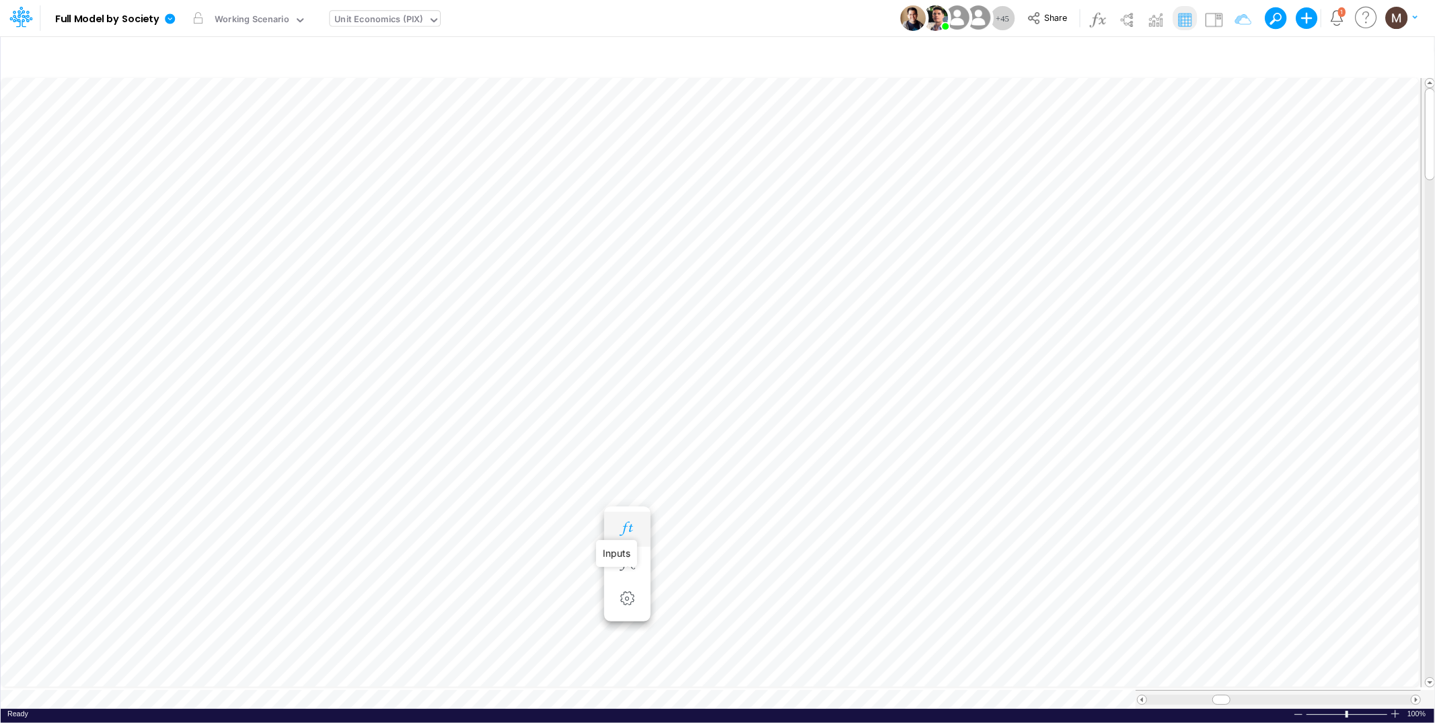
click at [634, 530] on icon "button" at bounding box center [627, 529] width 20 height 14
click at [625, 450] on icon "button" at bounding box center [627, 448] width 20 height 14
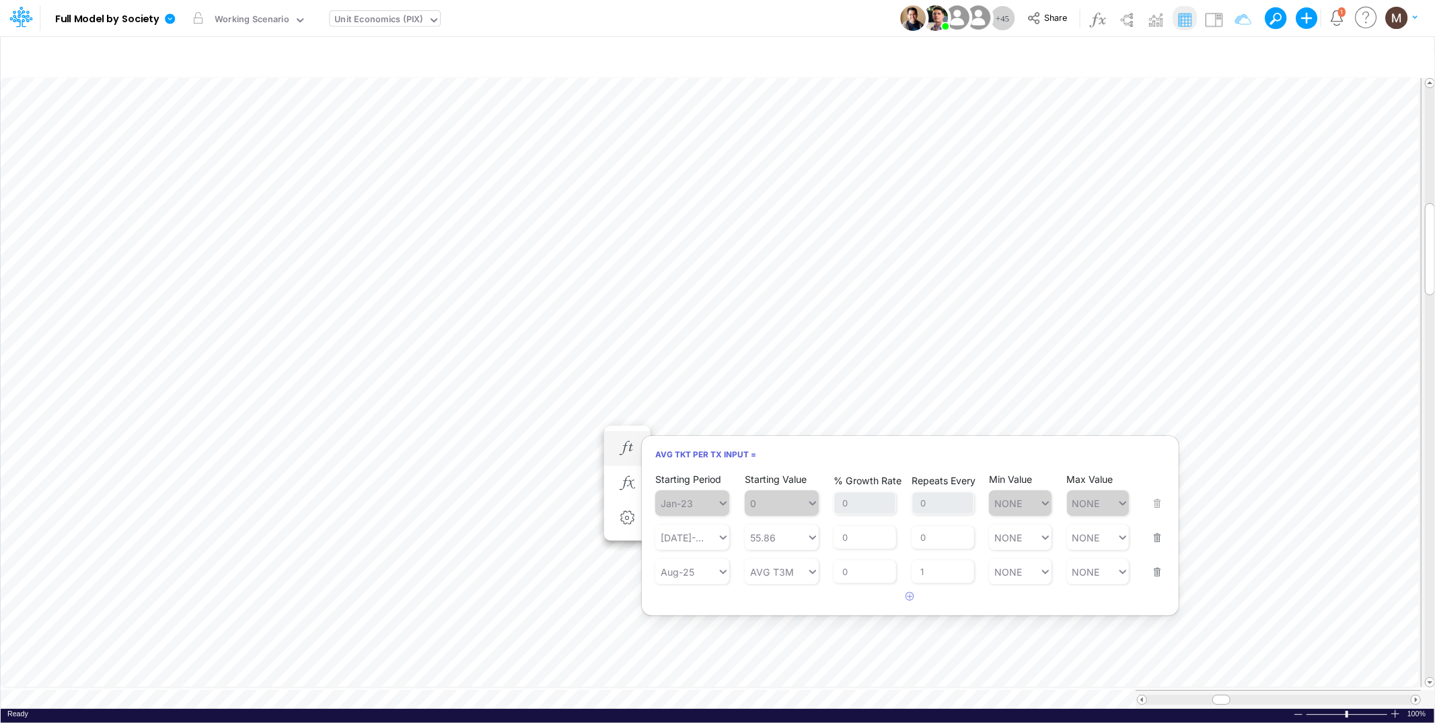
scroll to position [0, 1]
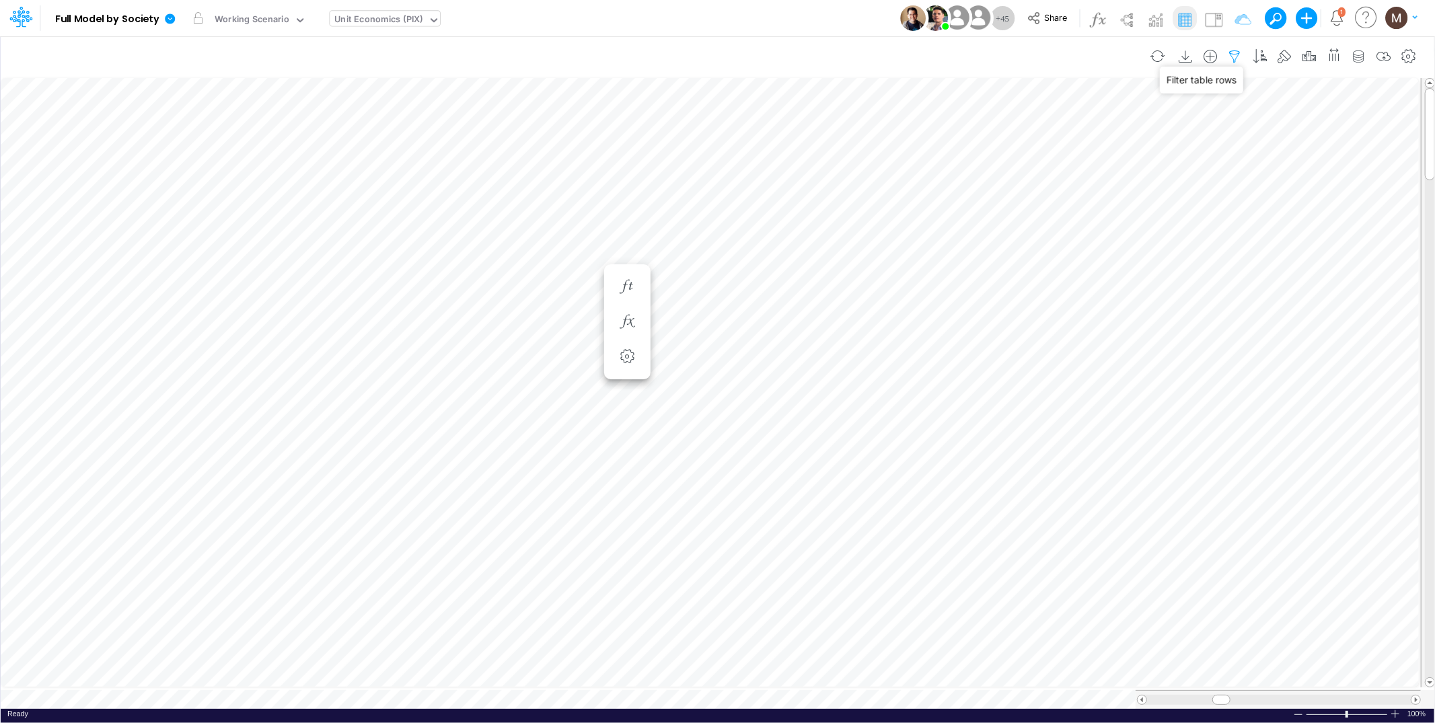
click at [1228, 58] on icon "button" at bounding box center [1235, 57] width 20 height 14
select select "contains"
click at [788, 336] on icon "button" at bounding box center [788, 341] width 20 height 14
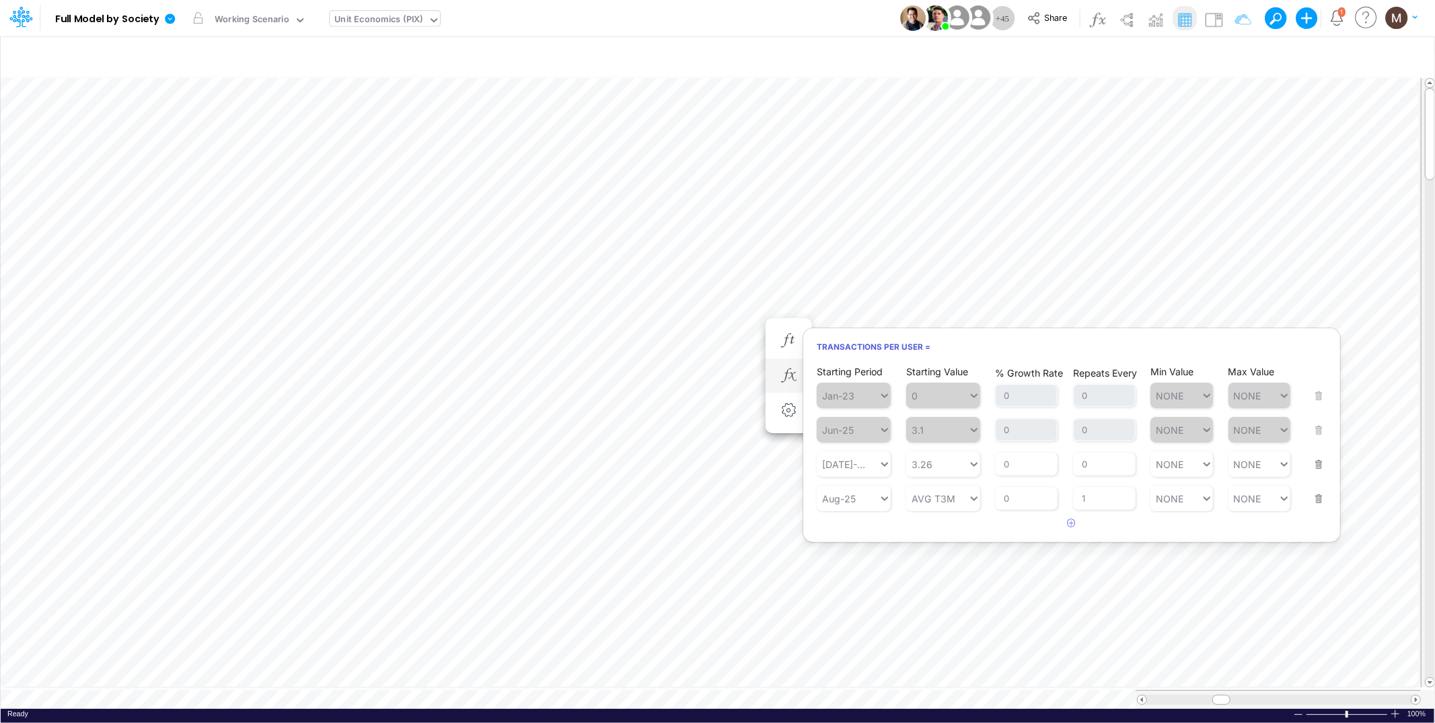
scroll to position [0, 1]
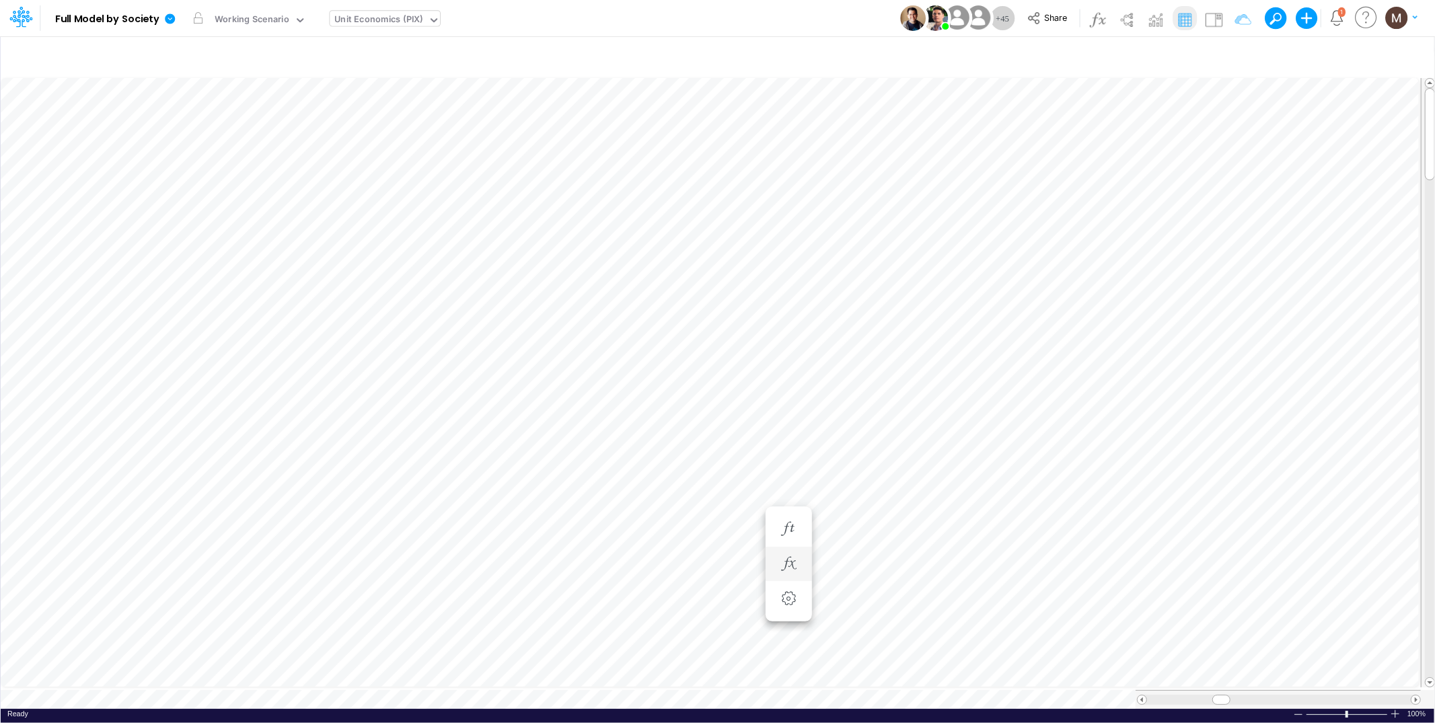
scroll to position [0, 1]
click at [783, 511] on icon "button" at bounding box center [788, 516] width 20 height 14
click at [791, 569] on icon "button" at bounding box center [788, 569] width 20 height 14
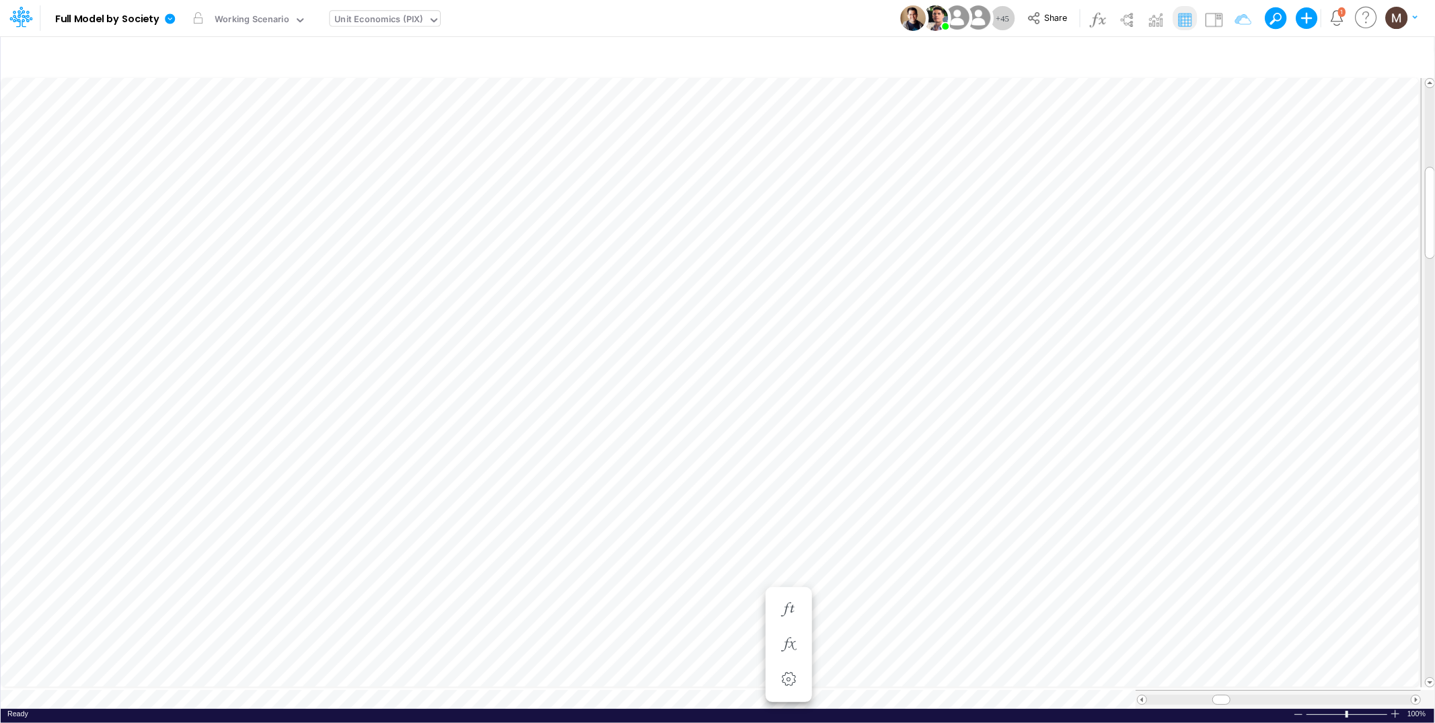
type input "DC by Vertical"
click at [1221, 55] on button "button" at bounding box center [1210, 56] width 25 height 27
click at [1118, 43] on input "DC by Vertical" at bounding box center [577, 56] width 1130 height 28
select select "contains"
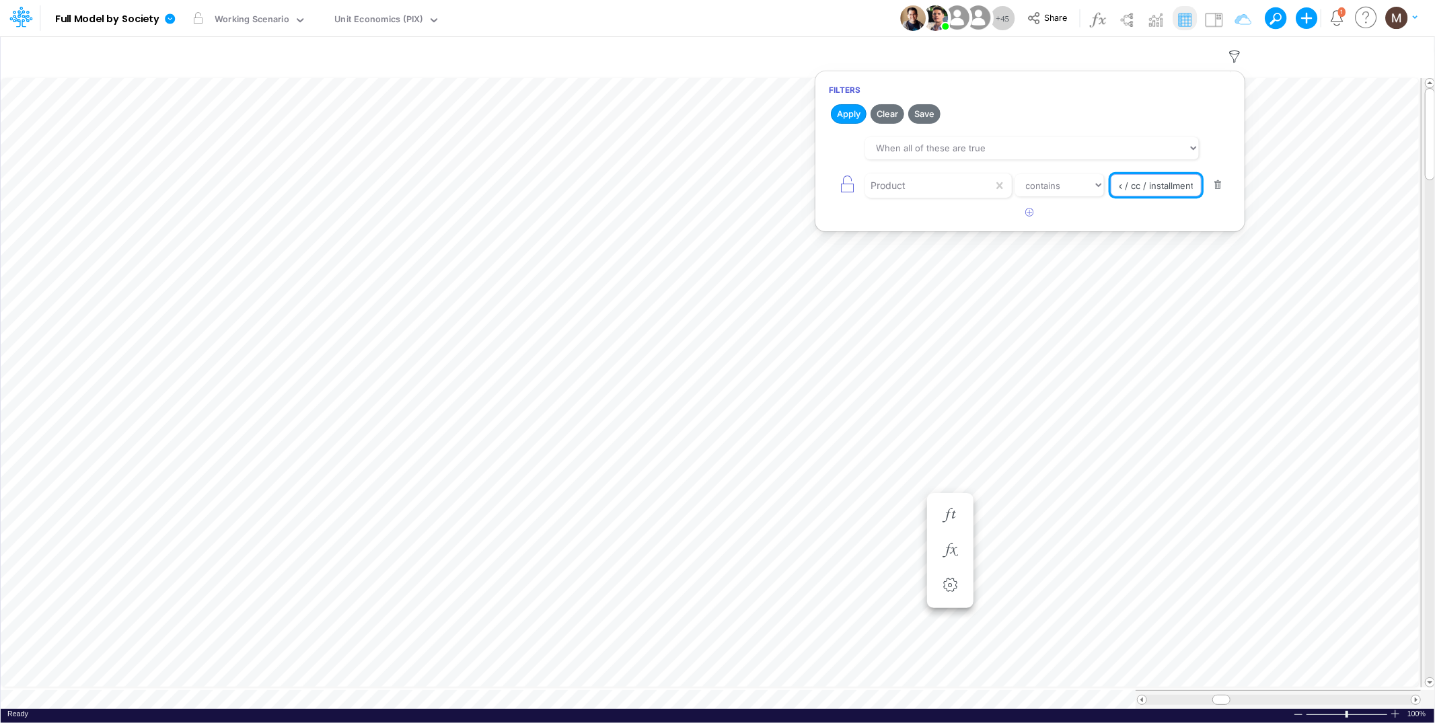
drag, startPoint x: 1159, startPoint y: 190, endPoint x: 1233, endPoint y: 197, distance: 75.1
click at [1233, 197] on article "When all of these are true When any of these are true Product equals not equal …" at bounding box center [1029, 166] width 429 height 71
type input "pix / cc"
click at [844, 114] on button "Apply" at bounding box center [849, 114] width 36 height 20
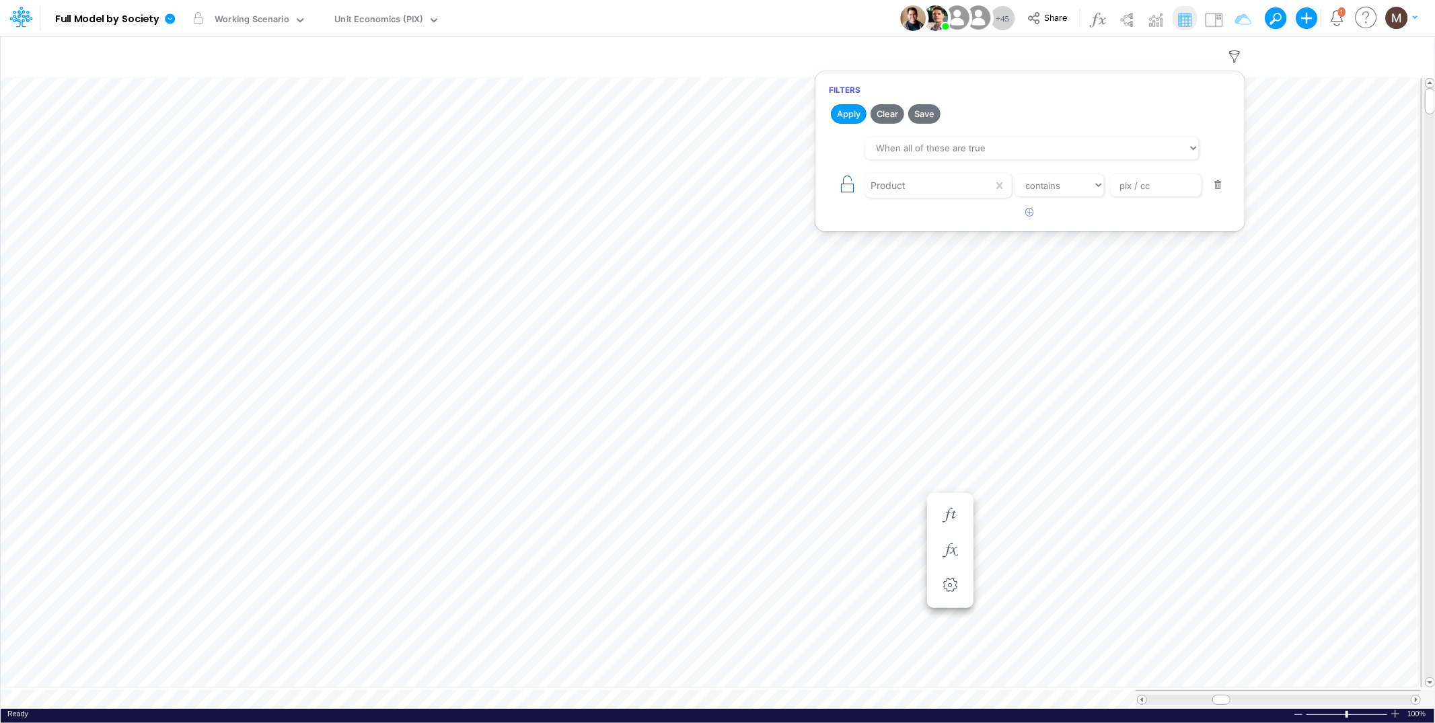
scroll to position [0, 1]
click at [1235, 51] on icon "button" at bounding box center [1235, 57] width 20 height 14
select select "contains"
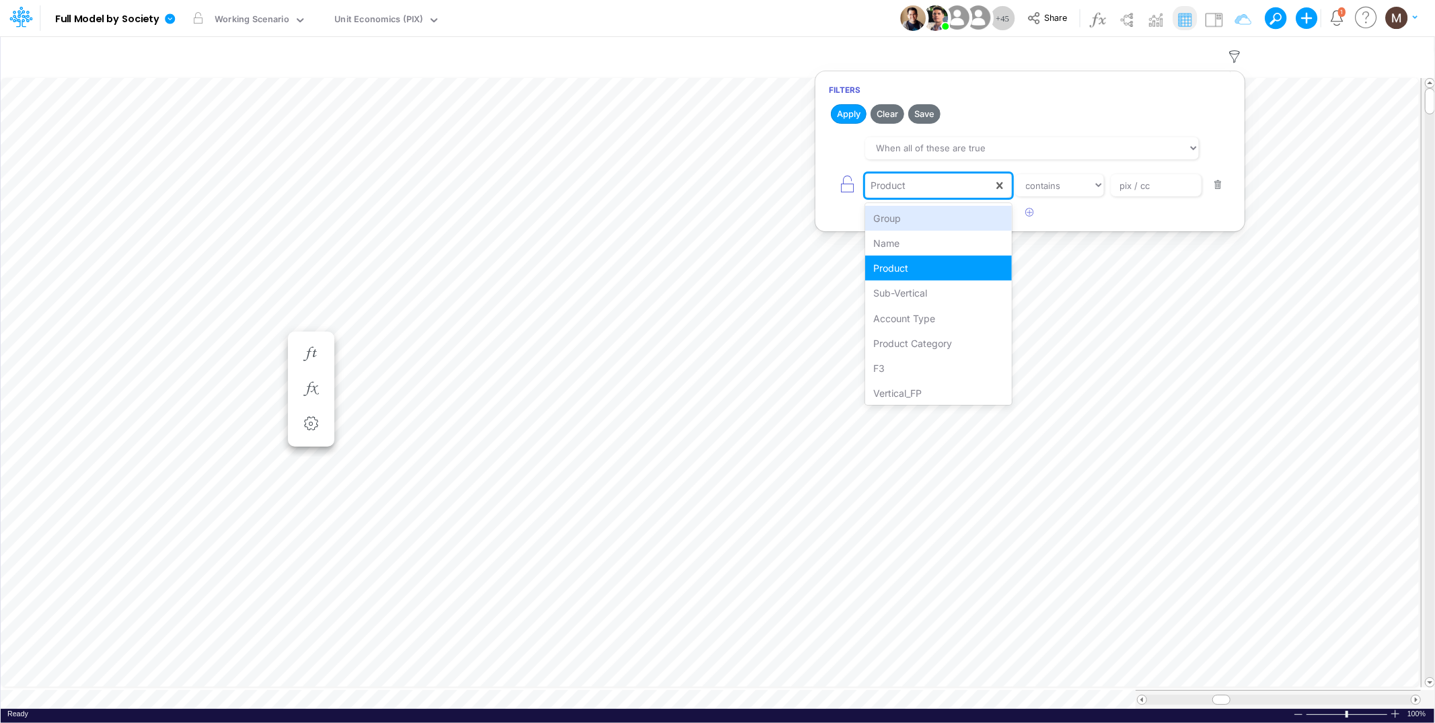
click at [929, 186] on div "Product" at bounding box center [929, 185] width 128 height 23
click at [890, 239] on div "Name" at bounding box center [938, 243] width 146 height 25
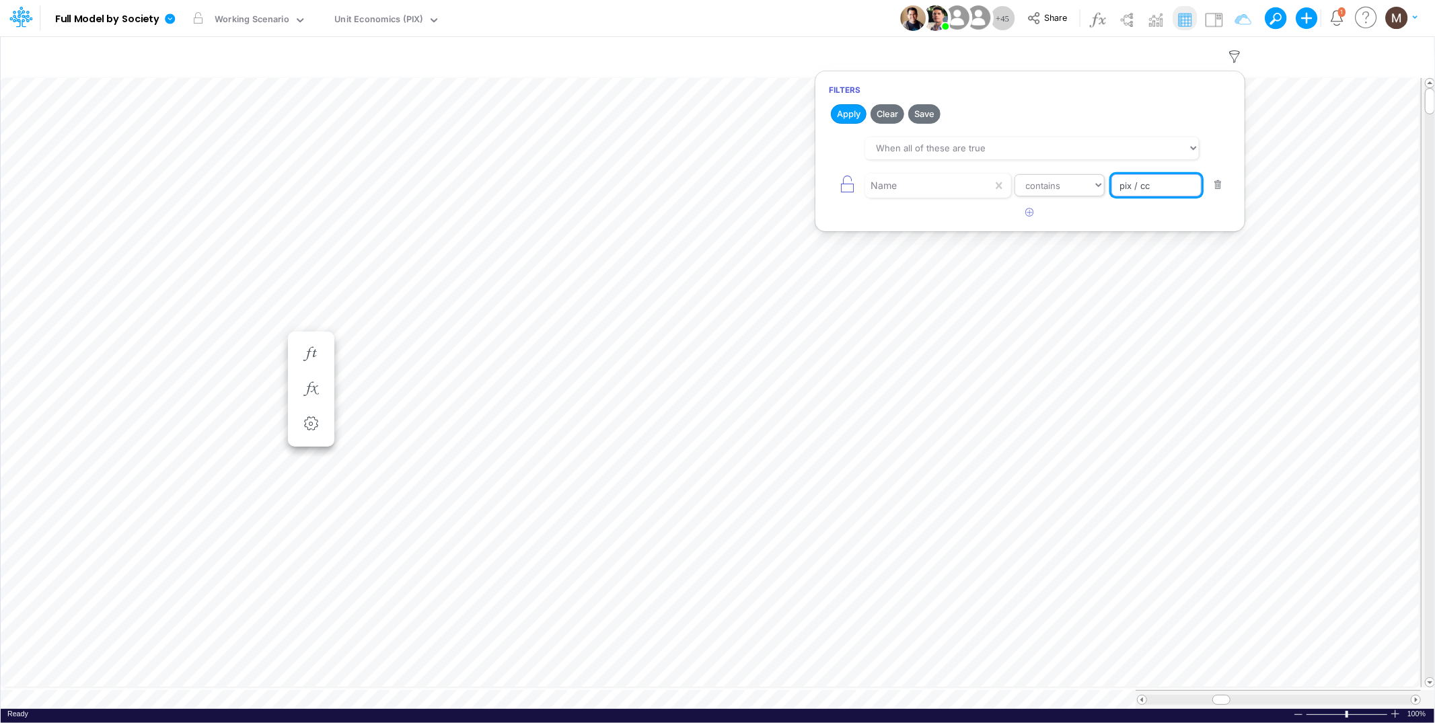
drag, startPoint x: 1156, startPoint y: 185, endPoint x: 1042, endPoint y: 185, distance: 114.4
click at [1042, 185] on div "Name equals not equal starts with ends with contains pix / cc" at bounding box center [1030, 185] width 402 height 30
paste input "Avg Tkt per TX Input"
type input "Avg Tkt per TX Input"
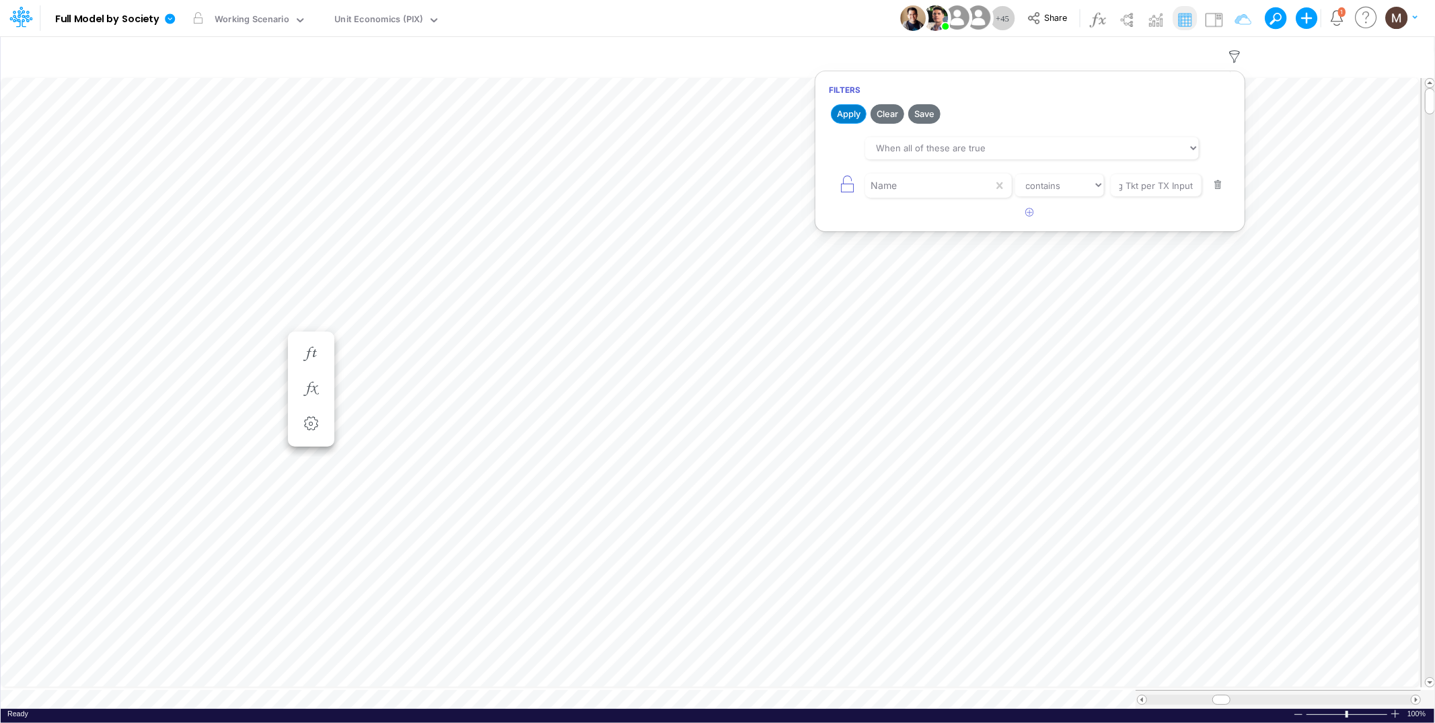
click at [850, 109] on button "Apply" at bounding box center [849, 114] width 36 height 20
click at [1237, 58] on icon "button" at bounding box center [1235, 57] width 20 height 14
select select "contains"
click at [1185, 188] on input "Avg Tkt per TX Input" at bounding box center [1156, 185] width 91 height 23
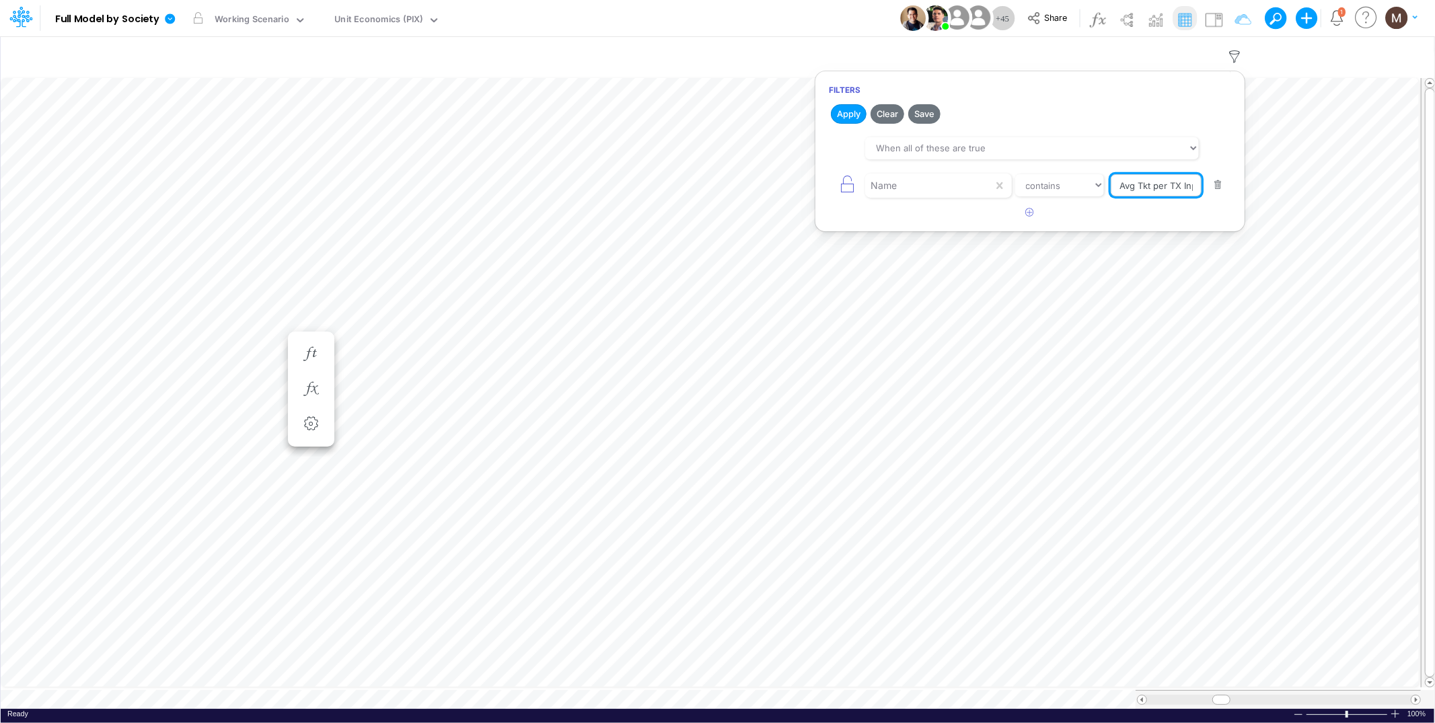
click at [1122, 186] on input "Avg Tkt per TX Input" at bounding box center [1156, 185] width 91 height 23
type input "Avg Tkt per TX Input"
click at [1303, 186] on body "Model Full Model by Society Edit model settings Duplicate Import QuickBooks Qui…" at bounding box center [717, 361] width 1435 height 723
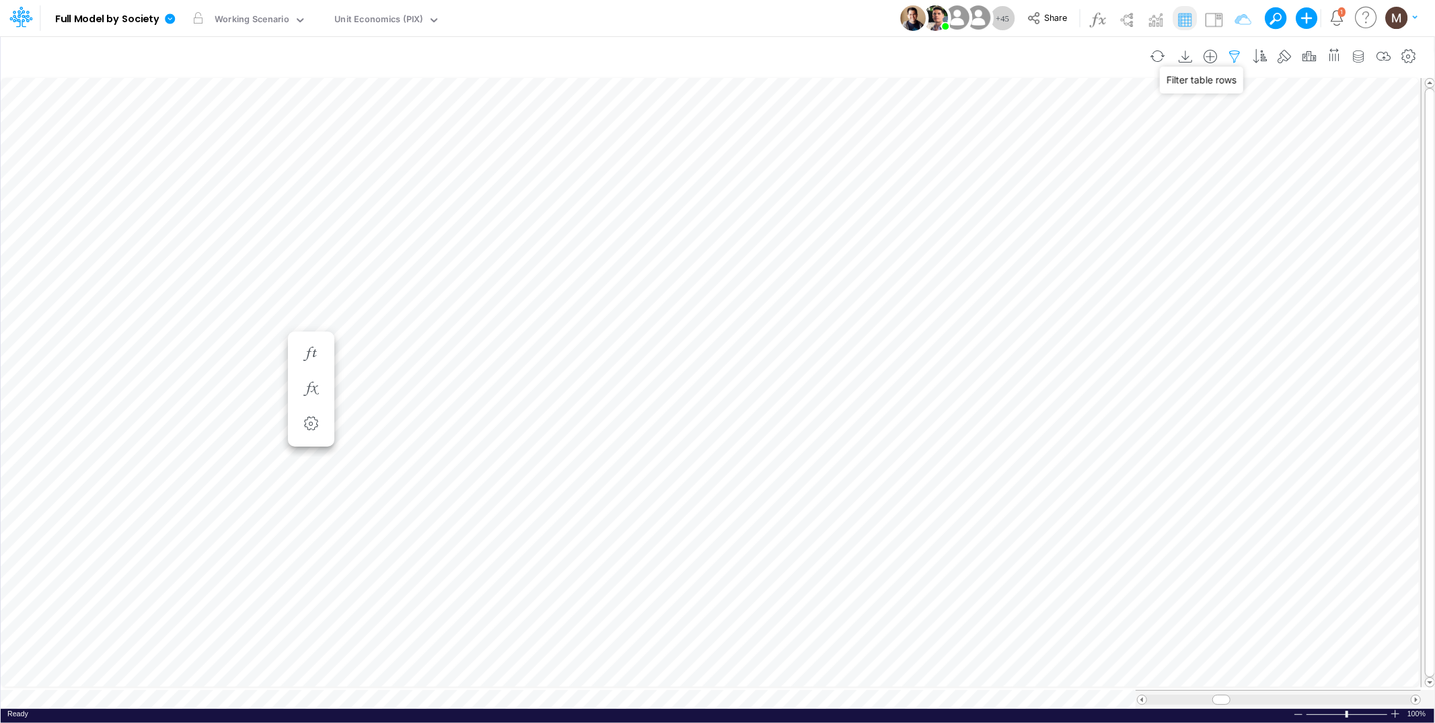
click at [1232, 59] on icon "button" at bounding box center [1235, 57] width 20 height 14
select select "contains"
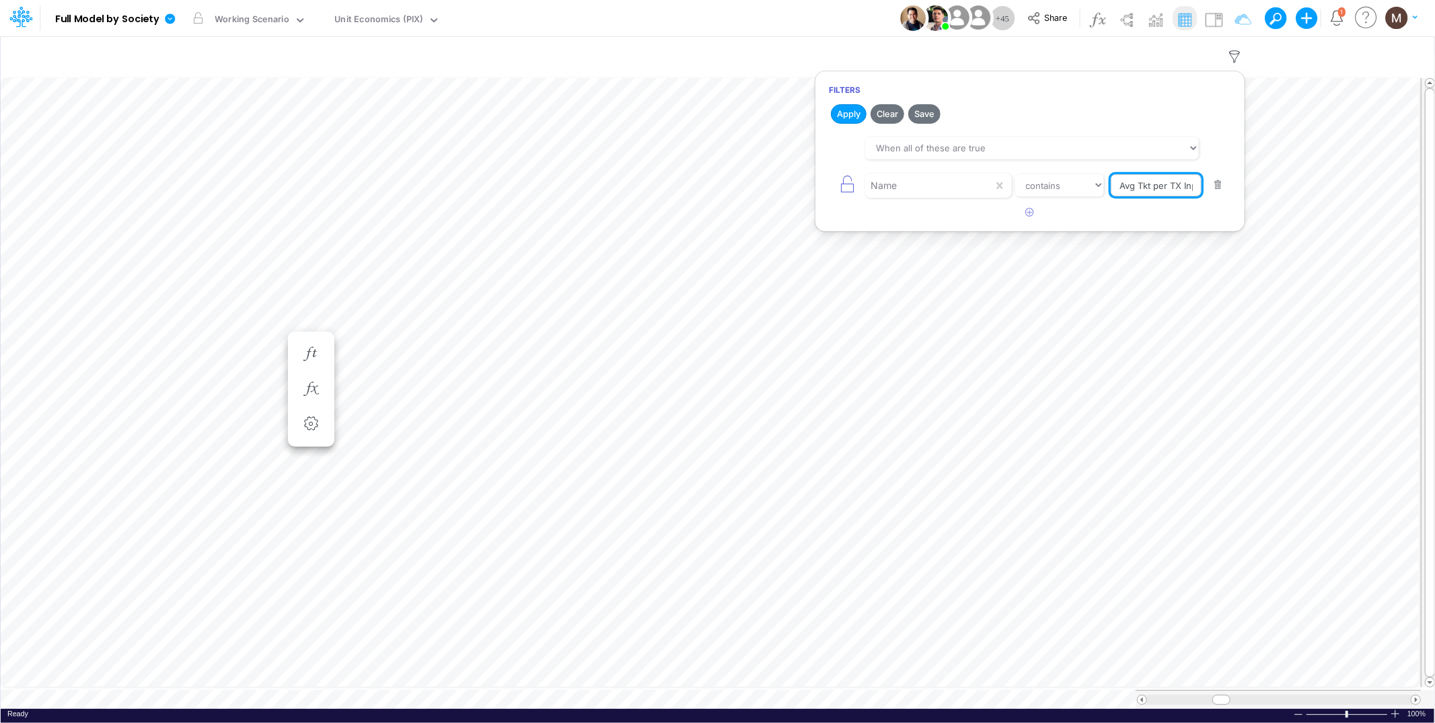
click at [1125, 191] on input "Avg Tkt per TX Input" at bounding box center [1156, 185] width 91 height 23
click at [1127, 185] on input "Avg Tkt per TX Input" at bounding box center [1156, 185] width 91 height 23
click at [1123, 185] on input "Avg Tkt per TX Input" at bounding box center [1156, 185] width 91 height 23
click at [853, 112] on button "Apply" at bounding box center [849, 114] width 36 height 20
click at [1169, 189] on input "Avg Tkt per TX Input" at bounding box center [1156, 185] width 91 height 23
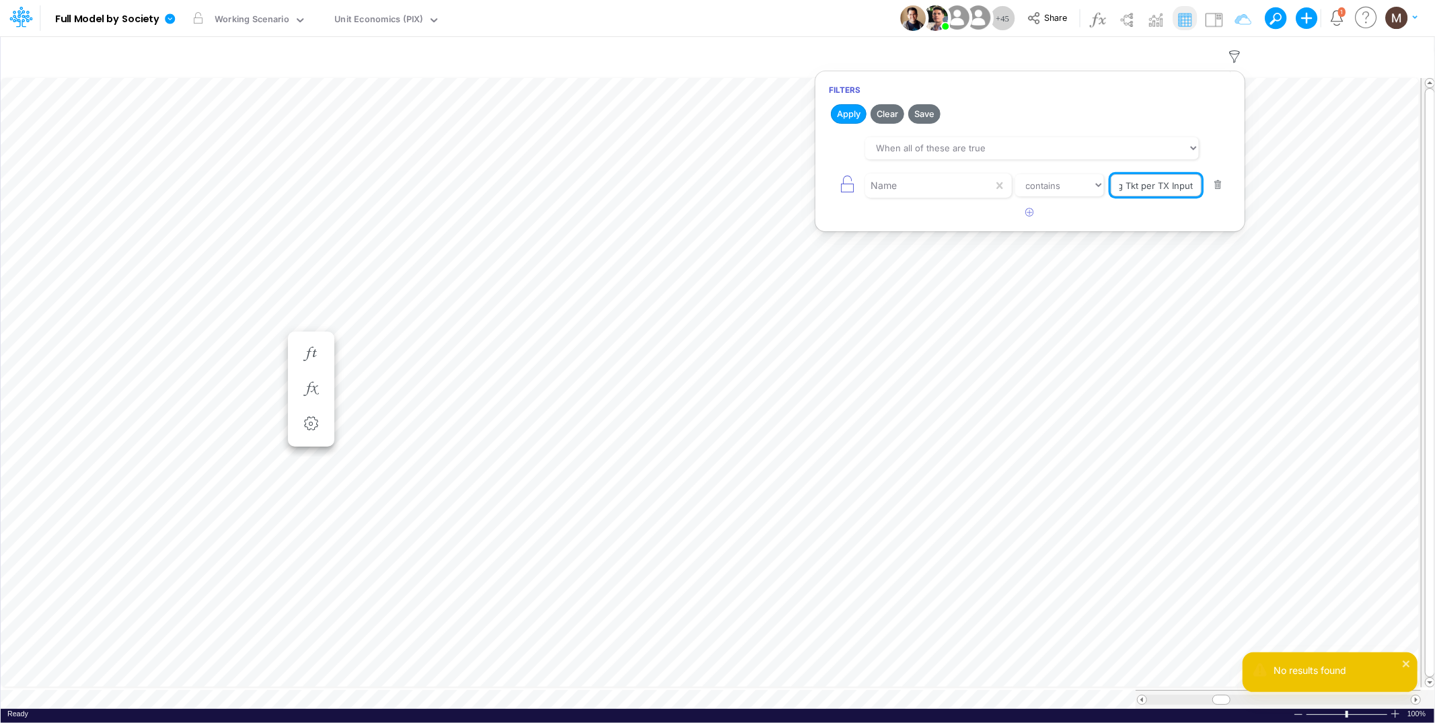
scroll to position [0, 11]
type input "Avg Tkt per TX Input"
click at [843, 114] on button "Apply" at bounding box center [849, 114] width 36 height 20
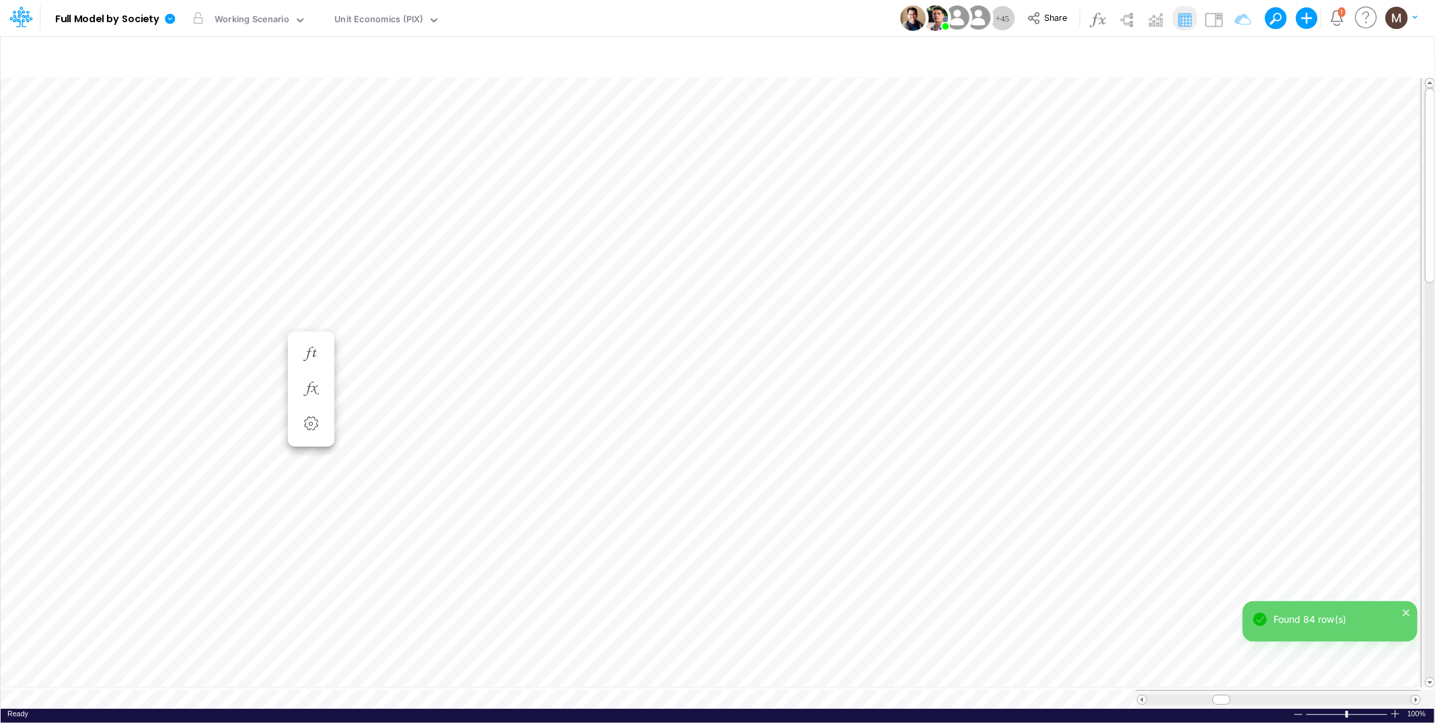
scroll to position [0, 1]
click at [1222, 695] on div at bounding box center [1215, 700] width 18 height 10
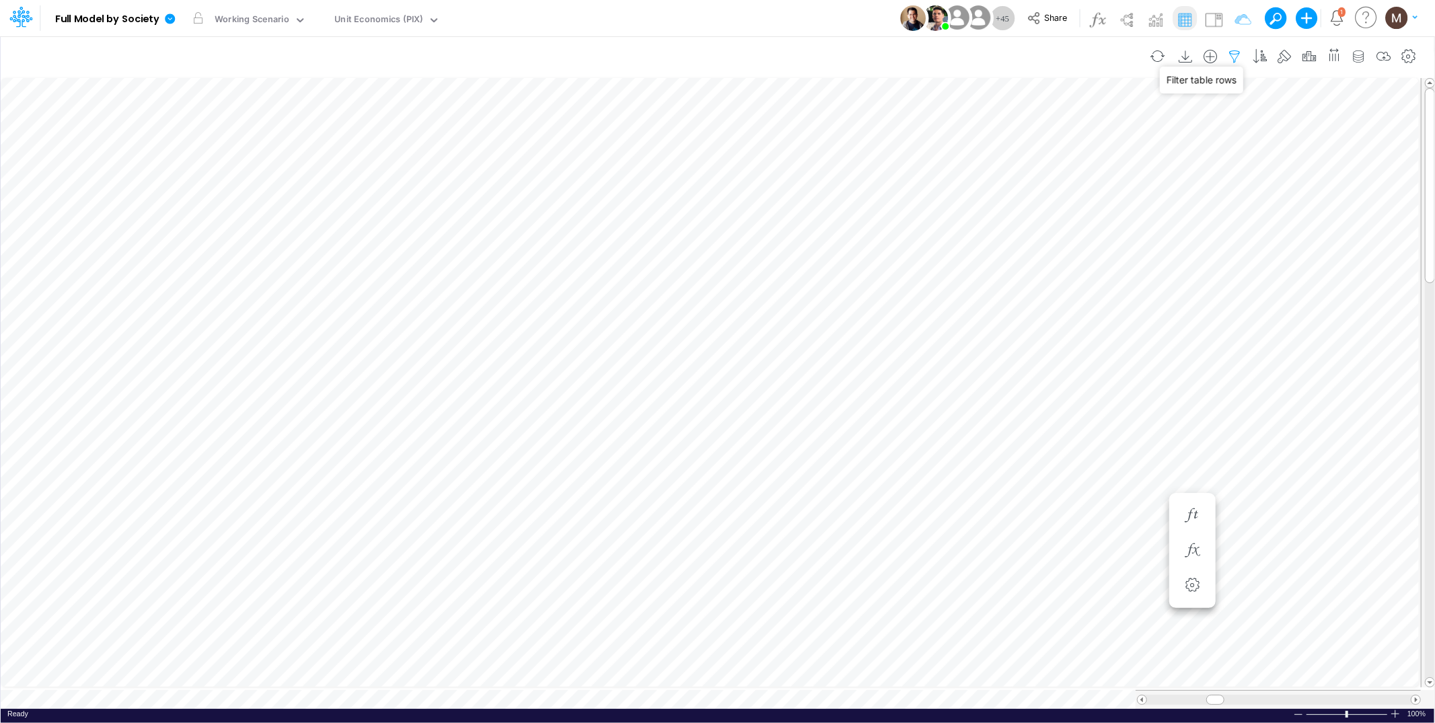
click at [1237, 52] on icon "button" at bounding box center [1235, 57] width 20 height 14
select select "contains"
click at [1036, 211] on button "button" at bounding box center [1030, 213] width 26 height 22
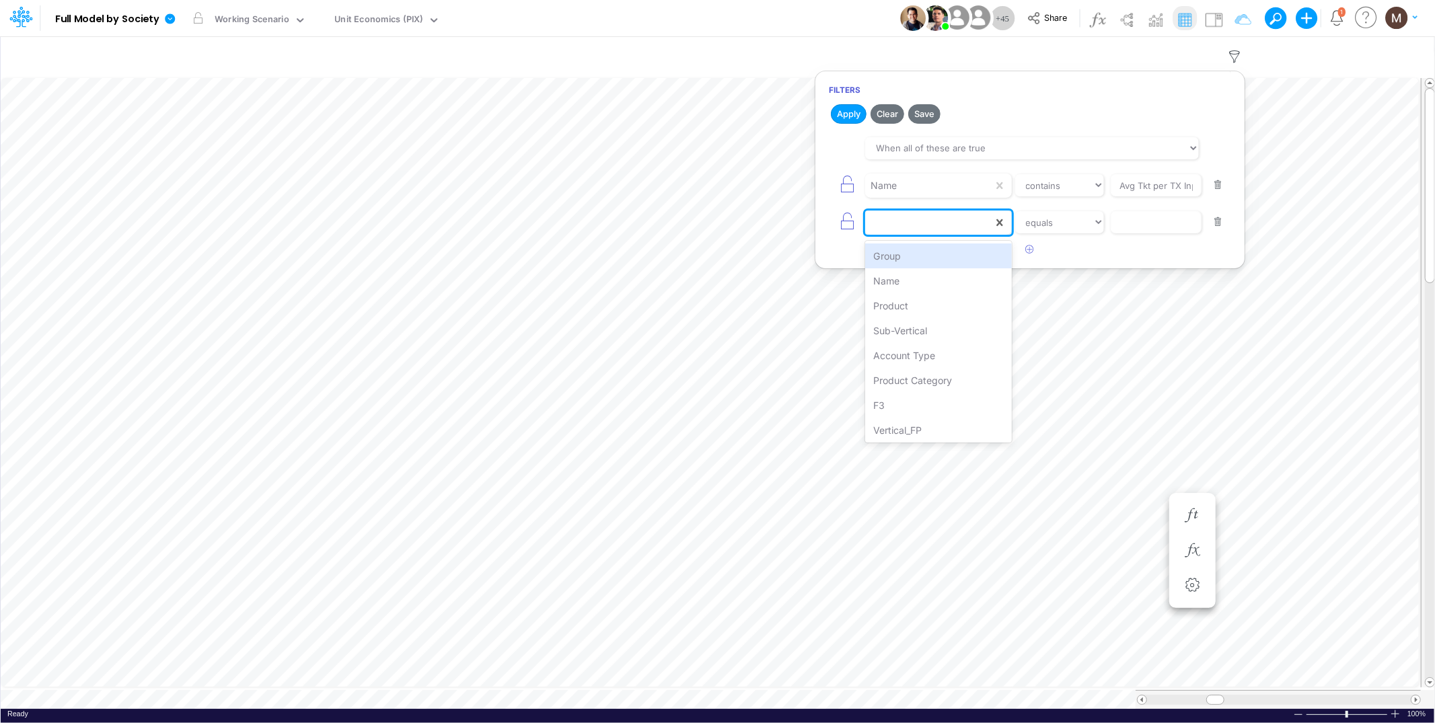
click at [926, 229] on div at bounding box center [929, 222] width 128 height 23
click at [917, 311] on div "Product" at bounding box center [938, 305] width 146 height 25
click at [1132, 221] on input "text" at bounding box center [1156, 222] width 91 height 23
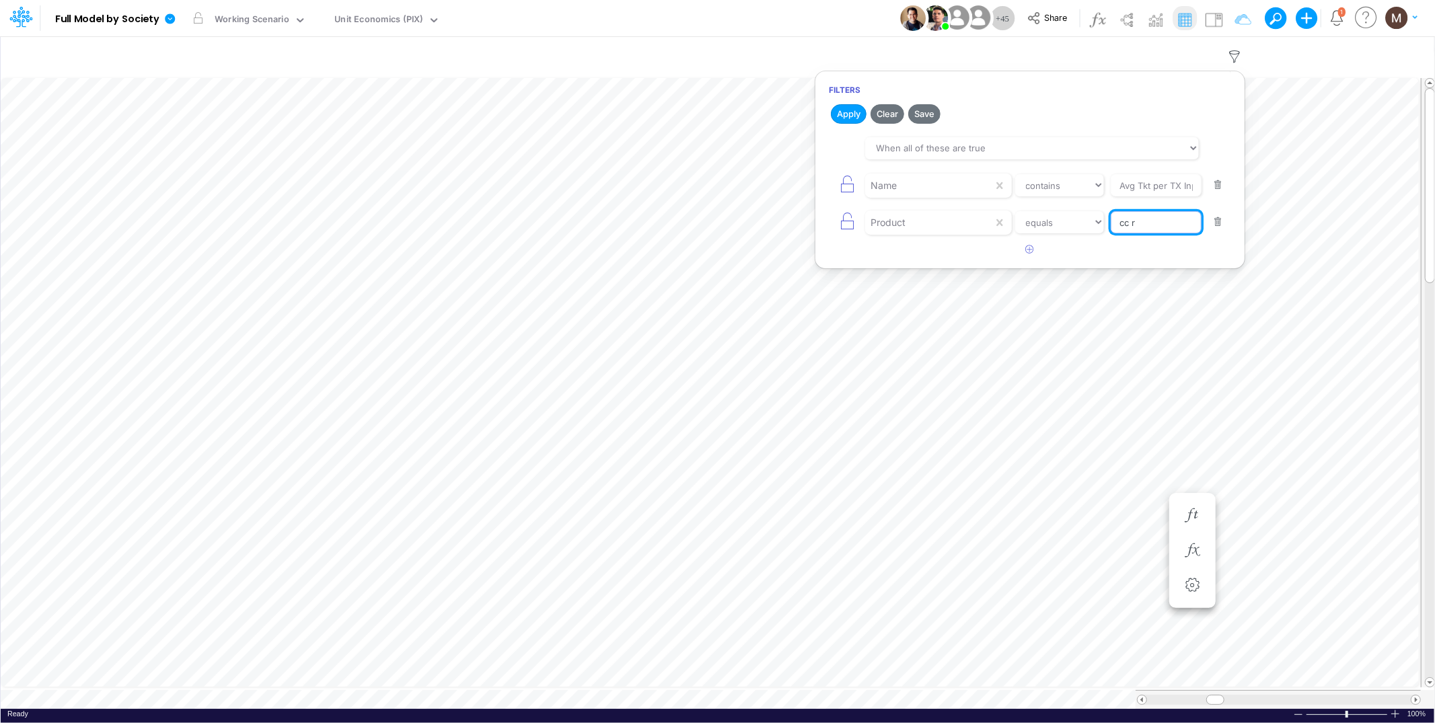
type input "CC RP"
click at [851, 113] on button "Apply" at bounding box center [849, 114] width 36 height 20
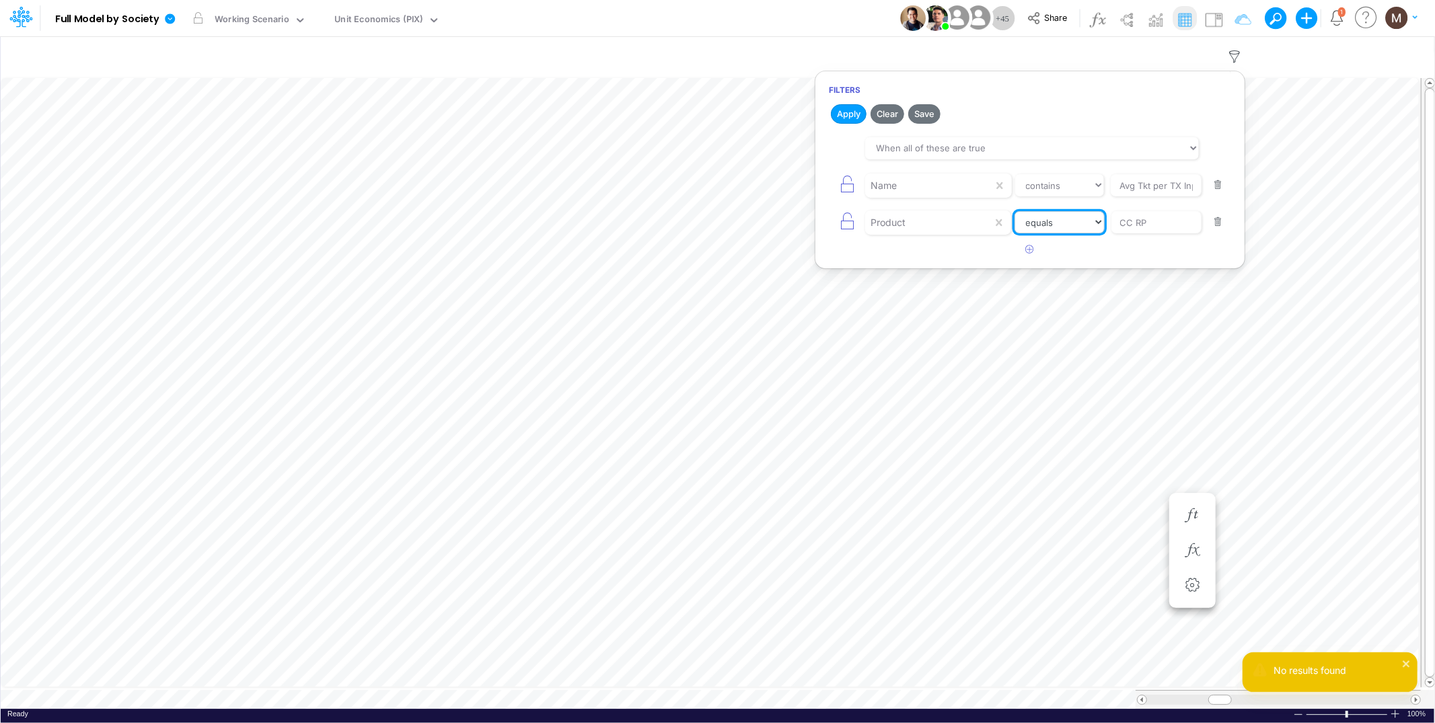
click at [1063, 229] on select "equals not equal starts with ends with contains" at bounding box center [1060, 222] width 90 height 23
select select "contains"
click at [1015, 211] on select "equals not equal starts with ends with contains" at bounding box center [1060, 222] width 90 height 23
click at [845, 116] on button "Apply" at bounding box center [849, 114] width 36 height 20
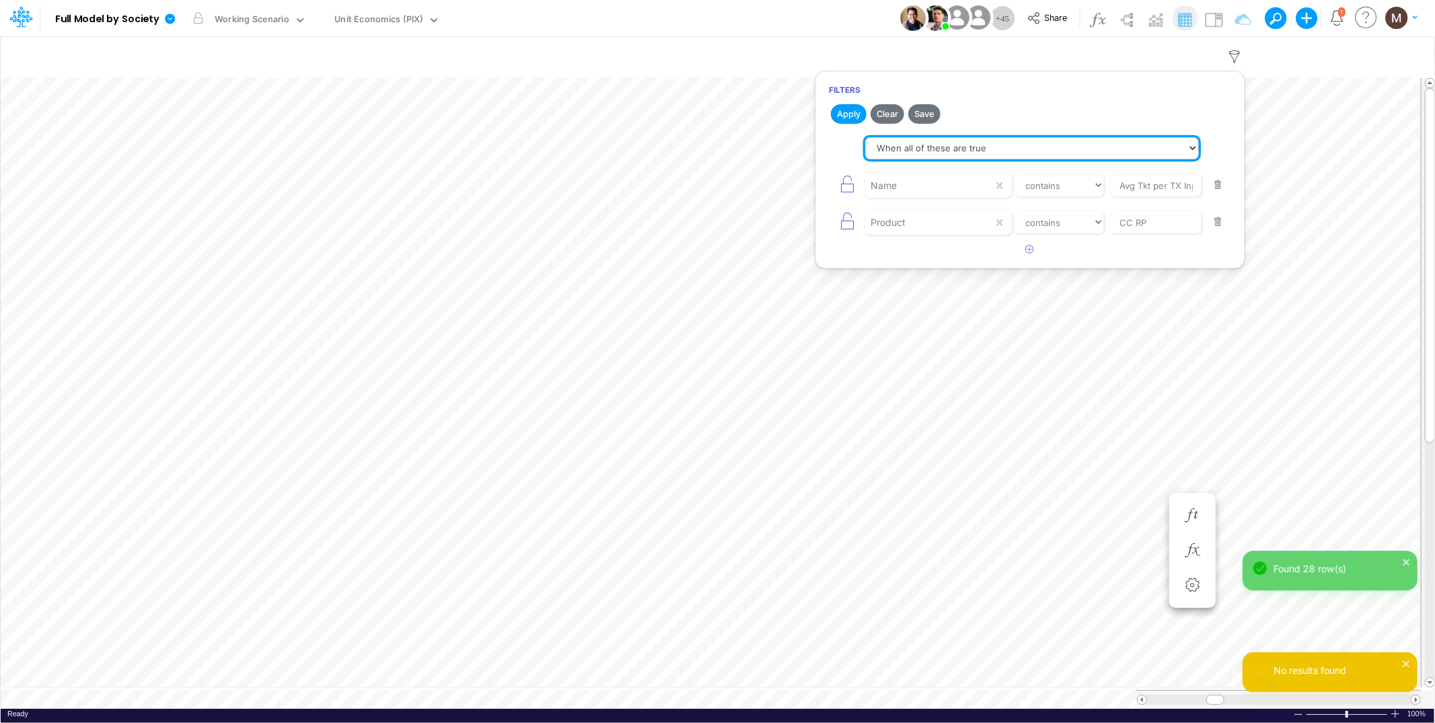
click at [920, 154] on select "When all of these are true When any of these are true" at bounding box center [1032, 148] width 334 height 23
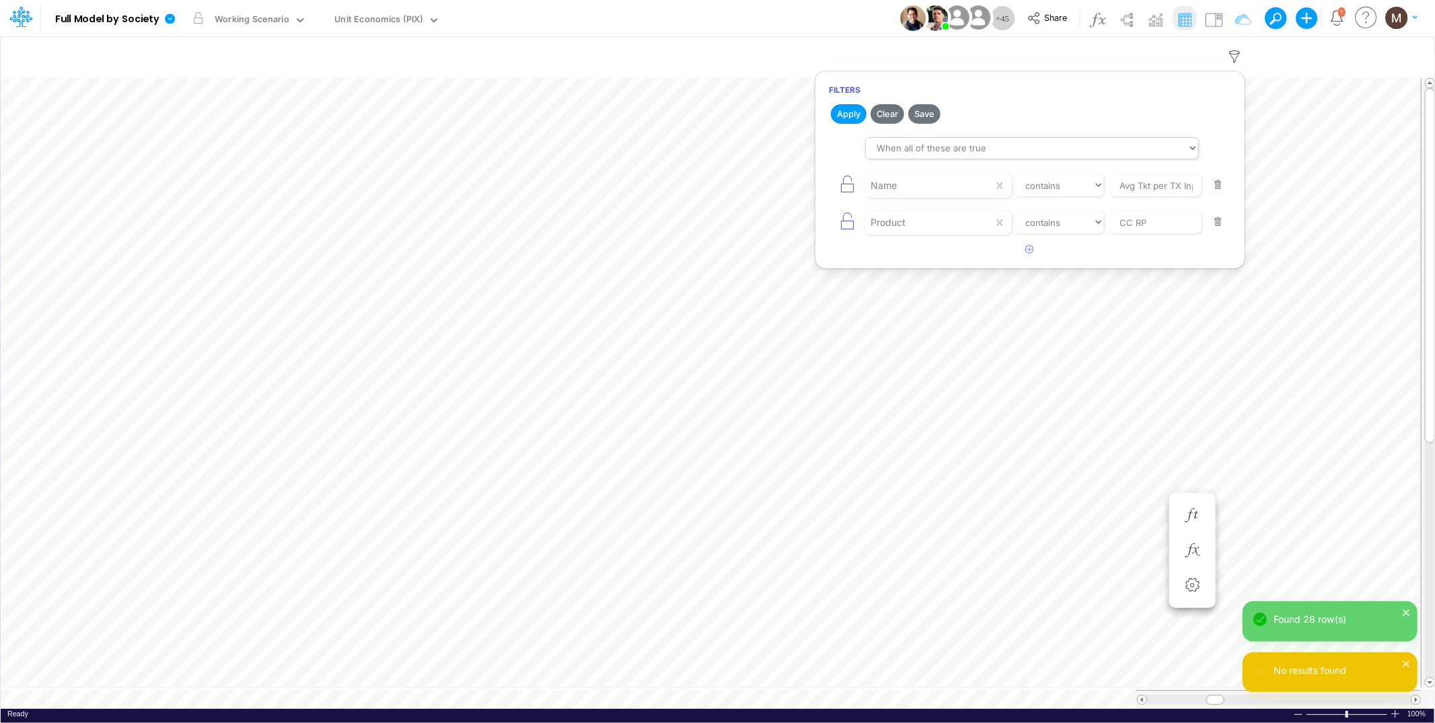
scroll to position [0, 1]
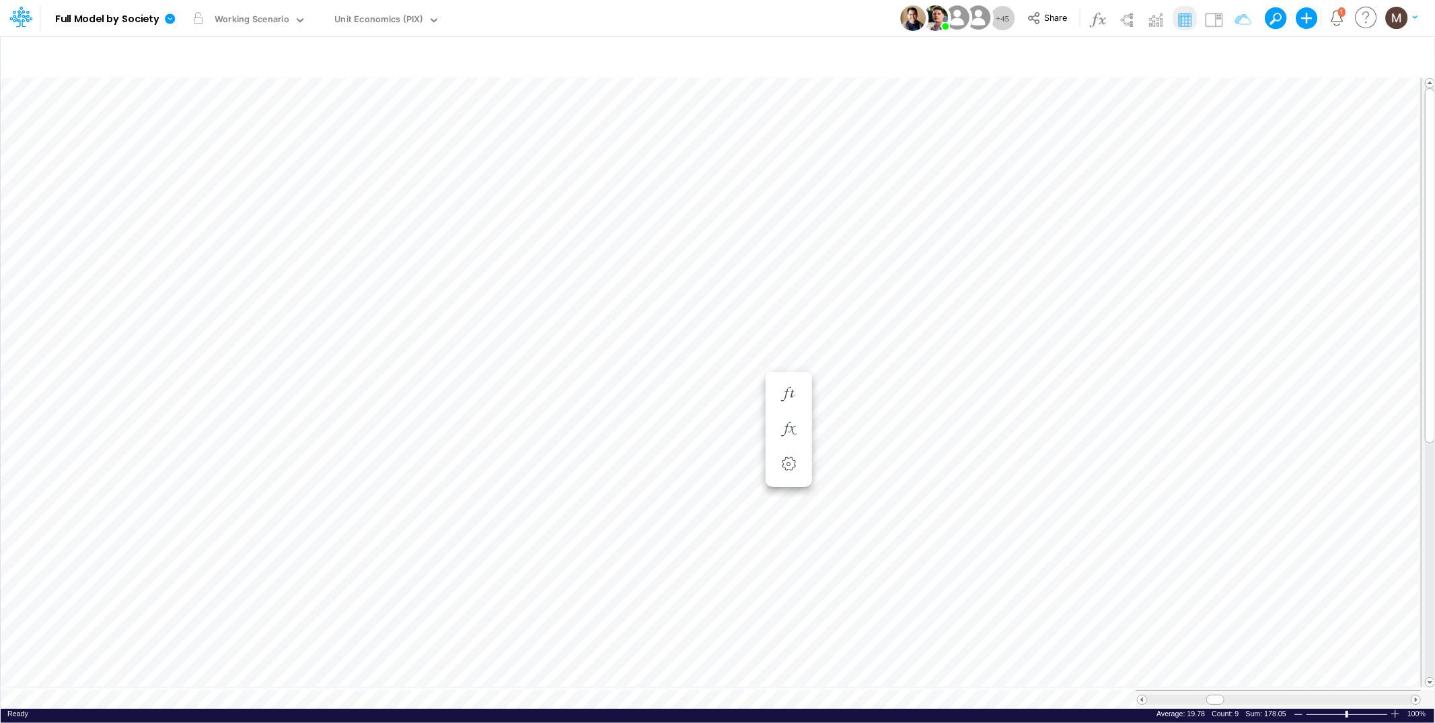
scroll to position [0, 1]
click at [1233, 54] on icon "button" at bounding box center [1235, 57] width 20 height 14
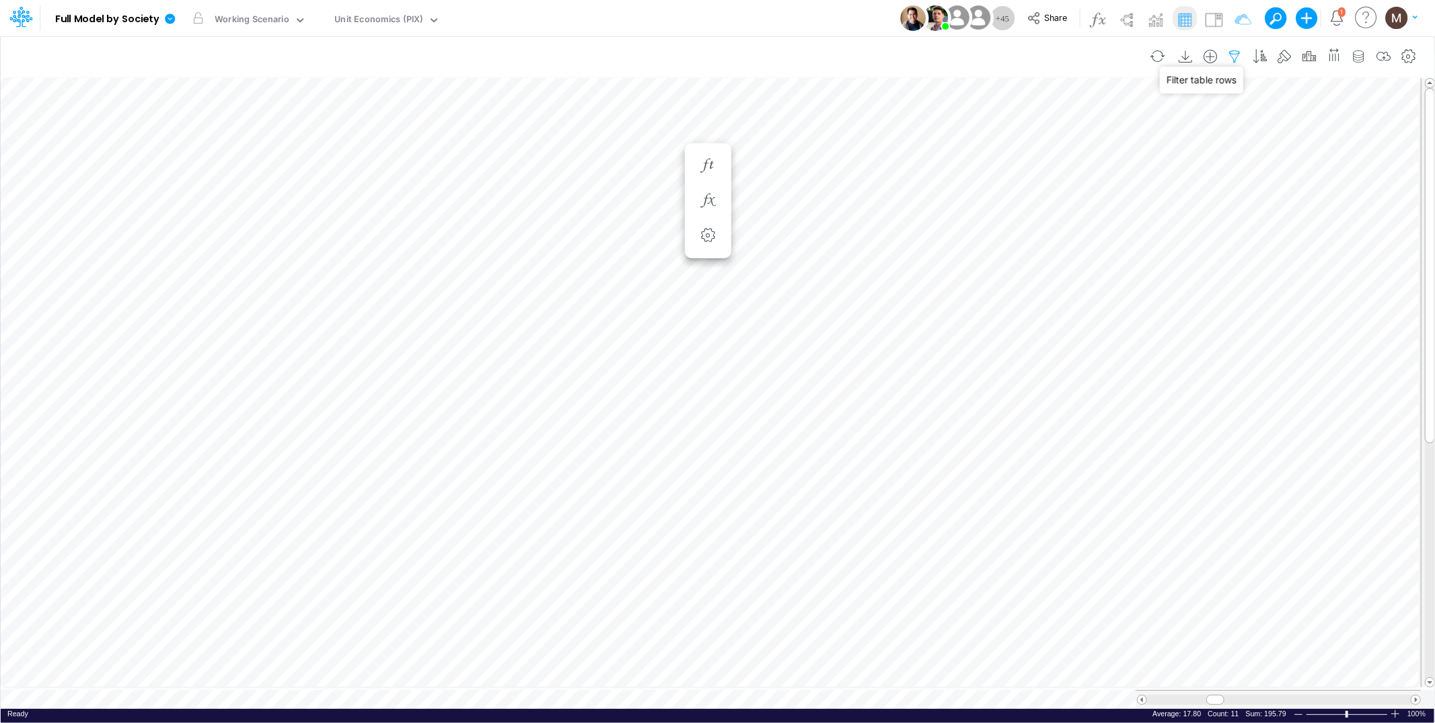
select select "contains"
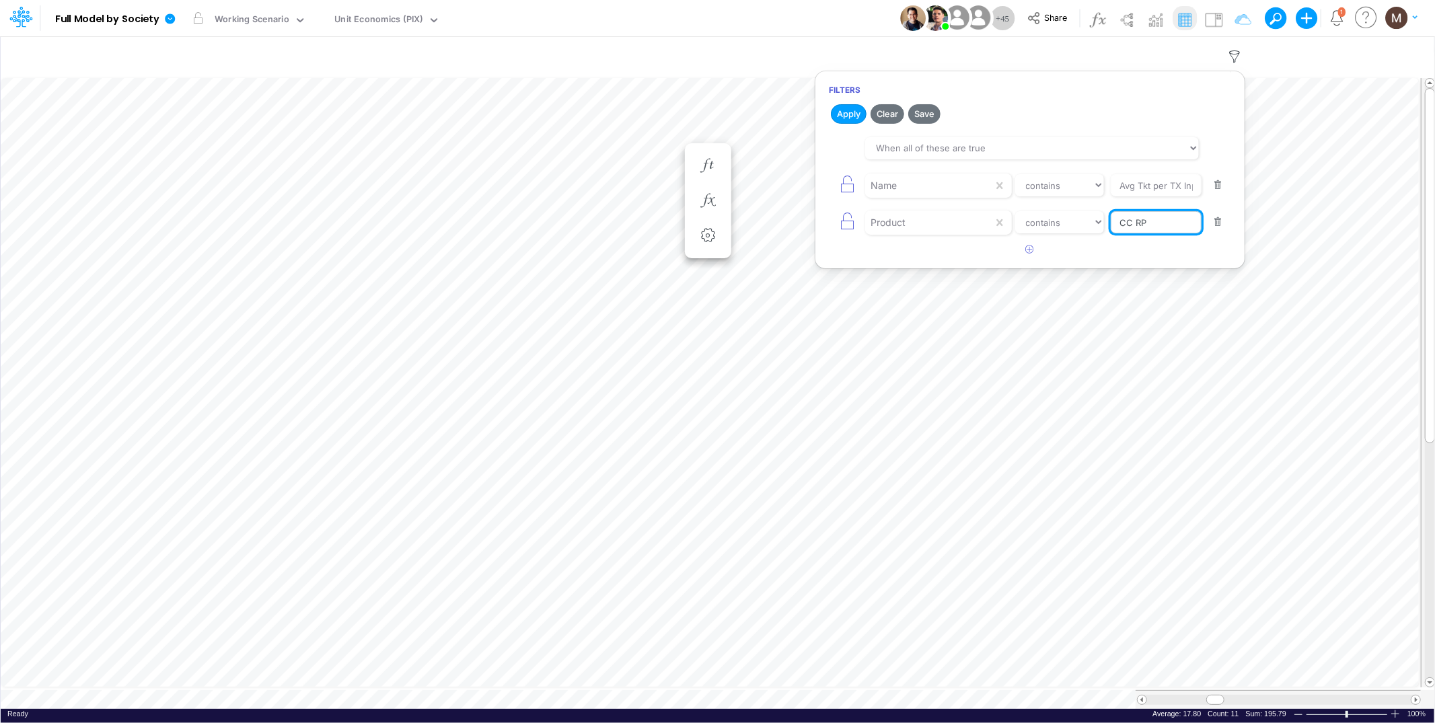
click at [1167, 222] on input "CC RP" at bounding box center [1156, 222] width 91 height 23
click at [1052, 228] on select "equals not equal starts with ends with contains" at bounding box center [1060, 222] width 90 height 23
select select "equals"
click at [1015, 211] on select "equals not equal starts with ends with contains" at bounding box center [1060, 222] width 90 height 23
click at [1172, 223] on input "CC RP" at bounding box center [1156, 222] width 91 height 23
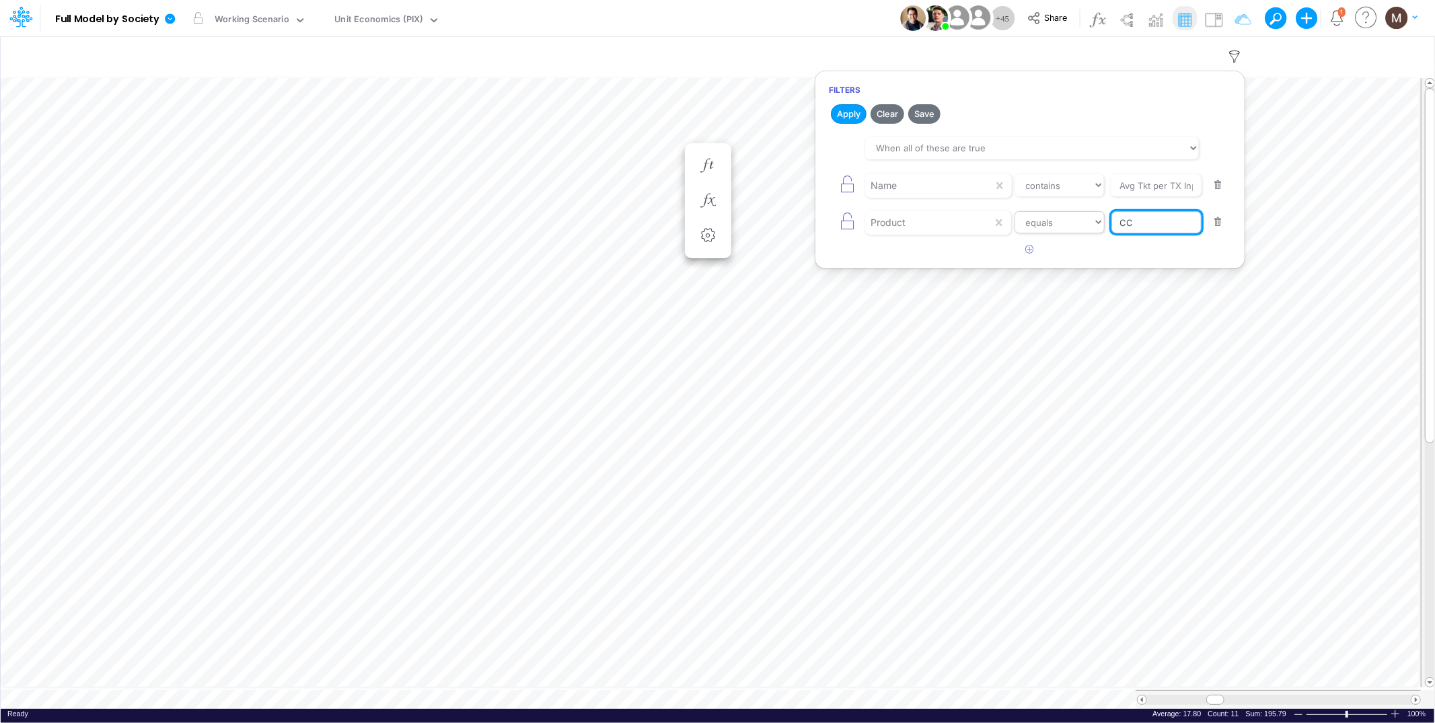
type input "CC"
click at [1043, 225] on select "equals not equal starts with ends with contains" at bounding box center [1060, 222] width 90 height 23
select select "contains"
click at [1015, 211] on select "equals not equal starts with ends with contains" at bounding box center [1060, 222] width 90 height 23
click at [1037, 250] on button "button" at bounding box center [1030, 250] width 26 height 22
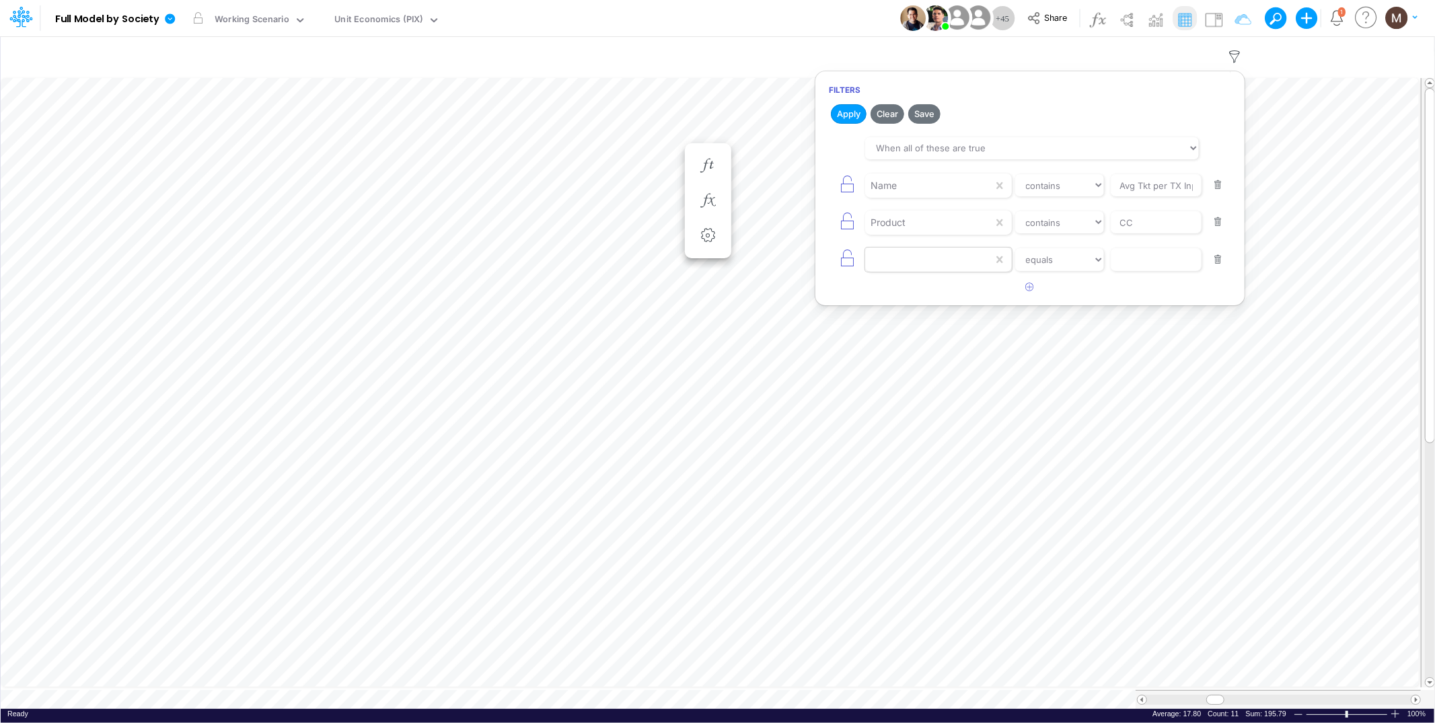
click at [975, 266] on div at bounding box center [929, 259] width 128 height 23
click at [937, 345] on div "Product" at bounding box center [938, 343] width 146 height 25
click at [1050, 258] on select "equals not equal starts with ends with contains" at bounding box center [1060, 259] width 90 height 23
select select "notEqual"
click at [1015, 249] on select "equals not equal starts with ends with contains" at bounding box center [1060, 259] width 90 height 23
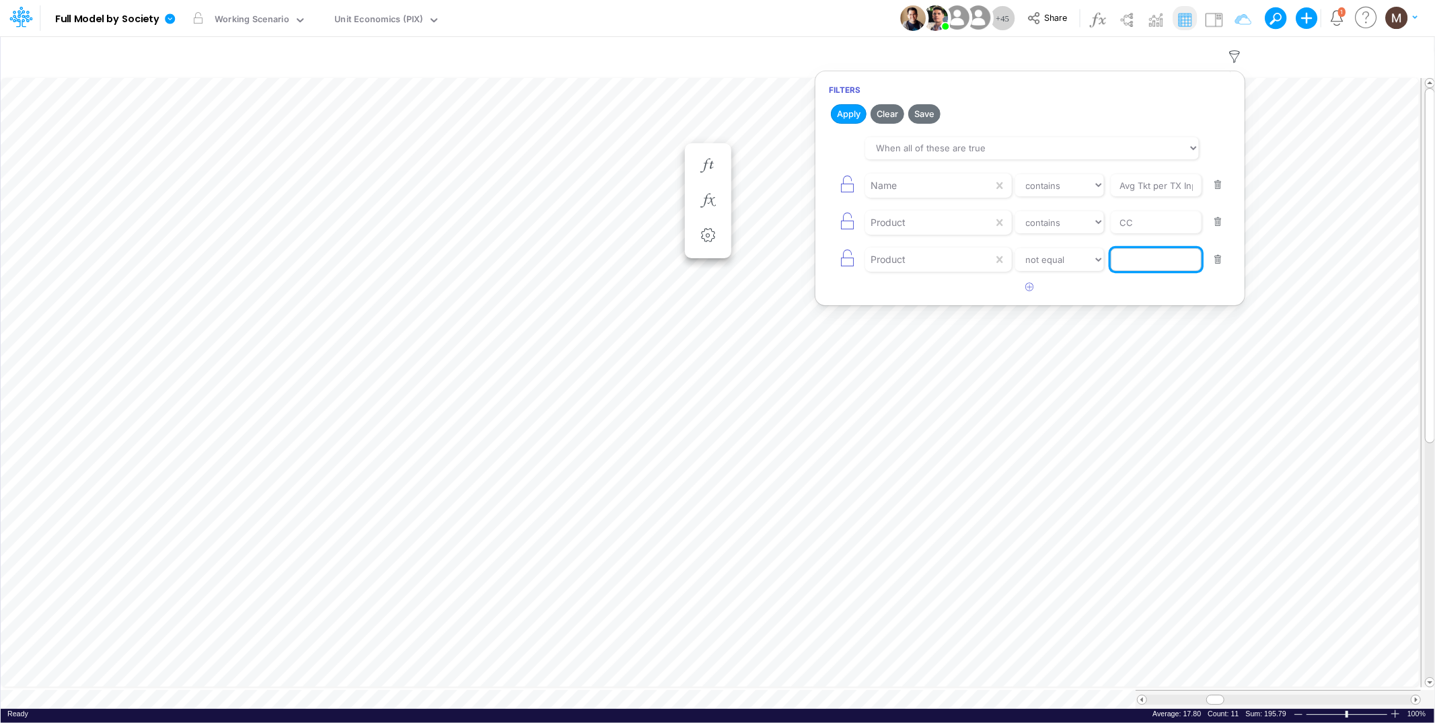
click at [1137, 264] on input "text" at bounding box center [1156, 259] width 91 height 23
type input "CC RP"
click at [847, 110] on button "Apply" at bounding box center [849, 114] width 36 height 20
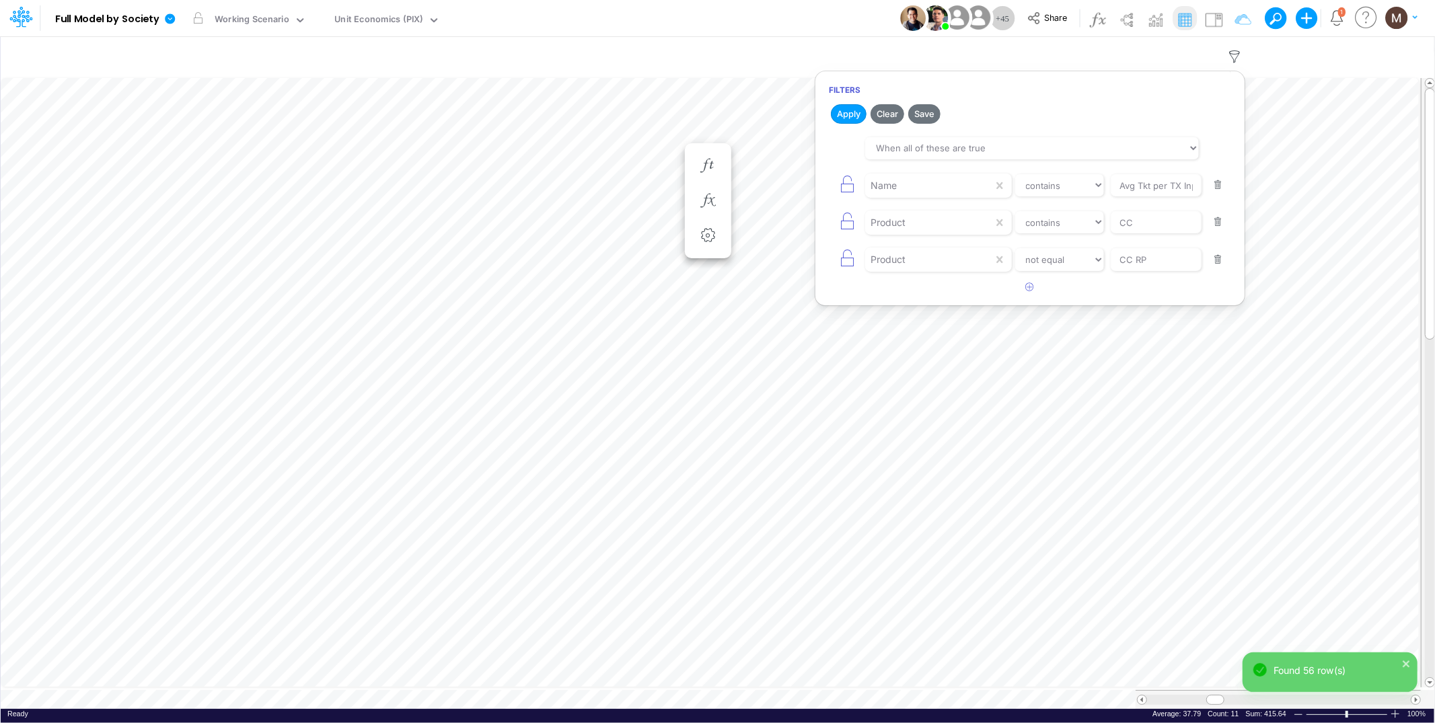
click at [1223, 260] on button "button" at bounding box center [1218, 260] width 26 height 18
click at [846, 116] on button "Apply" at bounding box center [849, 114] width 36 height 20
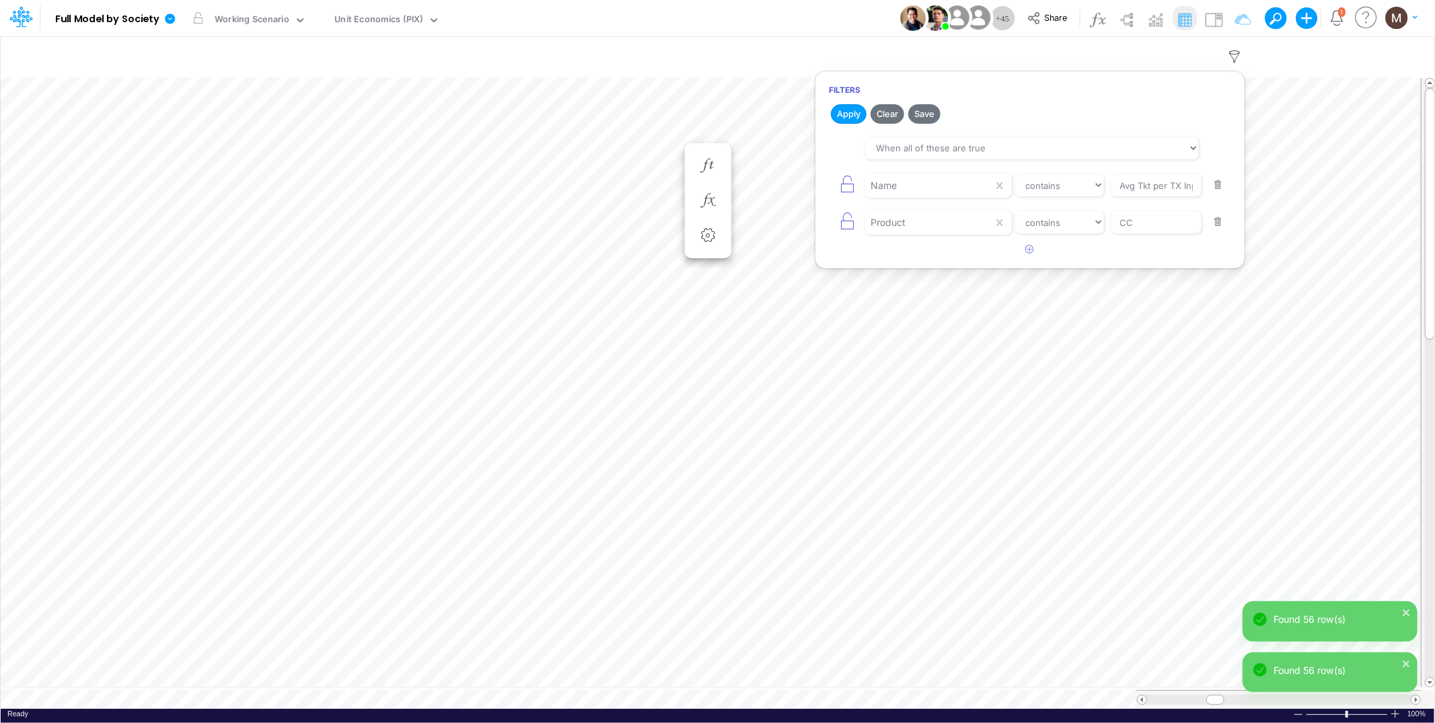
scroll to position [0, 1]
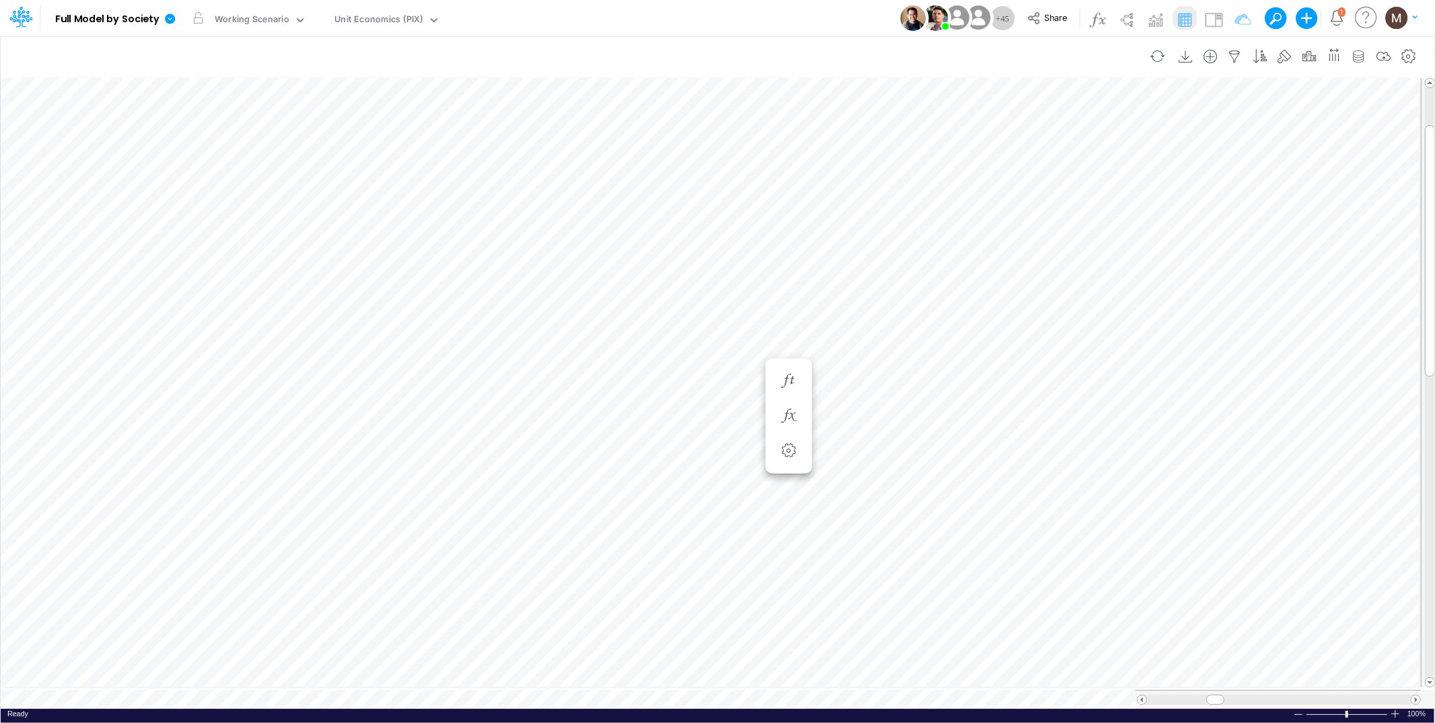
scroll to position [0, 1]
click at [788, 262] on icon "button" at bounding box center [788, 260] width 20 height 14
click at [781, 309] on icon "button" at bounding box center [788, 314] width 20 height 14
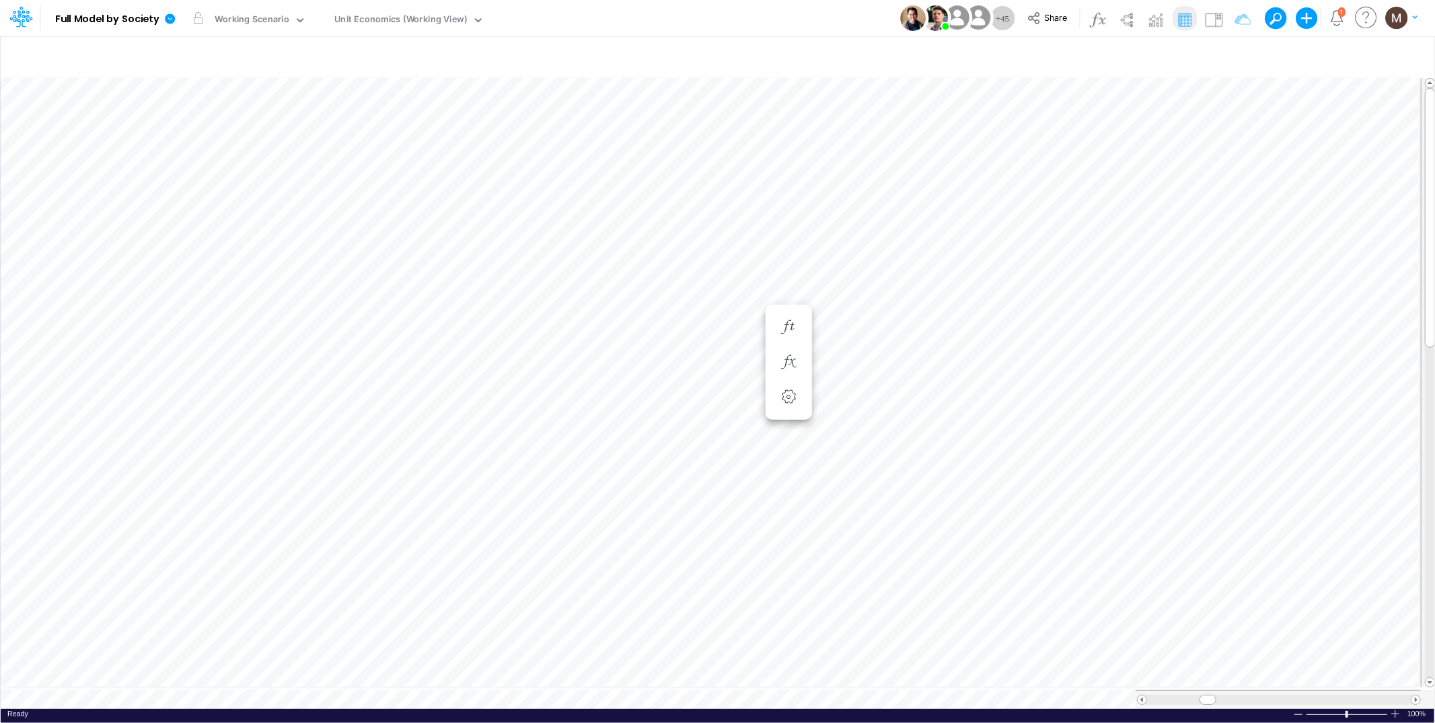
scroll to position [0, 1]
click at [1235, 57] on icon "button" at bounding box center [1235, 57] width 20 height 14
select select "contains"
click at [972, 184] on div "Name" at bounding box center [929, 185] width 128 height 23
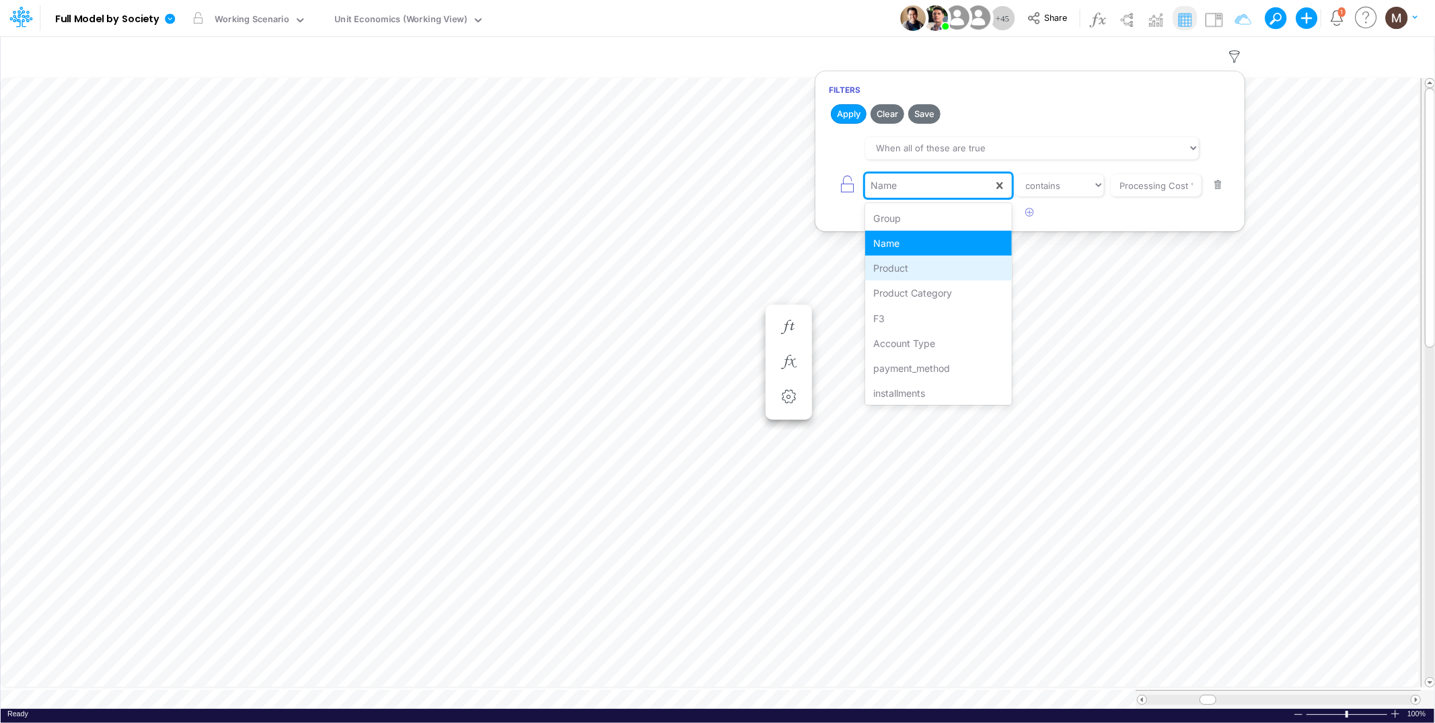
click at [905, 270] on div "Product" at bounding box center [938, 268] width 146 height 25
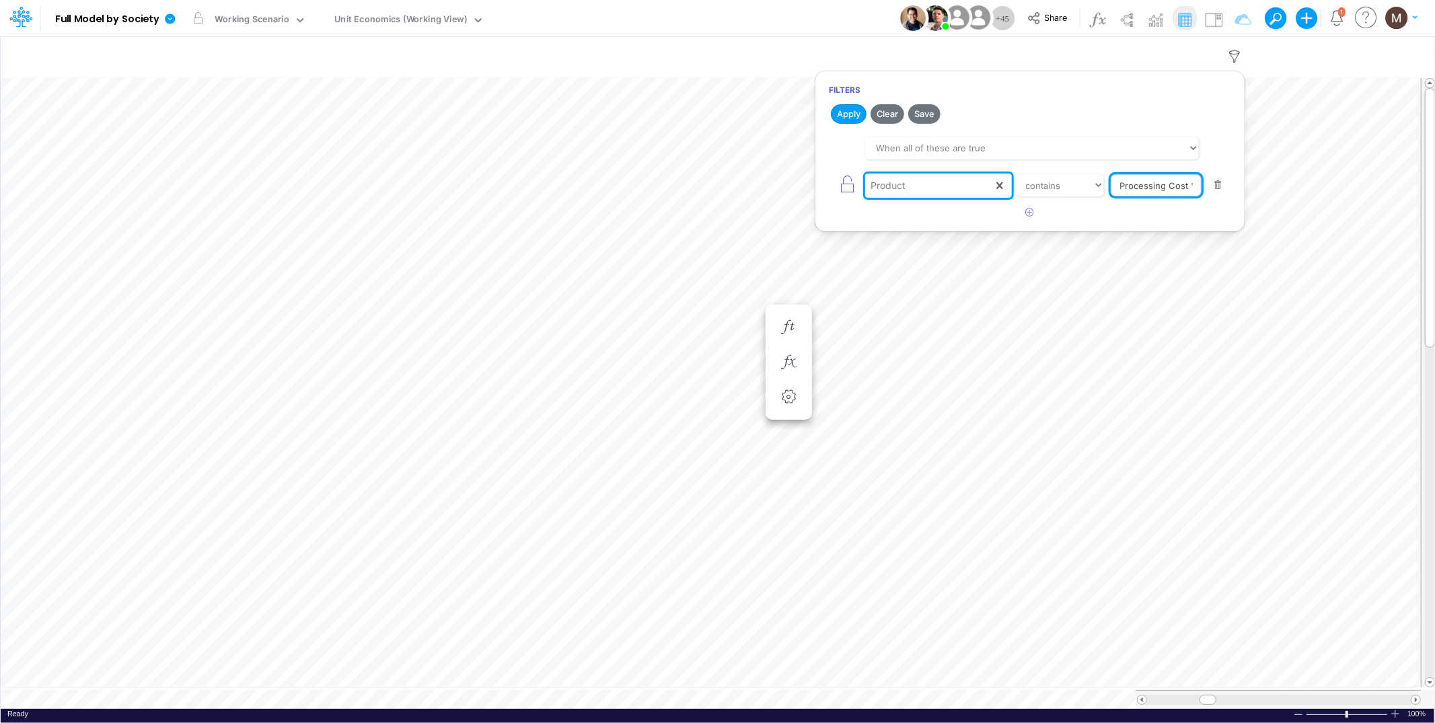
click at [1137, 183] on input "Processing Cost %" at bounding box center [1156, 185] width 91 height 23
type input "pix / cc / a vista"
click at [840, 116] on button "Apply" at bounding box center [849, 114] width 36 height 20
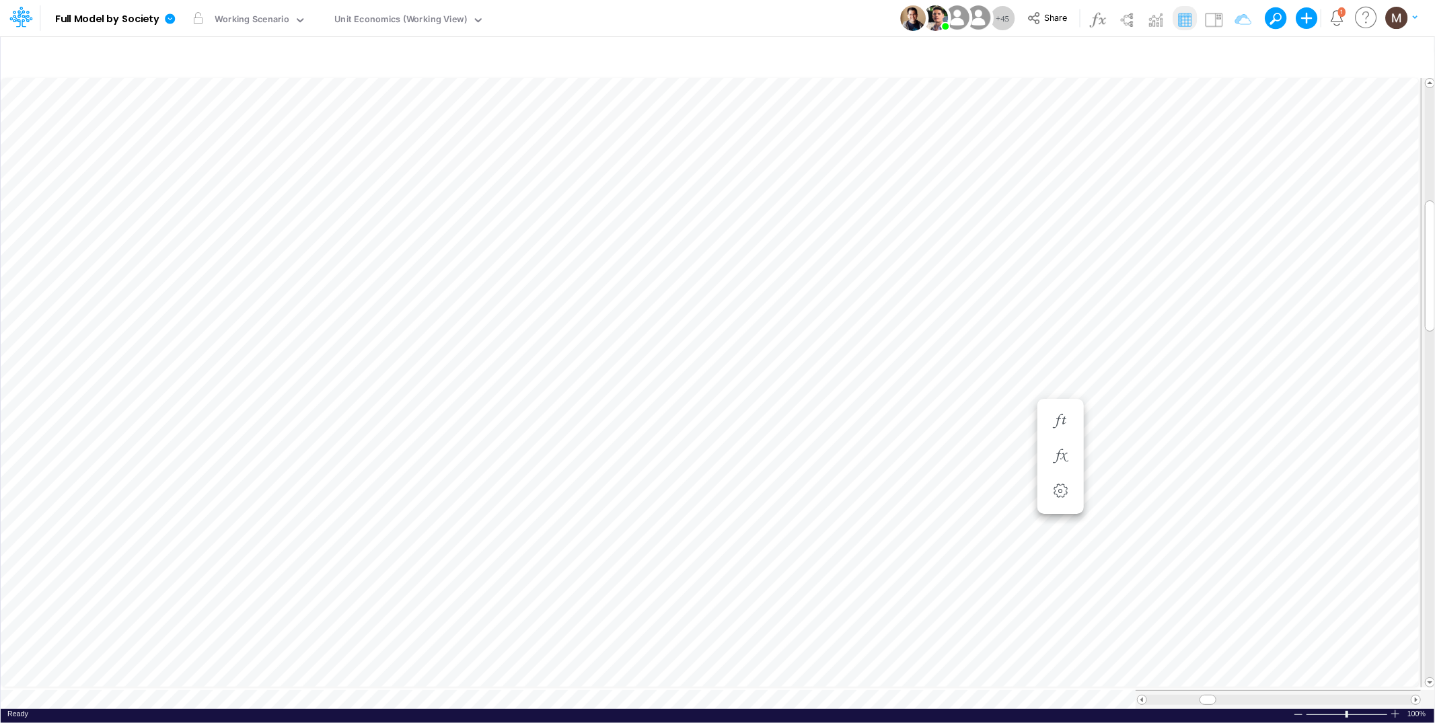
scroll to position [0, 1]
click at [653, 419] on icon "button" at bounding box center [657, 421] width 20 height 14
click at [1143, 424] on icon "button" at bounding box center [1141, 421] width 20 height 14
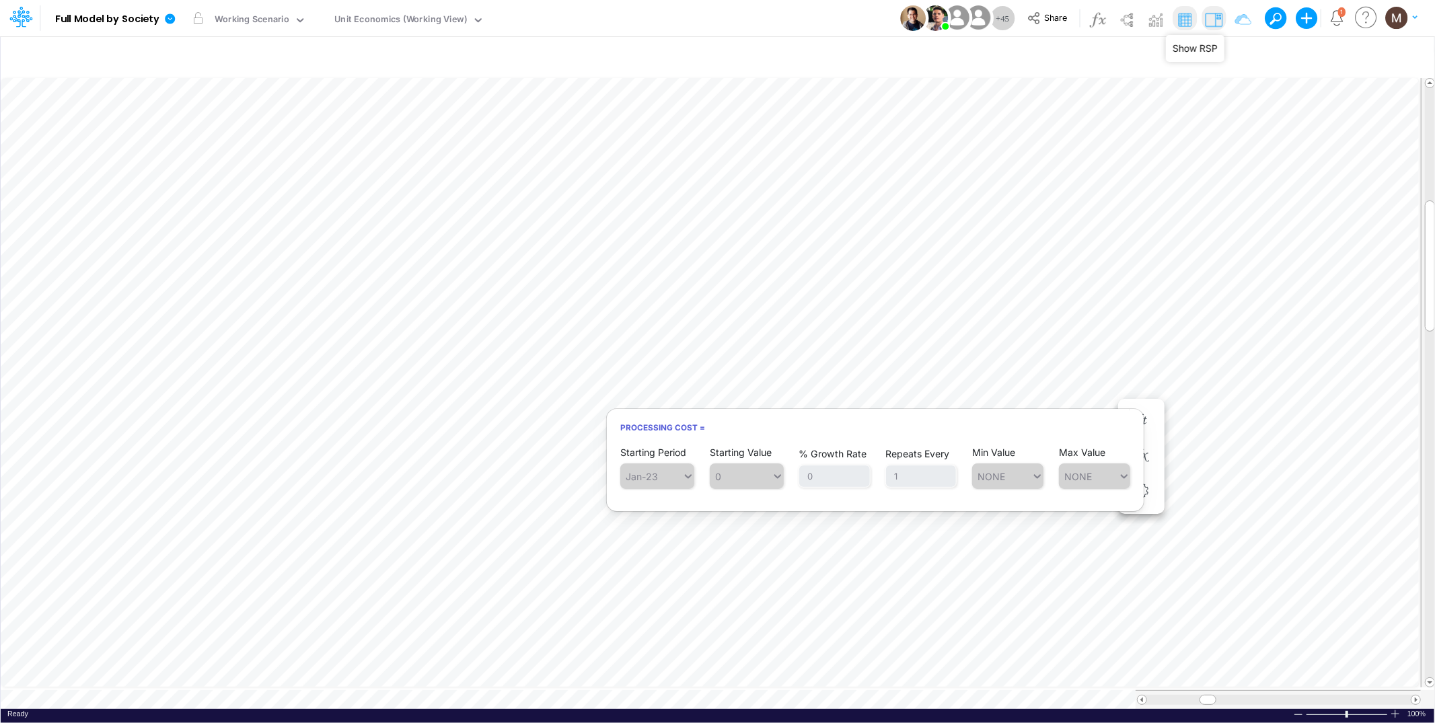
click at [1210, 26] on img at bounding box center [1214, 20] width 22 height 22
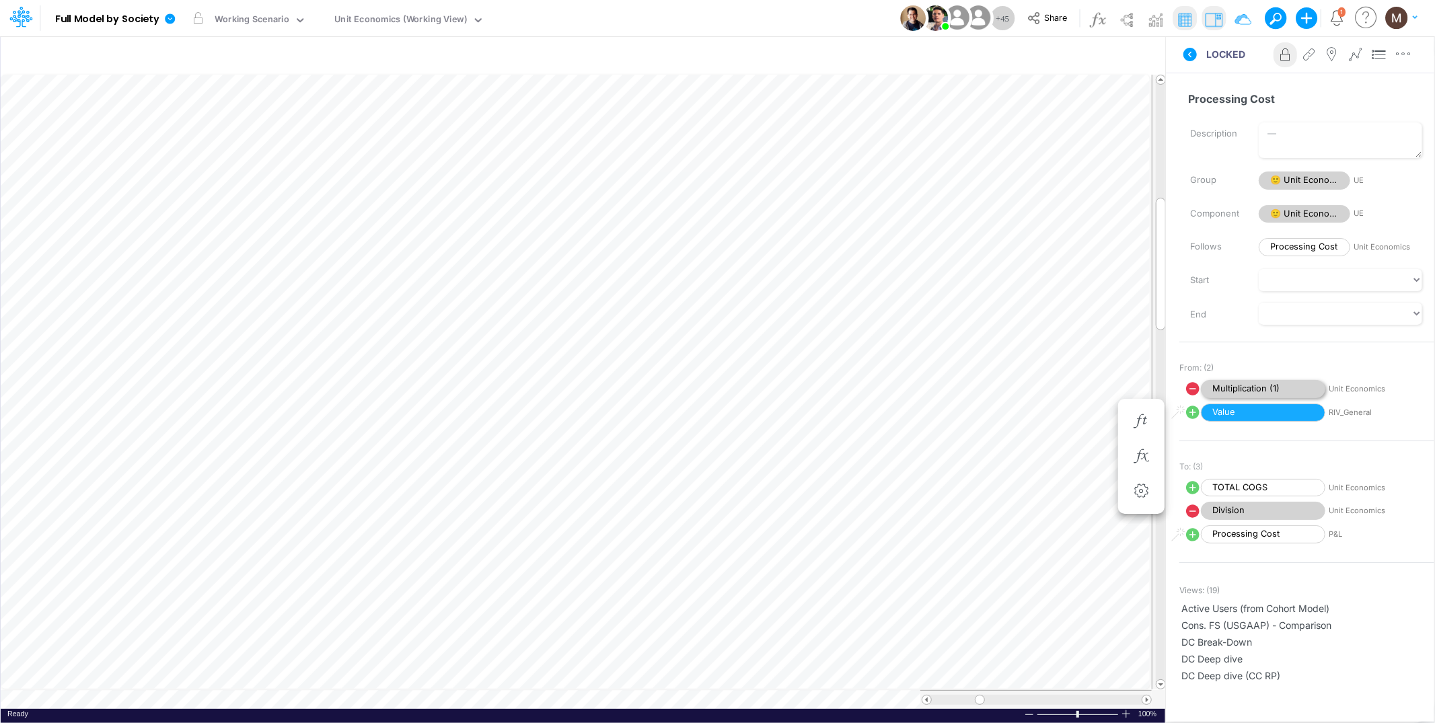
click at [1218, 388] on span "Multiplication (1)" at bounding box center [1263, 389] width 124 height 18
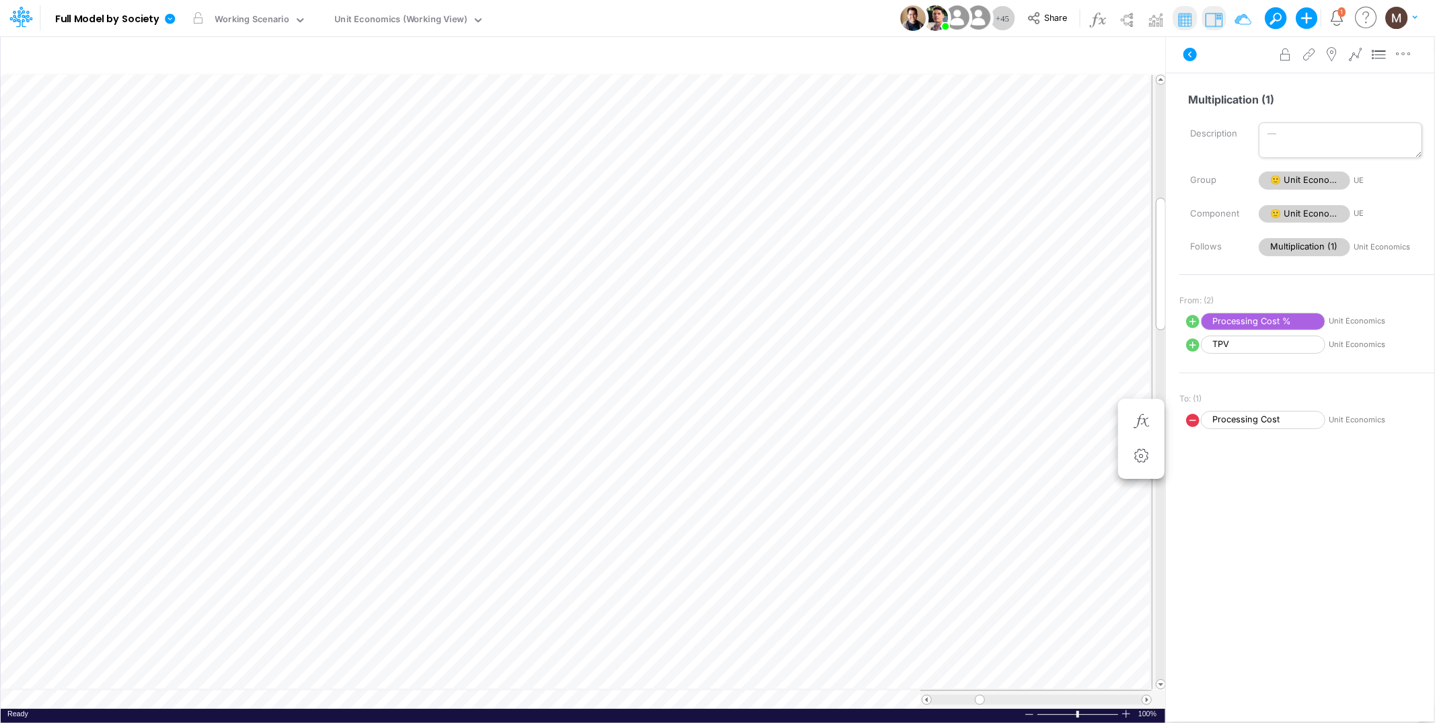
scroll to position [0, 1]
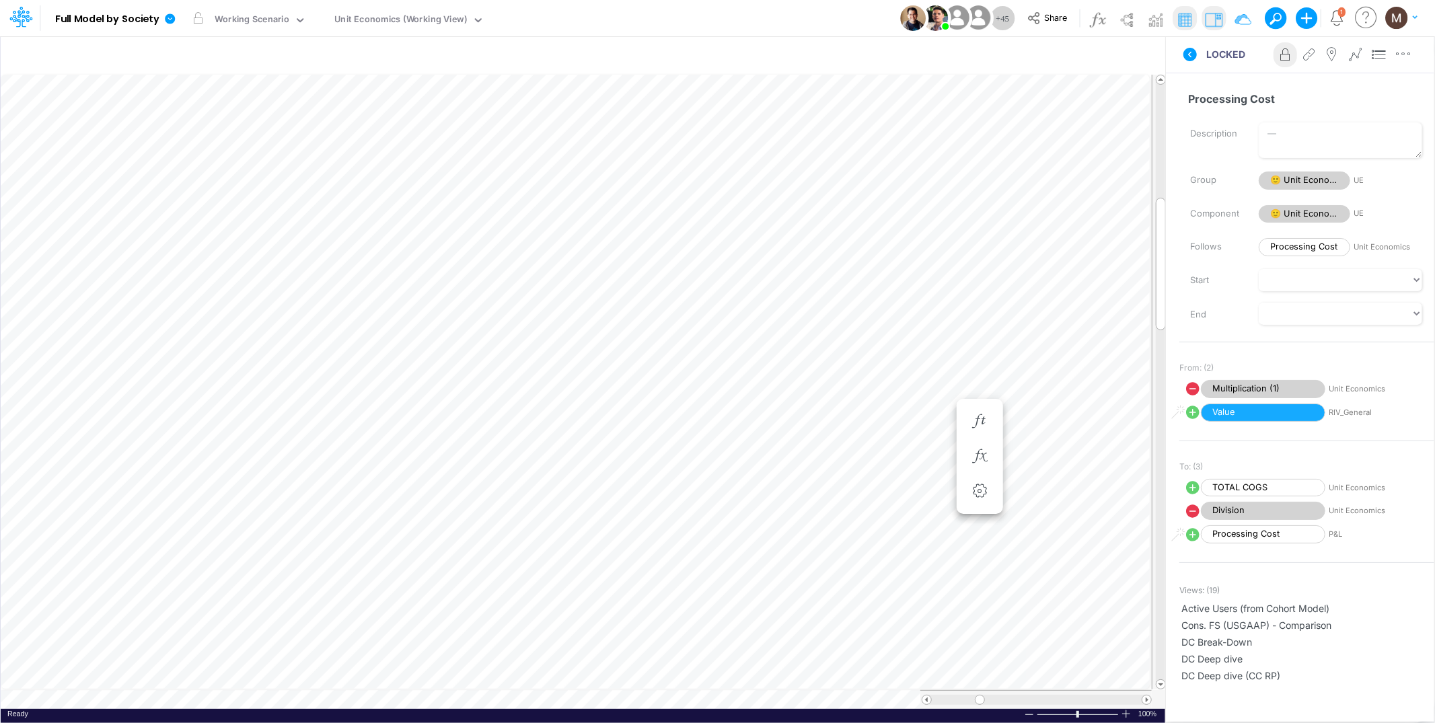
scroll to position [0, 1]
click at [1207, 22] on img at bounding box center [1214, 20] width 22 height 22
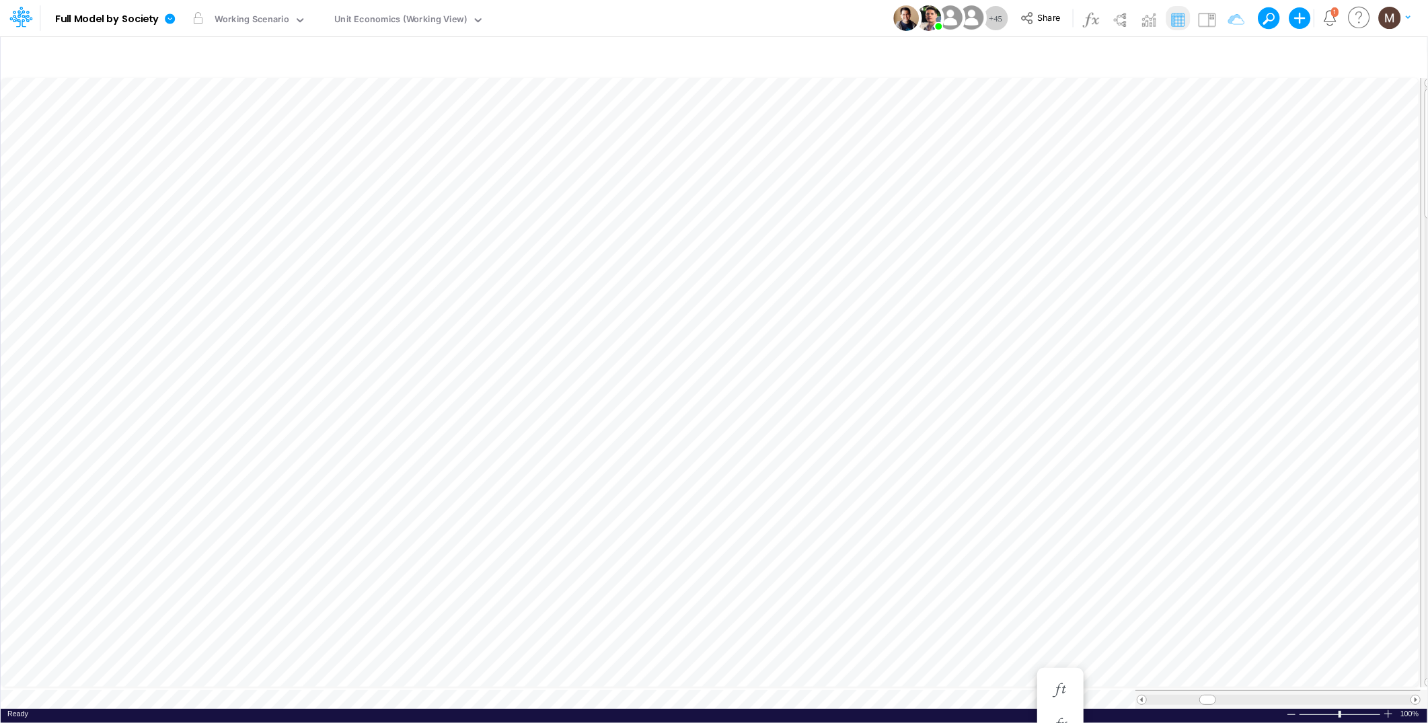
type input "DC by Vertical"
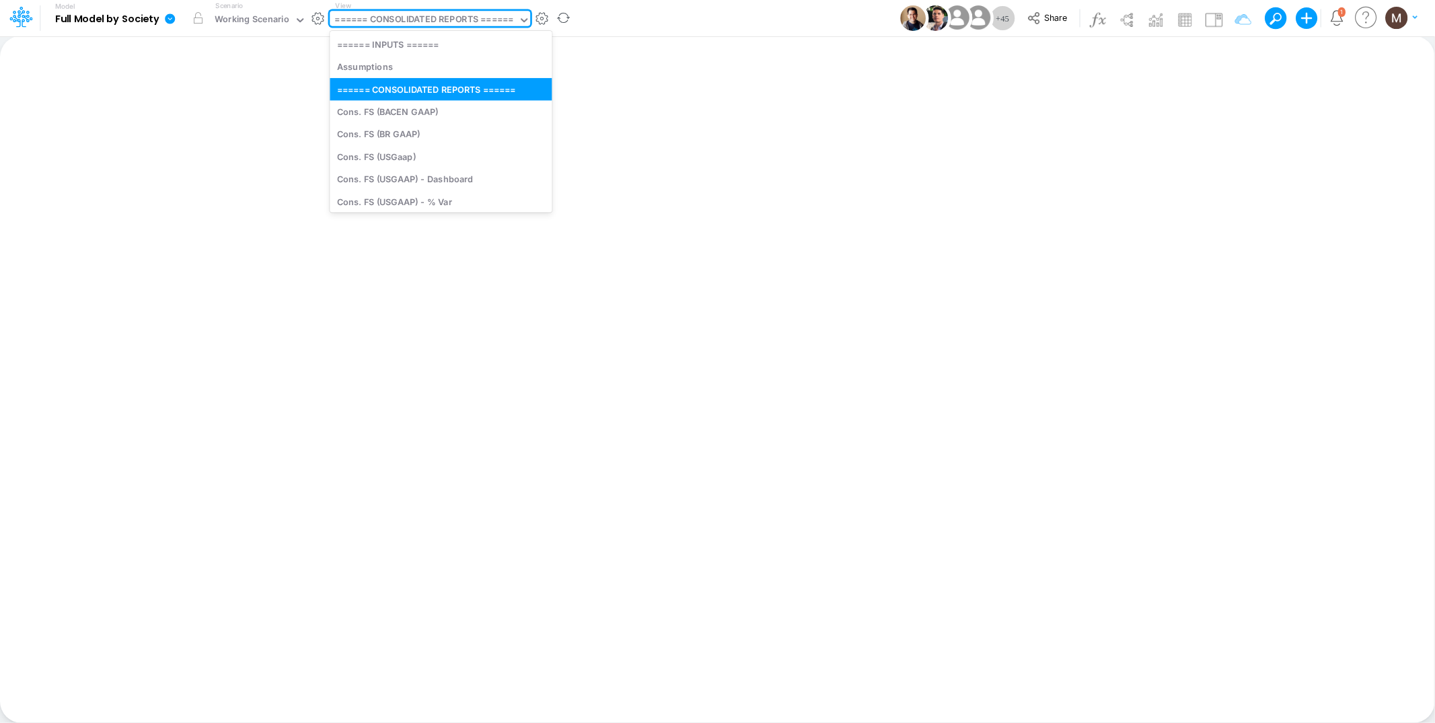
click at [384, 15] on div "====== CONSOLIDATED REPORTS ======" at bounding box center [424, 20] width 178 height 15
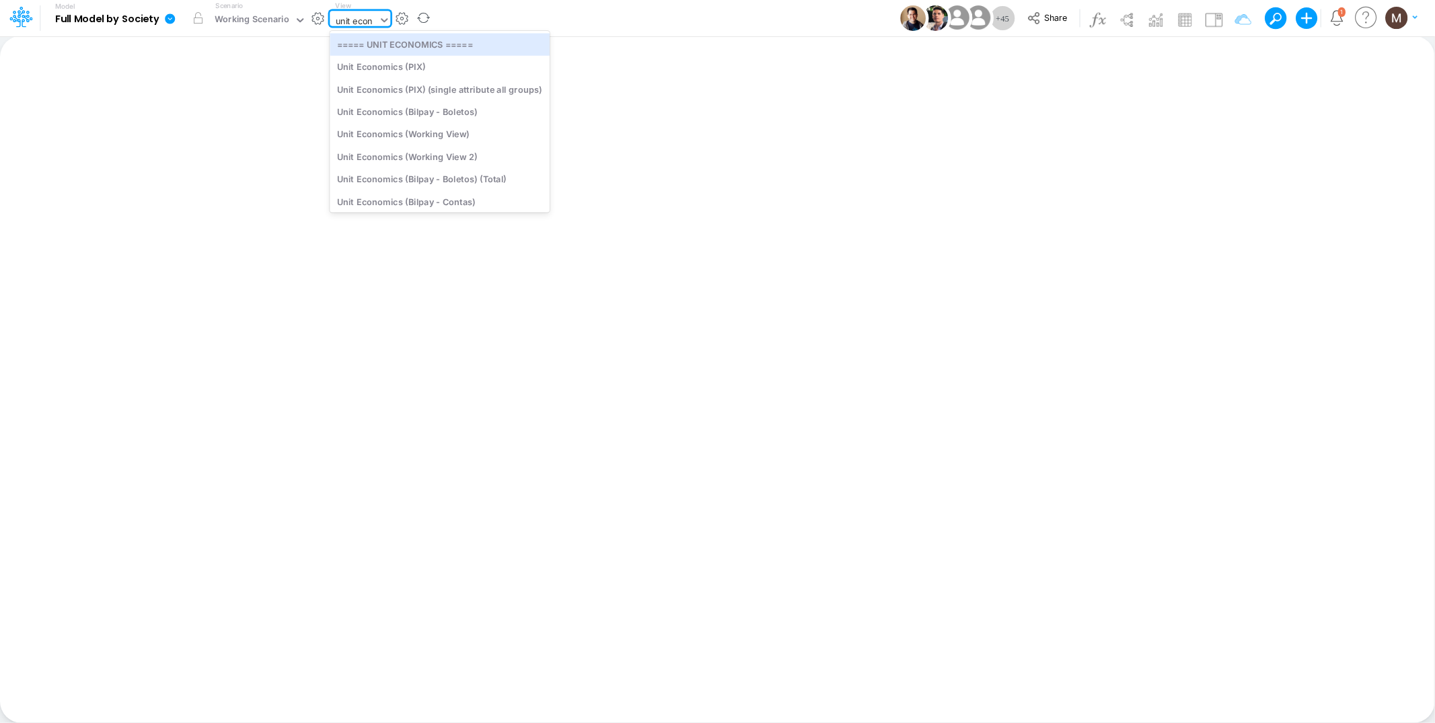
type input "unit econo"
click at [417, 138] on div "Unit Economics (Working View)" at bounding box center [440, 134] width 220 height 22
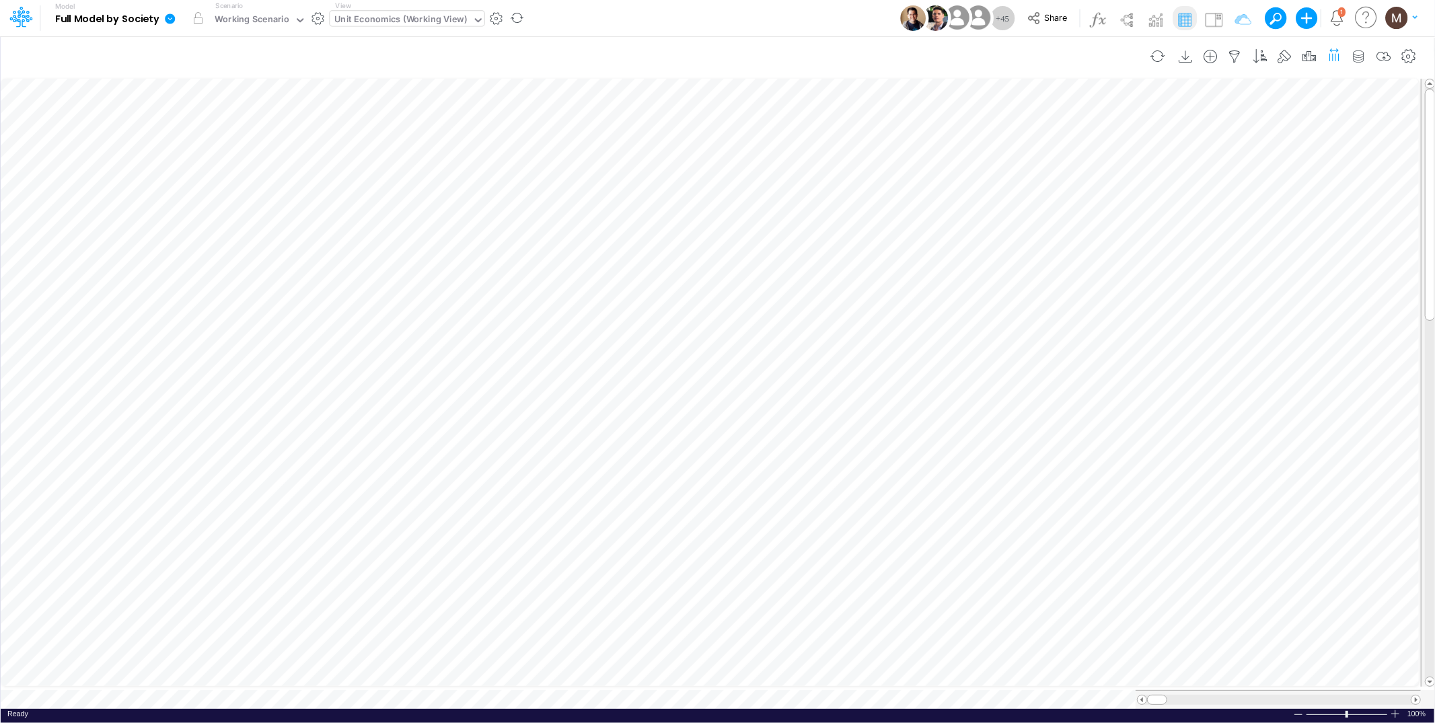
scroll to position [0, 1]
click at [1240, 53] on icon "button" at bounding box center [1235, 57] width 20 height 14
select select "contains"
select select "tableSearchOR"
select select "contains"
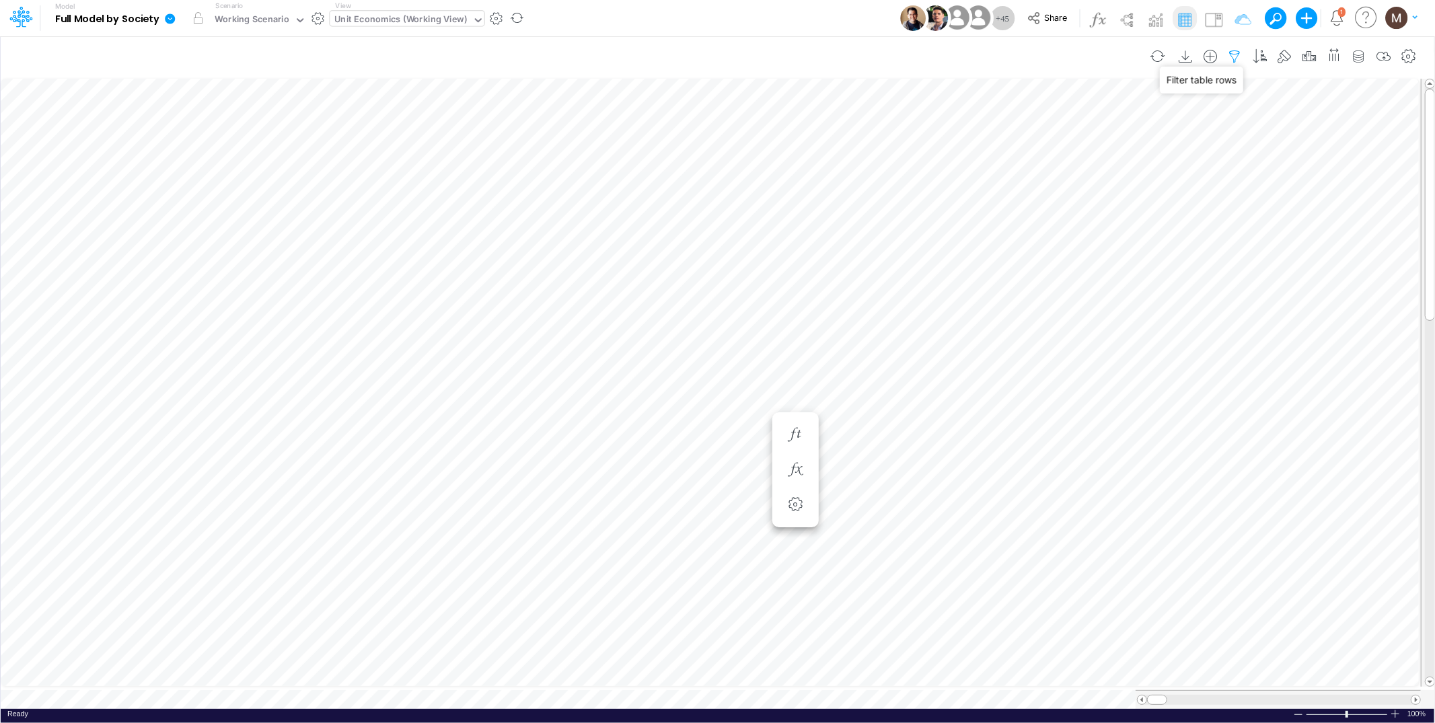
select select "contains"
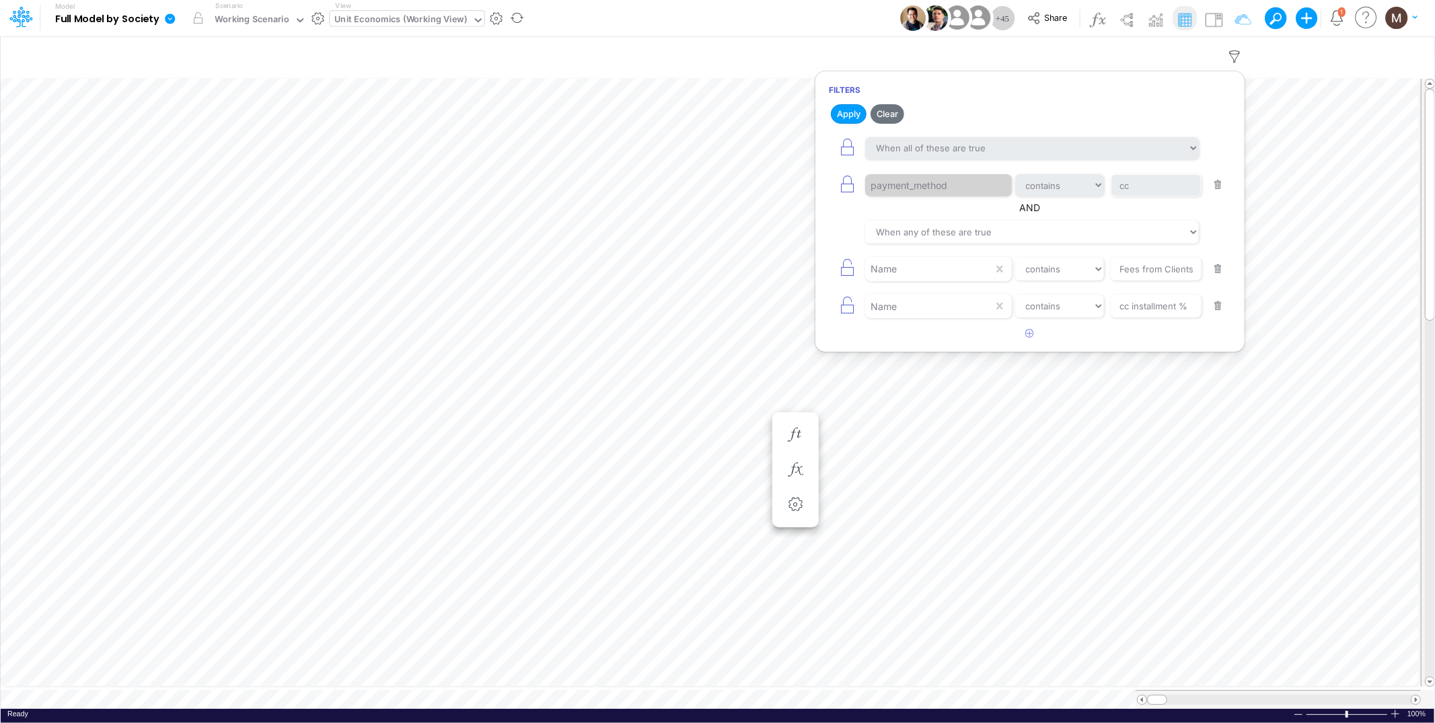
click at [1213, 190] on button "button" at bounding box center [1218, 185] width 26 height 18
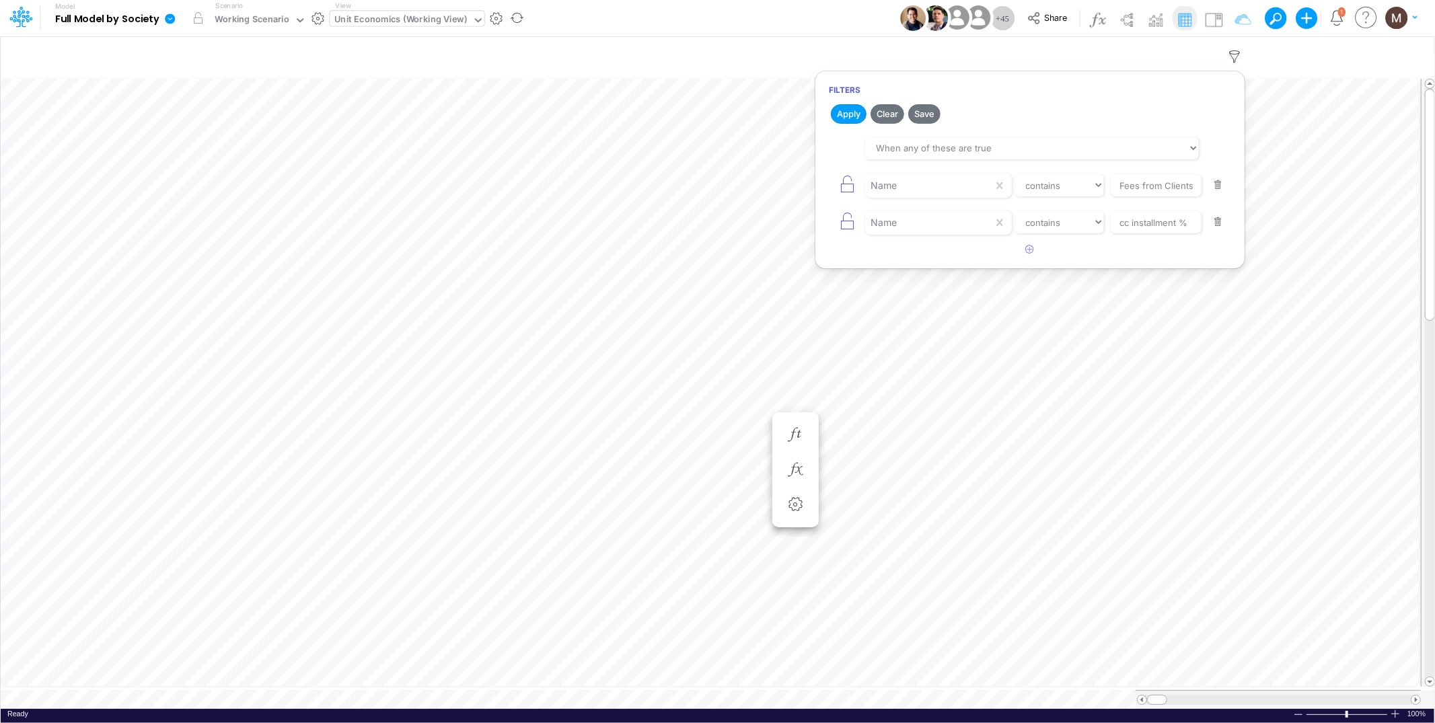
click at [1213, 190] on button "button" at bounding box center [1218, 185] width 26 height 18
type input "cc installment %"
click at [1213, 190] on button "button" at bounding box center [1218, 185] width 26 height 18
click at [1030, 143] on icon "button" at bounding box center [1030, 143] width 9 height 9
select select "tableSearchOR"
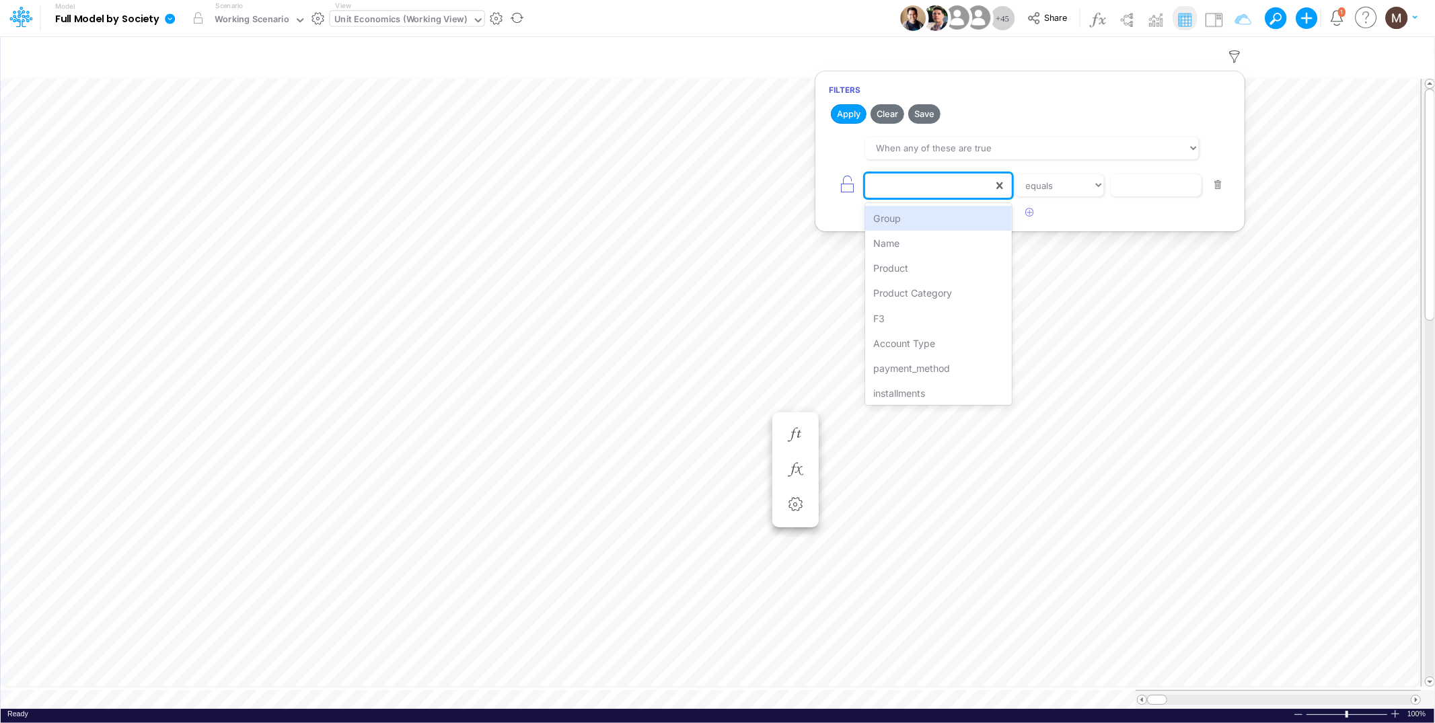
click at [951, 182] on div at bounding box center [929, 185] width 128 height 23
type input "name"
click at [957, 221] on div "Name" at bounding box center [938, 218] width 146 height 25
click at [1125, 184] on input "text" at bounding box center [1156, 185] width 91 height 23
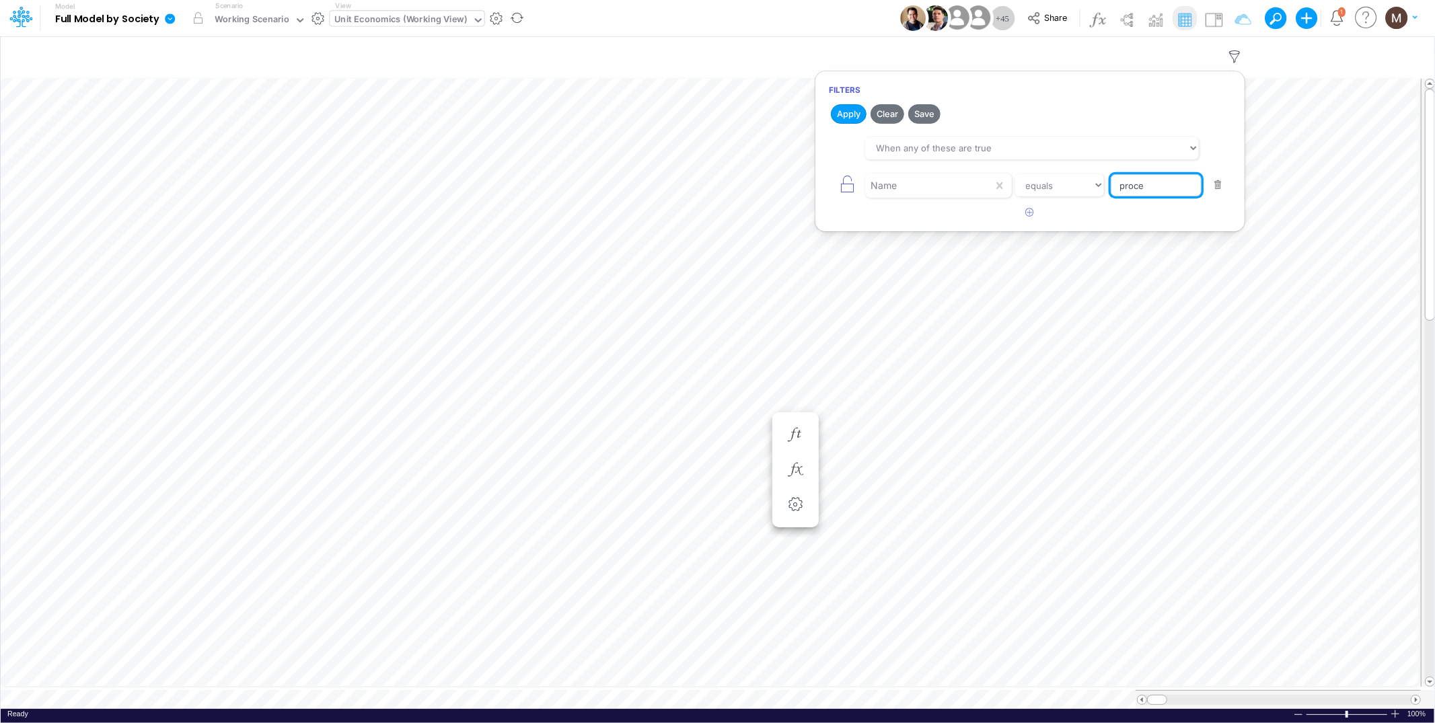
type input "Processing Cost %"
click at [1031, 219] on button "button" at bounding box center [1030, 213] width 26 height 22
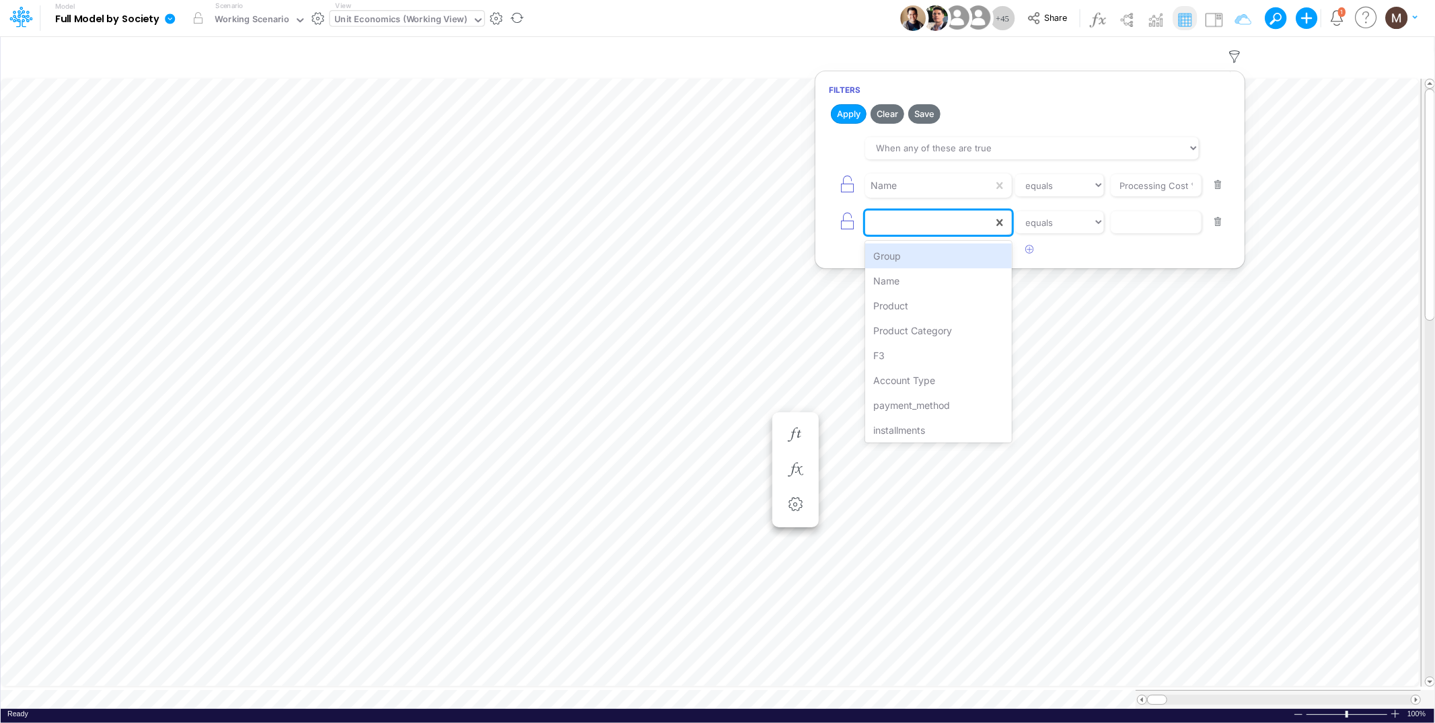
click at [941, 221] on div at bounding box center [929, 222] width 128 height 23
type input "prod"
click at [960, 252] on div "Product" at bounding box center [938, 256] width 146 height 25
click at [1066, 224] on select "equals not equal starts with ends with contains" at bounding box center [1060, 222] width 90 height 23
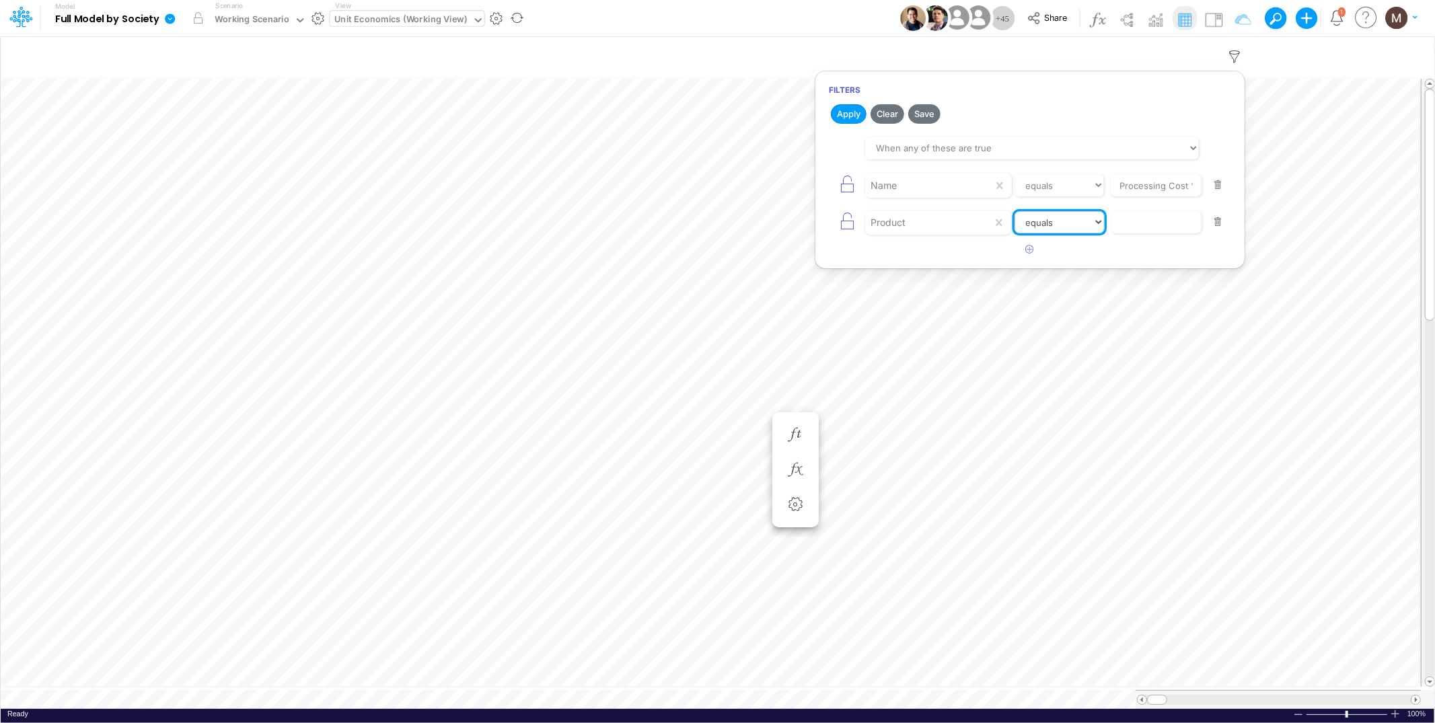
select select "contains"
click at [1015, 211] on select "equals not equal starts with ends with contains" at bounding box center [1060, 222] width 90 height 23
click at [1167, 229] on input "text" at bounding box center [1156, 222] width 91 height 23
type input "cc"
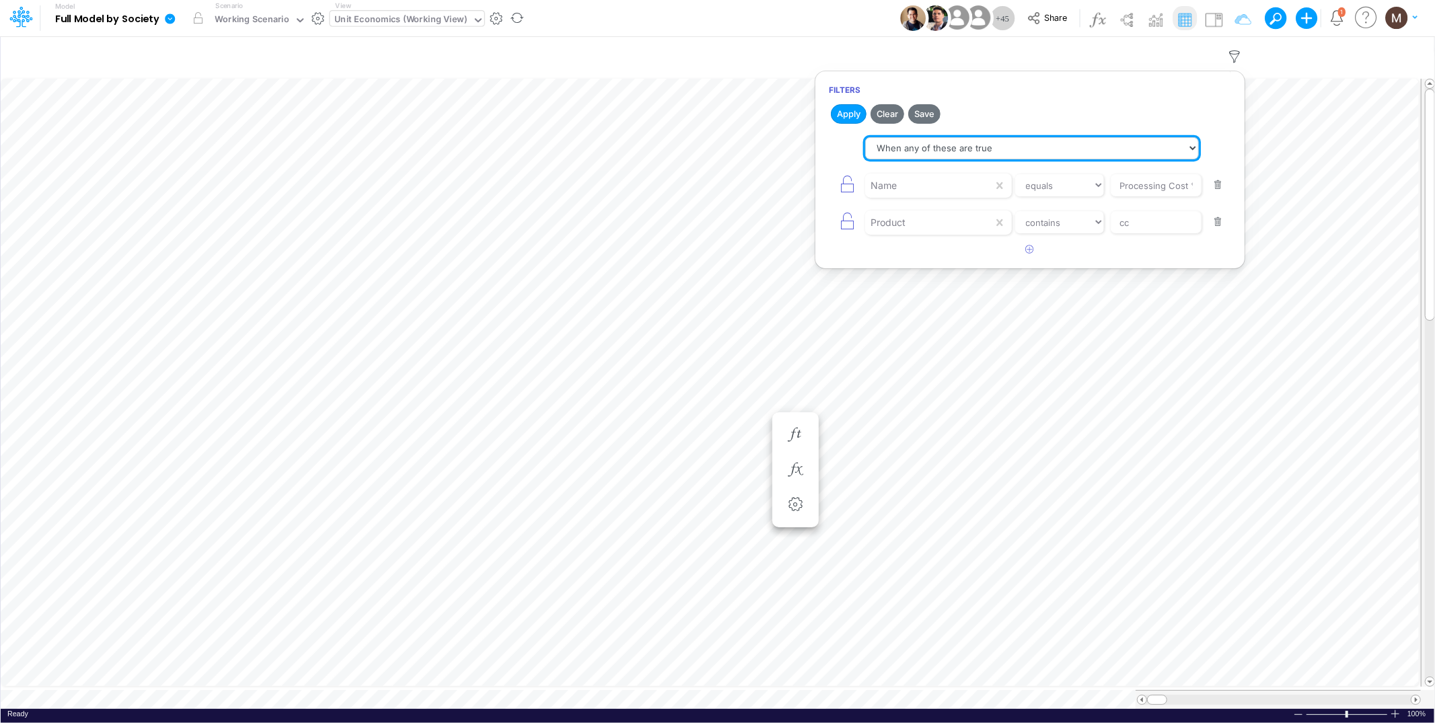
click at [887, 144] on select "When all of these are true When any of these are true" at bounding box center [1032, 148] width 334 height 23
select select "tableSearchAND"
click at [865, 137] on select "When all of these are true When any of these are true" at bounding box center [1032, 148] width 334 height 23
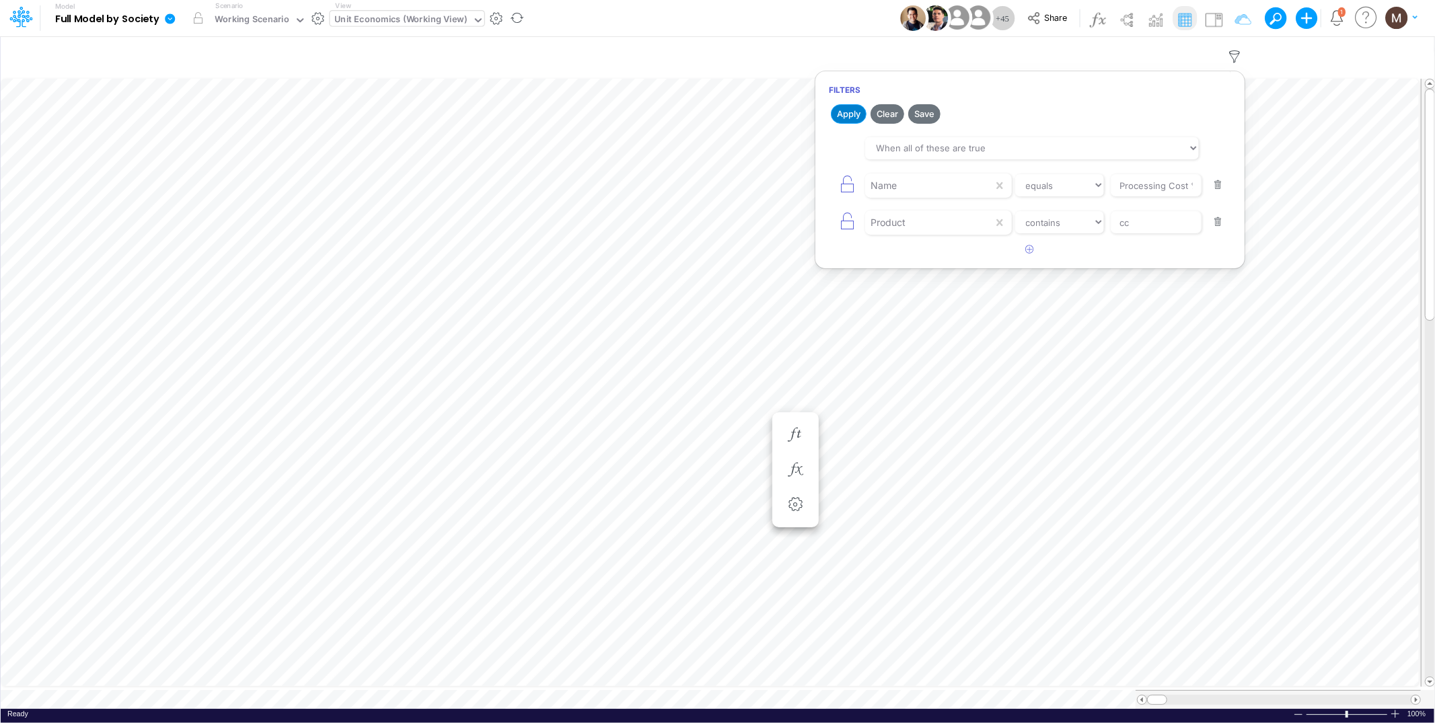
click at [852, 119] on button "Apply" at bounding box center [849, 114] width 36 height 20
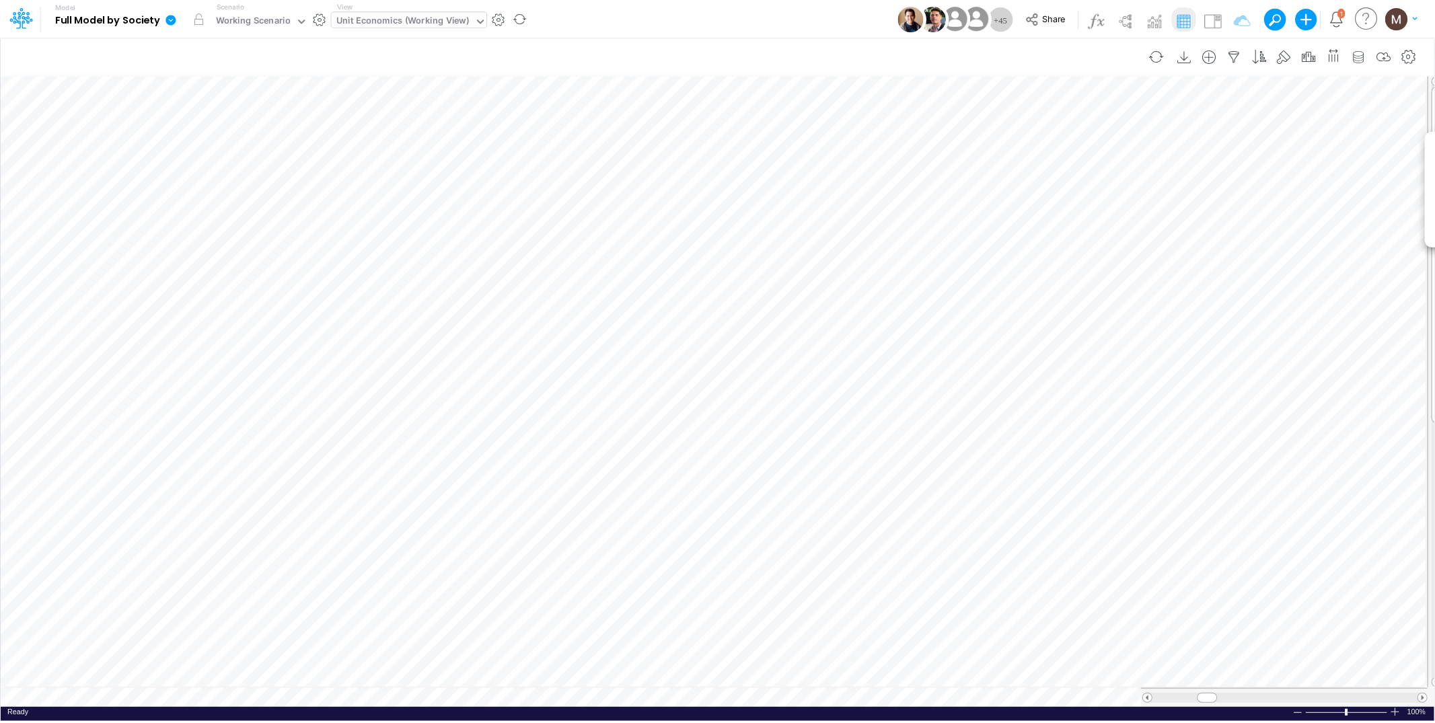
scroll to position [0, 1]
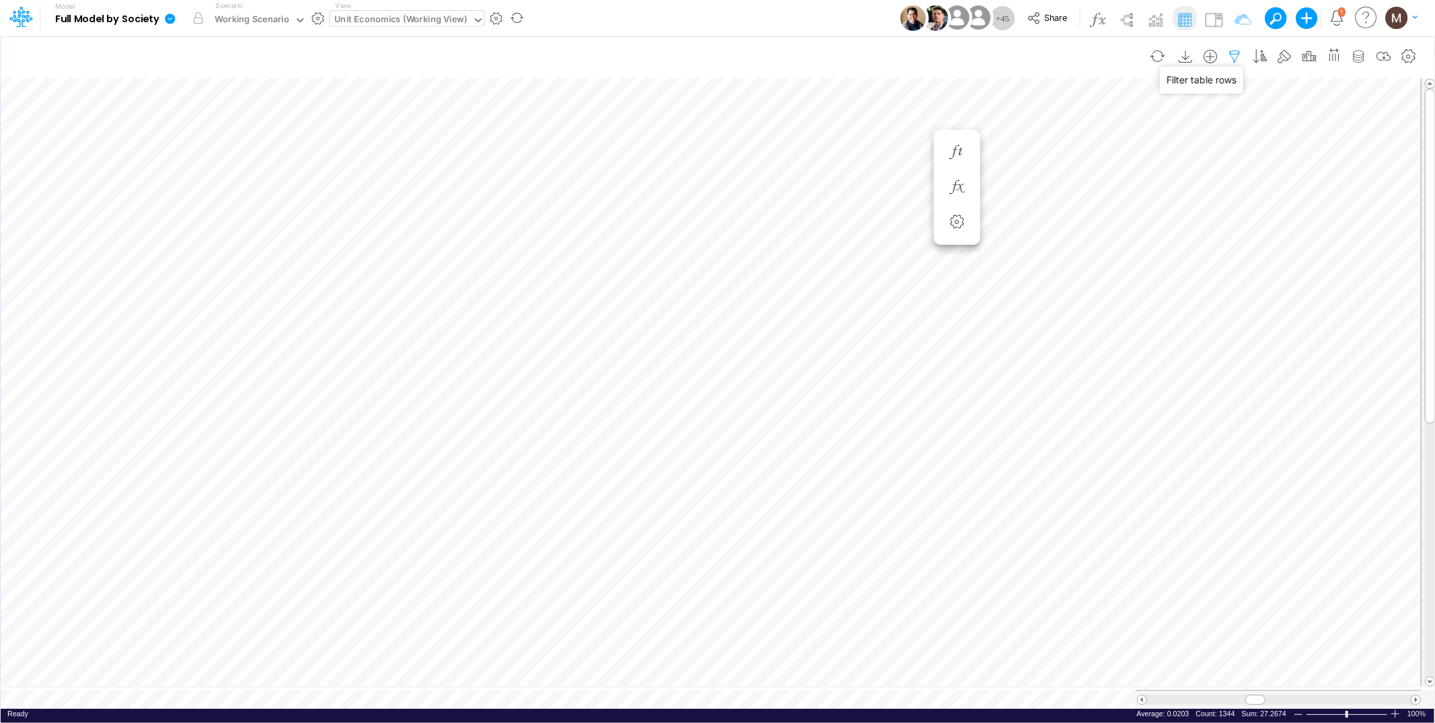
click at [1231, 57] on icon "button" at bounding box center [1235, 57] width 20 height 14
click at [1229, 60] on icon "button" at bounding box center [1235, 57] width 20 height 14
select select "contains"
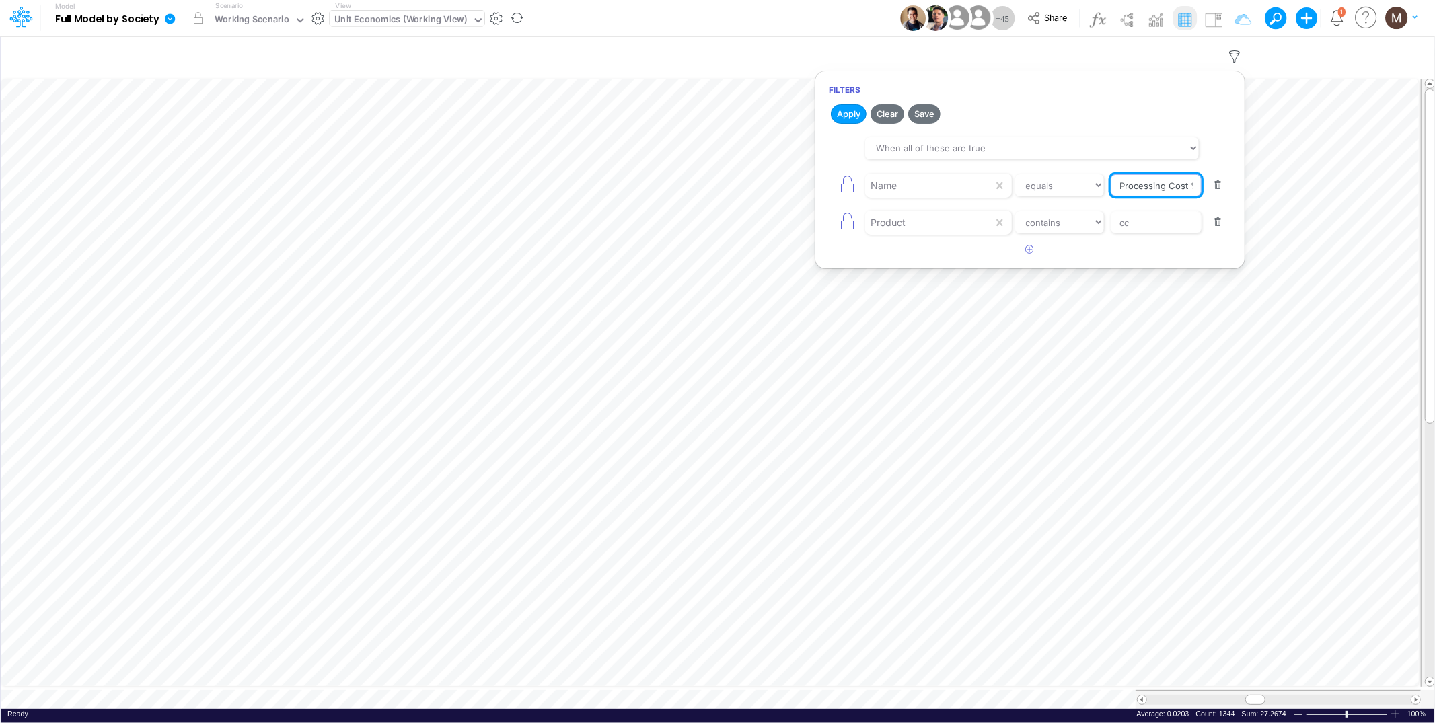
scroll to position [0, 5]
drag, startPoint x: 1164, startPoint y: 187, endPoint x: 1238, endPoint y: 172, distance: 75.6
click at [1238, 172] on article "When all of these are true When any of these are true Name equals not equal sta…" at bounding box center [1029, 185] width 429 height 108
click at [1179, 183] on input "Processing Cost %" at bounding box center [1156, 185] width 91 height 23
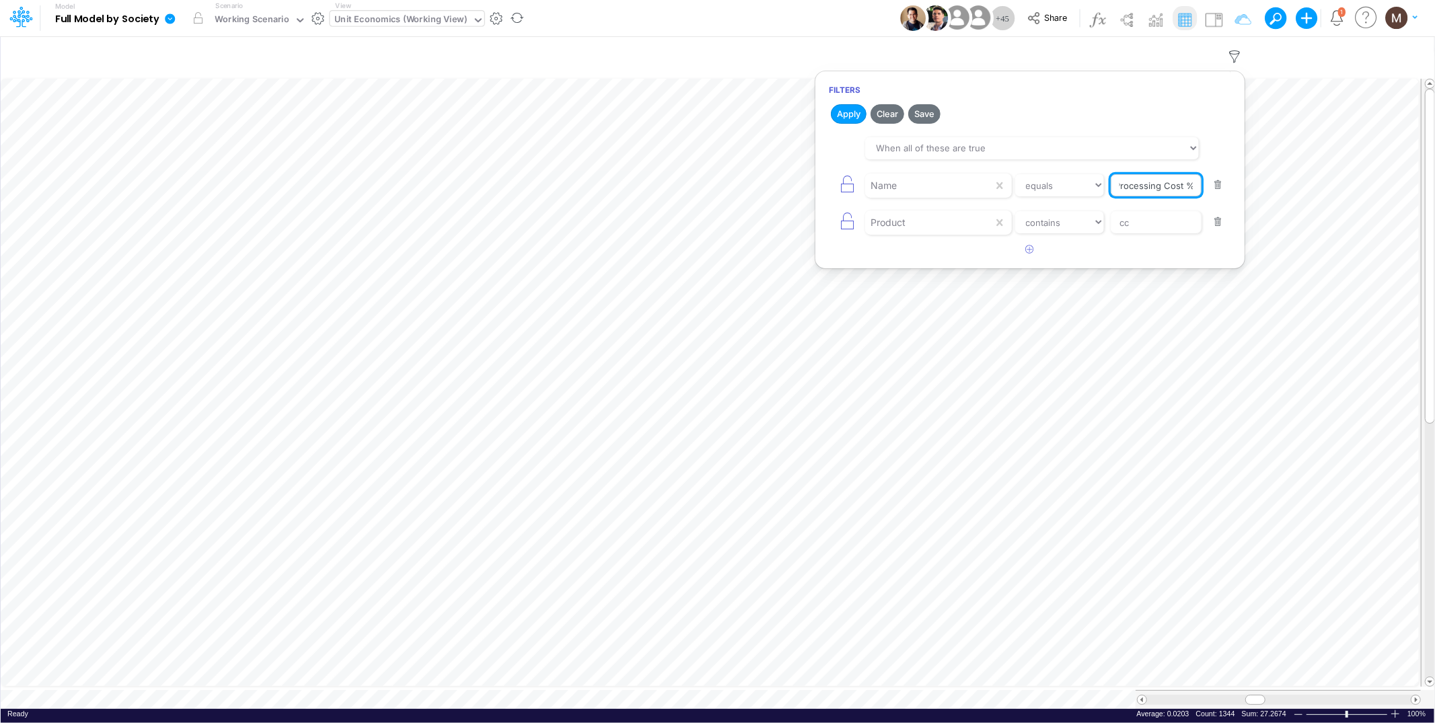
click at [1179, 183] on input "Processing Cost %" at bounding box center [1156, 185] width 91 height 23
type input "processing cost"
click at [1077, 190] on select "equals not equal starts with ends with contains" at bounding box center [1060, 185] width 90 height 23
click at [849, 115] on button "Apply" at bounding box center [849, 114] width 36 height 20
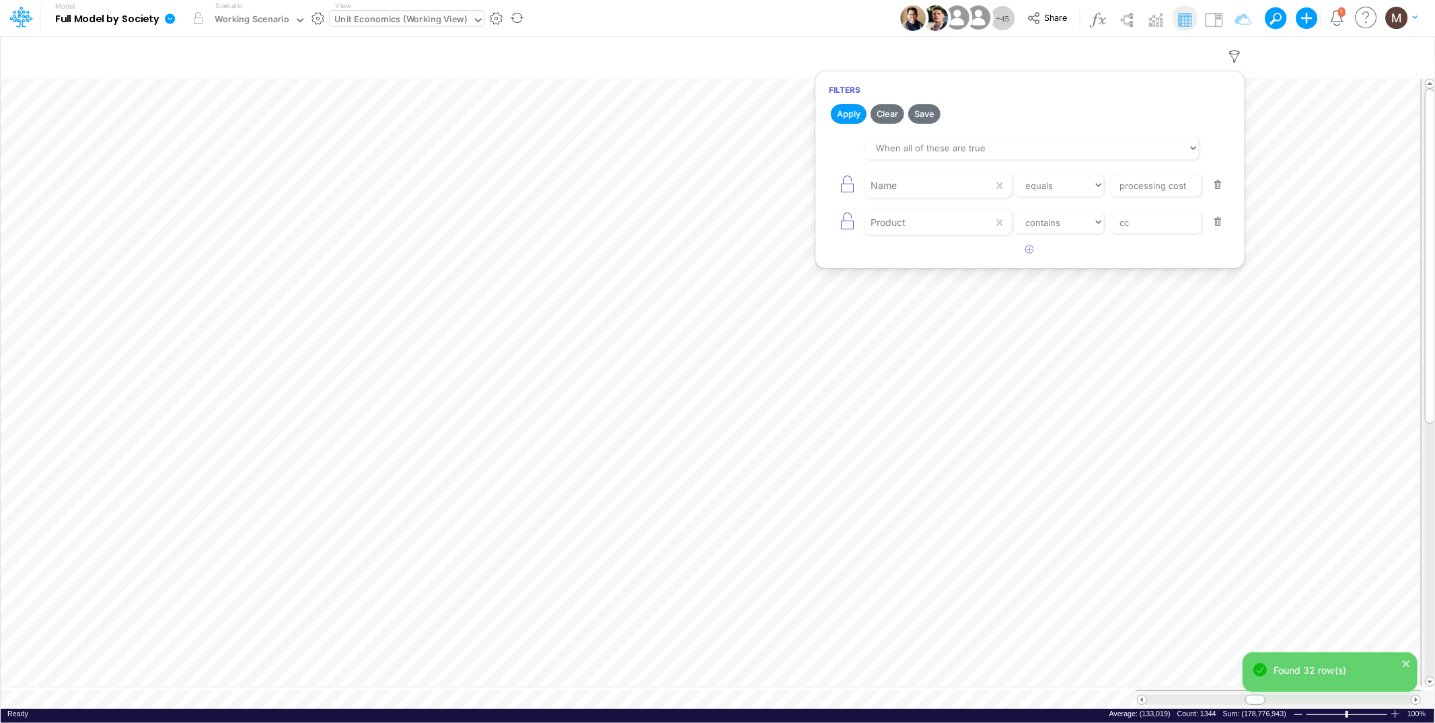
drag, startPoint x: 1252, startPoint y: 696, endPoint x: 1232, endPoint y: 696, distance: 20.2
click at [1232, 696] on div "Model Full Model by Society Edit model settings Duplicate Import QuickBooks Qui…" at bounding box center [717, 361] width 1435 height 723
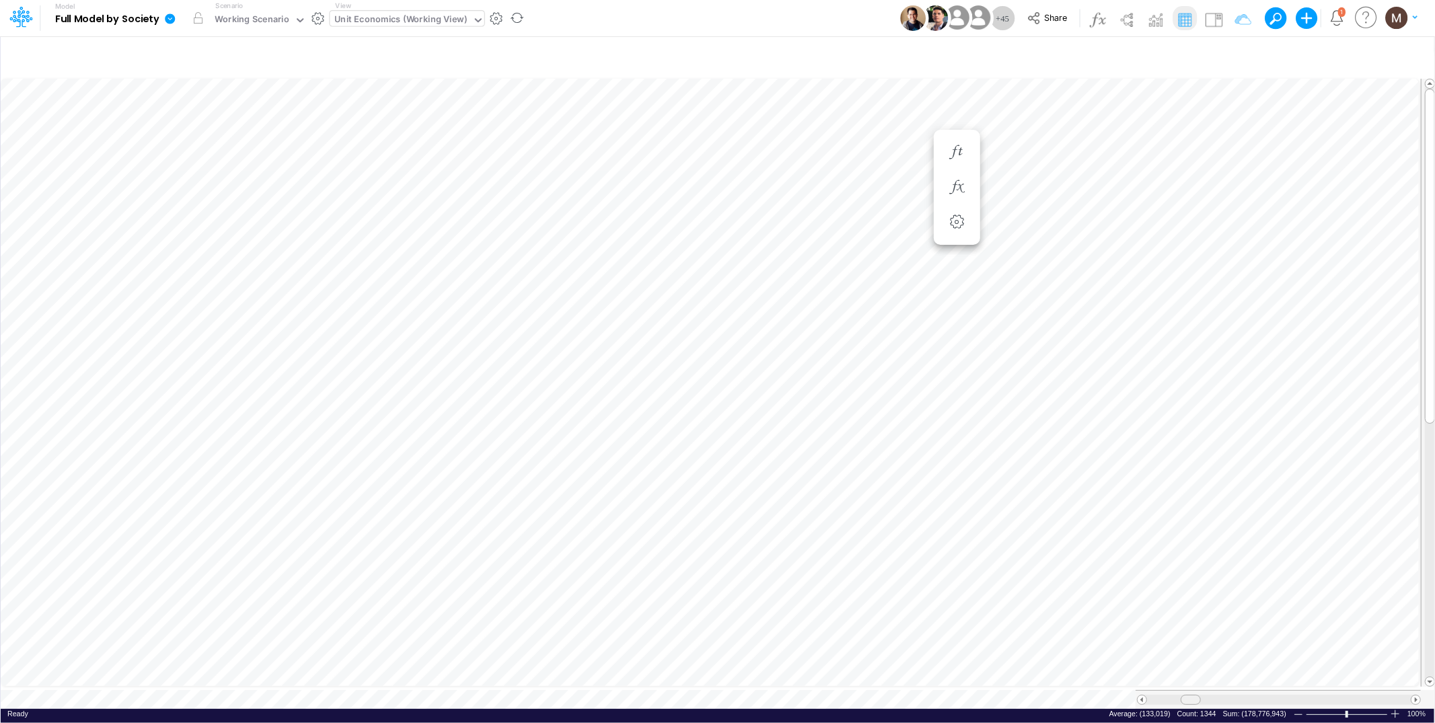
drag, startPoint x: 1249, startPoint y: 691, endPoint x: 1185, endPoint y: 692, distance: 64.6
click at [1185, 695] on div at bounding box center [1191, 700] width 20 height 10
drag, startPoint x: 1192, startPoint y: 693, endPoint x: 1378, endPoint y: 695, distance: 185.7
click at [1195, 696] on span at bounding box center [1190, 700] width 9 height 9
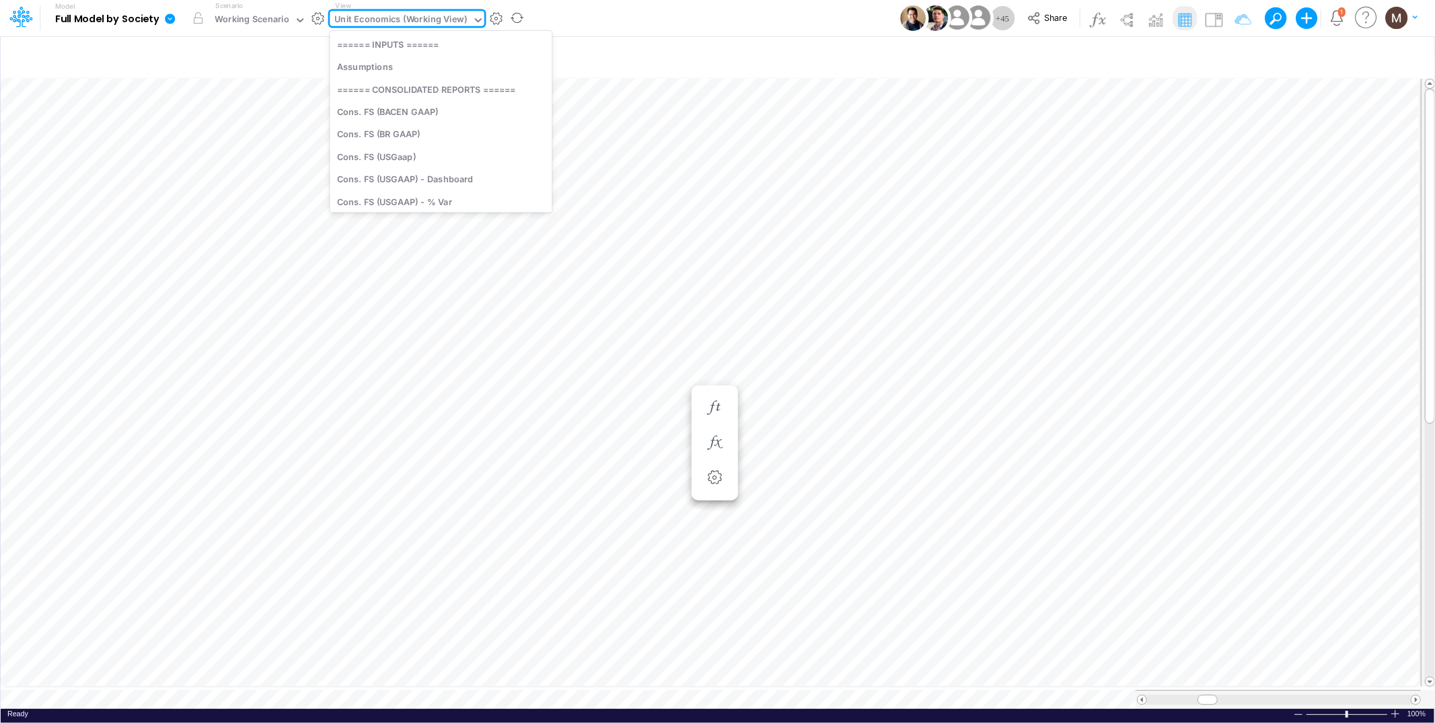
click at [354, 15] on div "Unit Economics (Working View)" at bounding box center [401, 20] width 133 height 15
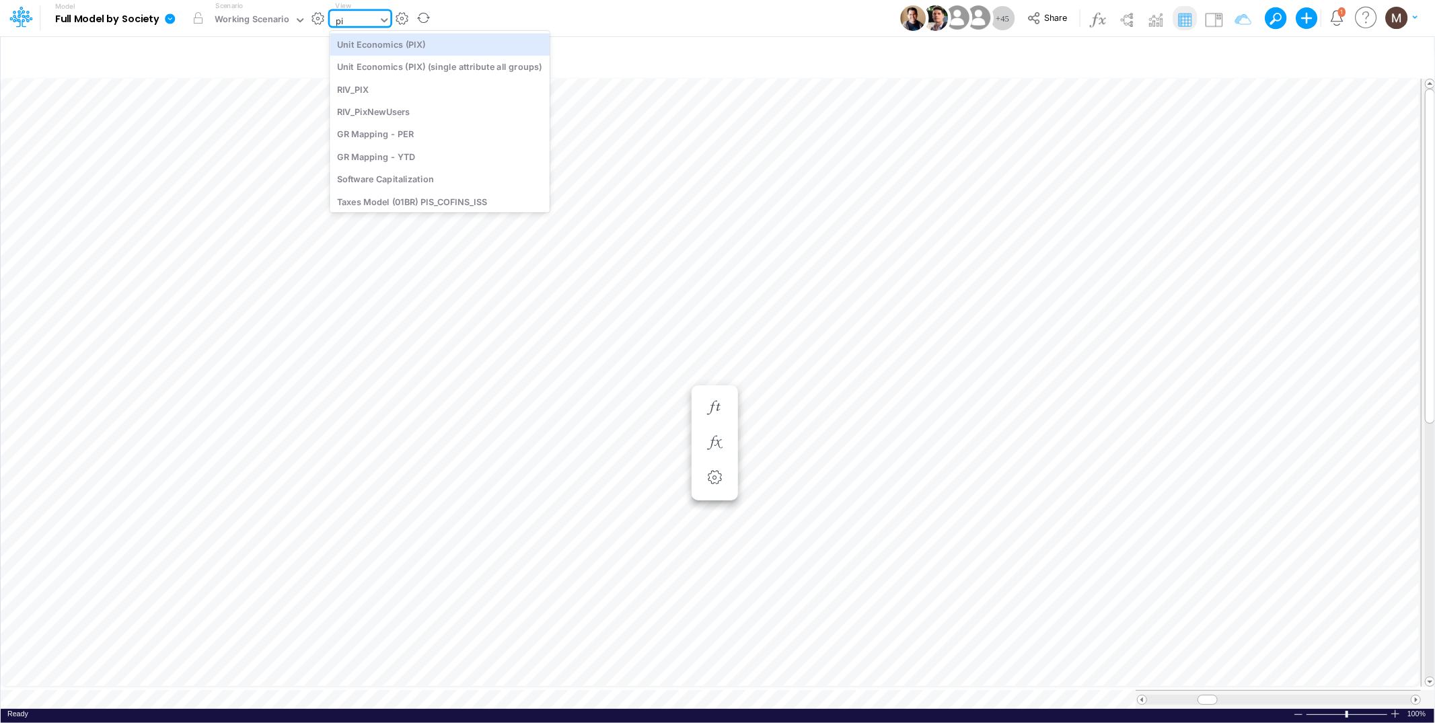
type input "pix"
click at [402, 49] on div "Unit Economics (PIX)" at bounding box center [440, 44] width 220 height 22
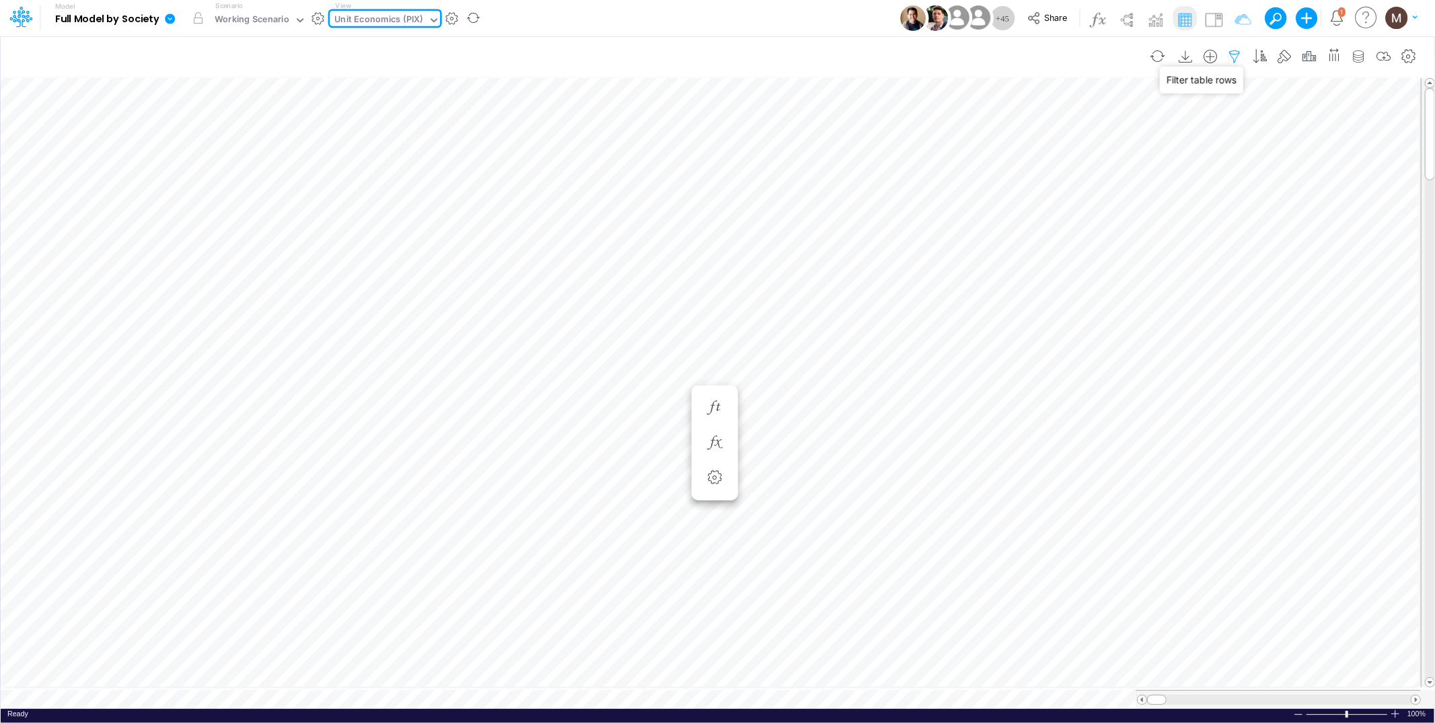
click at [1238, 56] on icon "button" at bounding box center [1235, 57] width 20 height 14
select select "contains"
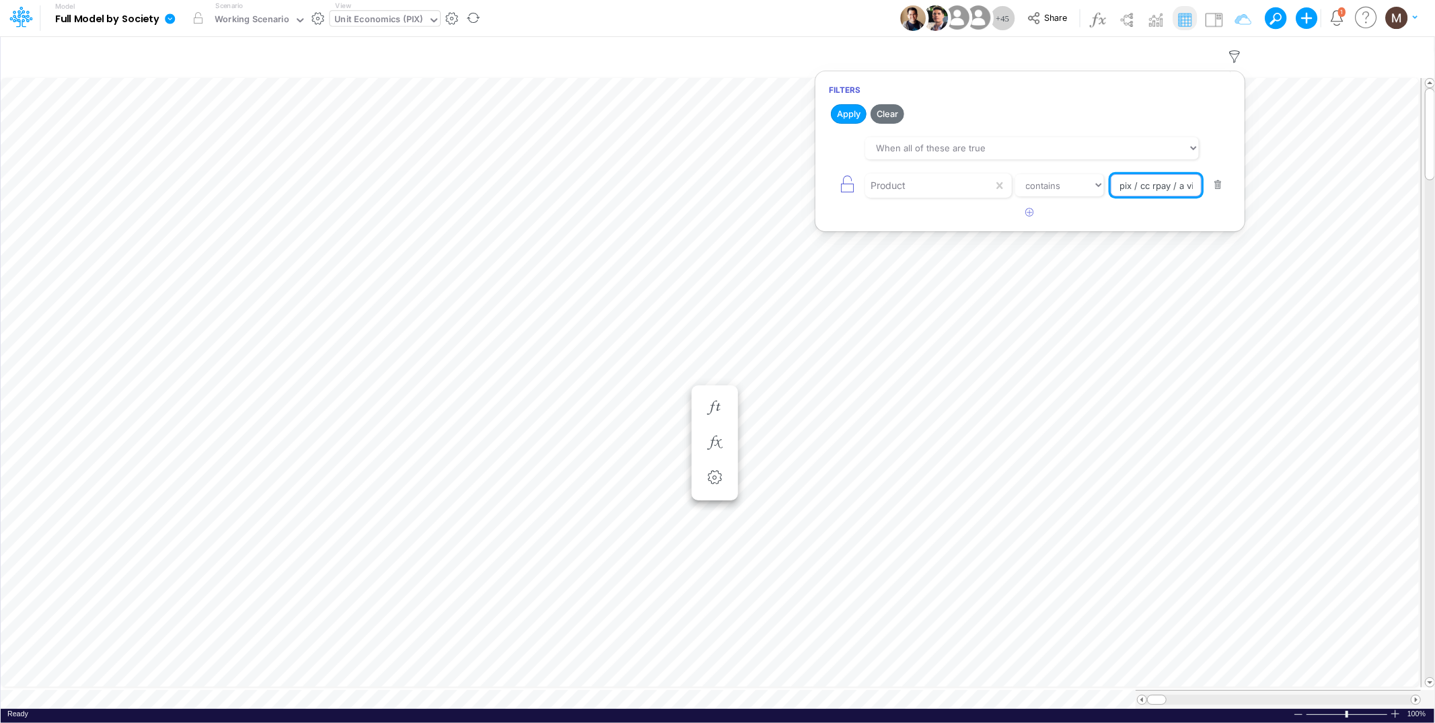
scroll to position [0, 12]
drag, startPoint x: 1155, startPoint y: 184, endPoint x: 1235, endPoint y: 187, distance: 79.5
click at [1235, 187] on article "When all of these are true When any of these are true Product equals not equal …" at bounding box center [1029, 166] width 429 height 71
click at [1169, 192] on input "pix / cc rpay / a vista" at bounding box center [1156, 185] width 91 height 23
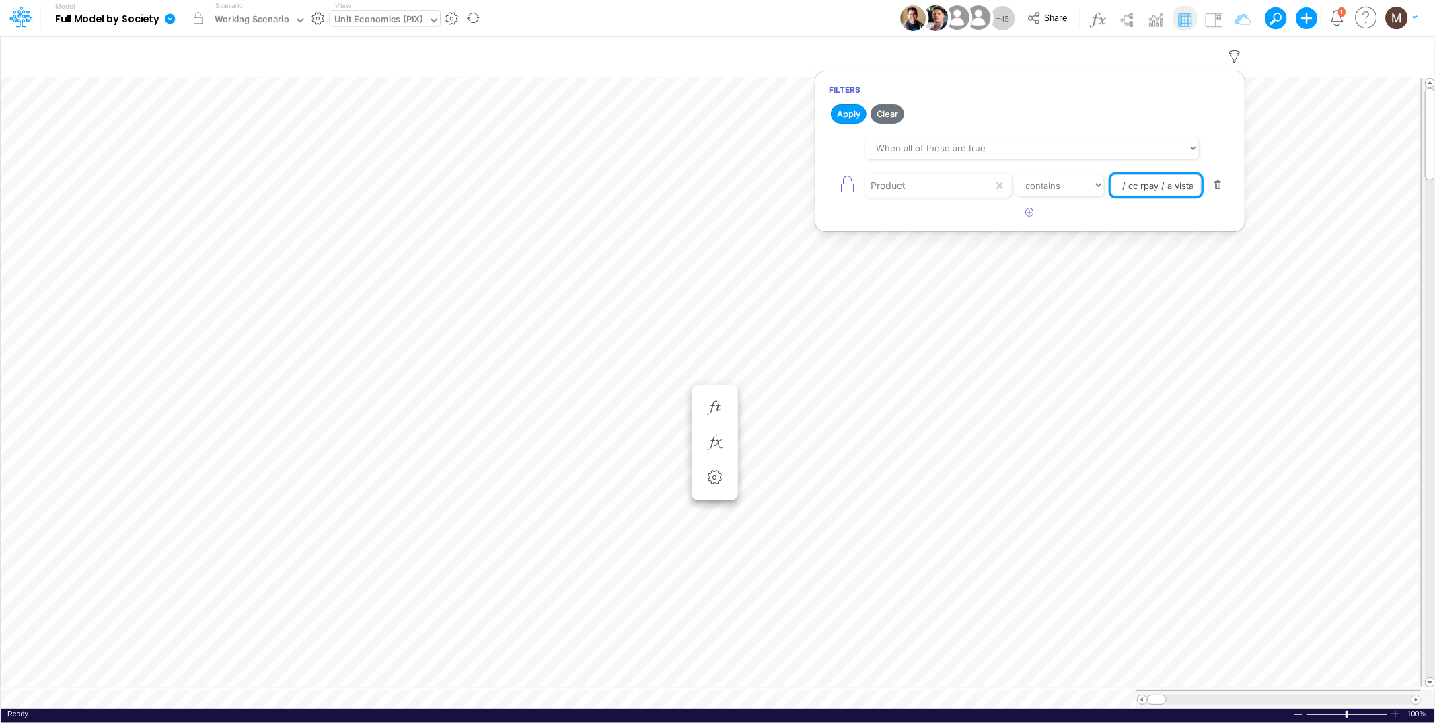
click at [1169, 192] on input "pix / cc rpay / a vista" at bounding box center [1156, 185] width 91 height 23
type input "pix / cc / a vista"
click at [838, 118] on button "Apply" at bounding box center [849, 114] width 36 height 20
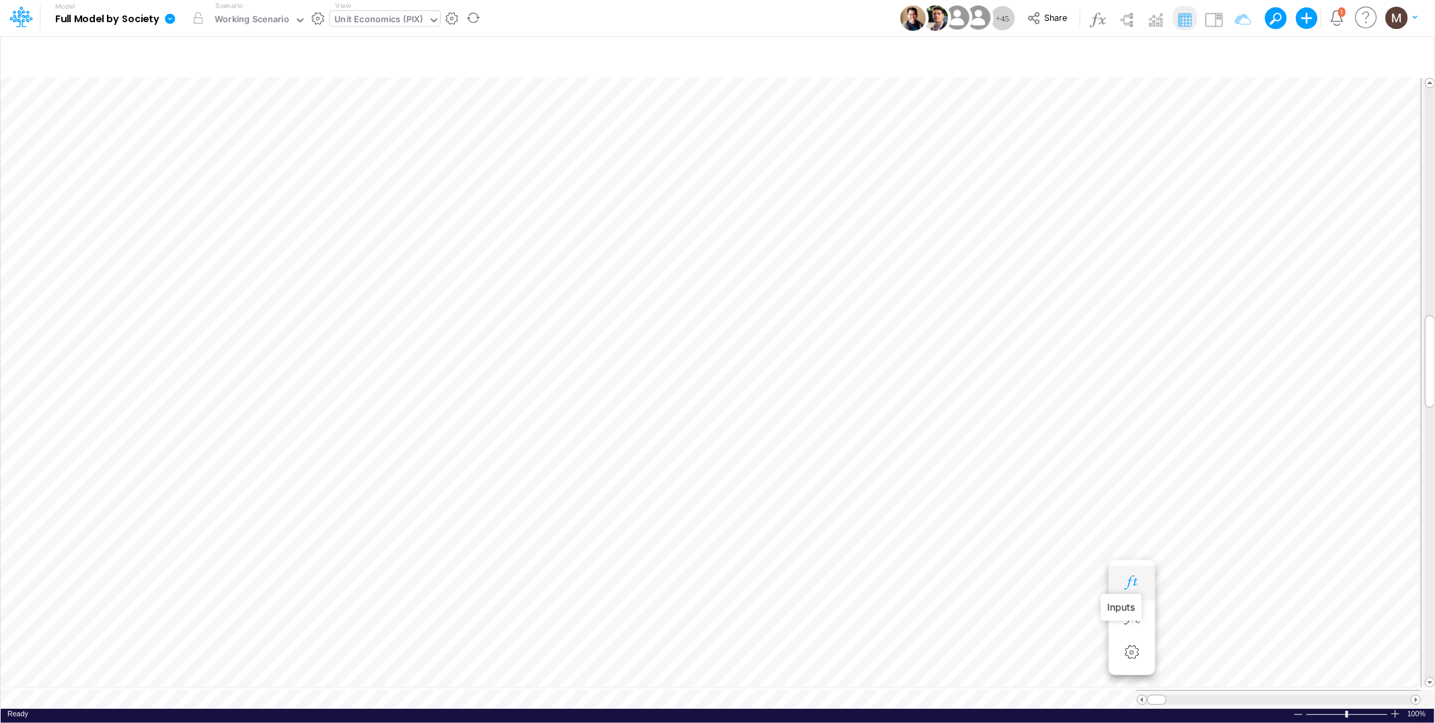
click at [1134, 585] on icon "button" at bounding box center [1132, 583] width 20 height 14
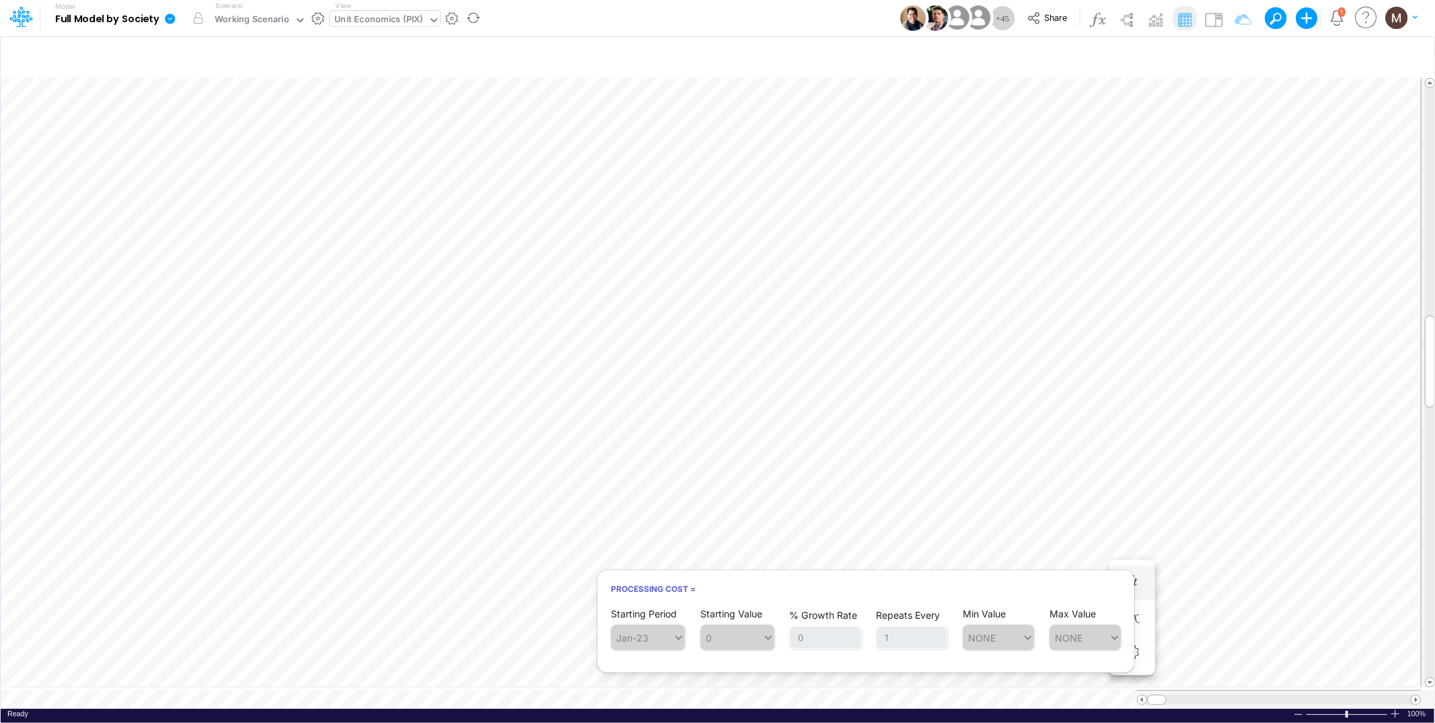
scroll to position [0, 1]
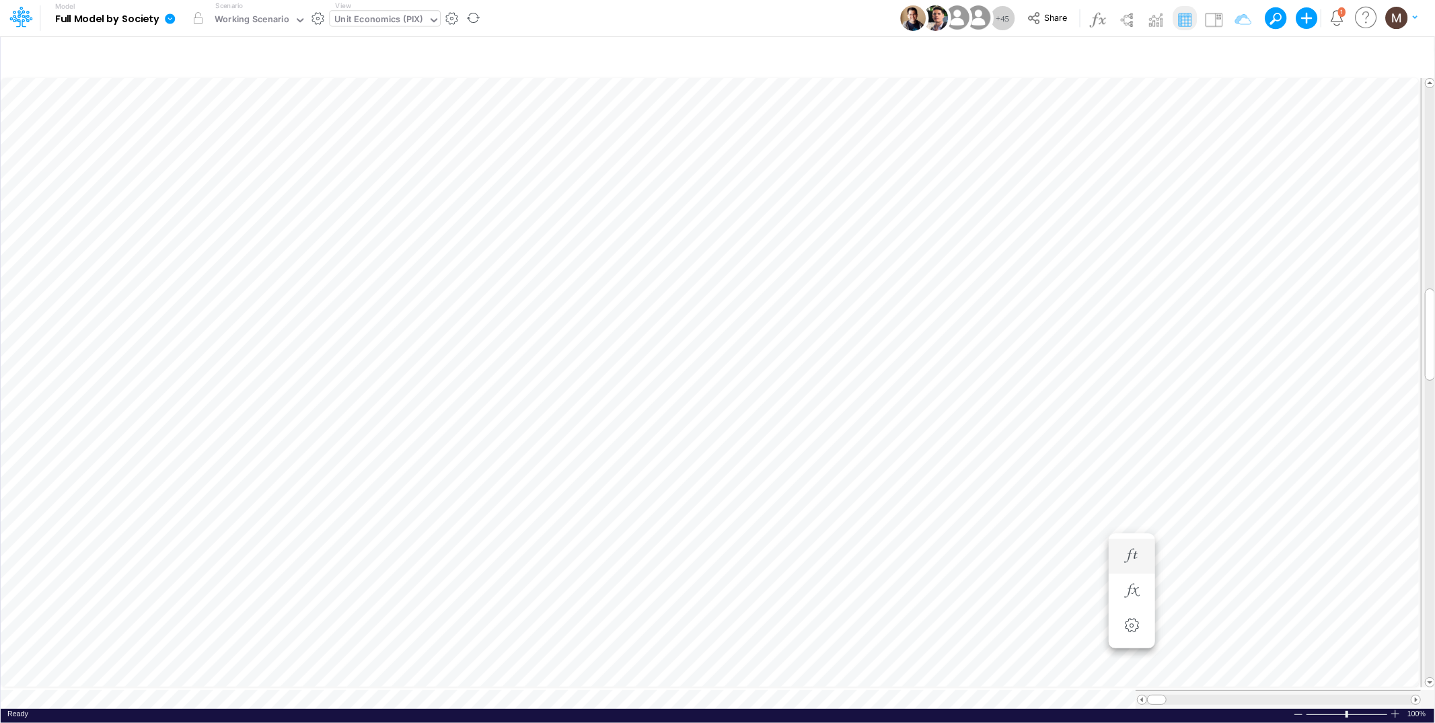
scroll to position [0, 1]
click at [1052, 270] on icon "button" at bounding box center [1051, 273] width 20 height 14
click at [401, 20] on div "Unit Economics (PIX)" at bounding box center [379, 20] width 88 height 15
type input "loans"
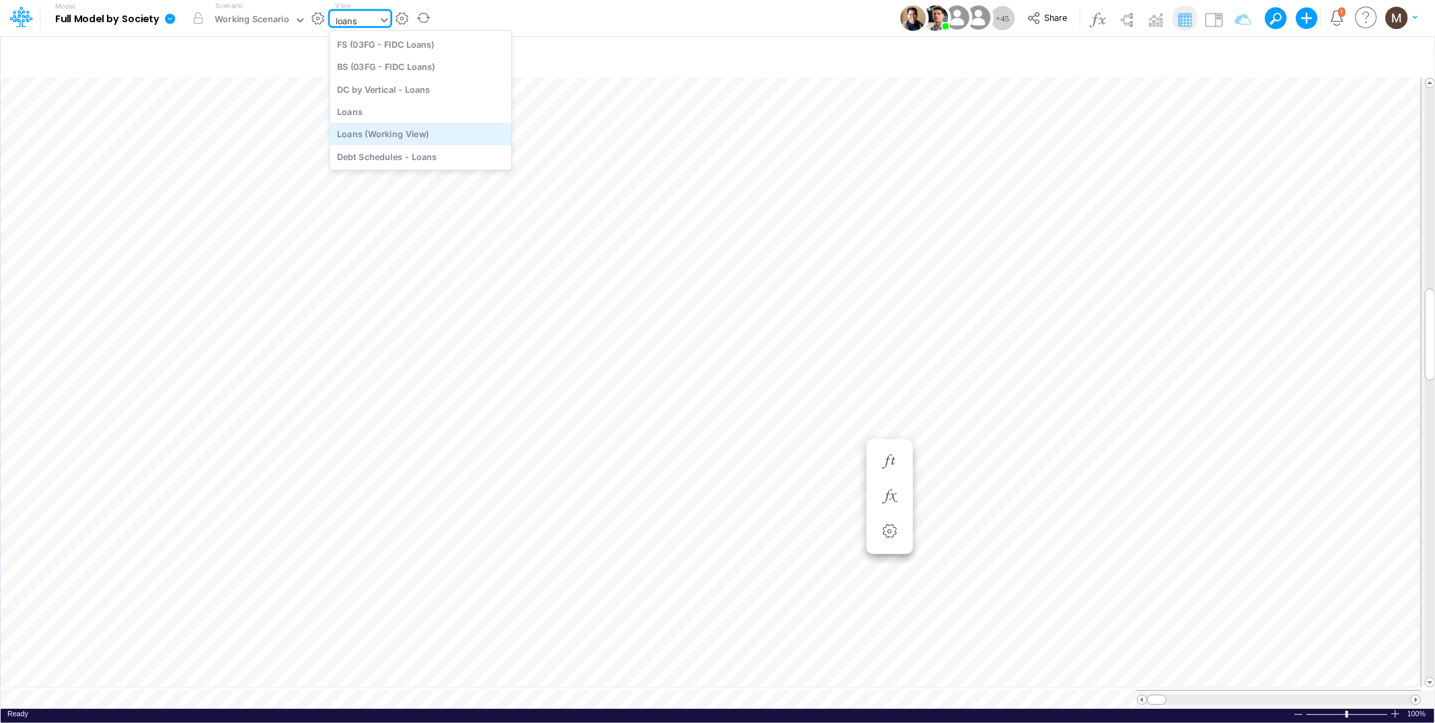
click at [406, 129] on div "Loans (Working View)" at bounding box center [421, 134] width 182 height 22
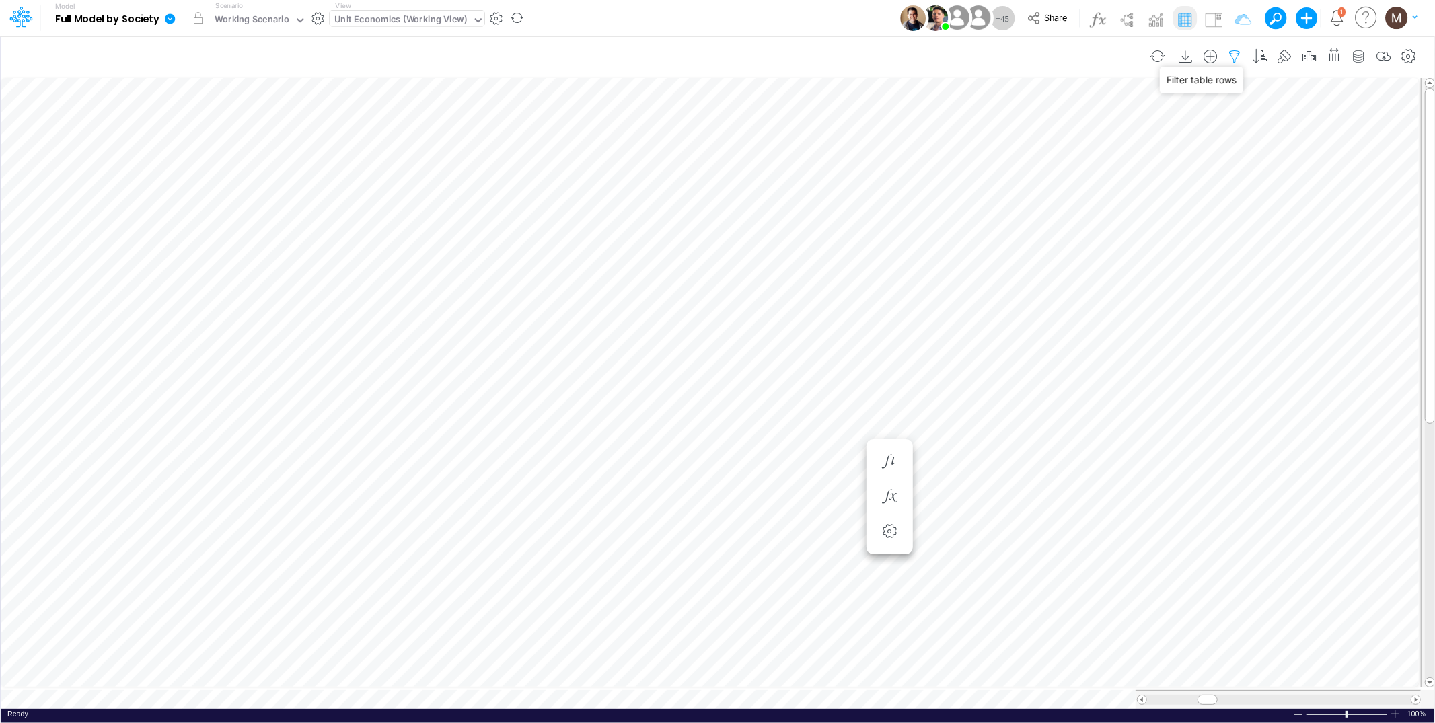
click at [1231, 55] on icon "button" at bounding box center [1235, 57] width 20 height 14
select select "contains"
click at [1219, 222] on button "button" at bounding box center [1218, 222] width 26 height 18
click at [843, 112] on button "Apply" at bounding box center [849, 114] width 36 height 20
click at [1233, 65] on button "button" at bounding box center [1235, 56] width 25 height 27
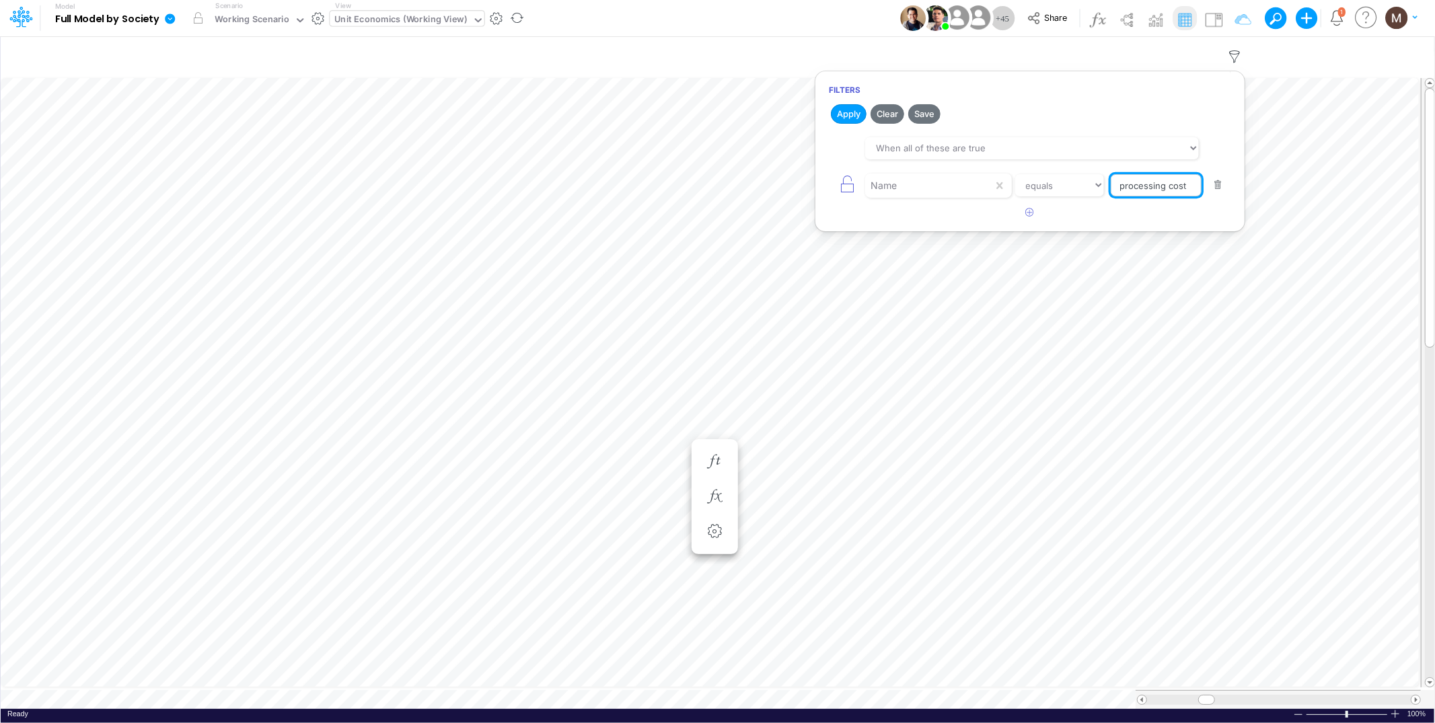
click at [1160, 187] on input "processing cost" at bounding box center [1156, 185] width 91 height 23
click at [1024, 215] on button "button" at bounding box center [1030, 213] width 26 height 22
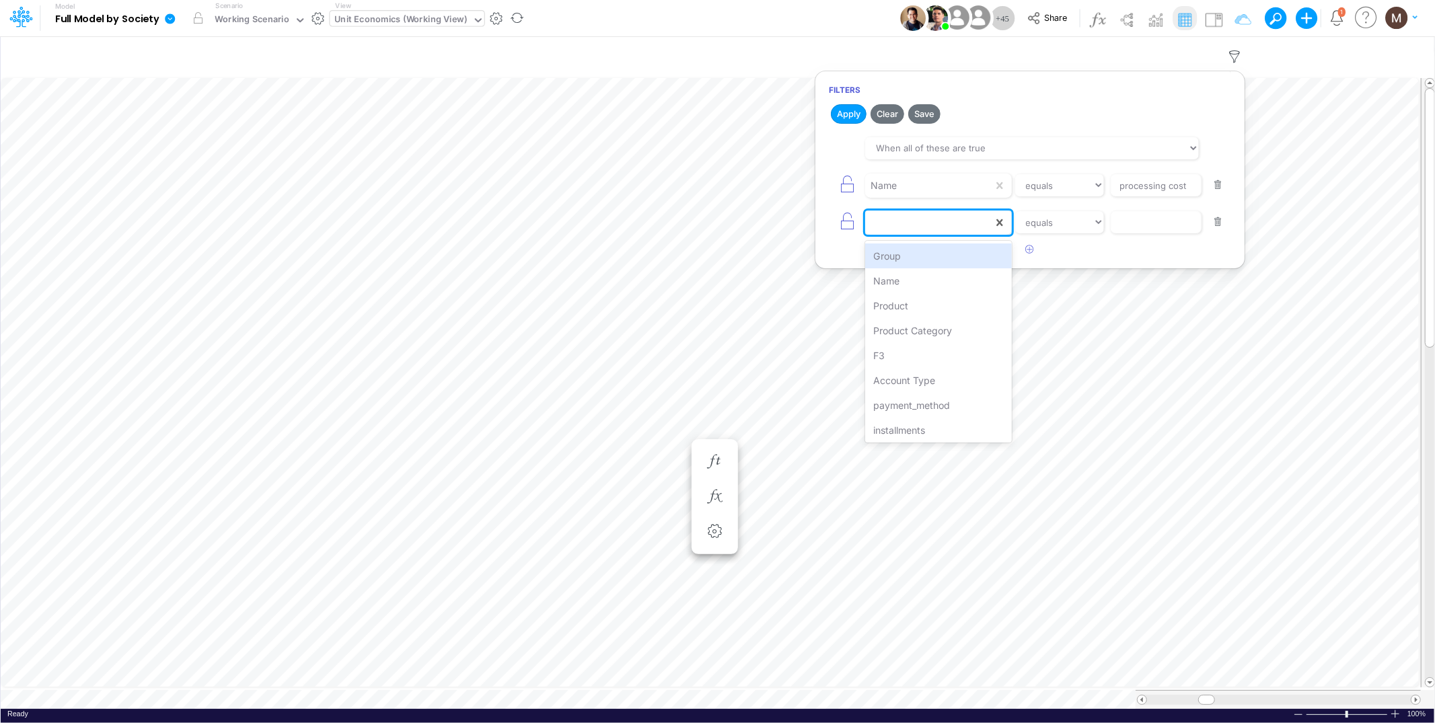
click at [978, 223] on div at bounding box center [929, 222] width 128 height 23
click at [953, 298] on div "Product" at bounding box center [938, 305] width 146 height 25
click at [1090, 227] on select "equals not equal starts with ends with contains" at bounding box center [1060, 222] width 90 height 23
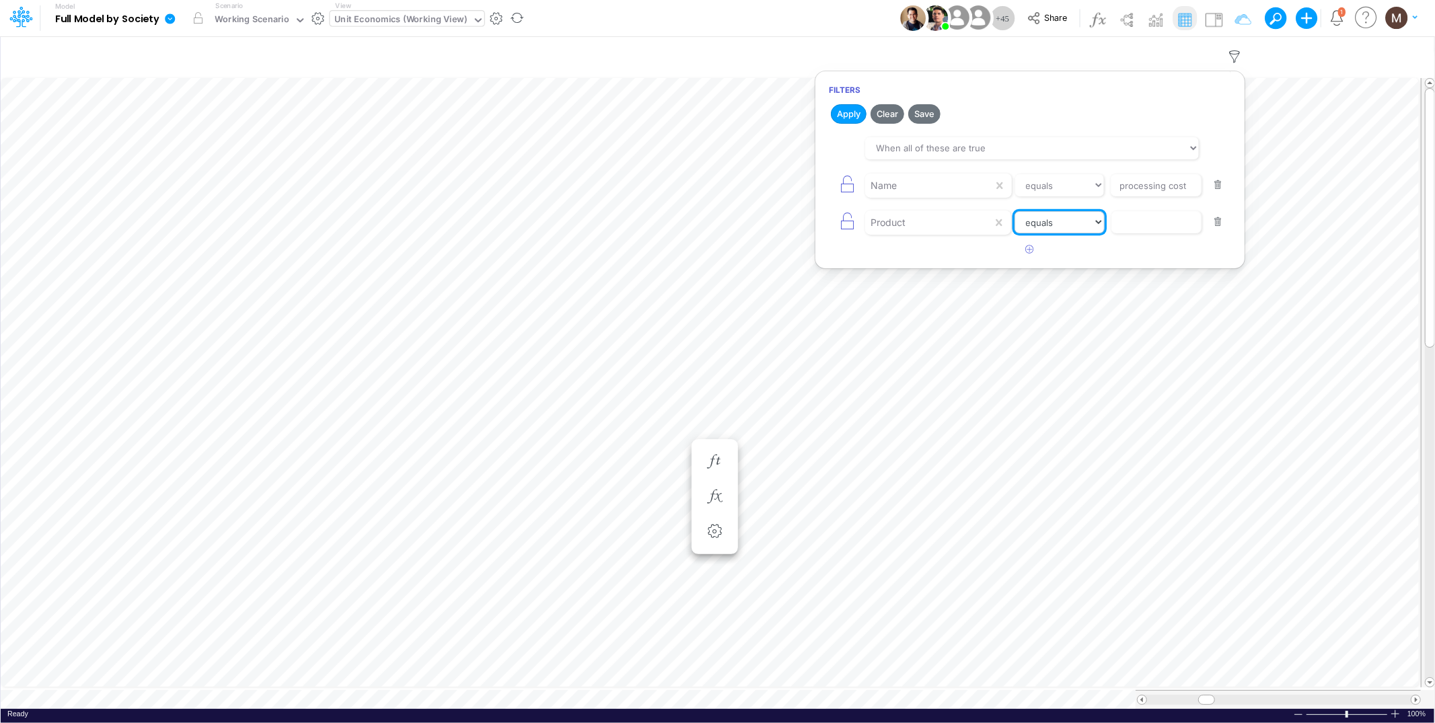
select select "contains"
click at [1015, 211] on select "equals not equal starts with ends with contains" at bounding box center [1060, 222] width 90 height 23
click at [1139, 213] on input "text" at bounding box center [1156, 222] width 91 height 23
type input "install"
click at [845, 120] on button "Apply" at bounding box center [849, 114] width 36 height 20
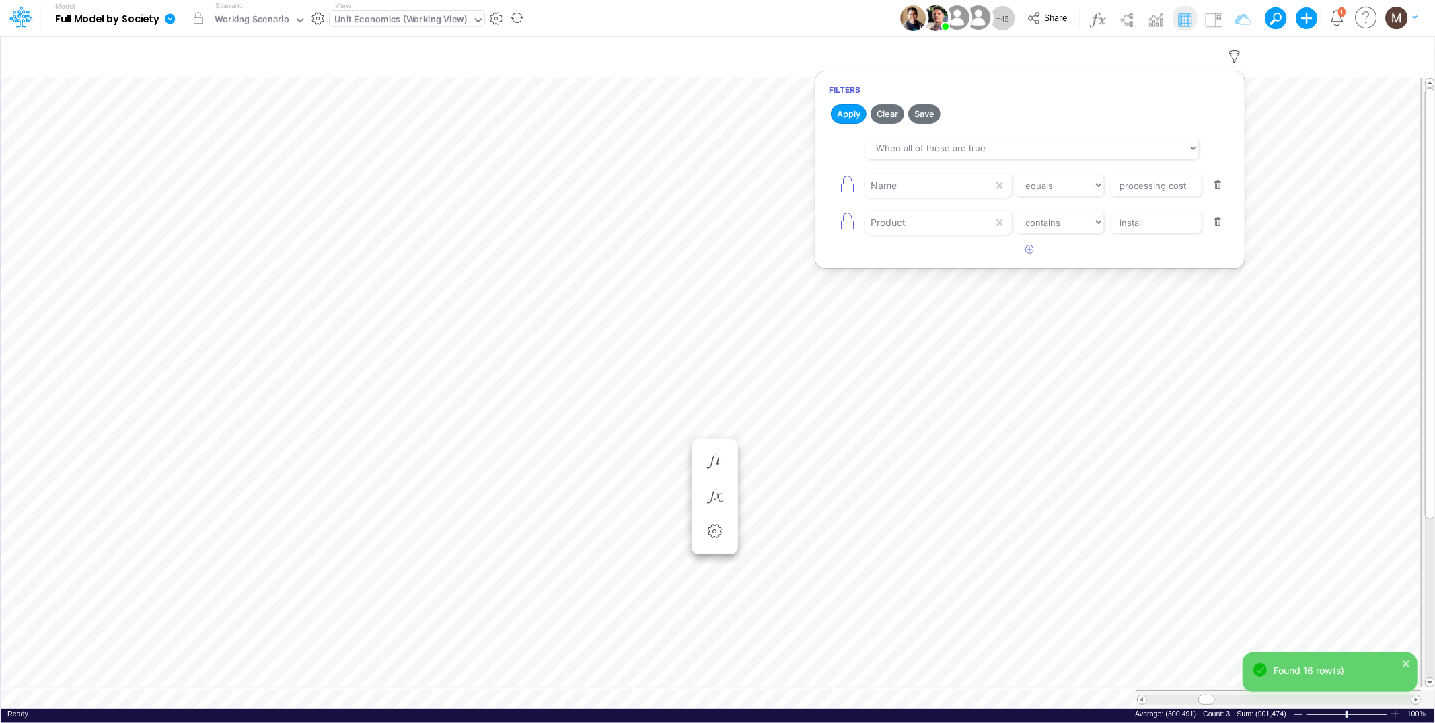
scroll to position [0, 1]
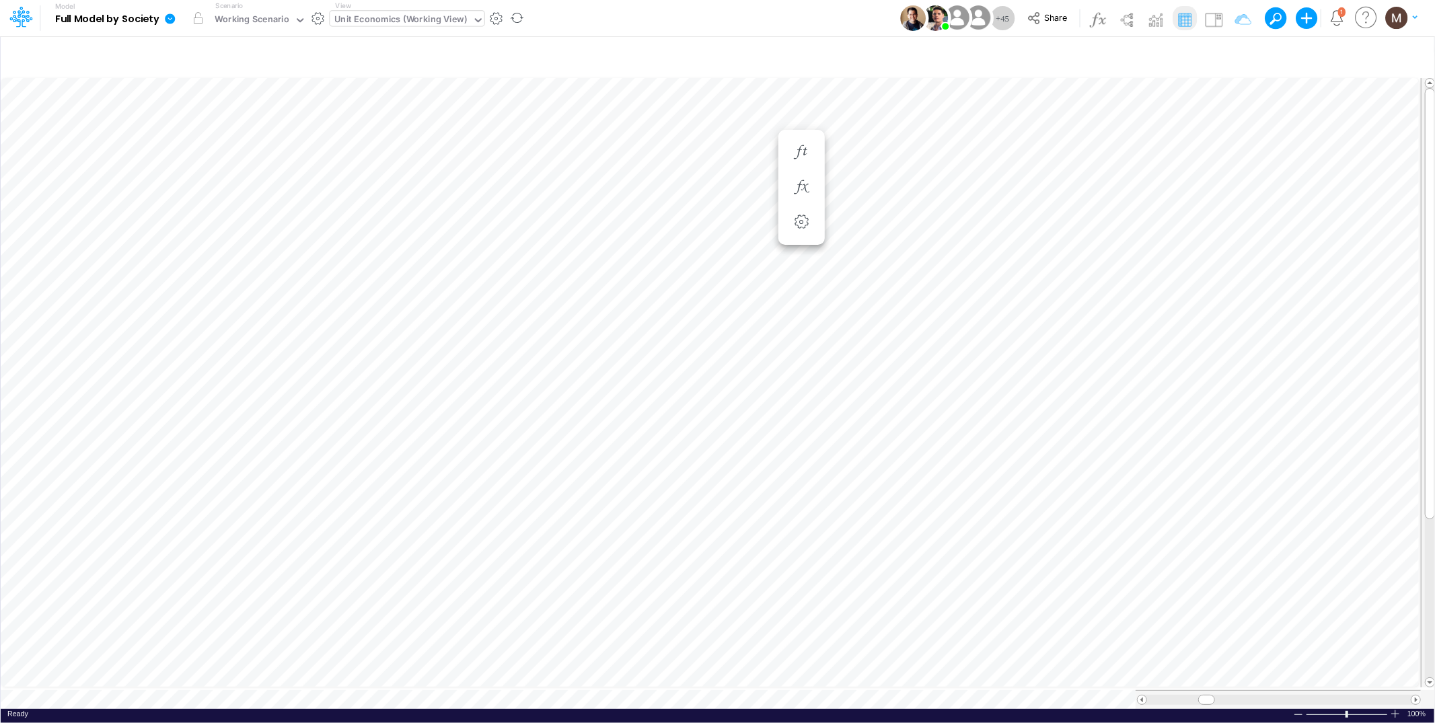
scroll to position [0, 1]
drag, startPoint x: 1204, startPoint y: 693, endPoint x: 1256, endPoint y: 694, distance: 51.8
click at [1256, 696] on span at bounding box center [1257, 700] width 9 height 9
drag, startPoint x: 1260, startPoint y: 695, endPoint x: 1210, endPoint y: 690, distance: 50.1
click at [1210, 696] on span at bounding box center [1208, 700] width 9 height 9
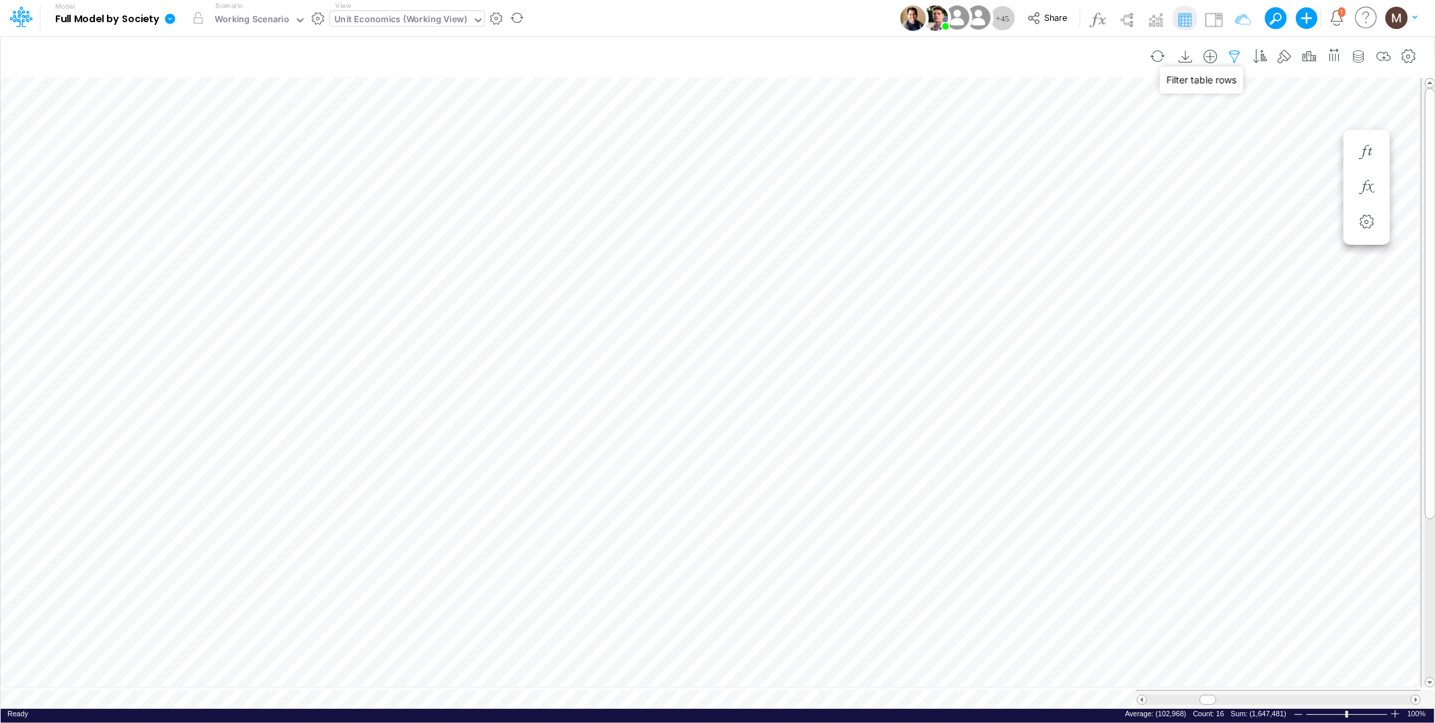
click at [1231, 58] on icon "button" at bounding box center [1235, 57] width 20 height 14
select select "contains"
click at [1216, 226] on button "button" at bounding box center [1218, 222] width 26 height 18
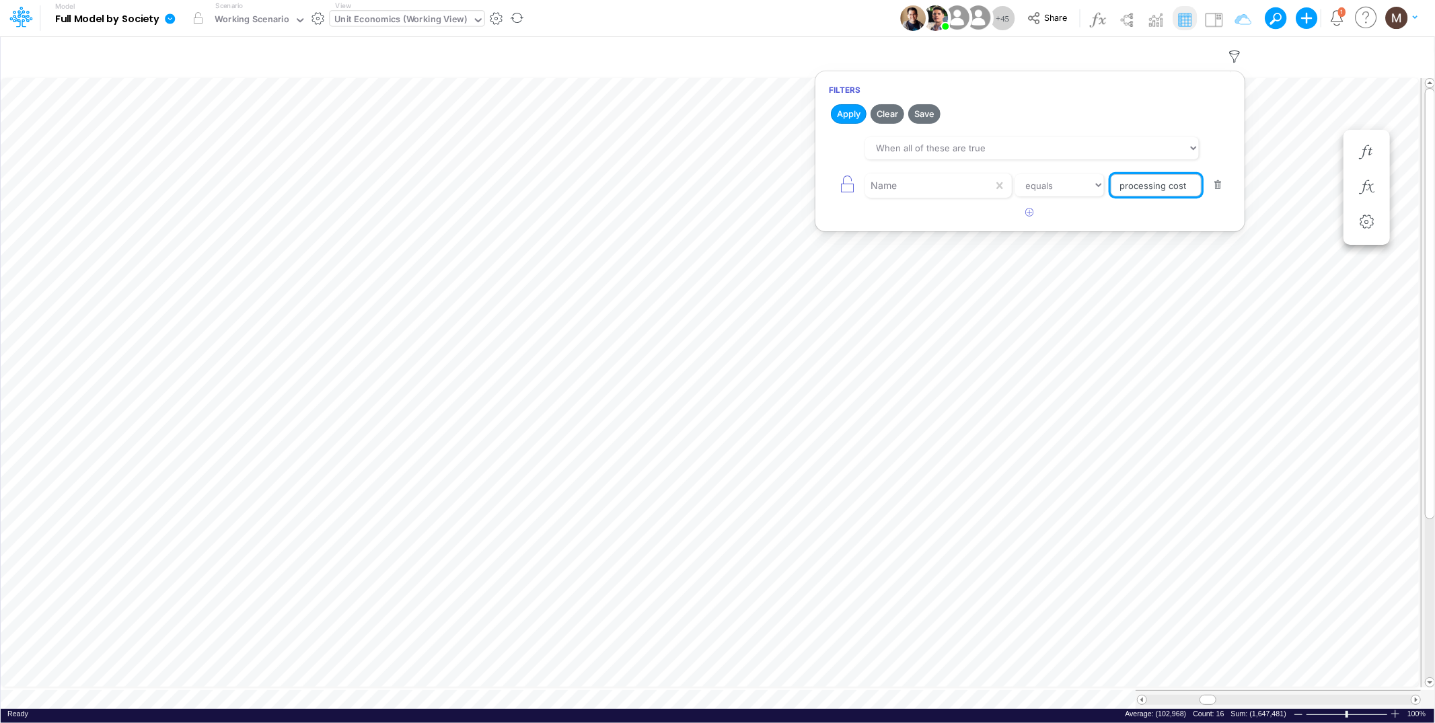
click at [1179, 189] on input "processing cost" at bounding box center [1156, 185] width 91 height 23
type input "Processing Cost %"
click at [834, 116] on button "Apply" at bounding box center [849, 114] width 36 height 20
click at [1031, 213] on icon "button" at bounding box center [1030, 212] width 9 height 9
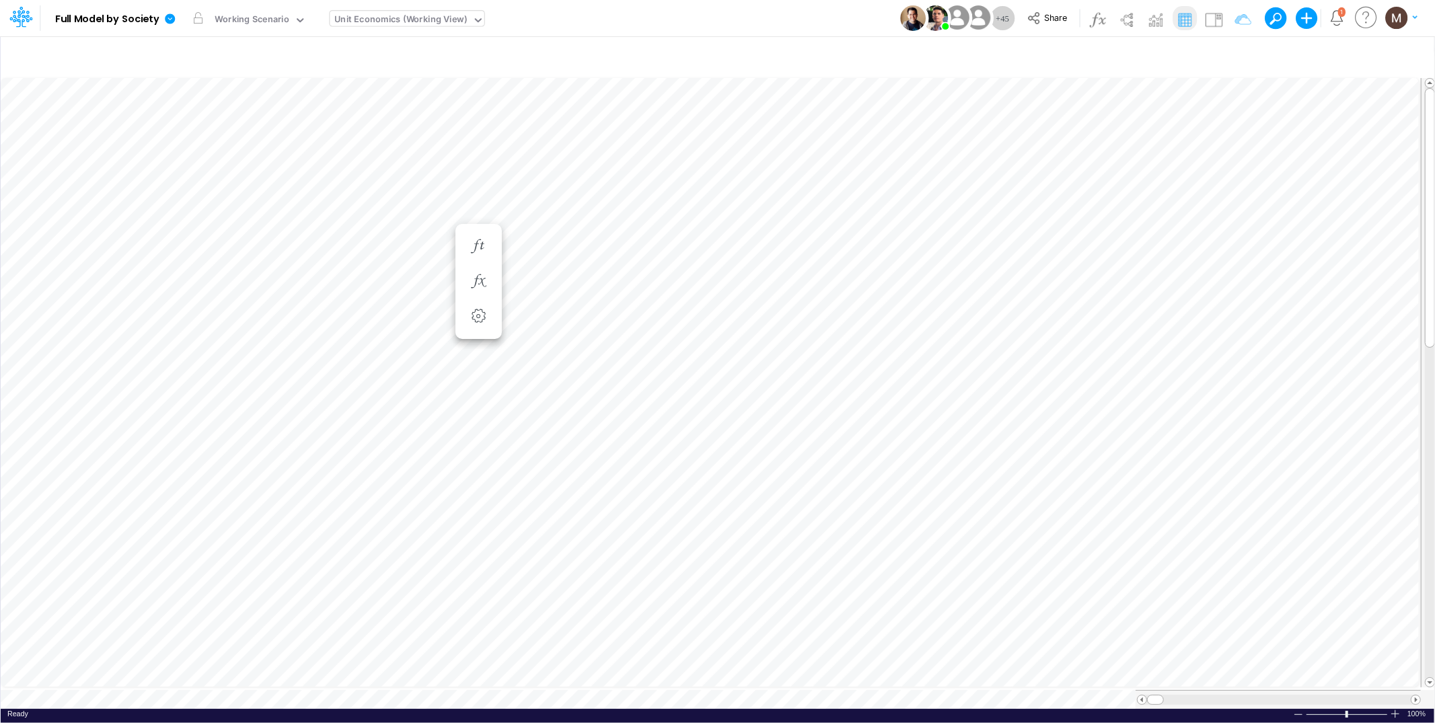
scroll to position [0, 1]
click at [1230, 54] on icon "button" at bounding box center [1235, 57] width 20 height 14
click at [1020, 212] on button "button" at bounding box center [1030, 213] width 26 height 22
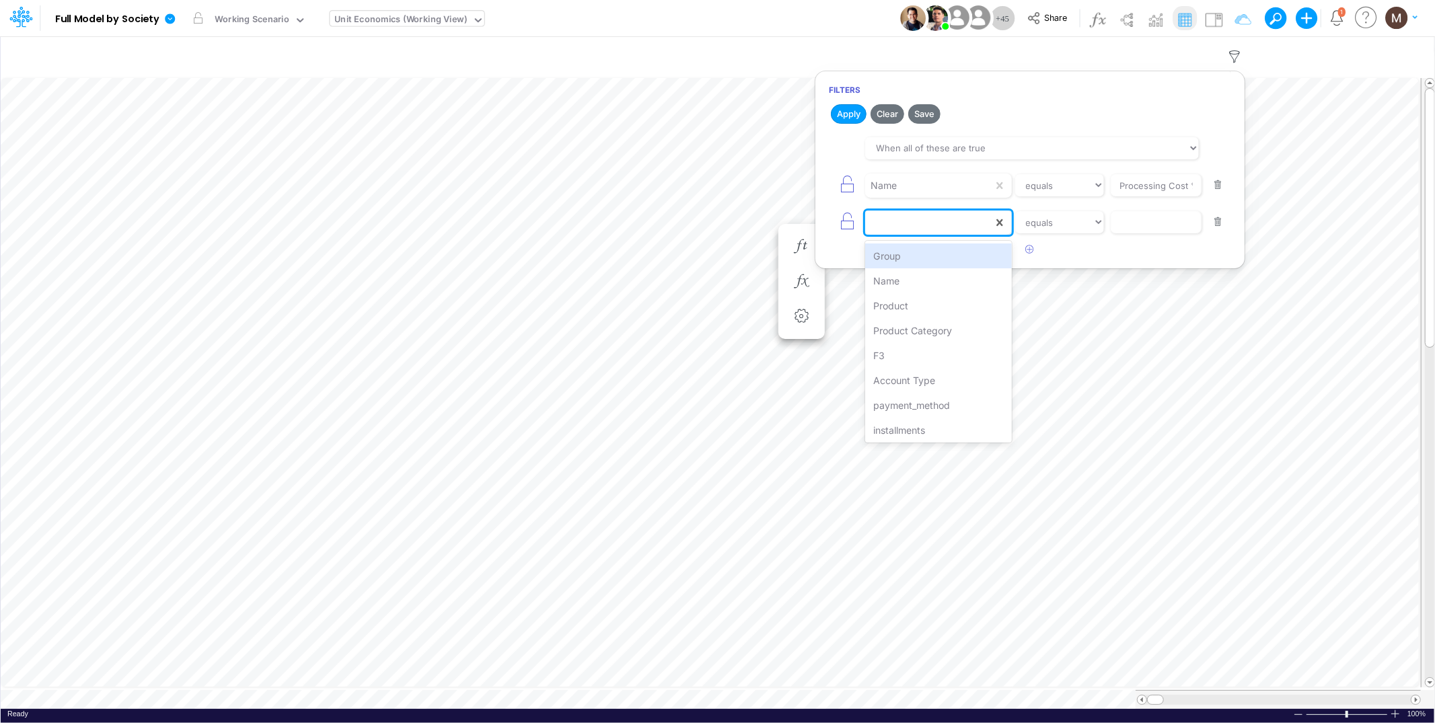
click at [959, 227] on div at bounding box center [929, 222] width 128 height 23
type input "paym"
click at [972, 244] on div "payment_method" at bounding box center [938, 256] width 146 height 25
click at [1052, 221] on select "equals not equal starts with ends with contains" at bounding box center [1060, 222] width 90 height 23
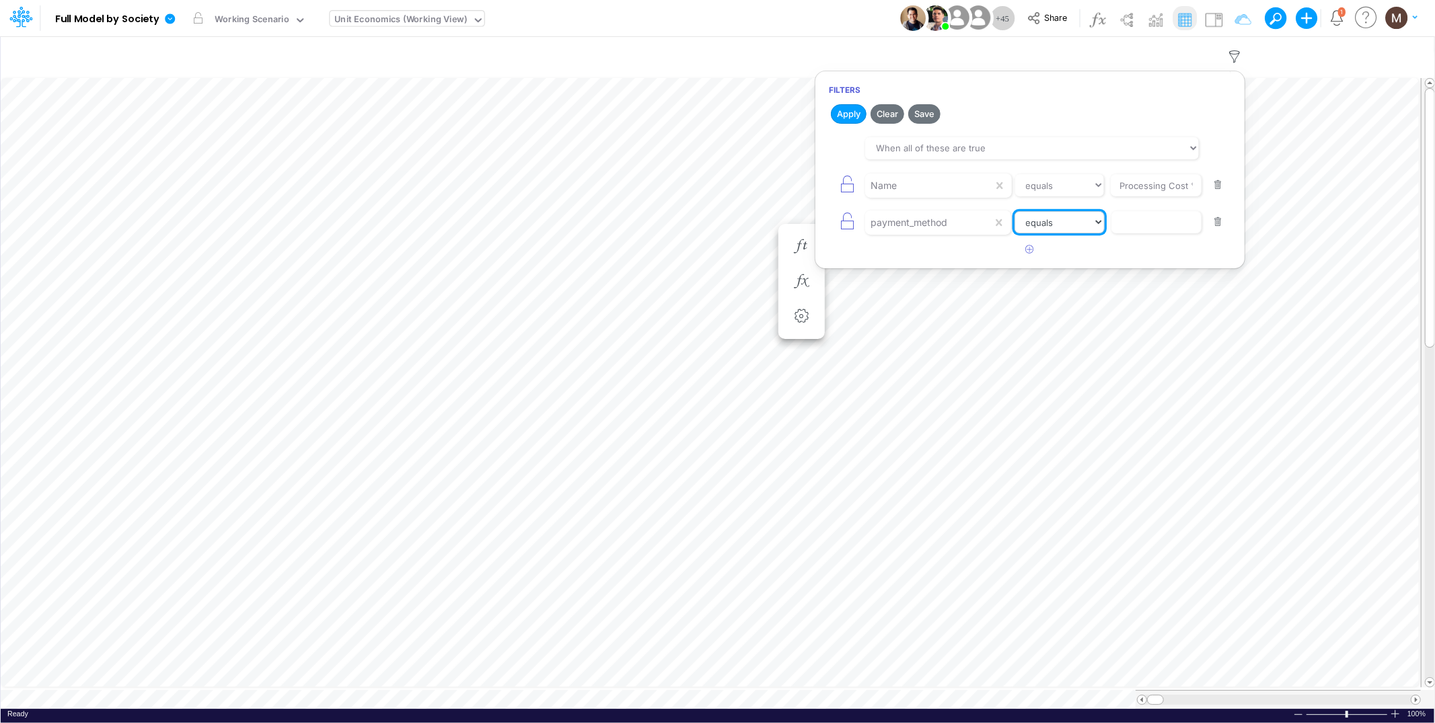
select select "notEqual"
click at [1015, 211] on select "equals not equal starts with ends with contains" at bounding box center [1060, 222] width 90 height 23
click at [1184, 221] on input "text" at bounding box center [1156, 222] width 91 height 23
type input "CC RP"
click at [1027, 250] on icon "button" at bounding box center [1030, 249] width 9 height 9
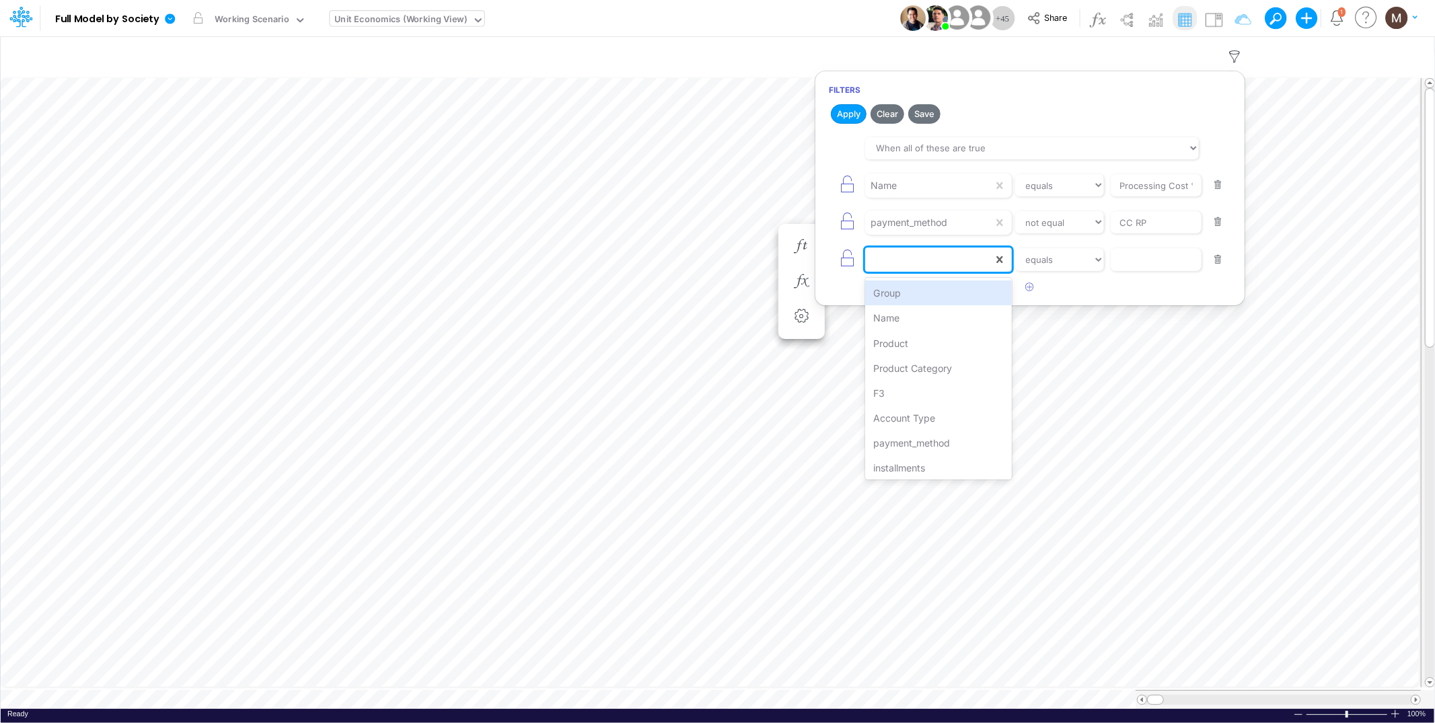
click at [946, 256] on div at bounding box center [929, 259] width 128 height 23
type input "paymen"
click at [957, 297] on div "payment_method" at bounding box center [938, 293] width 146 height 25
click at [1031, 260] on select "equals not equal starts with ends with contains" at bounding box center [1060, 259] width 90 height 23
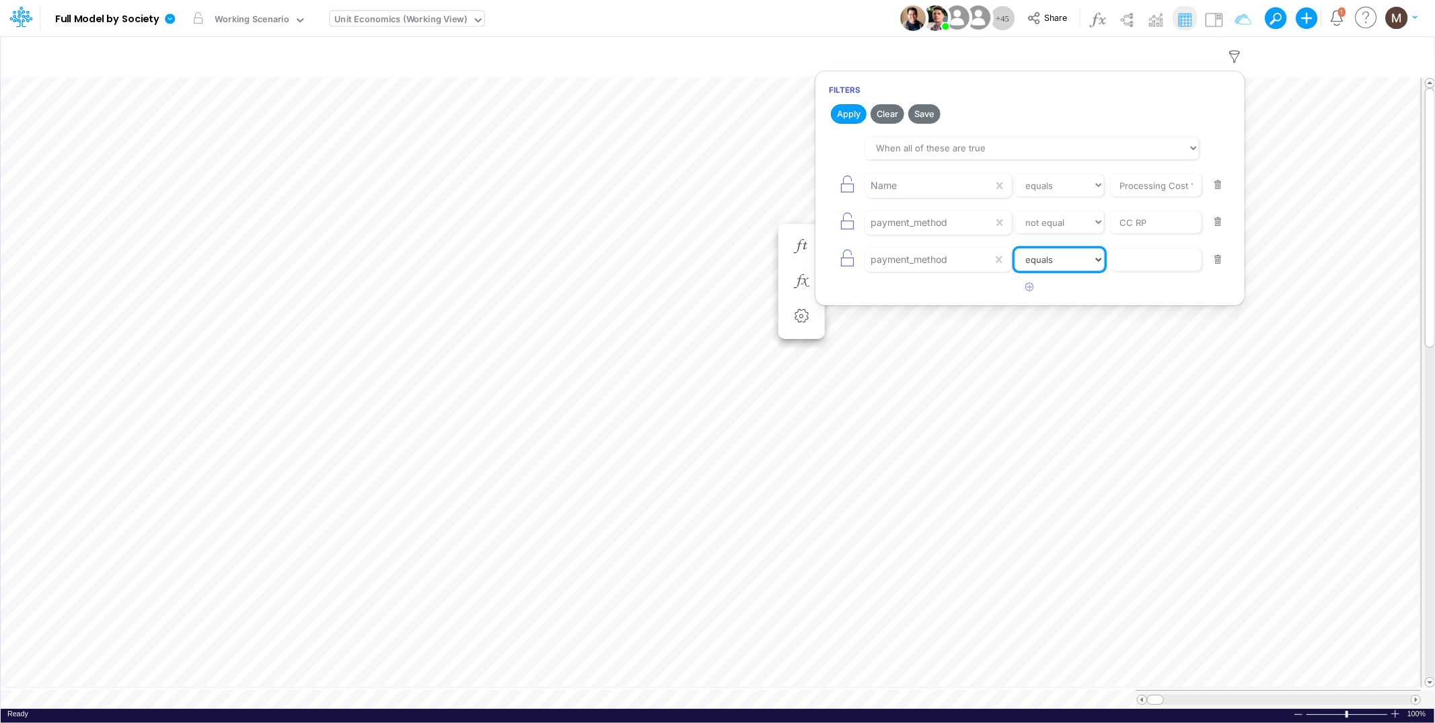
select select "notEqual"
click at [1015, 249] on select "equals not equal starts with ends with contains" at bounding box center [1060, 259] width 90 height 23
click at [1139, 269] on input "text" at bounding box center [1156, 259] width 91 height 23
type input "cc"
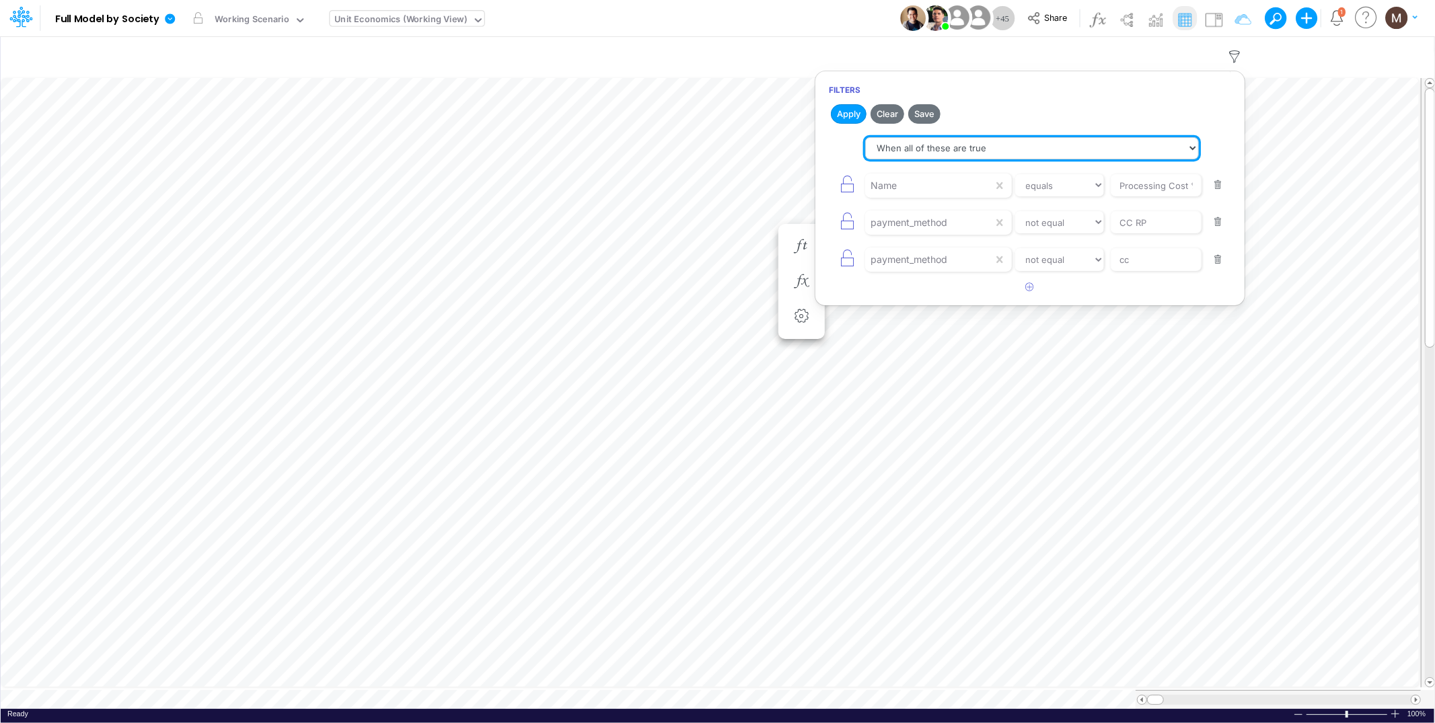
click at [926, 151] on select "When all of these are true When any of these are true" at bounding box center [1032, 148] width 334 height 23
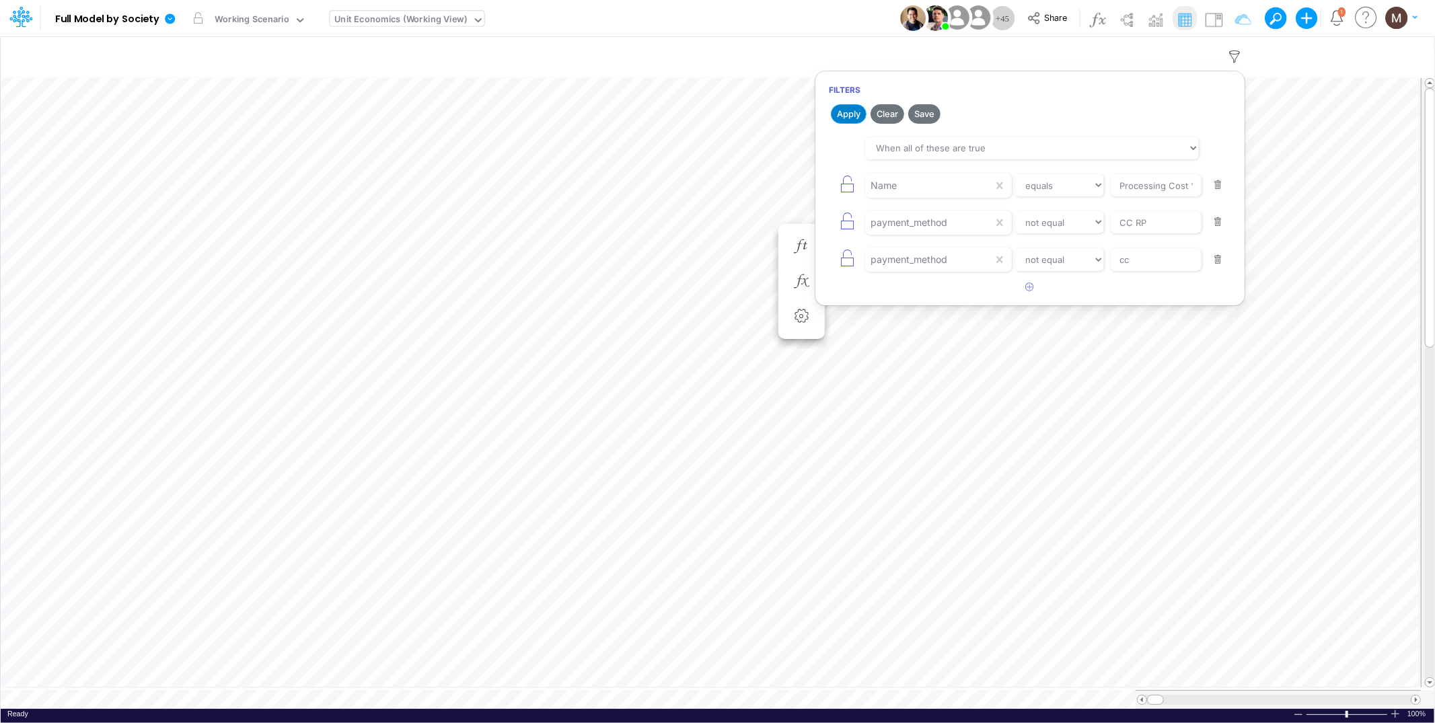
click at [847, 116] on button "Apply" at bounding box center [849, 114] width 36 height 20
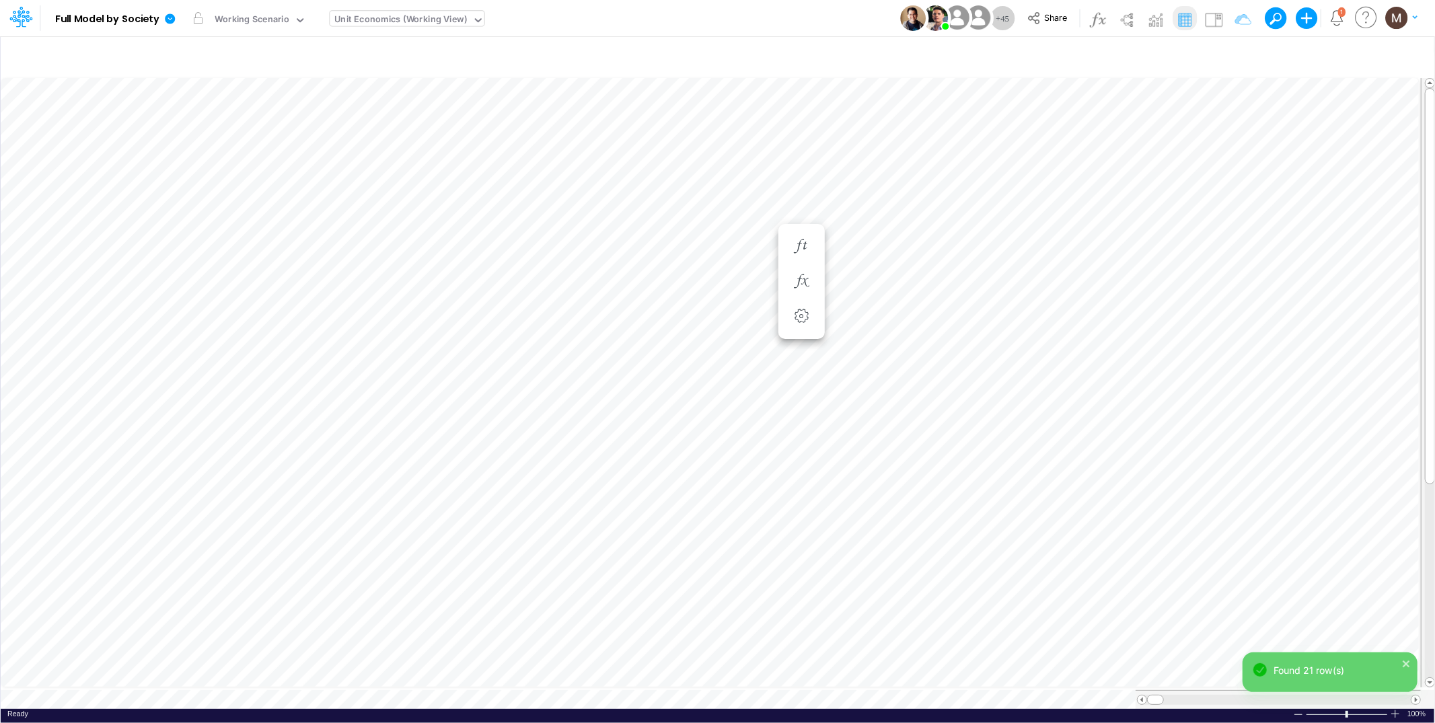
scroll to position [0, 1]
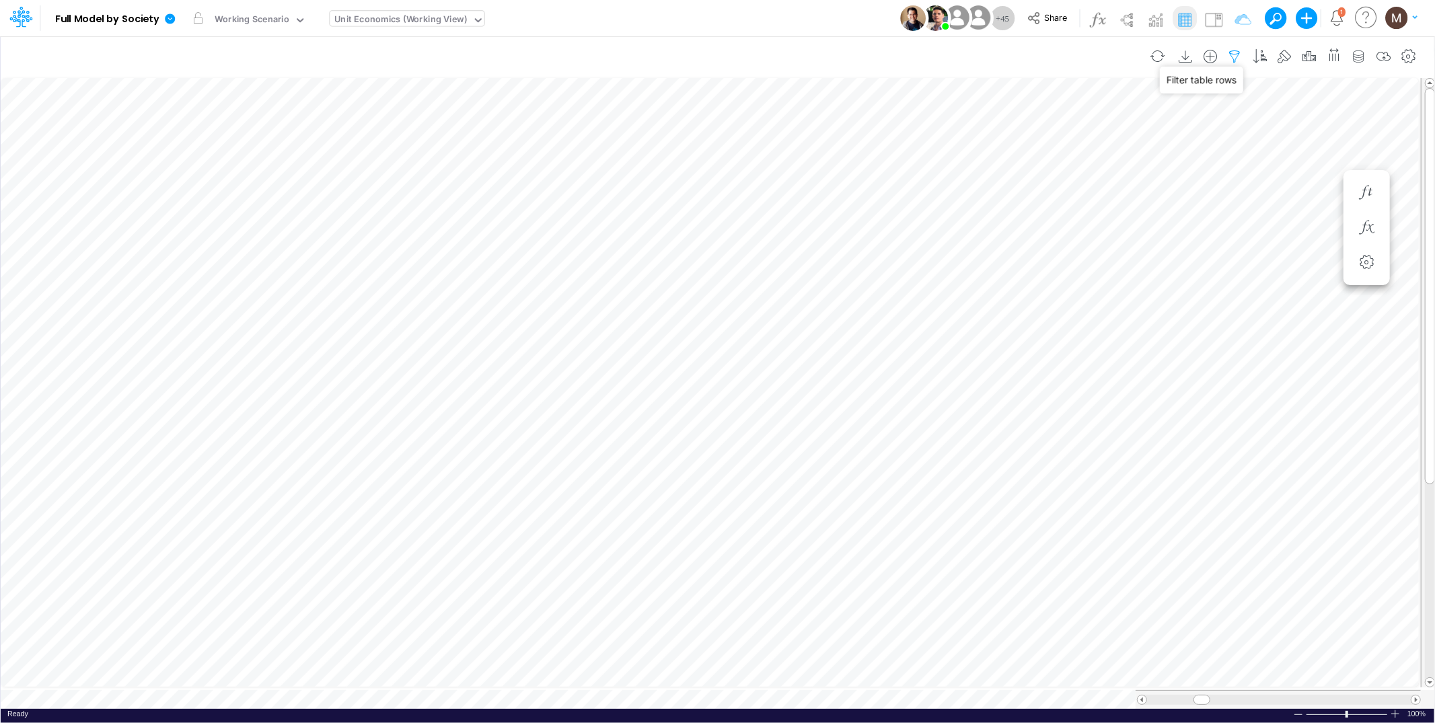
click at [1235, 61] on icon "button" at bounding box center [1235, 57] width 20 height 14
select select "notEqual"
click at [1025, 292] on button "button" at bounding box center [1030, 288] width 26 height 22
click at [963, 303] on div at bounding box center [929, 296] width 128 height 23
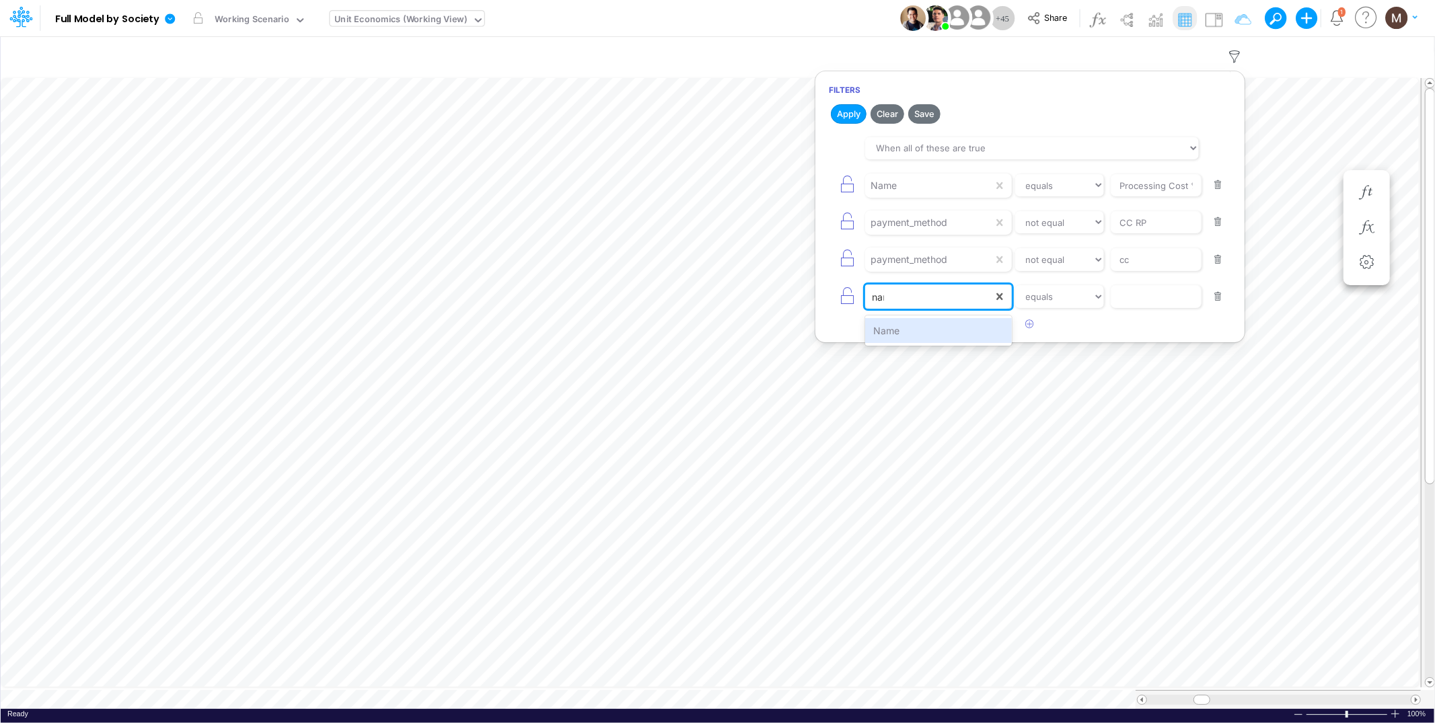
type input "name"
click at [986, 332] on div "Name" at bounding box center [938, 330] width 146 height 25
click at [1150, 301] on input "text" at bounding box center [1156, 296] width 91 height 23
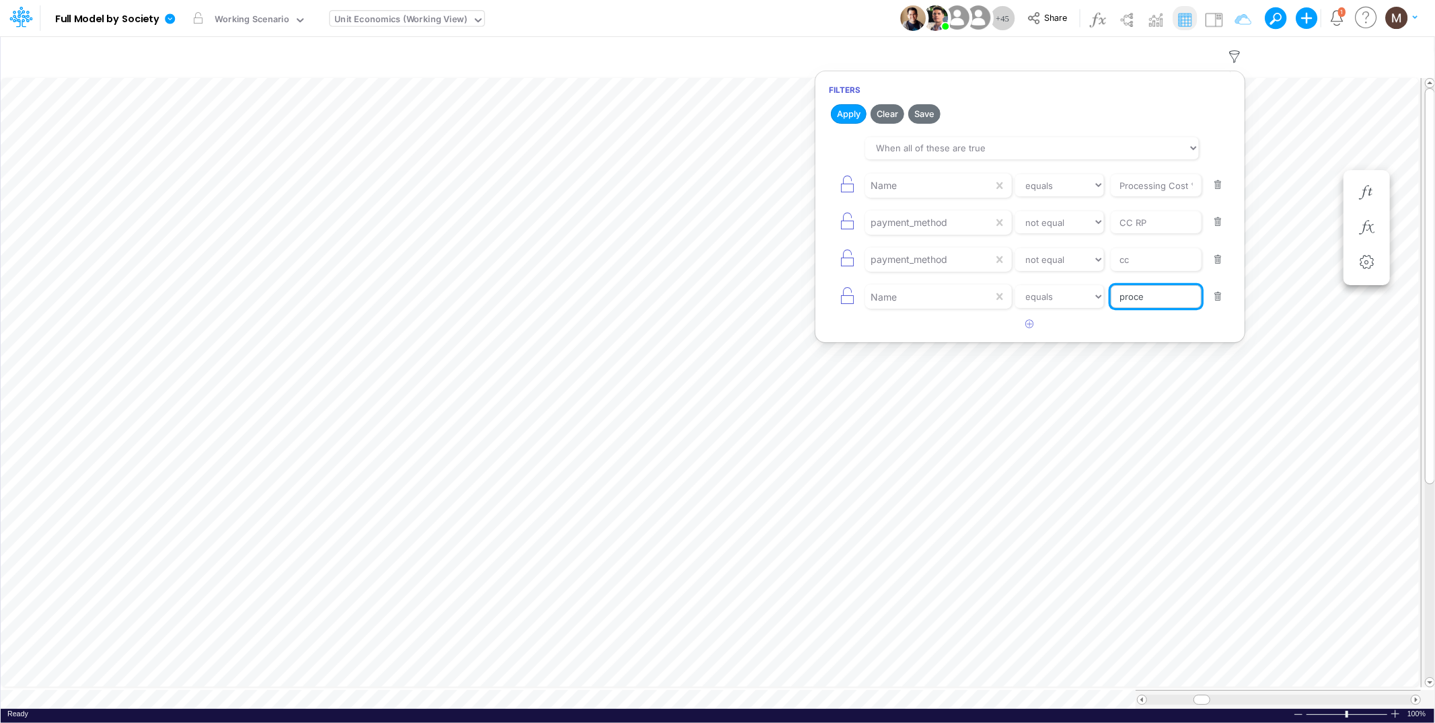
type input "processing cost"
click at [848, 116] on button "Apply" at bounding box center [849, 114] width 36 height 20
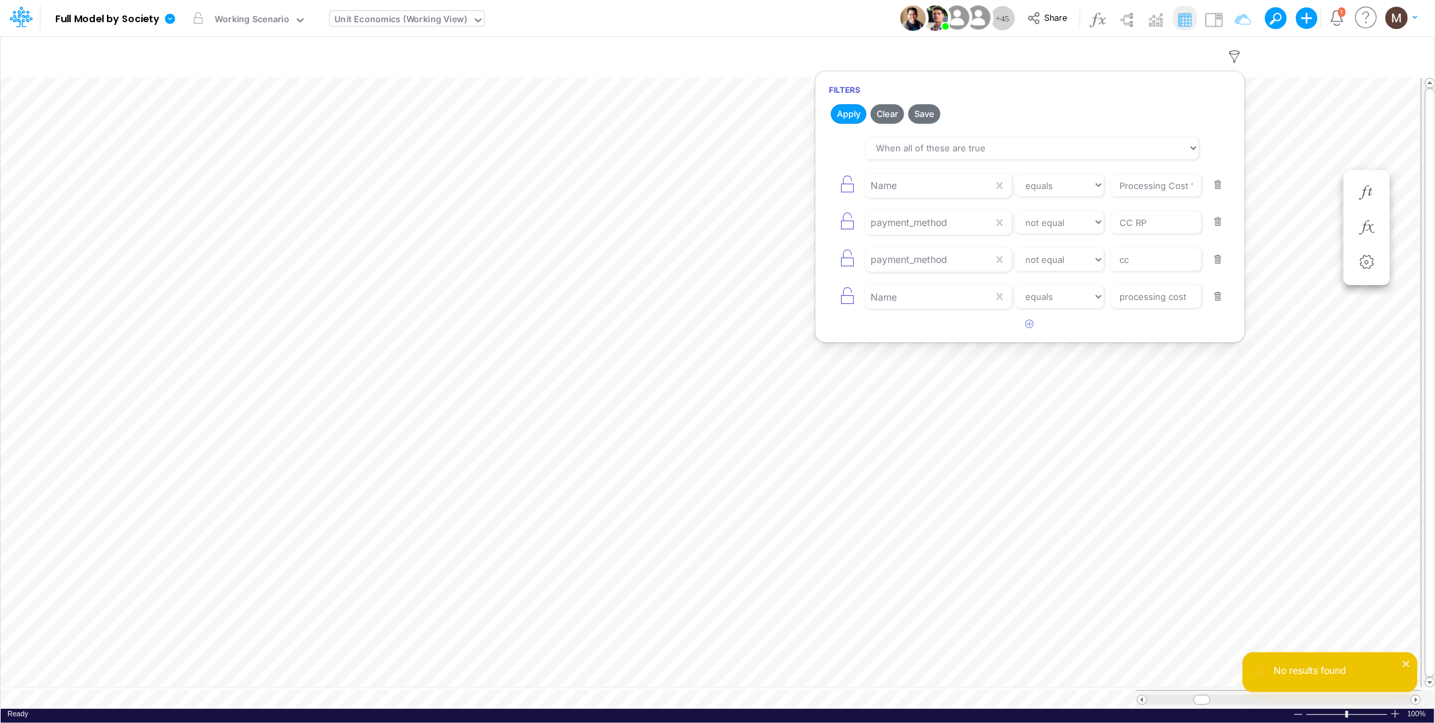
click at [1225, 292] on button "button" at bounding box center [1218, 297] width 26 height 18
click at [850, 114] on button "Apply" at bounding box center [849, 114] width 36 height 20
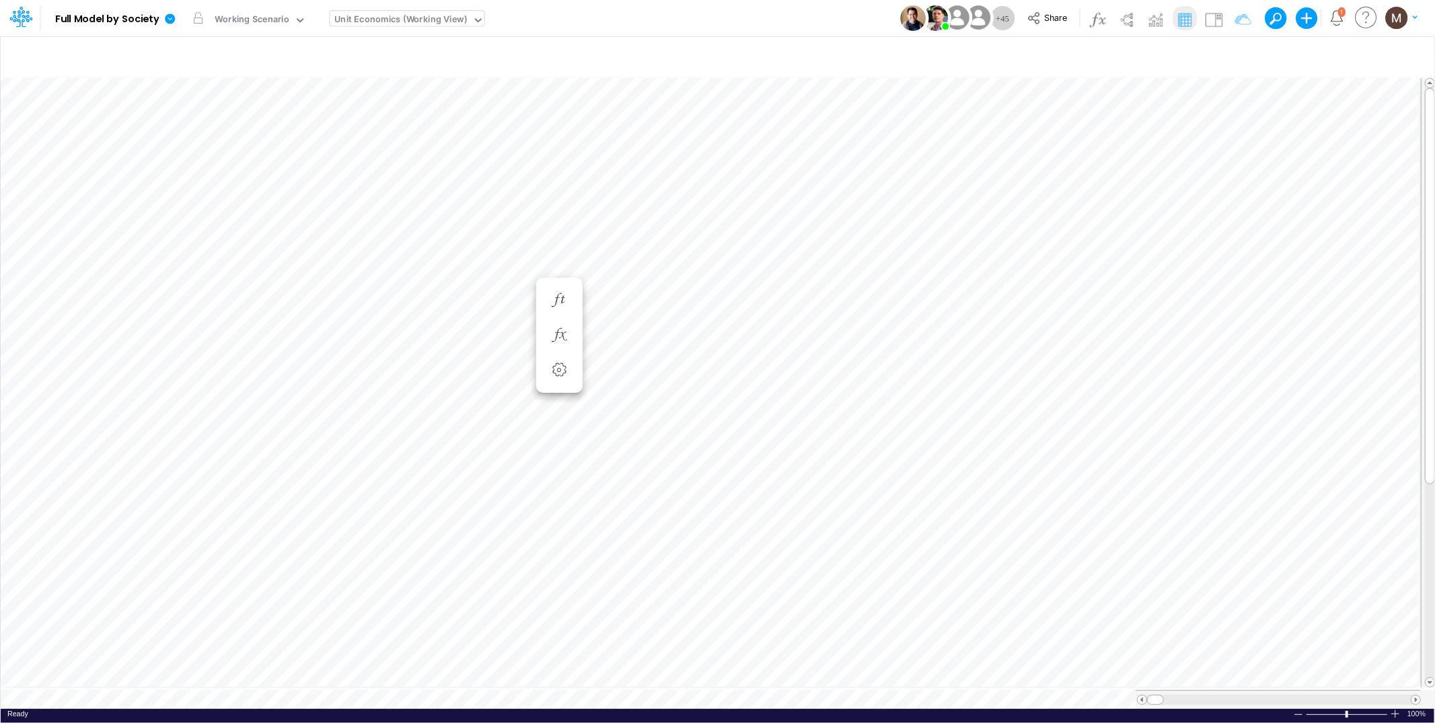
scroll to position [0, 1]
click at [1230, 55] on icon "button" at bounding box center [1235, 57] width 20 height 14
select select "notEqual"
click at [1030, 288] on icon "button" at bounding box center [1030, 287] width 9 height 9
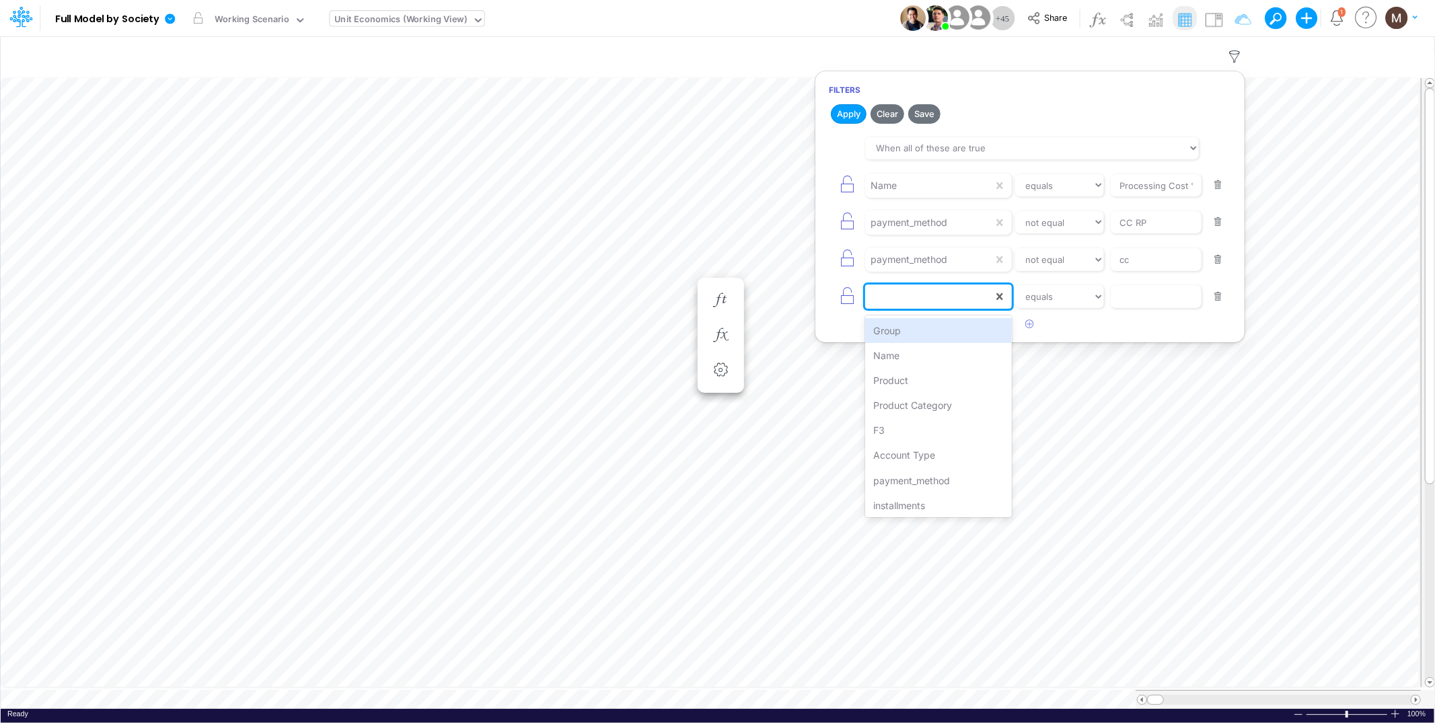
click at [908, 300] on div at bounding box center [929, 296] width 128 height 23
type input "f"
click at [911, 377] on div "F3" at bounding box center [938, 380] width 146 height 25
click at [1044, 298] on select "equals not equal starts with ends with contains" at bounding box center [1060, 296] width 90 height 23
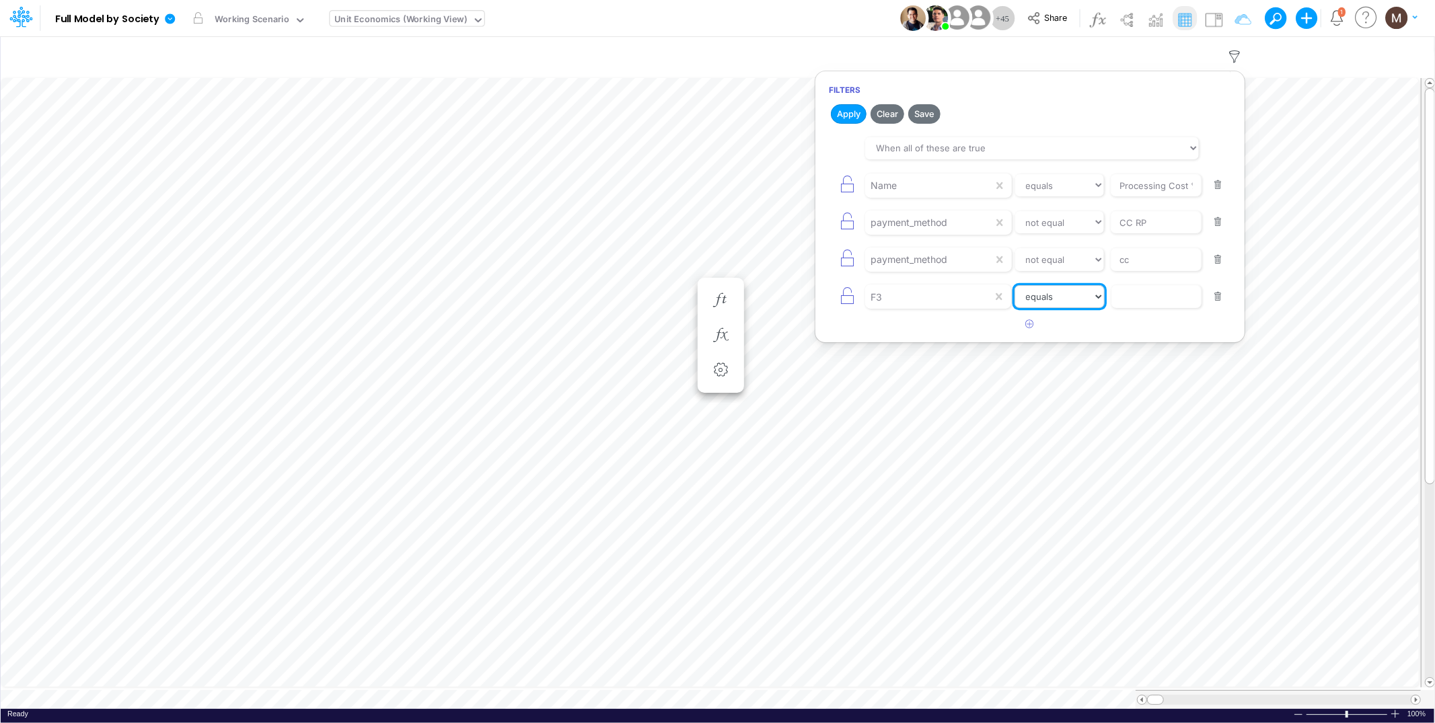
select select "notEqual"
click at [1015, 287] on select "equals not equal starts with ends with contains" at bounding box center [1060, 296] width 90 height 23
click at [1147, 291] on input "text" at bounding box center [1156, 296] width 91 height 23
type input "loans"
click at [854, 112] on button "Apply" at bounding box center [849, 114] width 36 height 20
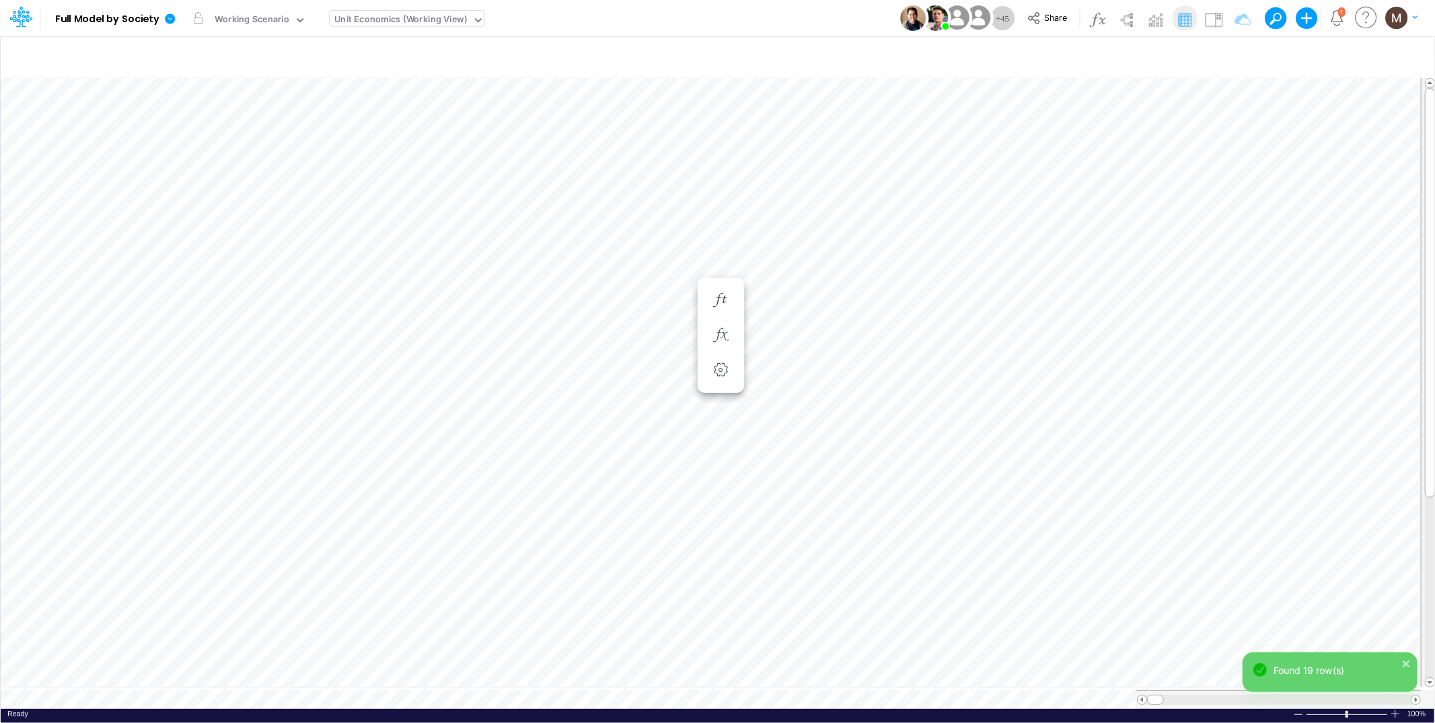
scroll to position [0, 1]
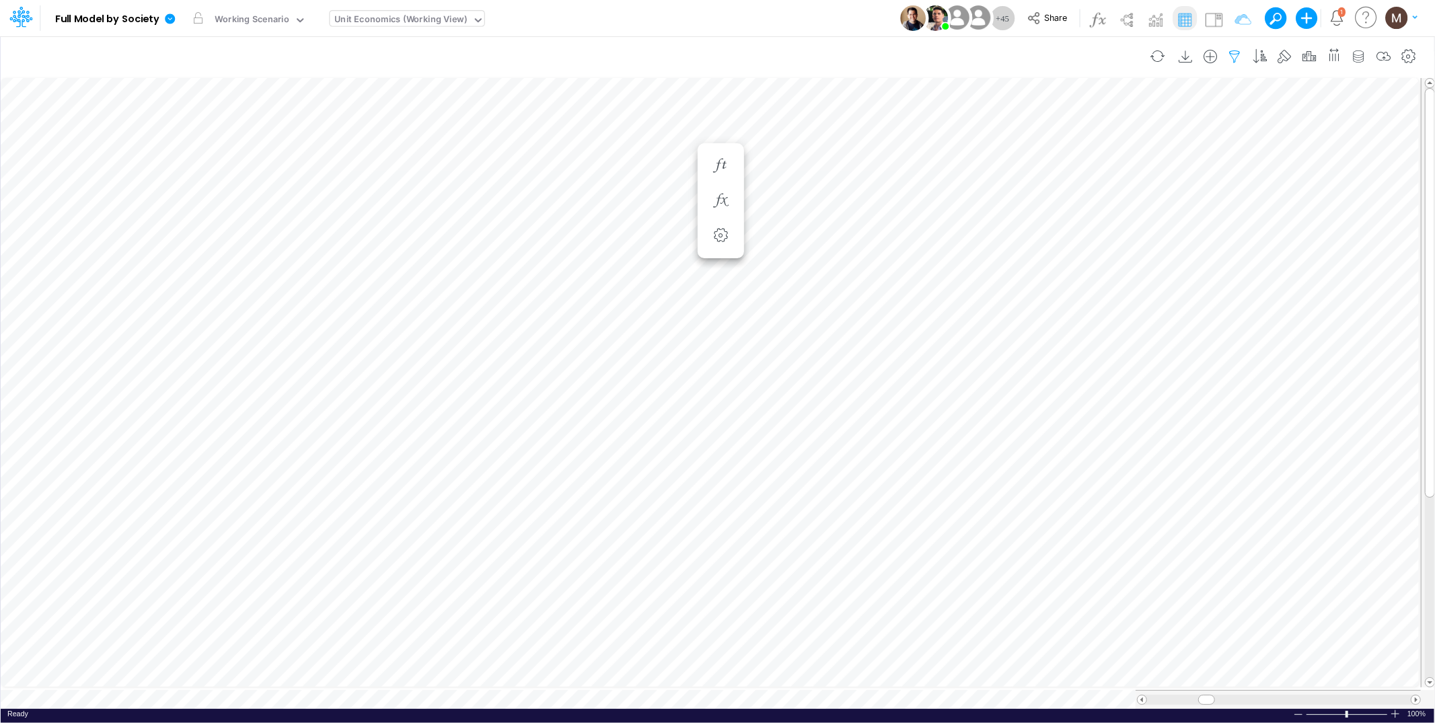
click at [1235, 50] on icon "button" at bounding box center [1235, 57] width 20 height 14
select select "notEqual"
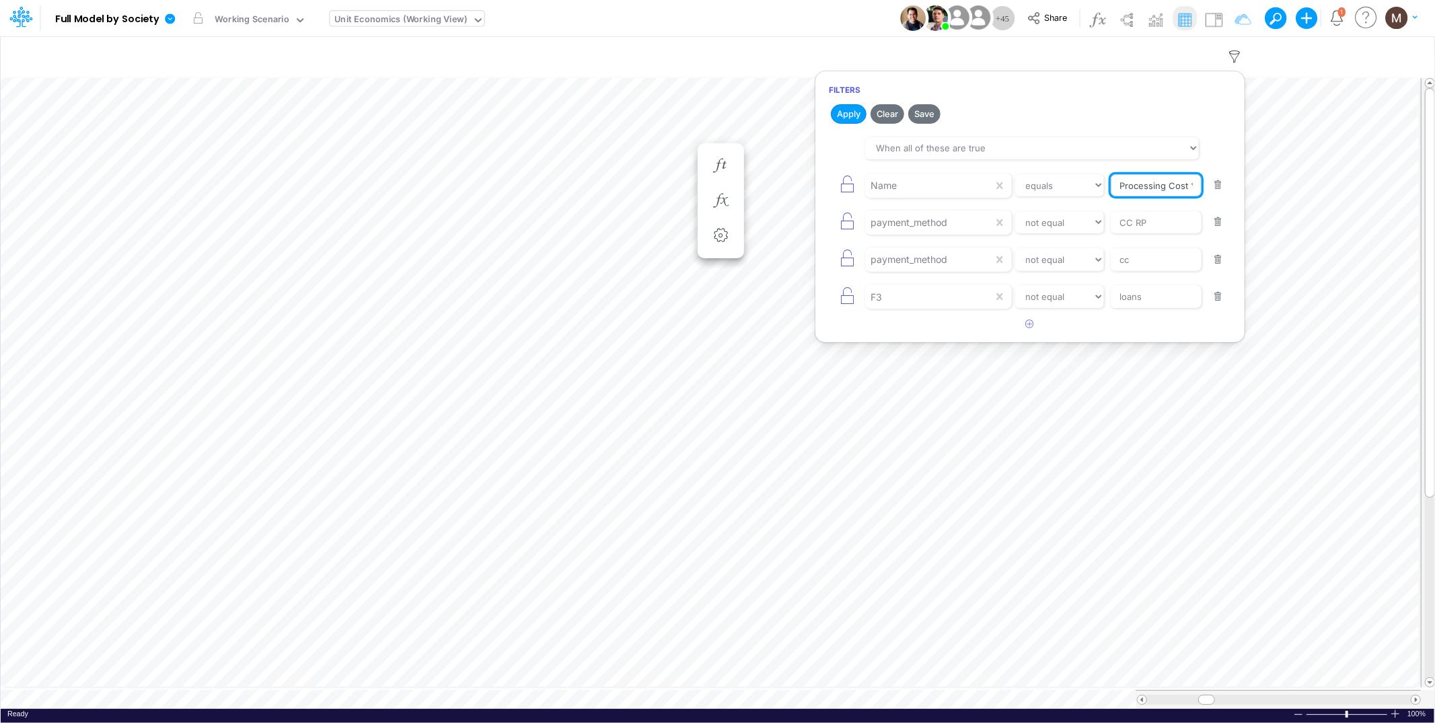
click at [1144, 176] on input "Processing Cost %" at bounding box center [1156, 185] width 91 height 23
type input "processing cost"
click at [1080, 190] on select "equals not equal starts with ends with contains" at bounding box center [1060, 185] width 90 height 23
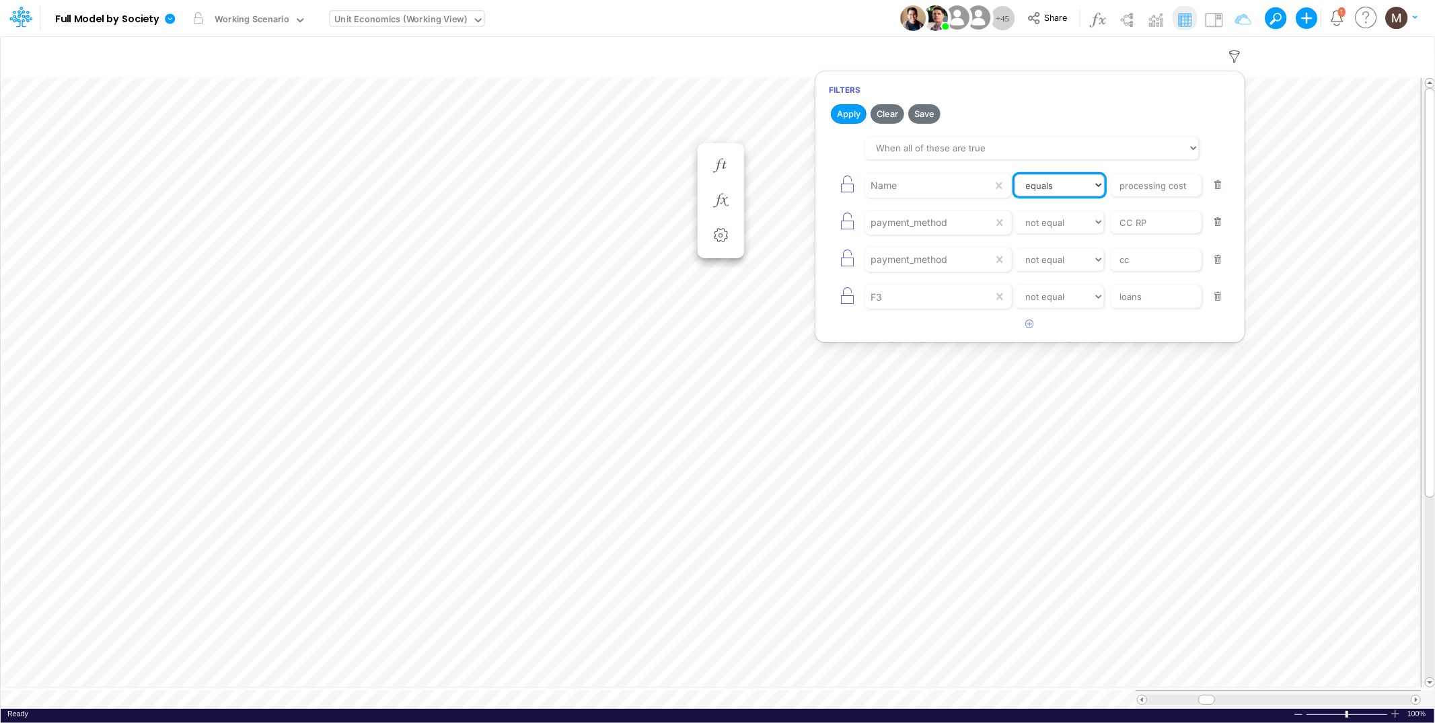
select select "contains"
click at [1015, 174] on select "equals not equal starts with ends with contains" at bounding box center [1060, 185] width 90 height 23
click at [859, 116] on button "Apply" at bounding box center [849, 114] width 36 height 20
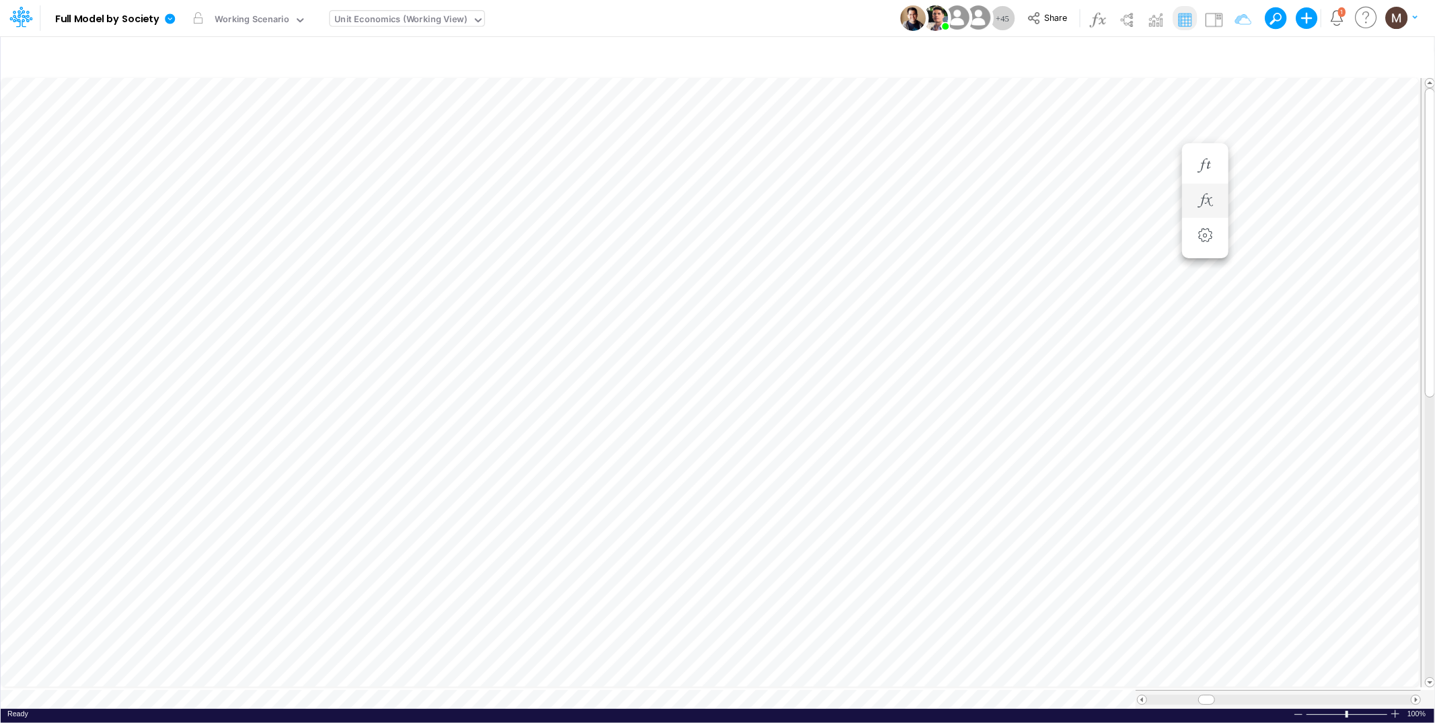
scroll to position [0, 1]
click at [717, 145] on button "button" at bounding box center [720, 152] width 25 height 27
click at [1237, 57] on icon "button" at bounding box center [1235, 57] width 20 height 14
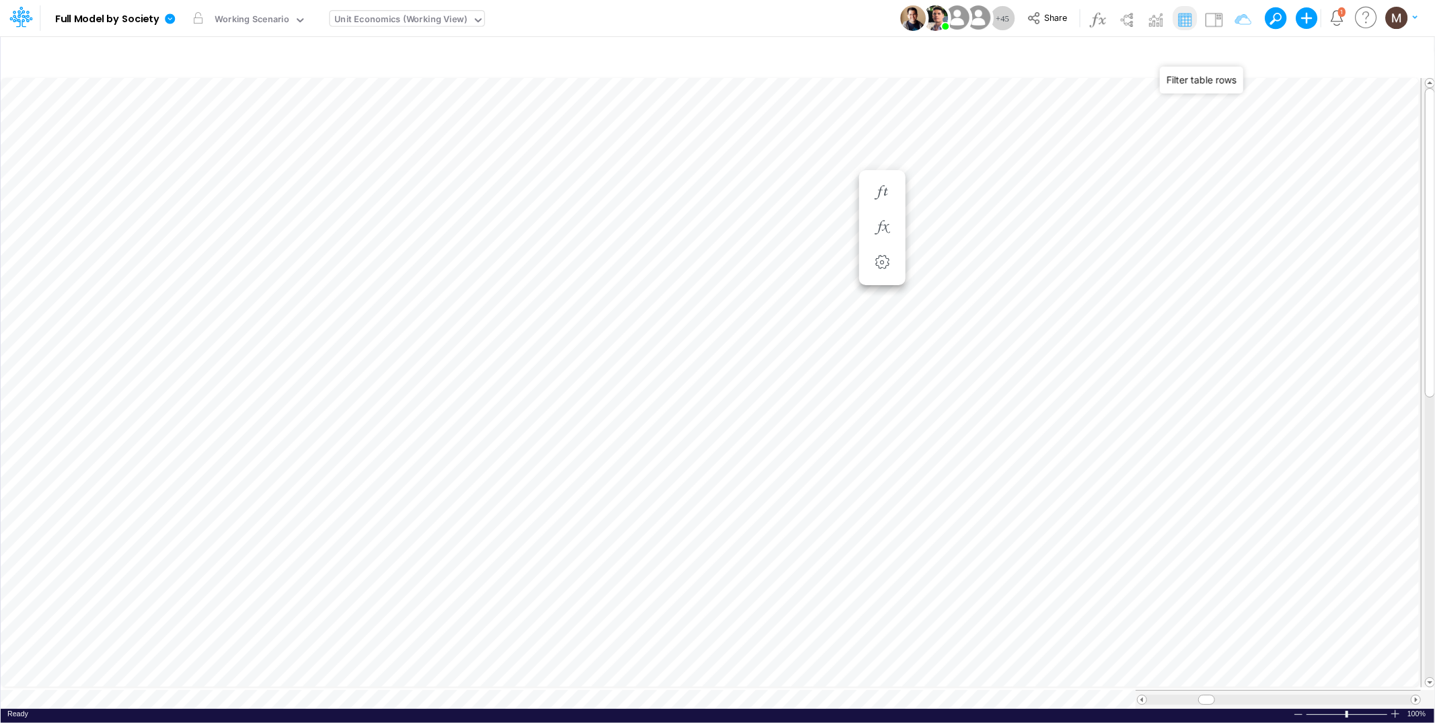
select select "contains"
select select "notEqual"
click at [1159, 186] on input "processing cost" at bounding box center [1156, 185] width 91 height 23
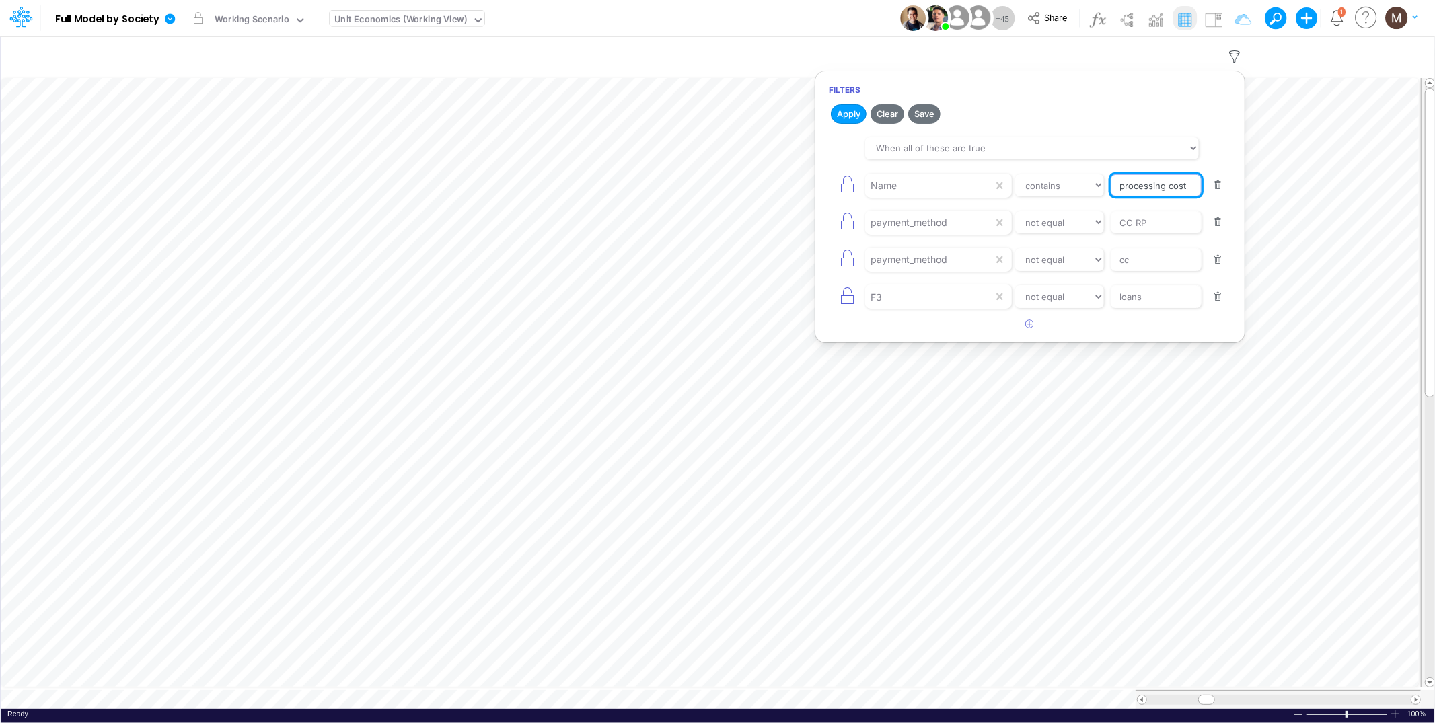
type input "Processing Cost %"
click at [843, 105] on button "Apply" at bounding box center [849, 114] width 36 height 20
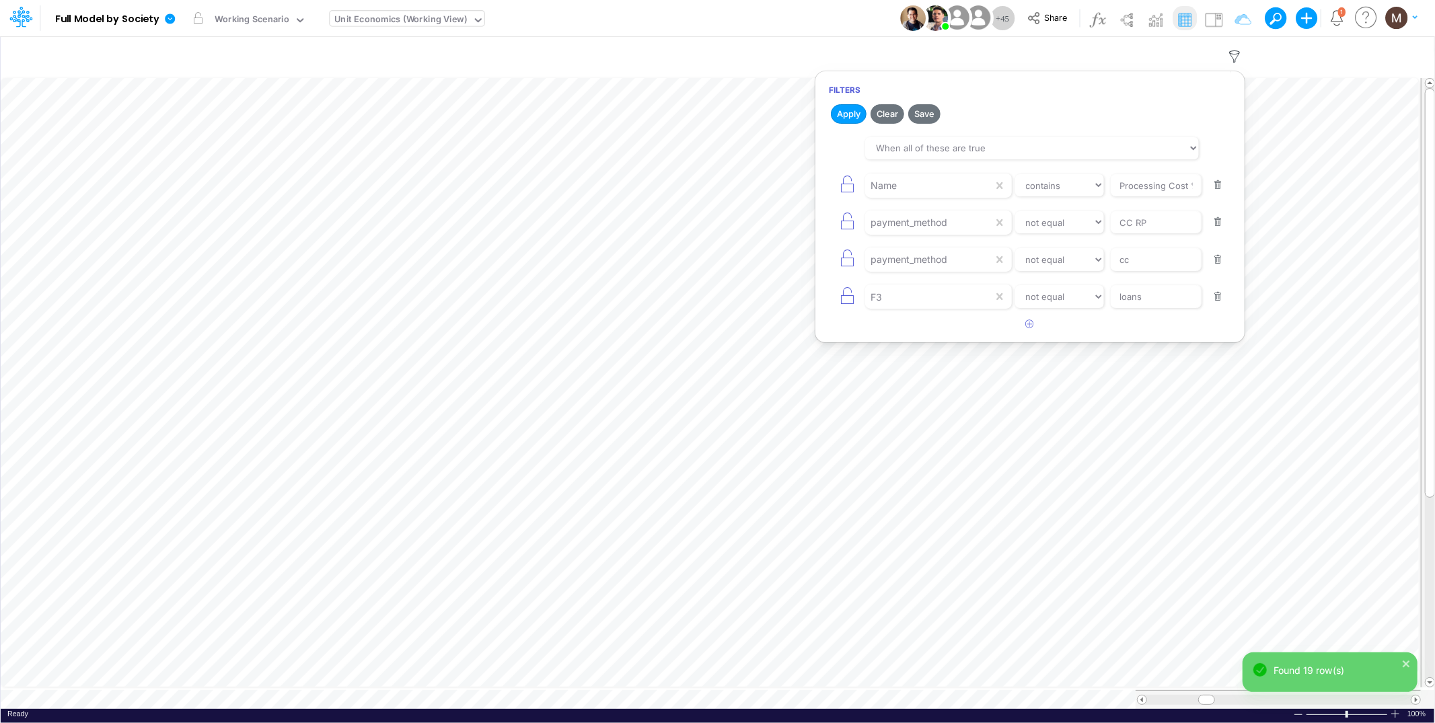
scroll to position [0, 1]
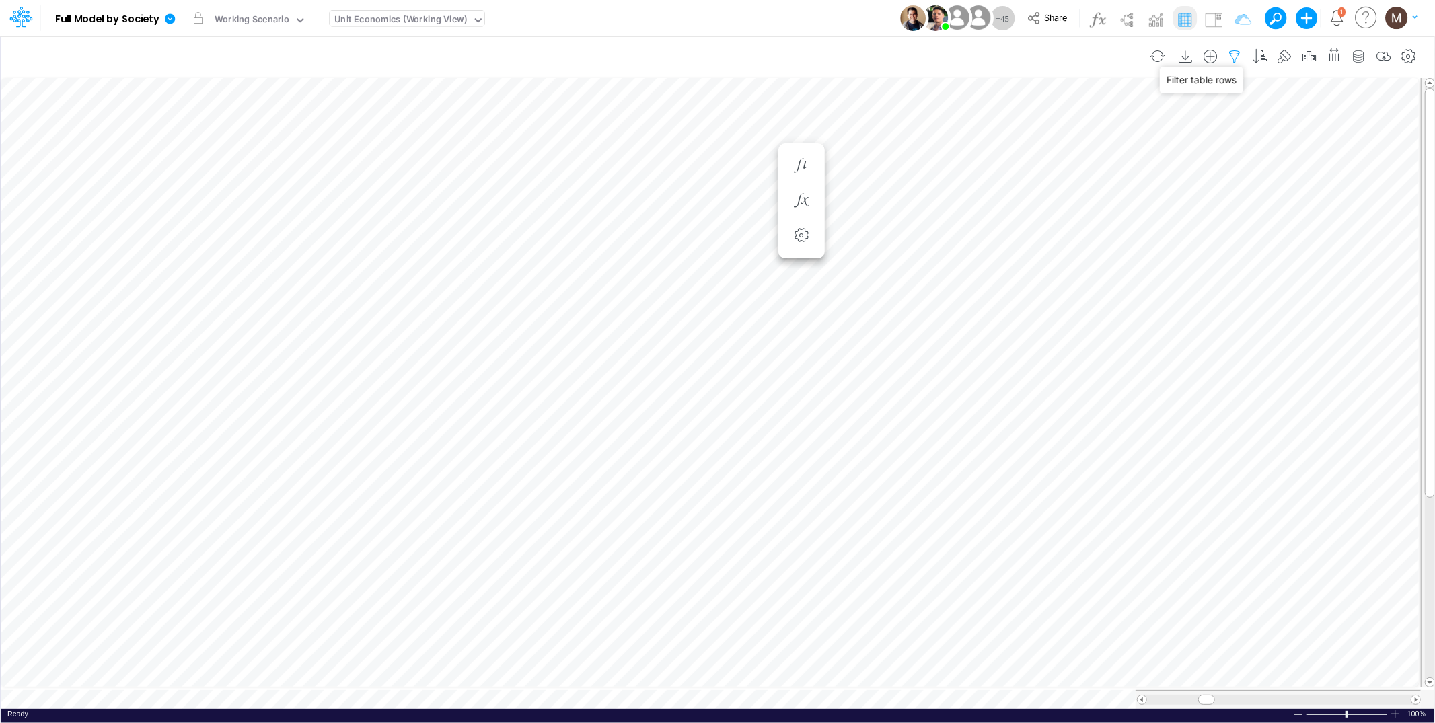
click at [1229, 56] on icon "button" at bounding box center [1235, 57] width 20 height 14
select select "contains"
select select "notEqual"
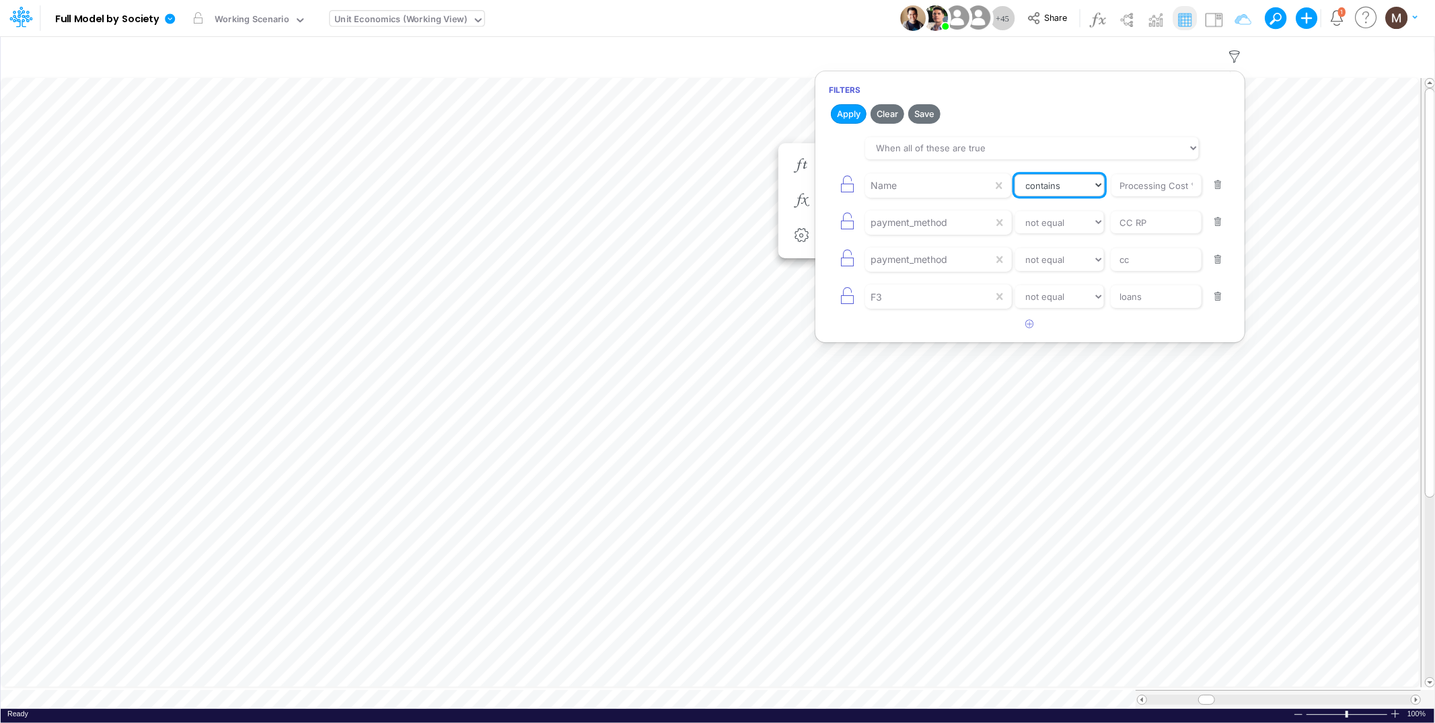
click at [1090, 185] on select "equals not equal starts with ends with contains" at bounding box center [1060, 185] width 90 height 23
drag, startPoint x: 1153, startPoint y: 189, endPoint x: 1243, endPoint y: 196, distance: 90.5
click at [1238, 196] on article "When all of these are true When any of these are true Name equals not equal sta…" at bounding box center [1029, 222] width 429 height 182
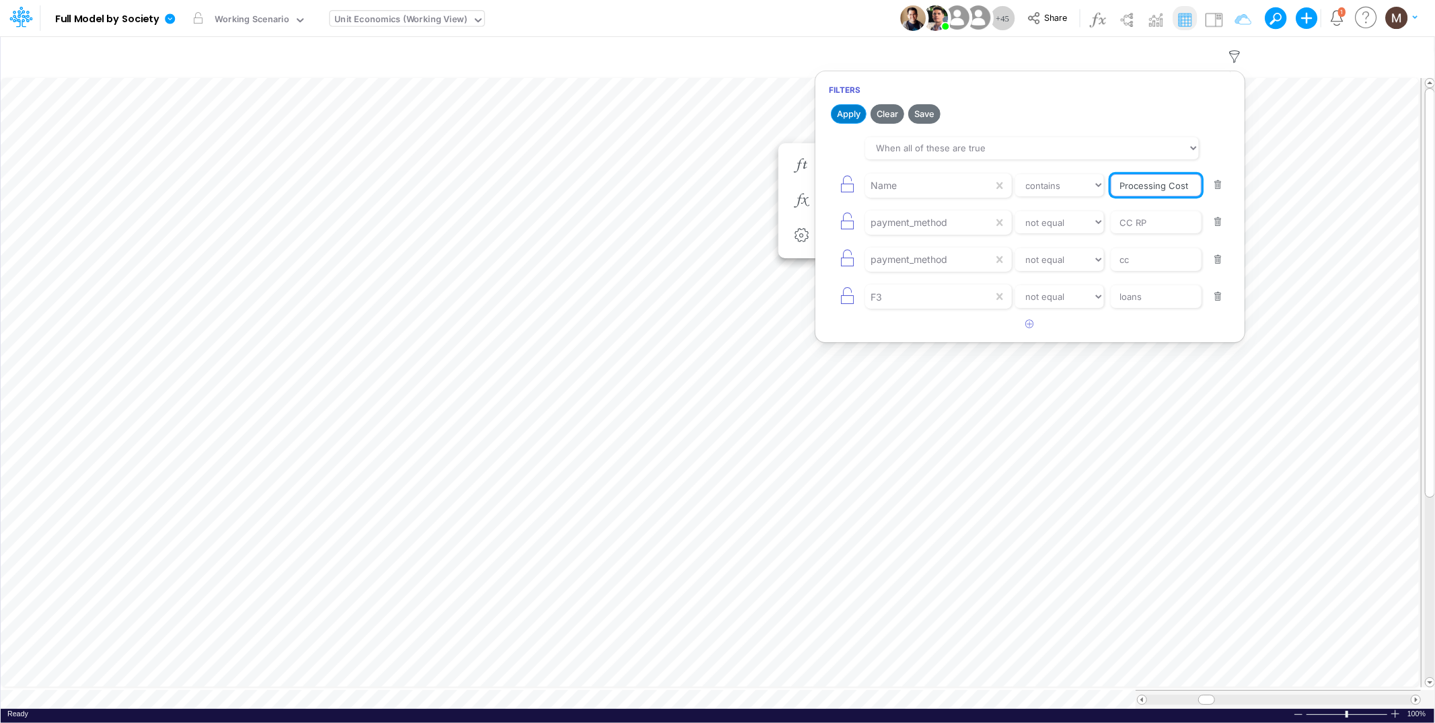
type input "Processing Cost"
click at [841, 114] on button "Apply" at bounding box center [849, 114] width 36 height 20
click at [425, 20] on div "Unit Economics (Working View)" at bounding box center [401, 20] width 133 height 15
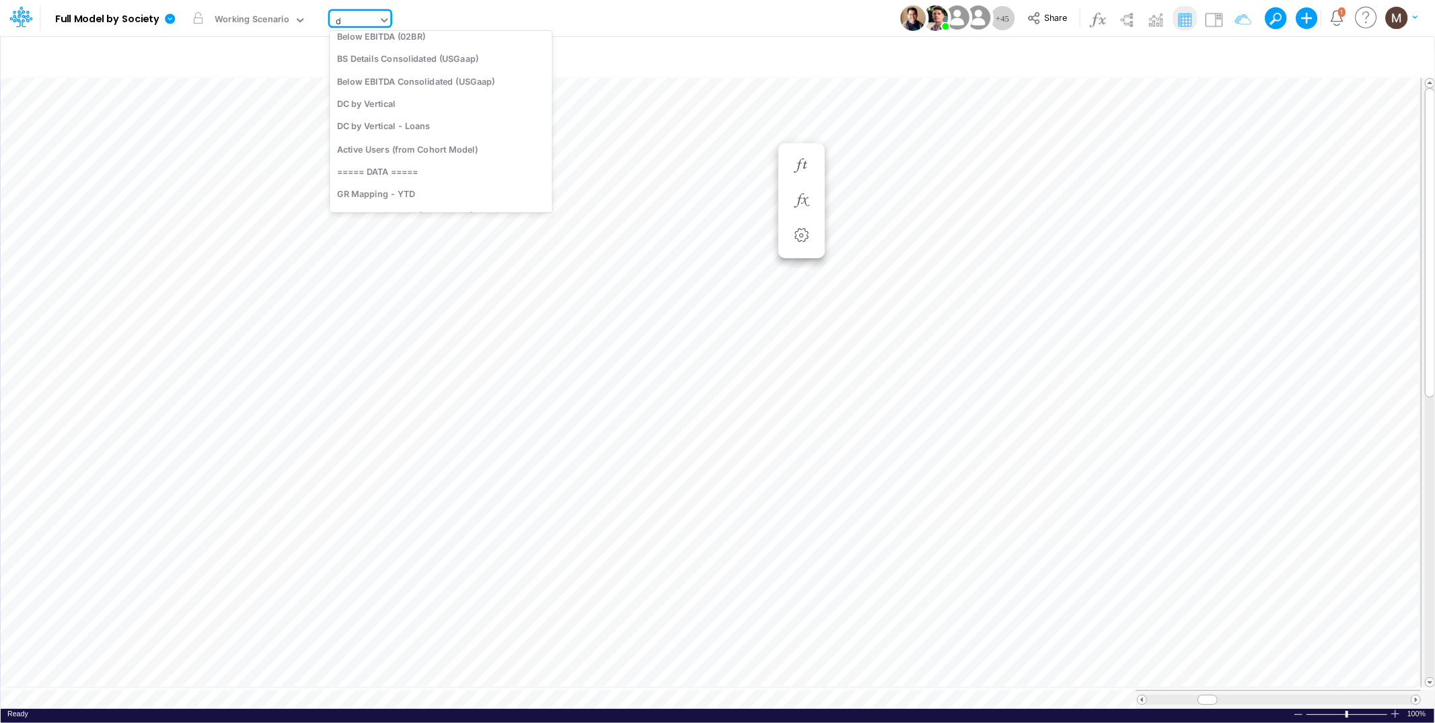
type input "dc"
click at [423, 102] on div "DC by Vertical" at bounding box center [421, 109] width 182 height 22
type input "DC by Vertical"
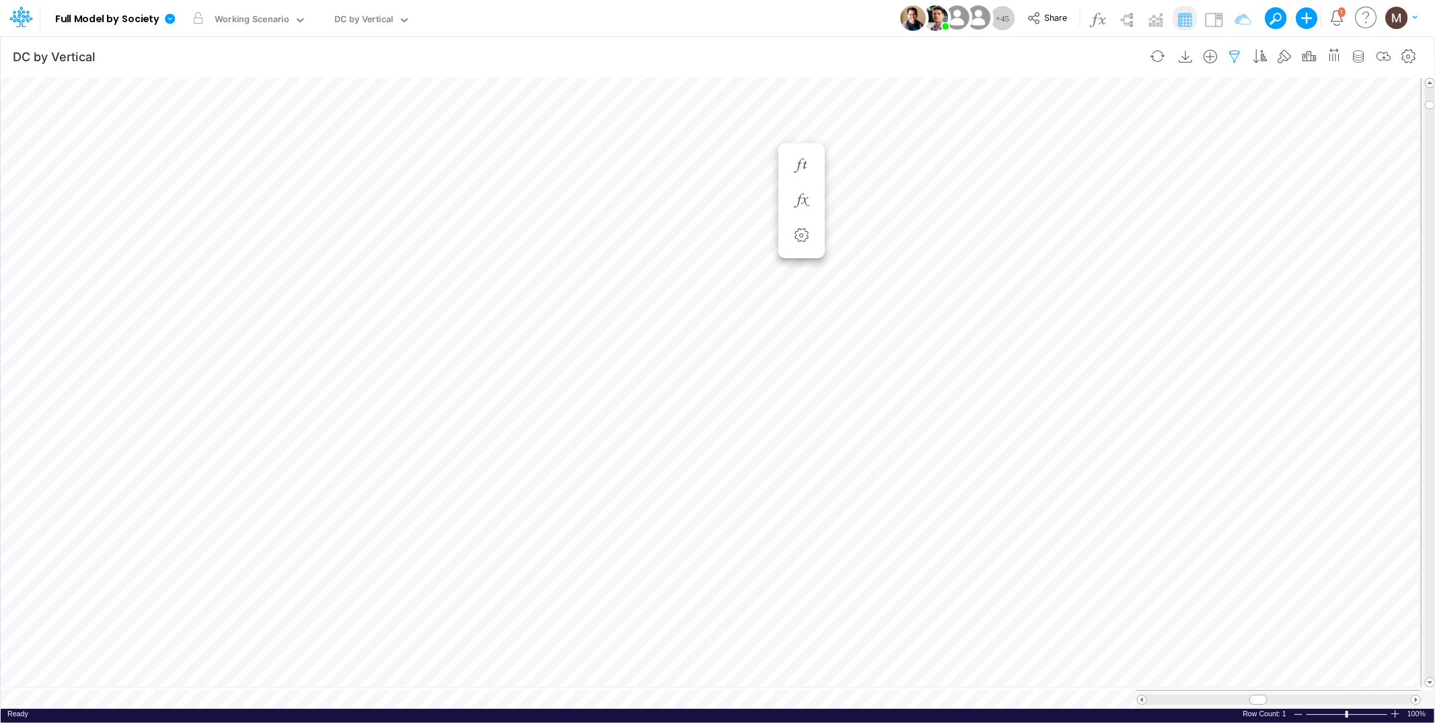
scroll to position [0, 1]
click at [1235, 57] on icon "button" at bounding box center [1235, 57] width 20 height 14
select select "contains"
select select "notEqual"
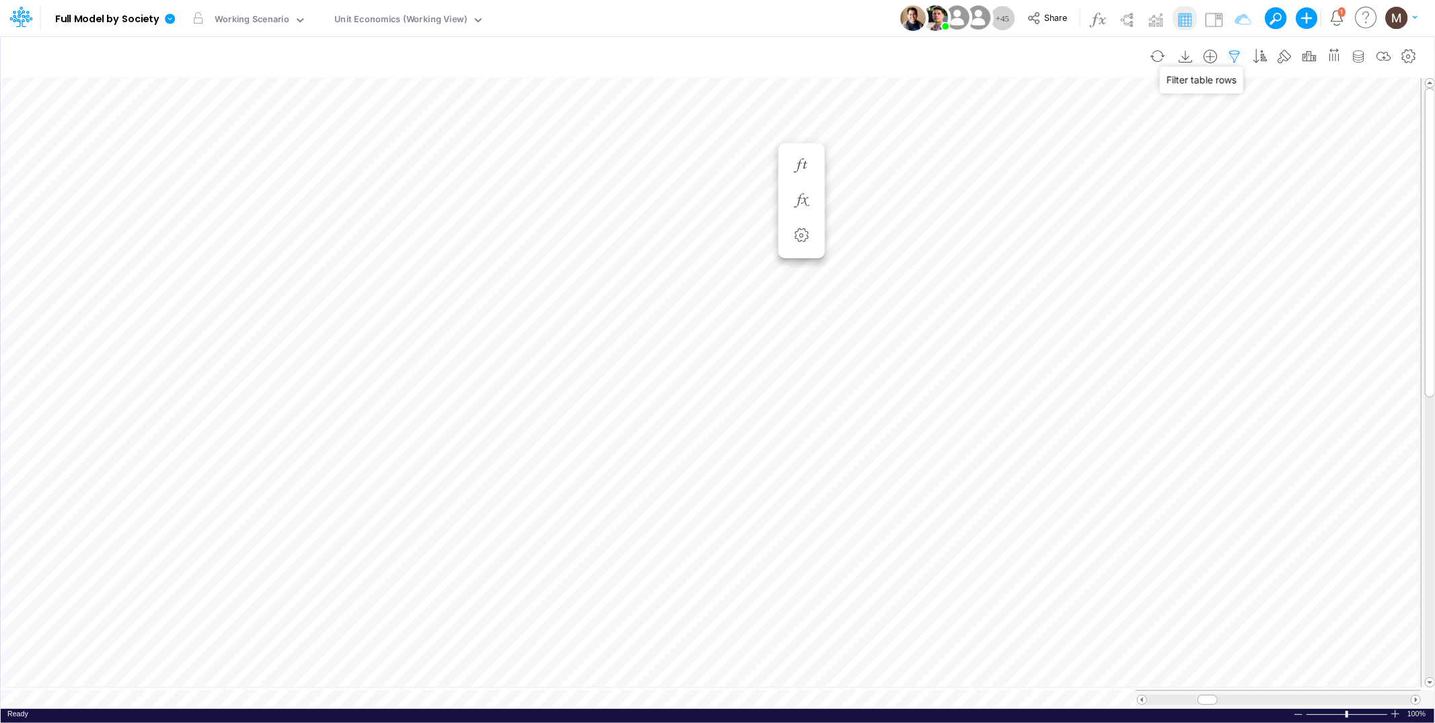
select select "notEqual"
click at [1222, 221] on button "button" at bounding box center [1218, 222] width 26 height 18
type input "cc"
type input "loans"
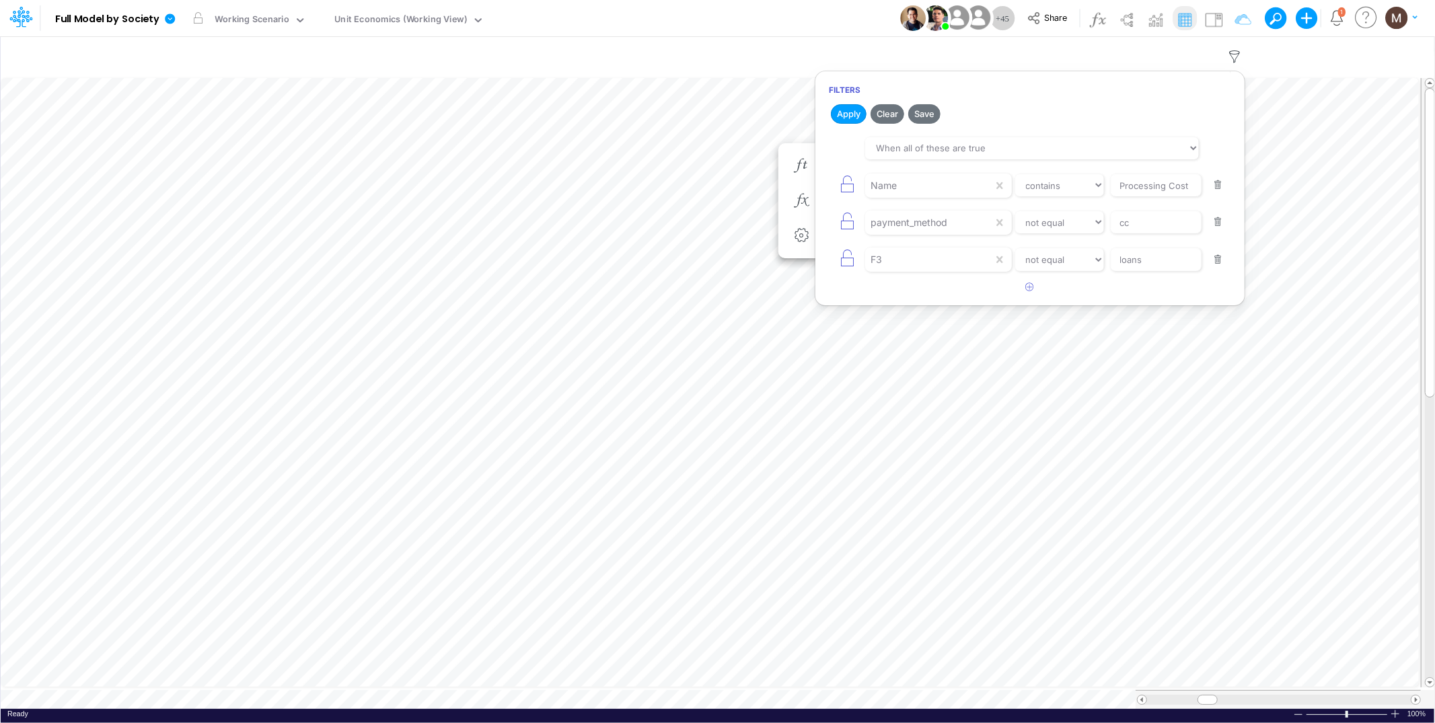
click at [1222, 221] on button "button" at bounding box center [1218, 222] width 26 height 18
type input "loans"
click at [1222, 221] on button "button" at bounding box center [1218, 222] width 26 height 18
click at [854, 114] on button "Apply" at bounding box center [849, 114] width 36 height 20
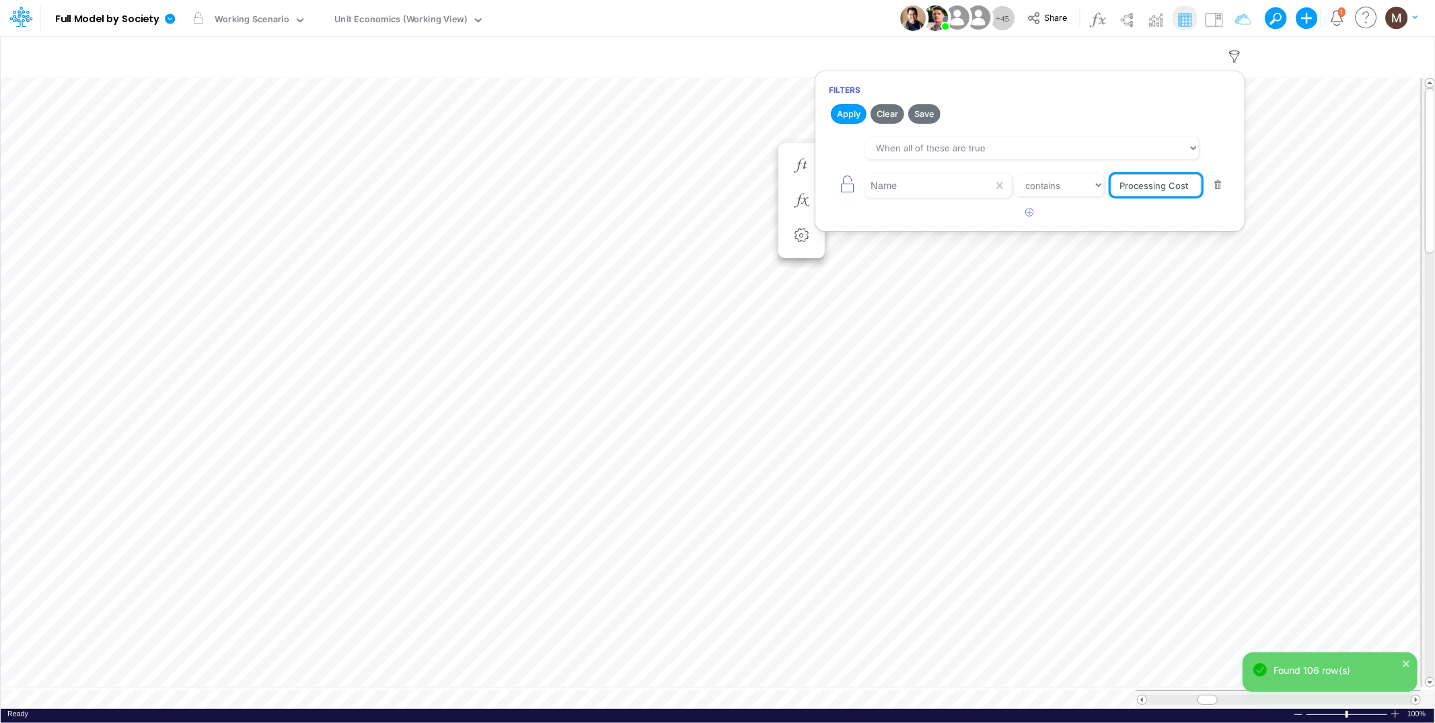
click at [1192, 186] on input "Processing Cost" at bounding box center [1156, 185] width 91 height 23
click at [1068, 192] on select "equals not equal starts with ends with contains" at bounding box center [1060, 185] width 90 height 23
select select "equals"
click at [1015, 174] on select "equals not equal starts with ends with contains" at bounding box center [1060, 185] width 90 height 23
click at [842, 111] on button "Apply" at bounding box center [849, 114] width 36 height 20
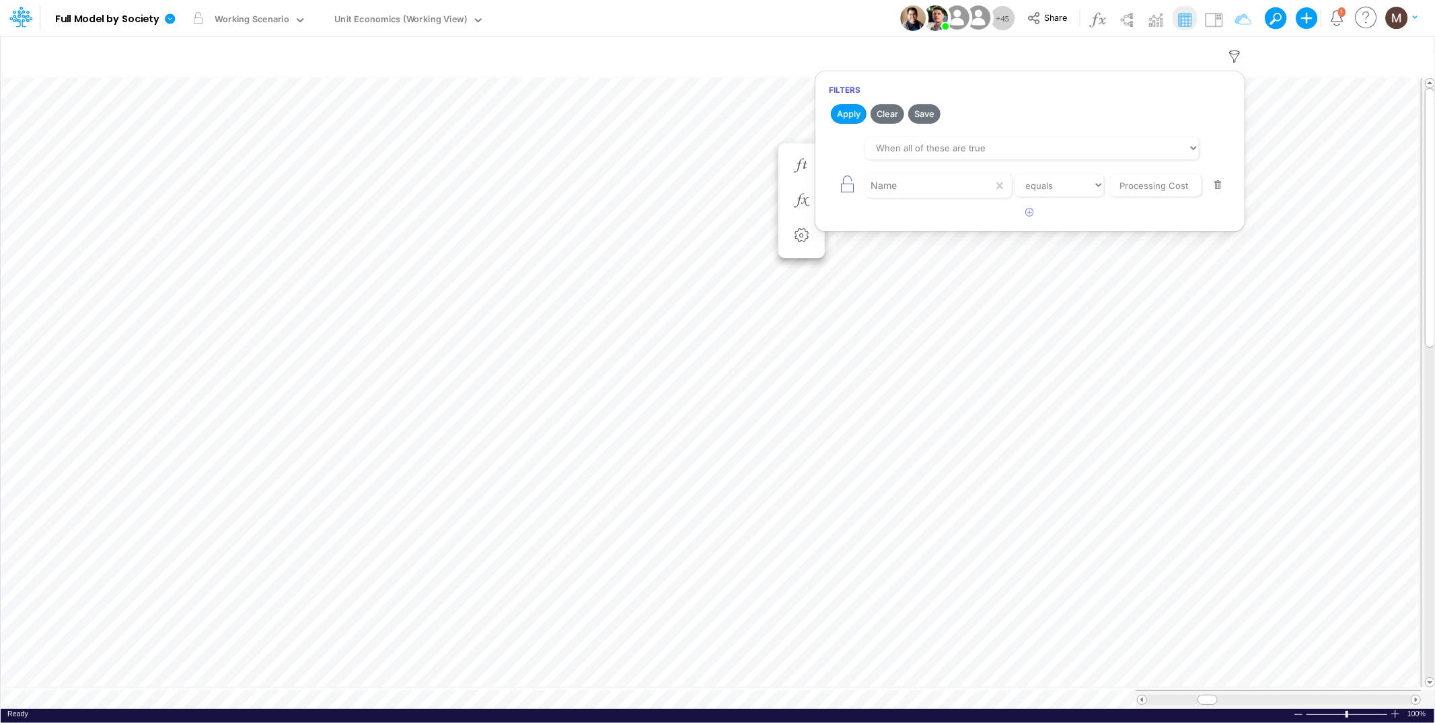
scroll to position [0, 1]
click at [1029, 215] on icon "button" at bounding box center [1030, 212] width 9 height 9
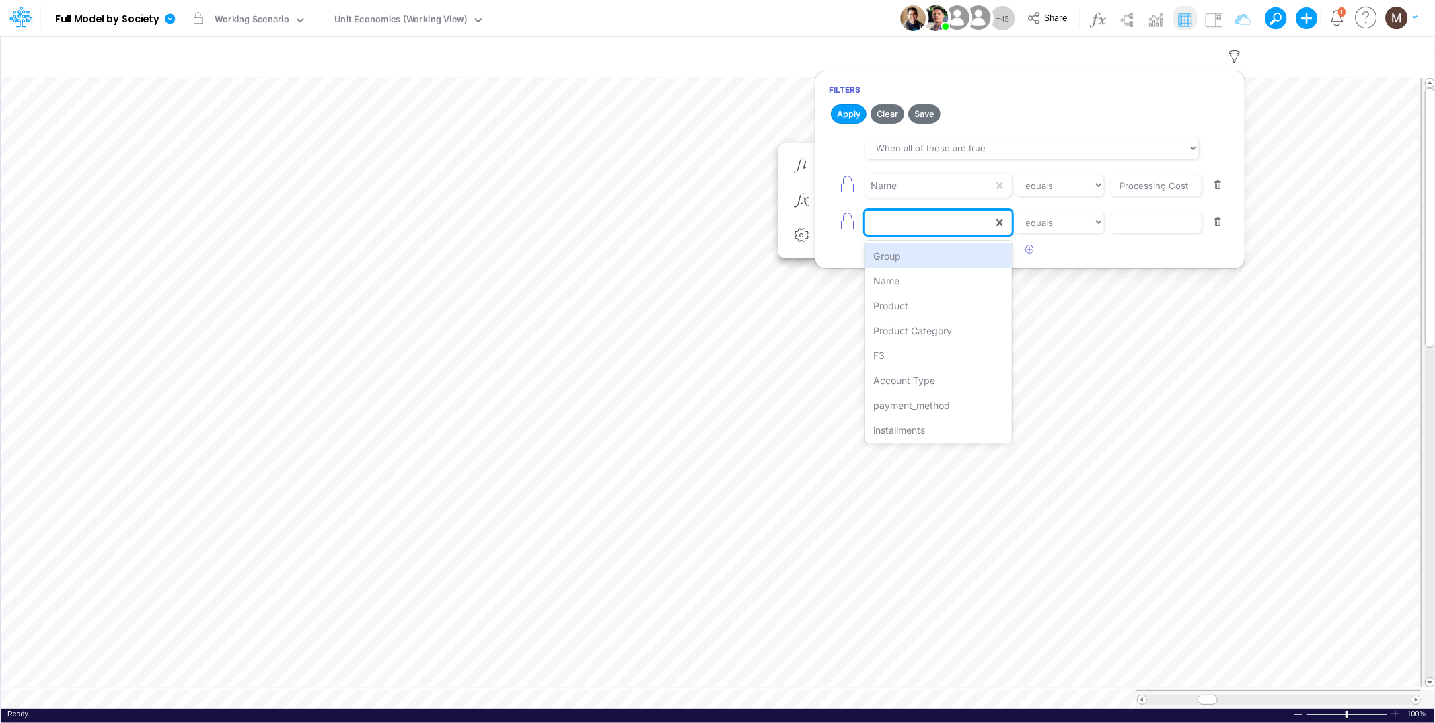
click at [960, 226] on div at bounding box center [929, 222] width 128 height 23
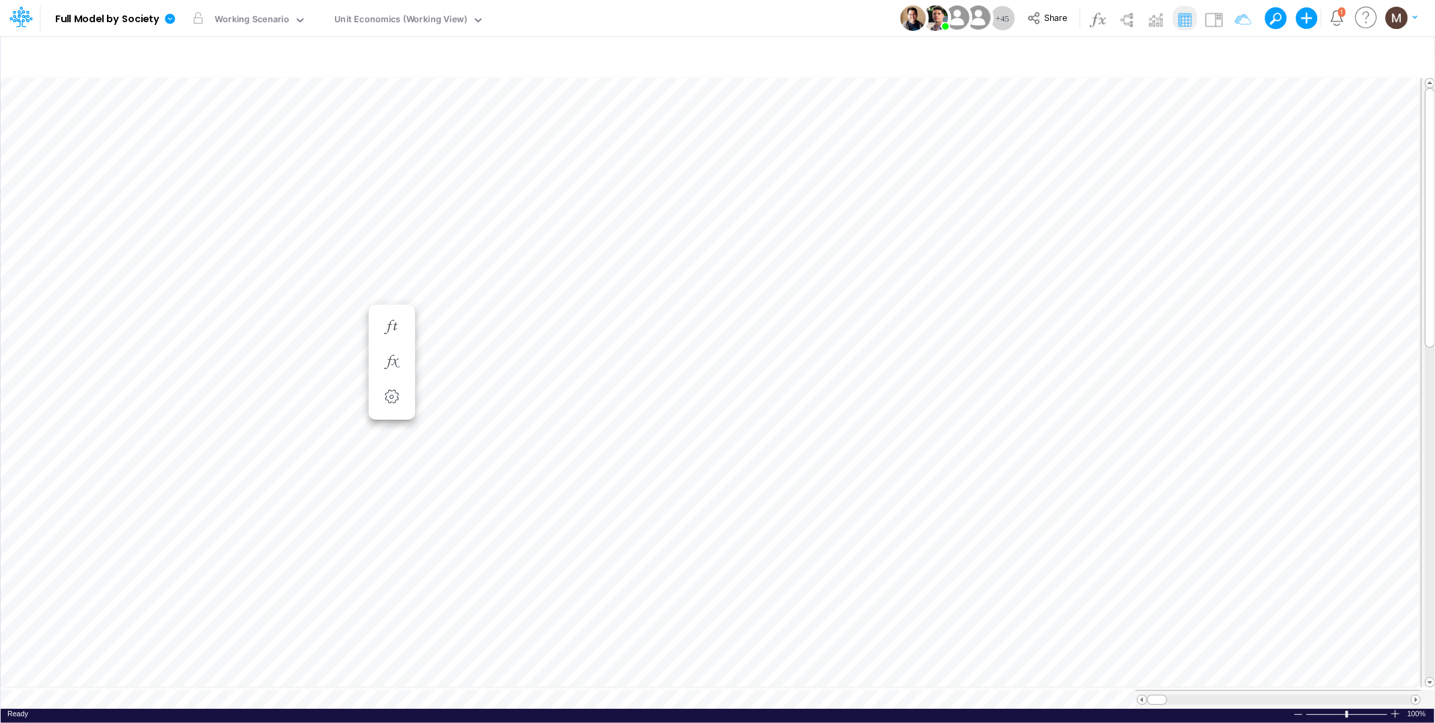
scroll to position [0, 1]
click at [1231, 61] on icon "button" at bounding box center [1235, 57] width 20 height 14
click at [1020, 217] on button "button" at bounding box center [1030, 213] width 26 height 22
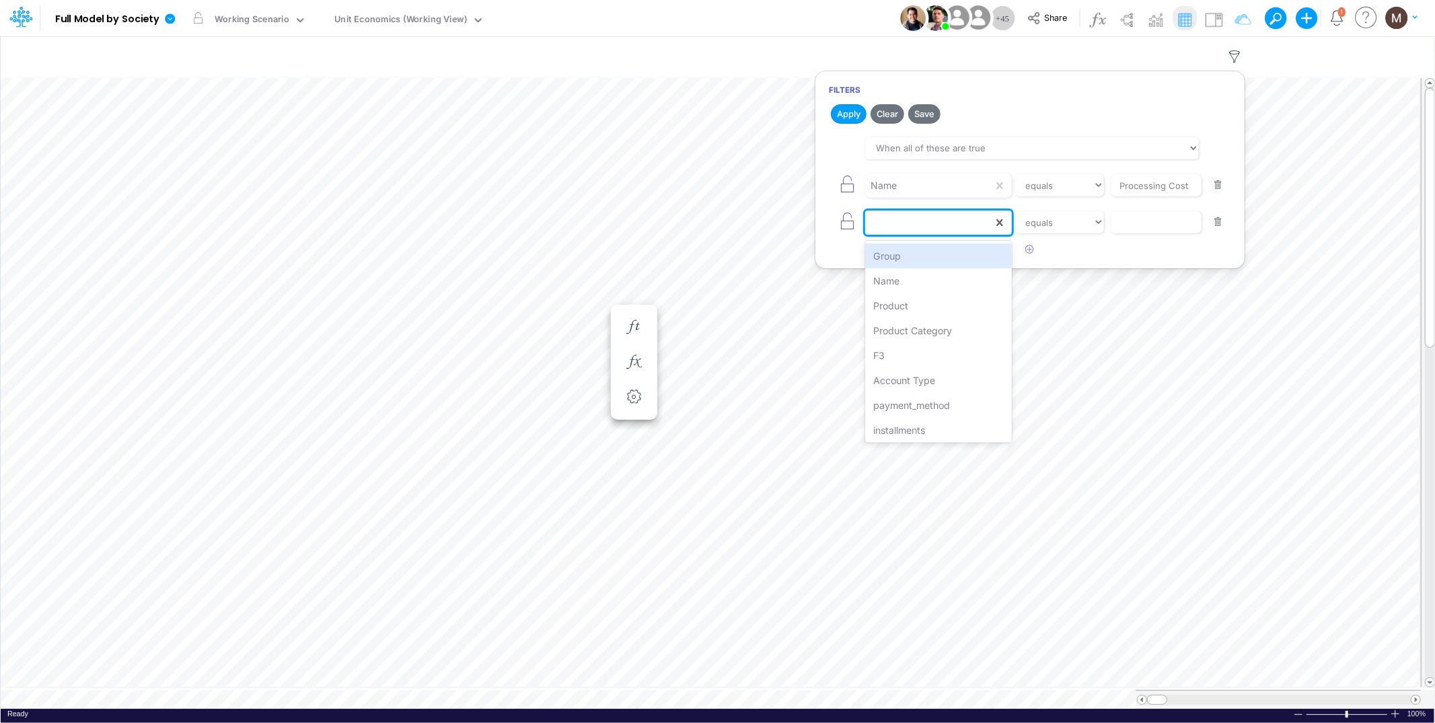
click at [990, 227] on div at bounding box center [929, 222] width 128 height 23
type input "f3"
click at [982, 252] on div "F3" at bounding box center [938, 256] width 146 height 25
click at [1030, 219] on select "equals not equal starts with ends with contains" at bounding box center [1060, 222] width 90 height 23
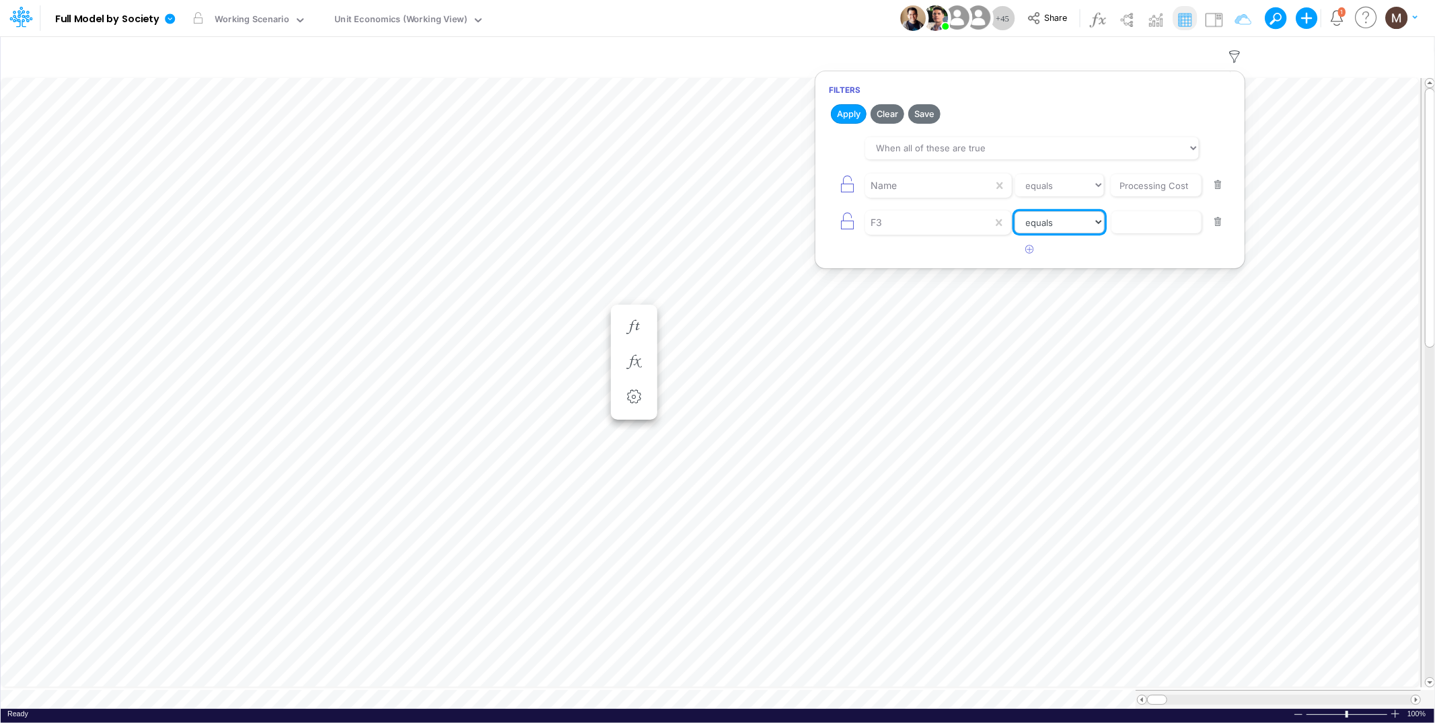
select select "notEqual"
click at [1015, 211] on select "equals not equal starts with ends with contains" at bounding box center [1060, 222] width 90 height 23
click at [1128, 227] on input "text" at bounding box center [1156, 222] width 91 height 23
type input "CC RP"
click at [1029, 253] on icon "button" at bounding box center [1030, 249] width 9 height 9
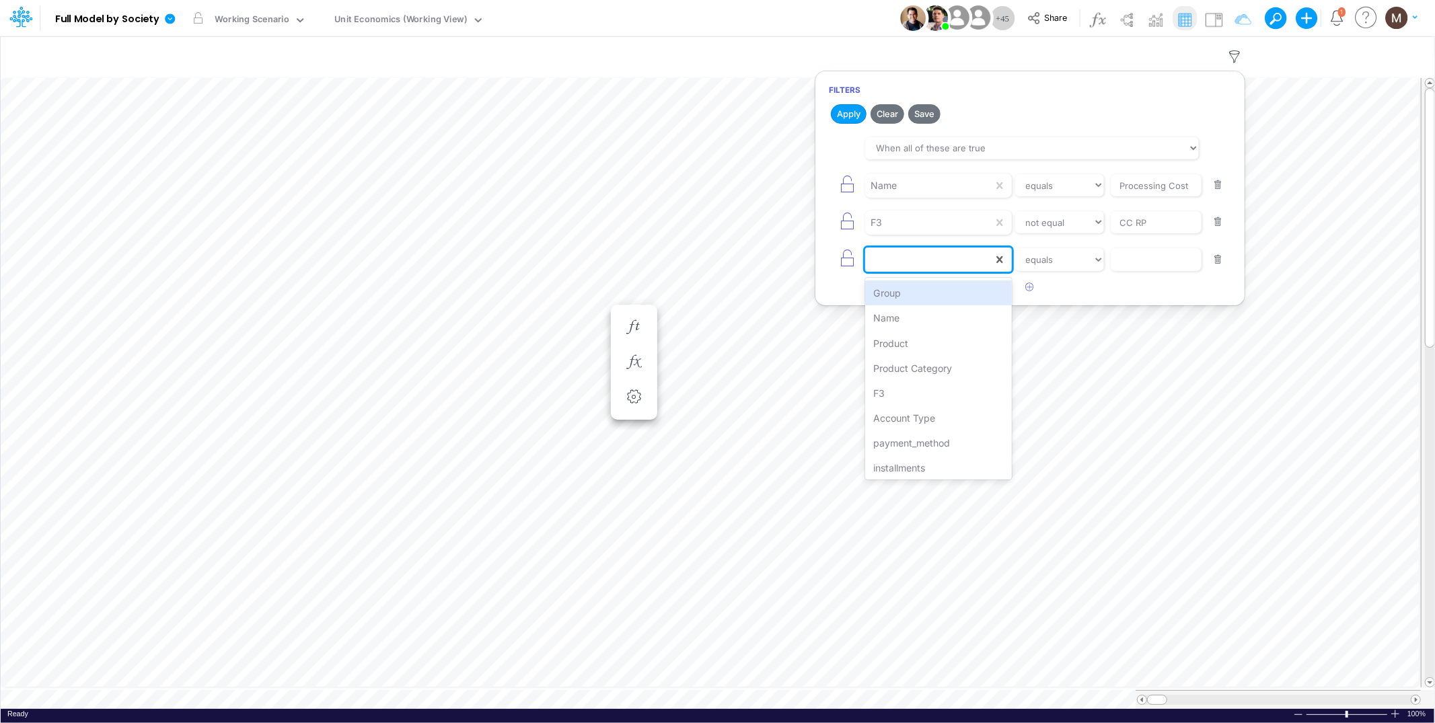
click at [960, 267] on div at bounding box center [929, 259] width 128 height 23
type input "f3"
click at [953, 296] on div "F3" at bounding box center [938, 293] width 146 height 25
click at [1059, 261] on select "equals not equal starts with ends with contains" at bounding box center [1060, 259] width 90 height 23
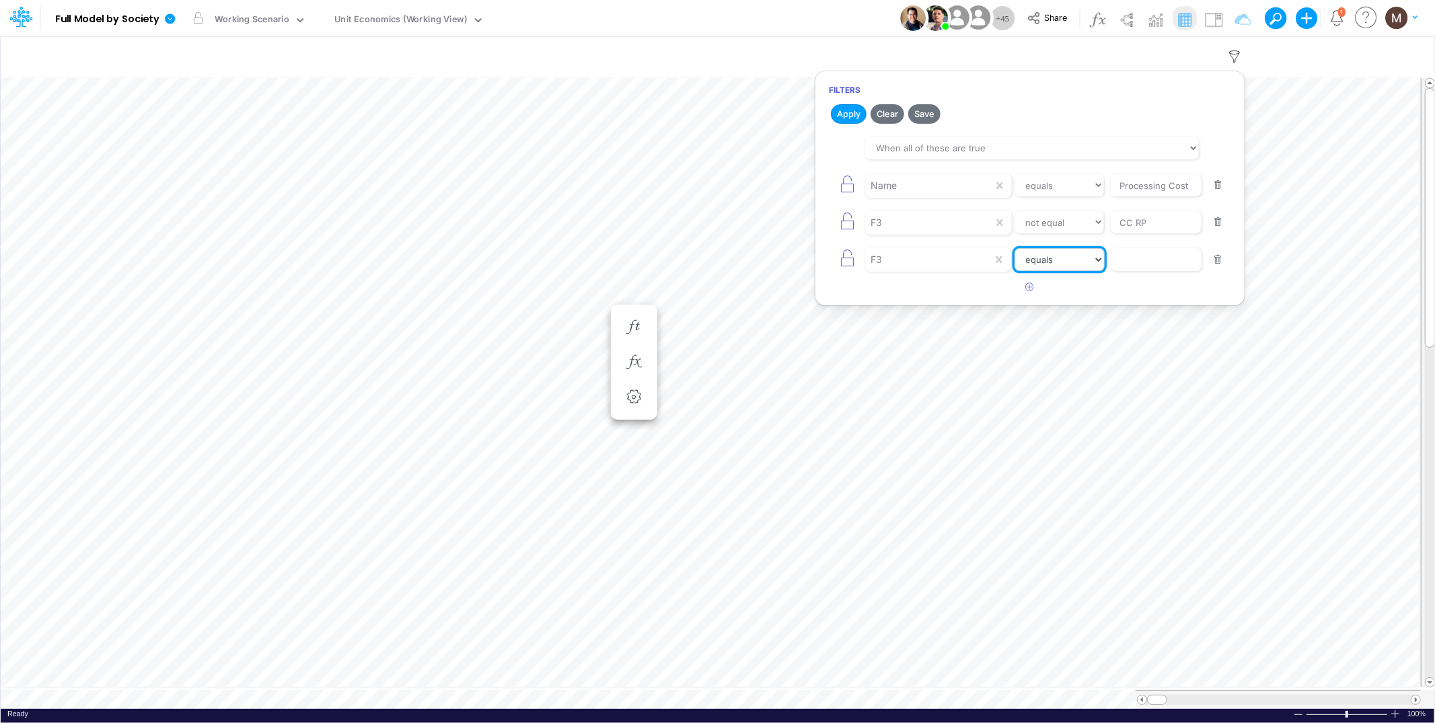
select select "notEqual"
click at [1015, 249] on select "equals not equal starts with ends with contains" at bounding box center [1060, 259] width 90 height 23
click at [1136, 263] on input "text" at bounding box center [1156, 259] width 91 height 23
type input "cc"
click at [854, 118] on button "Apply" at bounding box center [849, 114] width 36 height 20
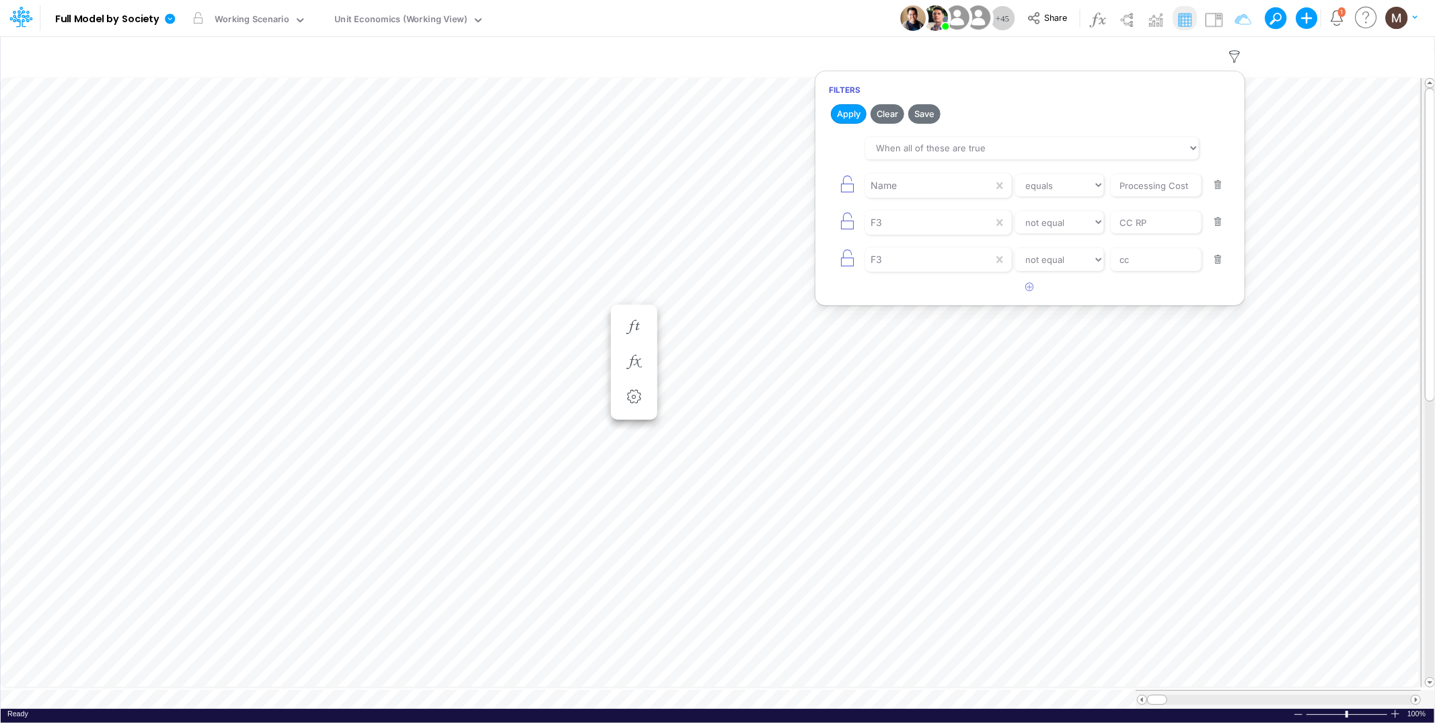
scroll to position [0, 1]
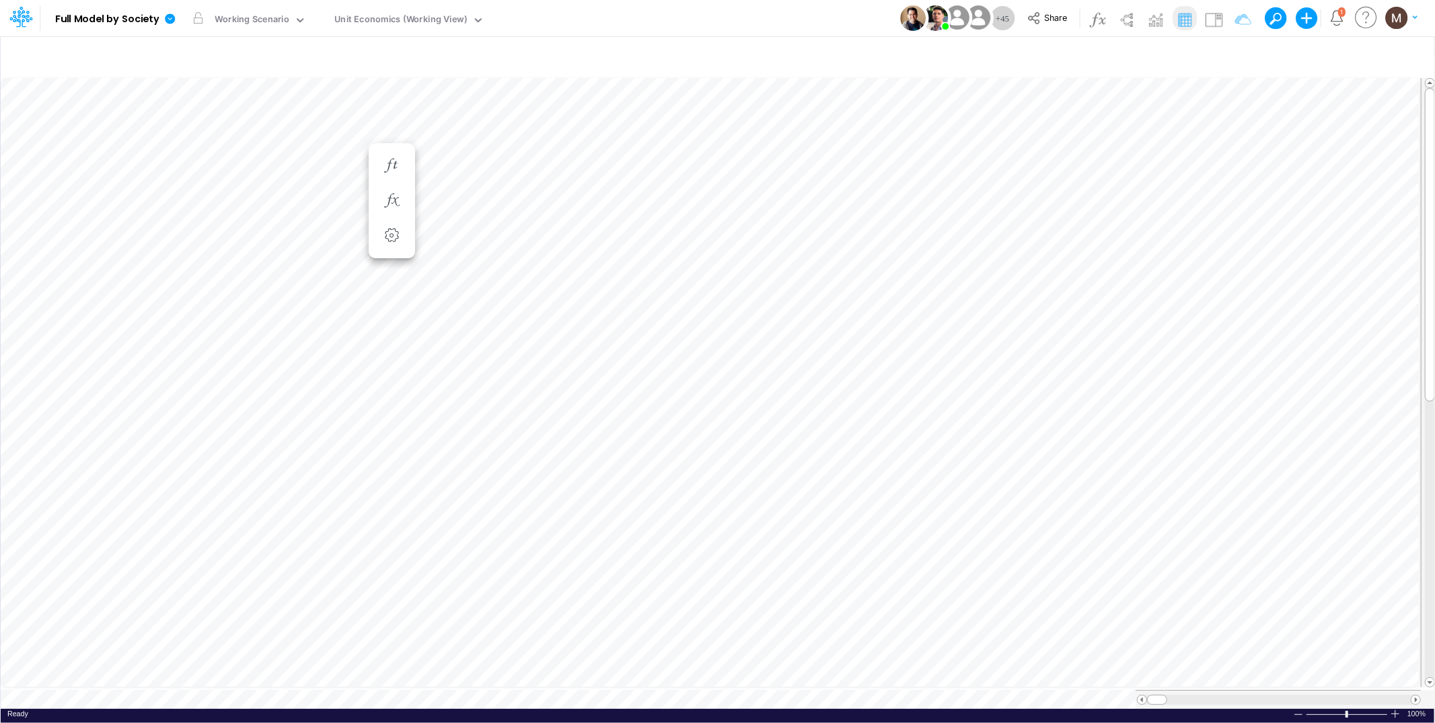
scroll to position [0, 1]
click at [1238, 53] on icon "button" at bounding box center [1235, 57] width 20 height 14
select select "notEqual"
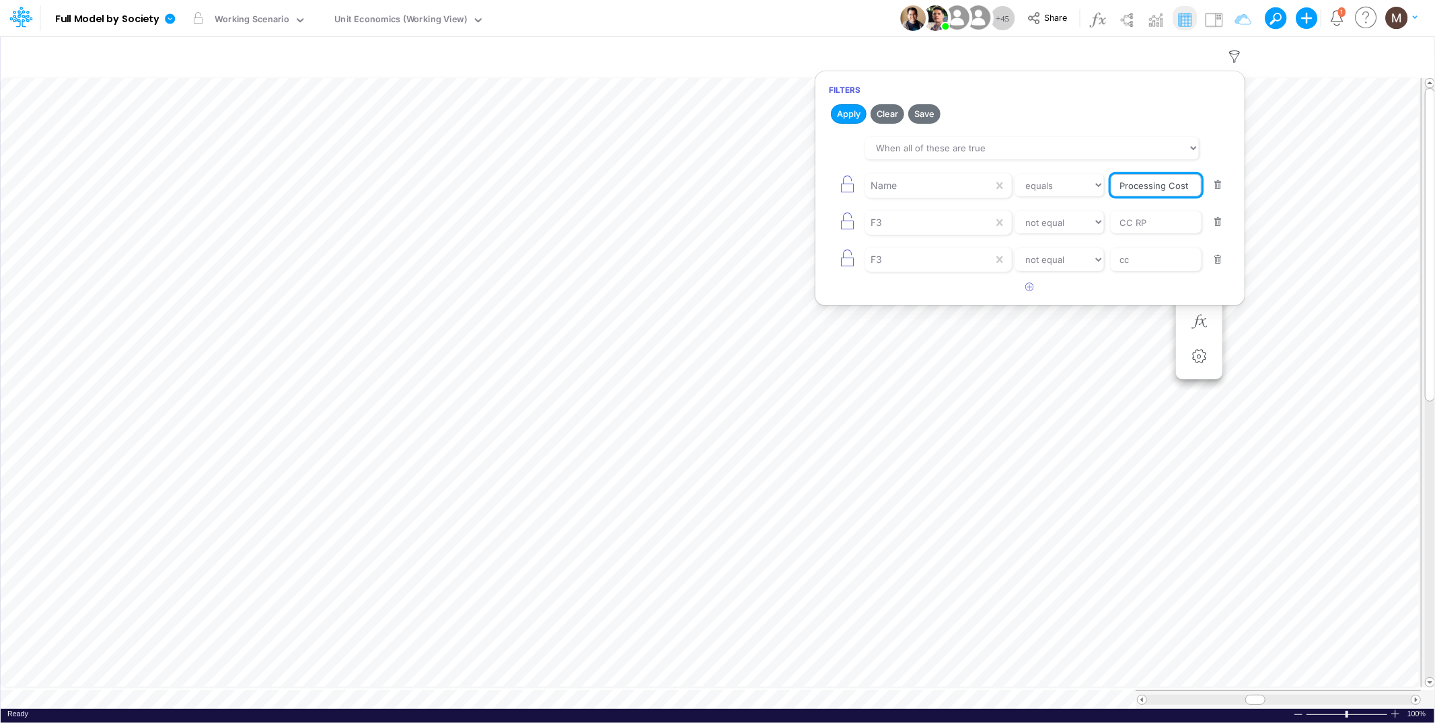
click at [1180, 187] on input "Processing Cost" at bounding box center [1156, 185] width 91 height 23
type input "Processing Cost %"
click at [848, 110] on button "Apply" at bounding box center [849, 114] width 36 height 20
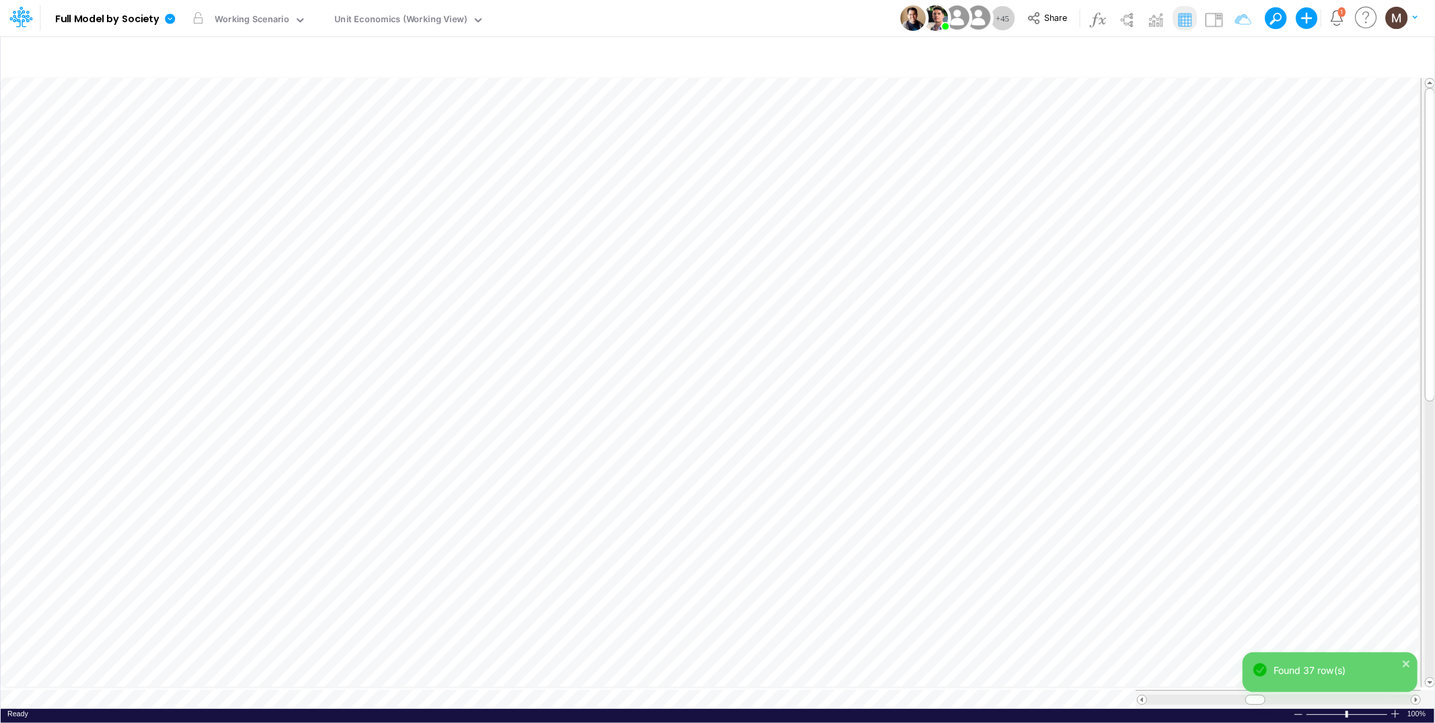
scroll to position [0, 1]
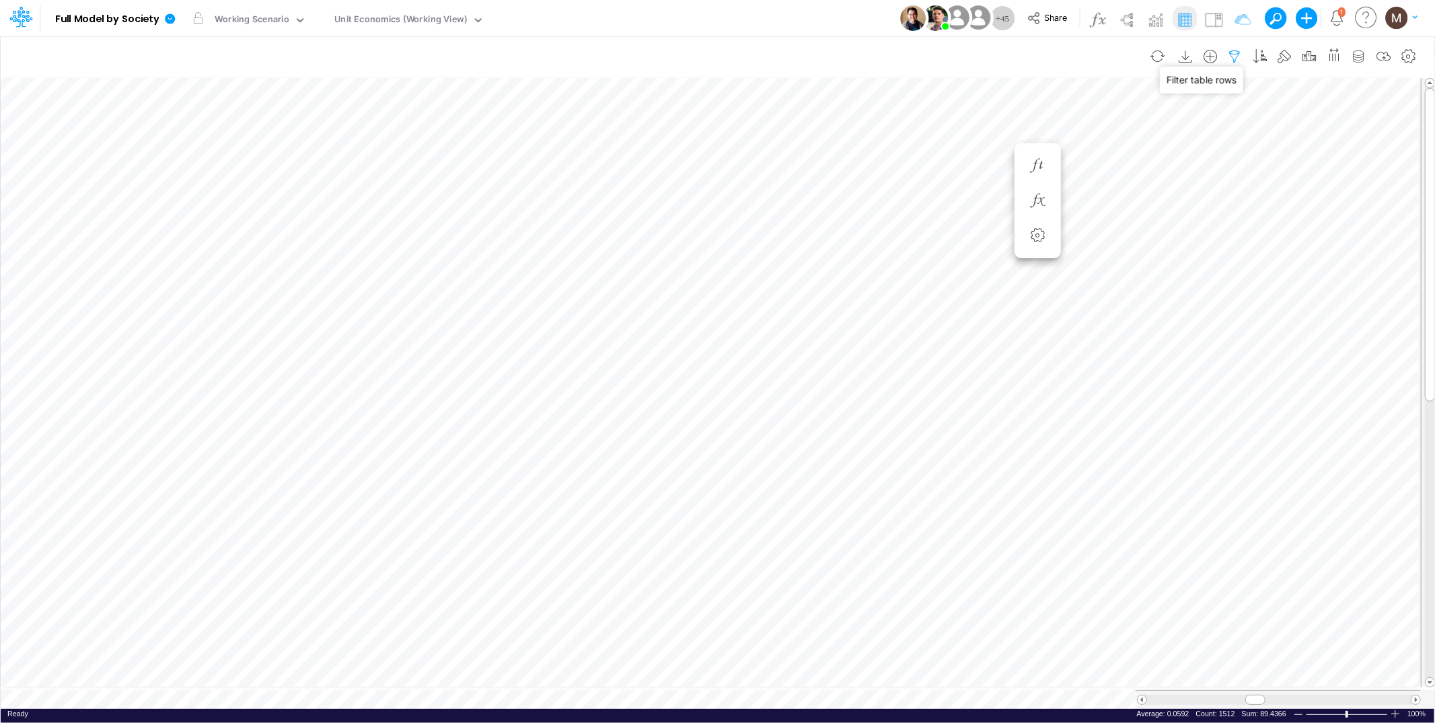
click at [1229, 52] on icon "button" at bounding box center [1235, 57] width 20 height 14
click at [1233, 55] on icon "button" at bounding box center [1235, 57] width 20 height 14
select select "notEqual"
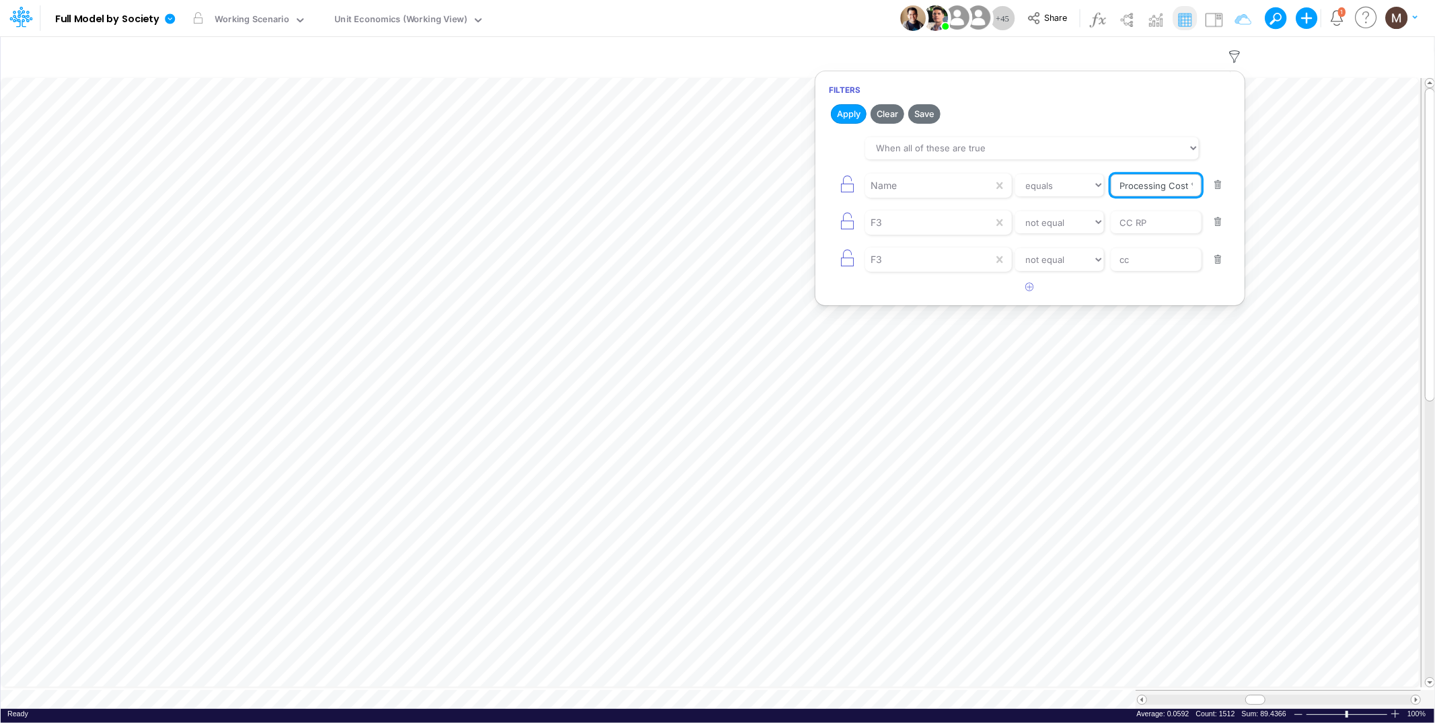
click at [1177, 185] on input "Processing Cost %" at bounding box center [1156, 185] width 91 height 23
type input "tpv"
click at [853, 116] on button "Apply" at bounding box center [849, 114] width 36 height 20
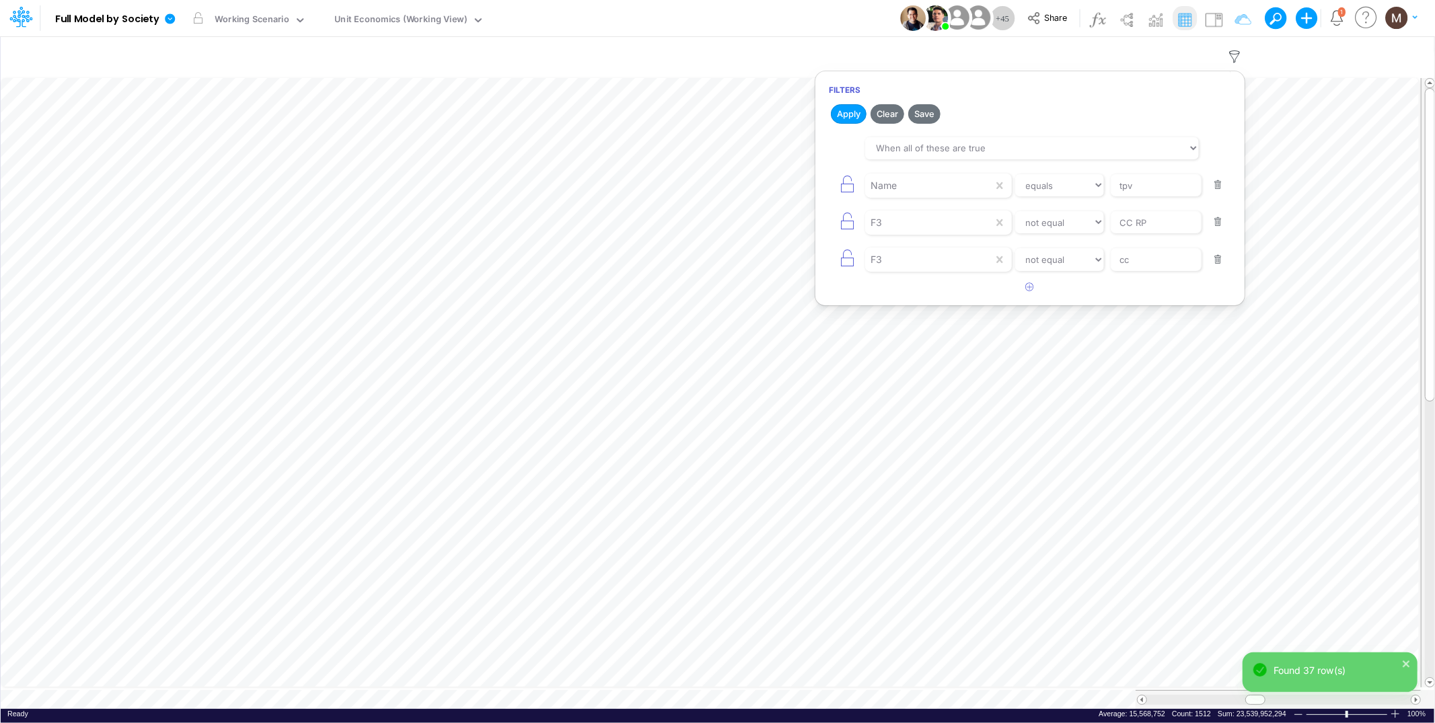
drag, startPoint x: 1253, startPoint y: 696, endPoint x: 1235, endPoint y: 695, distance: 17.5
click at [1235, 695] on div "Model Full Model by Society Edit model settings Duplicate Import QuickBooks Qui…" at bounding box center [717, 361] width 1435 height 723
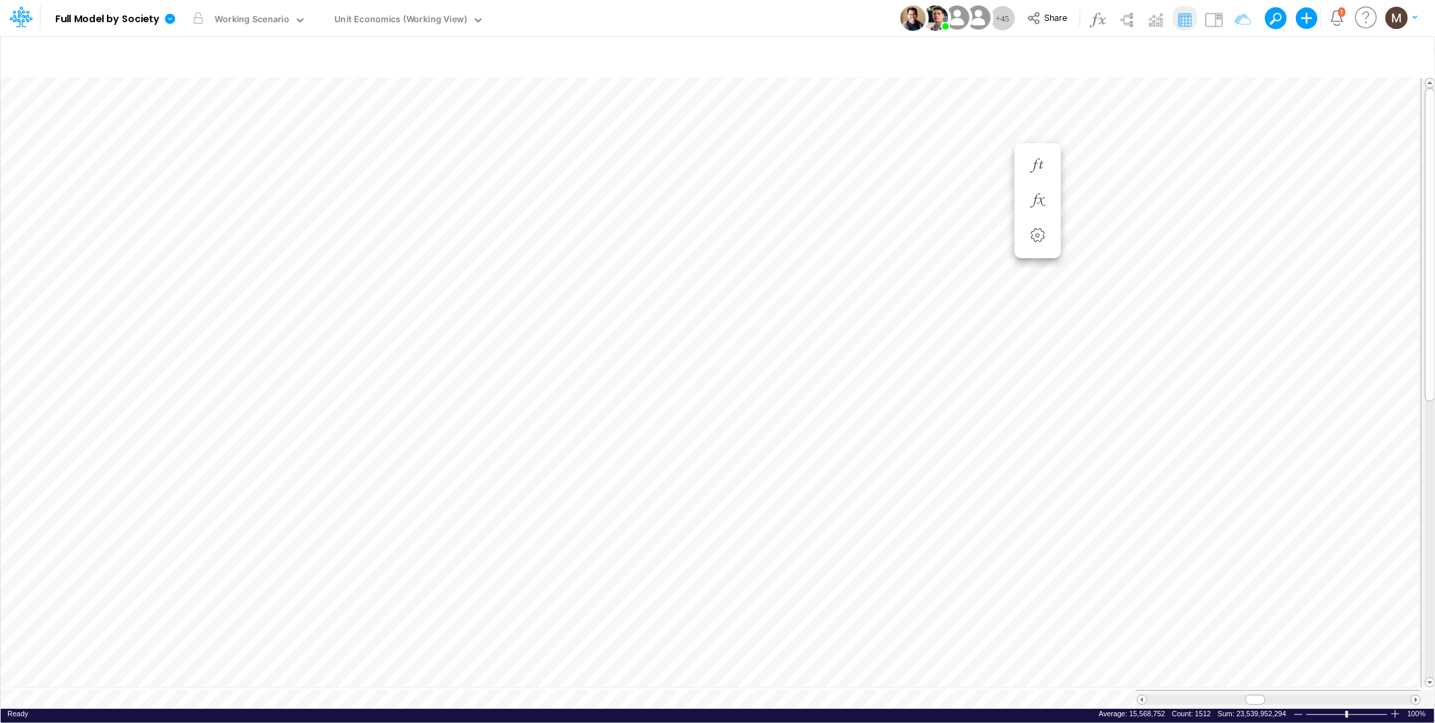
copy div "Insert new Conditional formatting Paste Cut Copy AutoFill 0.0002 Ready 100% Sum…"
drag, startPoint x: 1258, startPoint y: 696, endPoint x: 1208, endPoint y: 692, distance: 50.6
click at [1251, 696] on span at bounding box center [1255, 700] width 9 height 9
click at [1231, 55] on icon "button" at bounding box center [1235, 57] width 20 height 14
select select "notEqual"
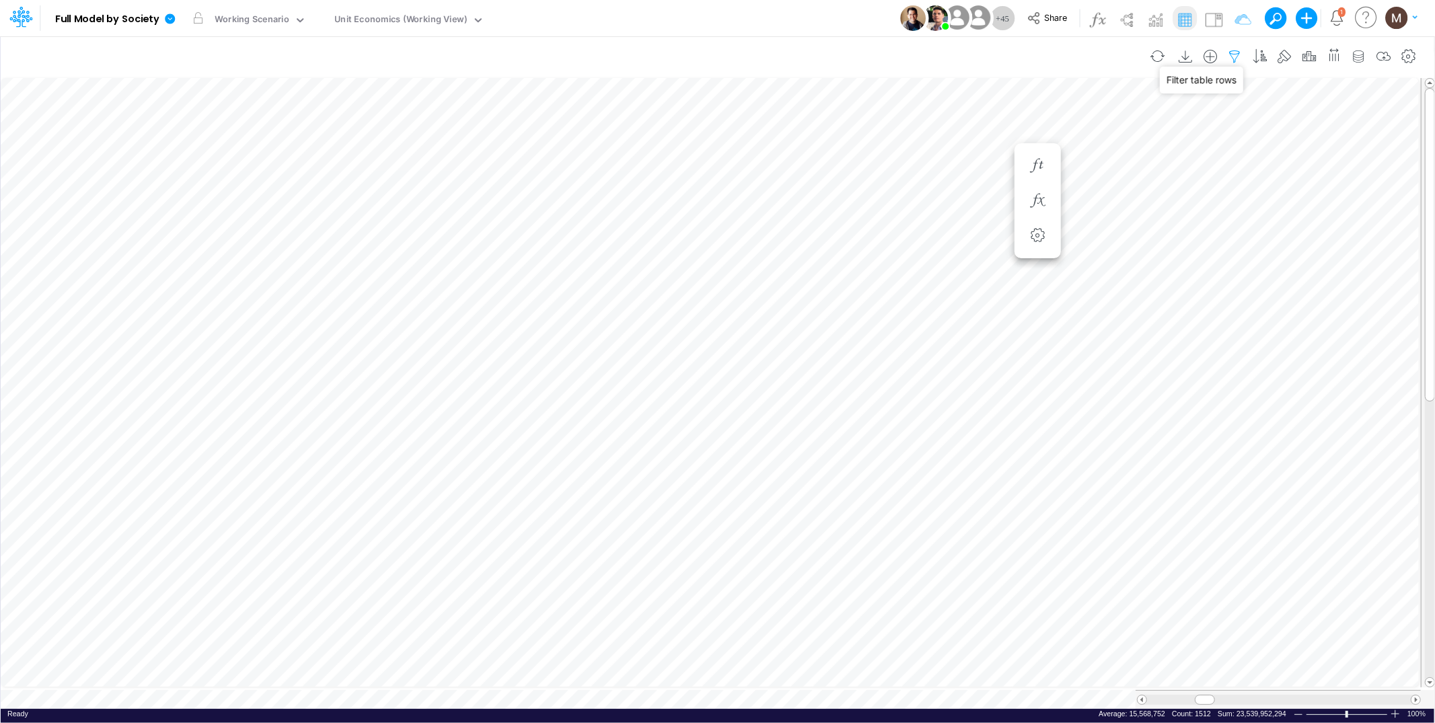
select select "notEqual"
click at [1220, 187] on button "button" at bounding box center [1218, 185] width 26 height 18
select select "notEqual"
type input "CC RP"
type input "cc"
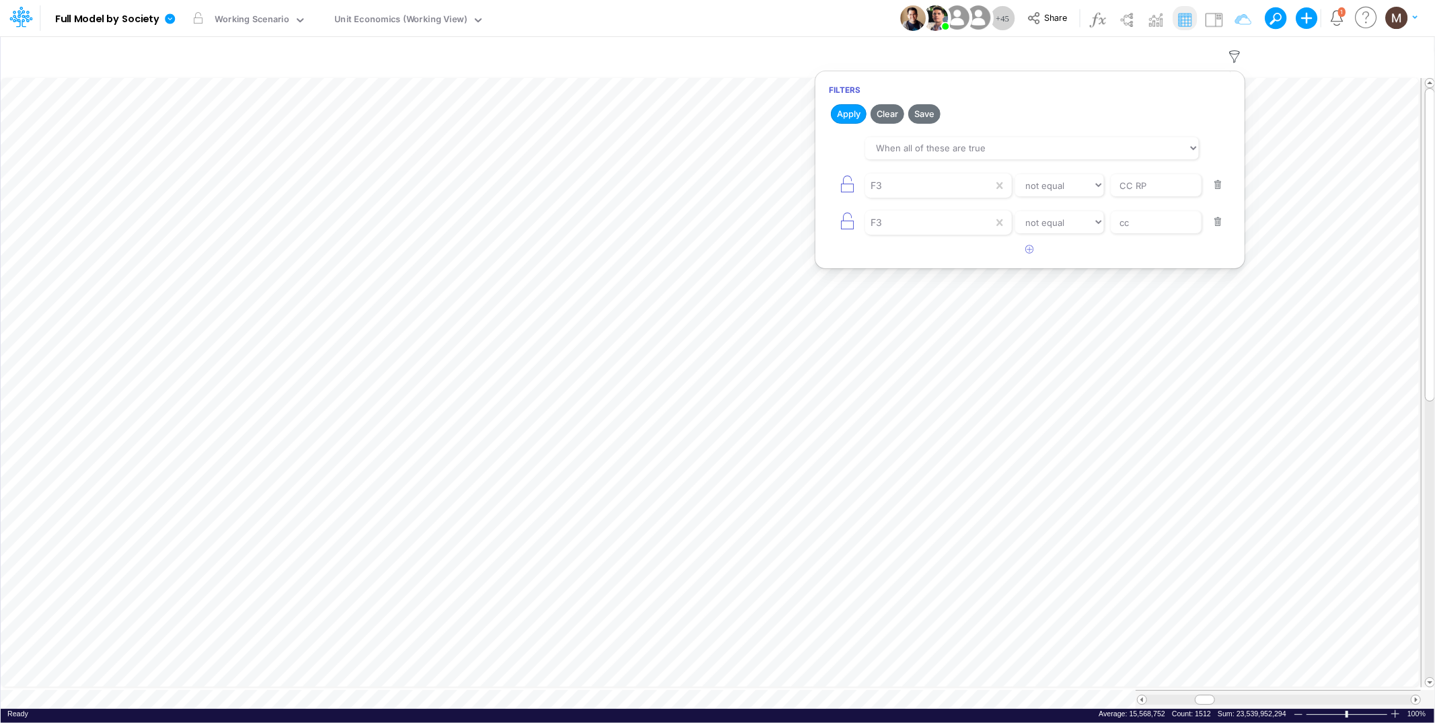
click at [1220, 187] on button "button" at bounding box center [1218, 185] width 26 height 18
type input "cc"
click at [1220, 187] on button "button" at bounding box center [1218, 185] width 26 height 18
click at [1033, 141] on icon "button" at bounding box center [1030, 143] width 9 height 9
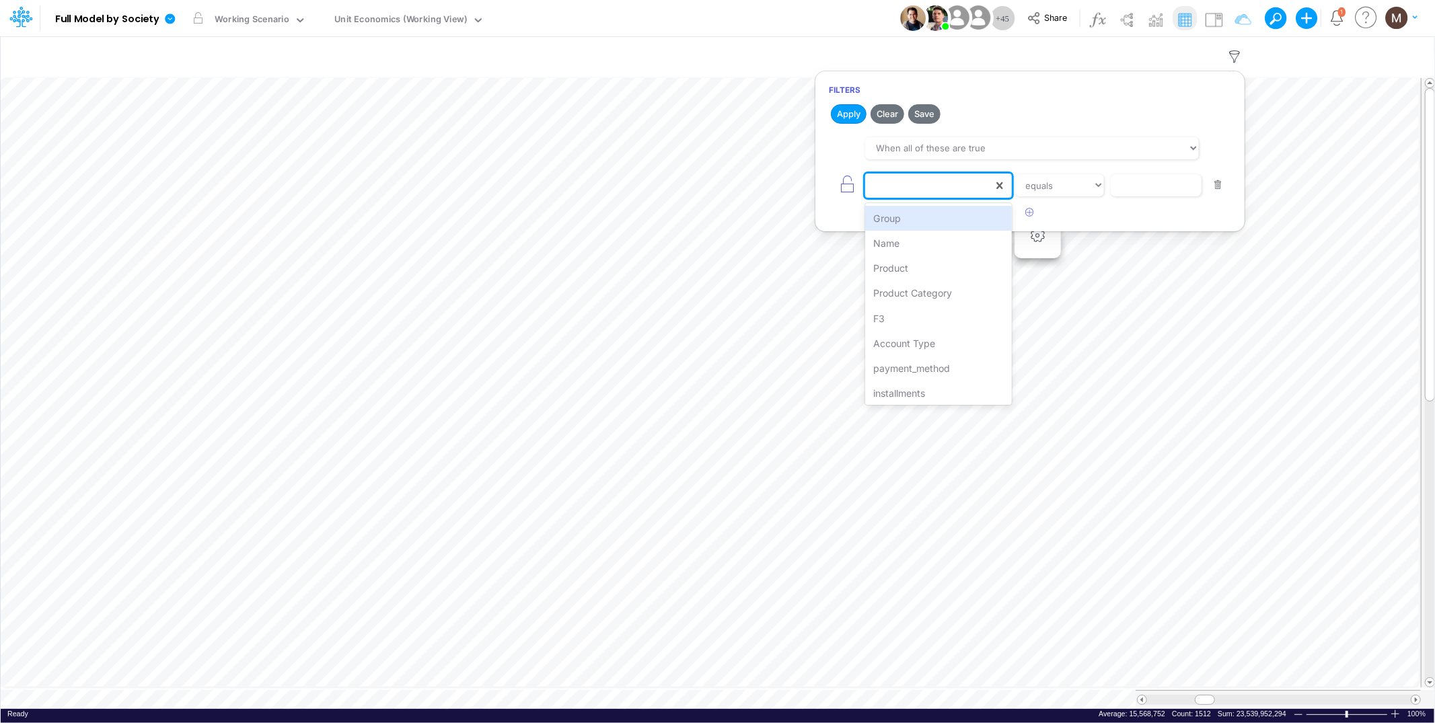
click at [963, 183] on div at bounding box center [929, 185] width 128 height 23
click at [929, 268] on div "Product" at bounding box center [938, 268] width 146 height 25
click at [1067, 188] on select "equals not equal starts with ends with contains" at bounding box center [1060, 185] width 90 height 23
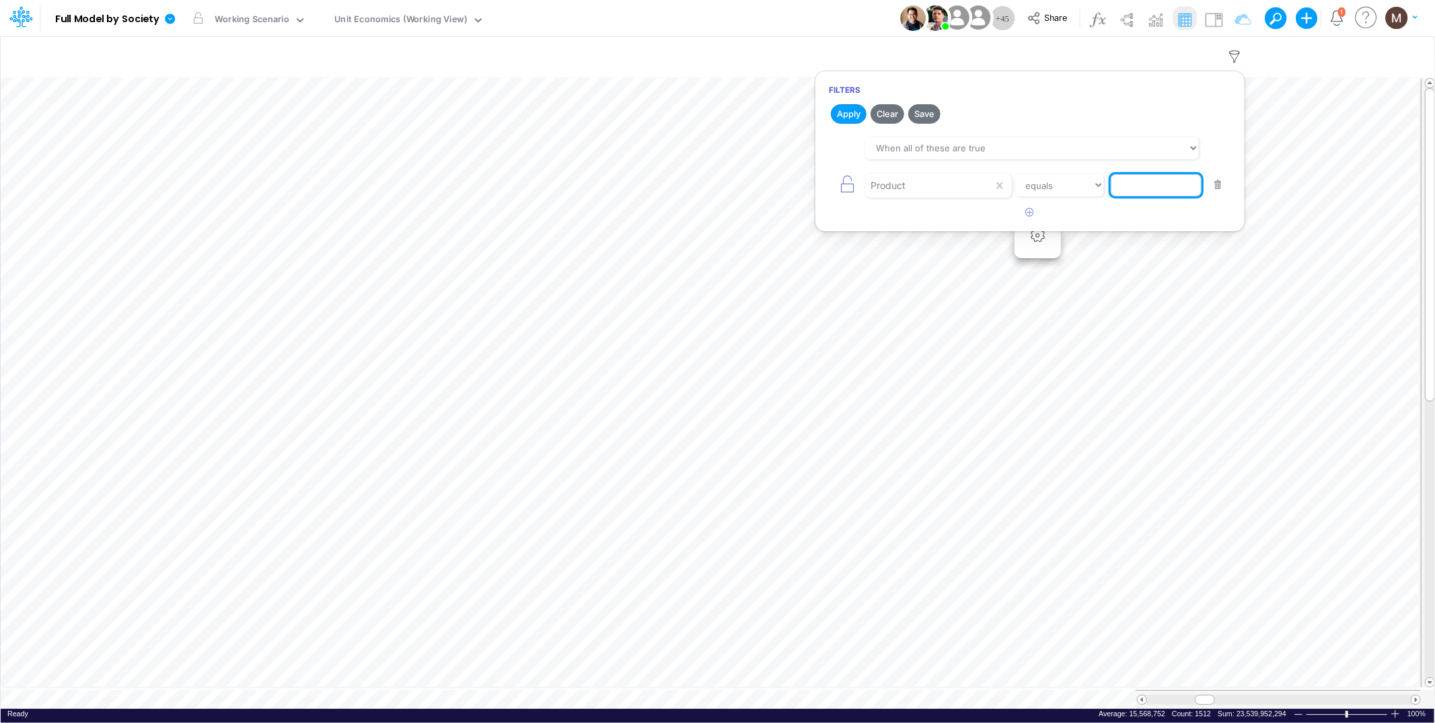
click at [1142, 181] on input "text" at bounding box center [1156, 185] width 91 height 23
type input "other / others / pf"
click at [840, 113] on button "Apply" at bounding box center [849, 114] width 36 height 20
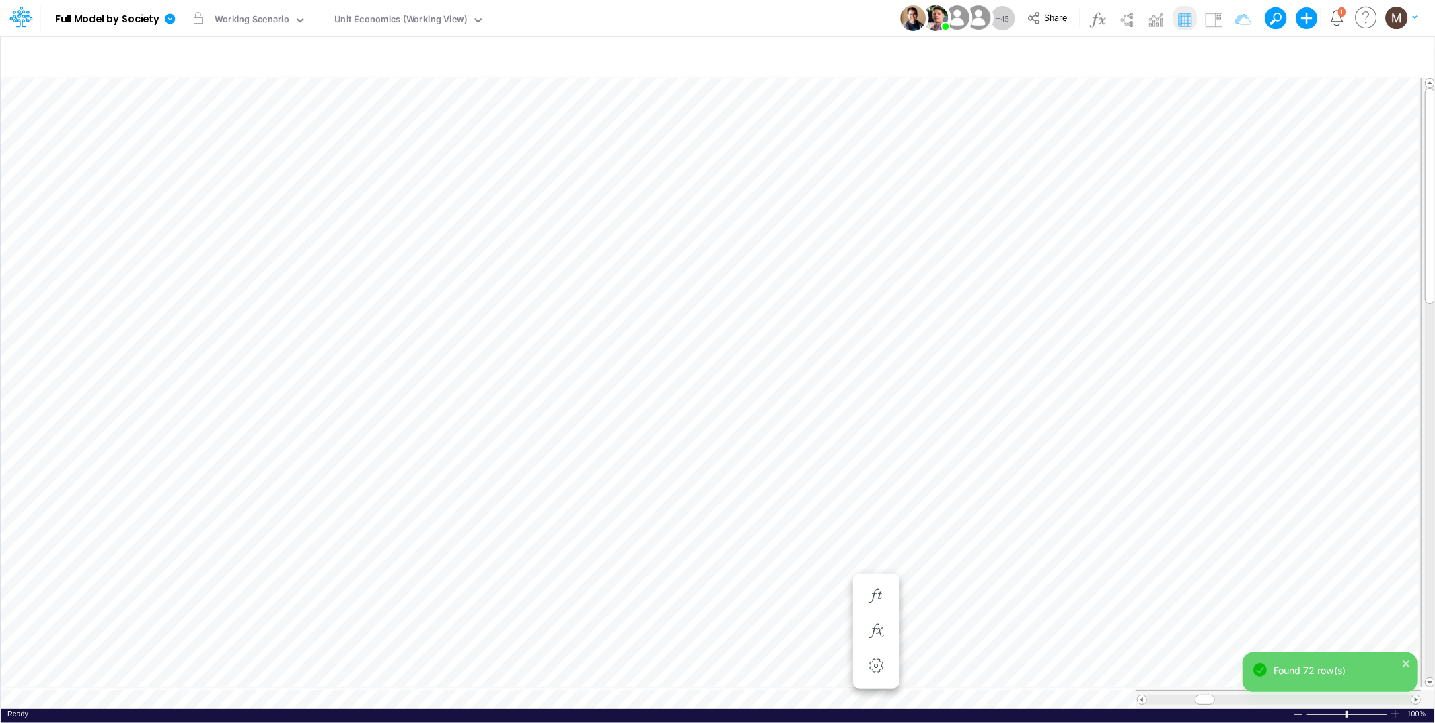
scroll to position [0, 1]
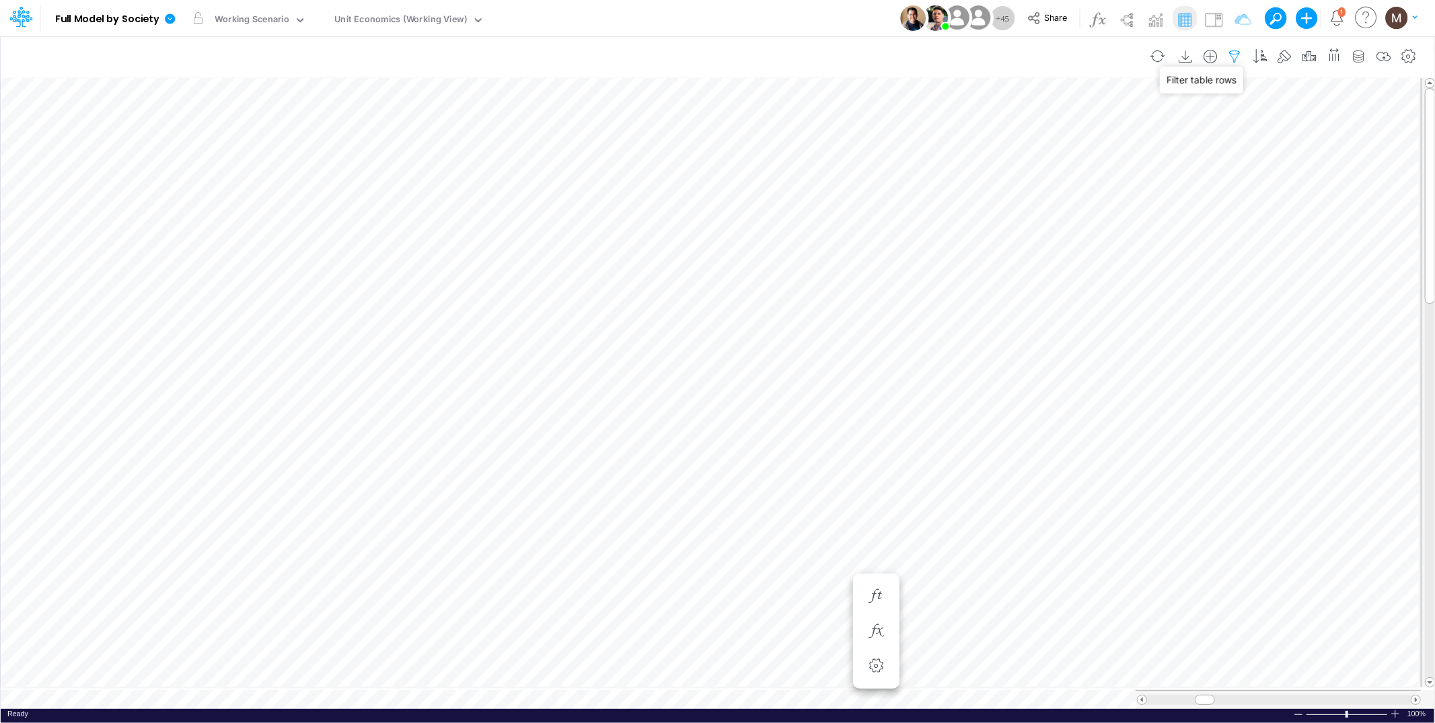
click at [1231, 62] on icon "button" at bounding box center [1235, 57] width 20 height 14
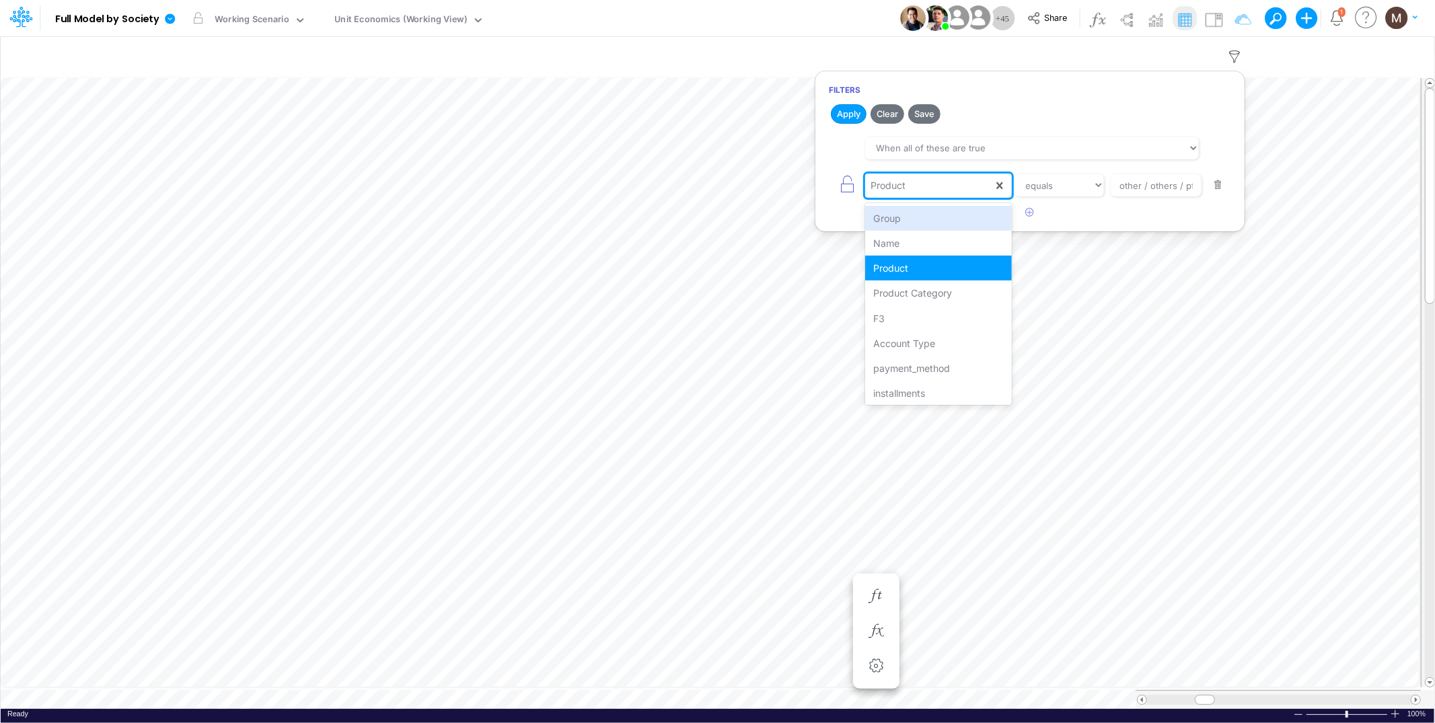
click at [984, 183] on div "Product" at bounding box center [929, 185] width 128 height 23
click at [929, 235] on div "Name" at bounding box center [938, 243] width 146 height 25
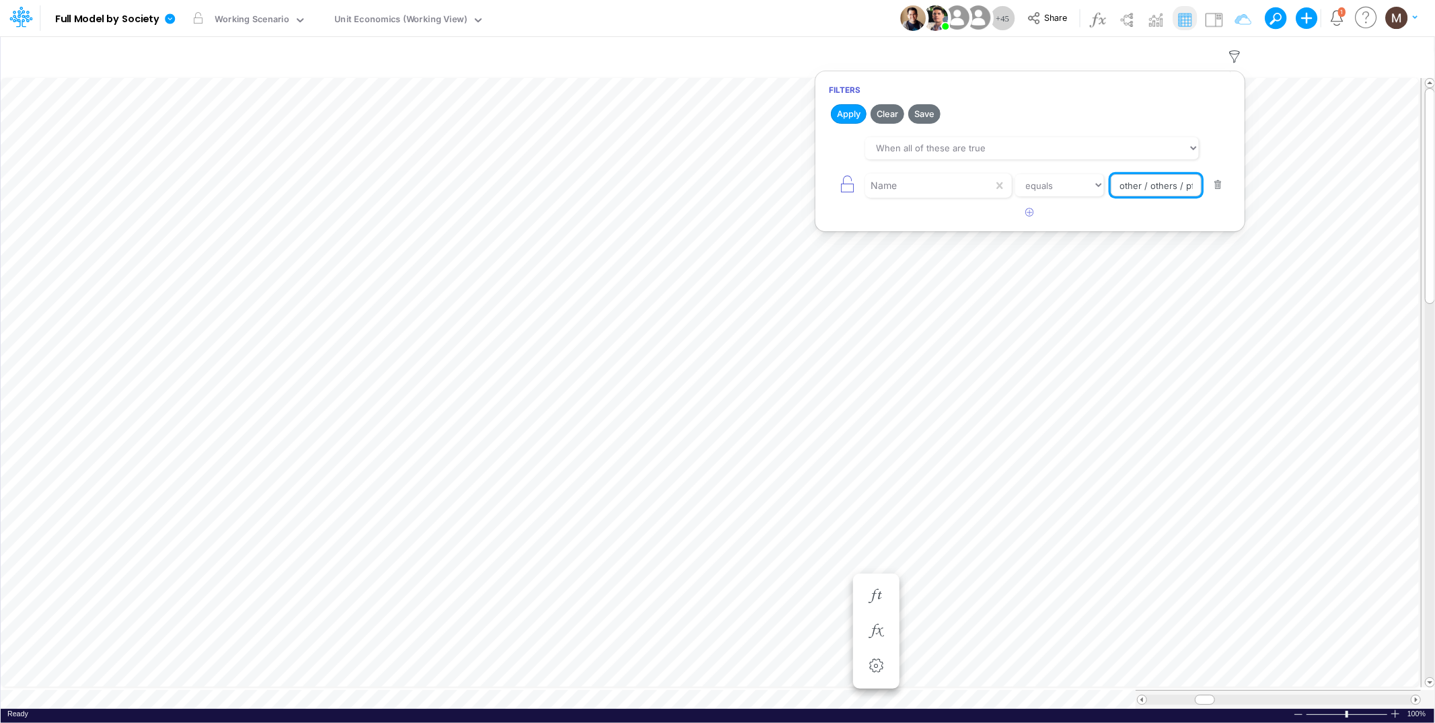
click at [1137, 193] on input "other / others / pf" at bounding box center [1156, 185] width 91 height 23
type input "Advancing Cost %"
click at [852, 120] on button "Apply" at bounding box center [849, 114] width 36 height 20
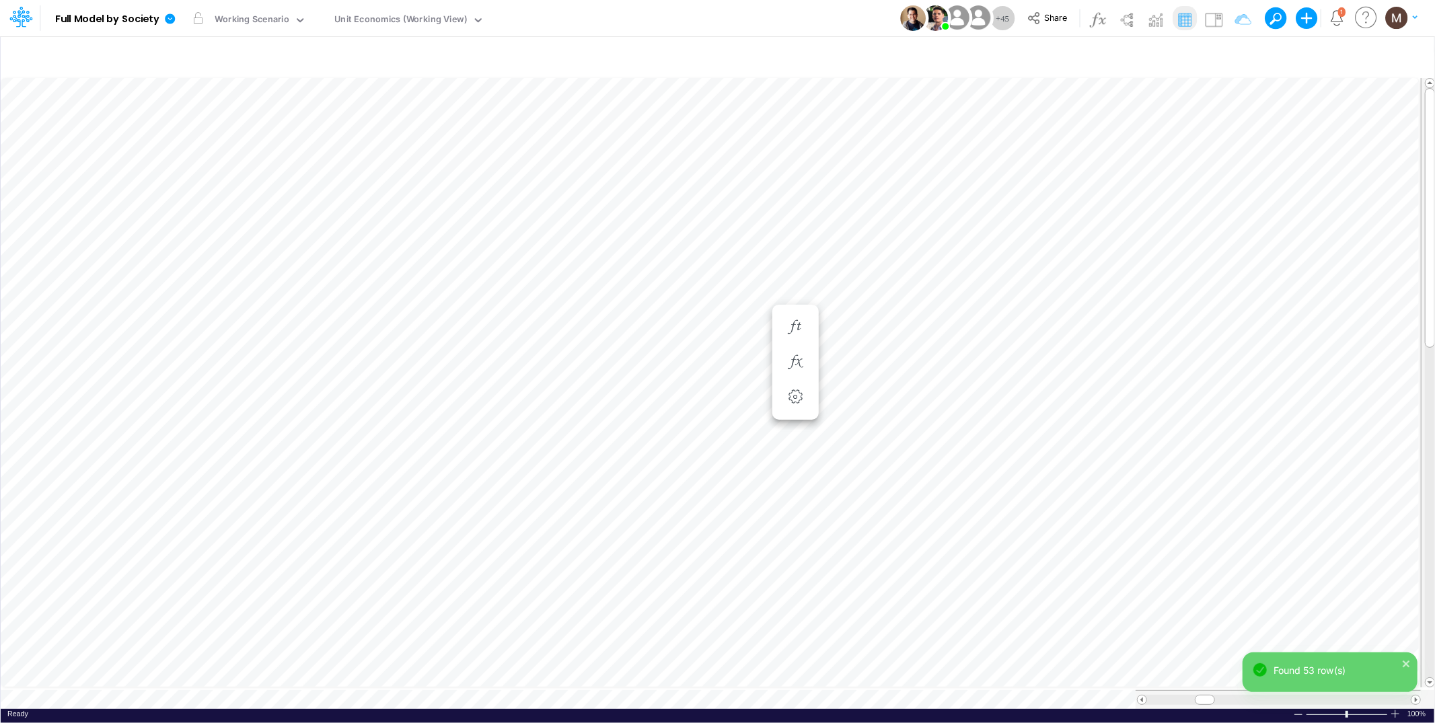
scroll to position [0, 1]
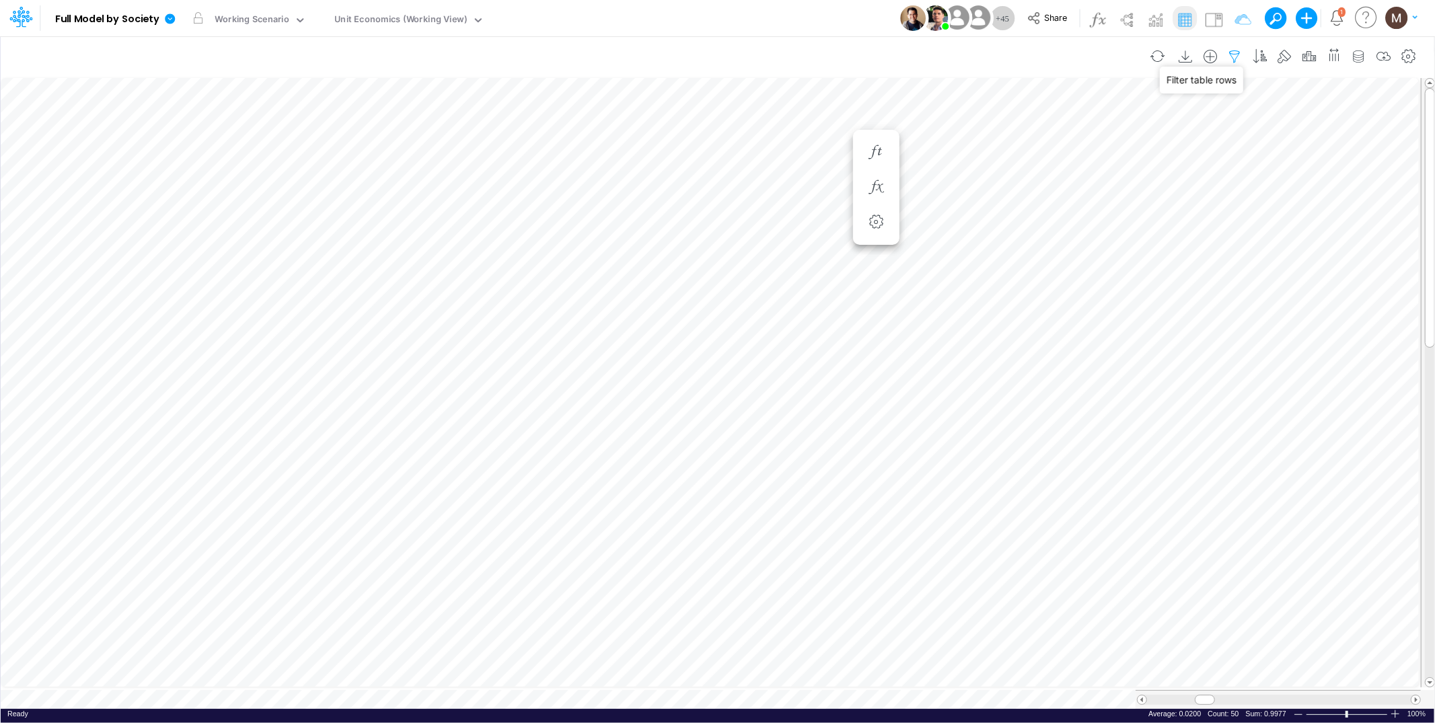
click at [1233, 54] on icon "button" at bounding box center [1235, 57] width 20 height 14
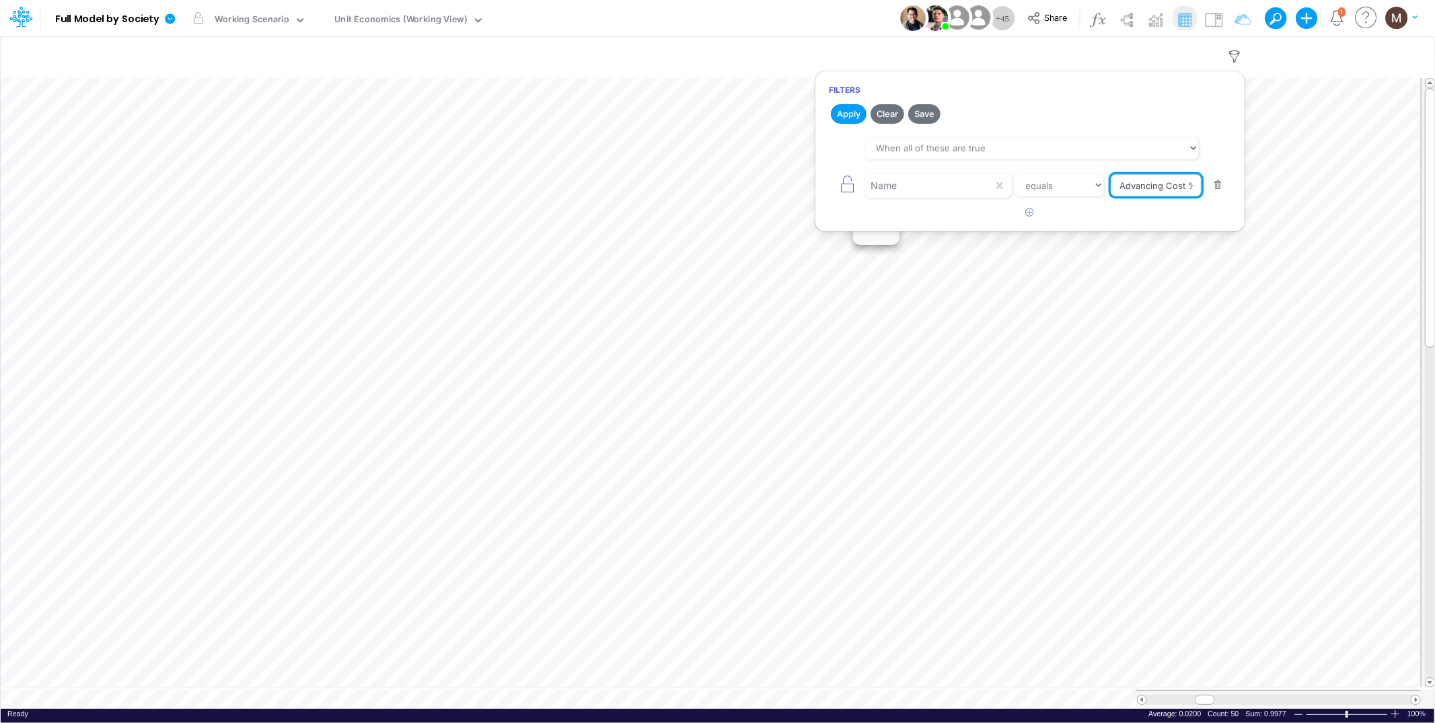
click at [1186, 184] on input "Advancing Cost %" at bounding box center [1156, 185] width 91 height 23
type input "Advancing Cost"
click at [854, 114] on button "Apply" at bounding box center [849, 114] width 36 height 20
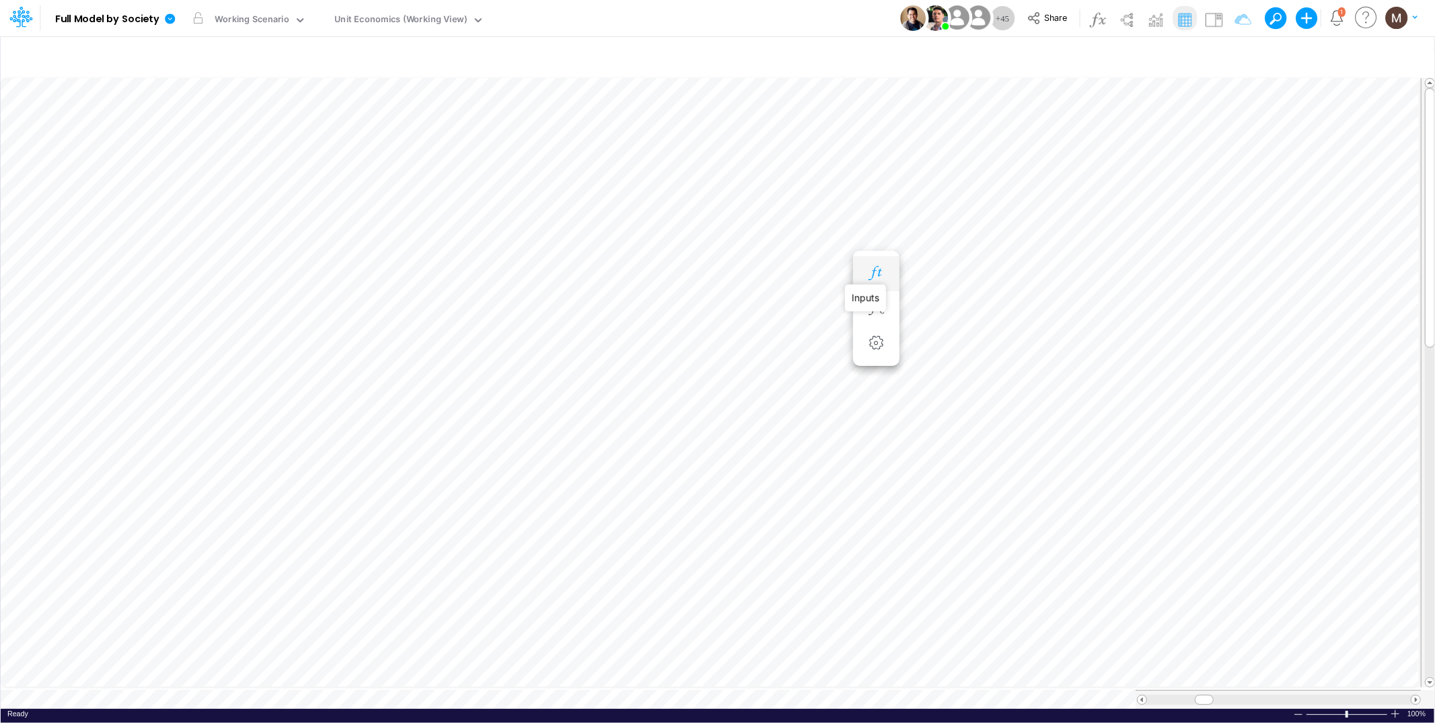
click at [876, 269] on icon "button" at bounding box center [876, 273] width 20 height 14
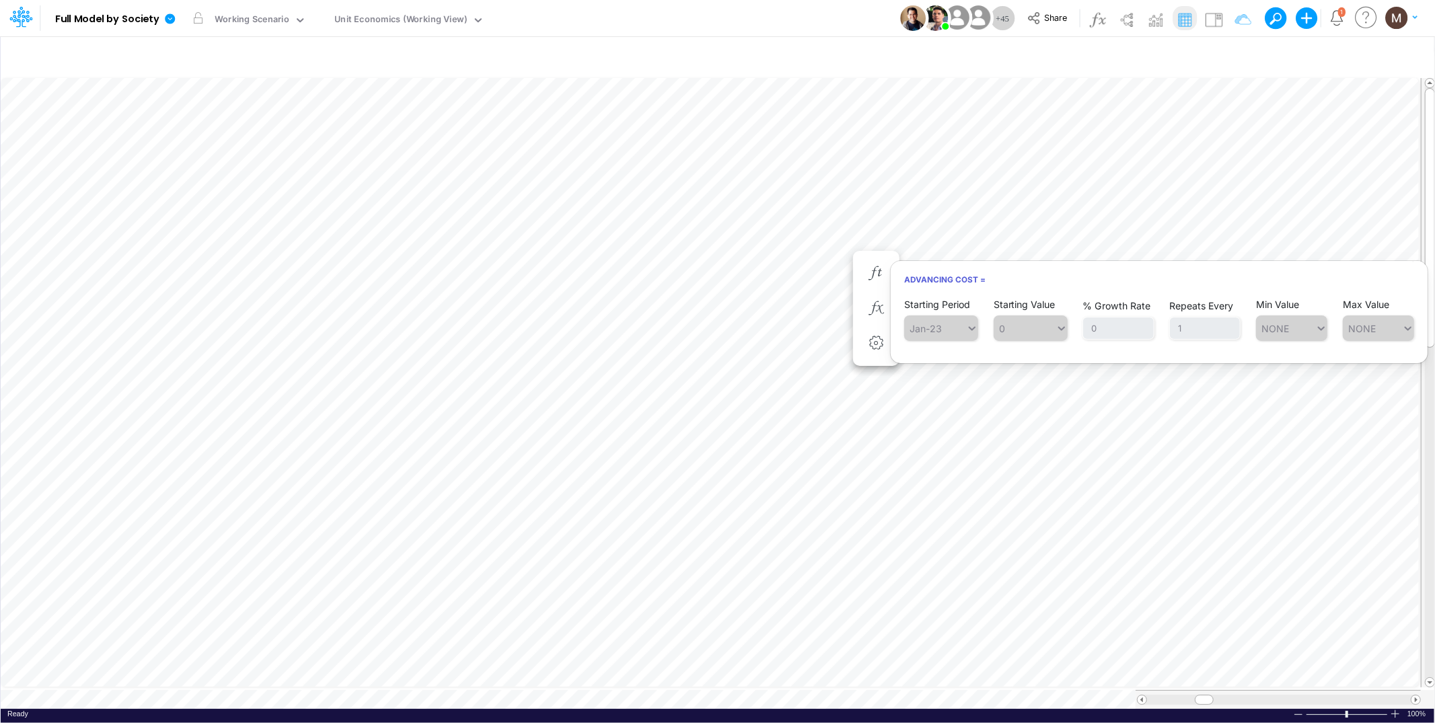
scroll to position [0, 1]
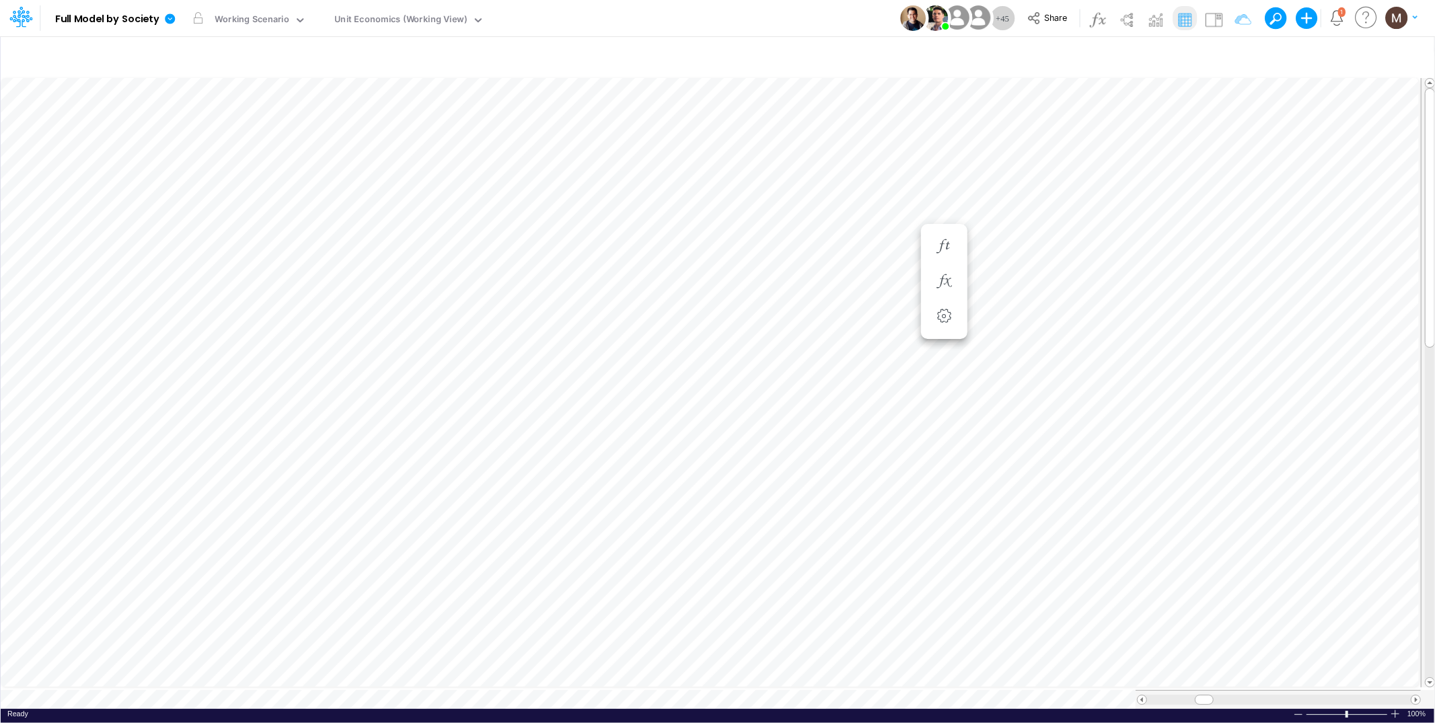
scroll to position [0, 1]
click at [1233, 53] on icon "button" at bounding box center [1235, 57] width 20 height 14
click at [1171, 188] on input "Advancing Cost" at bounding box center [1156, 185] width 91 height 23
type input "Advancing Cost %"
click at [846, 112] on button "Apply" at bounding box center [849, 114] width 36 height 20
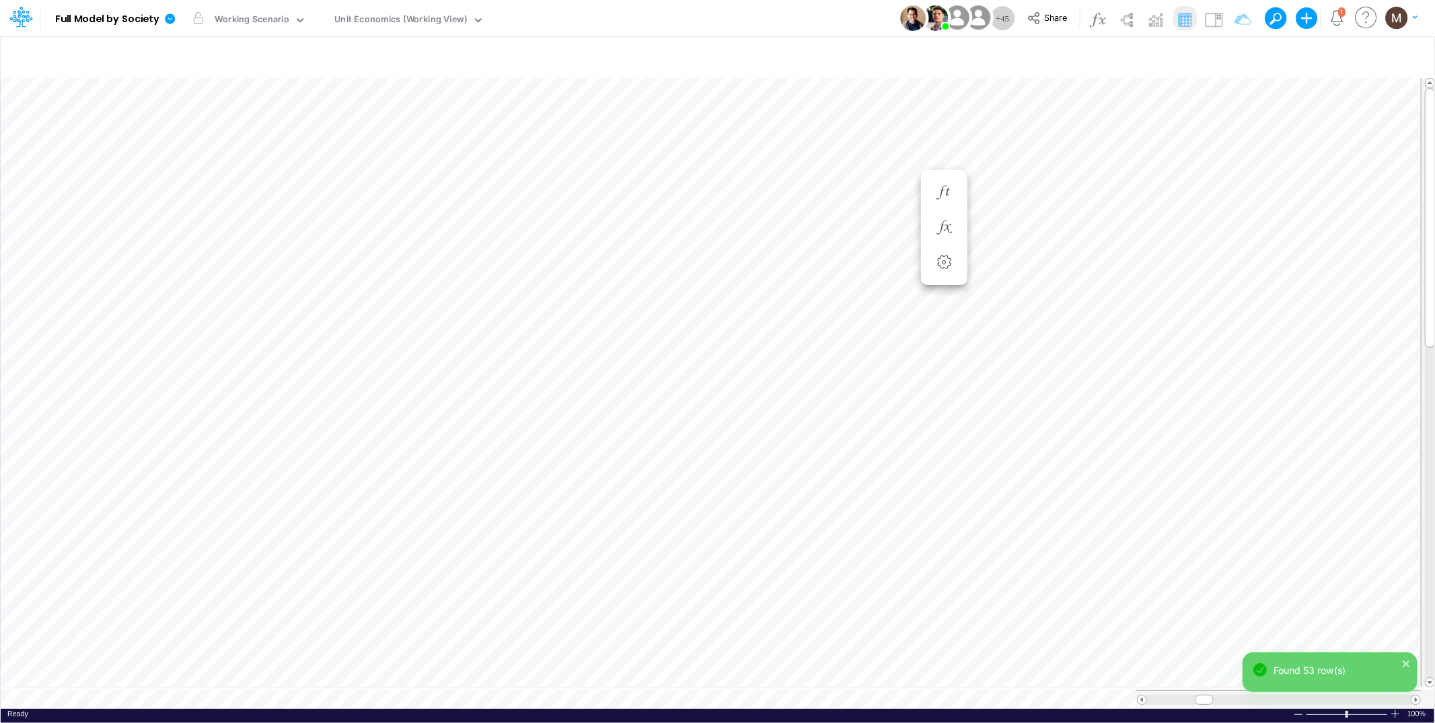
scroll to position [0, 1]
click at [947, 217] on icon "button" at bounding box center [944, 220] width 20 height 14
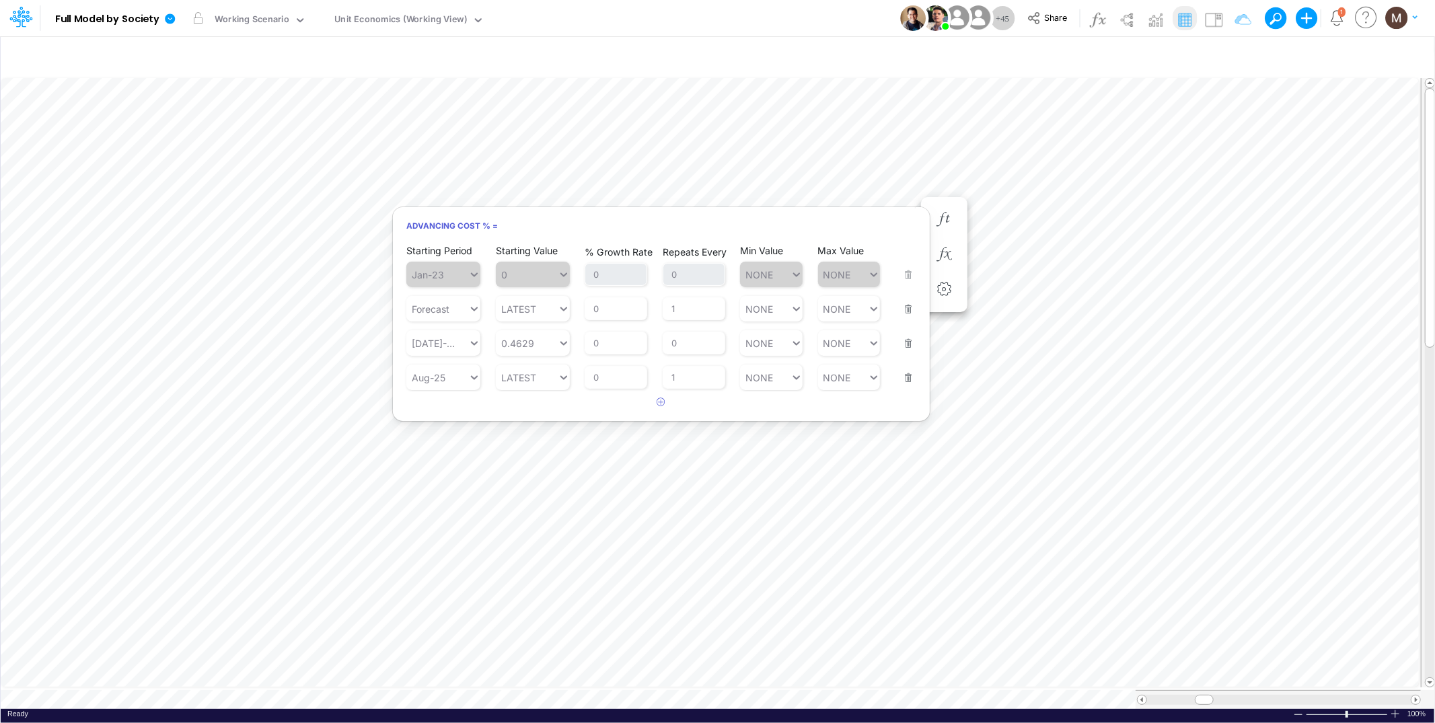
scroll to position [0, 1]
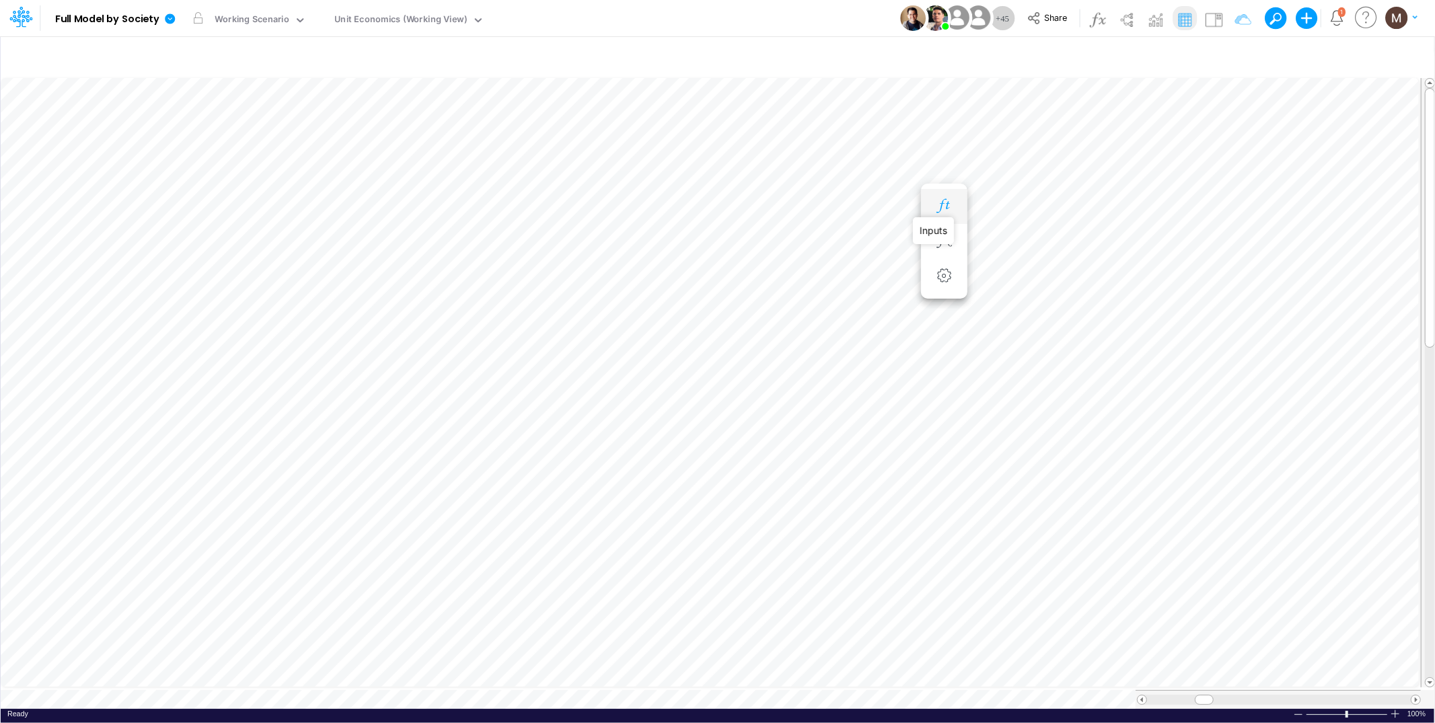
click at [940, 207] on icon "button" at bounding box center [944, 206] width 20 height 14
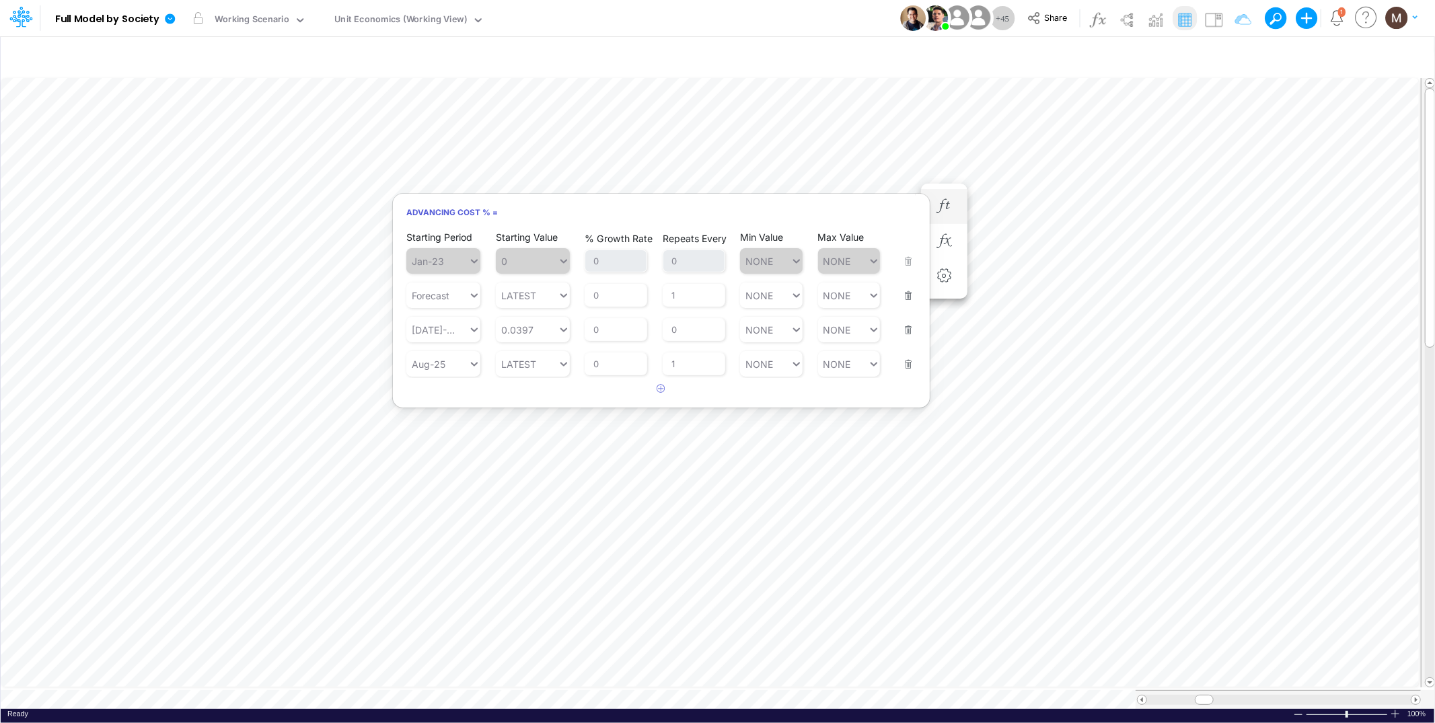
scroll to position [0, 1]
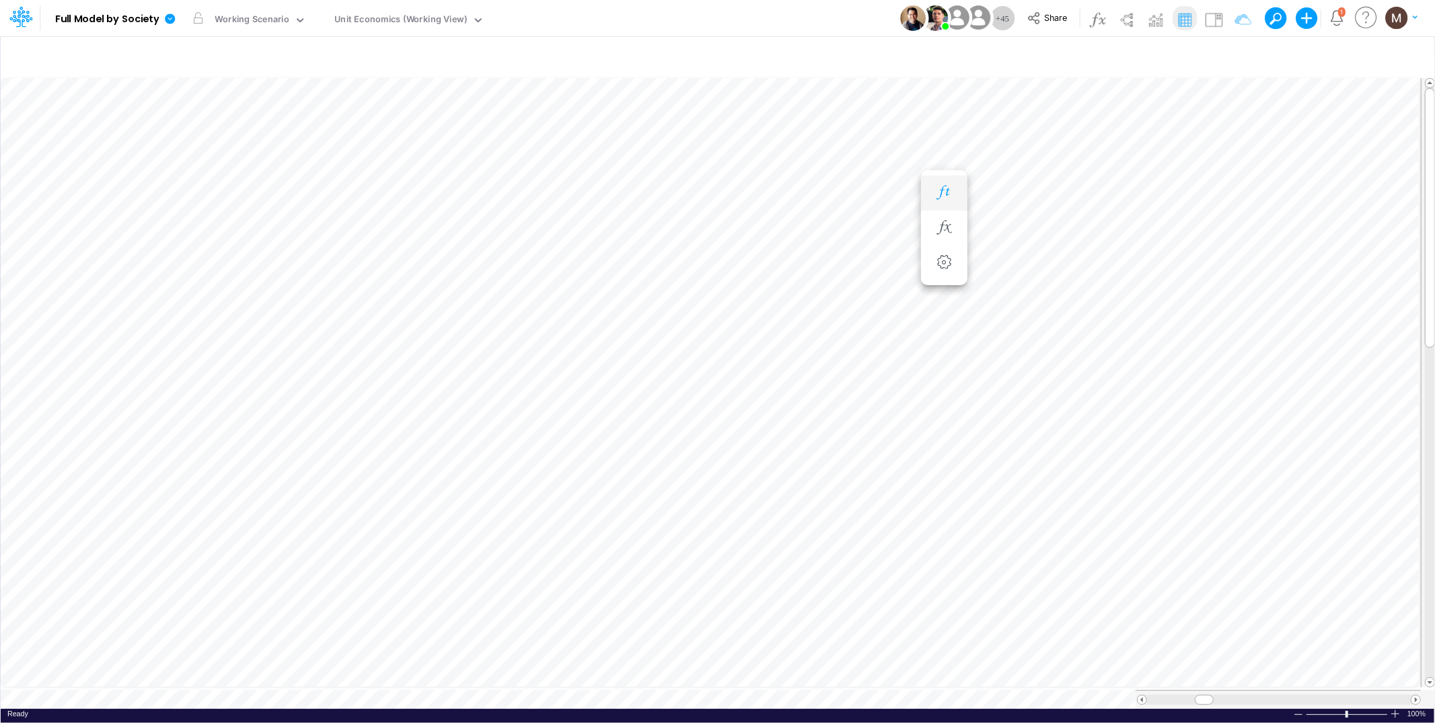
click at [946, 200] on button "button" at bounding box center [944, 193] width 25 height 27
click at [947, 218] on icon "button" at bounding box center [944, 220] width 20 height 14
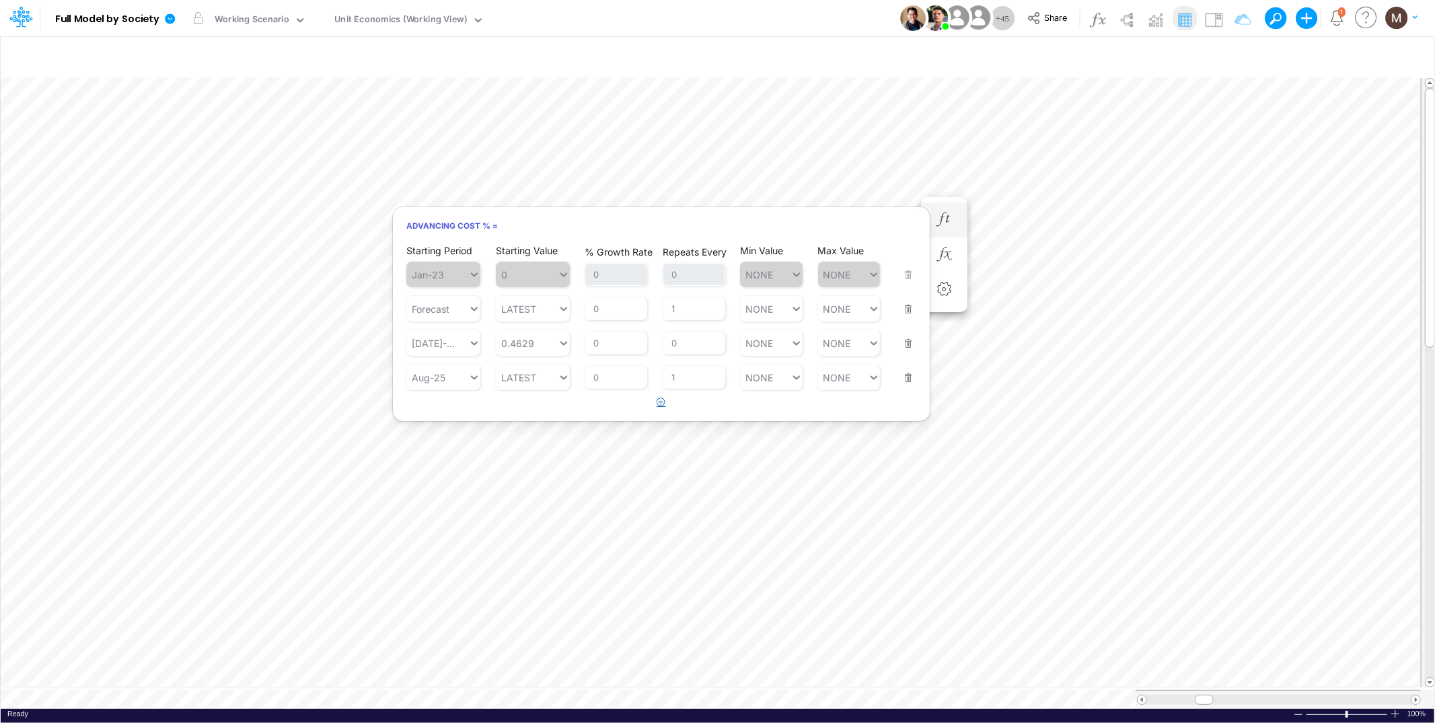
click at [668, 400] on button "button" at bounding box center [662, 403] width 26 height 22
click at [458, 402] on div "Type to search..." at bounding box center [437, 412] width 62 height 20
click at [432, 507] on div "Sep-25" at bounding box center [443, 510] width 74 height 22
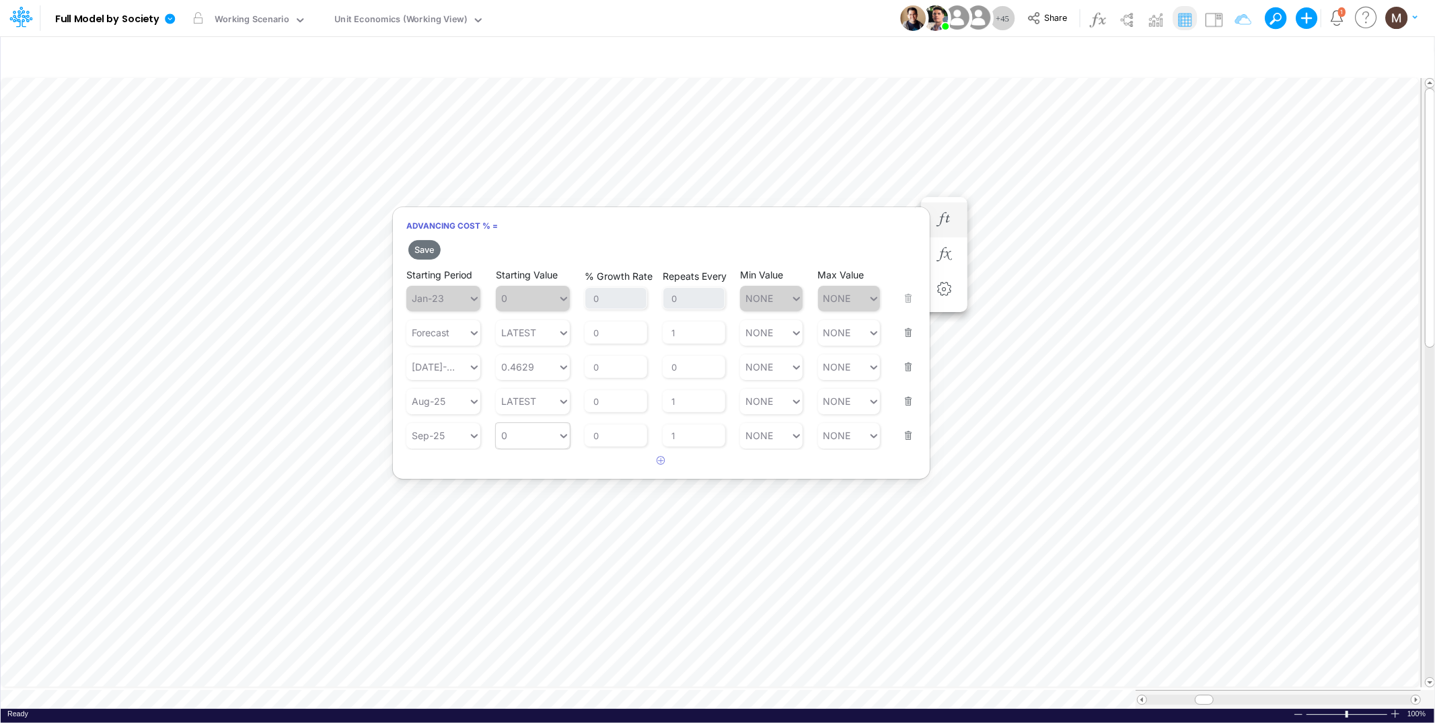
type input "0"
click at [527, 438] on div "0 0" at bounding box center [527, 436] width 62 height 20
click at [529, 467] on div "LATEST" at bounding box center [533, 467] width 74 height 22
type input "LATEST"
click at [548, 437] on div "Set value 0.4652" at bounding box center [542, 432] width 92 height 22
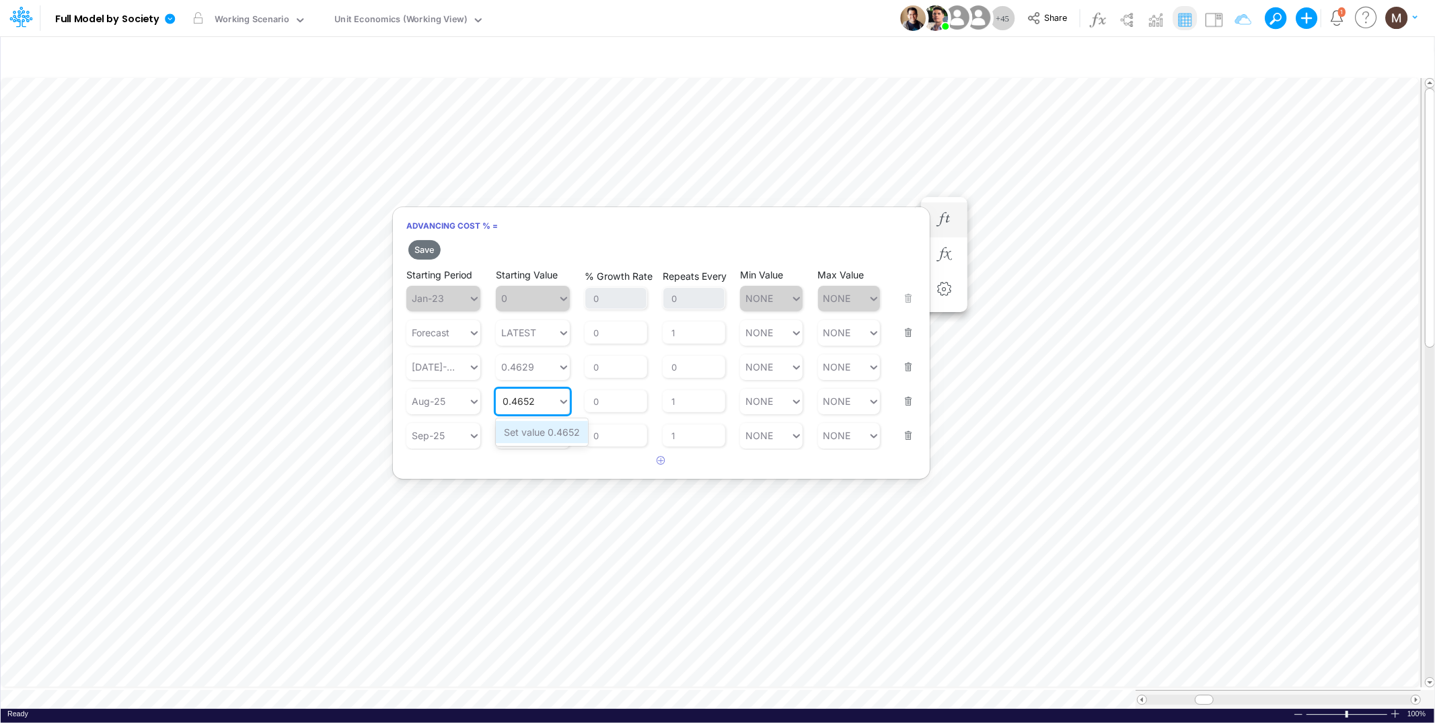
type input "0.4652"
click at [698, 396] on input "1" at bounding box center [694, 401] width 63 height 23
type input "0"
click at [416, 254] on button "Save" at bounding box center [424, 250] width 32 height 20
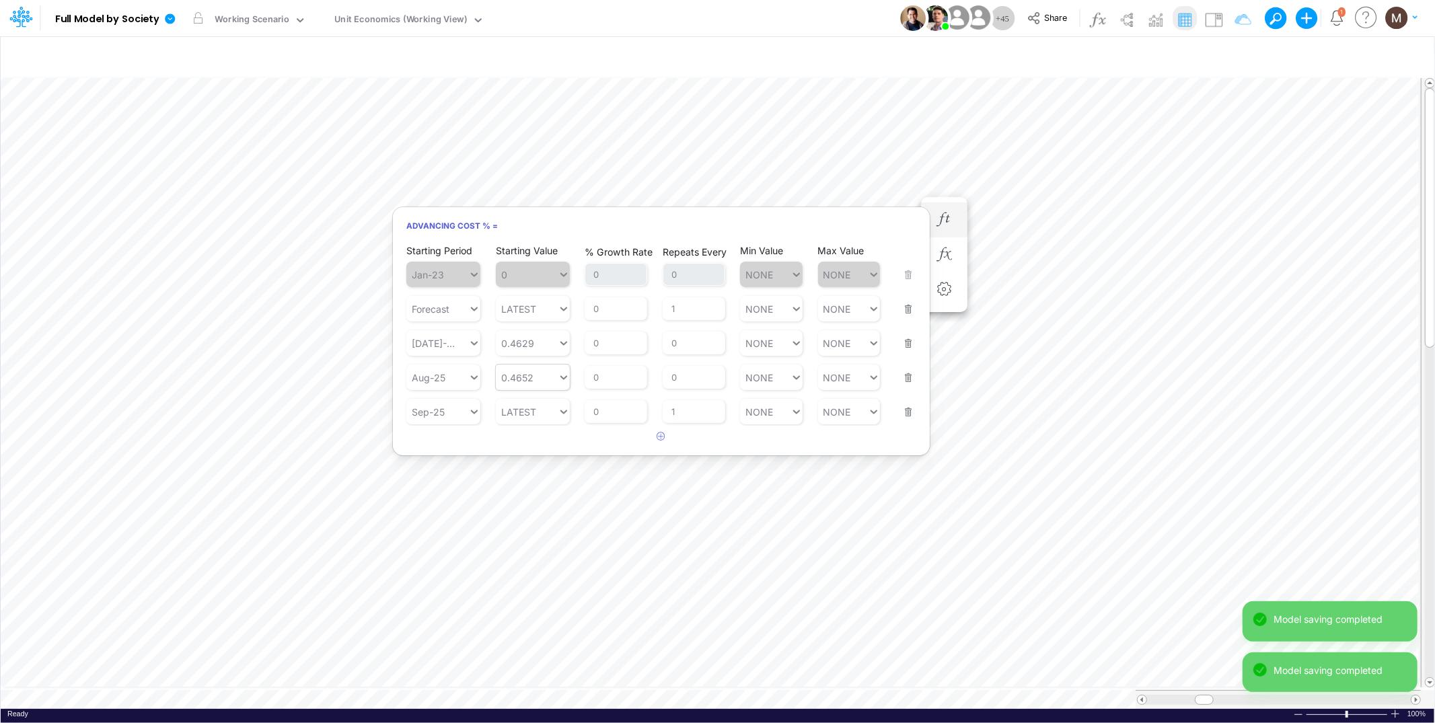
scroll to position [0, 1]
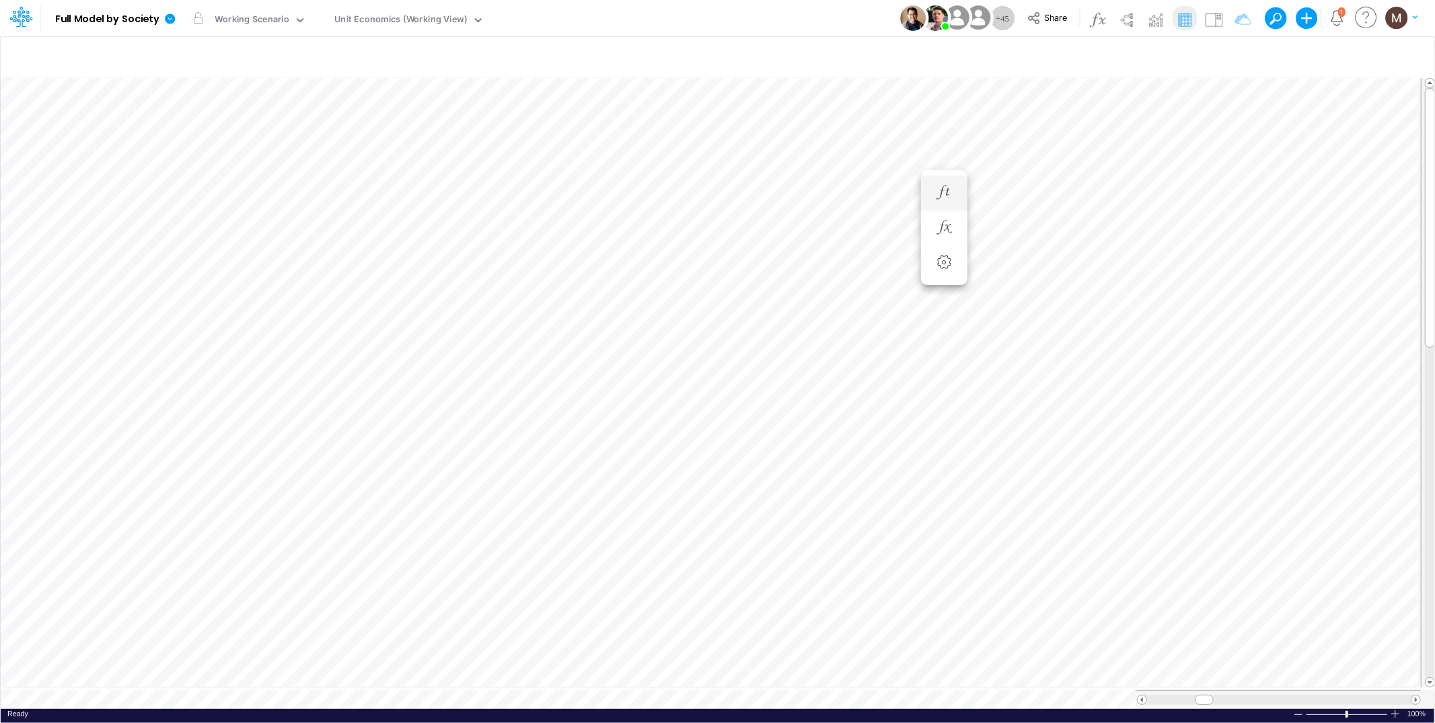
scroll to position [0, 1]
type input "DC by Vertical"
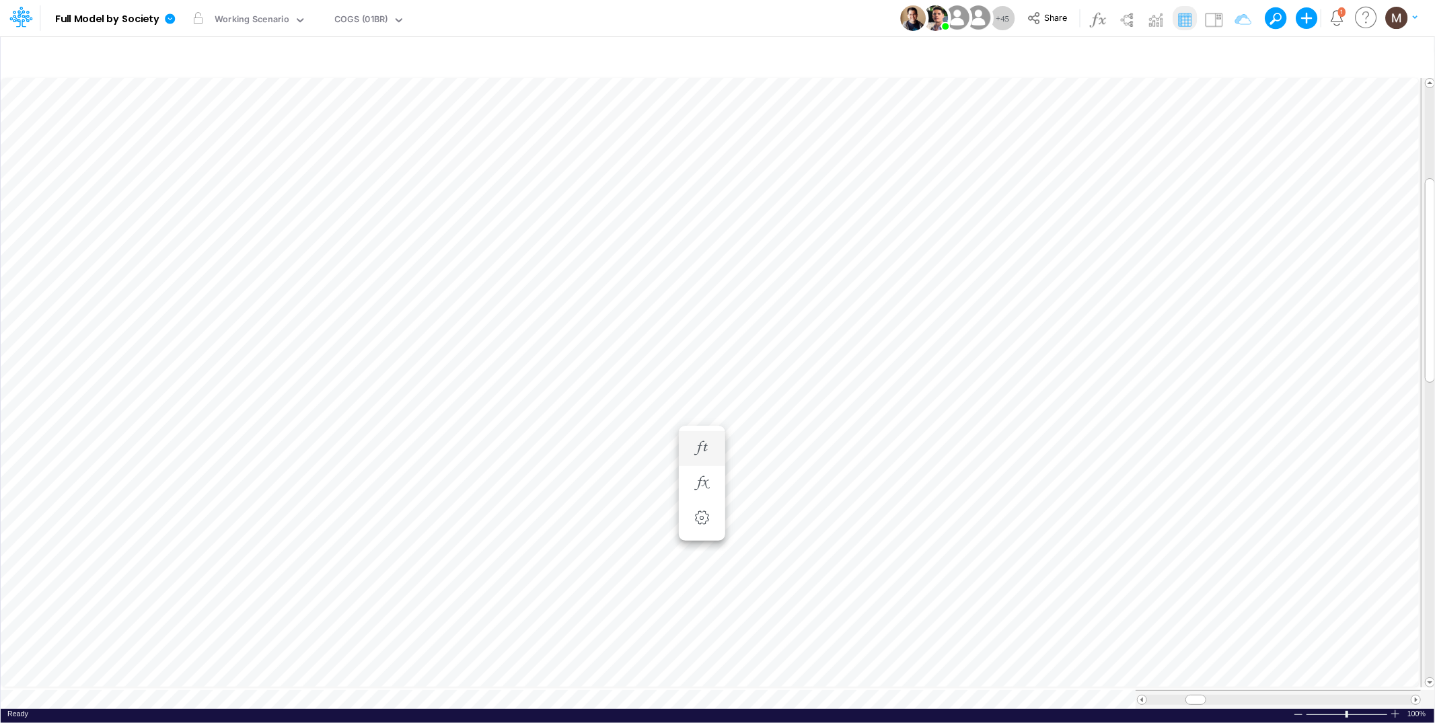
scroll to position [0, 1]
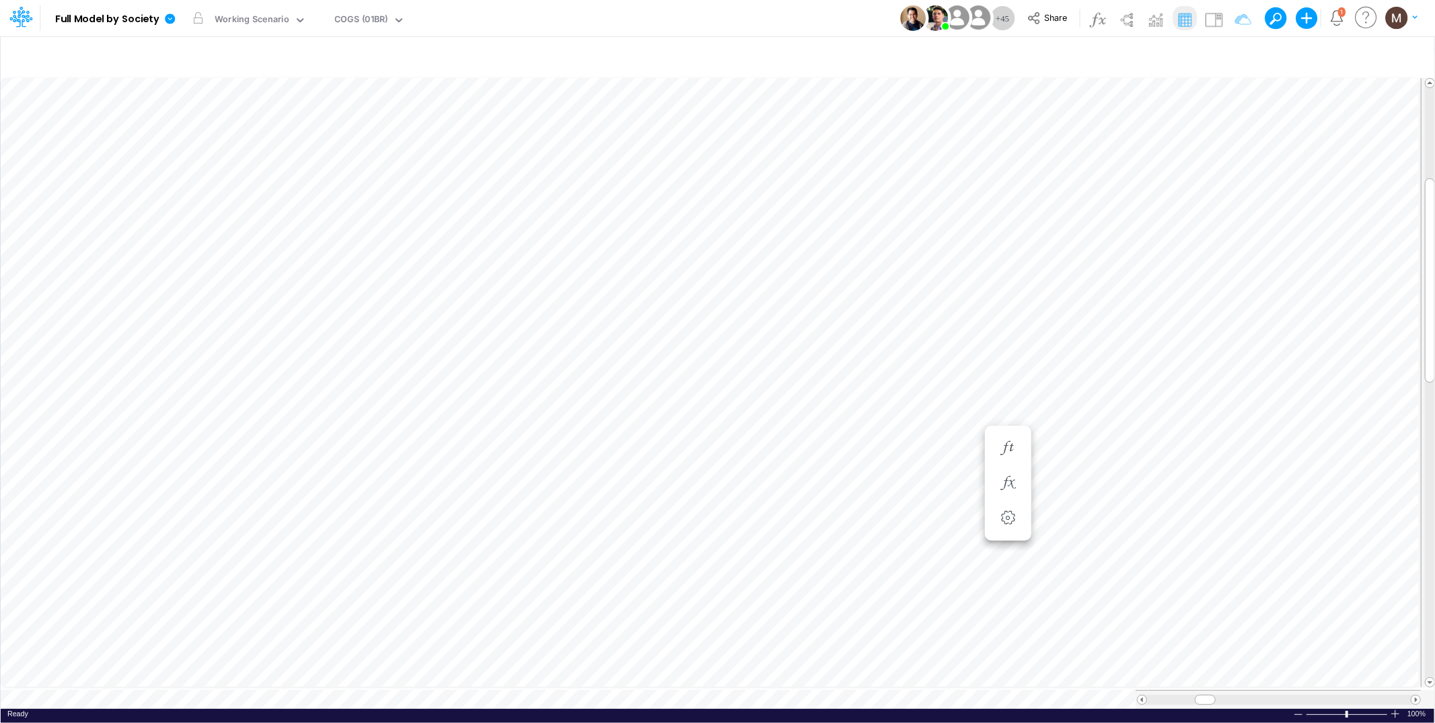
scroll to position [0, 1]
click at [1229, 54] on icon "button" at bounding box center [1235, 57] width 20 height 14
click at [1150, 190] on input "Advancing Cost %" at bounding box center [1156, 185] width 91 height 23
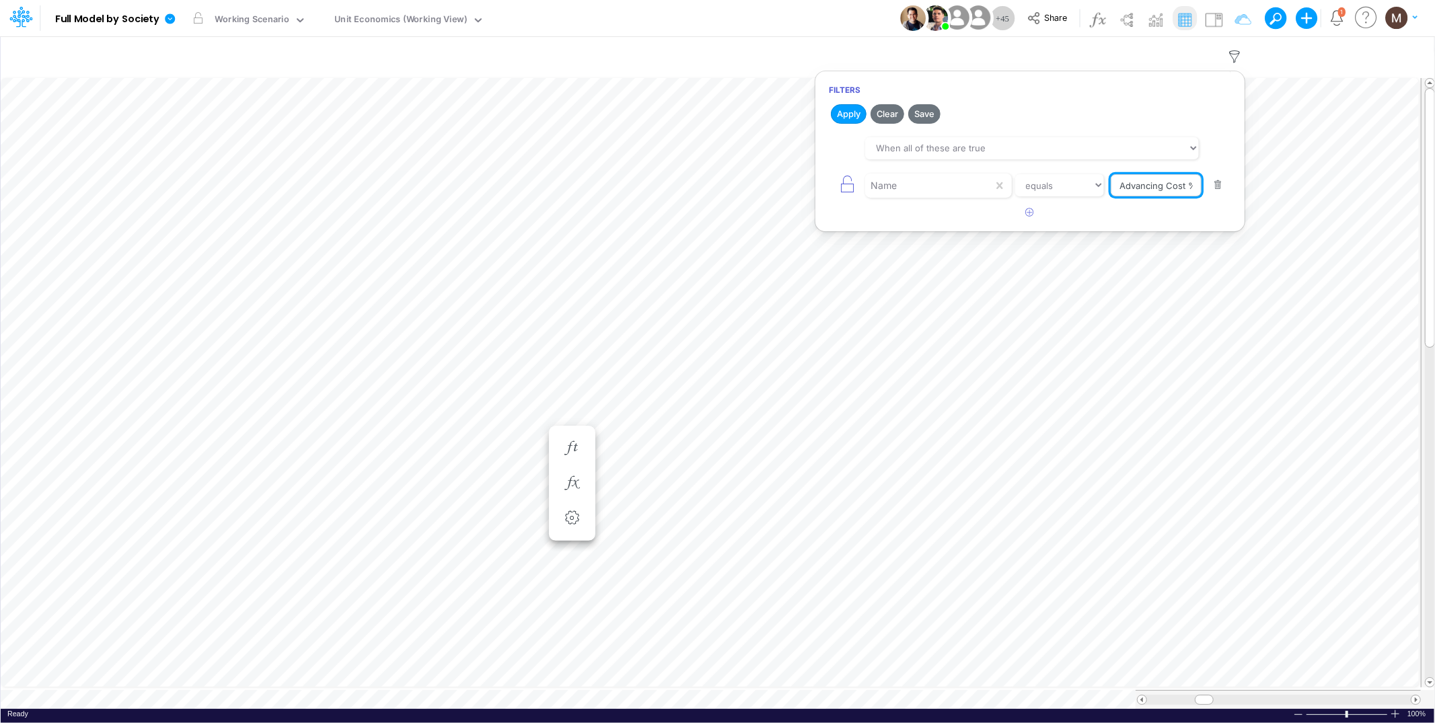
click at [1150, 190] on input "Advancing Cost %" at bounding box center [1156, 185] width 91 height 23
type input "Other COGS"
click at [843, 114] on button "Apply" at bounding box center [849, 114] width 36 height 20
click at [1029, 215] on icon "button" at bounding box center [1030, 212] width 9 height 9
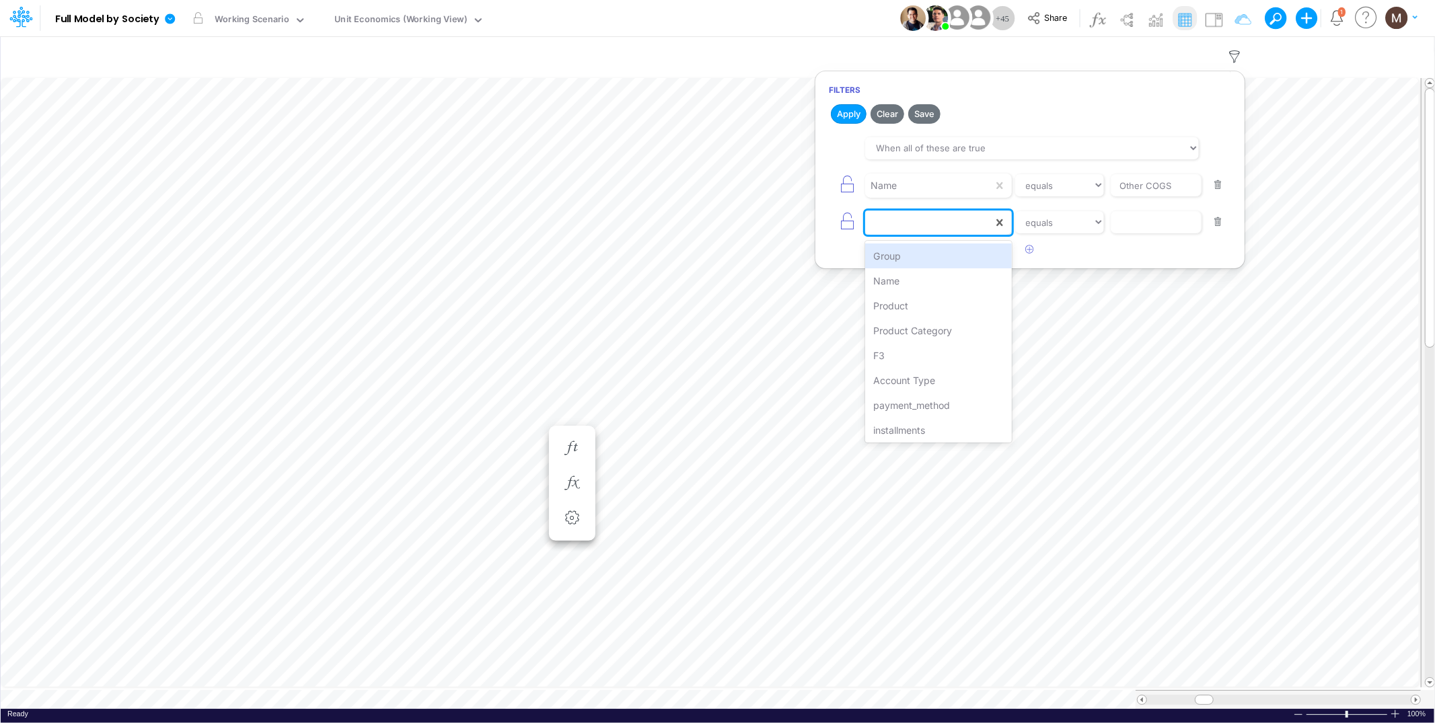
click at [931, 227] on div at bounding box center [929, 222] width 128 height 23
click at [909, 305] on div "Product" at bounding box center [938, 305] width 146 height 25
click at [1069, 231] on select "equals not equal starts with ends with contains" at bounding box center [1060, 222] width 90 height 23
click at [1089, 693] on tr at bounding box center [711, 699] width 1420 height 19
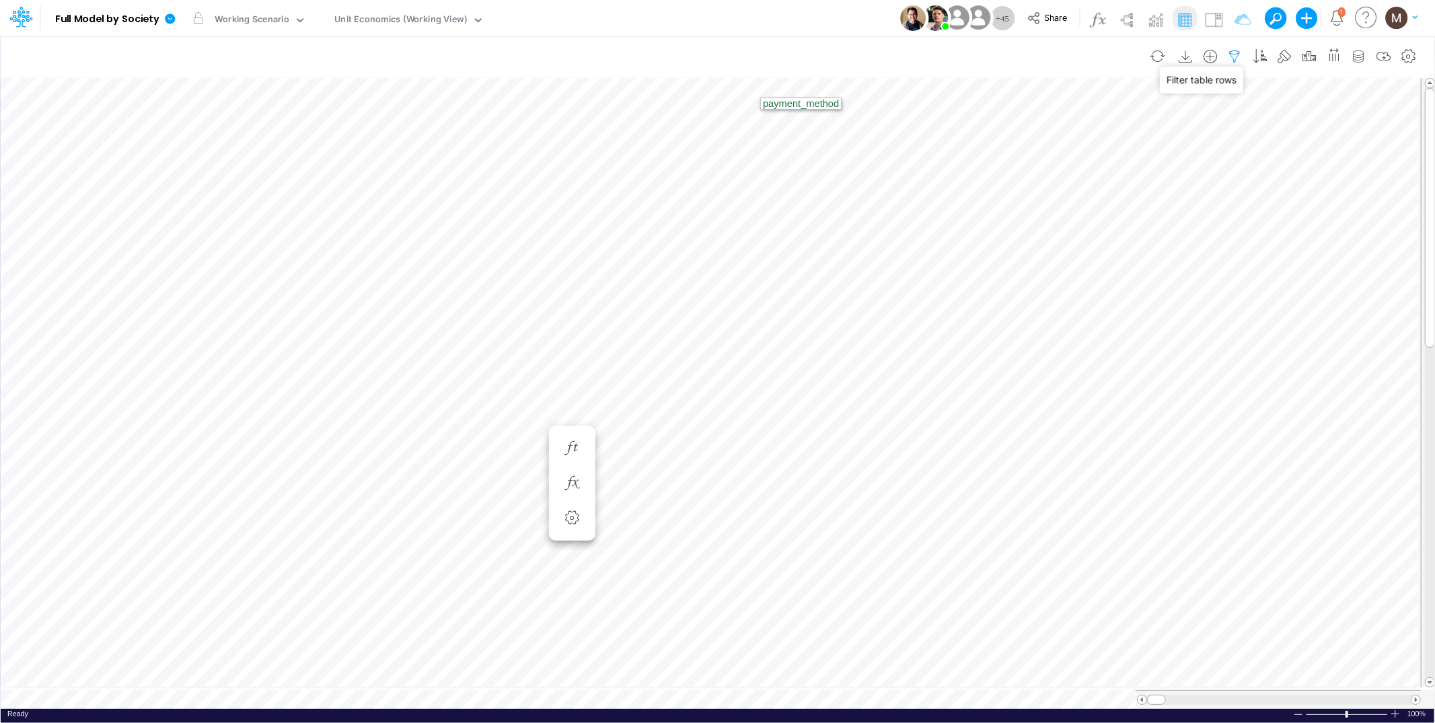
click at [1231, 55] on icon "button" at bounding box center [1235, 57] width 20 height 14
click at [1029, 210] on icon "button" at bounding box center [1030, 212] width 9 height 9
click at [932, 229] on div at bounding box center [929, 222] width 128 height 23
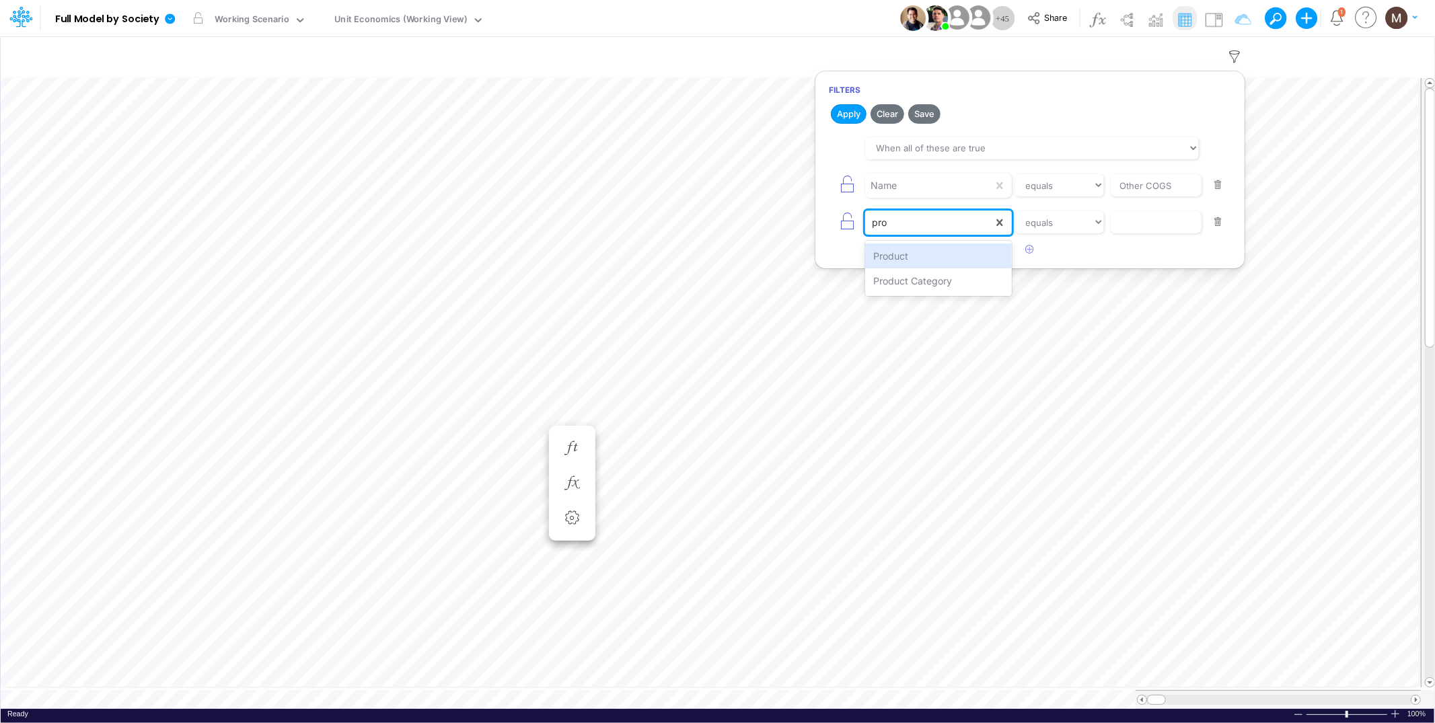
type input "prod"
click at [929, 285] on div "Product Category" at bounding box center [938, 280] width 146 height 25
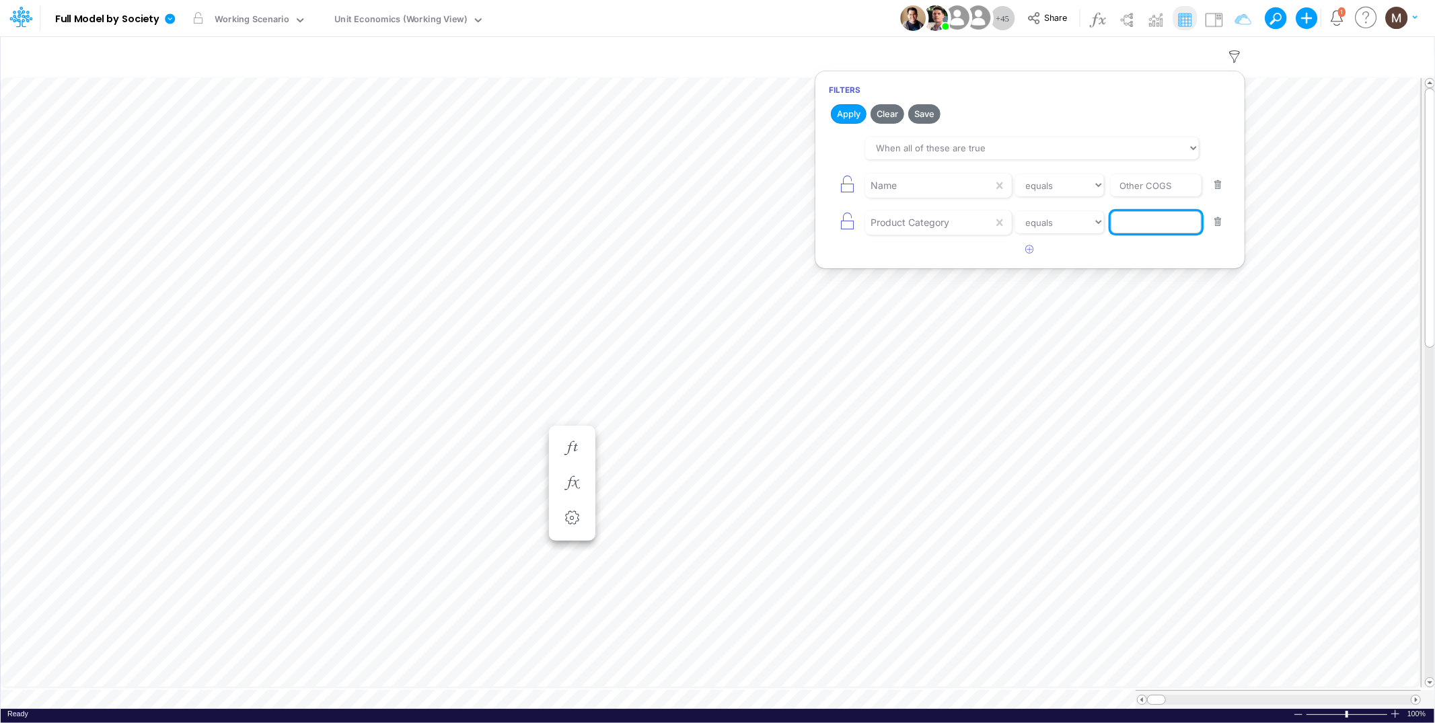
click at [1120, 222] on input "text" at bounding box center [1156, 222] width 91 height 23
type input "pix"
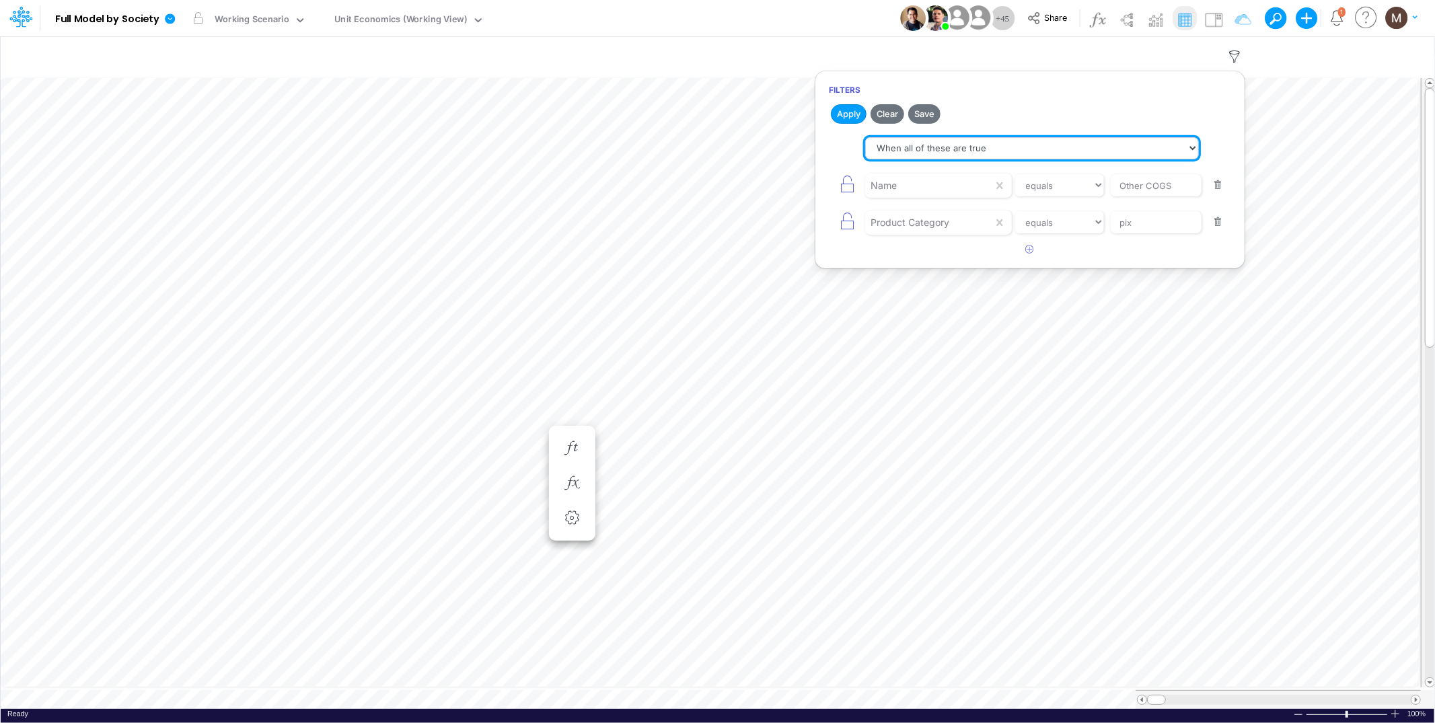
click at [930, 151] on select "When all of these are true When any of these are true" at bounding box center [1032, 148] width 334 height 23
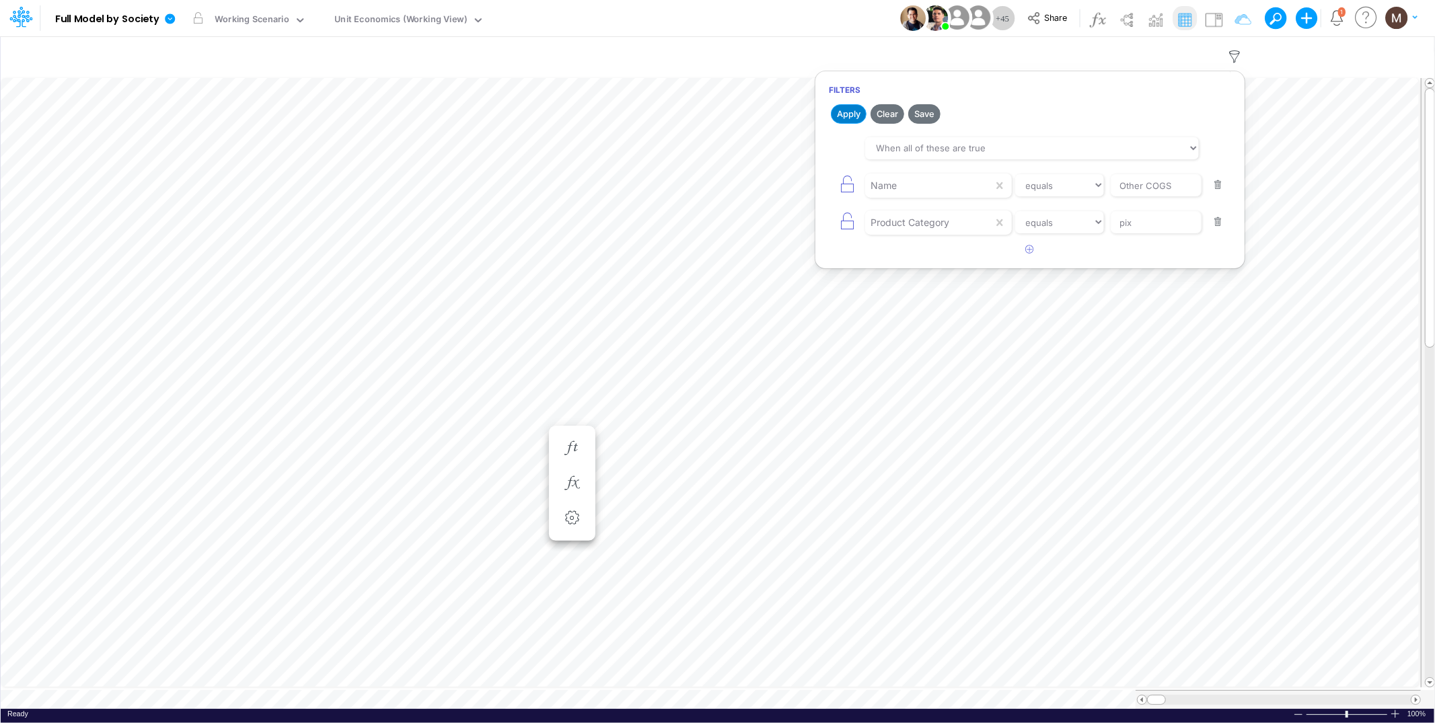
click at [846, 115] on button "Apply" at bounding box center [849, 114] width 36 height 20
click at [1026, 254] on icon "button" at bounding box center [1030, 249] width 9 height 9
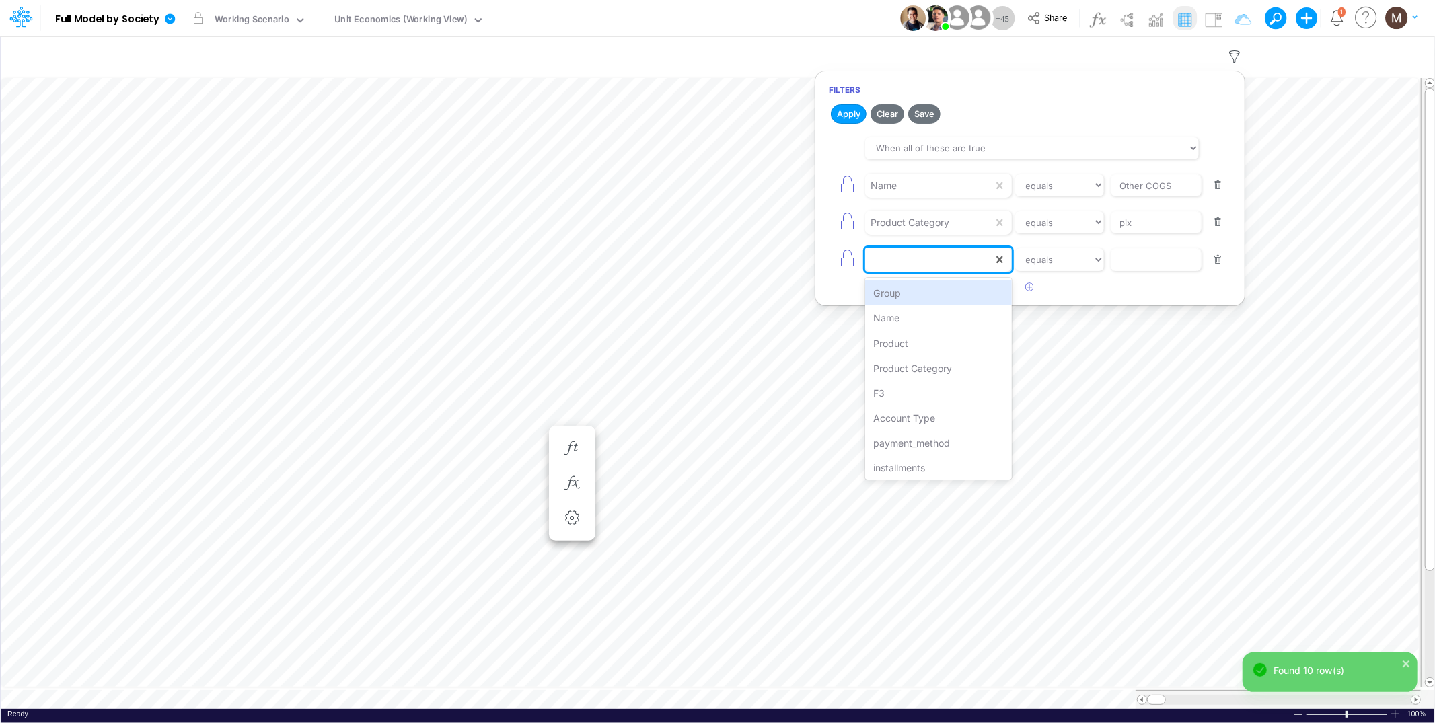
click at [945, 267] on div at bounding box center [929, 259] width 128 height 23
type input "f3"
click at [943, 291] on div "F3" at bounding box center [938, 293] width 146 height 25
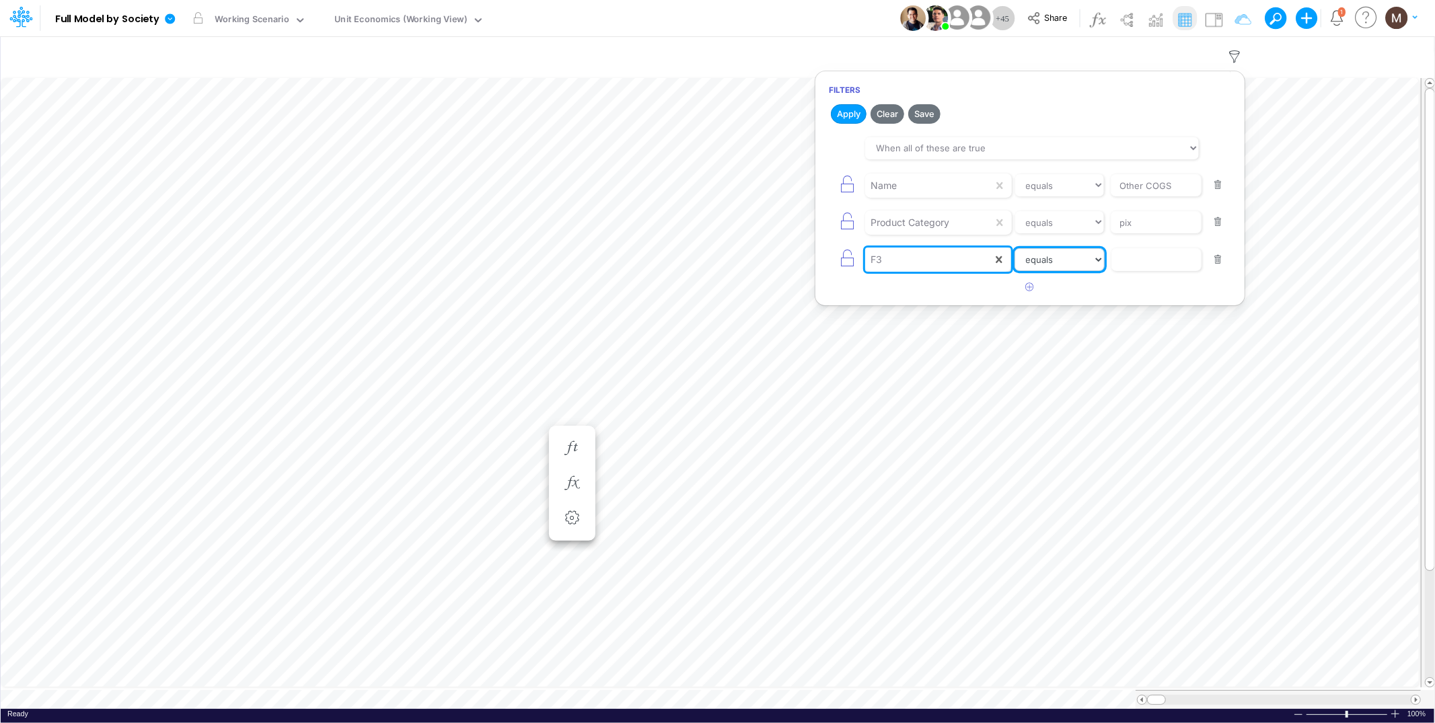
click at [1049, 267] on select "equals not equal starts with ends with contains" at bounding box center [1060, 259] width 90 height 23
select select "notEqual"
click at [1015, 249] on select "equals not equal starts with ends with contains" at bounding box center [1060, 259] width 90 height 23
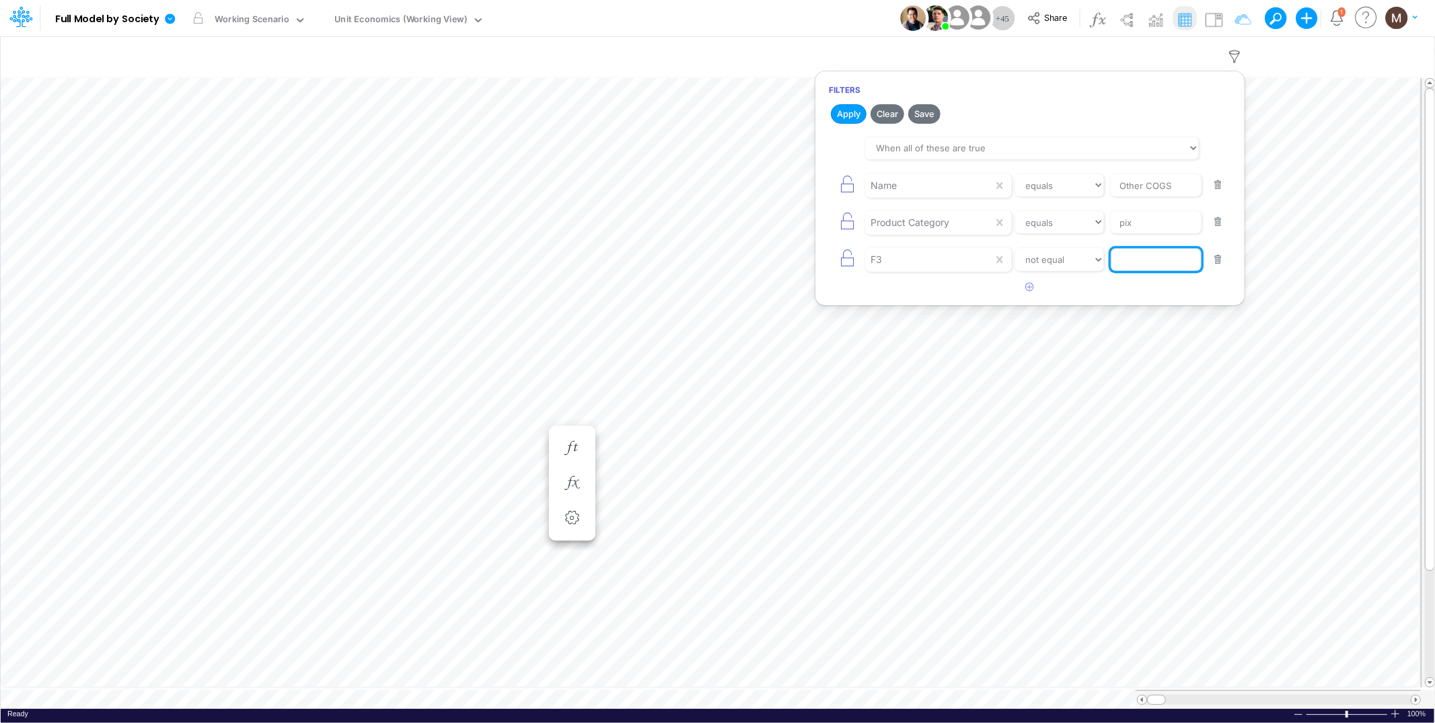
click at [1124, 269] on input "text" at bounding box center [1156, 259] width 91 height 23
type input "cc rpay"
click at [851, 116] on button "Apply" at bounding box center [849, 114] width 36 height 20
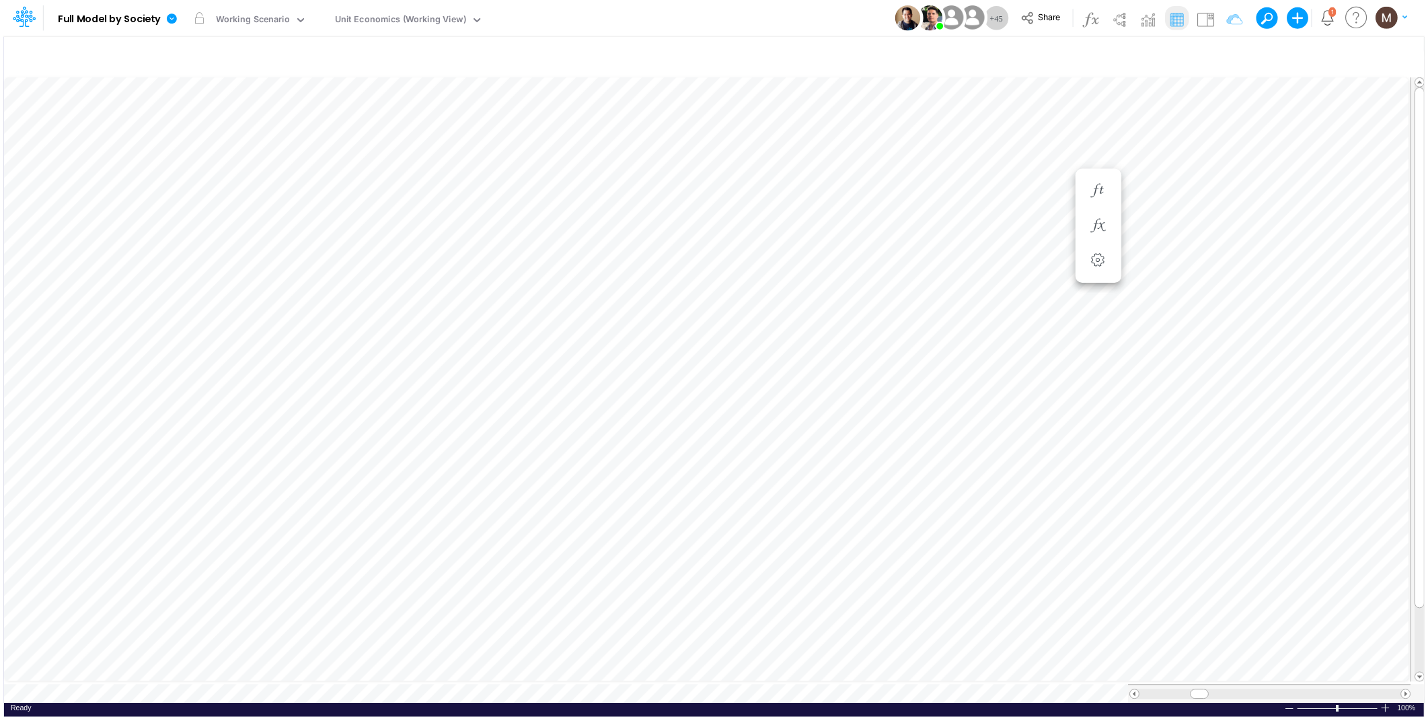
scroll to position [0, 1]
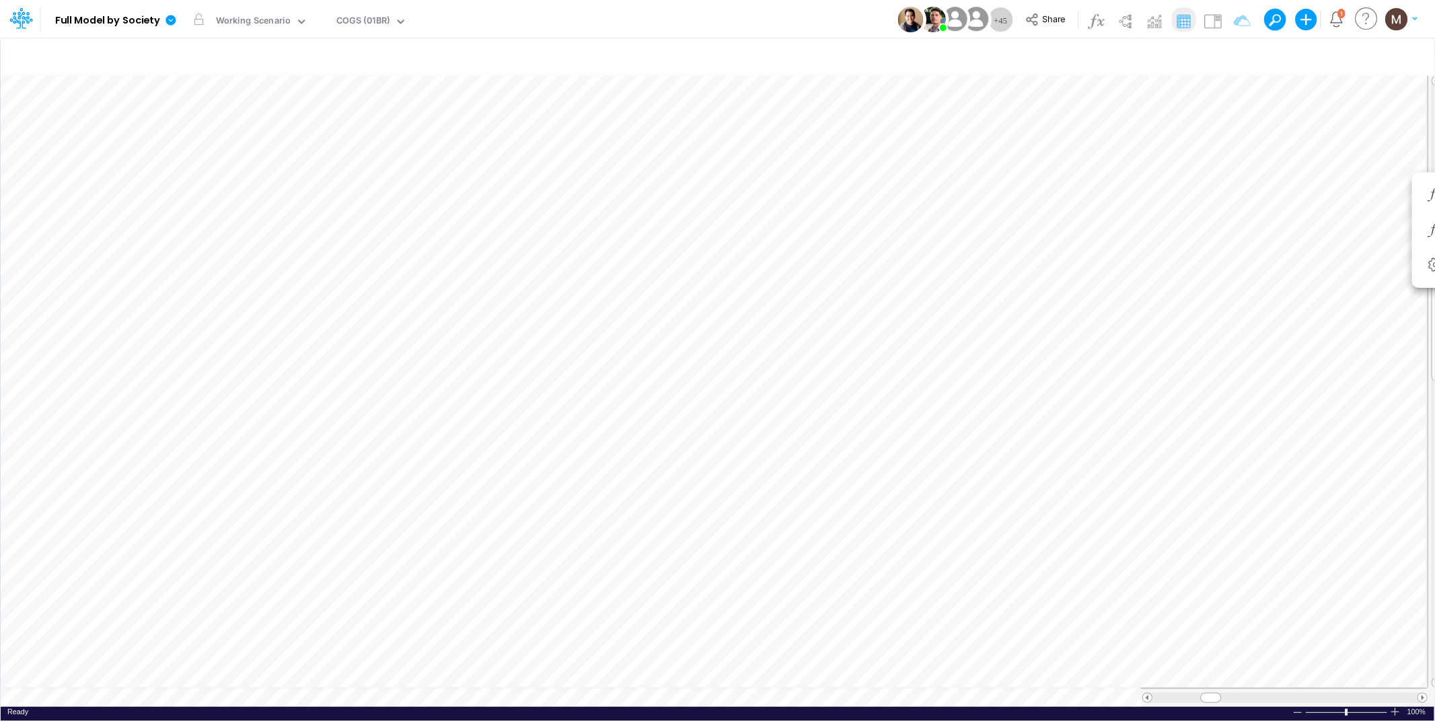
scroll to position [0, 1]
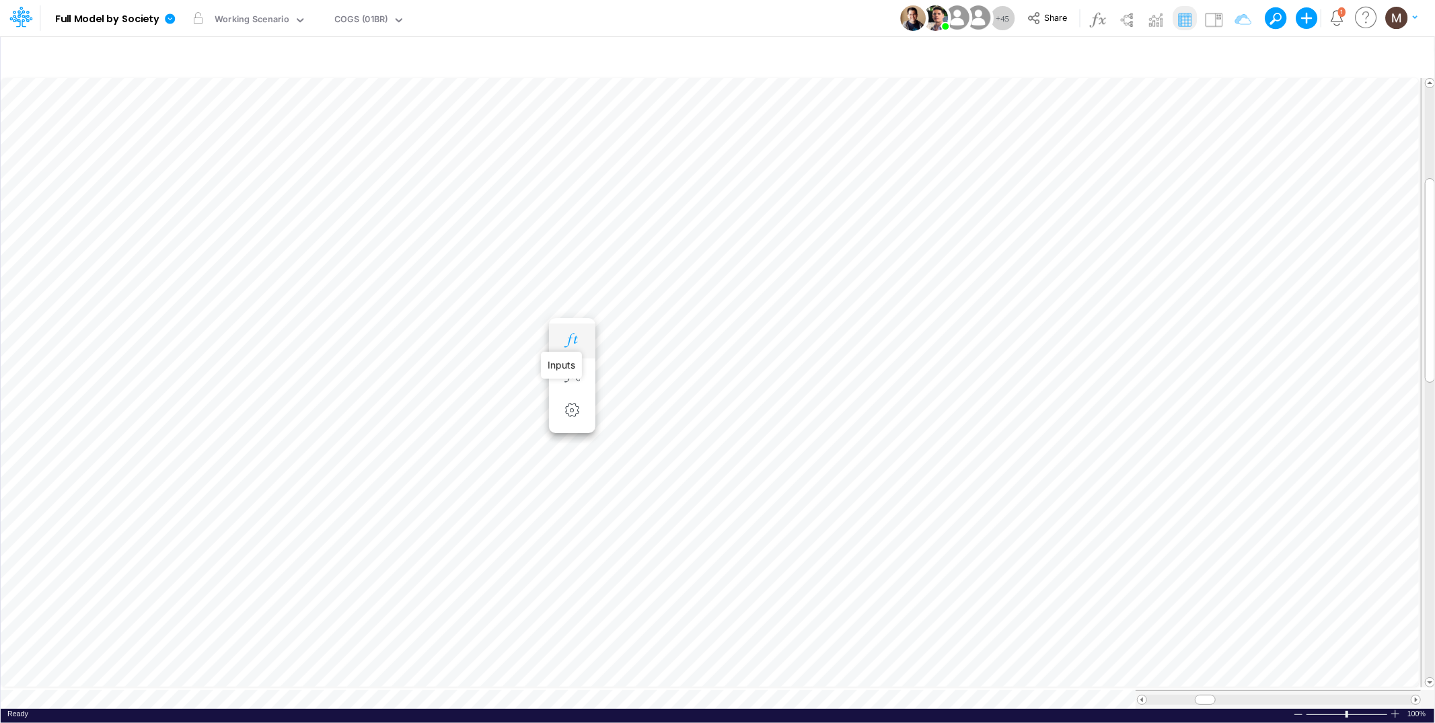
click at [567, 340] on icon "button" at bounding box center [572, 341] width 20 height 14
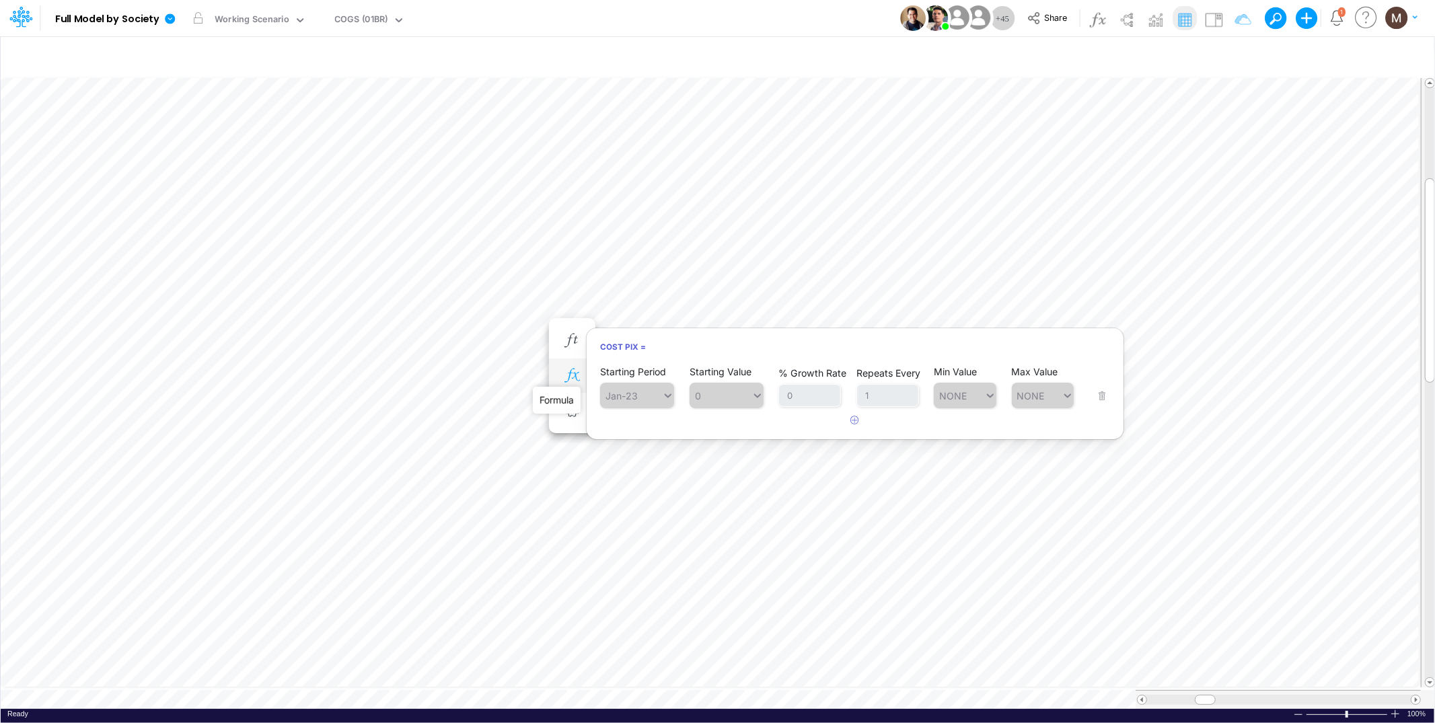
click at [567, 375] on icon "button" at bounding box center [572, 376] width 20 height 14
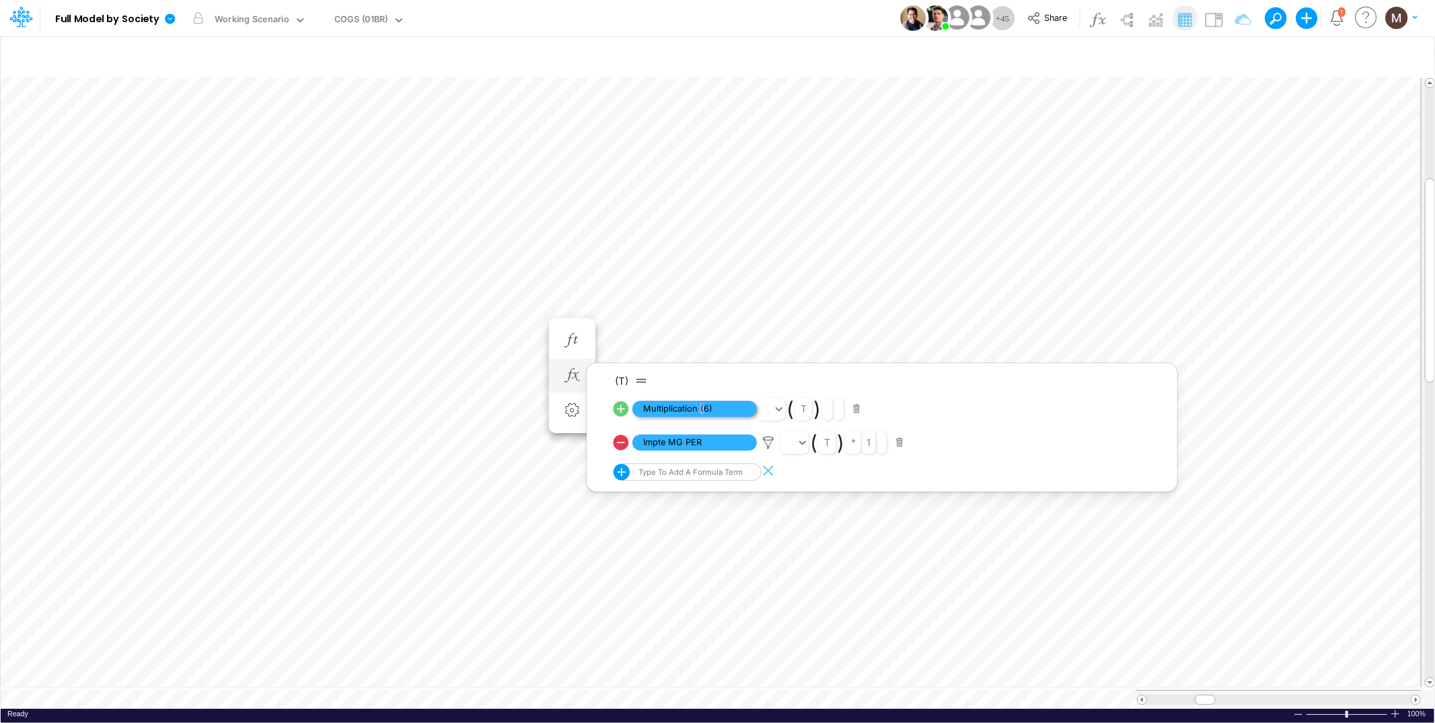
click at [702, 404] on span "Multiplication (6)" at bounding box center [694, 409] width 124 height 17
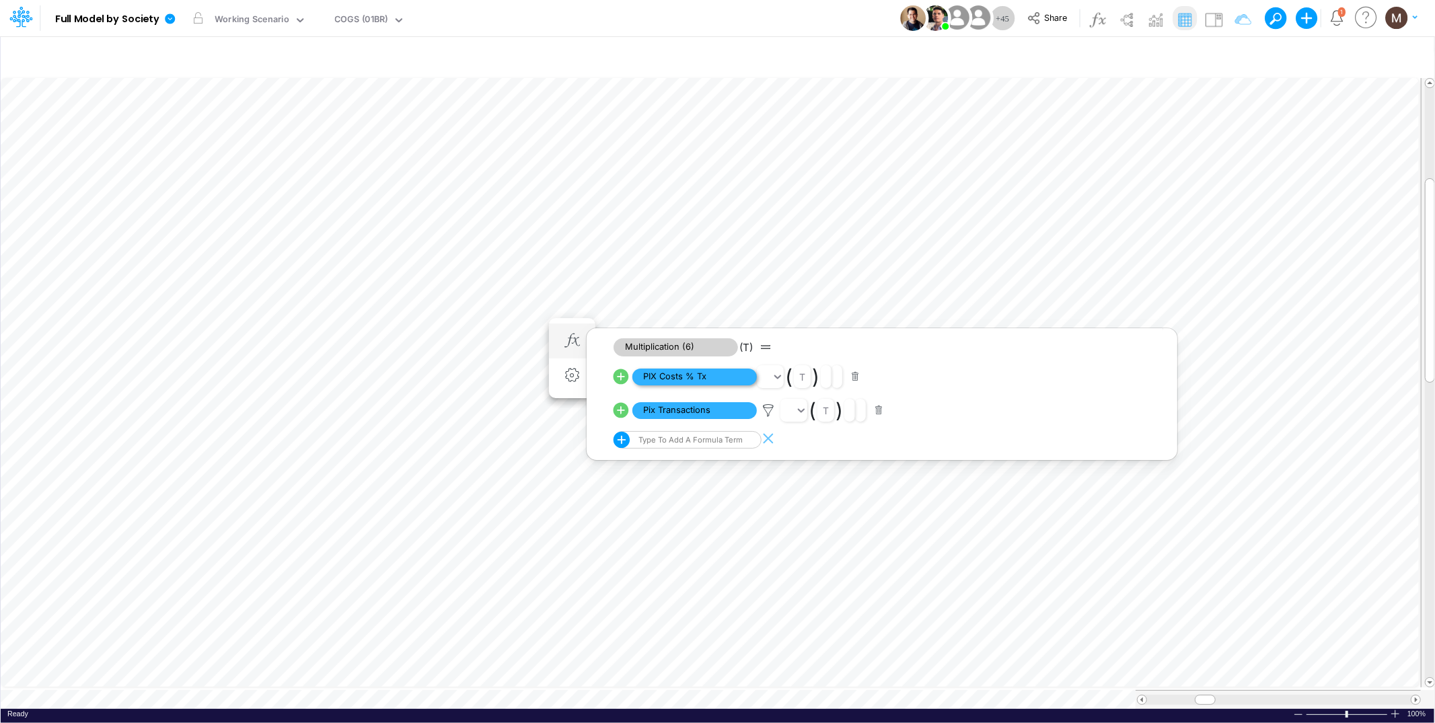
click at [684, 379] on span "PIX Costs % Tx" at bounding box center [694, 377] width 124 height 17
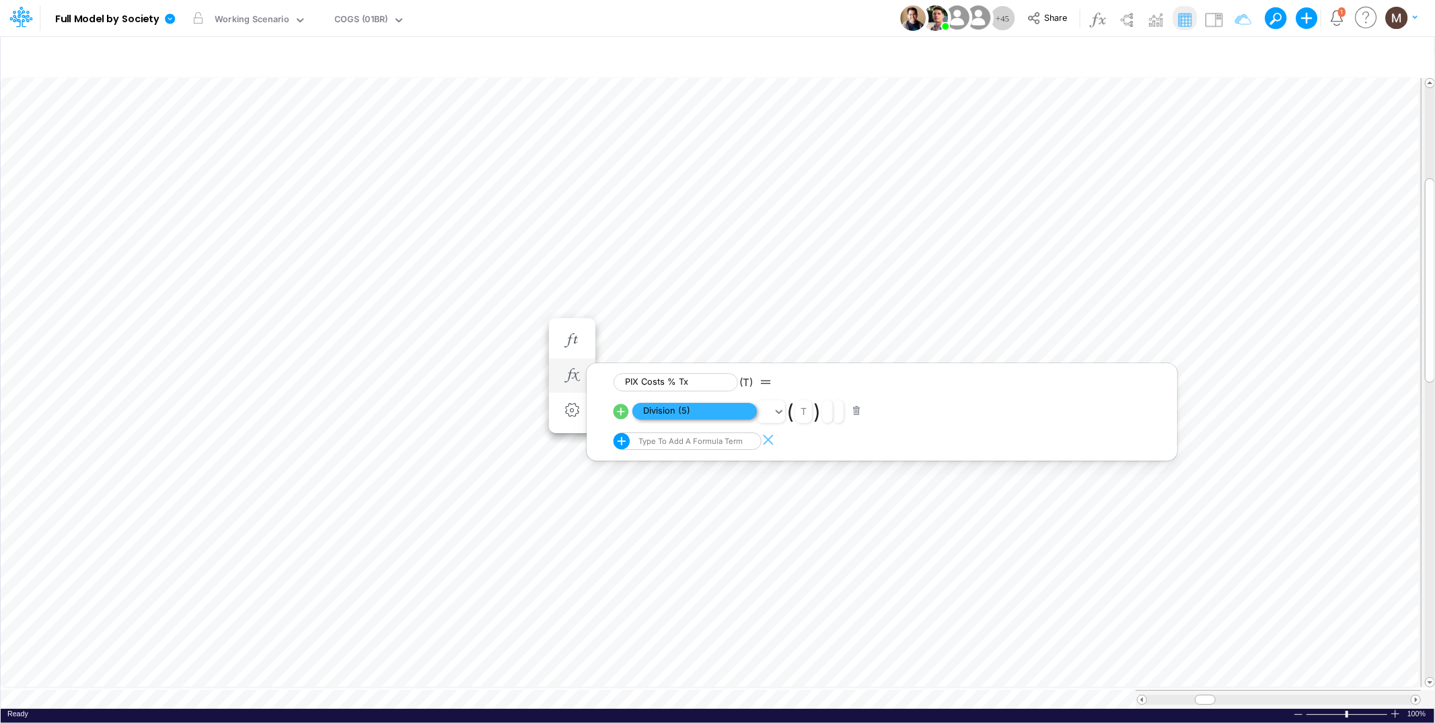
click at [682, 412] on span "Division (5)" at bounding box center [694, 411] width 124 height 17
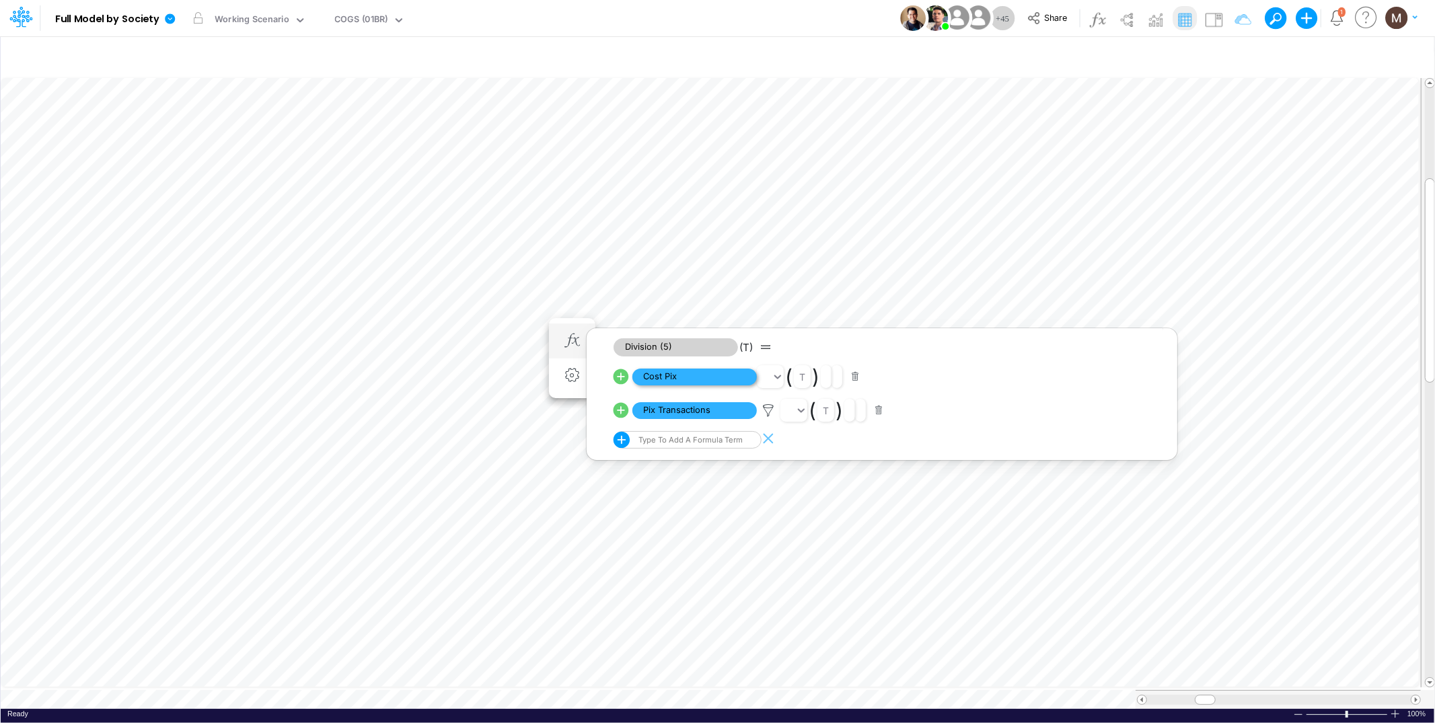
click at [678, 379] on span "Cost Pix" at bounding box center [694, 377] width 124 height 17
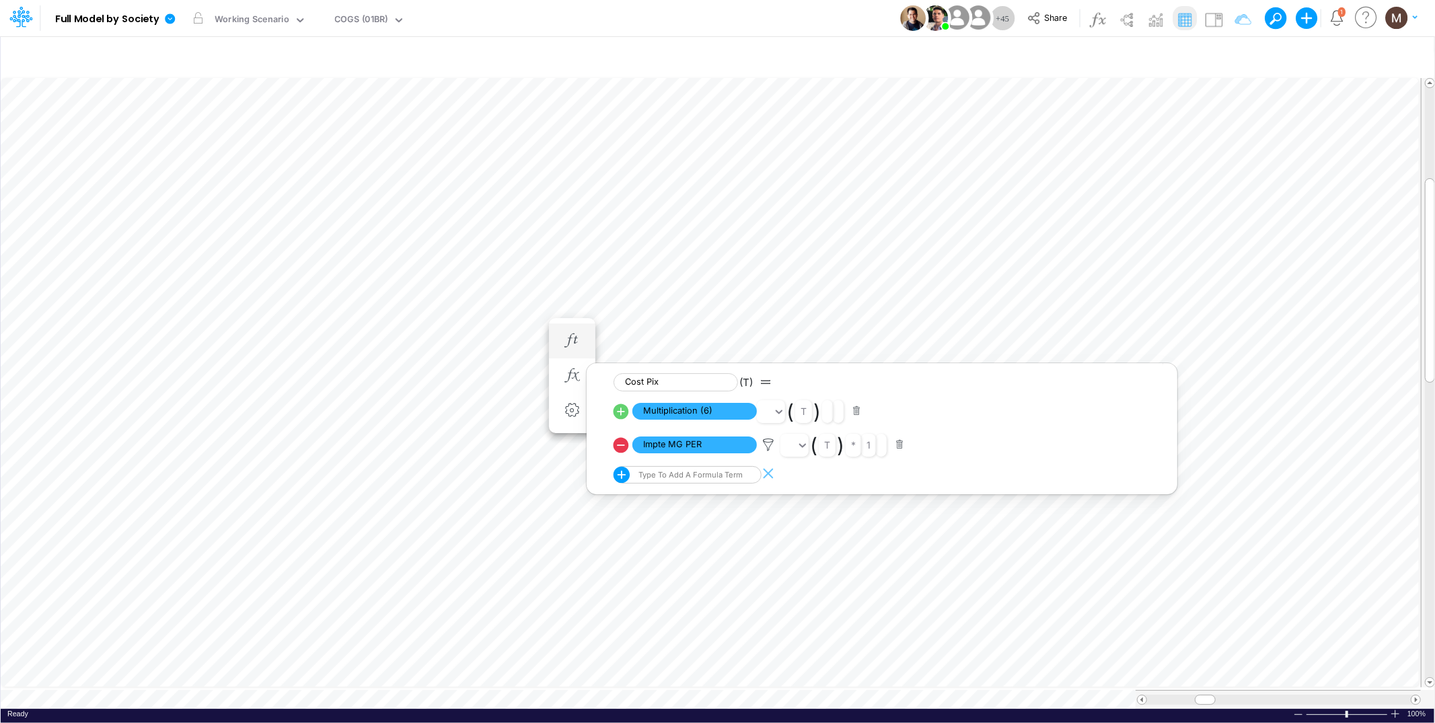
scroll to position [0, 1]
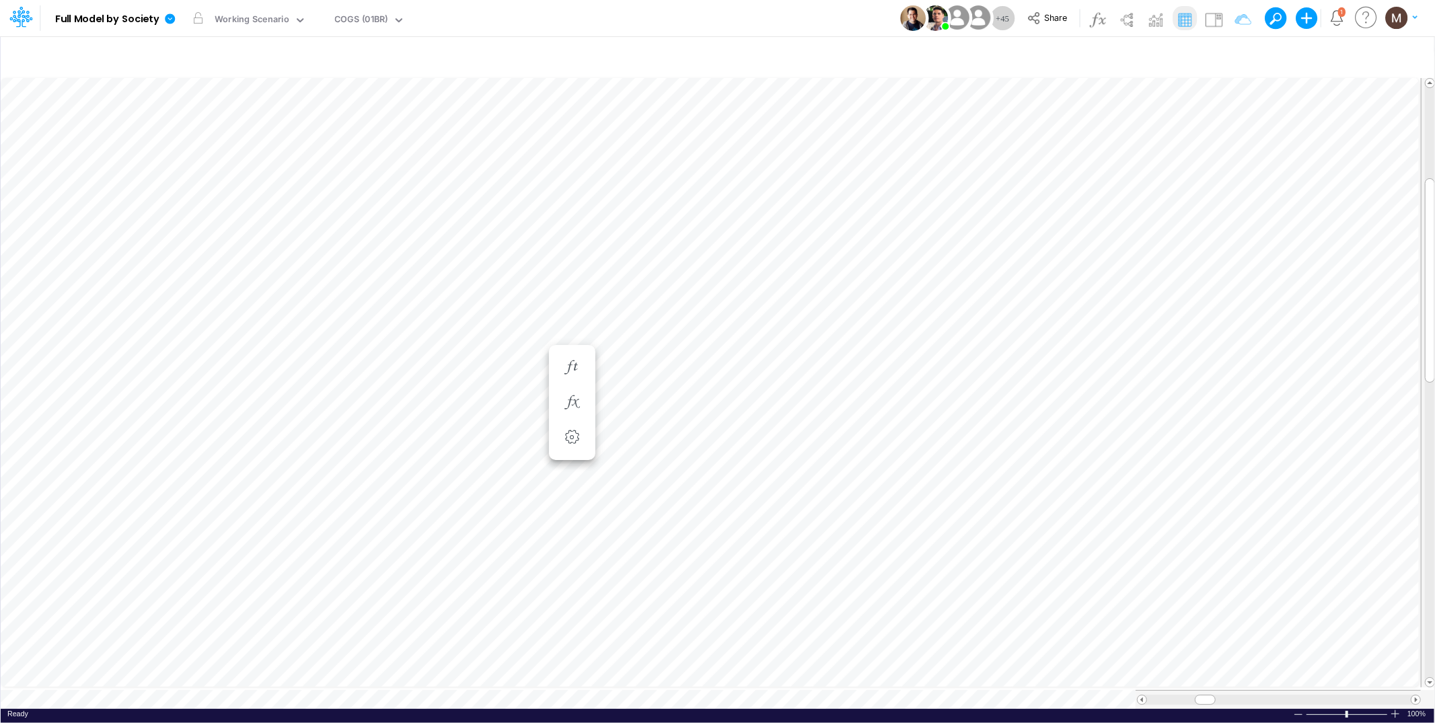
scroll to position [0, 1]
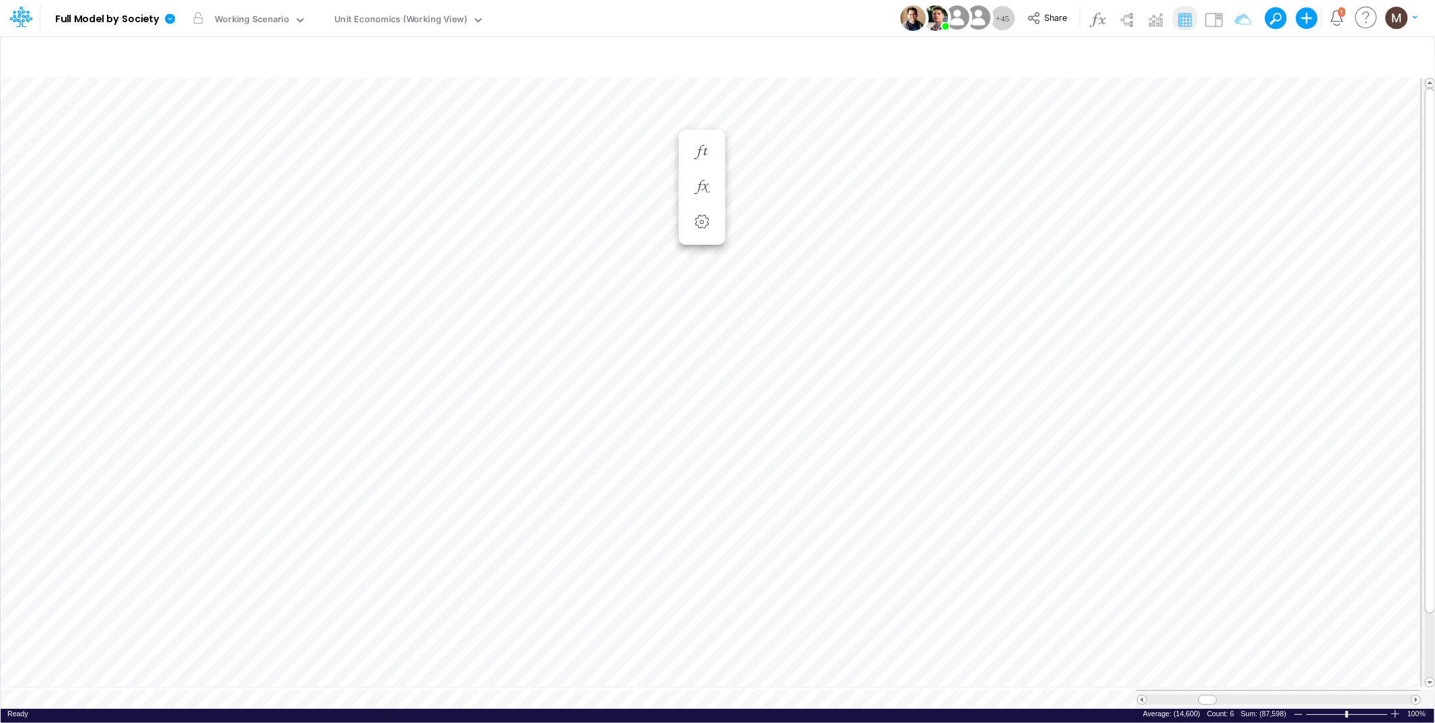
scroll to position [0, 1]
click at [1198, 671] on table at bounding box center [718, 392] width 1435 height 634
click at [1229, 57] on icon "button" at bounding box center [1235, 57] width 20 height 14
select select "notEqual"
click at [1232, 50] on icon "button" at bounding box center [1235, 57] width 20 height 14
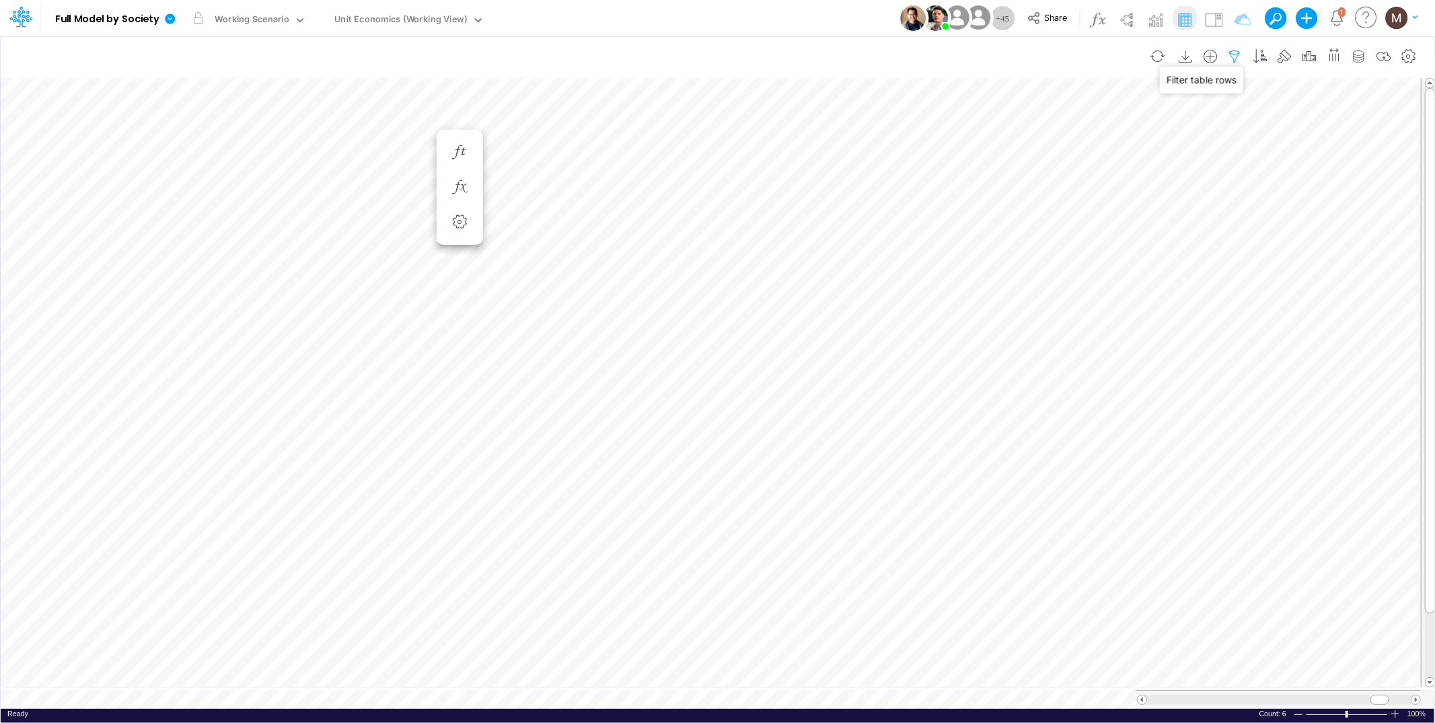
select select "notEqual"
click at [1215, 222] on button "button" at bounding box center [1218, 222] width 26 height 18
select select "notEqual"
type input "cc rpay"
click at [1215, 222] on button "button" at bounding box center [1218, 222] width 26 height 18
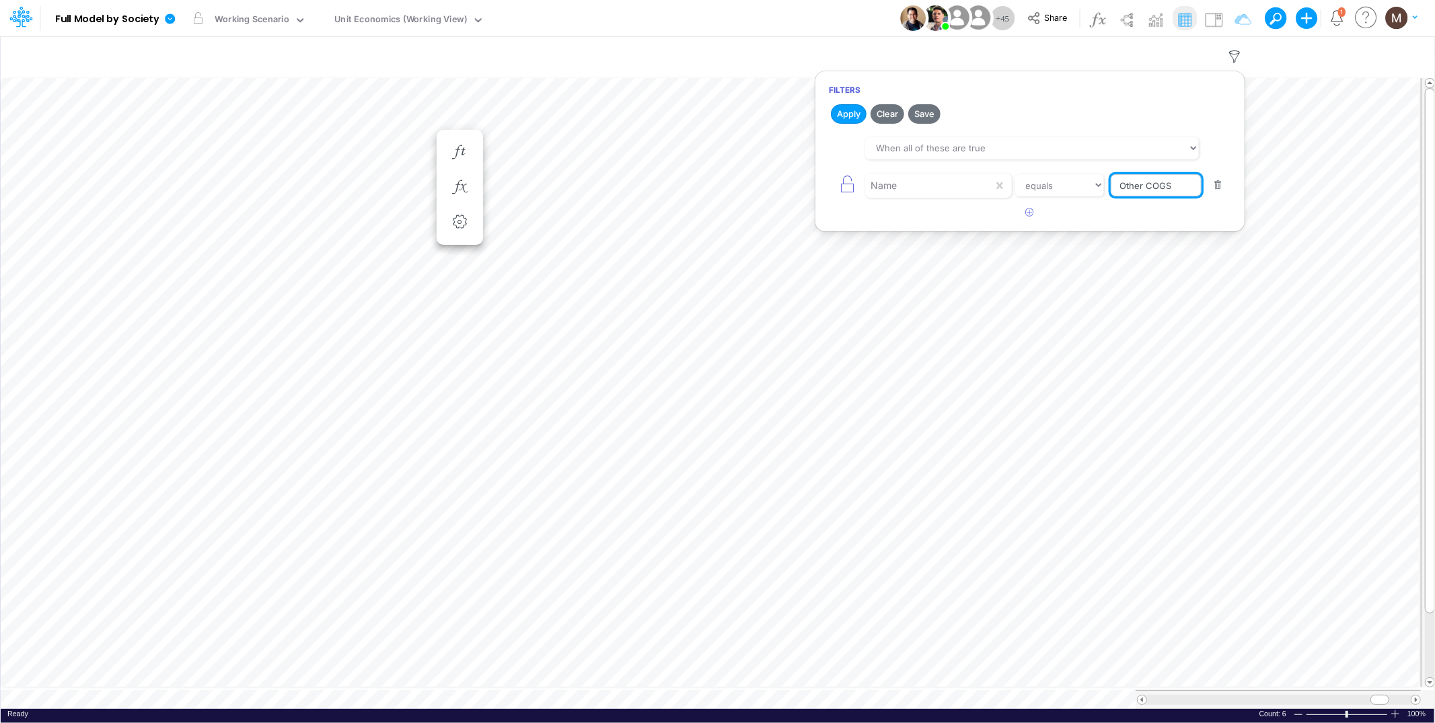
click at [1181, 180] on input "Other COGS" at bounding box center [1156, 185] width 91 height 23
type input "Other COGS %"
click at [838, 110] on button "Apply" at bounding box center [849, 114] width 36 height 20
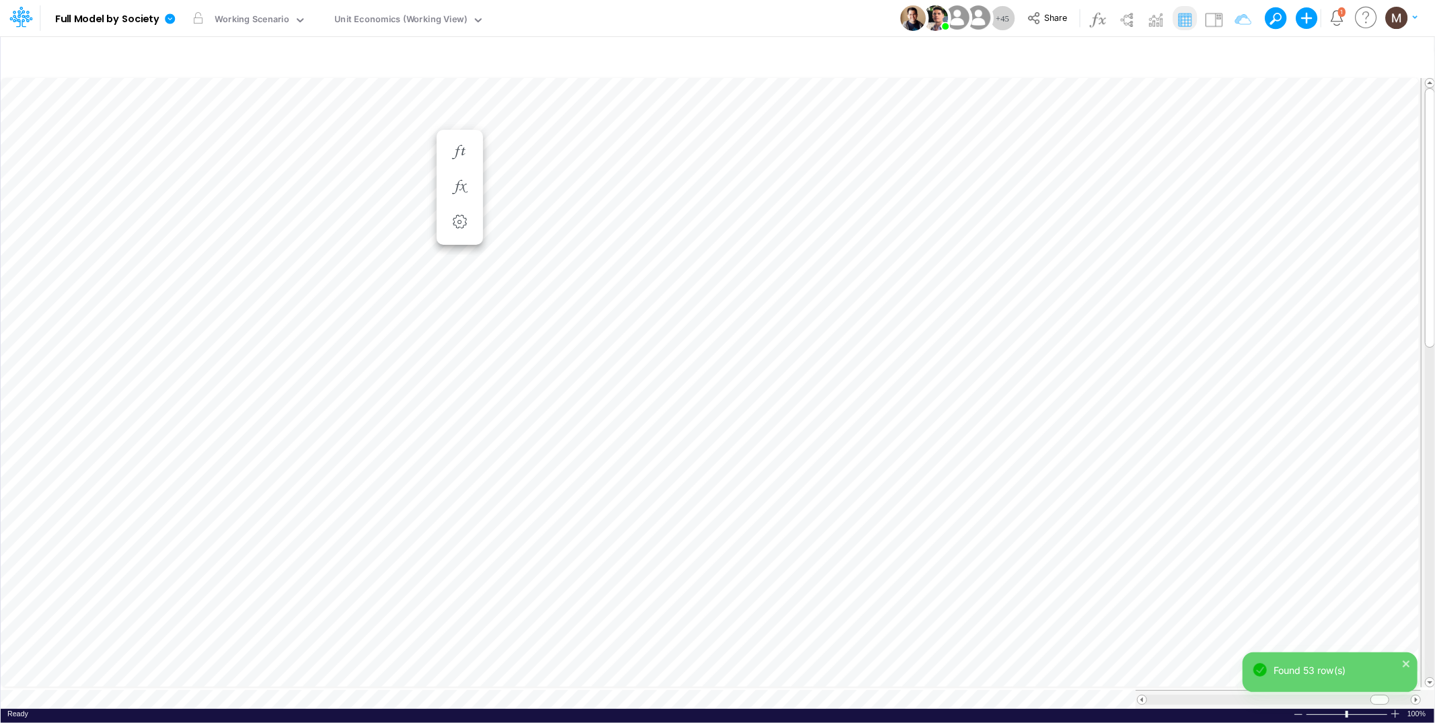
scroll to position [0, 1]
click at [1190, 709] on div "Ready 100% Sum: null Max: null Min: null Numerical Count: null Count: null Aver…" at bounding box center [718, 717] width 1434 height 17
click at [1179, 695] on div at bounding box center [1279, 700] width 264 height 10
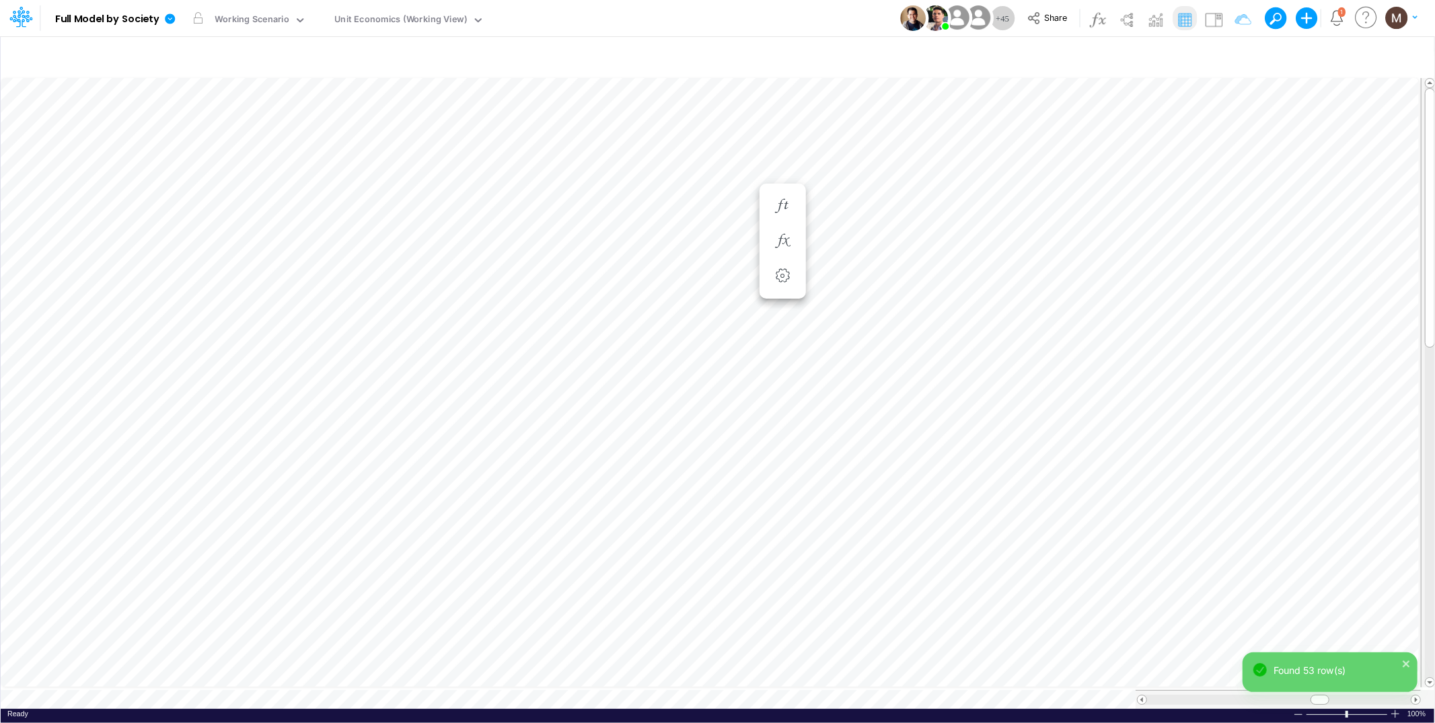
scroll to position [0, 1]
click at [1179, 695] on div at bounding box center [1279, 700] width 264 height 10
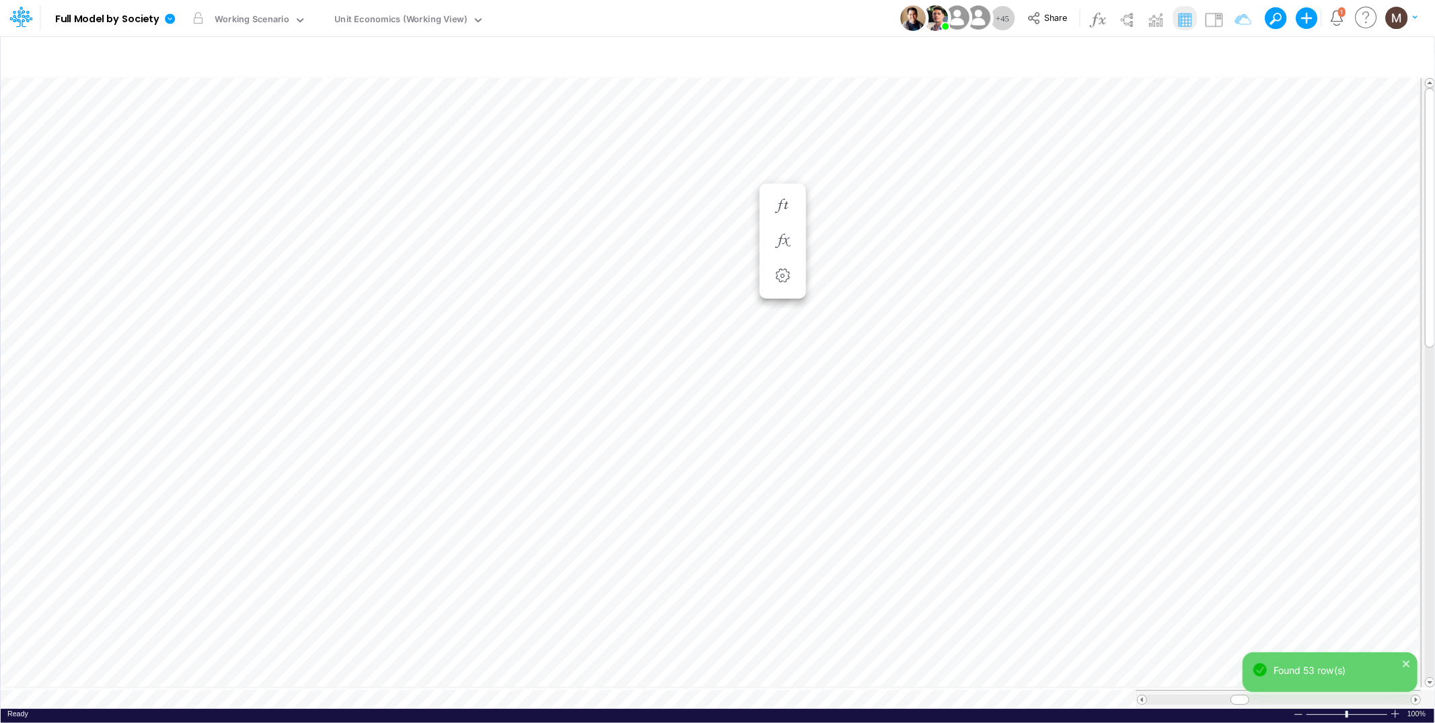
click at [1179, 695] on div at bounding box center [1279, 700] width 264 height 10
drag, startPoint x: 1165, startPoint y: 696, endPoint x: 1196, endPoint y: 691, distance: 31.3
click at [1196, 695] on div at bounding box center [1192, 700] width 19 height 10
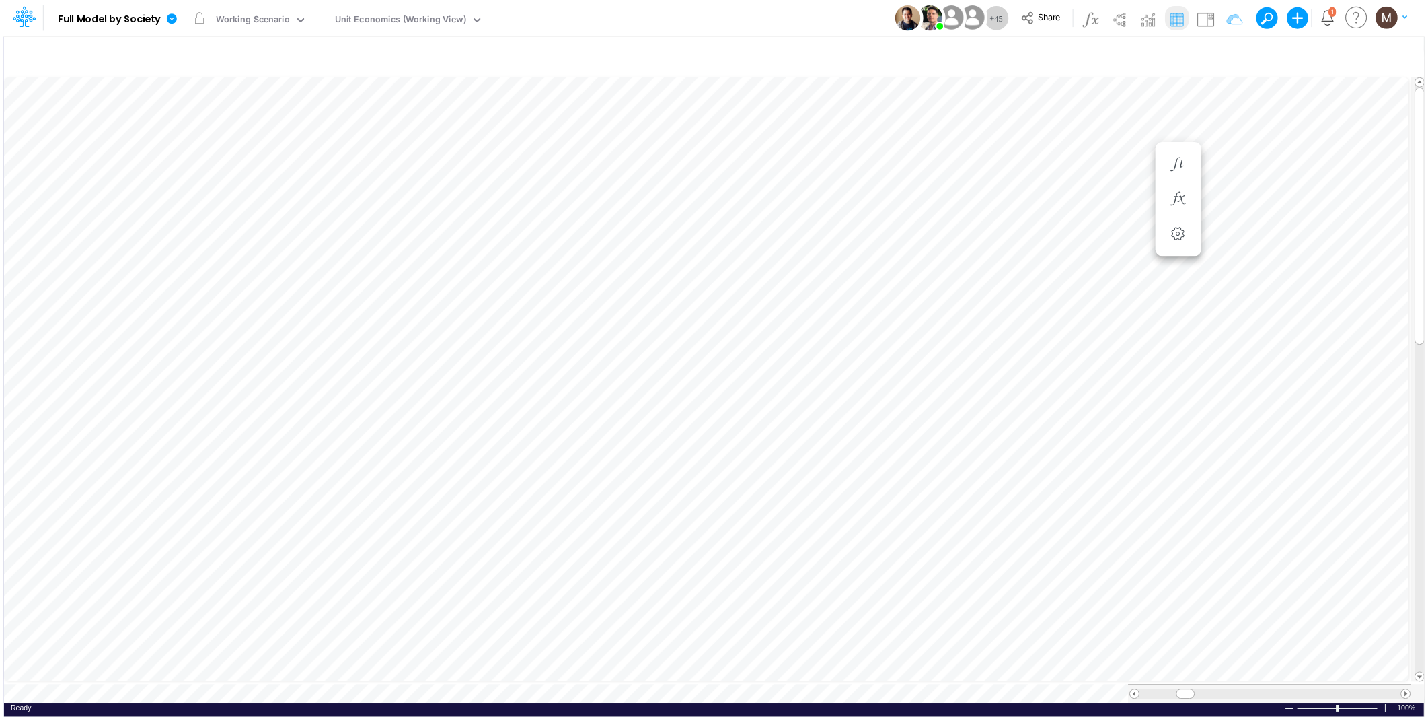
scroll to position [0, 1]
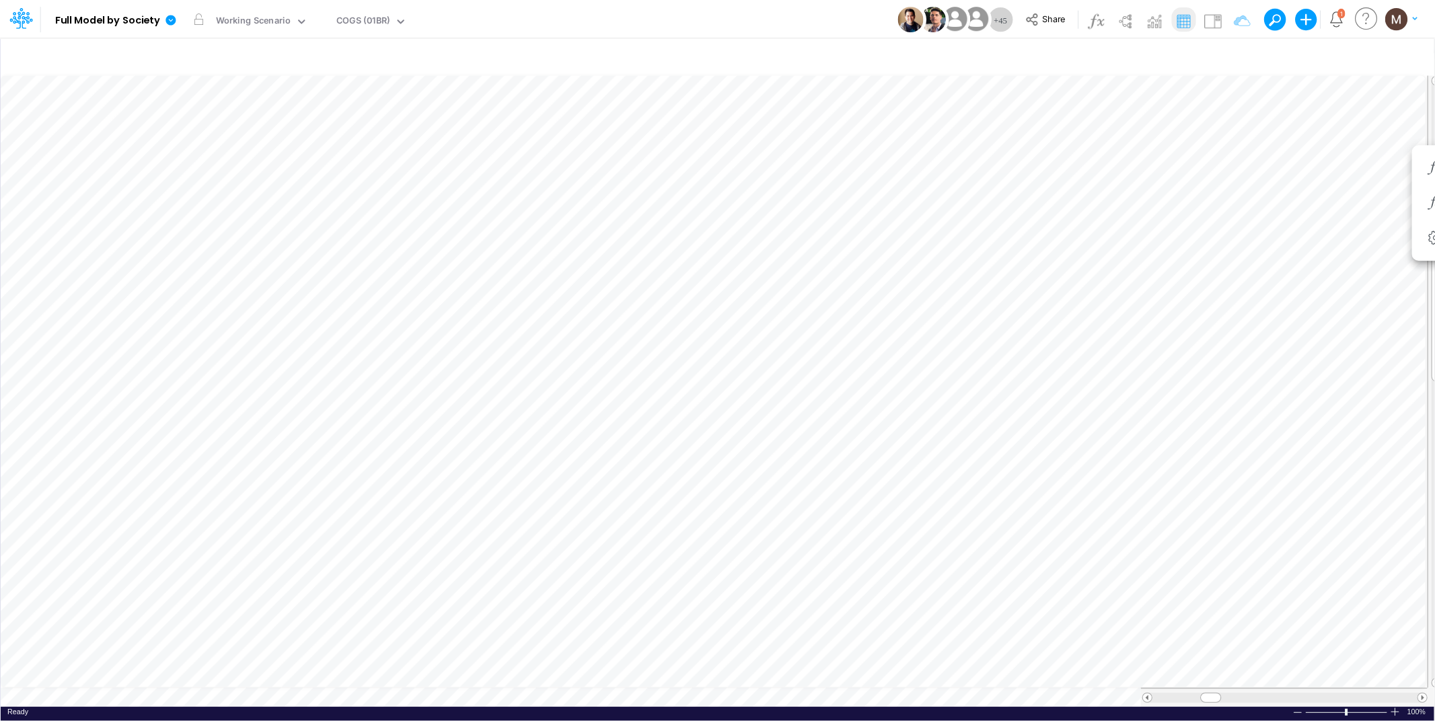
scroll to position [0, 1]
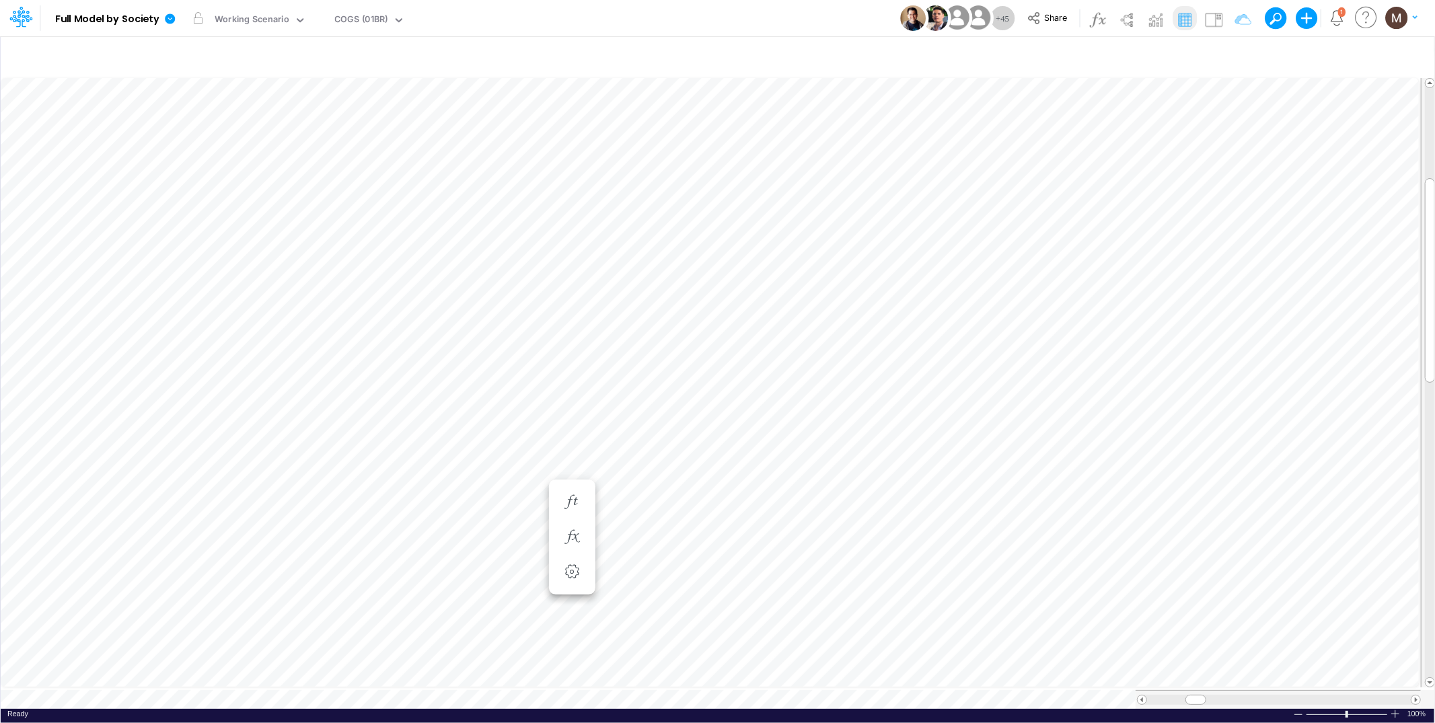
scroll to position [0, 1]
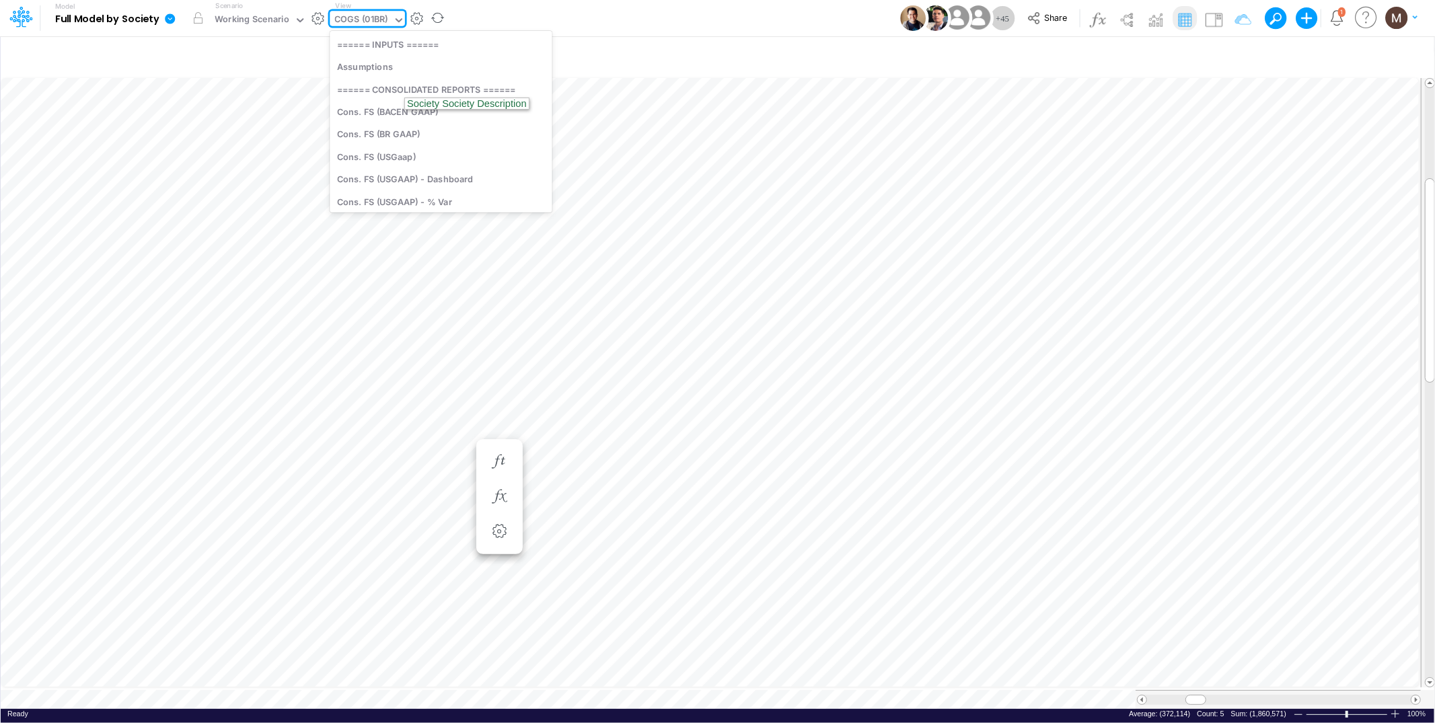
click at [353, 15] on div "COGS (01BR)" at bounding box center [361, 20] width 53 height 15
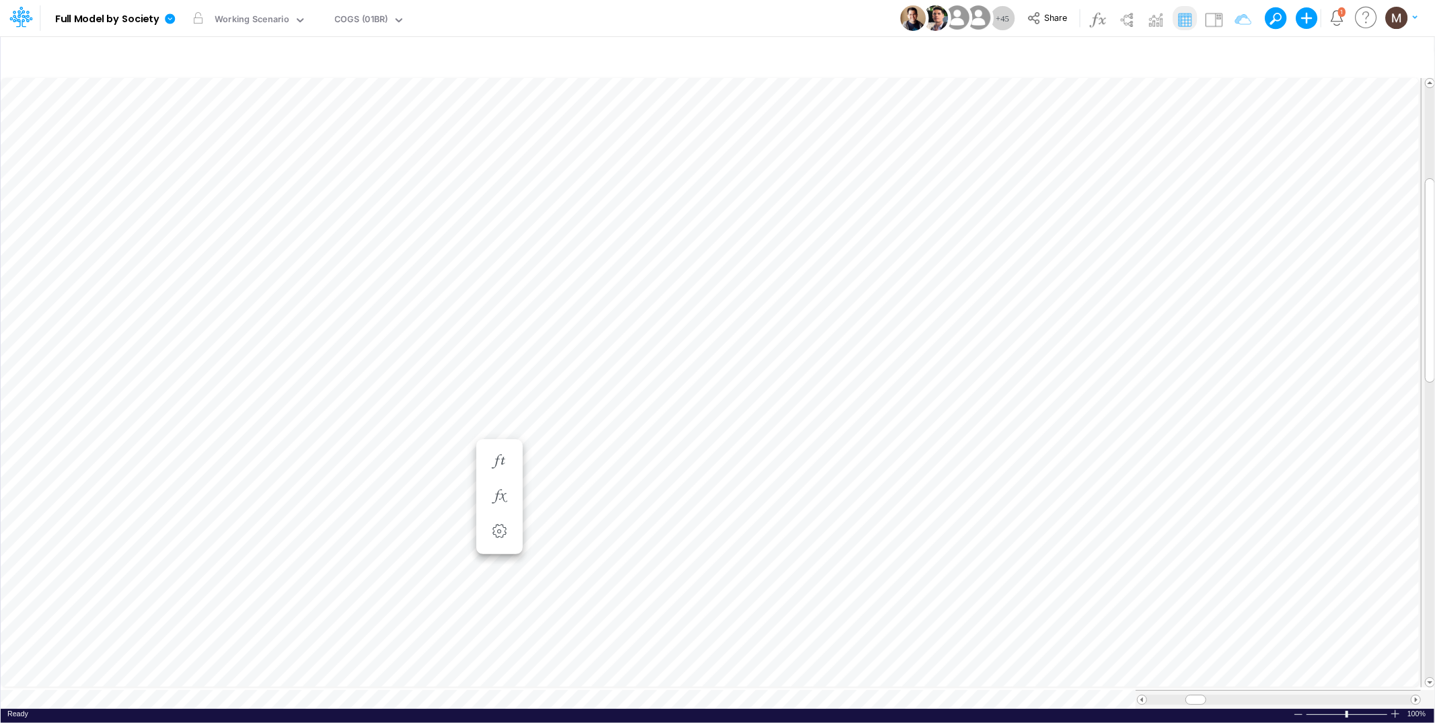
scroll to position [0, 1]
type input "DC by Vertical"
click at [359, 18] on div "DC by Vertical" at bounding box center [364, 20] width 59 height 15
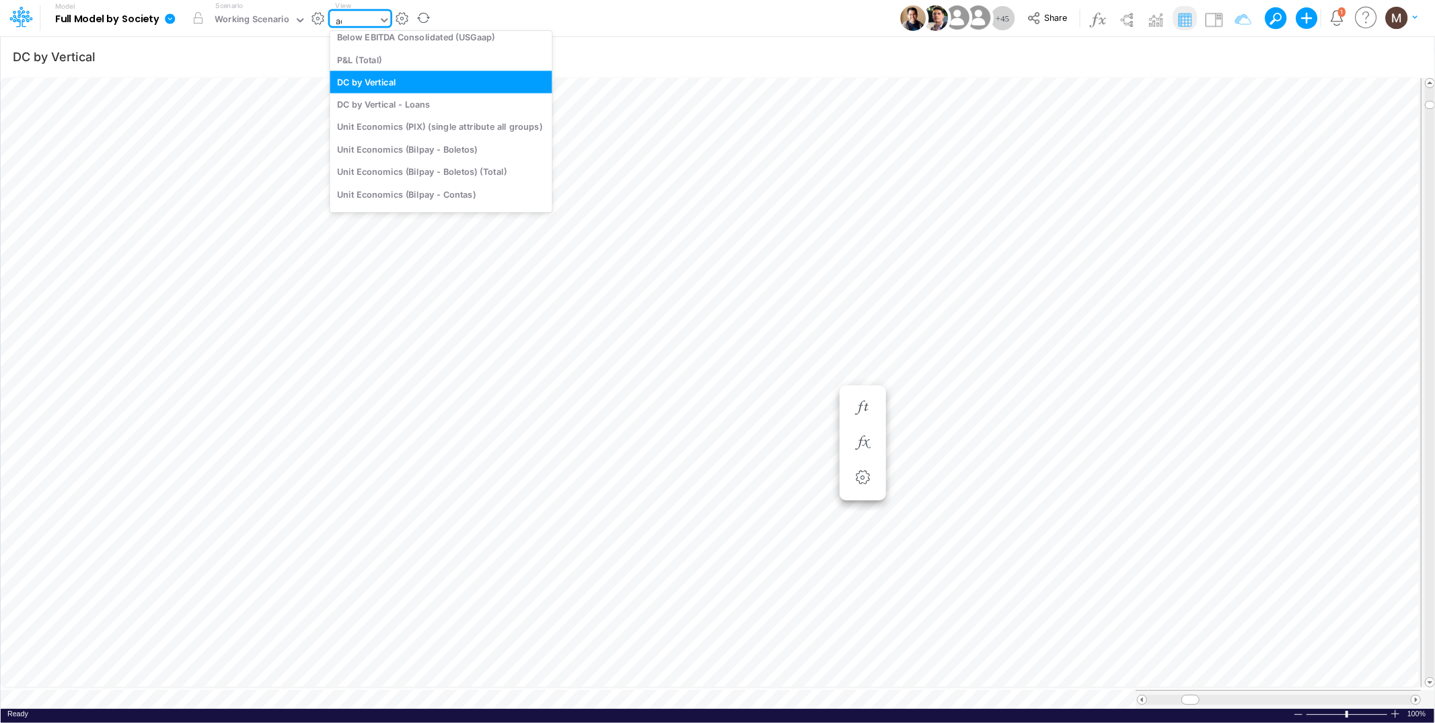
scroll to position [0, 0]
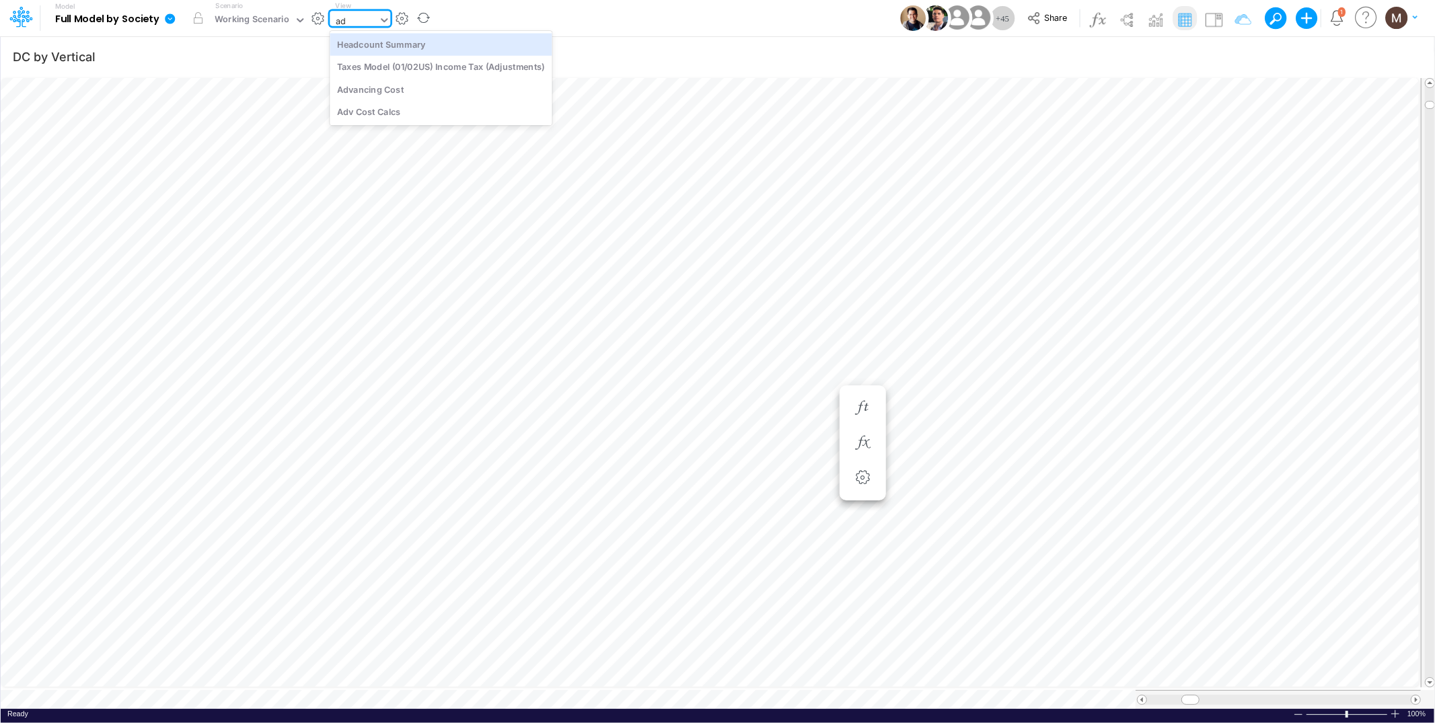
type input "adv"
click at [365, 40] on div "Advancing Cost" at bounding box center [421, 44] width 182 height 22
click at [371, 46] on input "DC by Vertical" at bounding box center [577, 56] width 1130 height 28
click at [354, 44] on input "DC by Vertical" at bounding box center [577, 56] width 1130 height 28
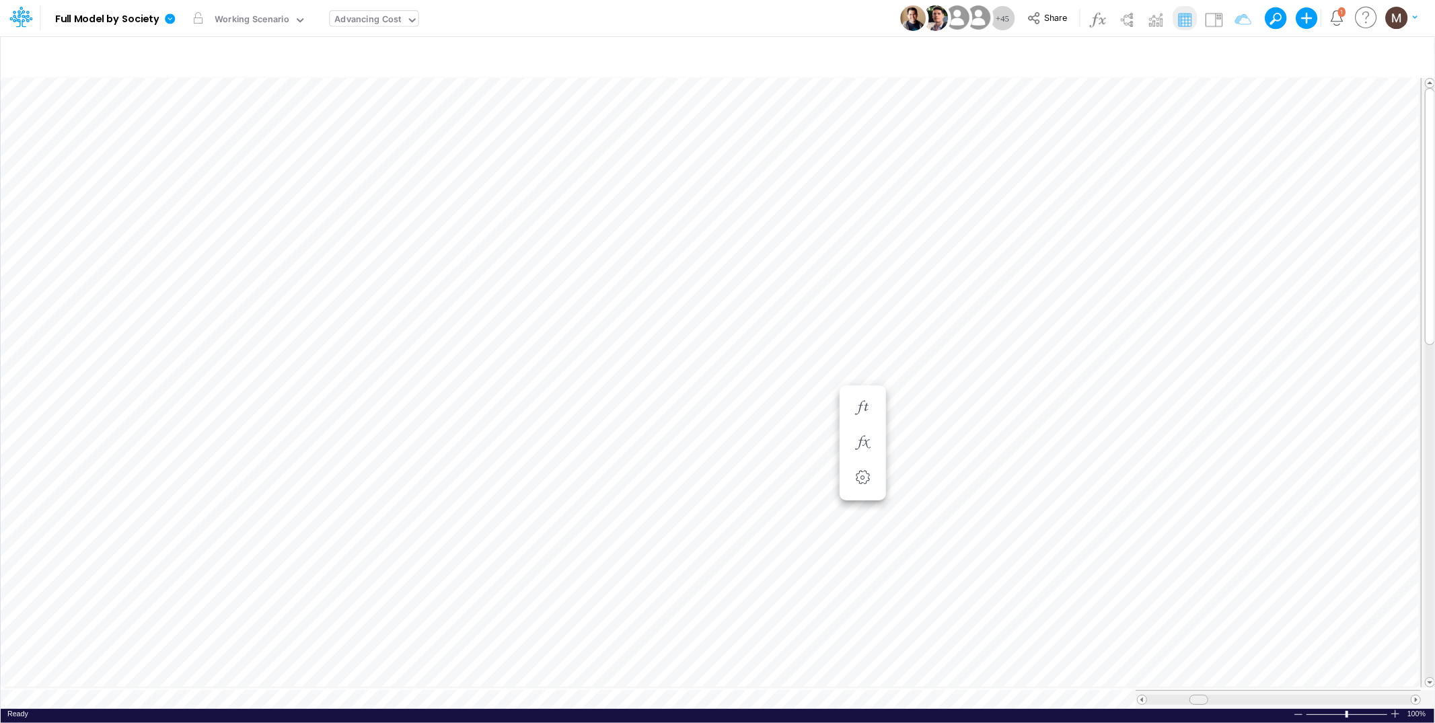
drag, startPoint x: 1192, startPoint y: 692, endPoint x: 1199, endPoint y: 692, distance: 7.4
click at [1199, 696] on span at bounding box center [1198, 700] width 9 height 9
type input "DC by Vertical"
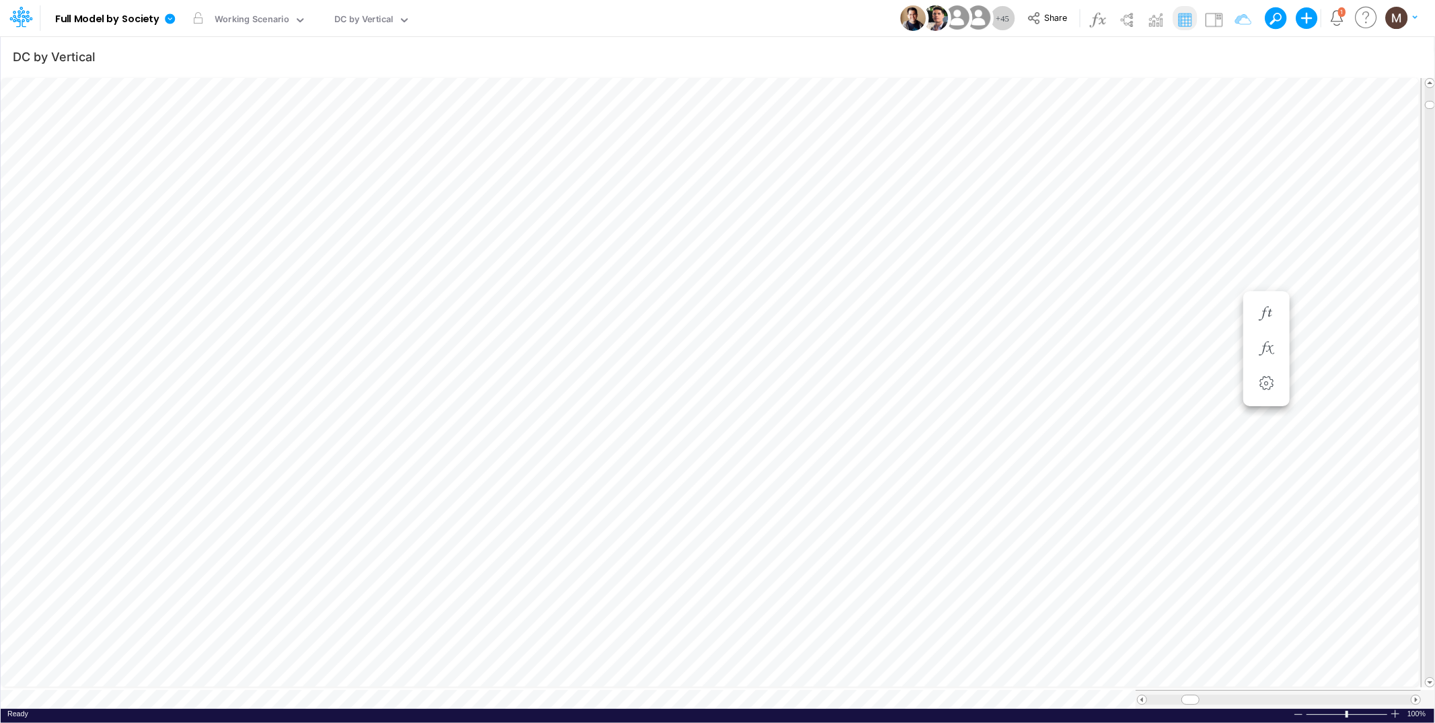
scroll to position [0, 1]
click at [930, 338] on icon "button" at bounding box center [935, 341] width 20 height 14
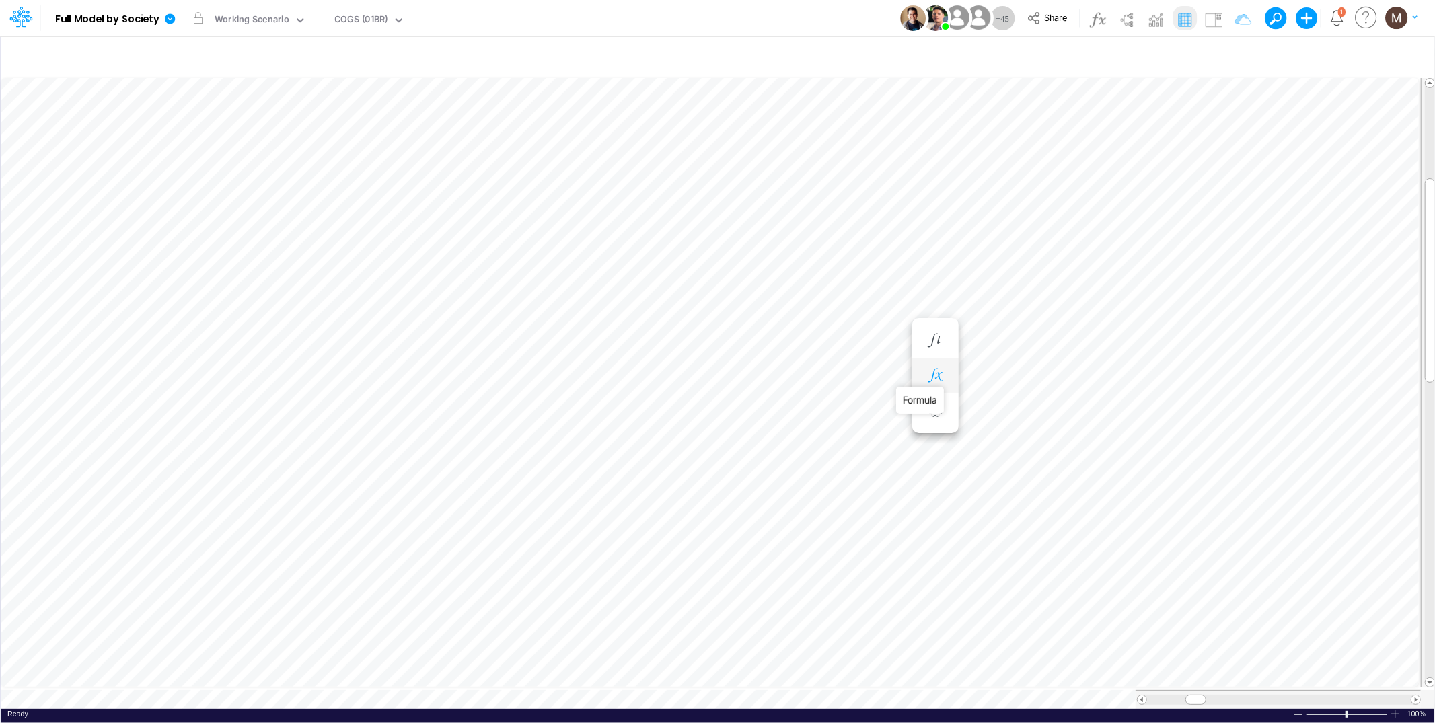
click at [935, 375] on icon "button" at bounding box center [935, 376] width 20 height 14
click at [413, 413] on span "Multiplication (6)" at bounding box center [438, 409] width 124 height 17
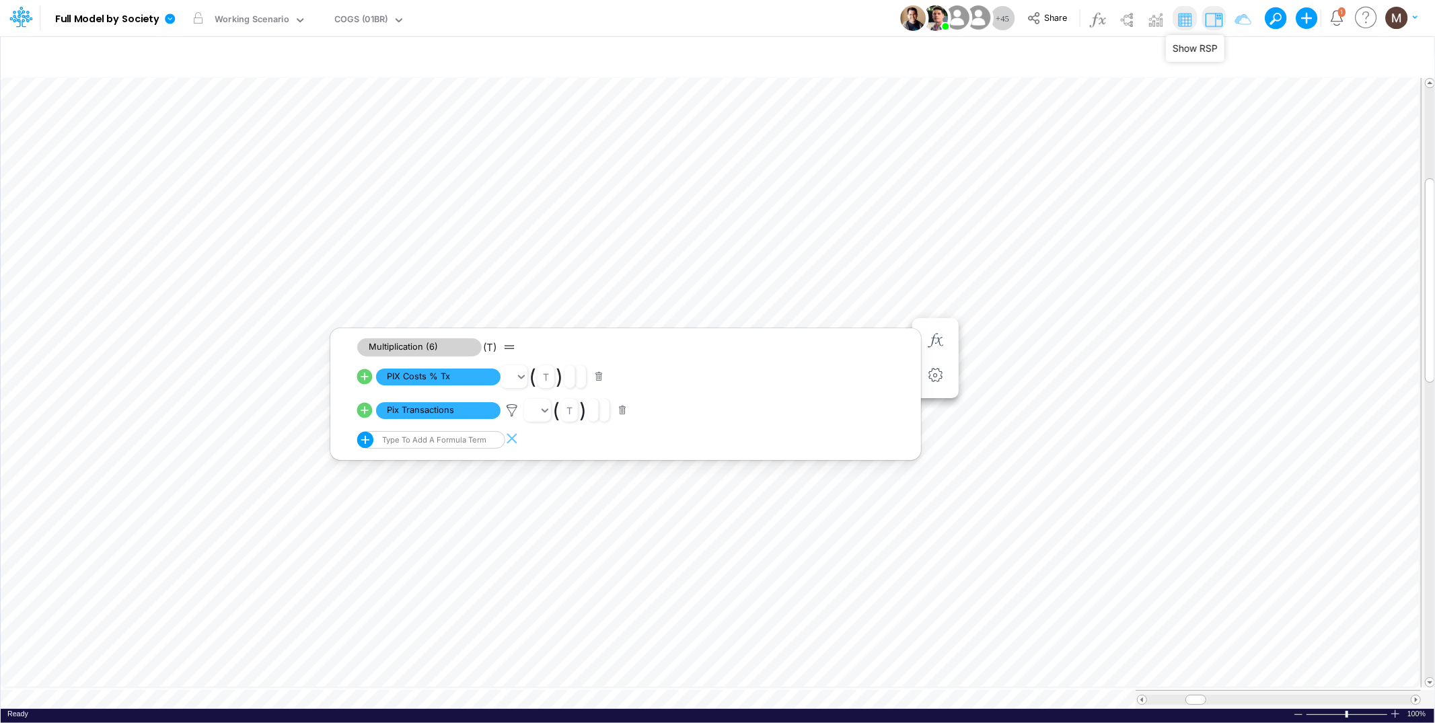
click at [1220, 20] on img at bounding box center [1214, 20] width 22 height 22
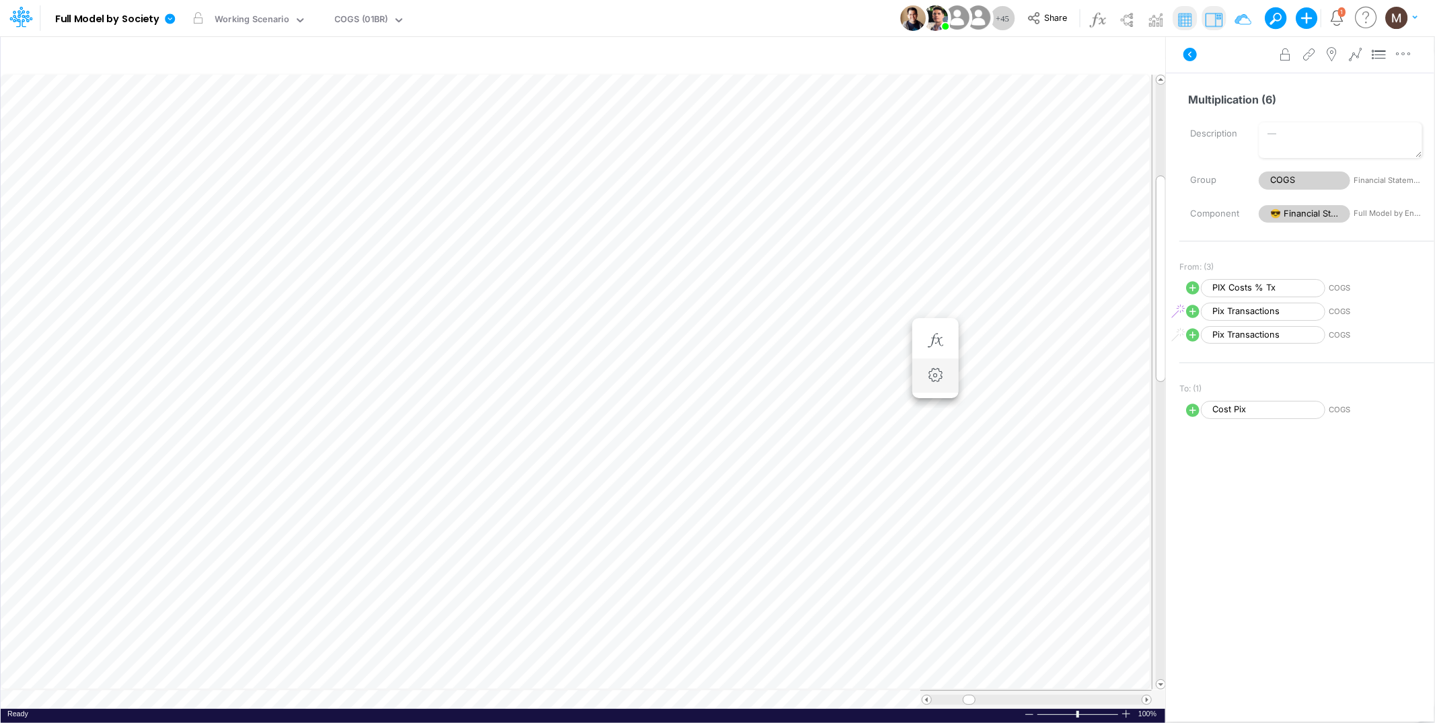
scroll to position [0, 1]
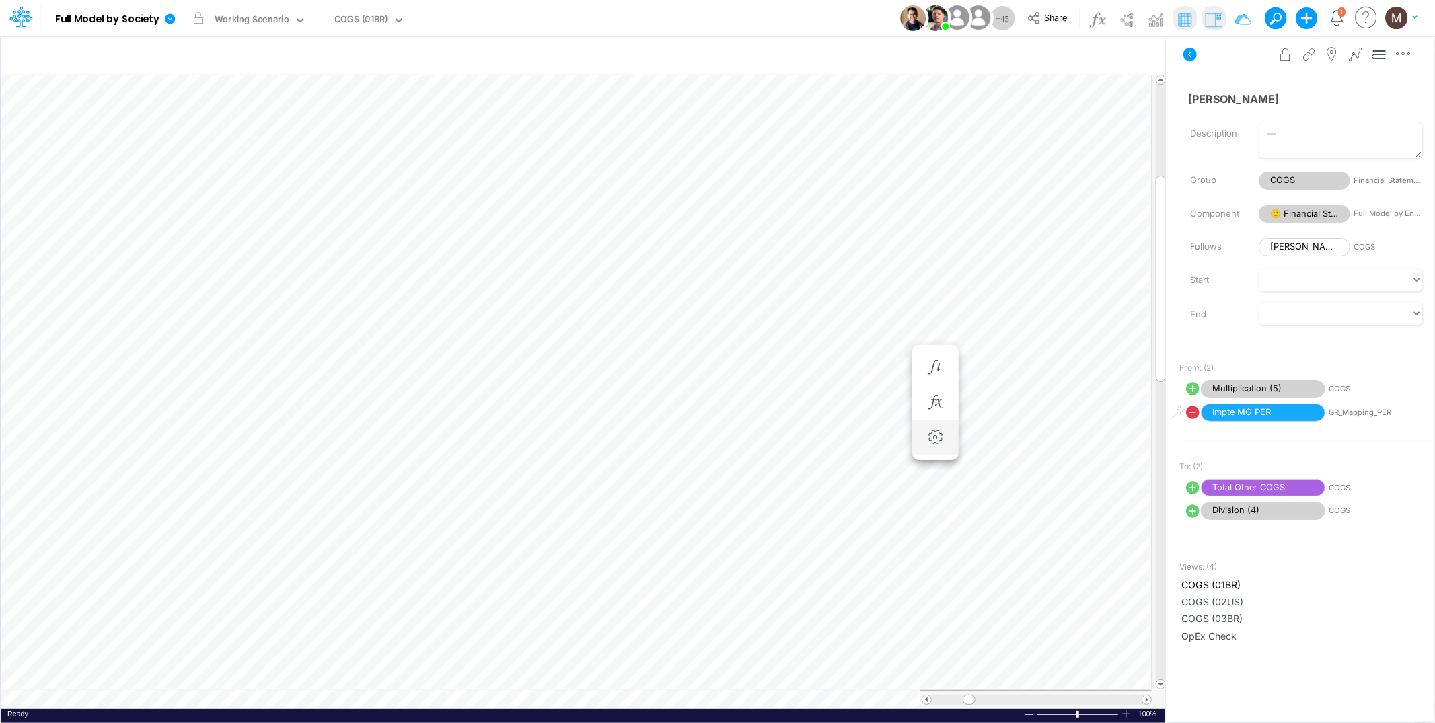
scroll to position [0, 1]
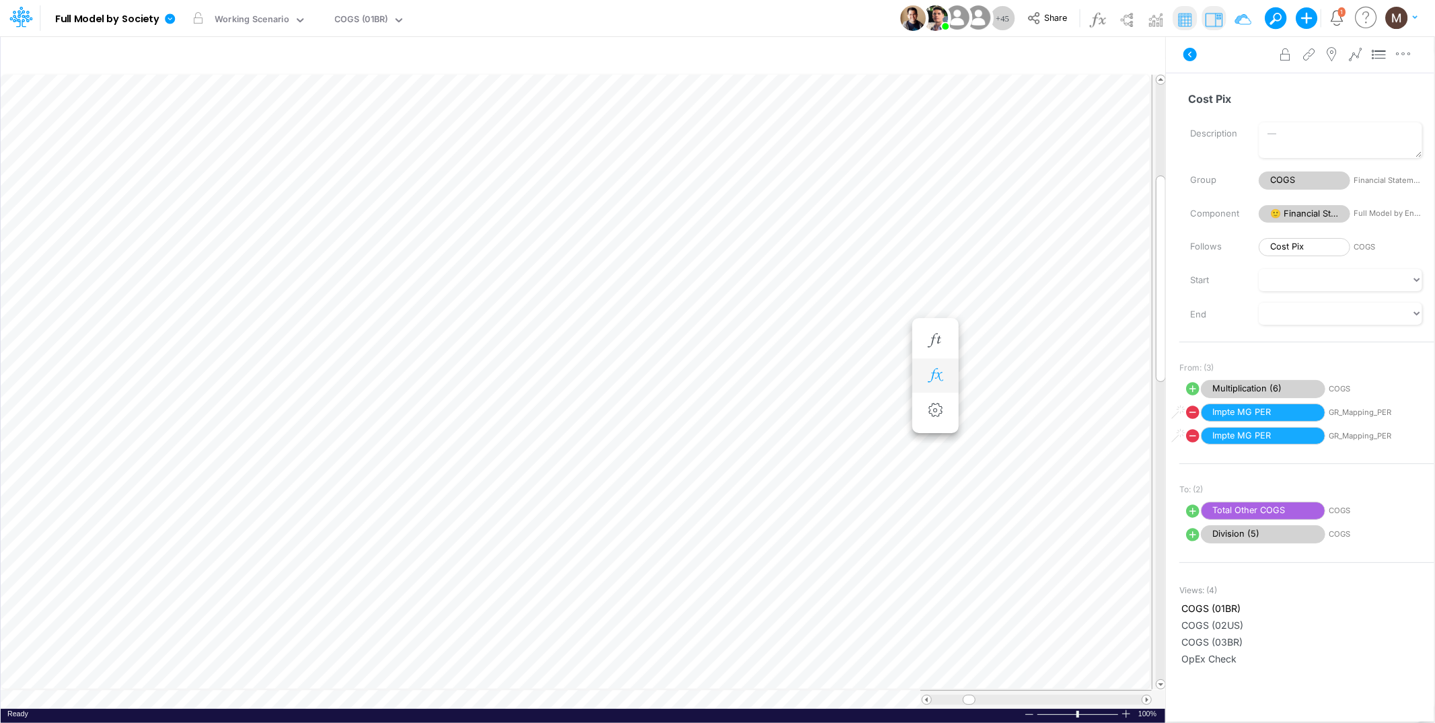
click at [935, 369] on icon "button" at bounding box center [935, 376] width 20 height 14
click at [468, 406] on span "Multiplication (6)" at bounding box center [438, 409] width 124 height 17
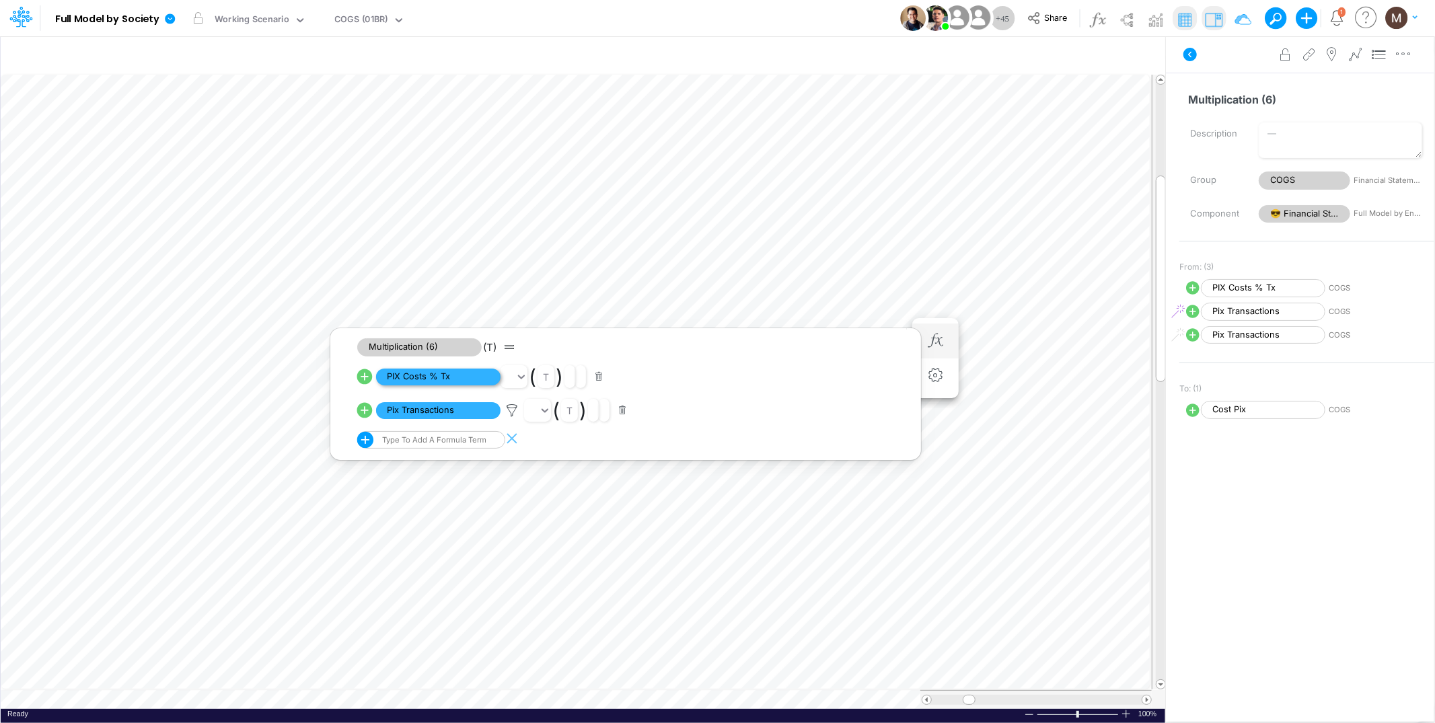
click at [461, 380] on span "PIX Costs % Tx" at bounding box center [438, 377] width 124 height 17
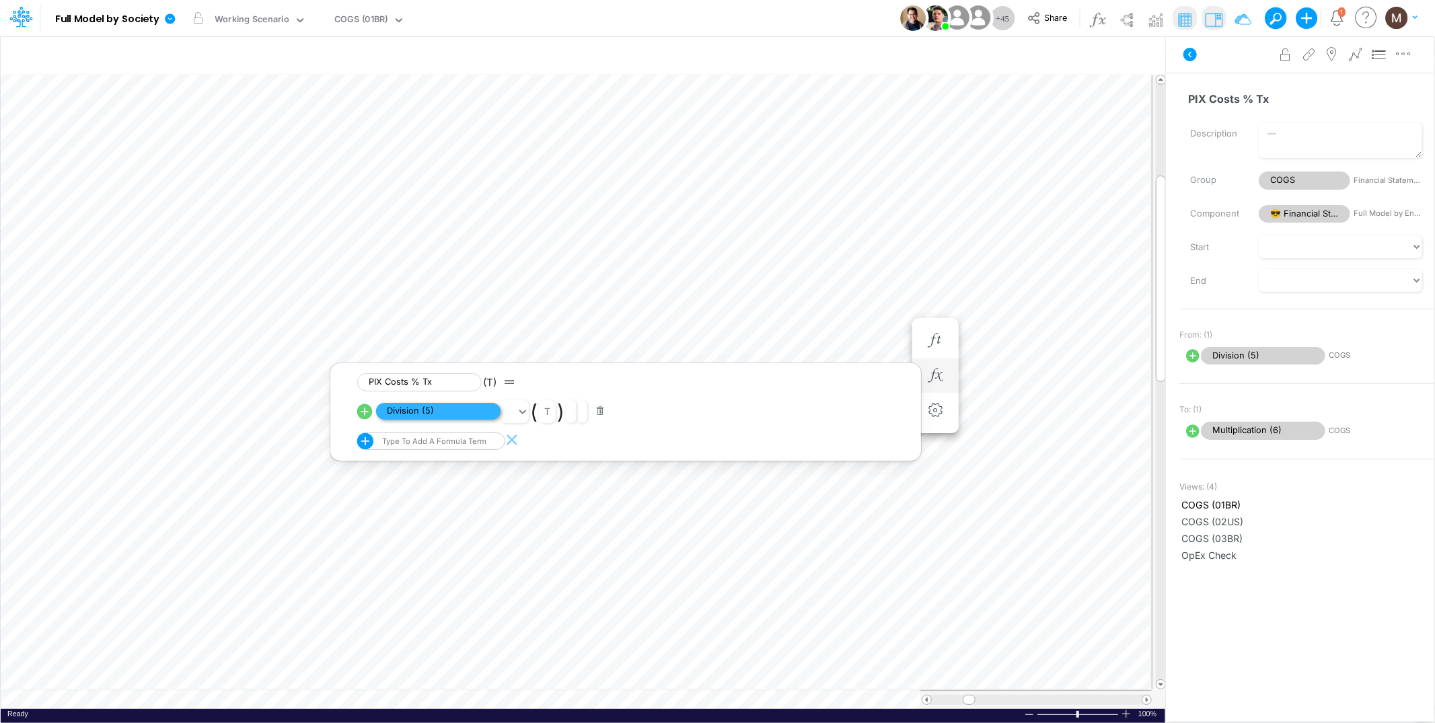
click at [440, 407] on span "Division (5)" at bounding box center [438, 411] width 124 height 17
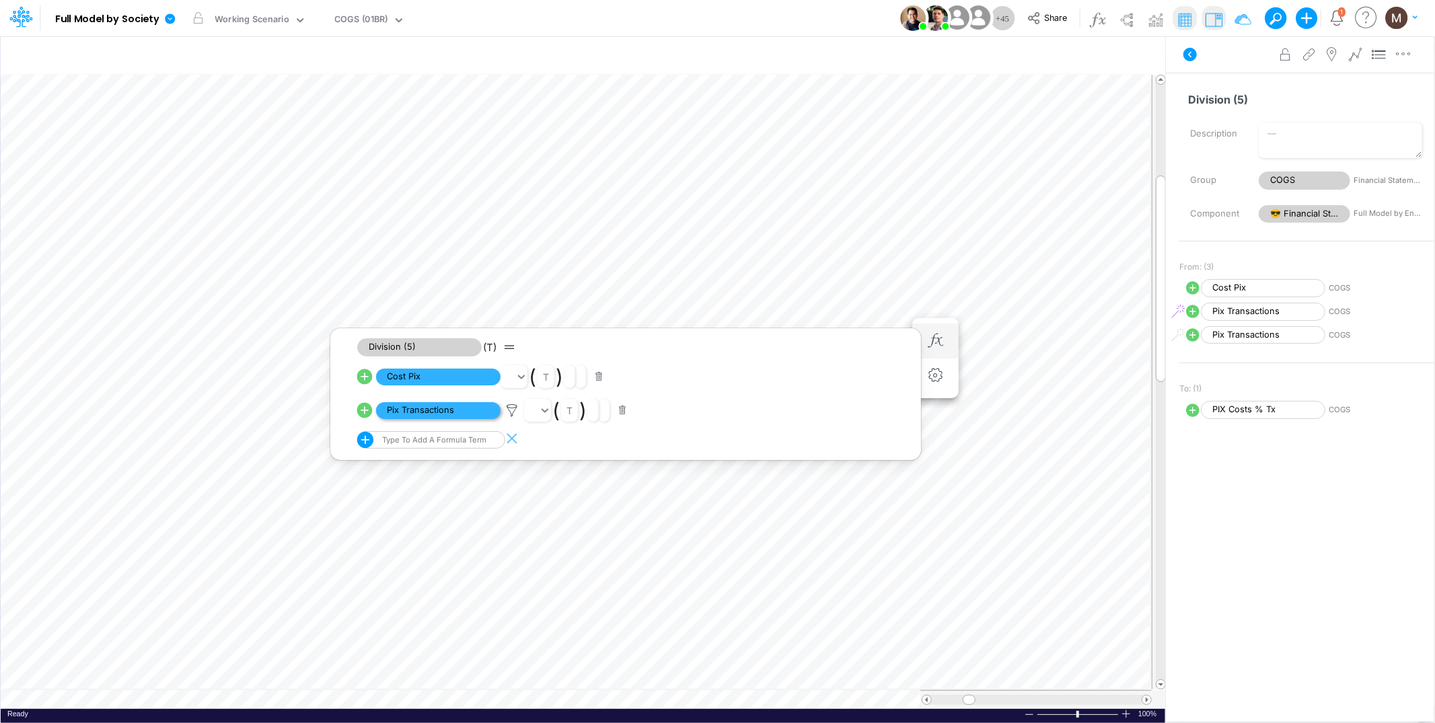
click at [447, 409] on span "Pix Transactions" at bounding box center [438, 410] width 124 height 17
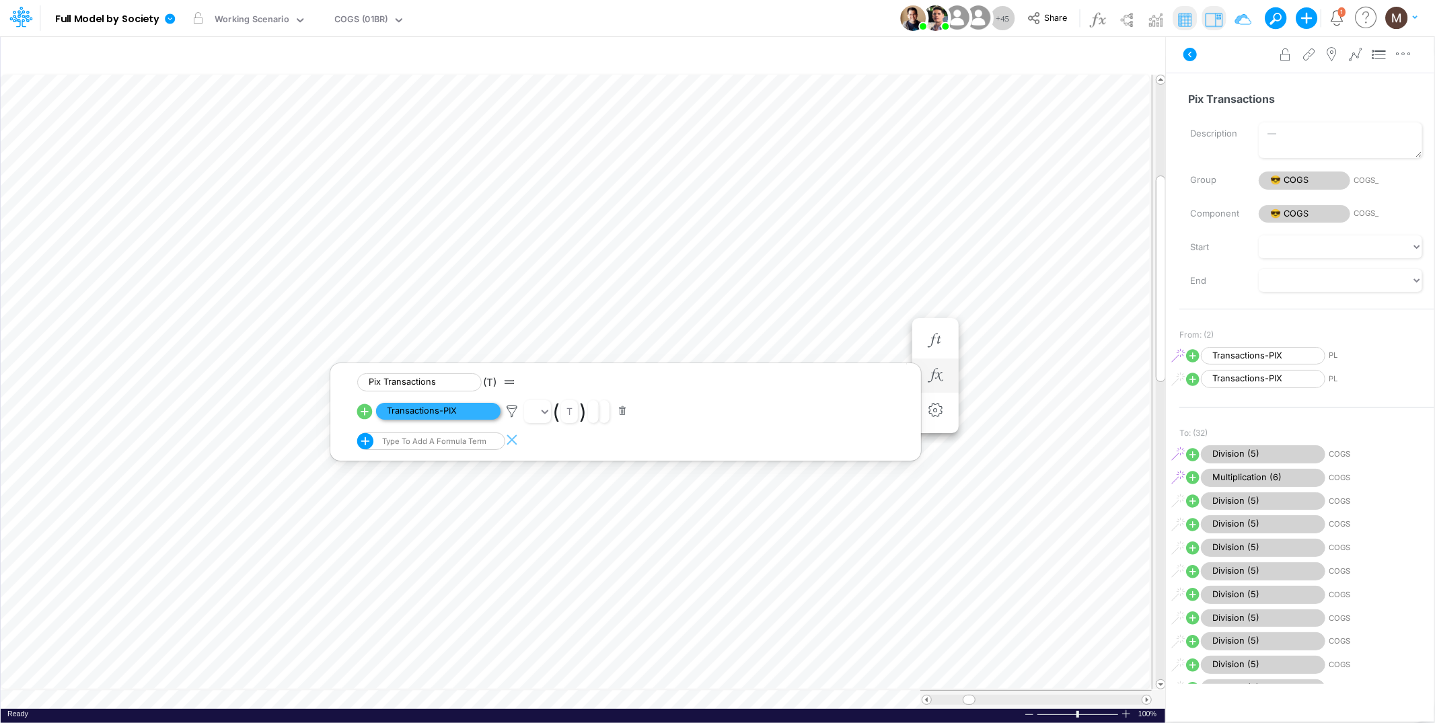
click at [442, 414] on span "Transactions-PIX" at bounding box center [438, 411] width 124 height 17
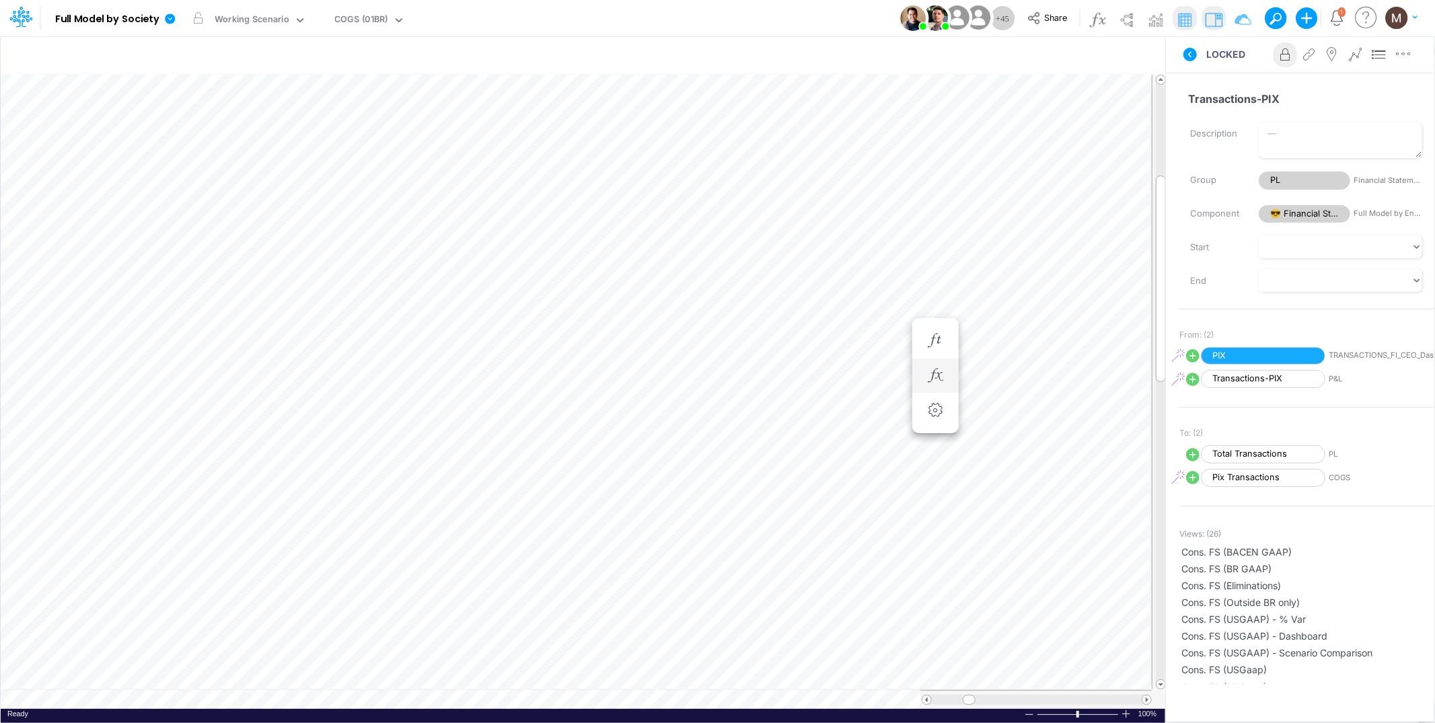
scroll to position [0, 1]
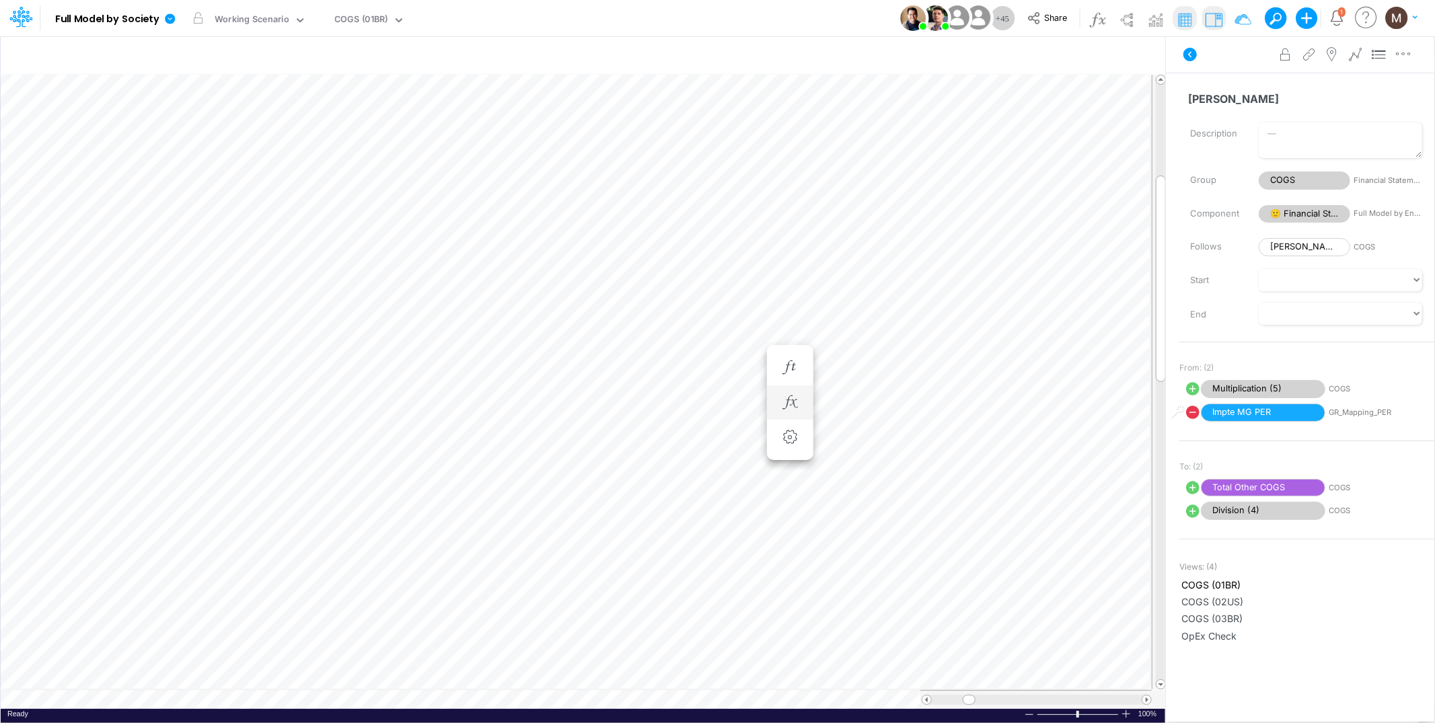
scroll to position [0, 1]
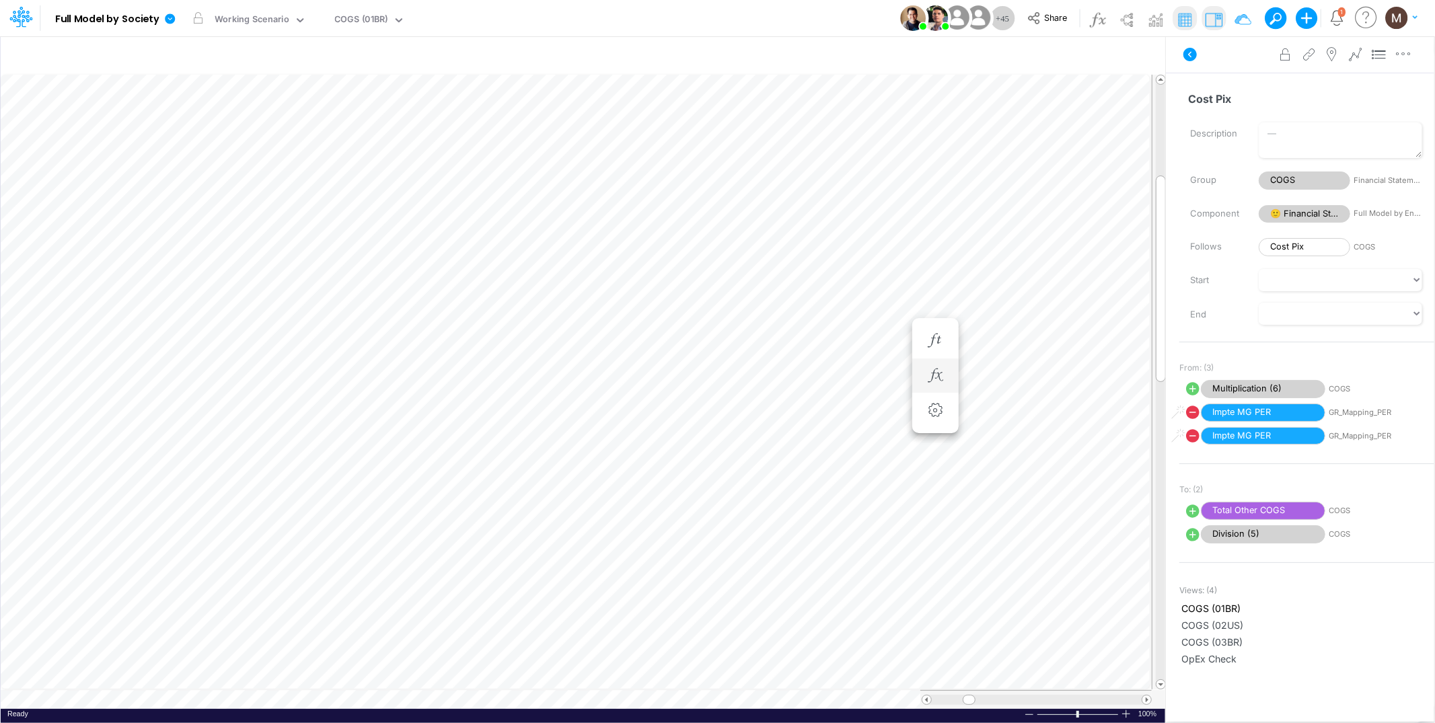
scroll to position [0, 1]
